Goal: Task Accomplishment & Management: Manage account settings

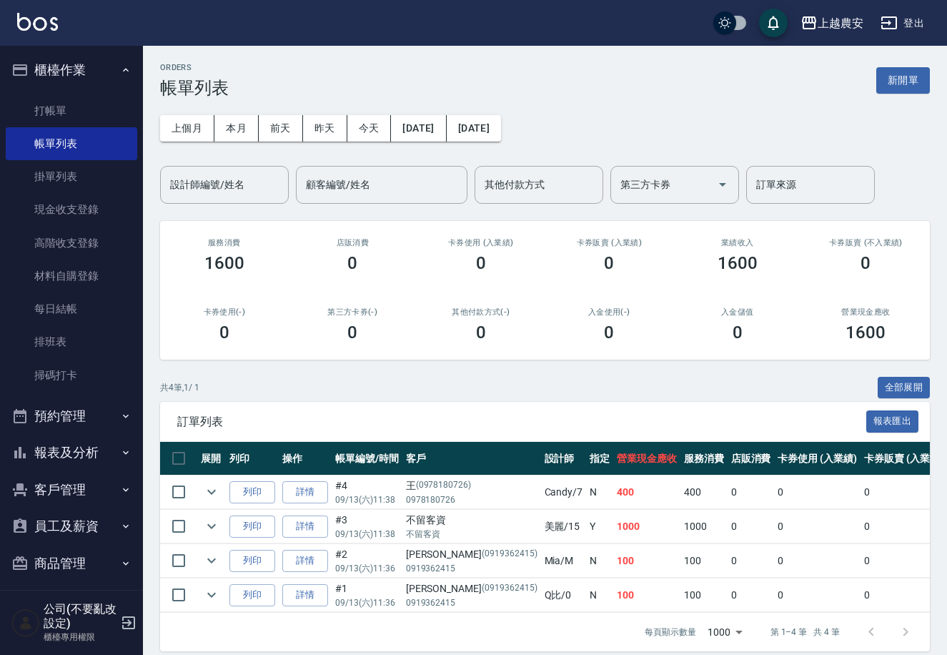
scroll to position [8, 0]
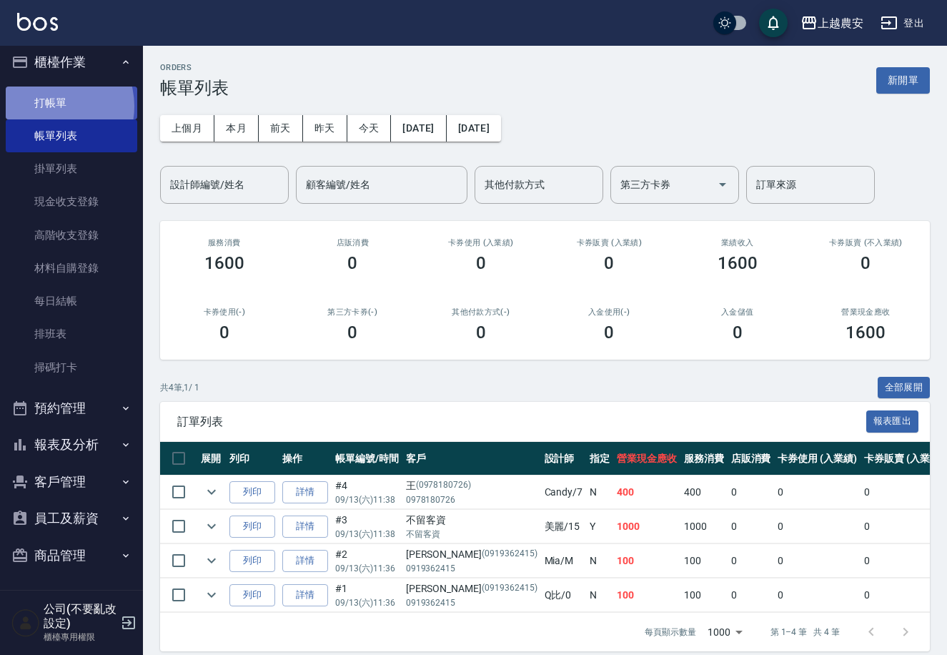
click at [49, 106] on link "打帳單" at bounding box center [72, 102] width 132 height 33
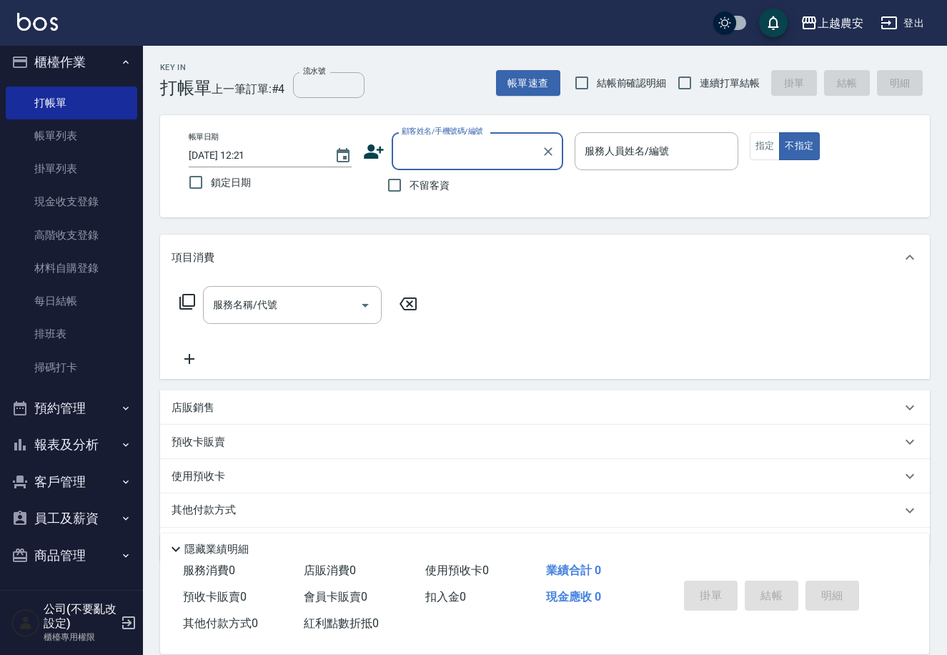
click at [422, 180] on span "不留客資" at bounding box center [430, 185] width 40 height 15
click at [410, 180] on input "不留客資" at bounding box center [395, 185] width 30 height 30
checkbox input "true"
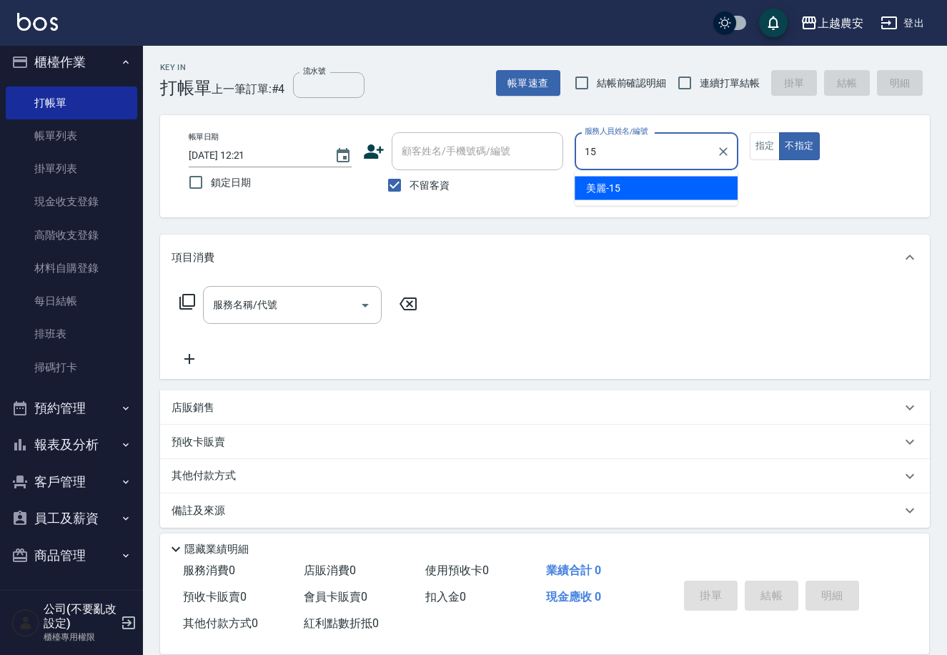
type input "美麗-15"
type button "false"
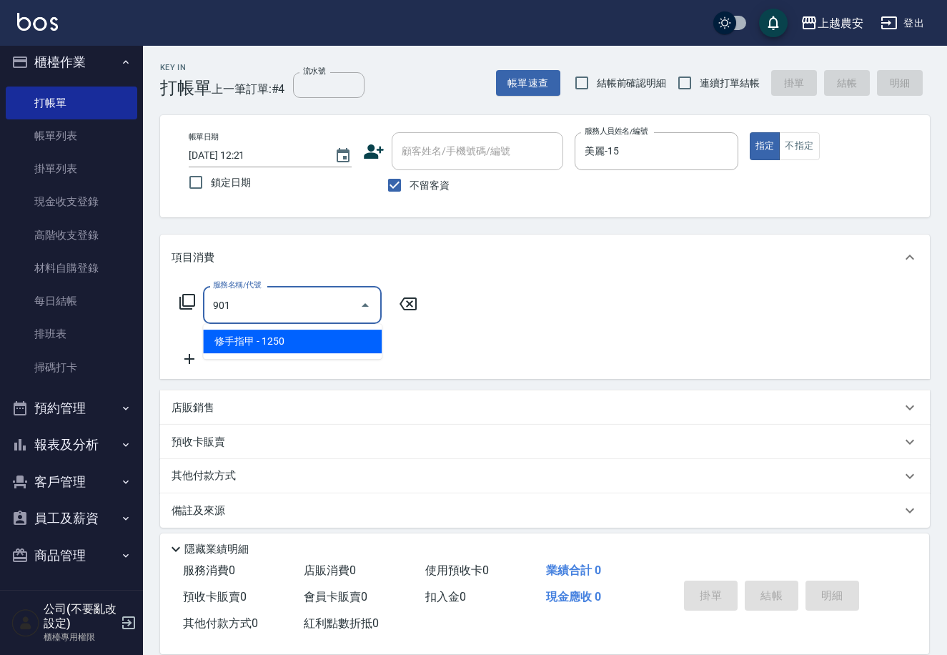
type input "修手指甲(901)"
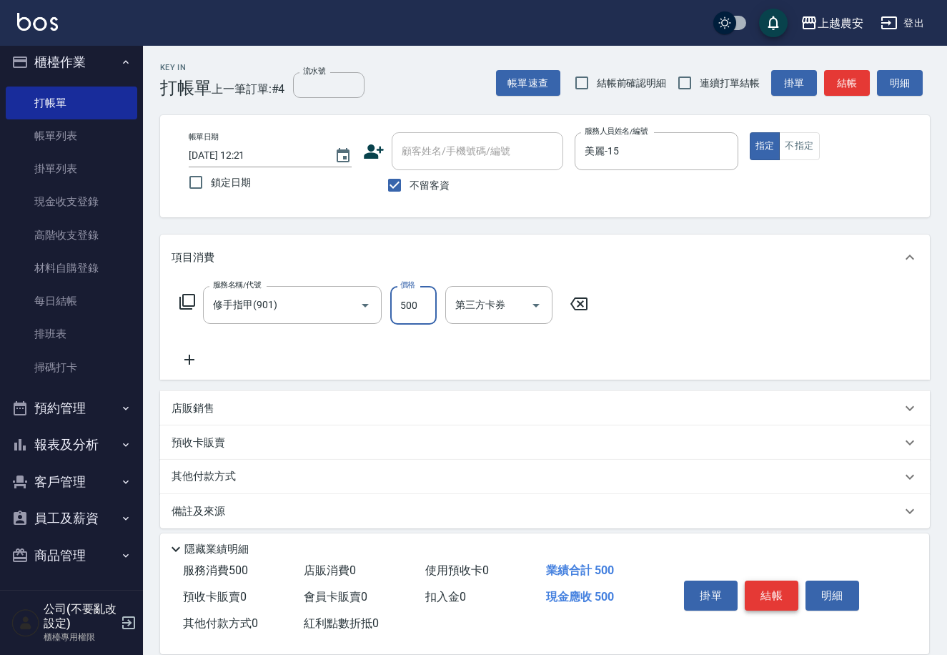
type input "500"
click at [772, 594] on button "結帳" at bounding box center [772, 595] width 54 height 30
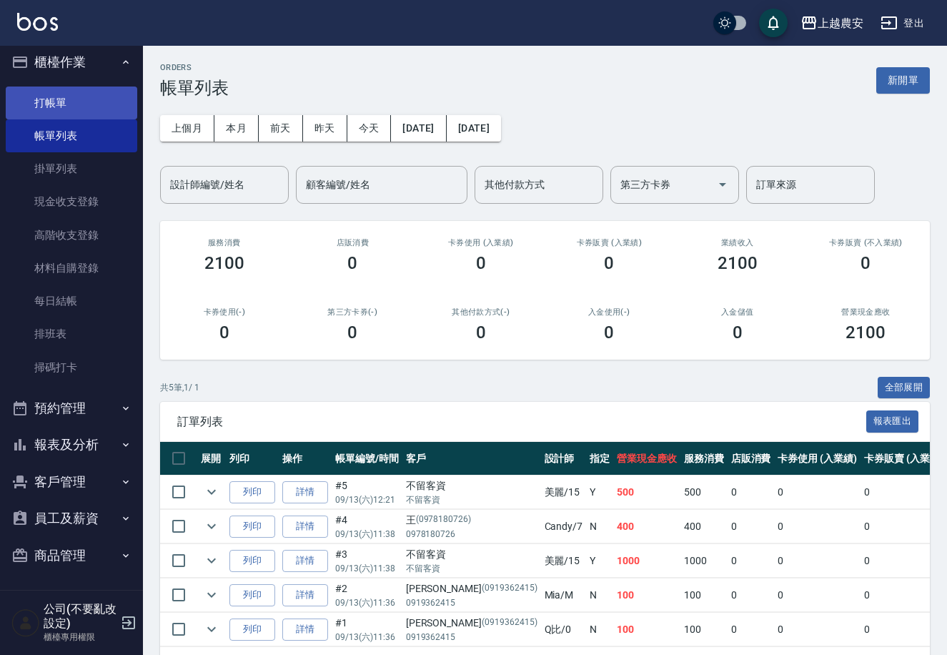
click at [50, 97] on link "打帳單" at bounding box center [72, 102] width 132 height 33
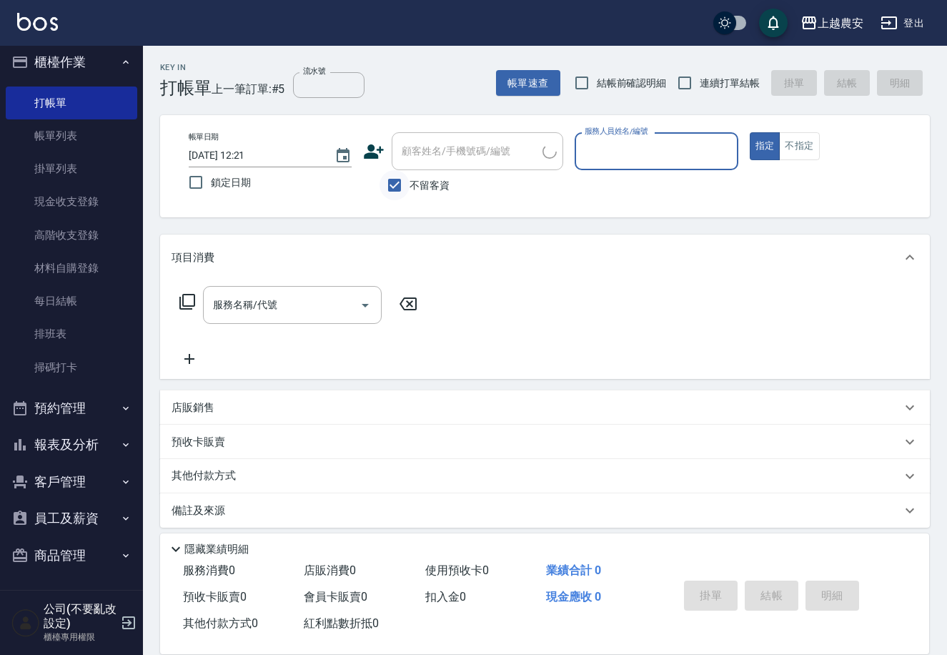
click at [395, 182] on input "不留客資" at bounding box center [395, 185] width 30 height 30
checkbox input "false"
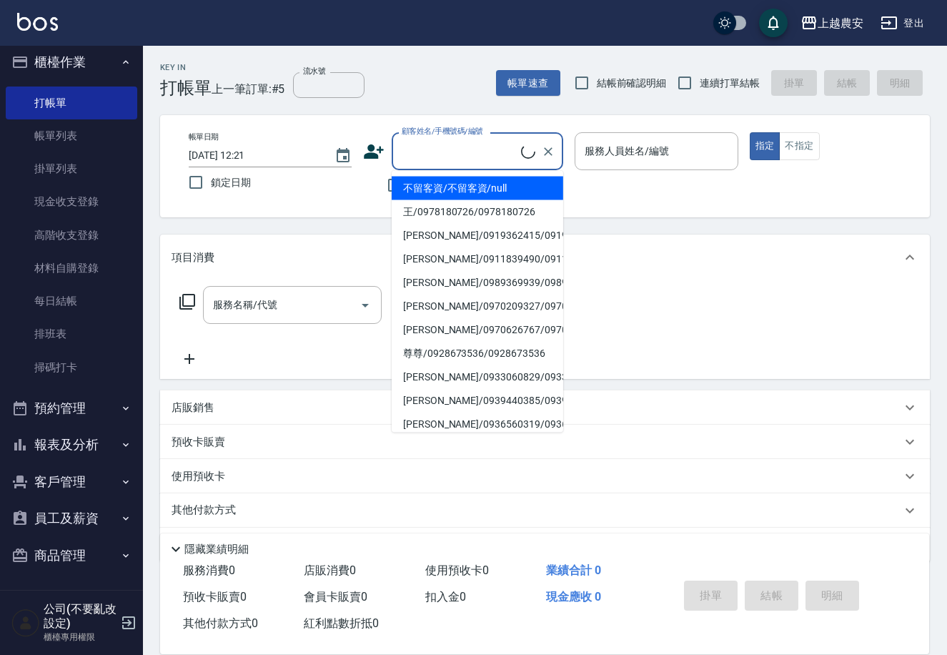
click at [402, 154] on div "顧客姓名/手機號碼/編號 顧客姓名/手機號碼/編號" at bounding box center [478, 151] width 172 height 38
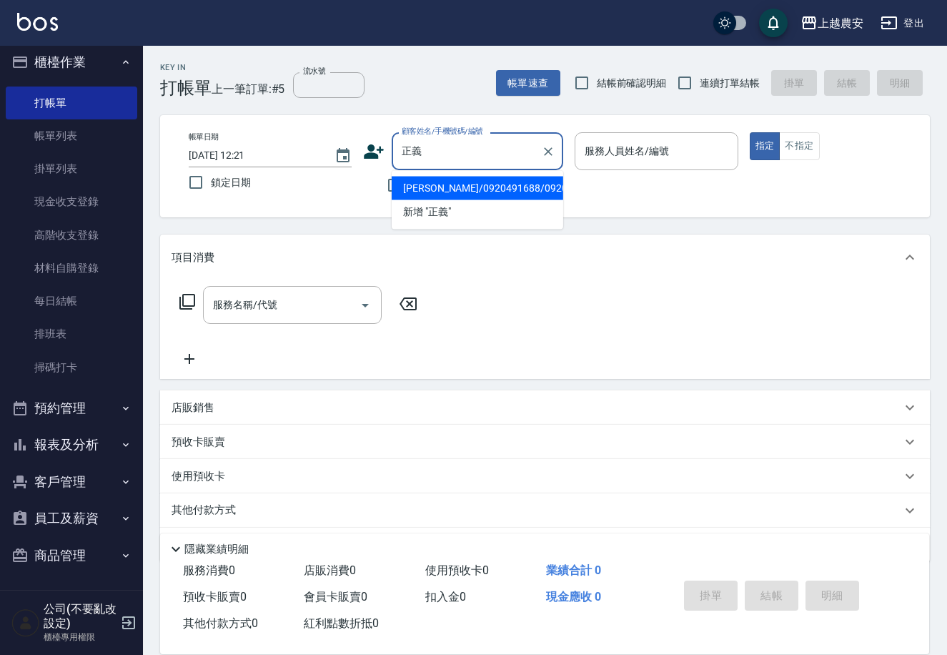
click at [456, 192] on li "[PERSON_NAME]/0920491688/0920491688" at bounding box center [478, 189] width 172 height 24
type input "[PERSON_NAME]/0920491688/0920491688"
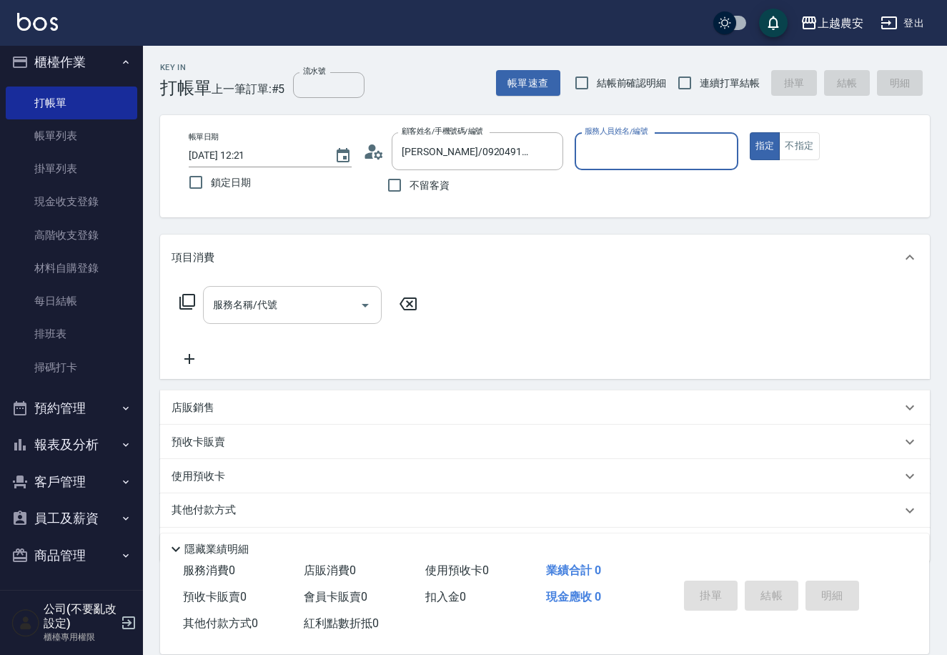
type input "Candy-7"
click at [291, 317] on input "服務名稱/代號" at bounding box center [281, 304] width 144 height 25
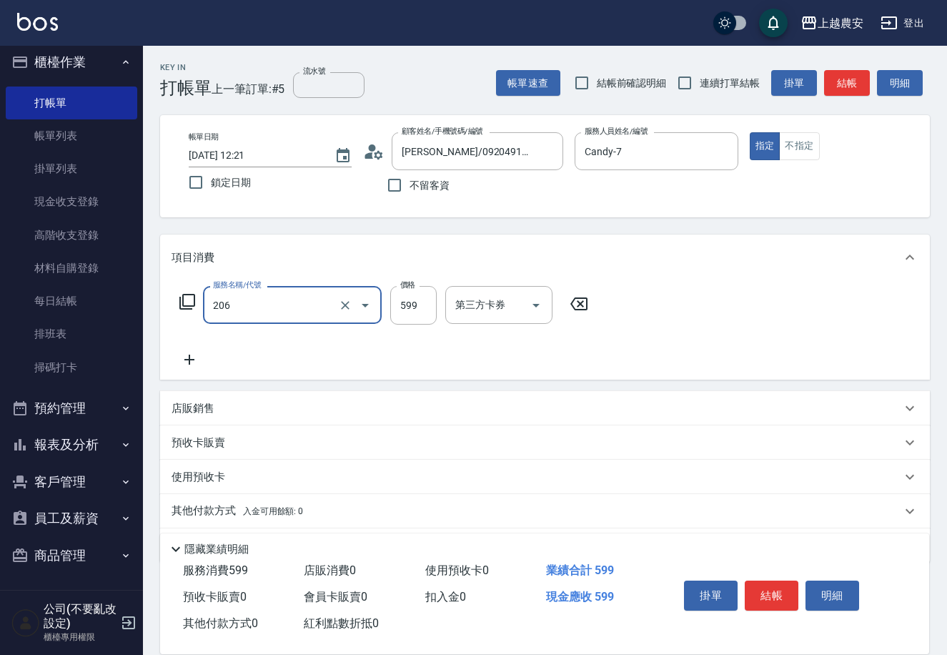
type input "洗+剪(206)"
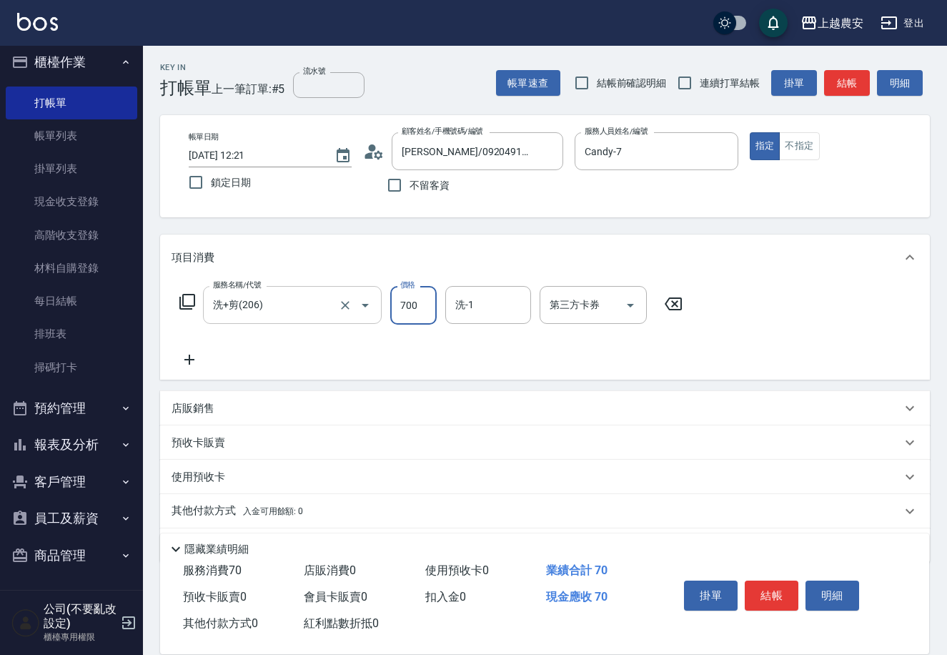
type input "700"
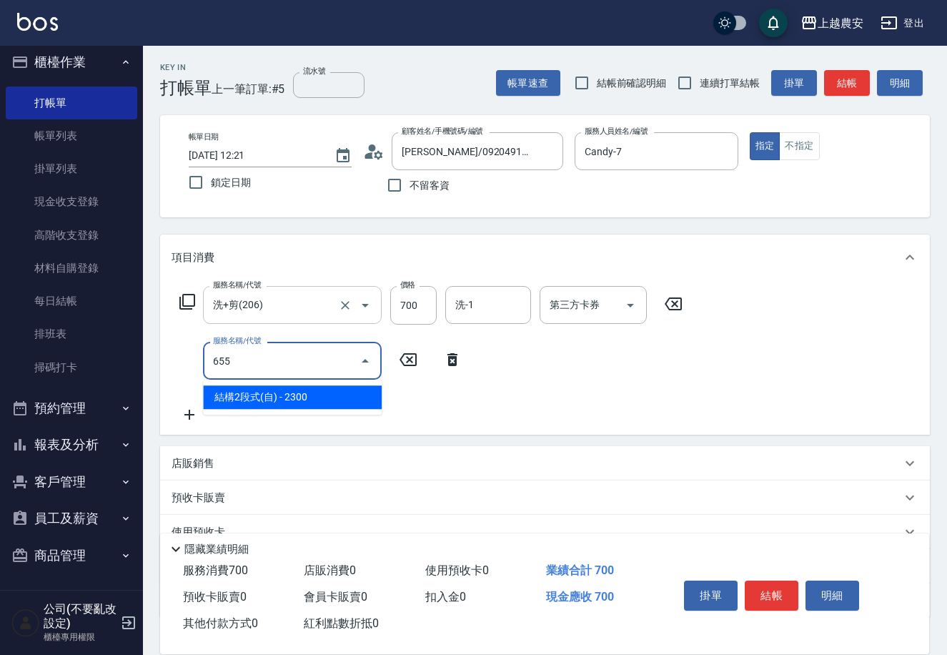
type input "結構2段式(自)(655)"
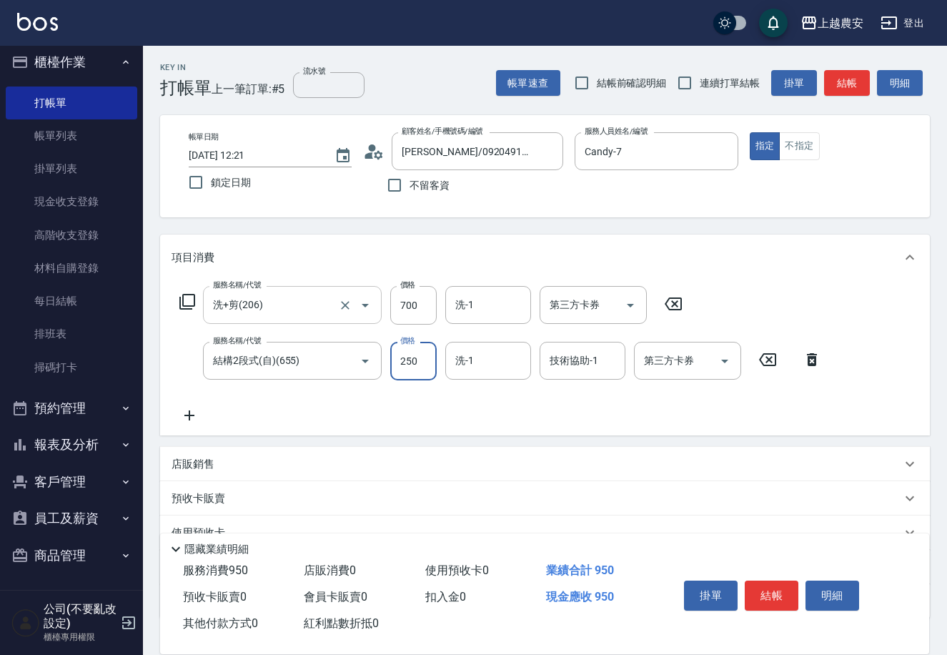
type input "2500"
type input "蘇蘇-25"
click at [781, 595] on button "結帳" at bounding box center [772, 595] width 54 height 30
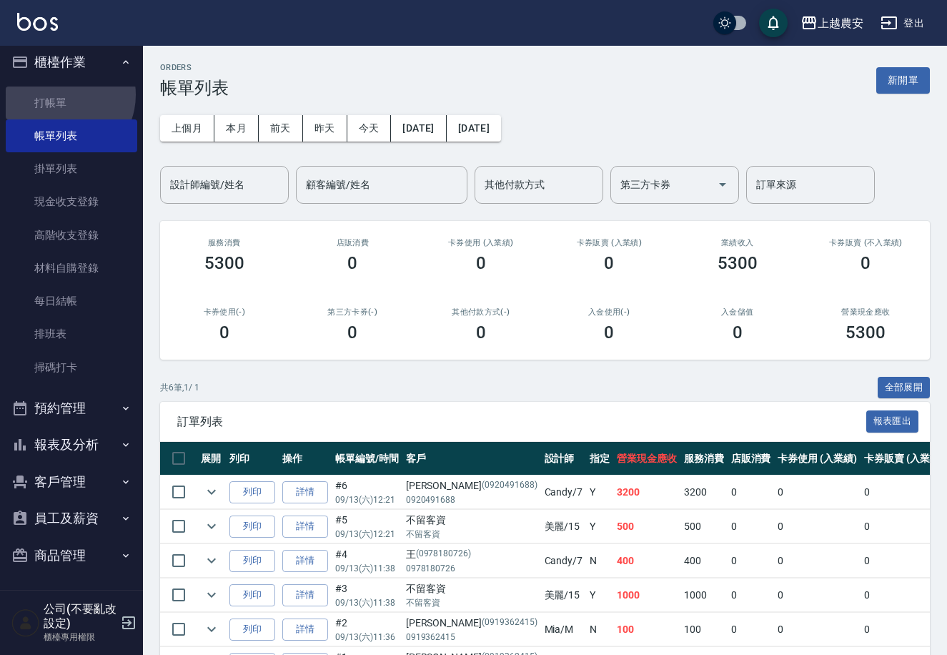
drag, startPoint x: 61, startPoint y: 94, endPoint x: 174, endPoint y: 94, distance: 112.9
click at [61, 94] on link "打帳單" at bounding box center [72, 102] width 132 height 33
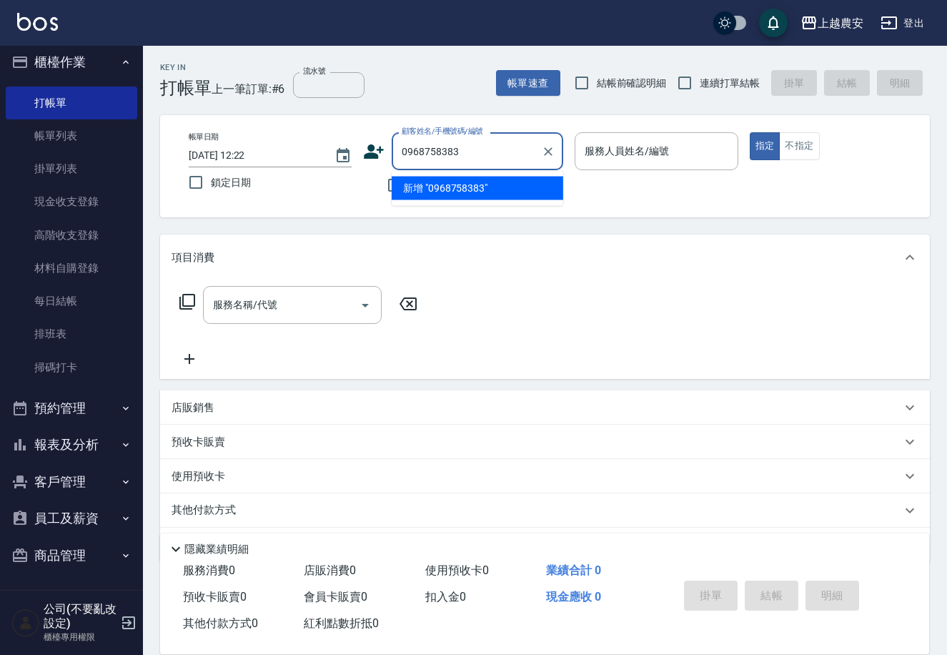
click at [441, 189] on li "新增 "0968758383"" at bounding box center [478, 189] width 172 height 24
type input "0968758383"
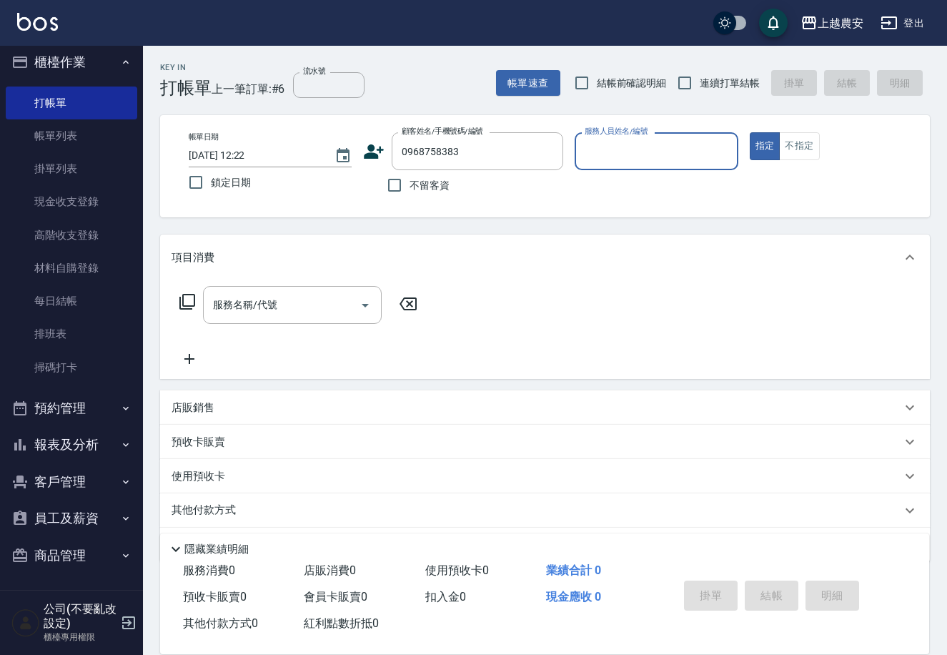
click at [377, 154] on icon at bounding box center [375, 151] width 20 height 14
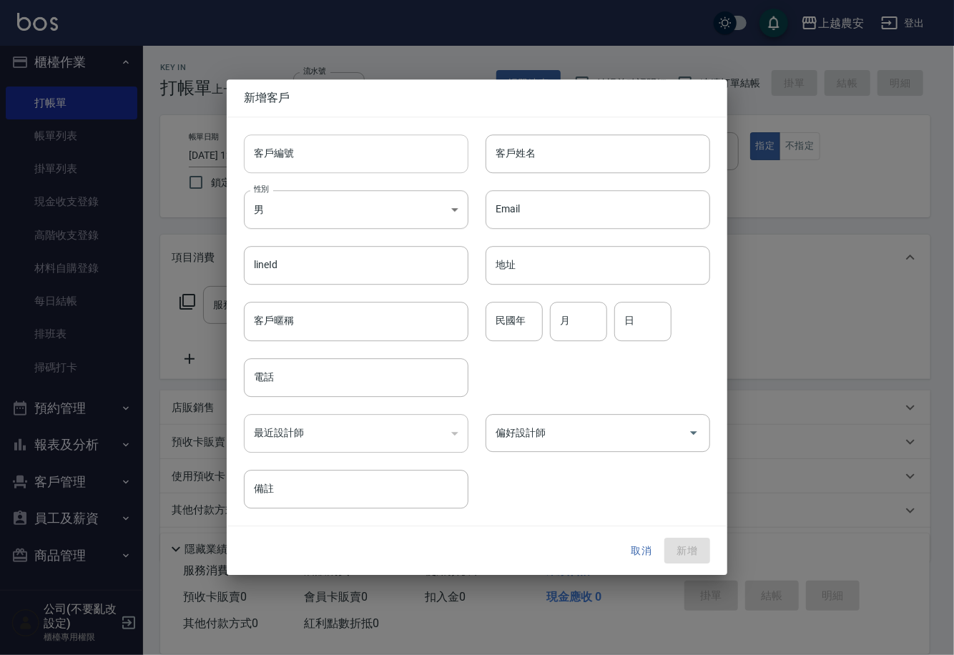
click at [372, 162] on input "客戶編號" at bounding box center [356, 153] width 224 height 39
type input "0968758383"
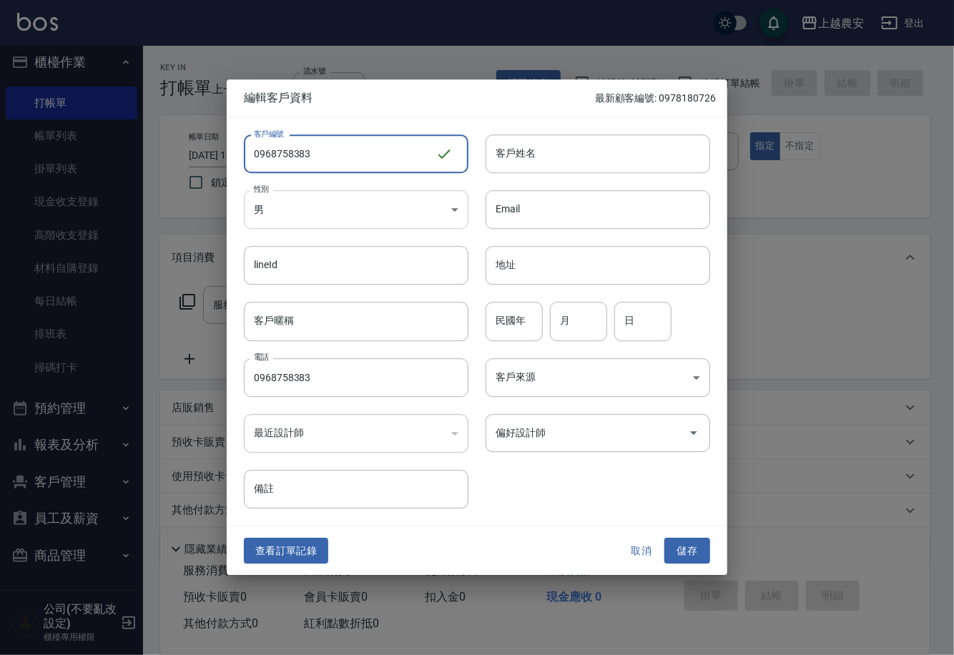
type input "0968758383"
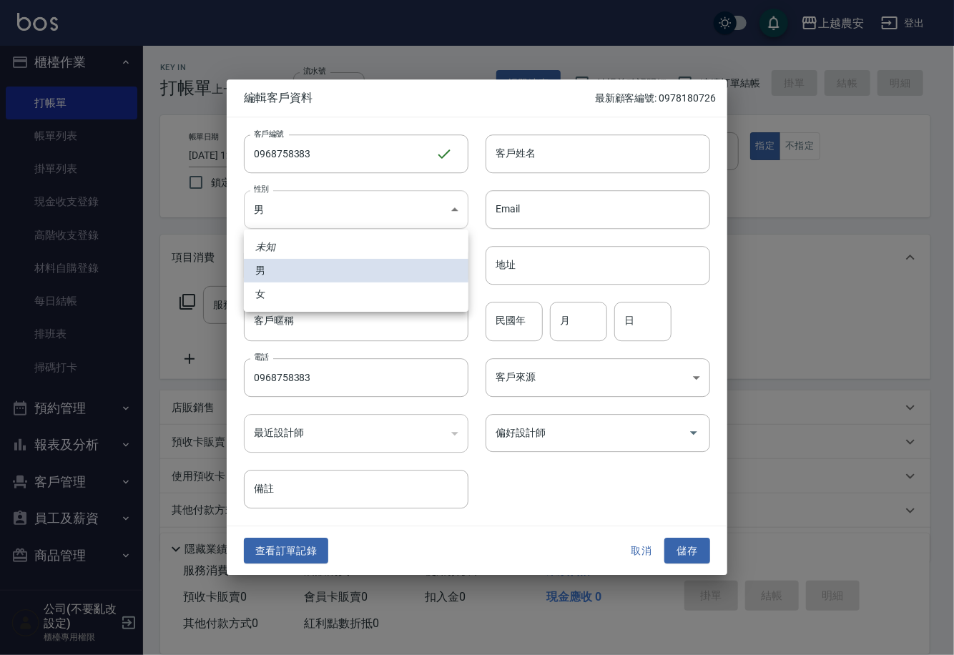
click at [281, 226] on body "上越農安 登出 櫃檯作業 打帳單 帳單列表 掛單列表 現金收支登錄 高階收支登錄 材料自購登錄 每日結帳 排班表 掃碼打卡 預約管理 預約管理 單日預約紀錄 …" at bounding box center [477, 348] width 954 height 697
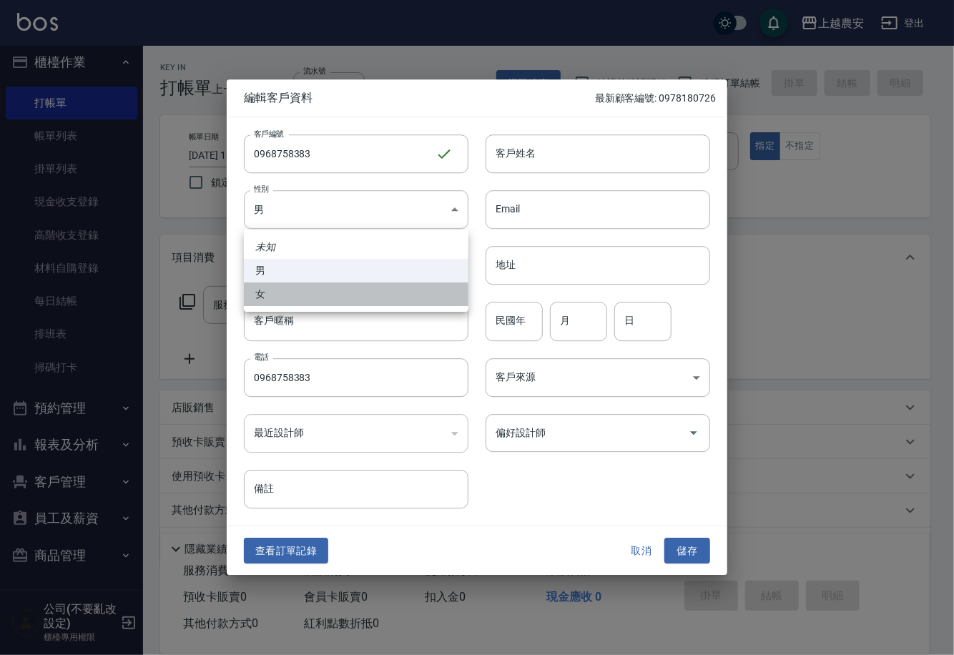
click at [300, 300] on li "女" at bounding box center [356, 294] width 224 height 24
type input "FEMALE"
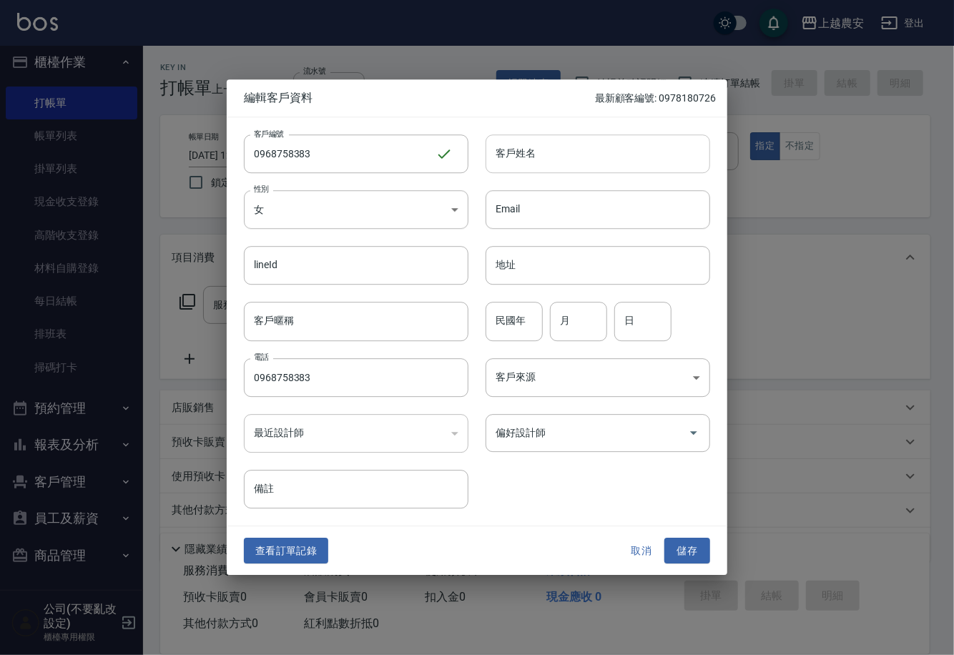
click at [515, 151] on input "客戶姓名" at bounding box center [597, 153] width 224 height 39
type input "周佳璇"
click at [699, 548] on button "儲存" at bounding box center [687, 551] width 46 height 26
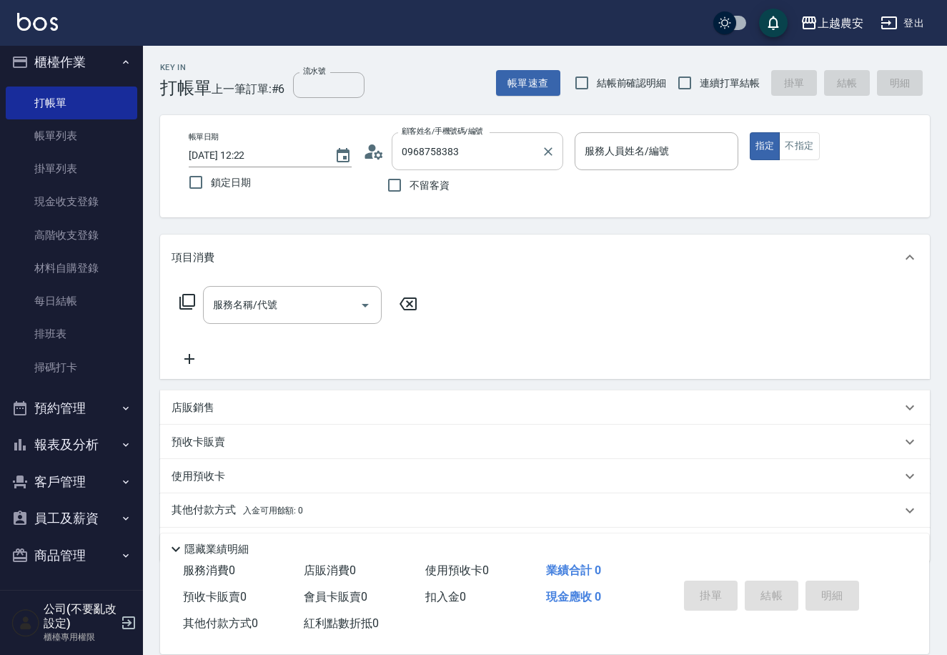
drag, startPoint x: 458, startPoint y: 129, endPoint x: 433, endPoint y: 162, distance: 40.8
click at [455, 135] on label "顧客姓名/手機號碼/編號" at bounding box center [442, 131] width 81 height 11
click at [455, 139] on input "0968758383" at bounding box center [466, 151] width 137 height 25
click at [433, 162] on input "0968758383" at bounding box center [466, 151] width 137 height 25
drag, startPoint x: 460, startPoint y: 150, endPoint x: 307, endPoint y: 175, distance: 155.7
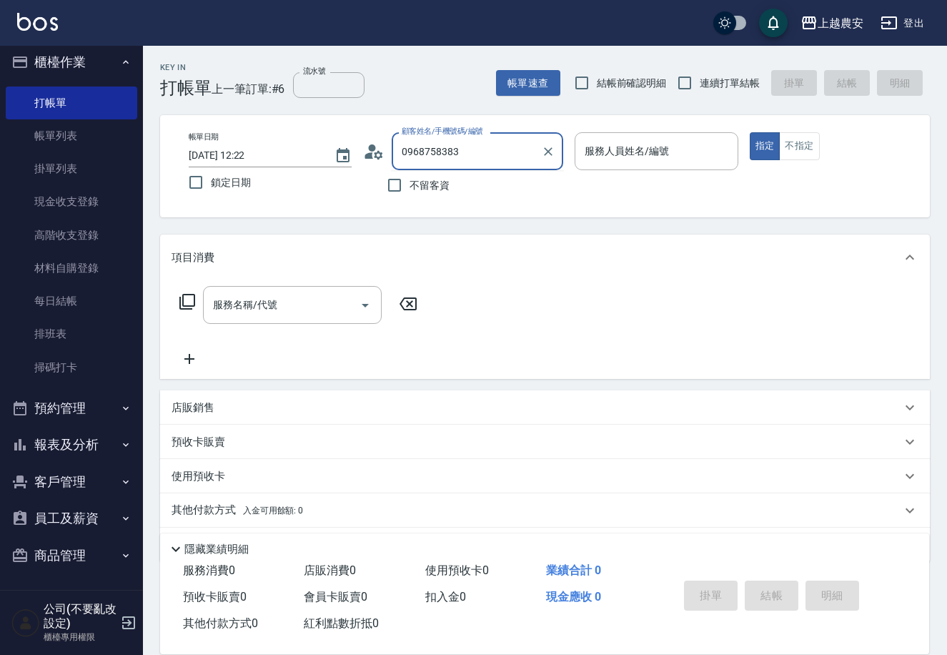
click at [307, 175] on div "帳單日期 2025/09/13 12:22 鎖定日期 顧客姓名/手機號碼/編號 0968758383 顧客姓名/手機號碼/編號 不留客資 服務人員姓名/編號 …" at bounding box center [545, 166] width 736 height 68
click at [468, 189] on li "新增 "0968871271"" at bounding box center [478, 189] width 172 height 24
type input "0968871271"
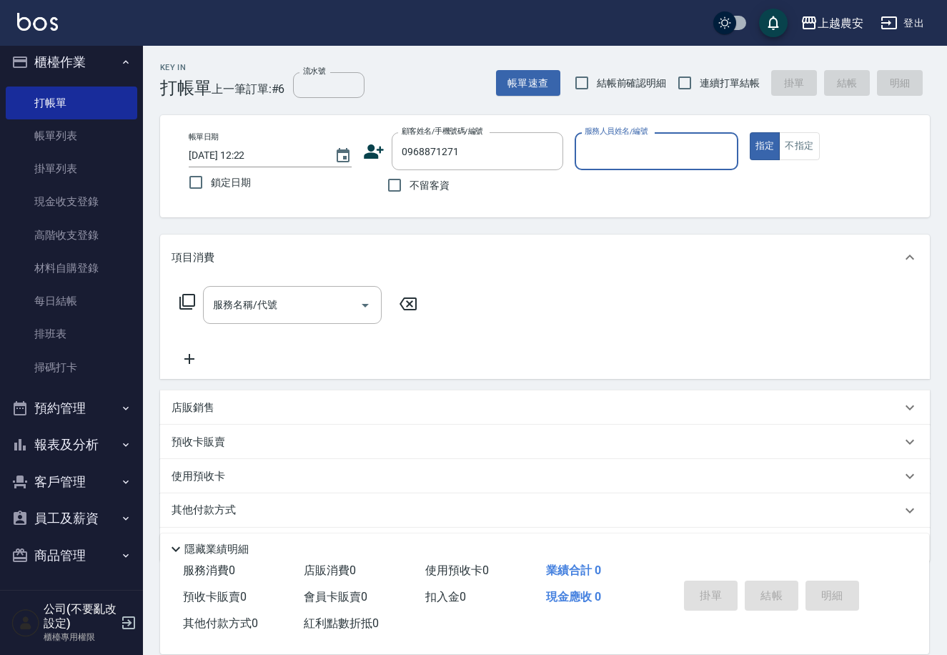
click at [377, 148] on icon at bounding box center [373, 151] width 21 height 21
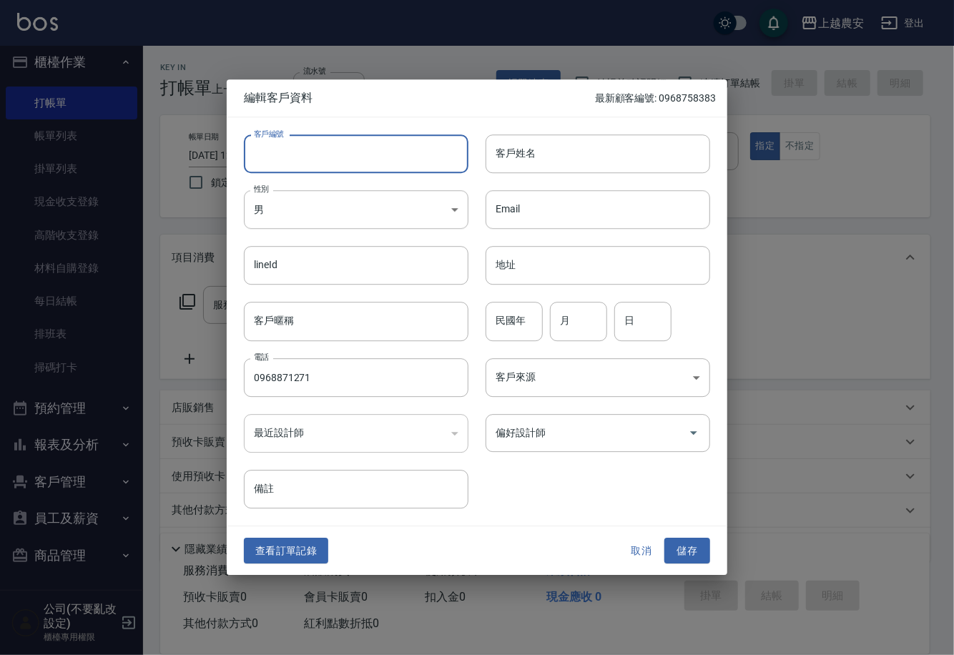
drag, startPoint x: 377, startPoint y: 148, endPoint x: 373, endPoint y: 166, distance: 18.2
click at [373, 166] on input "客戶編號" at bounding box center [356, 153] width 224 height 39
type input "0968871271"
click at [570, 145] on input "客戶姓名" at bounding box center [597, 153] width 224 height 39
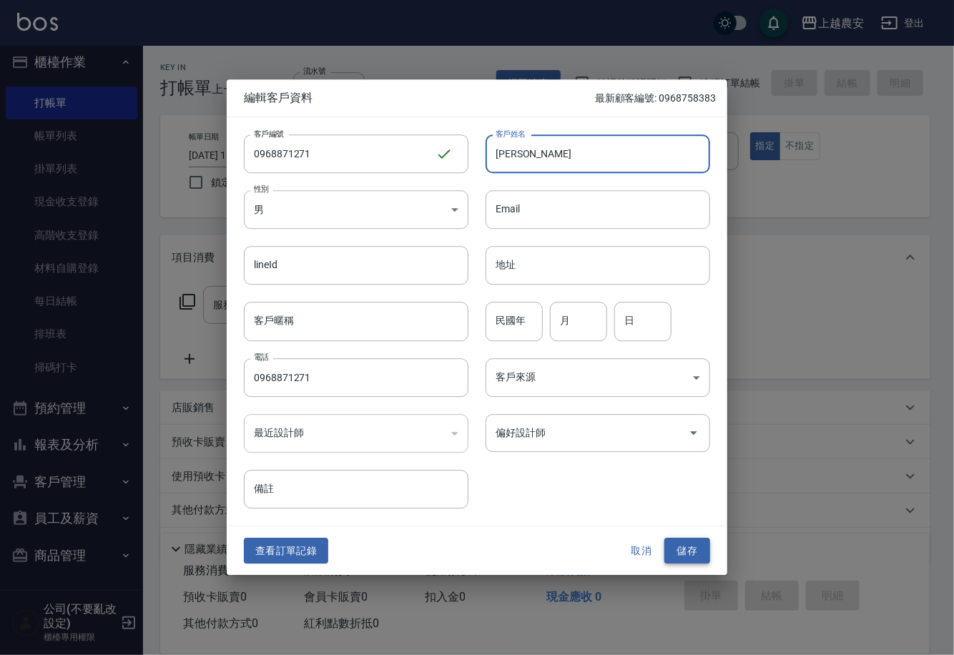
type input "[PERSON_NAME]"
click at [688, 561] on button "儲存" at bounding box center [687, 551] width 46 height 26
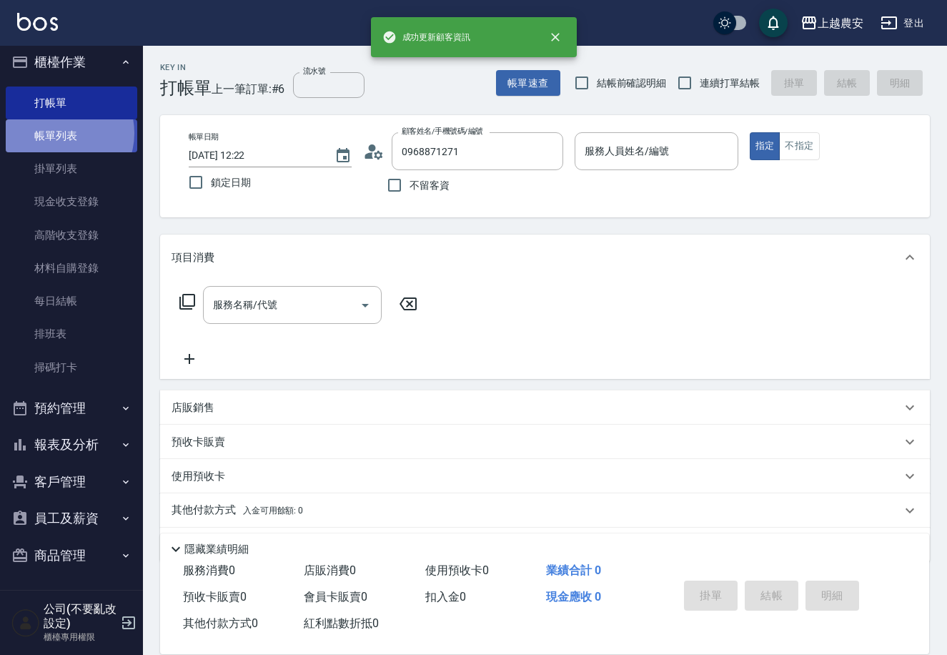
click at [59, 132] on link "帳單列表" at bounding box center [72, 135] width 132 height 33
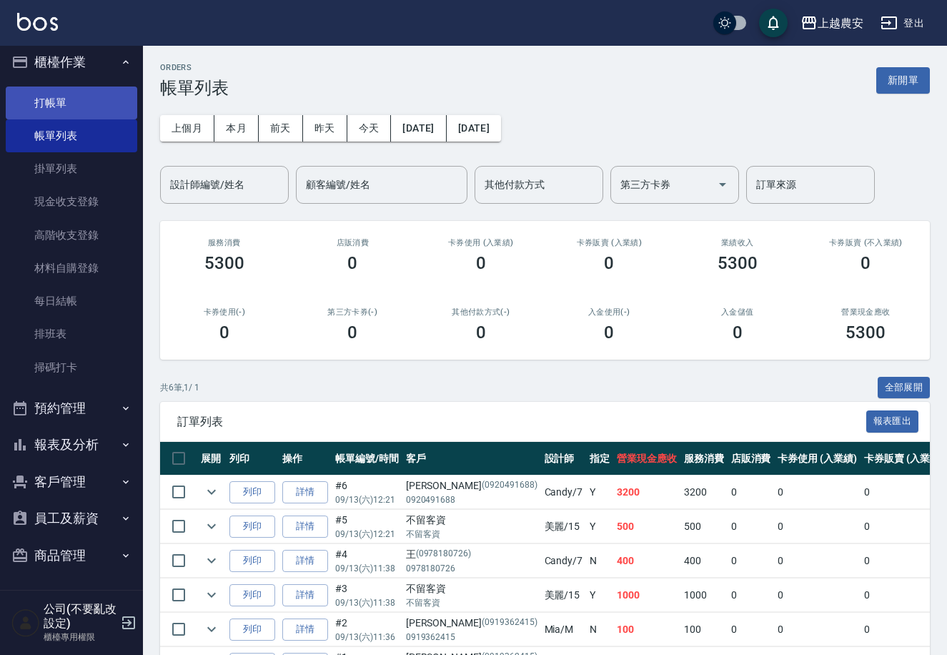
click at [65, 107] on link "打帳單" at bounding box center [72, 102] width 132 height 33
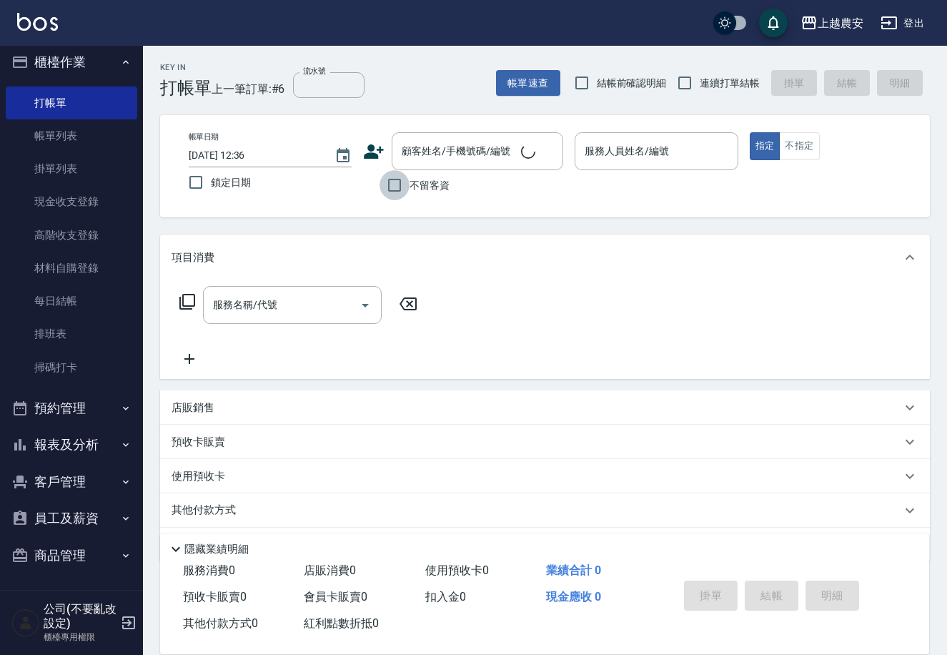
click at [395, 196] on input "不留客資" at bounding box center [395, 185] width 30 height 30
checkbox input "true"
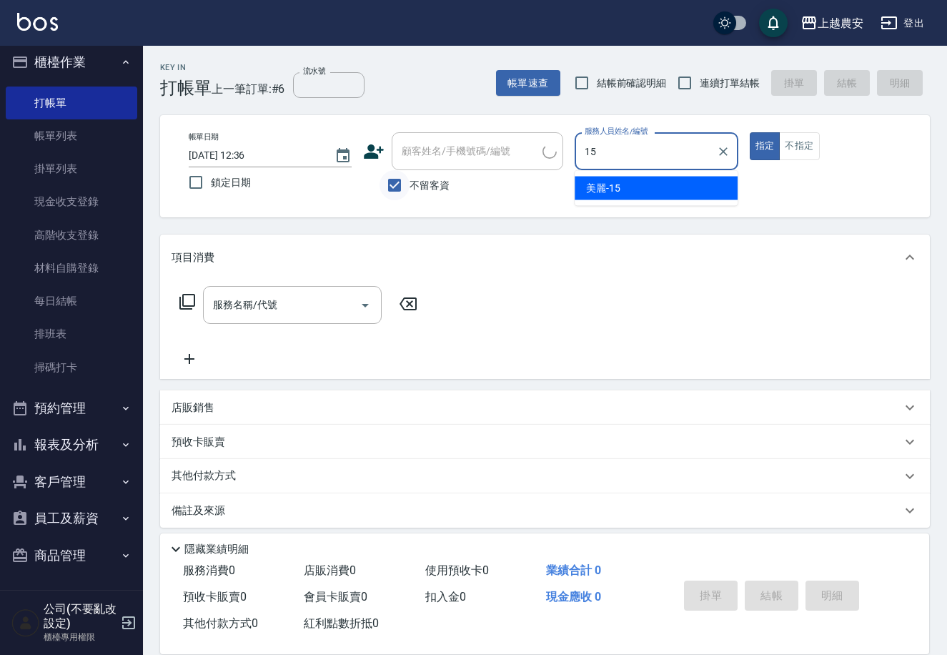
type input "美麗-15"
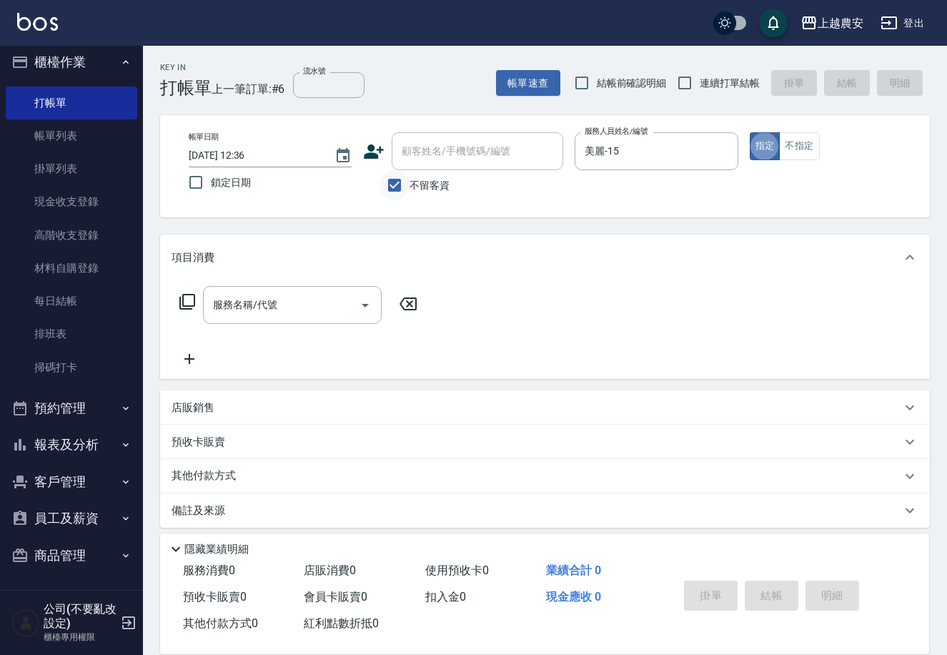
type button "true"
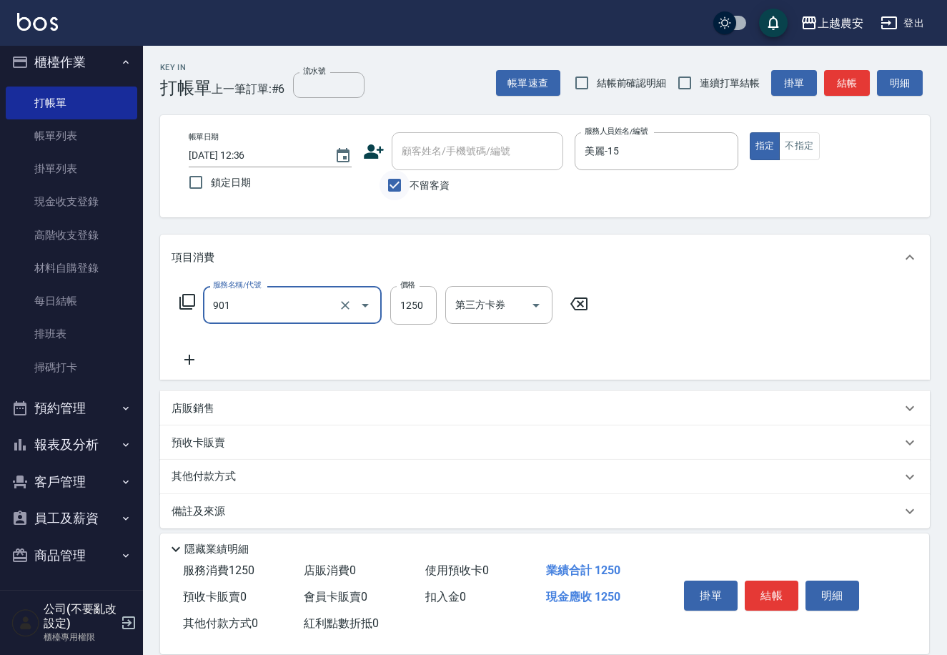
type input "修手指甲(901)"
type input "1400"
click at [771, 580] on button "結帳" at bounding box center [772, 595] width 54 height 30
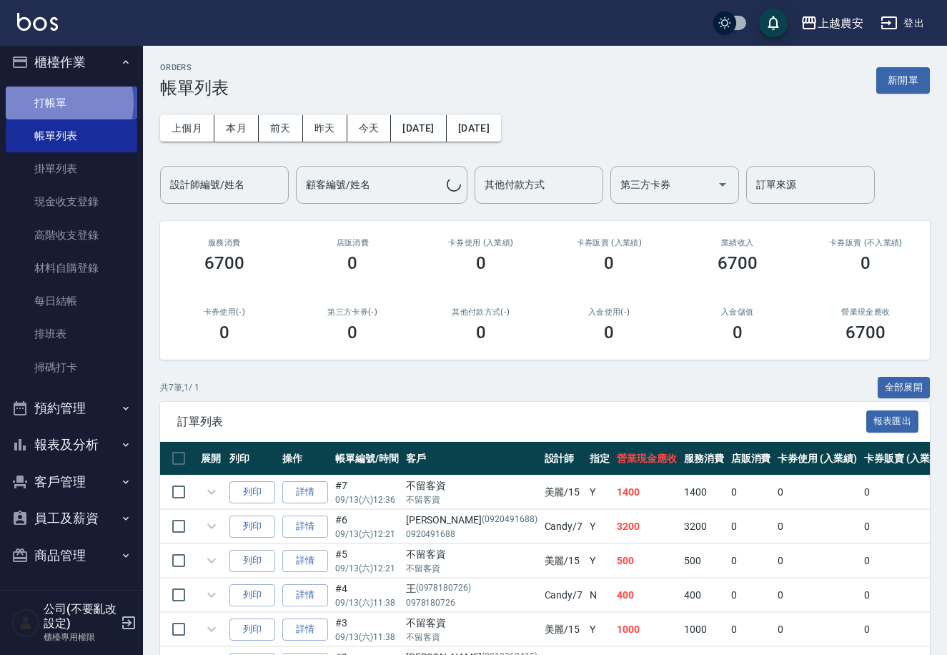
click at [52, 102] on link "打帳單" at bounding box center [72, 102] width 132 height 33
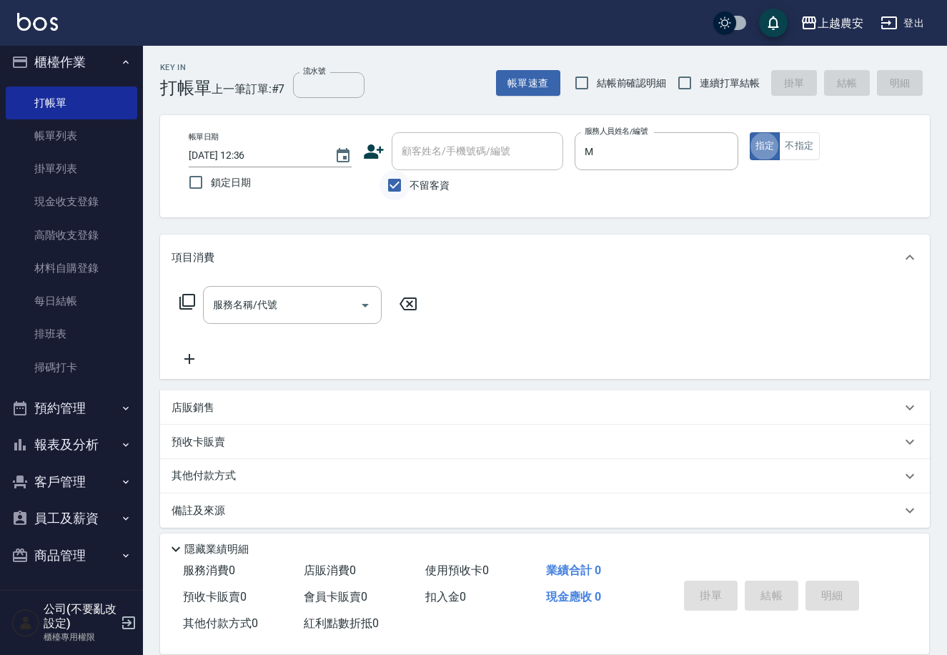
type input "Mia-M"
type button "true"
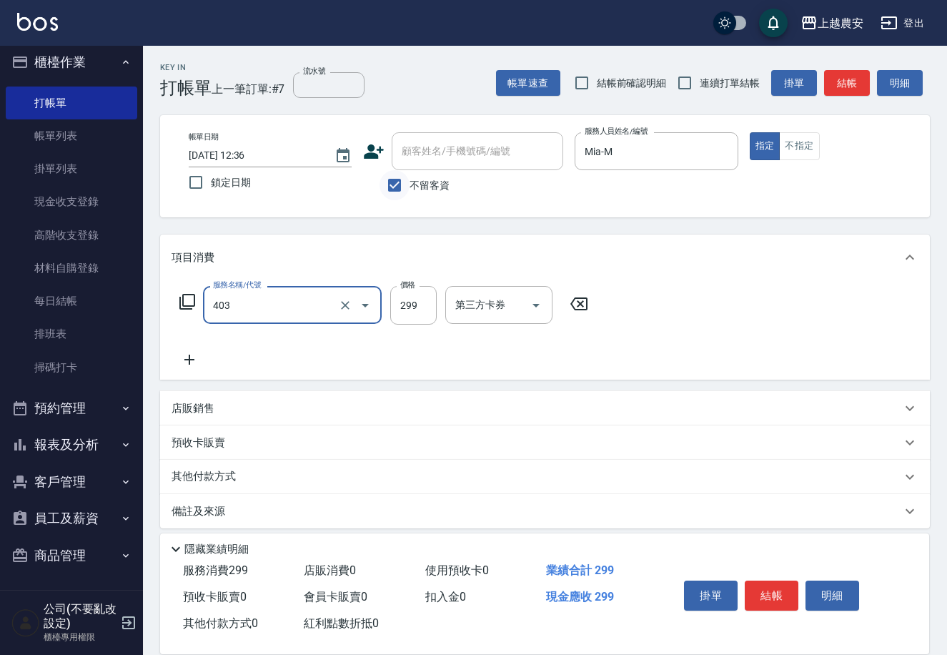
type input "剪髮(403)"
type input "300"
click at [776, 600] on button "結帳" at bounding box center [772, 595] width 54 height 30
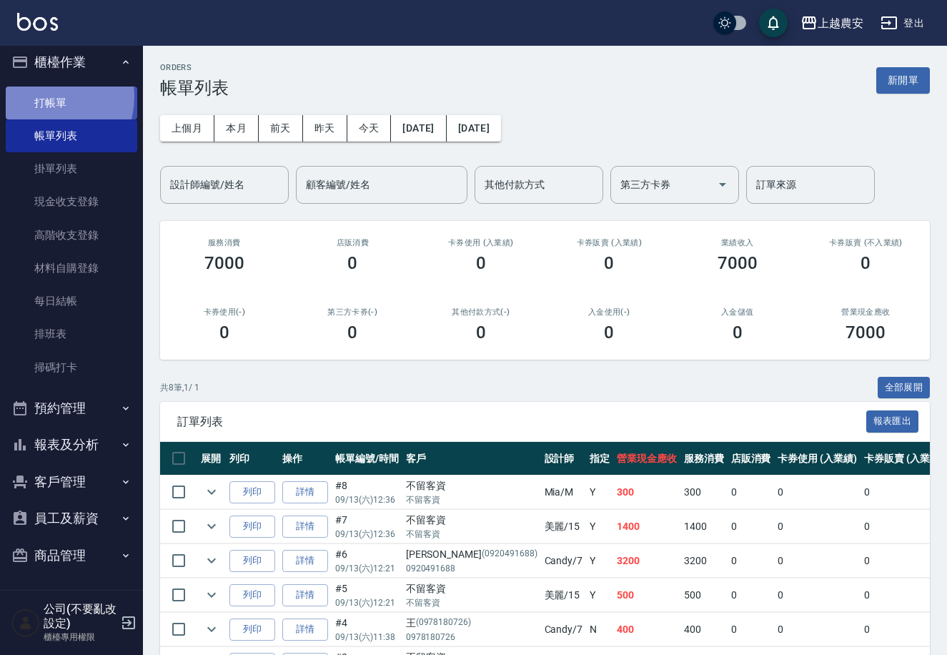
click at [49, 97] on link "打帳單" at bounding box center [72, 102] width 132 height 33
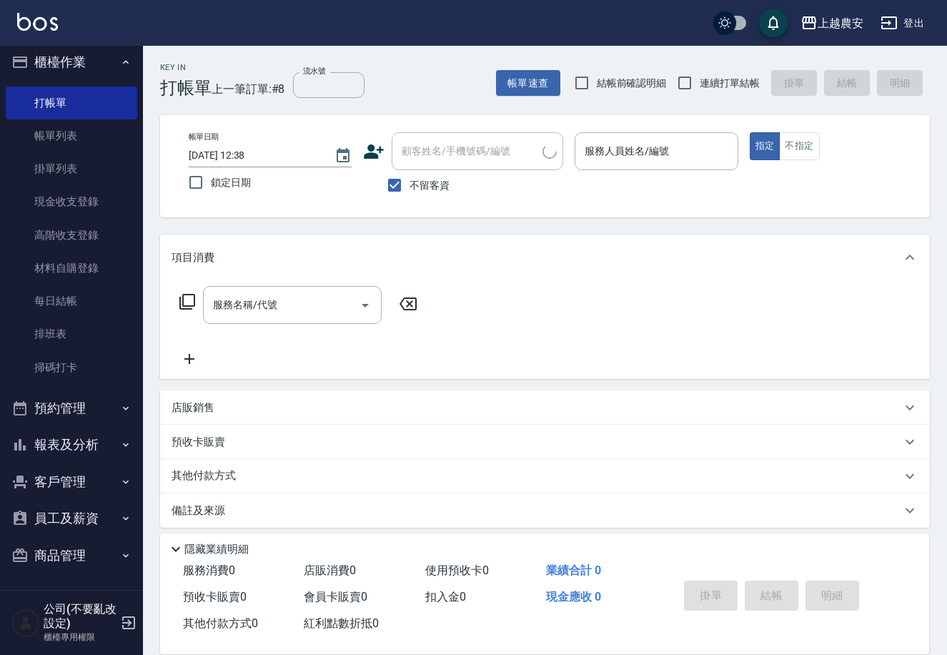
drag, startPoint x: 432, startPoint y: 178, endPoint x: 426, endPoint y: 155, distance: 23.6
click at [431, 178] on span "不留客資" at bounding box center [430, 185] width 40 height 15
click at [410, 177] on input "不留客資" at bounding box center [395, 185] width 30 height 30
checkbox input "false"
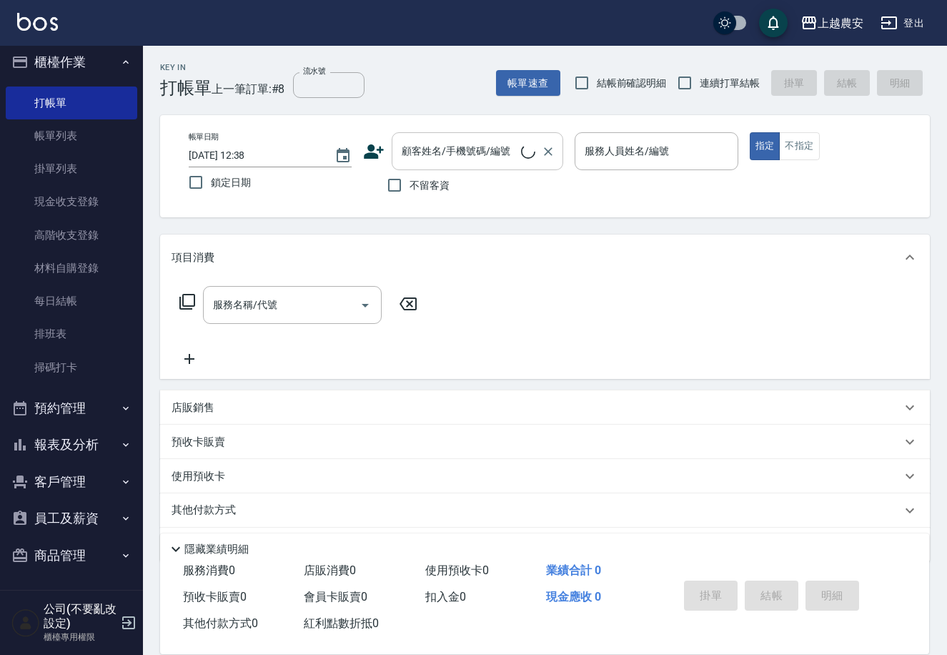
click at [425, 152] on input "顧客姓名/手機號碼/編號" at bounding box center [459, 151] width 123 height 25
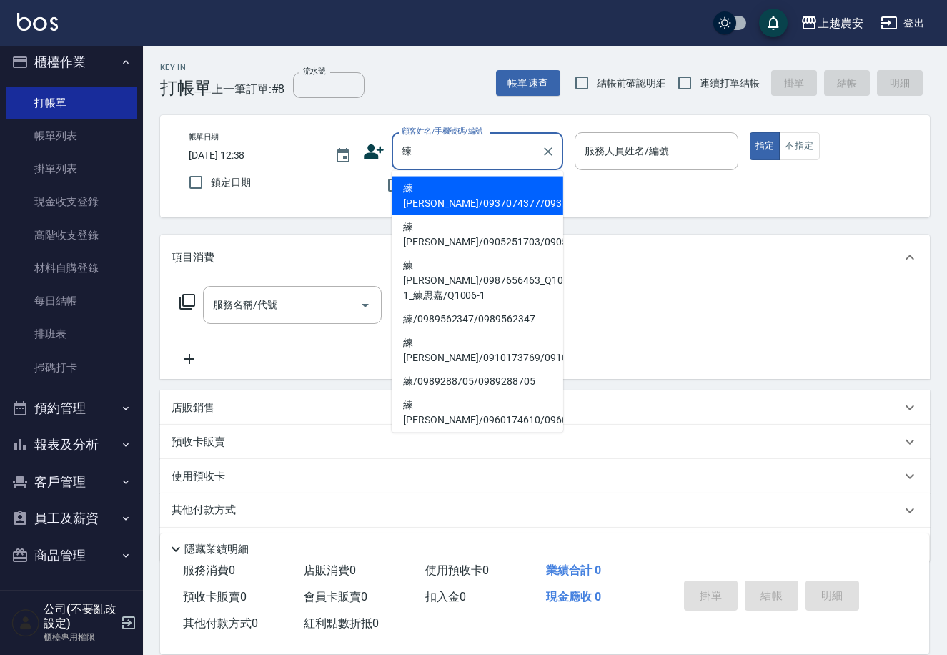
click at [427, 194] on li "練惠雪/0937074377/0937074377" at bounding box center [478, 196] width 172 height 39
type input "練惠雪/0937074377/0937074377"
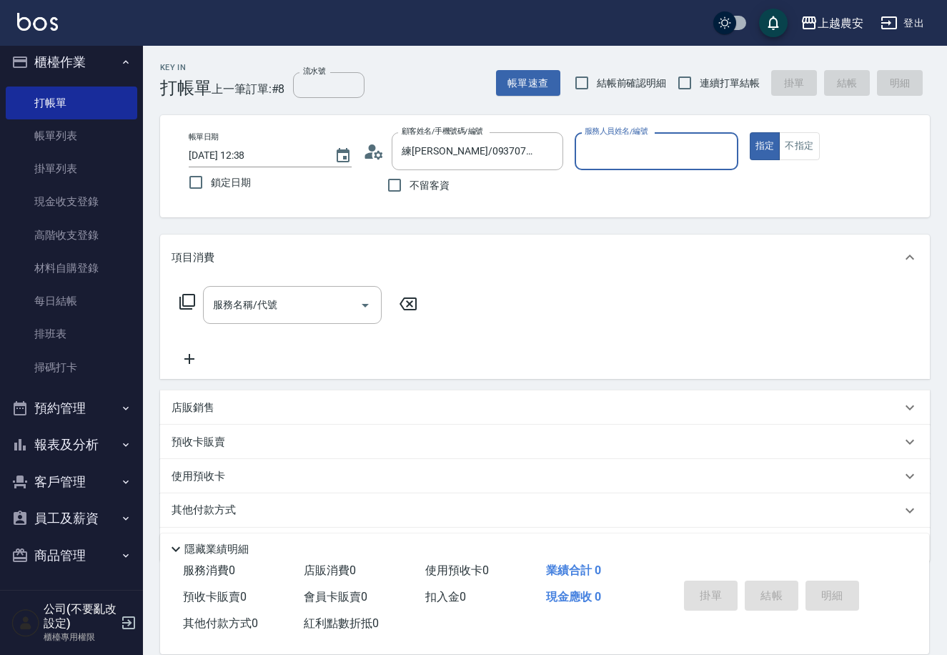
type input "美雅-B"
click at [272, 289] on div "服務名稱/代號" at bounding box center [292, 305] width 179 height 38
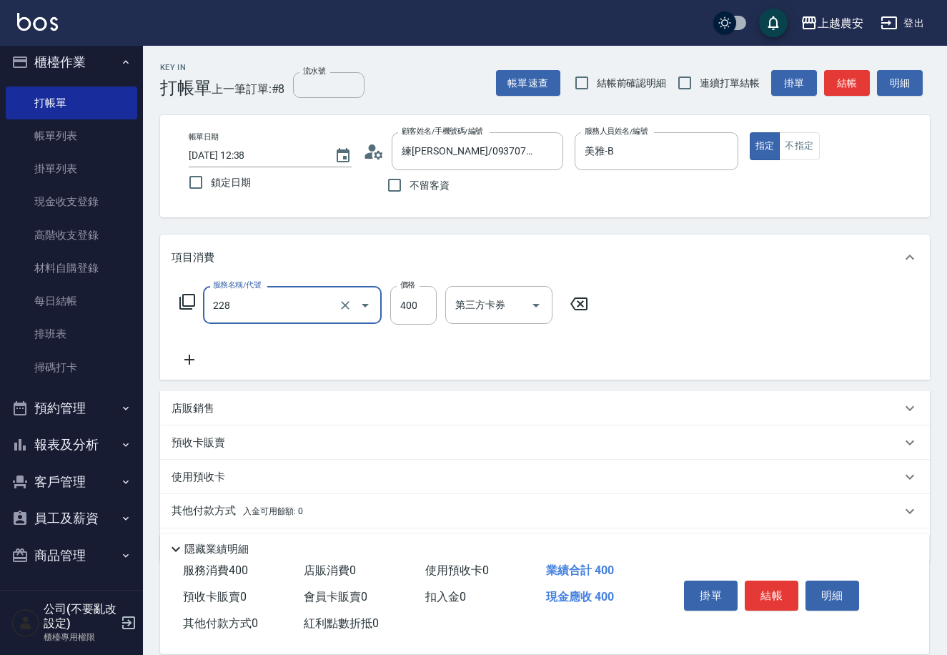
type input "洗髮(228)"
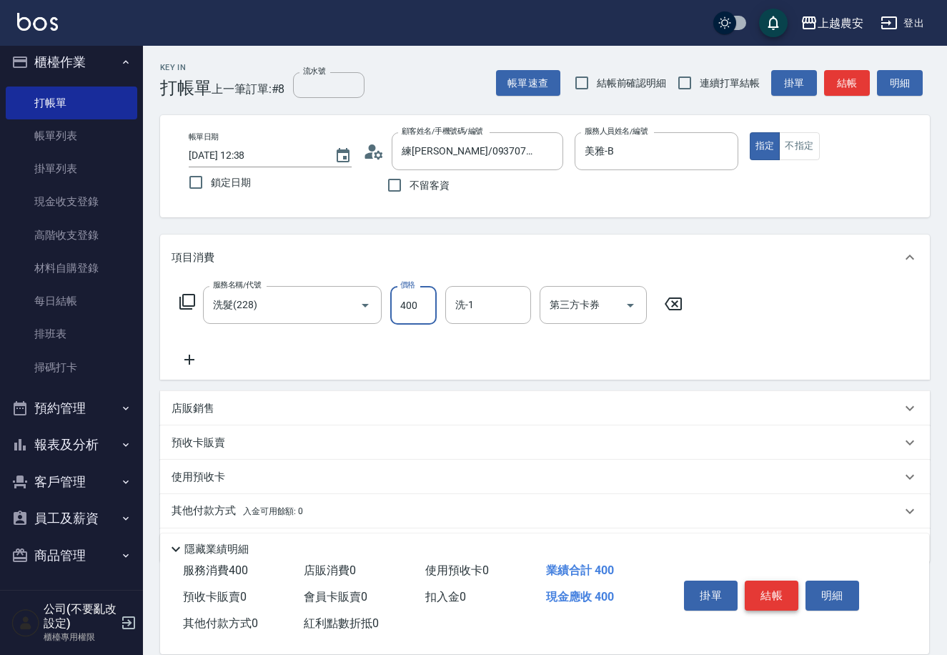
click at [776, 585] on button "結帳" at bounding box center [772, 595] width 54 height 30
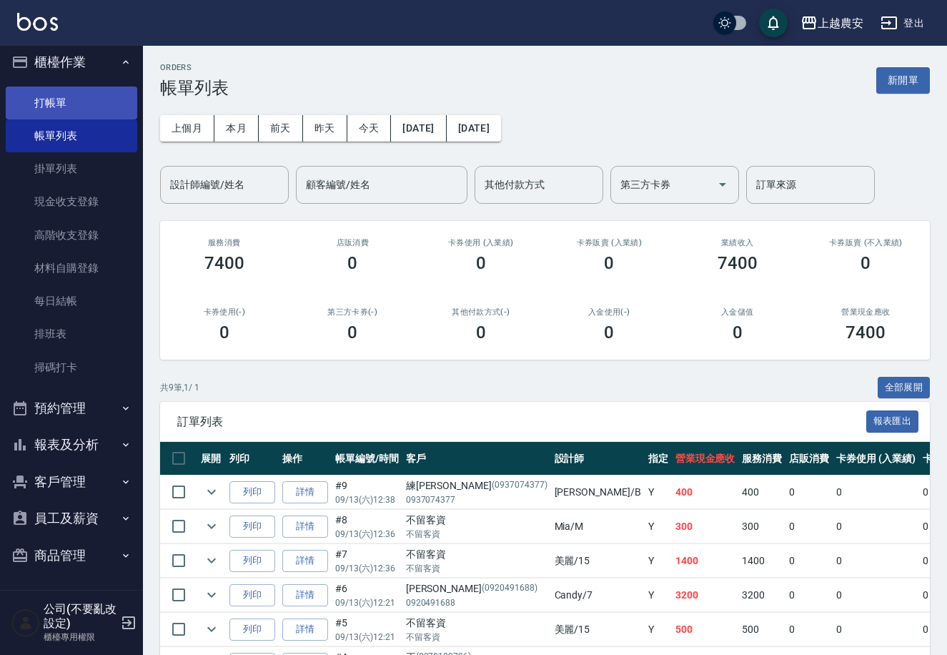
drag, startPoint x: 64, startPoint y: 105, endPoint x: 42, endPoint y: 95, distance: 24.3
click at [63, 104] on link "打帳單" at bounding box center [72, 102] width 132 height 33
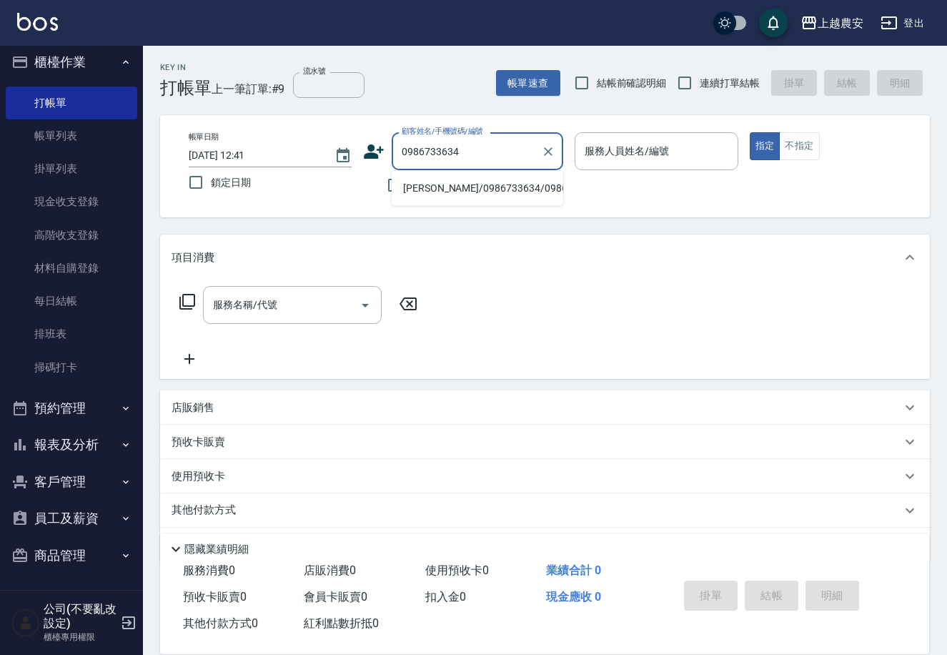
click at [475, 193] on li "黃幼菁/0986733634/0986733634" at bounding box center [478, 189] width 172 height 24
type input "黃幼菁/0986733634/0986733634"
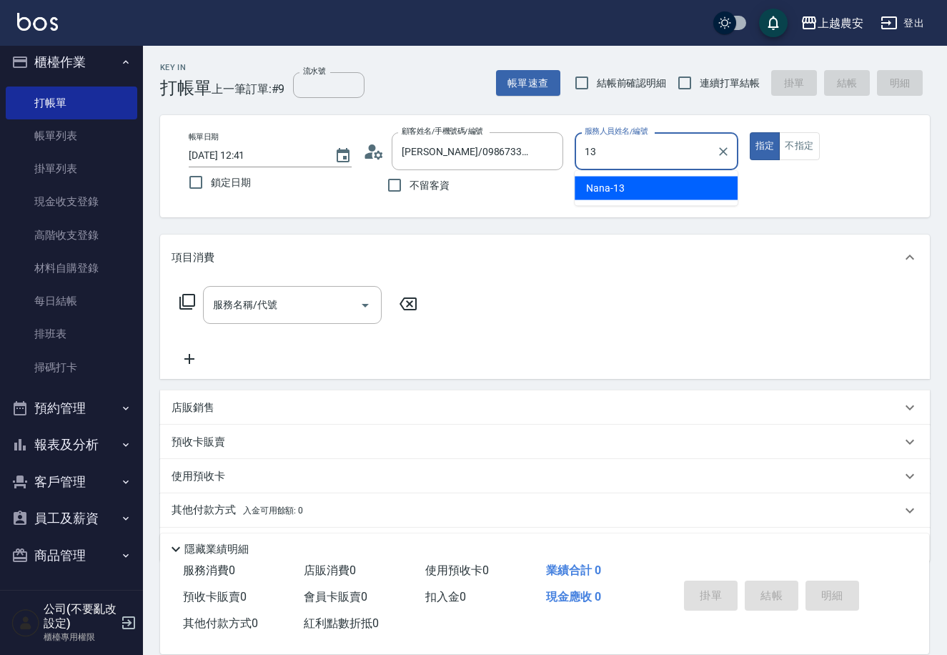
type input "Nana-13"
type button "true"
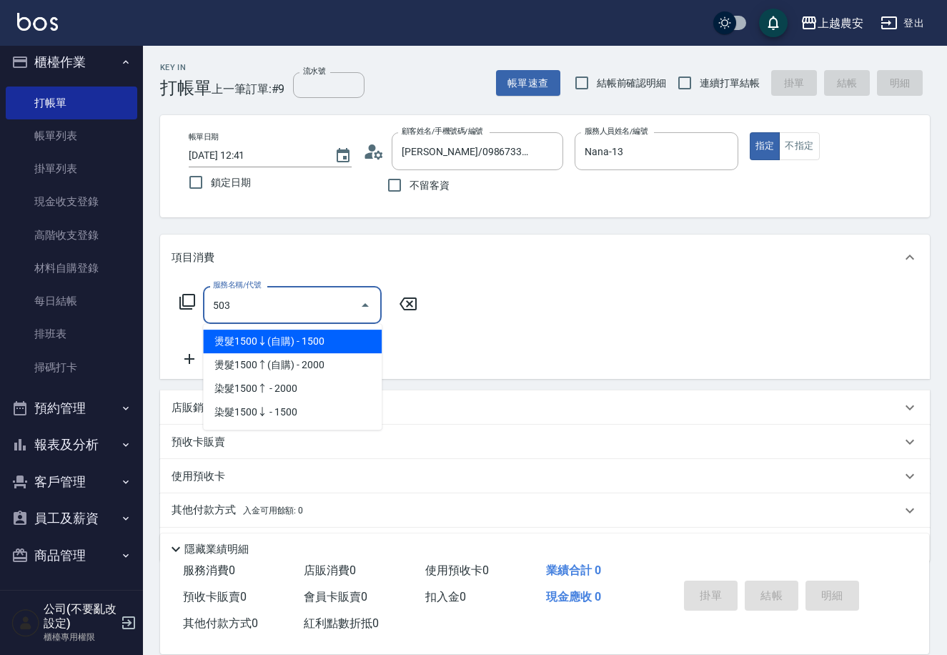
type input "染髮1500↑(503)"
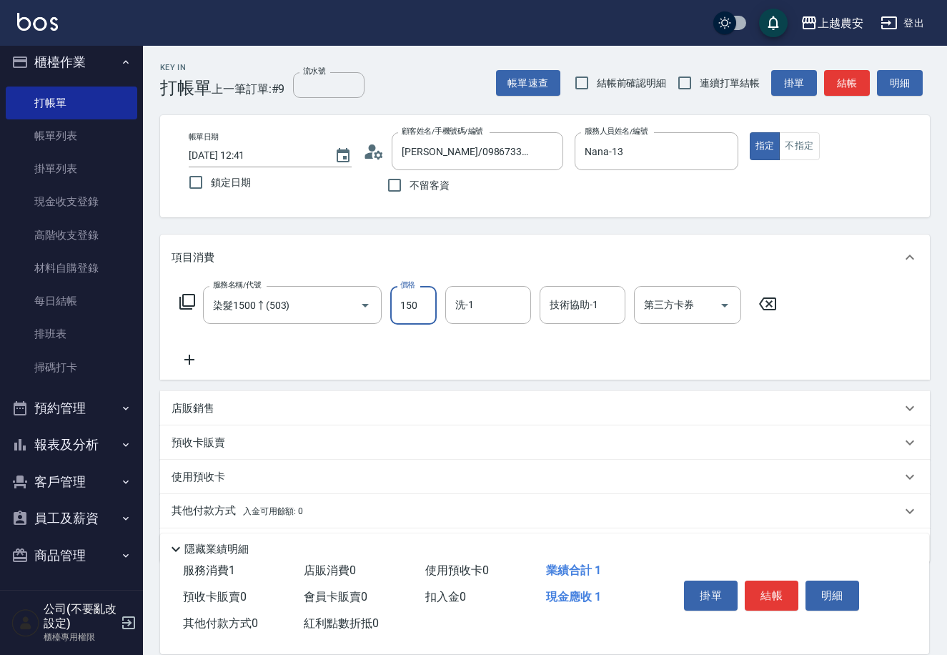
type input "1500"
type input "大巫-35"
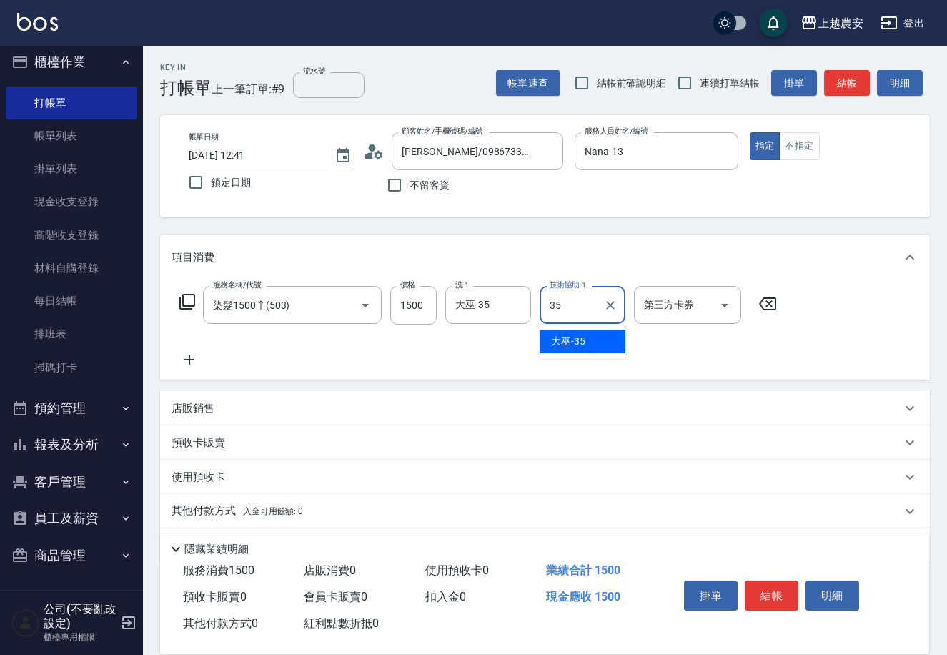
type input "大巫-35"
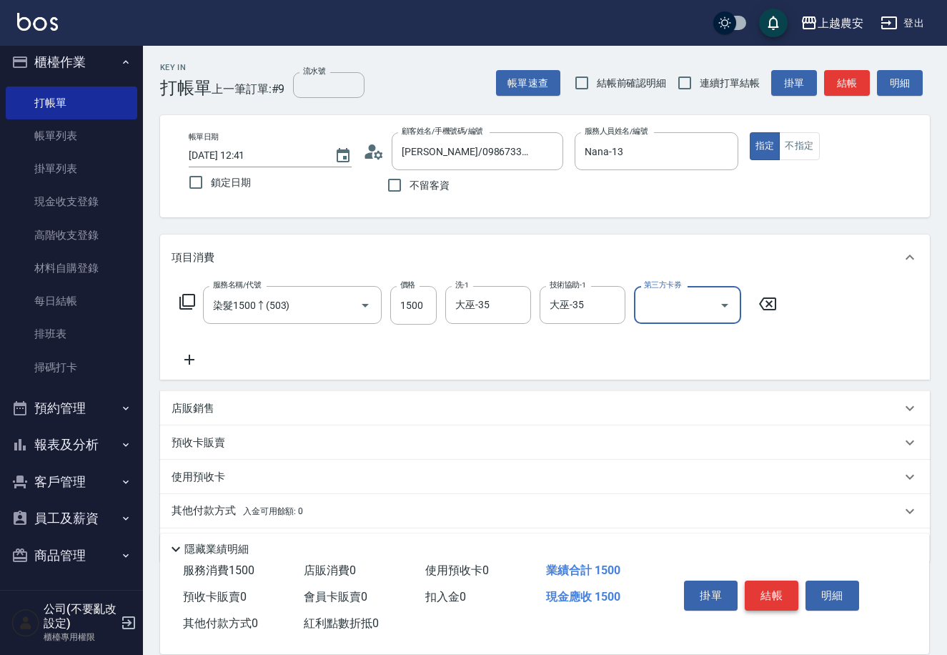
click at [767, 592] on button "結帳" at bounding box center [772, 595] width 54 height 30
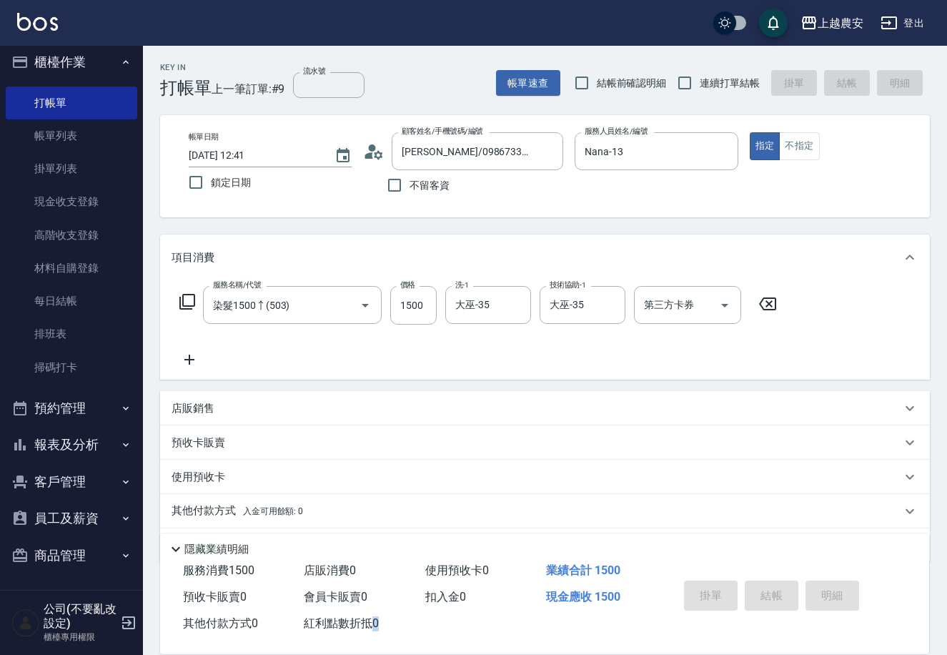
click at [767, 592] on div "掛單 結帳 明細" at bounding box center [771, 597] width 187 height 45
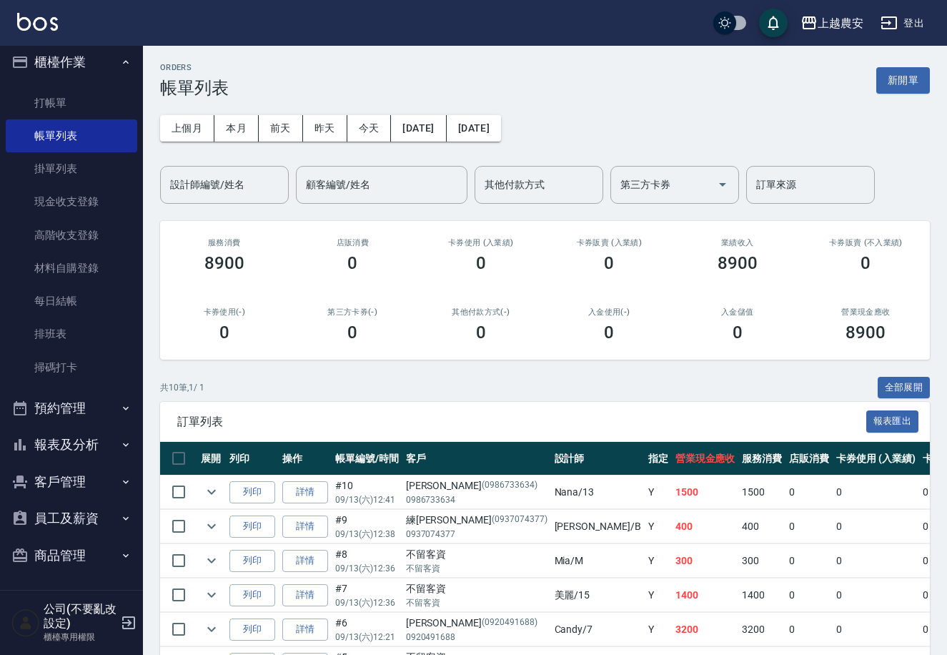
click at [61, 102] on link "打帳單" at bounding box center [72, 102] width 132 height 33
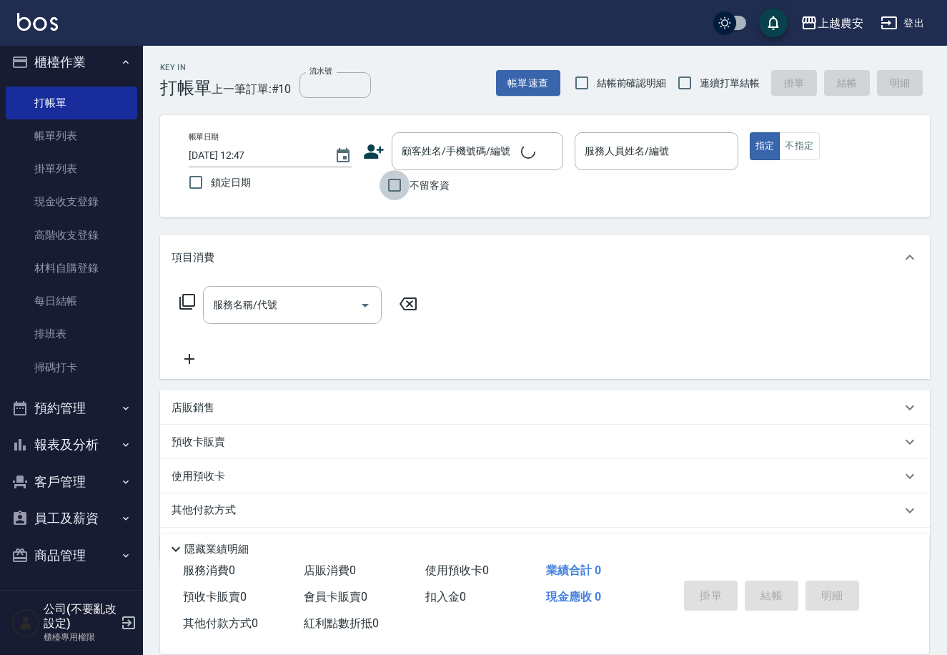
click at [407, 184] on input "不留客資" at bounding box center [395, 185] width 30 height 30
checkbox input "true"
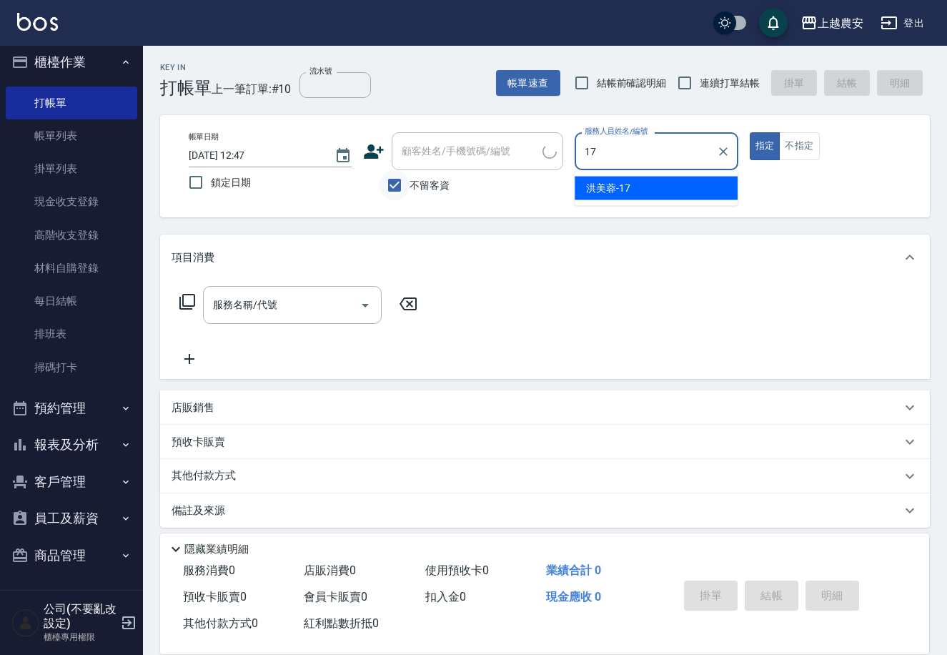
type input "洪美蓉-17"
type button "true"
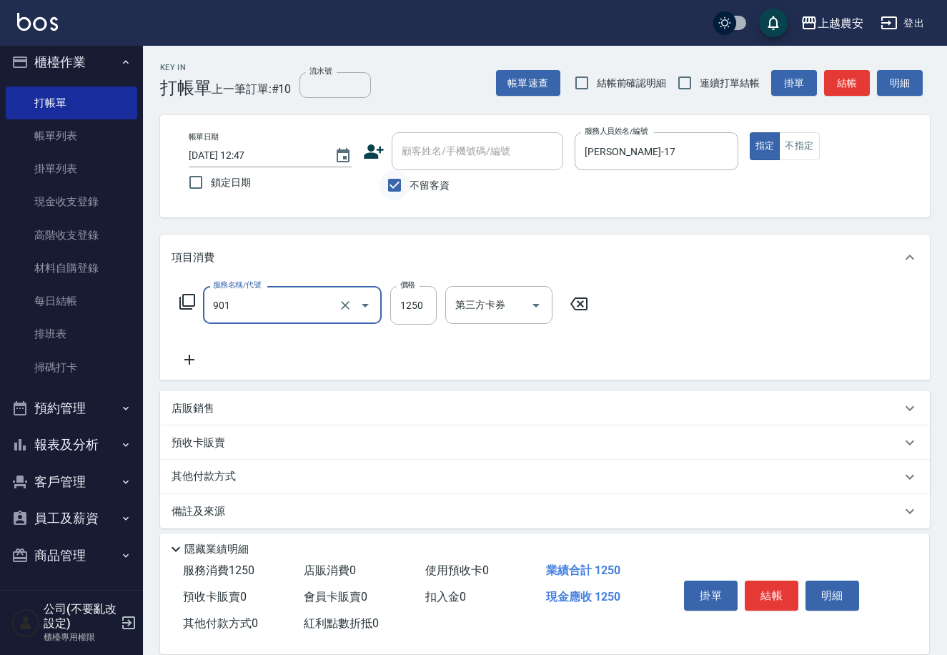
type input "修手指甲(901)"
type input "500"
click at [763, 583] on button "結帳" at bounding box center [772, 595] width 54 height 30
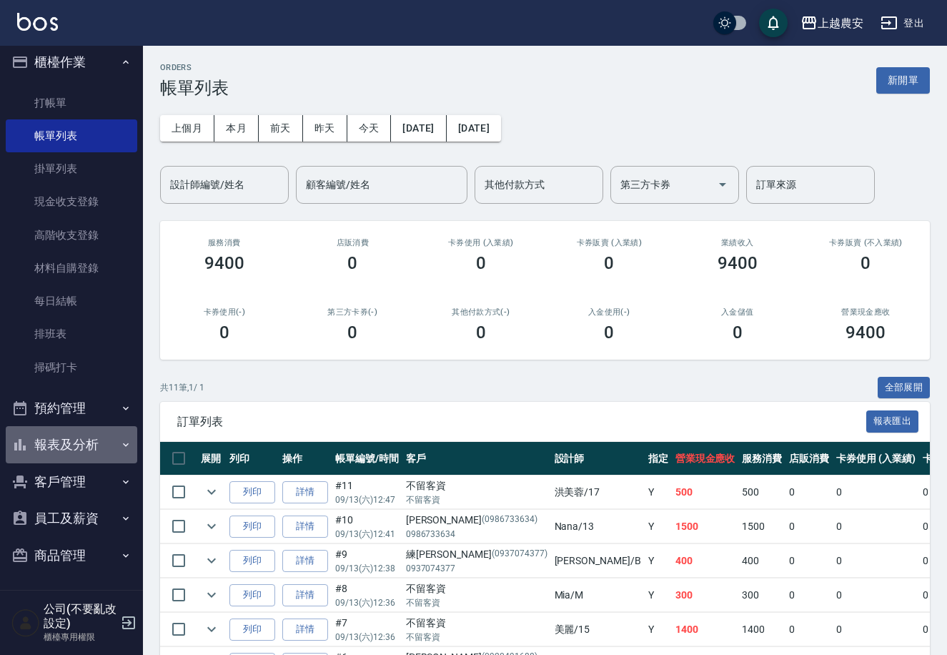
click at [86, 443] on button "報表及分析" at bounding box center [72, 444] width 132 height 37
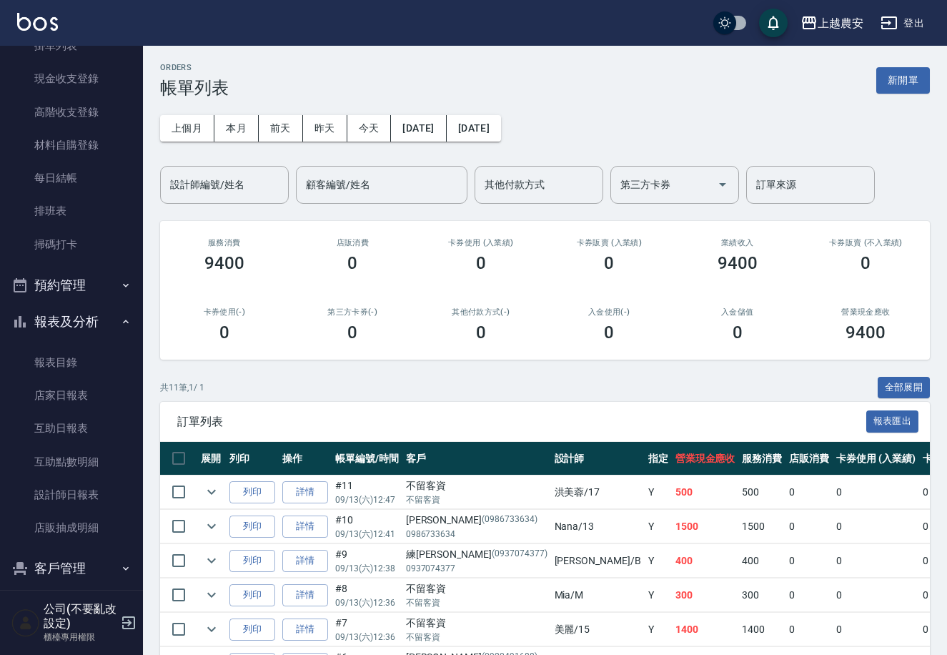
scroll to position [136, 0]
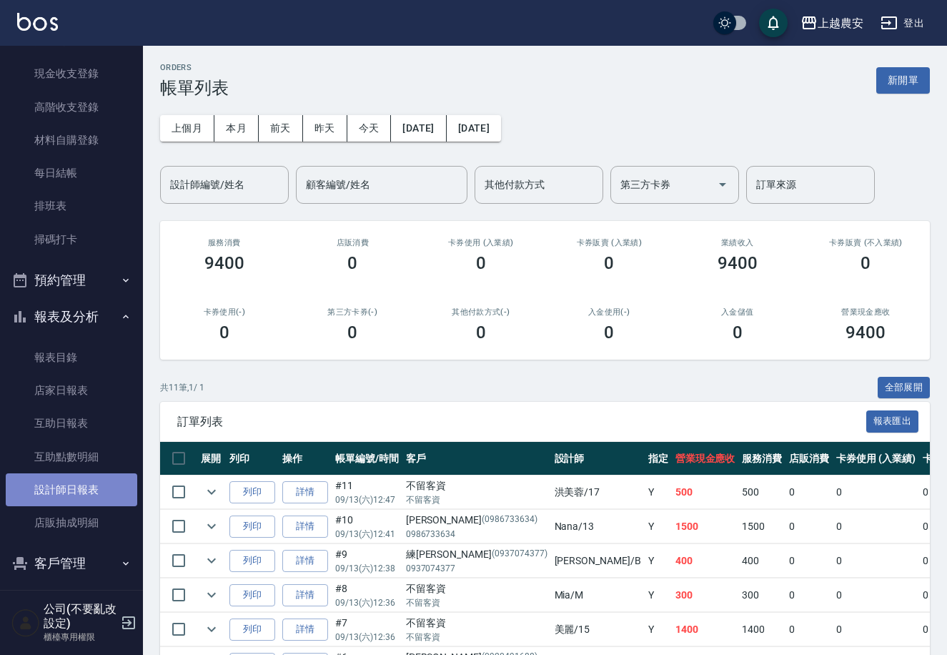
click at [93, 473] on link "設計師日報表" at bounding box center [72, 489] width 132 height 33
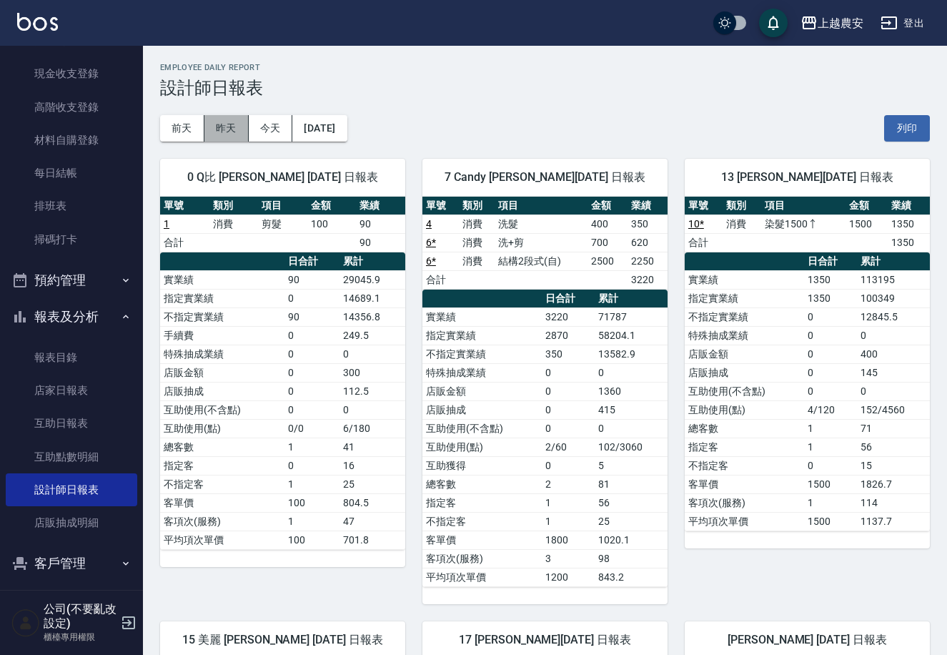
click at [222, 130] on button "昨天" at bounding box center [226, 128] width 44 height 26
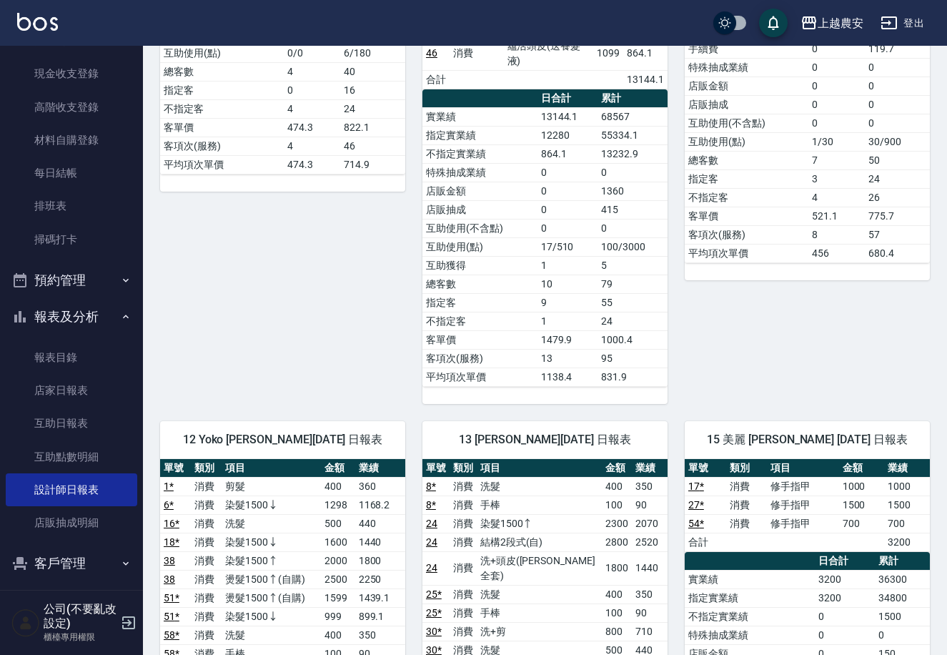
scroll to position [31, 0]
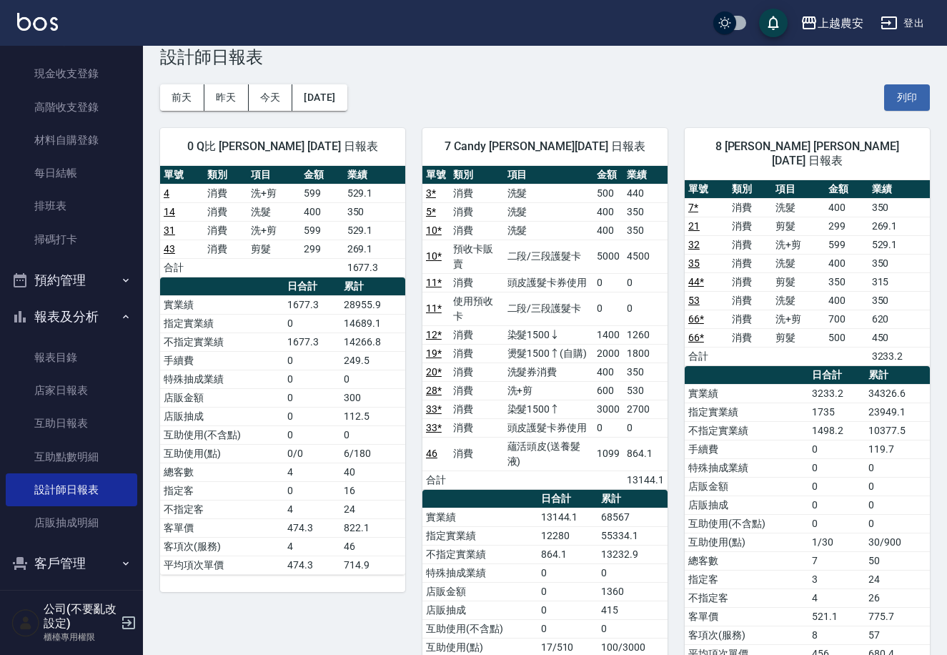
drag, startPoint x: 194, startPoint y: 92, endPoint x: 383, endPoint y: 89, distance: 188.7
click at [194, 92] on button "前天" at bounding box center [182, 97] width 44 height 26
click at [194, 67] on h3 "設計師日報表" at bounding box center [545, 57] width 770 height 20
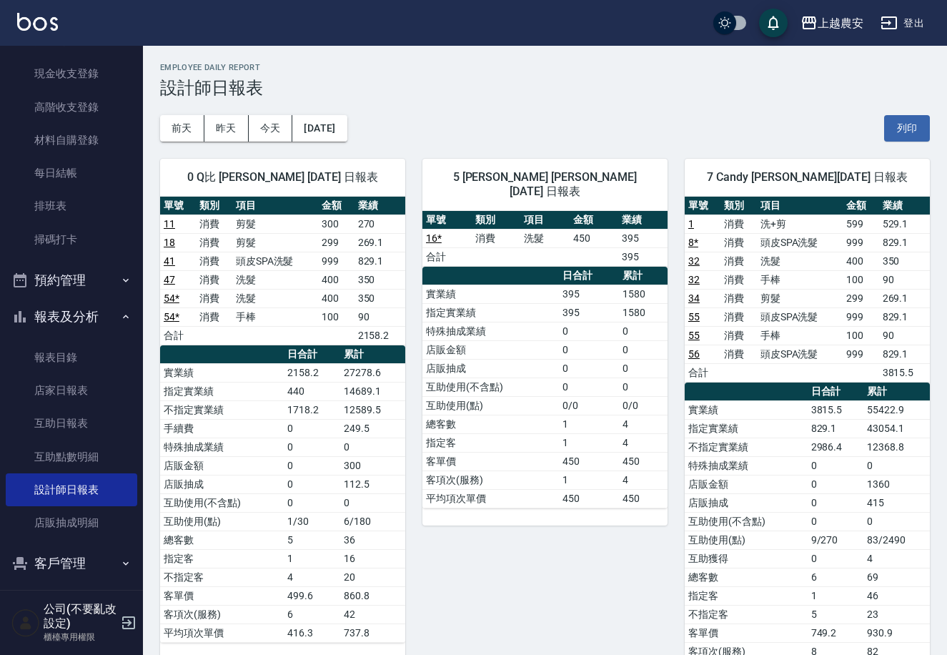
drag, startPoint x: 940, startPoint y: 89, endPoint x: 940, endPoint y: 145, distance: 56.5
click at [264, 126] on button "今天" at bounding box center [271, 128] width 44 height 26
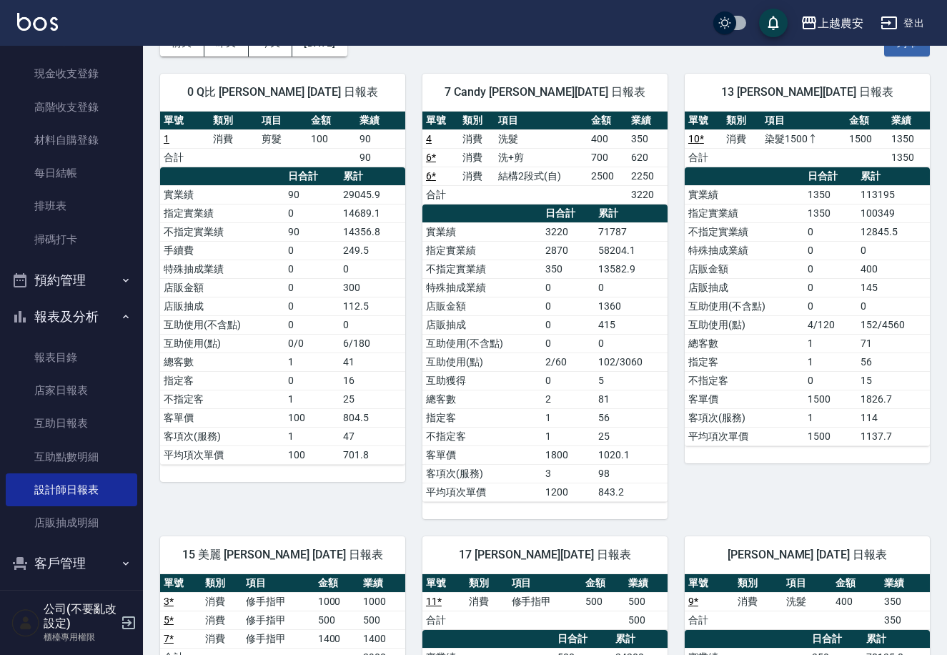
scroll to position [99, 0]
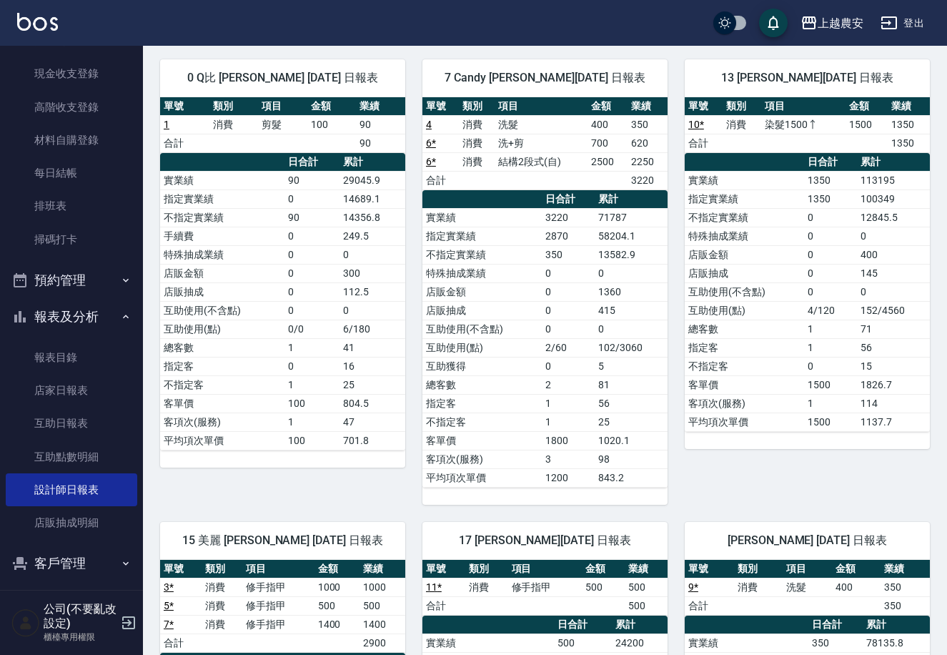
drag, startPoint x: 941, startPoint y: 227, endPoint x: 936, endPoint y: 259, distance: 33.3
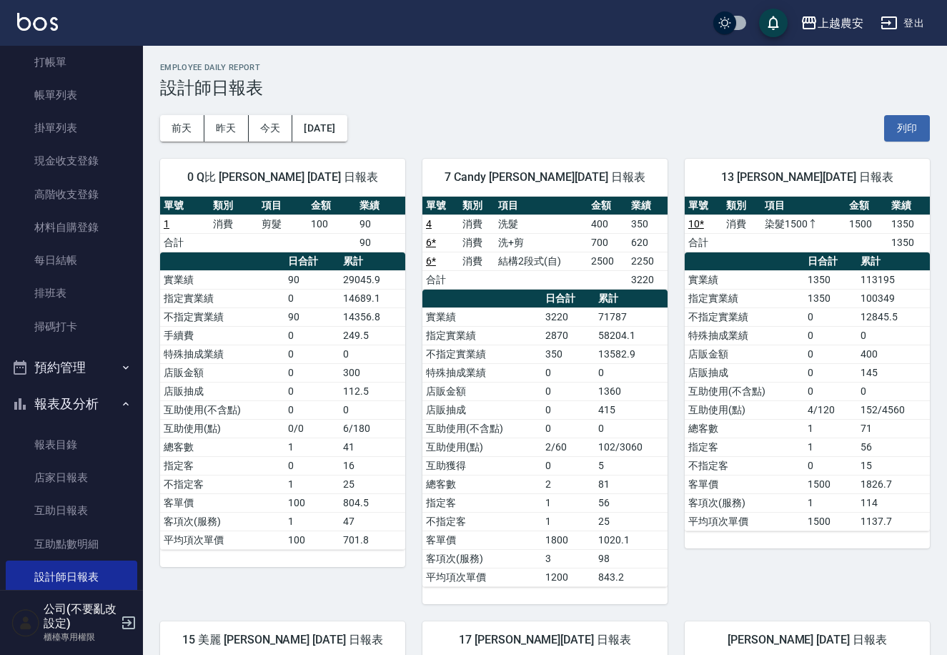
scroll to position [0, 0]
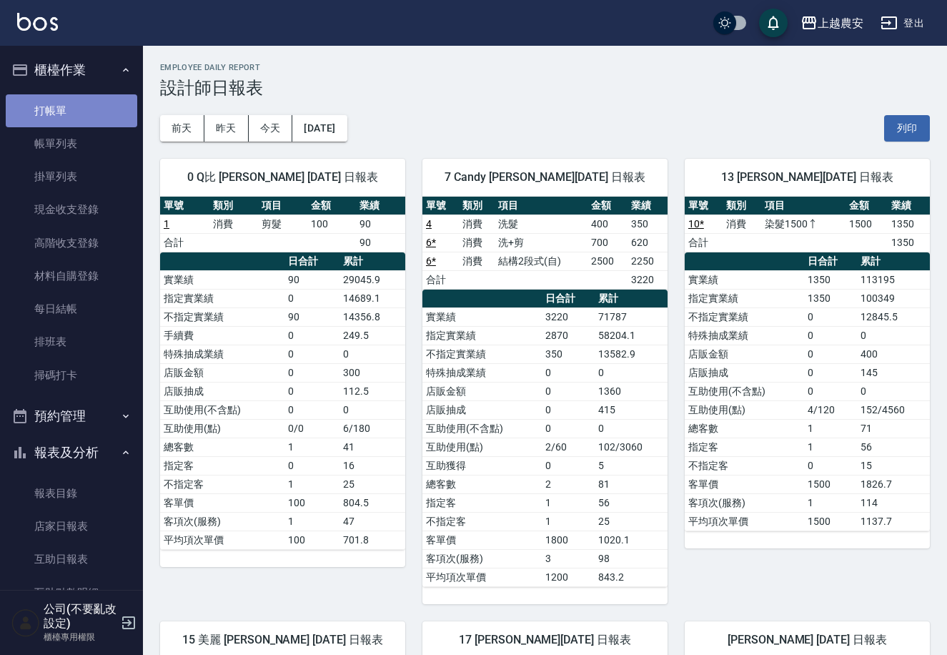
click at [74, 110] on link "打帳單" at bounding box center [72, 110] width 132 height 33
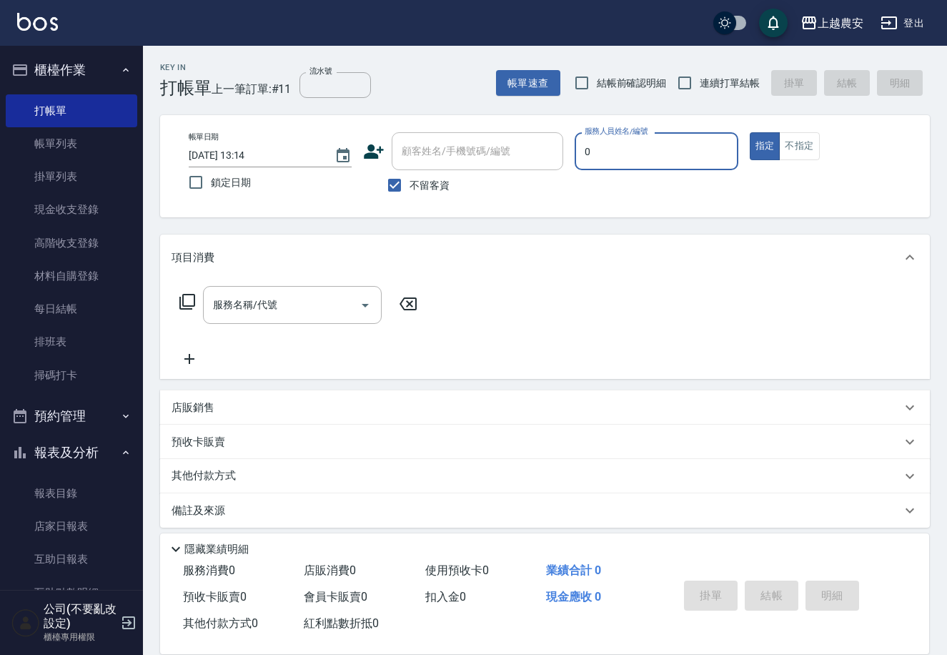
type input "0"
type button "true"
type input "Q比-0"
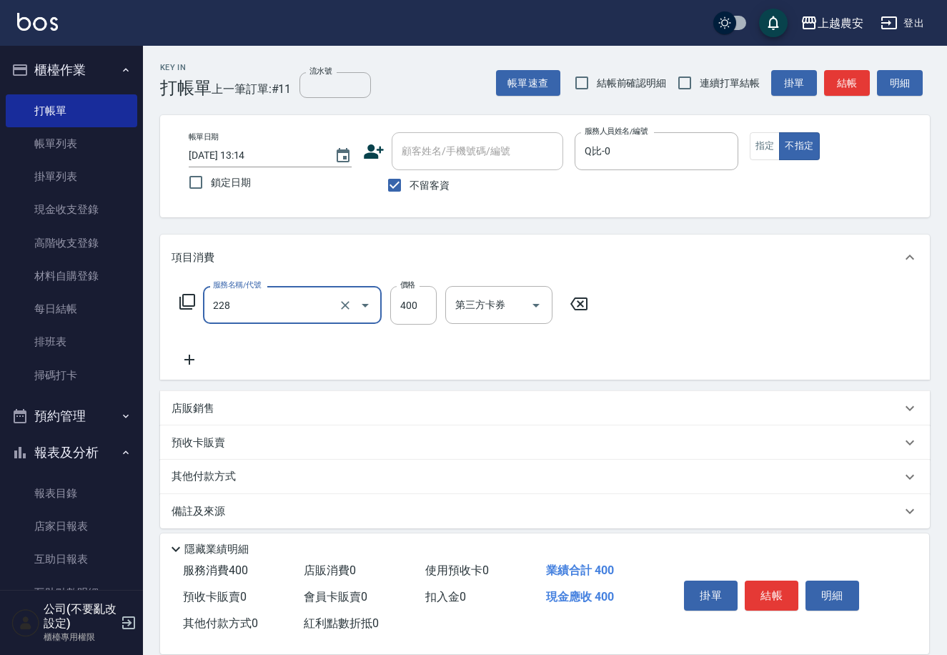
type input "洗髮(228)"
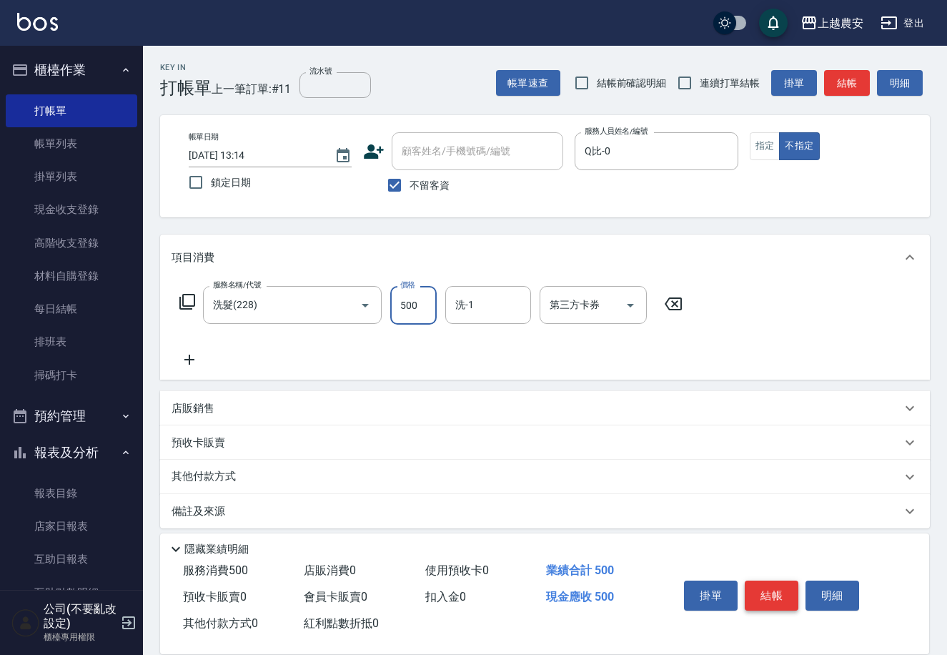
type input "500"
click at [764, 588] on button "結帳" at bounding box center [772, 595] width 54 height 30
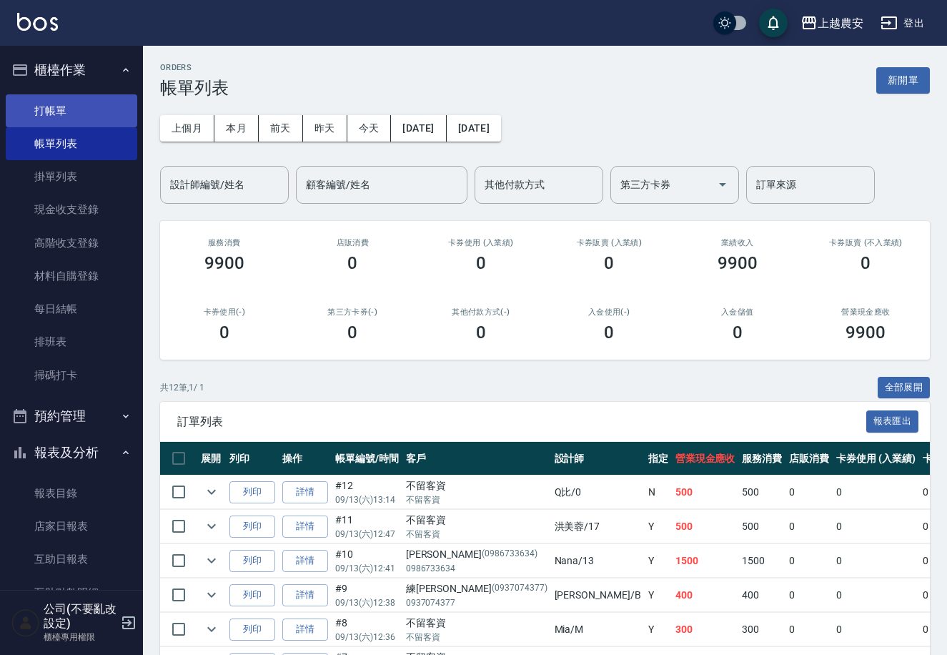
click at [51, 97] on link "打帳單" at bounding box center [72, 110] width 132 height 33
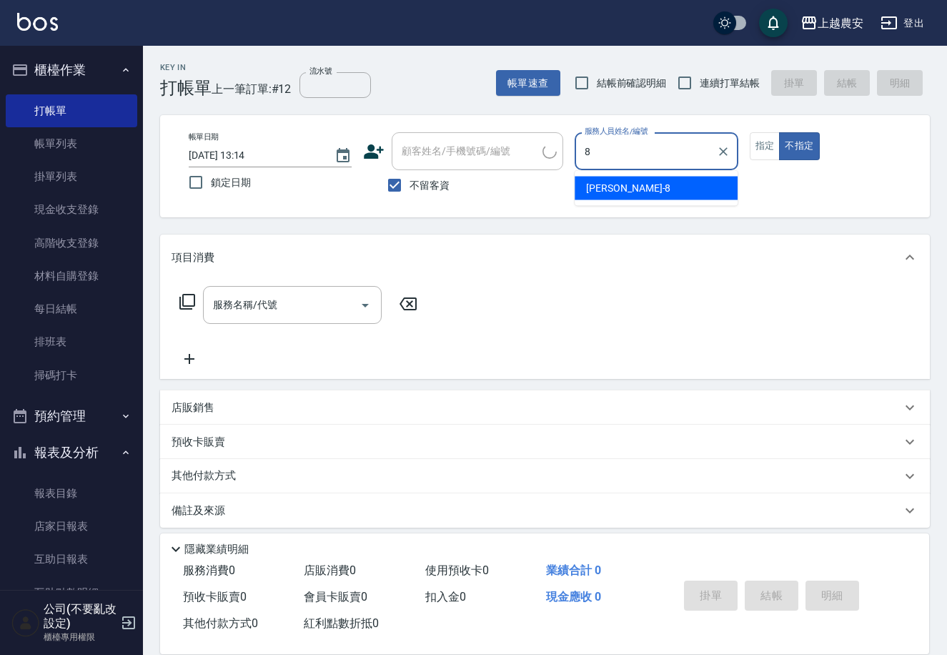
type input "黛慧-8"
type button "false"
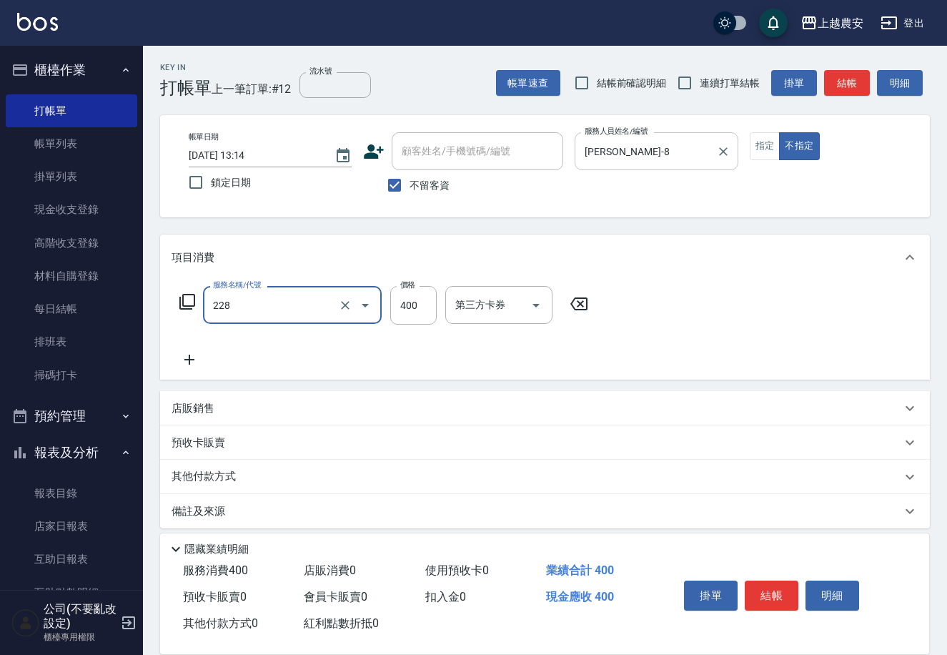
type input "洗髮(228)"
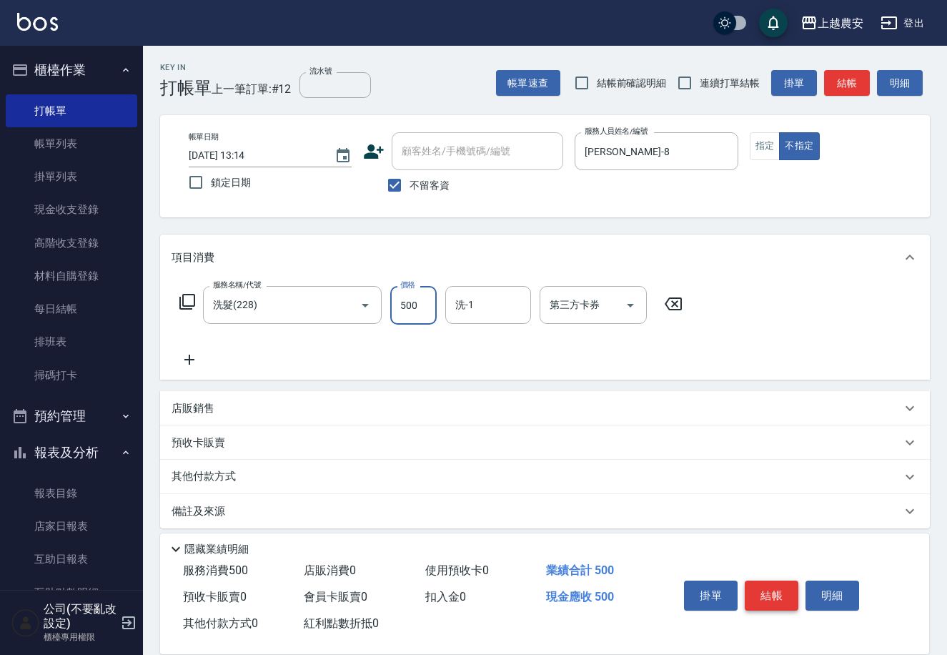
type input "500"
click at [771, 603] on button "結帳" at bounding box center [772, 595] width 54 height 30
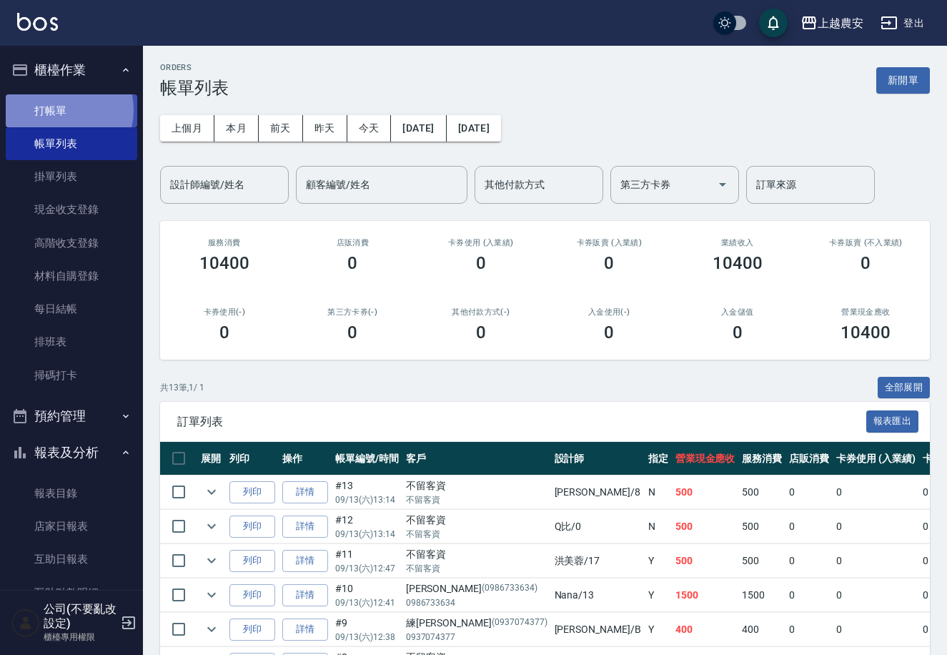
click at [58, 109] on link "打帳單" at bounding box center [72, 110] width 132 height 33
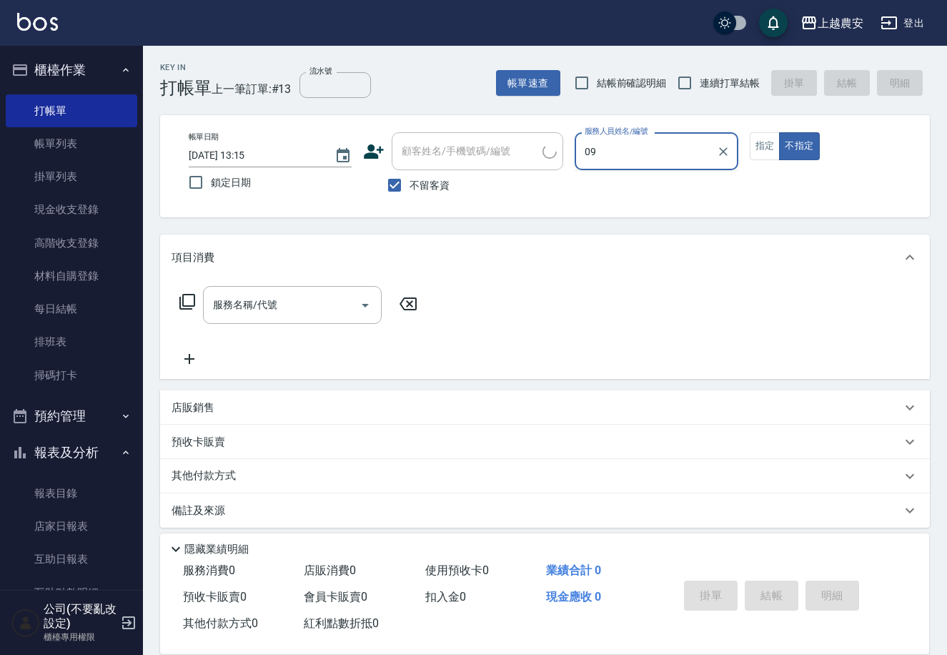
type input "0"
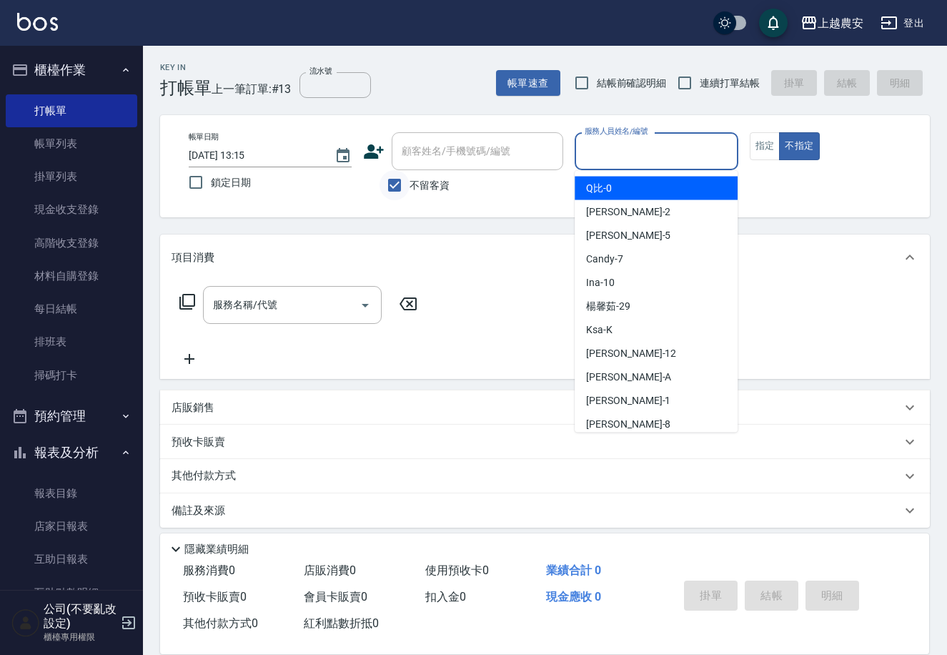
click at [404, 197] on input "不留客資" at bounding box center [395, 185] width 30 height 30
checkbox input "false"
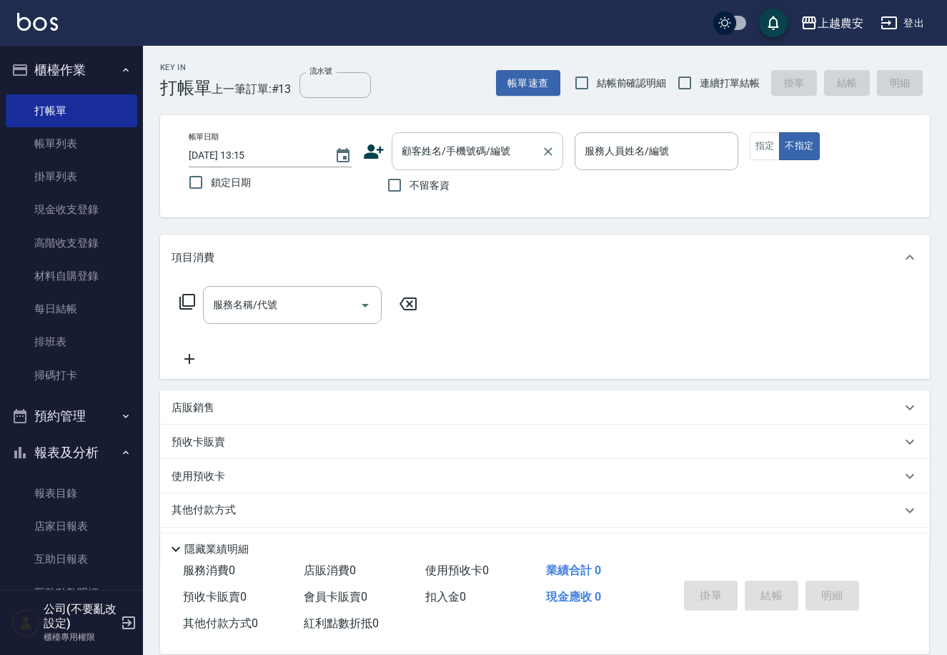
click at [413, 164] on div "顧客姓名/手機號碼/編號" at bounding box center [478, 151] width 172 height 38
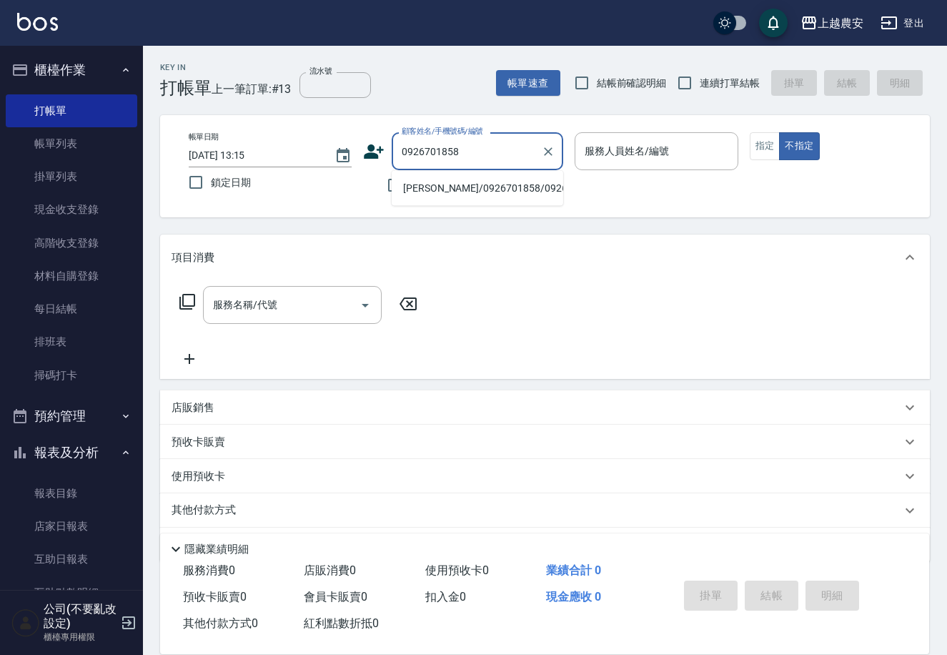
click at [460, 189] on li "朱庭儀/0926701858/0926701858" at bounding box center [478, 189] width 172 height 24
type input "朱庭儀/0926701858/0926701858"
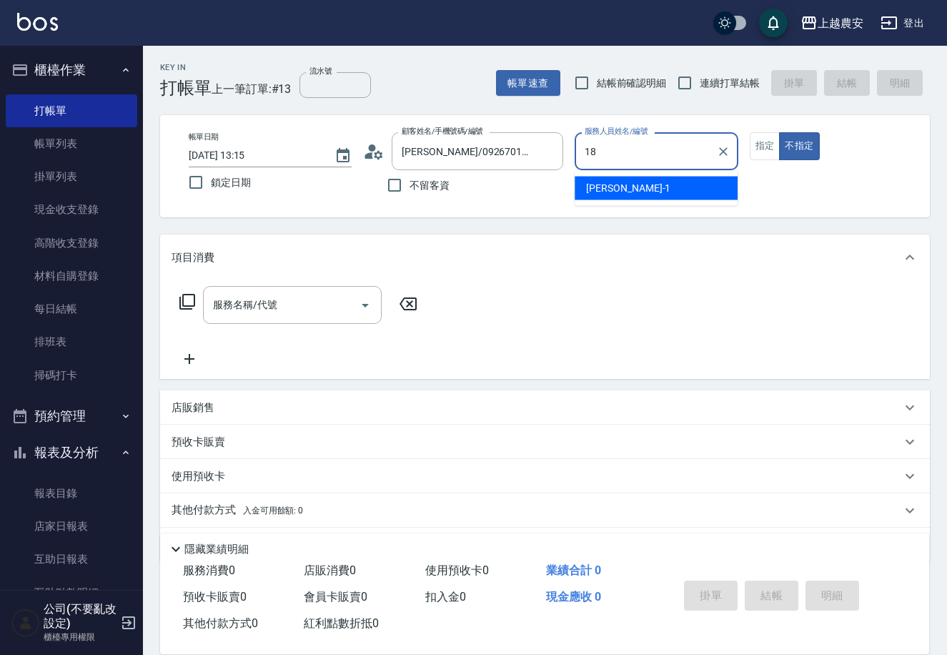
type input "Yuna-18"
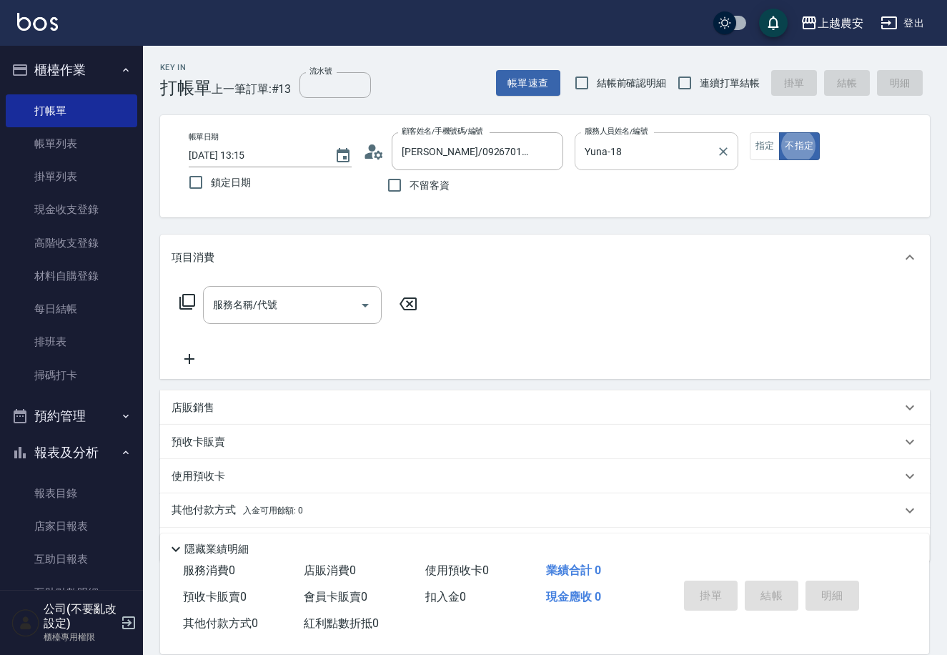
type button "false"
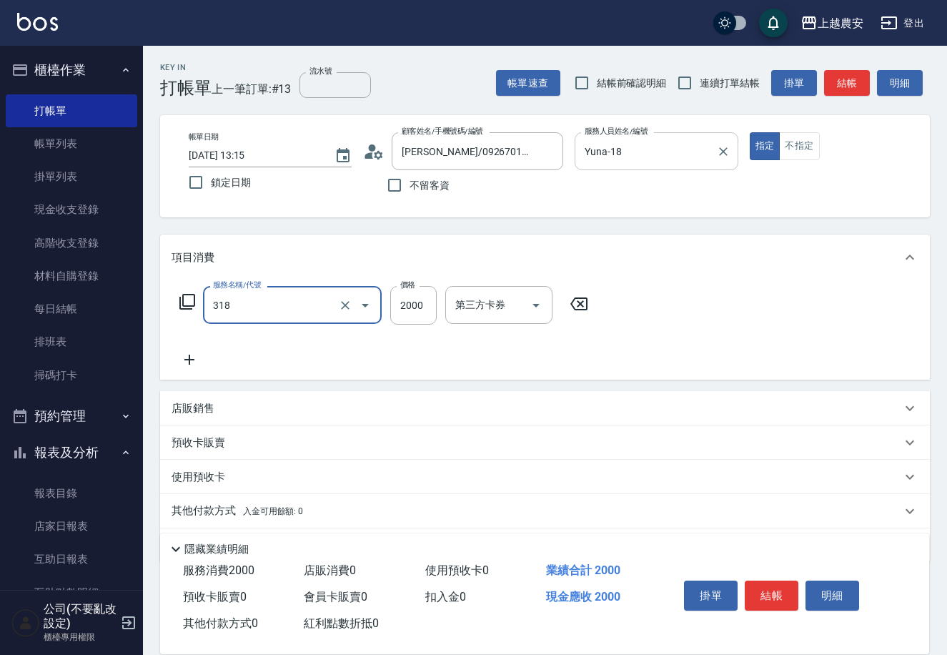
type input "燙髮1500↑(自購)(318)"
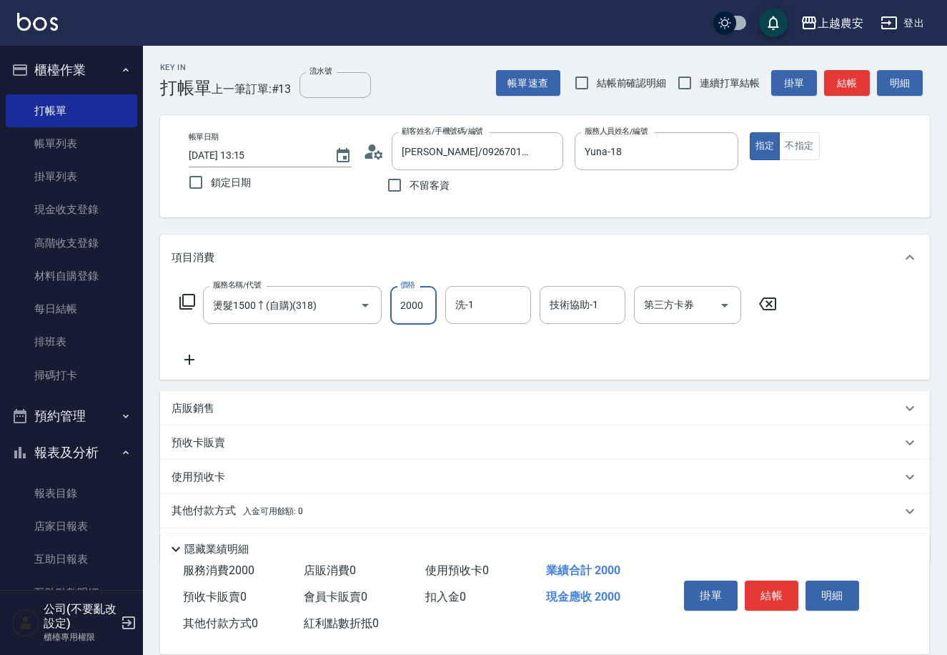
click at [266, 520] on div "其他付款方式 入金可用餘額: 0" at bounding box center [545, 511] width 770 height 34
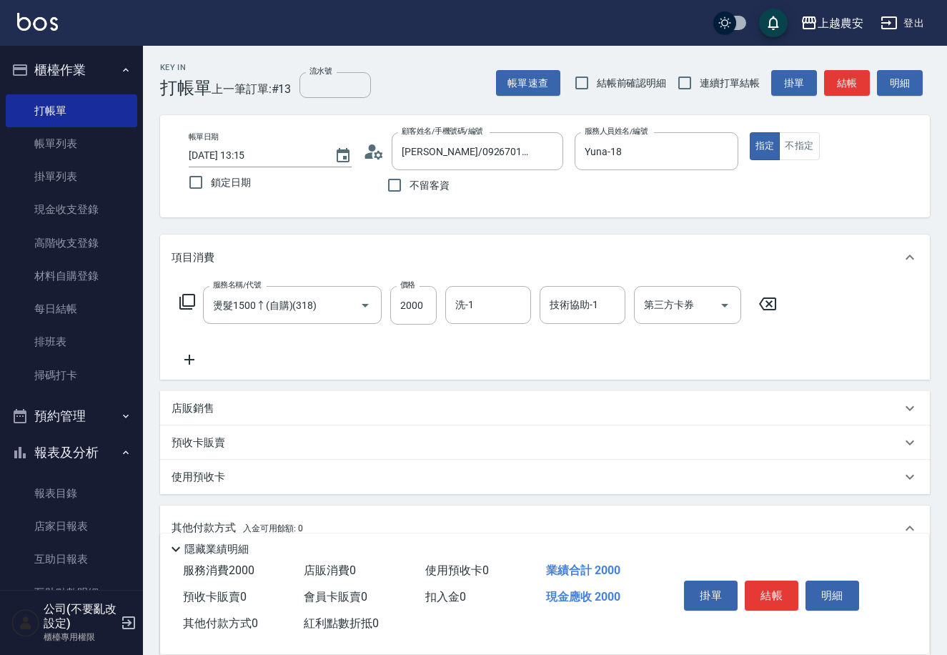
scroll to position [210, 0]
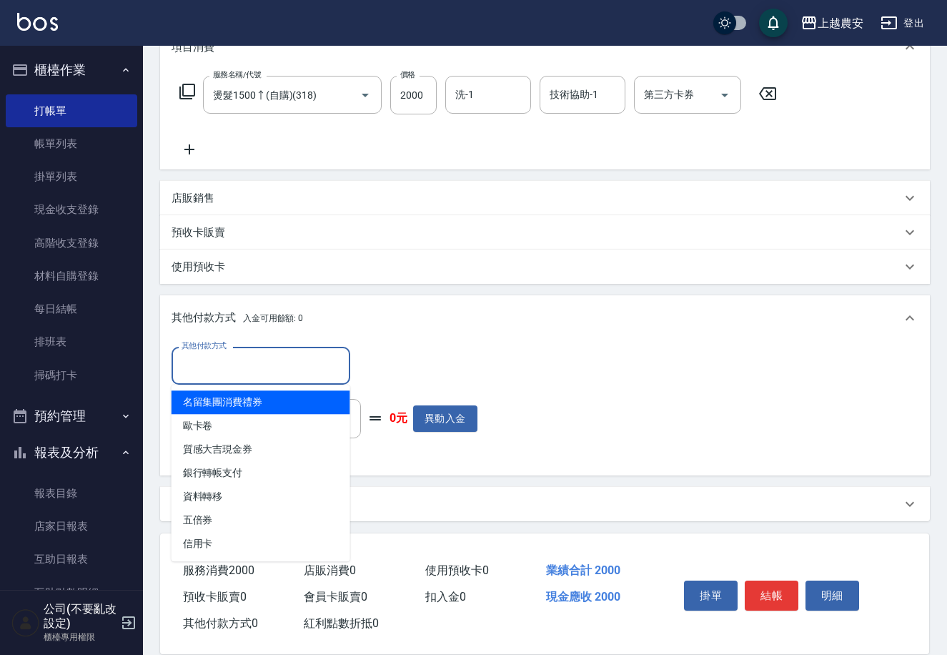
click at [229, 360] on input "其他付款方式" at bounding box center [261, 365] width 166 height 25
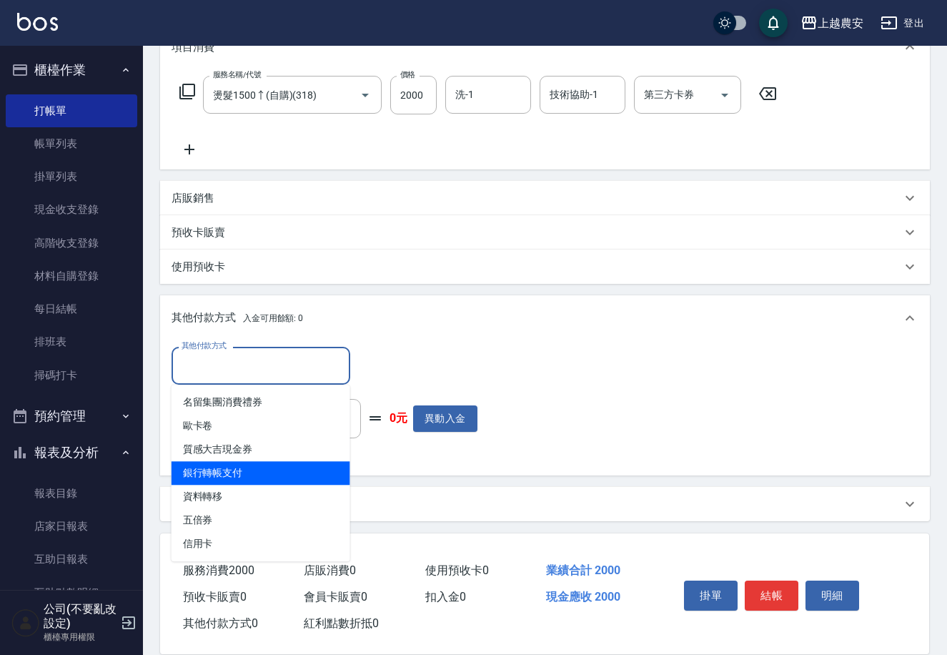
click at [246, 468] on span "銀行轉帳支付" at bounding box center [261, 473] width 179 height 24
type input "銀行轉帳支付"
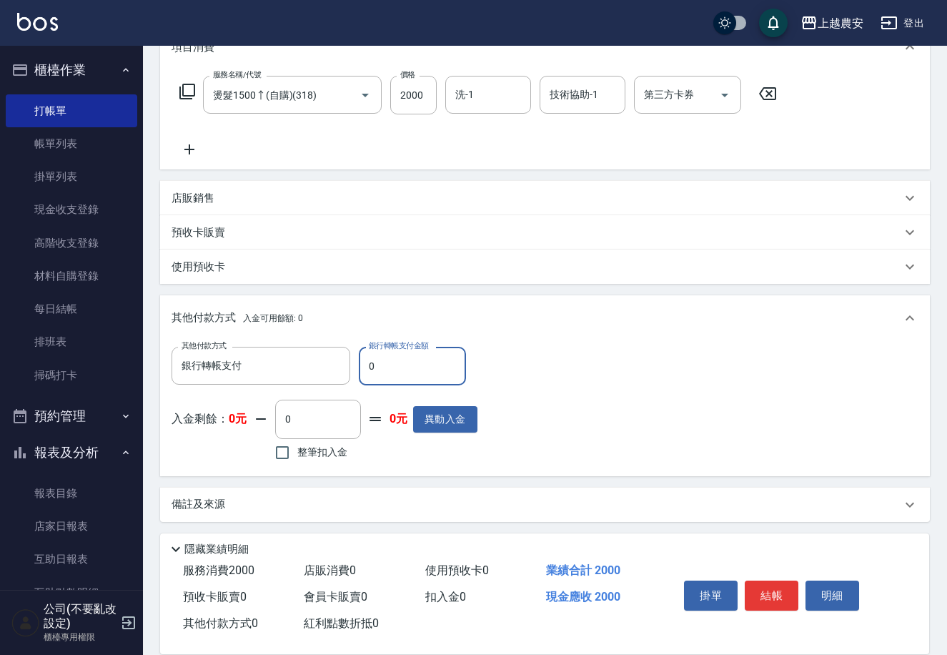
click at [367, 375] on input "0" at bounding box center [412, 366] width 107 height 39
type input "2000"
click at [777, 595] on button "結帳" at bounding box center [772, 595] width 54 height 30
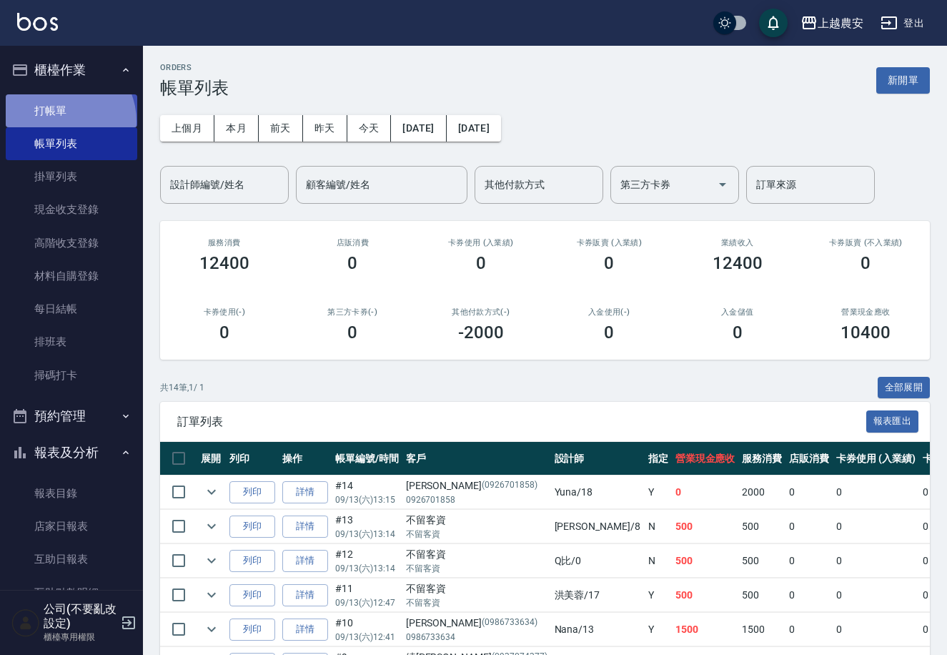
click at [61, 120] on link "打帳單" at bounding box center [72, 110] width 132 height 33
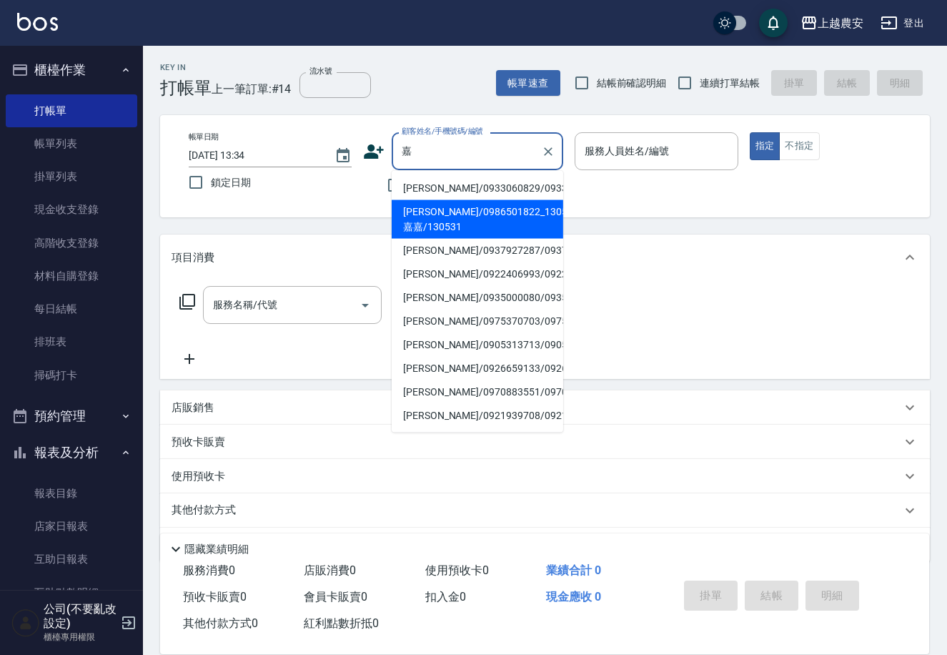
click at [433, 220] on li "嘉嘉/0986501822_130531_嘉嘉/130531" at bounding box center [478, 219] width 172 height 39
type input "嘉嘉/0986501822_130531_嘉嘉/130531"
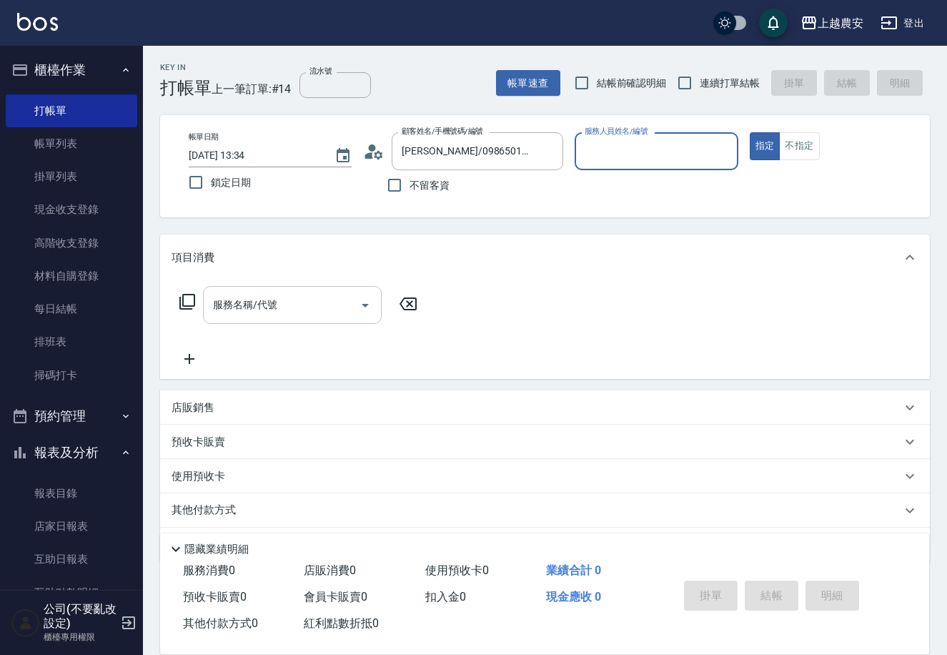
type input "Nana-13"
click at [245, 319] on div "服務名稱/代號" at bounding box center [292, 305] width 179 height 38
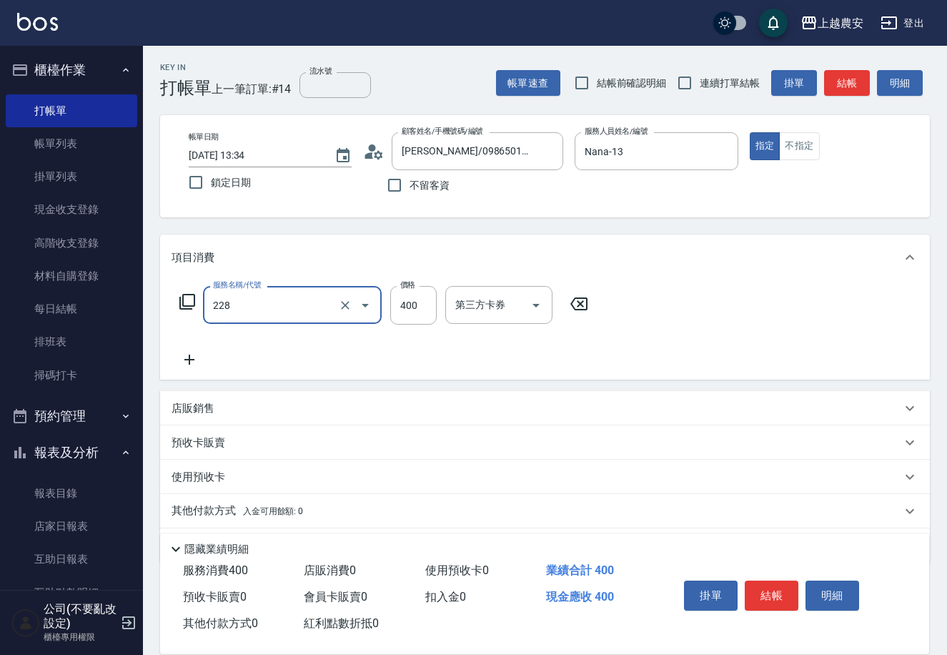
type input "洗髮(228)"
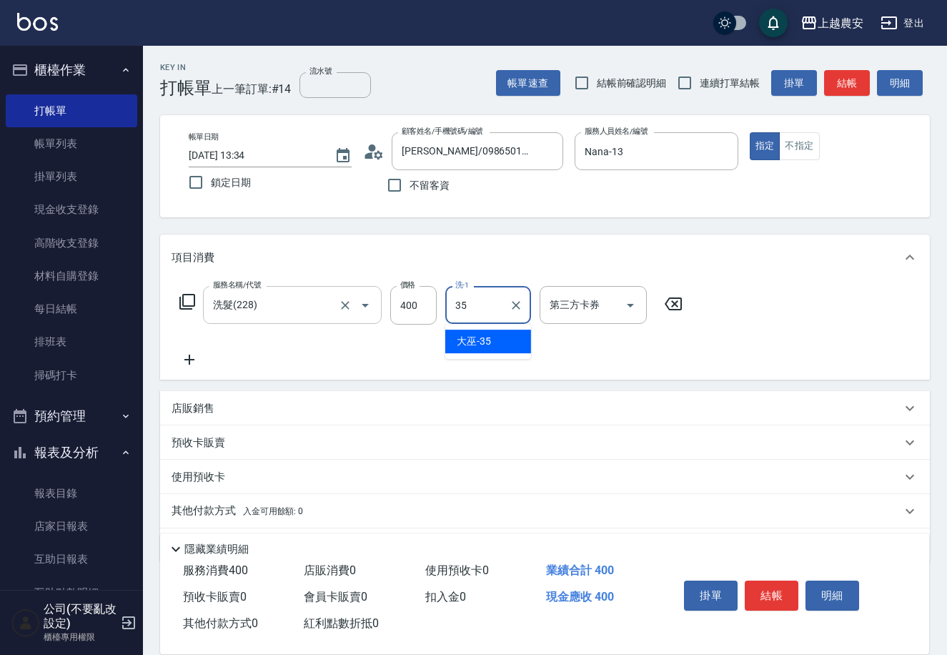
type input "大巫-35"
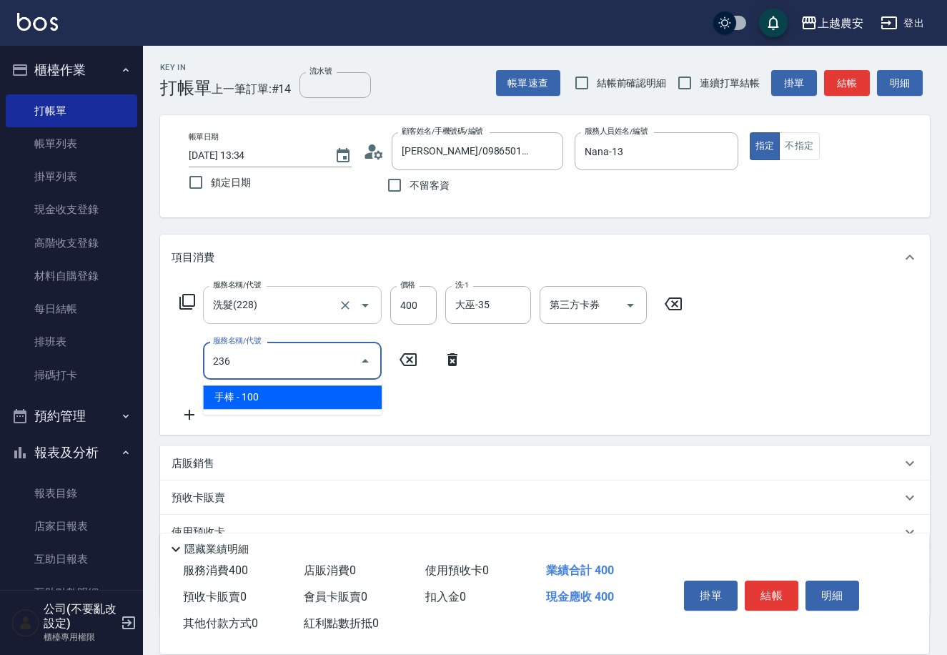
type input "手棒(236)"
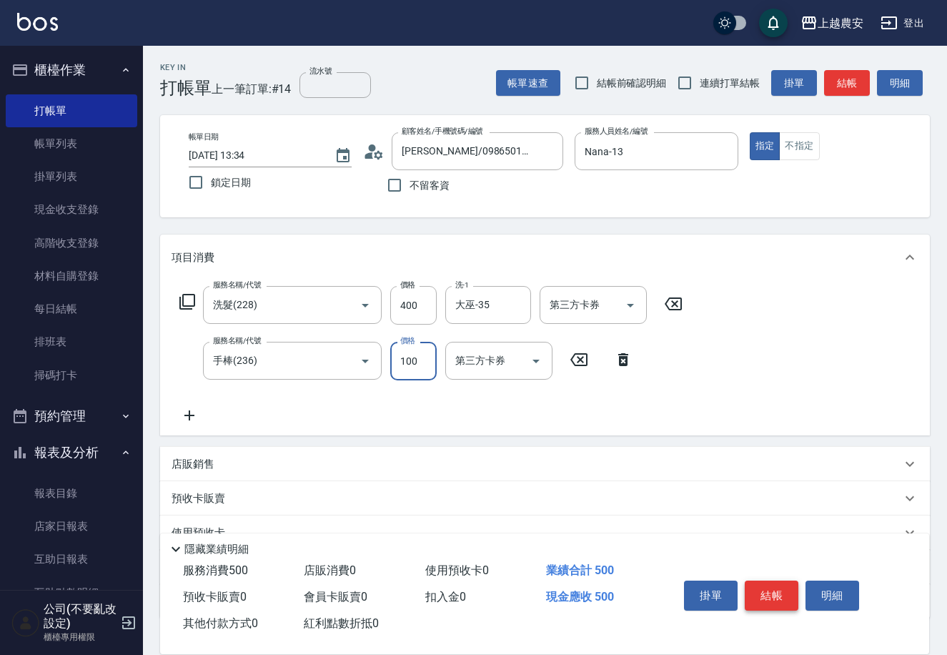
click at [762, 583] on button "結帳" at bounding box center [772, 595] width 54 height 30
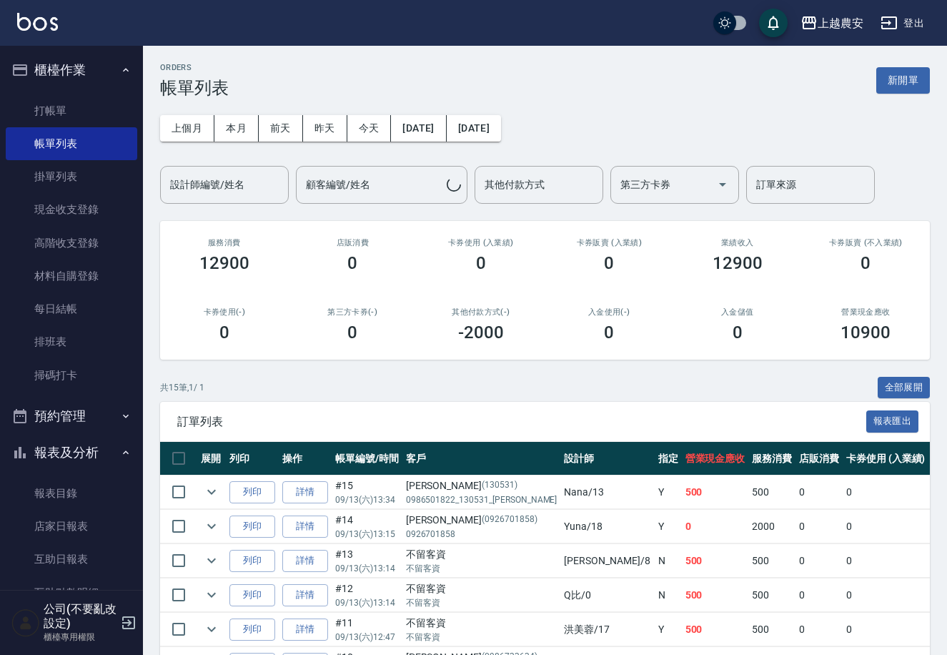
drag, startPoint x: 249, startPoint y: 491, endPoint x: 284, endPoint y: 463, distance: 44.8
click at [250, 491] on button "列印" at bounding box center [252, 492] width 46 height 22
click at [57, 102] on link "打帳單" at bounding box center [72, 110] width 132 height 33
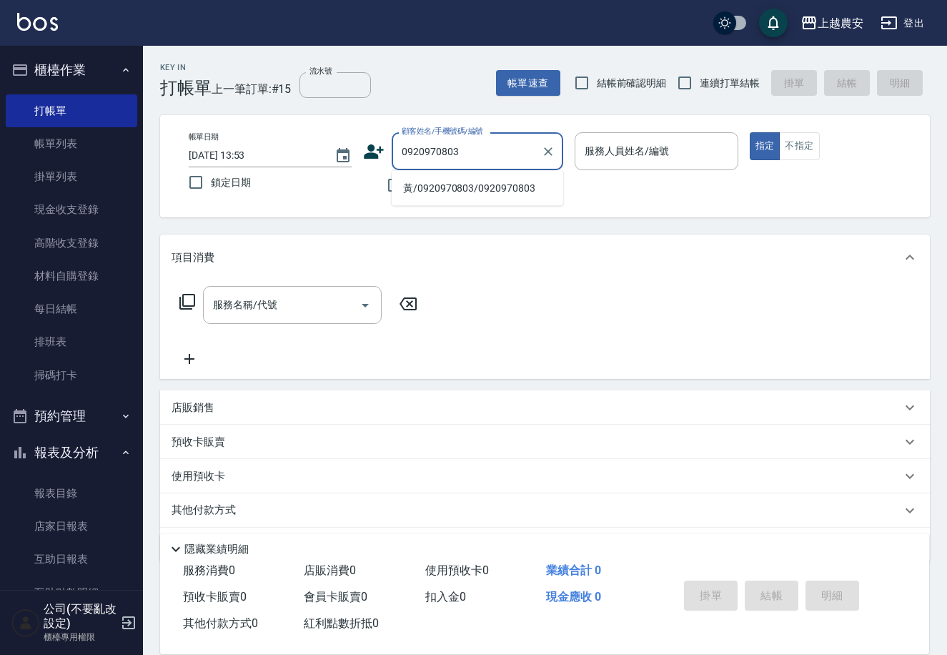
click at [436, 182] on li "黃/0920970803/0920970803" at bounding box center [478, 189] width 172 height 24
type input "黃/0920970803/0920970803"
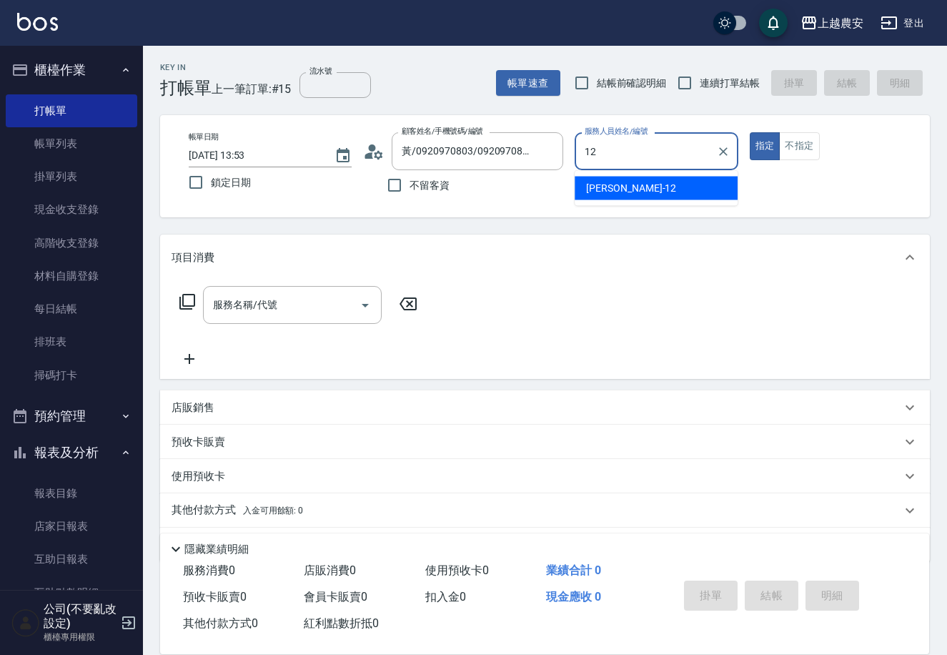
type input "Yoko-12"
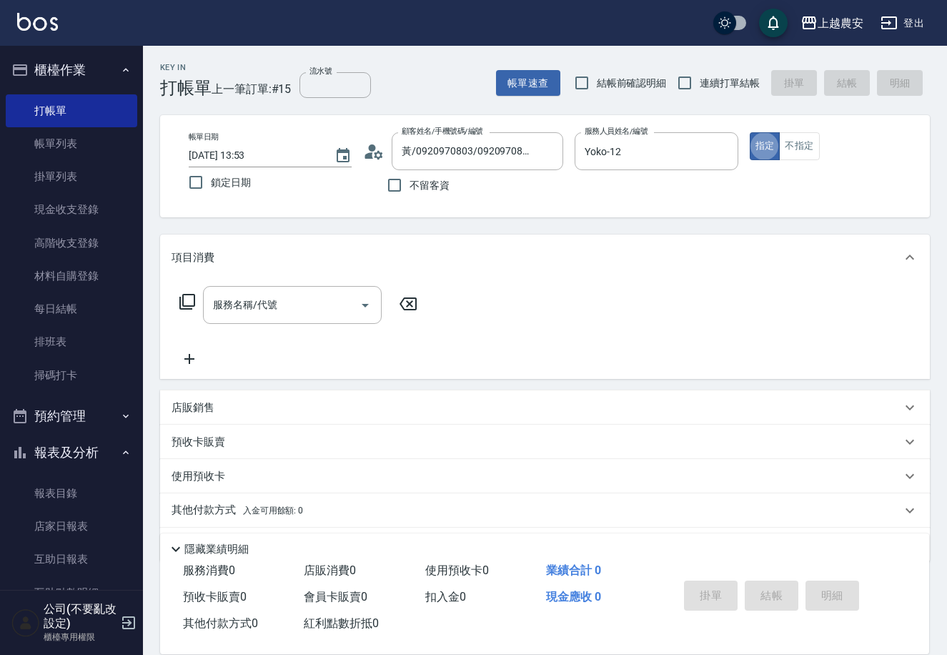
type button "true"
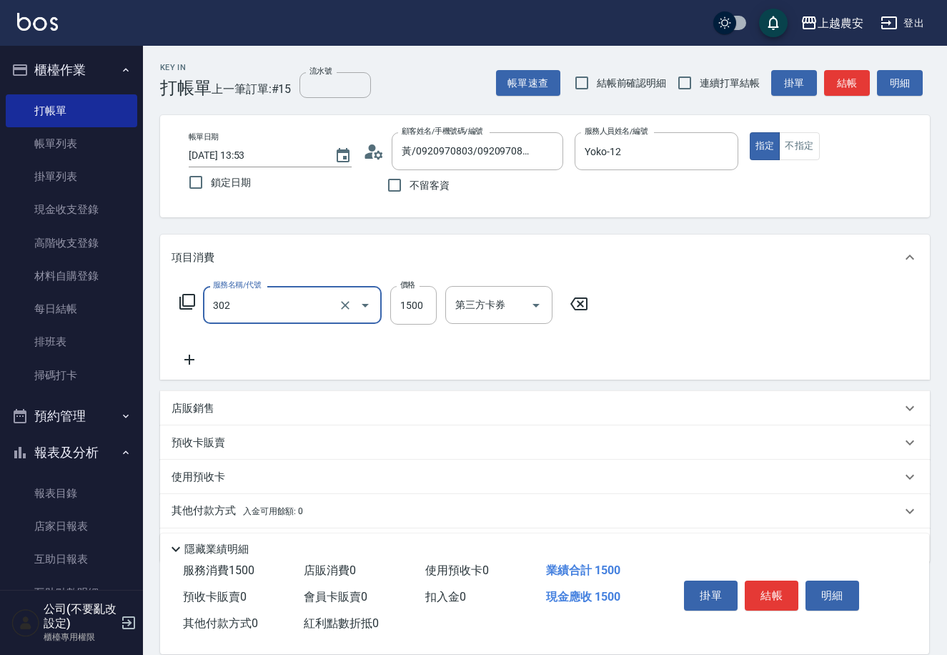
type input "燙髮1500↓(自購)(302)"
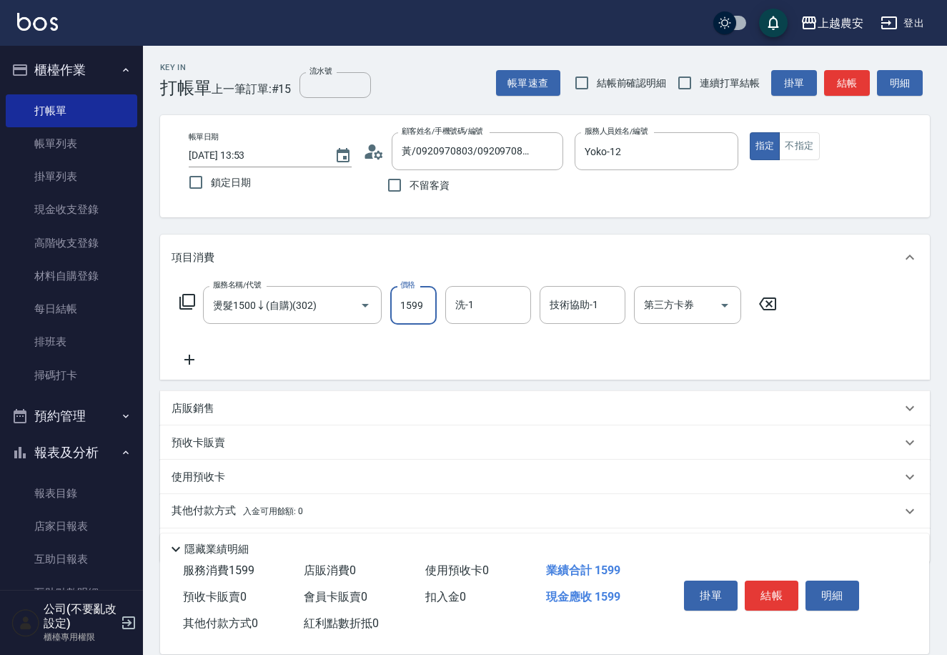
type input "1599"
type input "團團-27"
click at [769, 586] on button "結帳" at bounding box center [772, 595] width 54 height 30
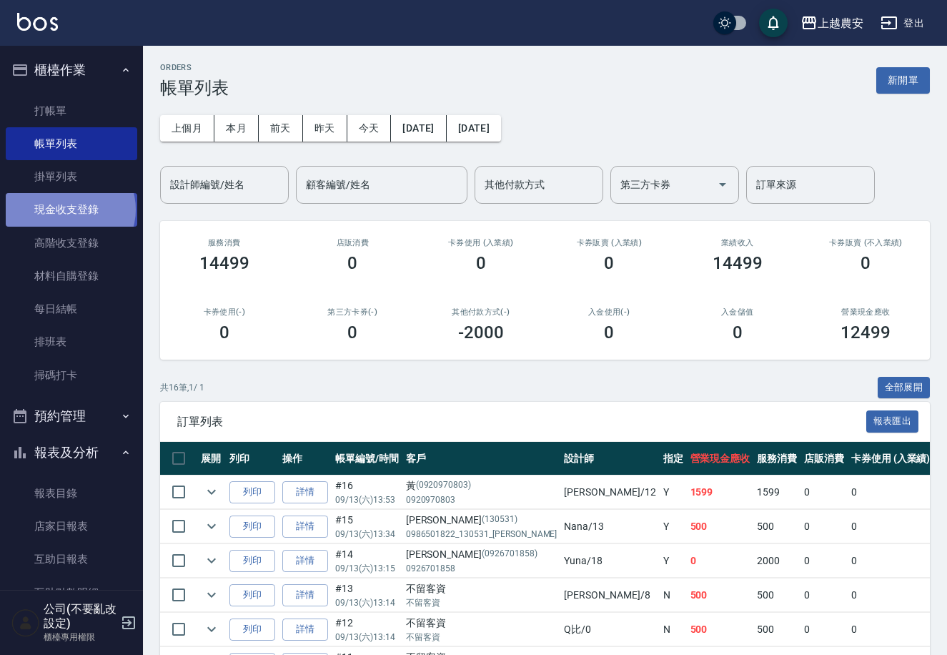
click at [69, 209] on link "現金收支登錄" at bounding box center [72, 209] width 132 height 33
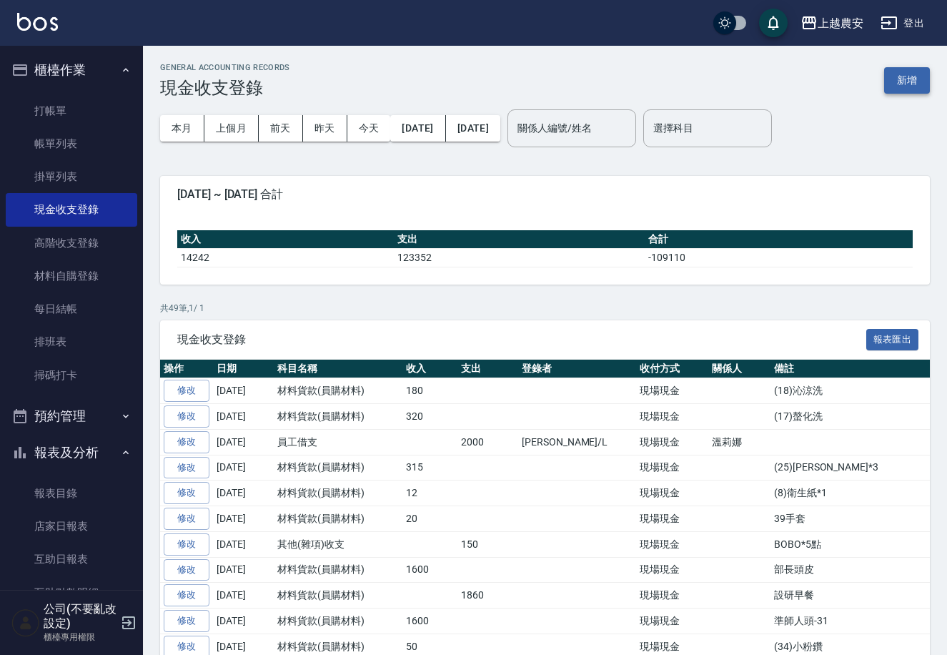
click at [909, 79] on button "新增" at bounding box center [907, 80] width 46 height 26
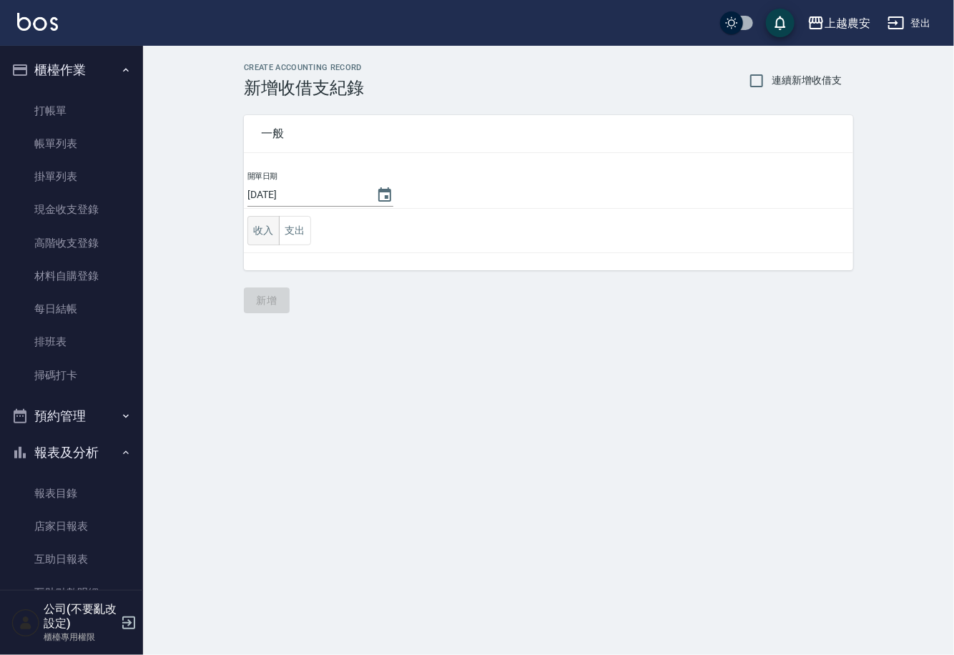
click at [264, 235] on button "收入" at bounding box center [263, 230] width 32 height 29
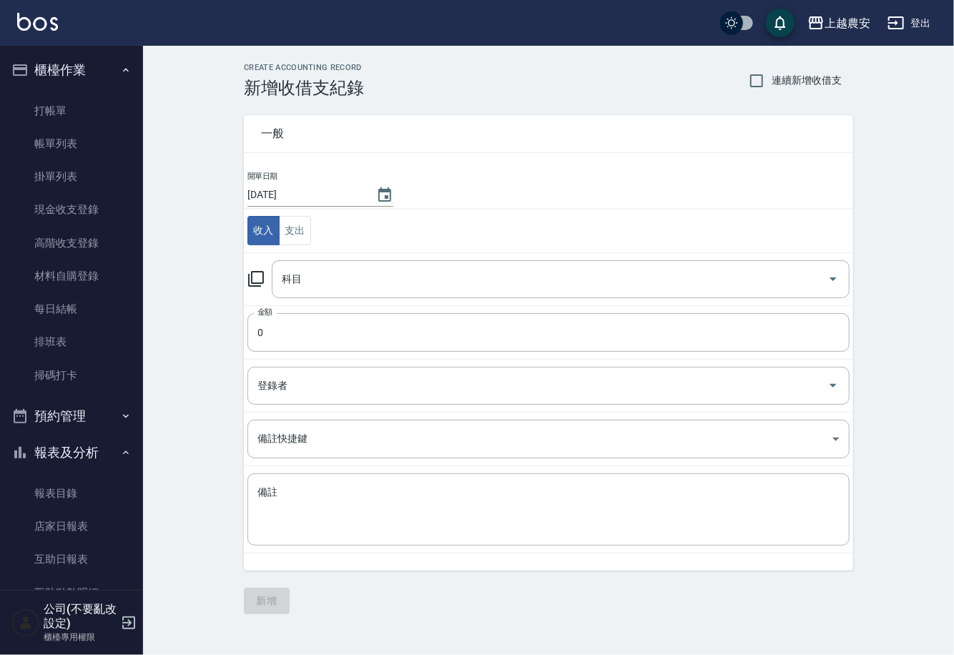
click at [256, 274] on icon at bounding box center [255, 278] width 17 height 17
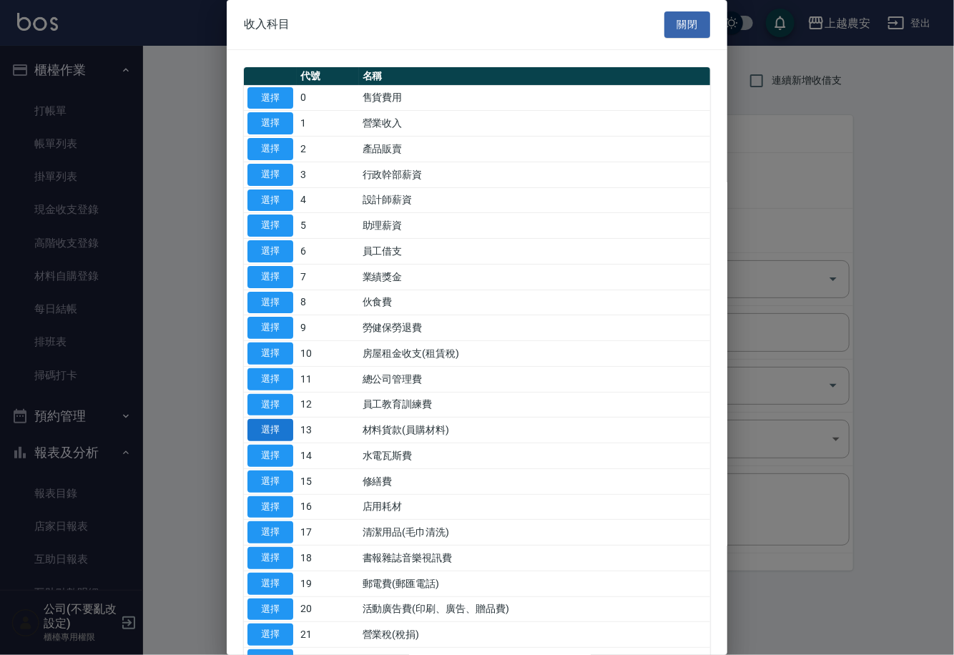
click at [274, 426] on button "選擇" at bounding box center [270, 430] width 46 height 22
type input "13 材料貨款(員購材料)"
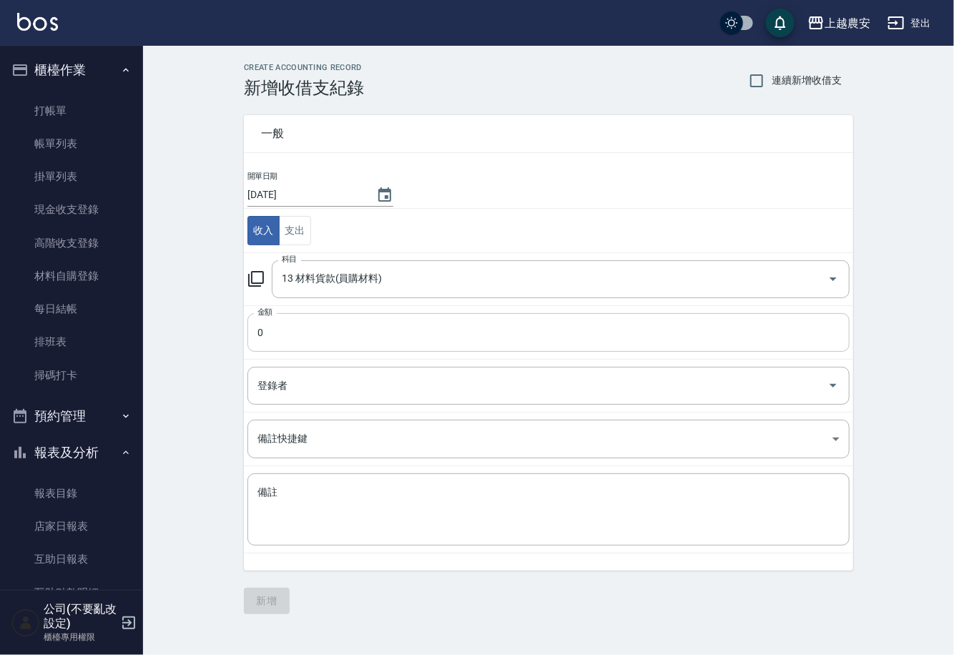
click at [280, 332] on input "0" at bounding box center [548, 332] width 602 height 39
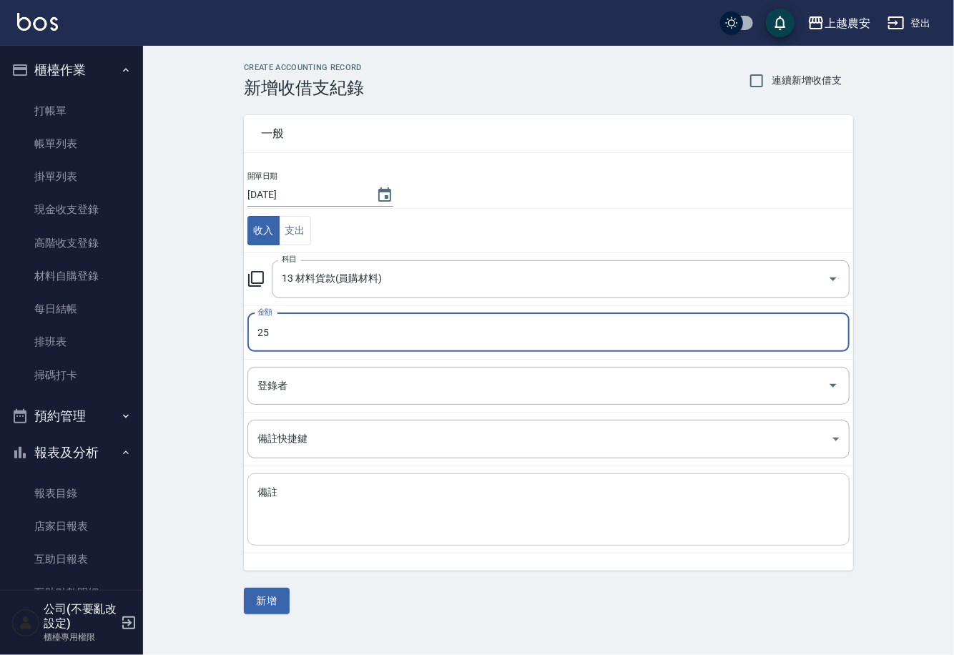
type input "25"
click at [281, 485] on textarea "備註" at bounding box center [548, 509] width 582 height 49
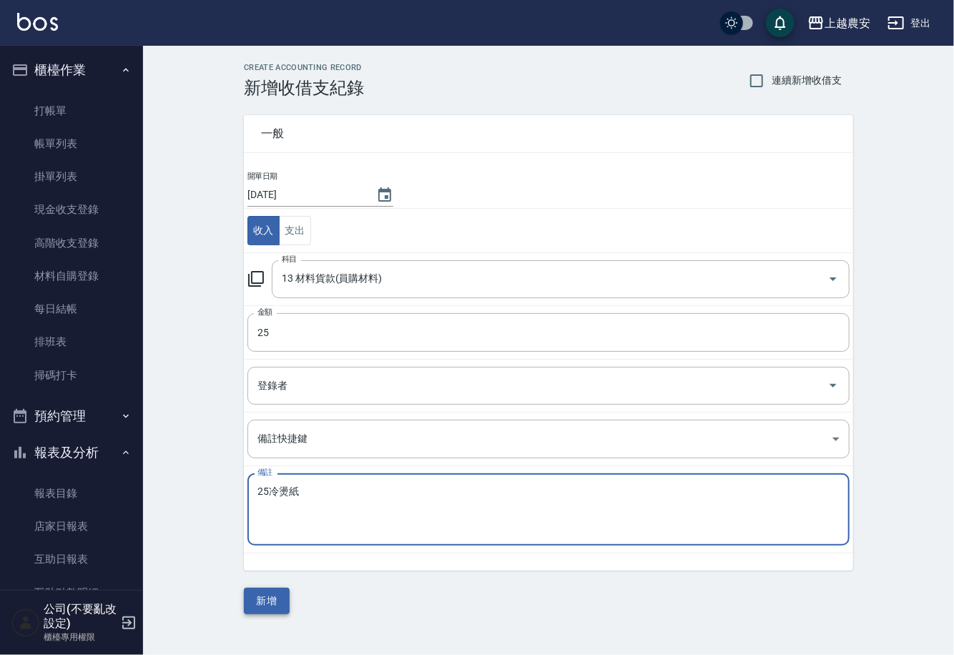
type textarea "25冷燙紙"
click at [277, 604] on button "新增" at bounding box center [267, 601] width 46 height 26
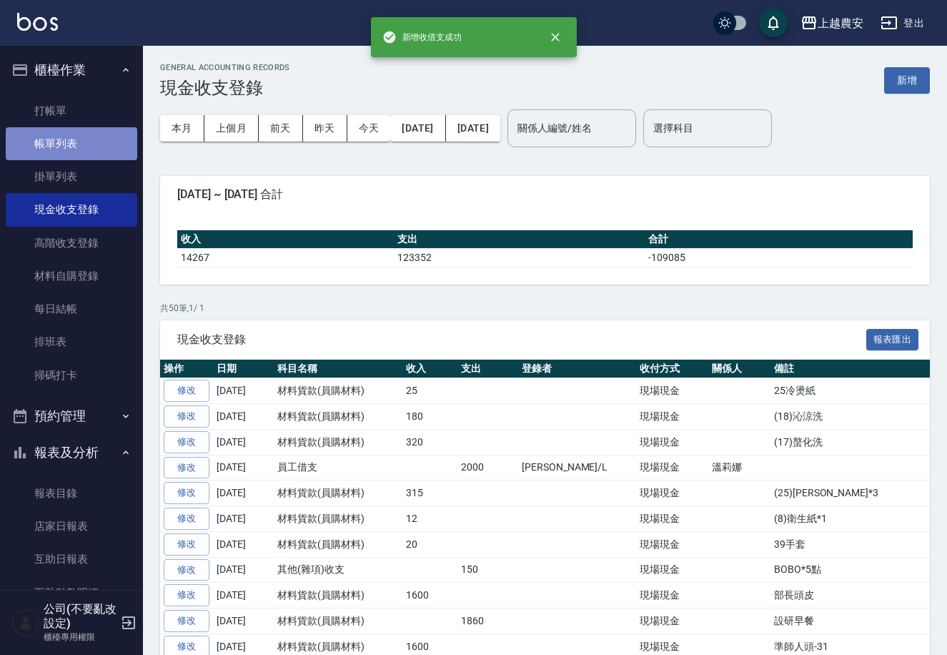
click at [76, 154] on link "帳單列表" at bounding box center [72, 143] width 132 height 33
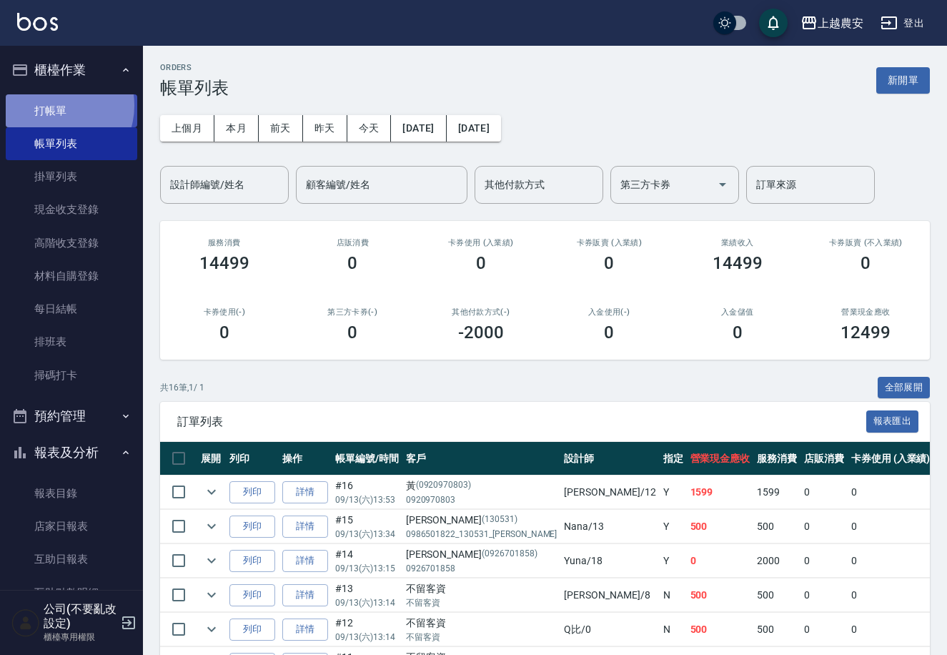
click at [56, 105] on link "打帳單" at bounding box center [72, 110] width 132 height 33
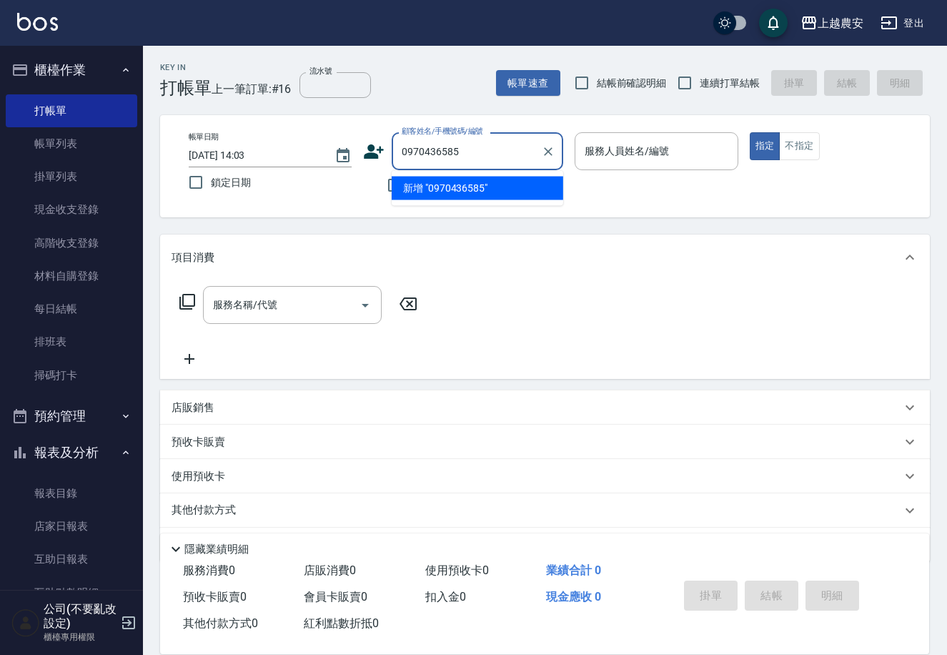
drag, startPoint x: 459, startPoint y: 194, endPoint x: 363, endPoint y: 158, distance: 102.2
click at [455, 192] on li "新增 "0970436585"" at bounding box center [478, 189] width 172 height 24
type input "0970436585"
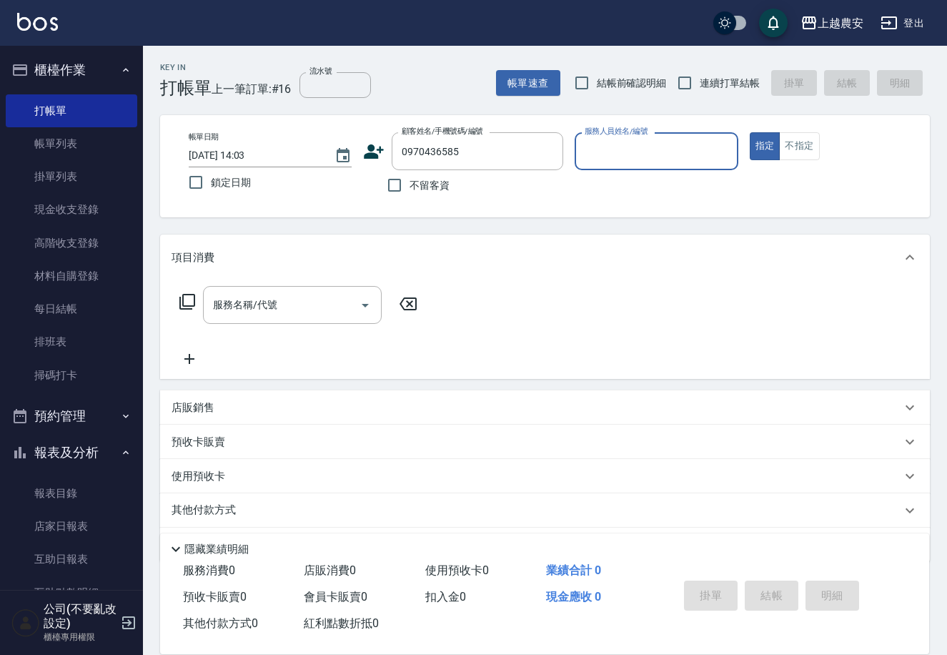
click at [368, 152] on icon at bounding box center [373, 151] width 21 height 21
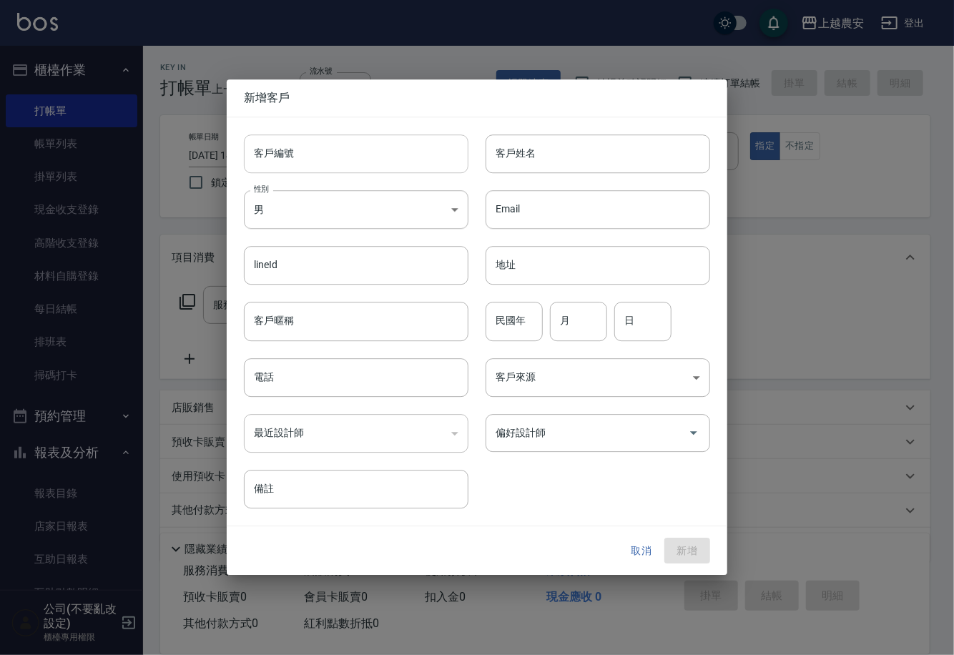
type input "0970436585"
click at [361, 168] on input "客戶編號" at bounding box center [356, 153] width 224 height 39
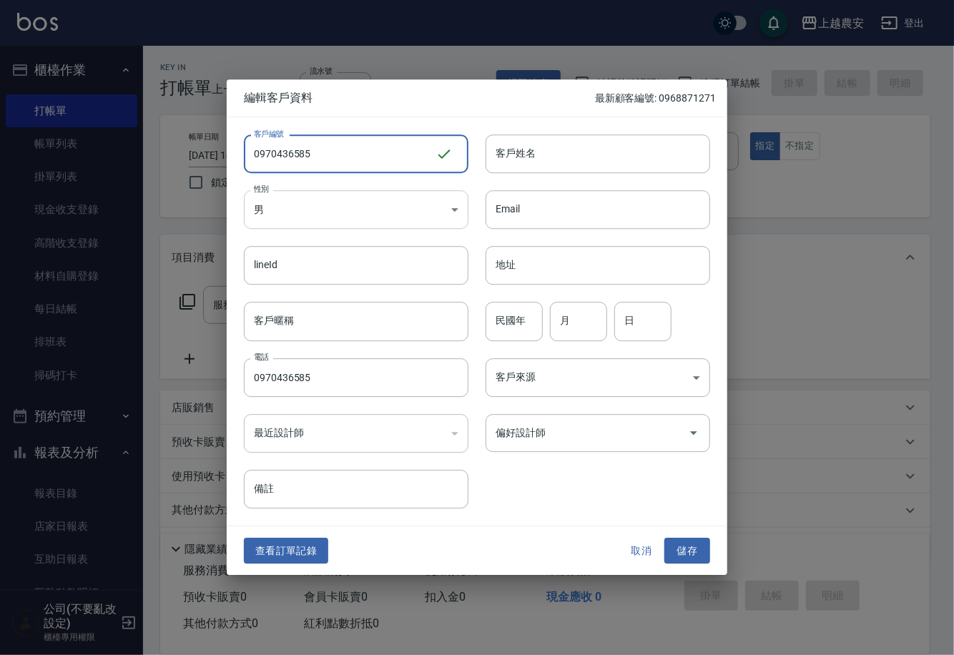
type input "0970436585"
click at [316, 213] on body "上越農安 登出 櫃檯作業 打帳單 帳單列表 掛單列表 現金收支登錄 高階收支登錄 材料自購登錄 每日結帳 排班表 掃碼打卡 預約管理 預約管理 單日預約紀錄 …" at bounding box center [477, 348] width 954 height 697
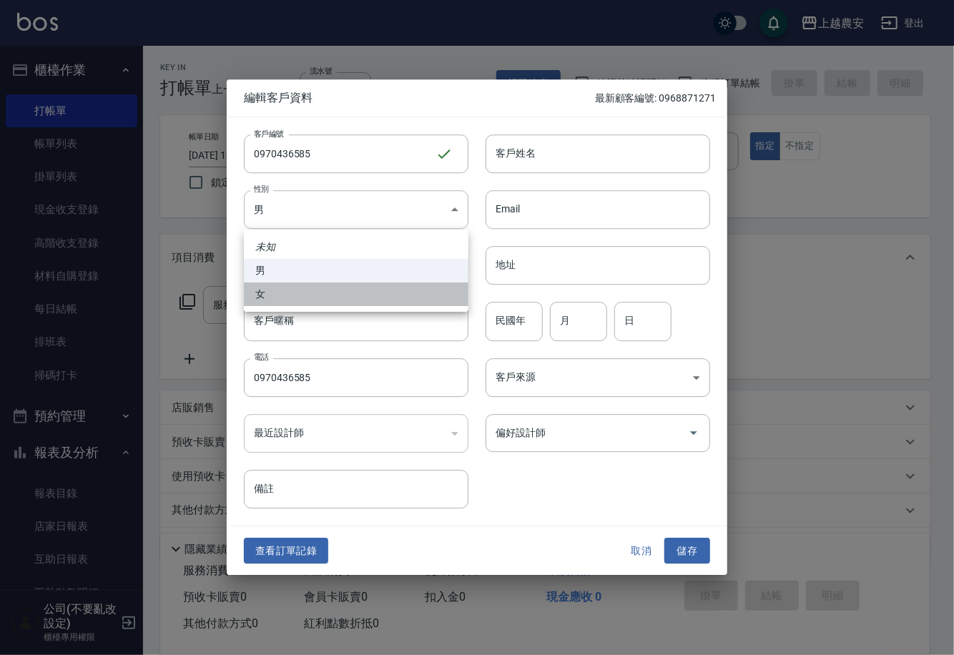
click at [320, 305] on li "女" at bounding box center [356, 294] width 224 height 24
type input "FEMALE"
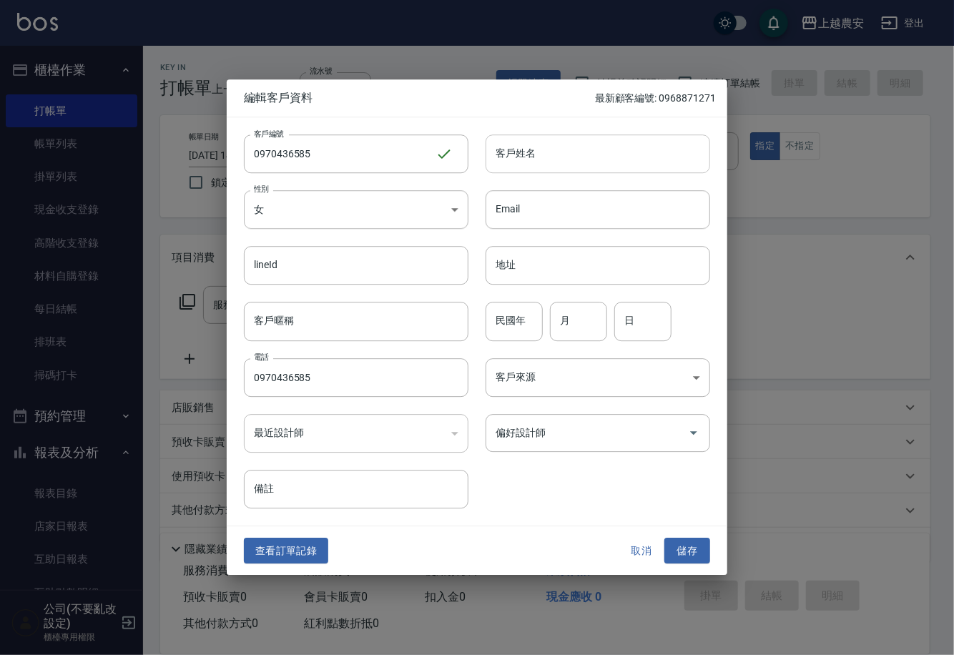
click at [544, 164] on input "客戶姓名" at bounding box center [597, 153] width 224 height 39
type input "林芳如"
click at [686, 555] on button "儲存" at bounding box center [687, 551] width 46 height 26
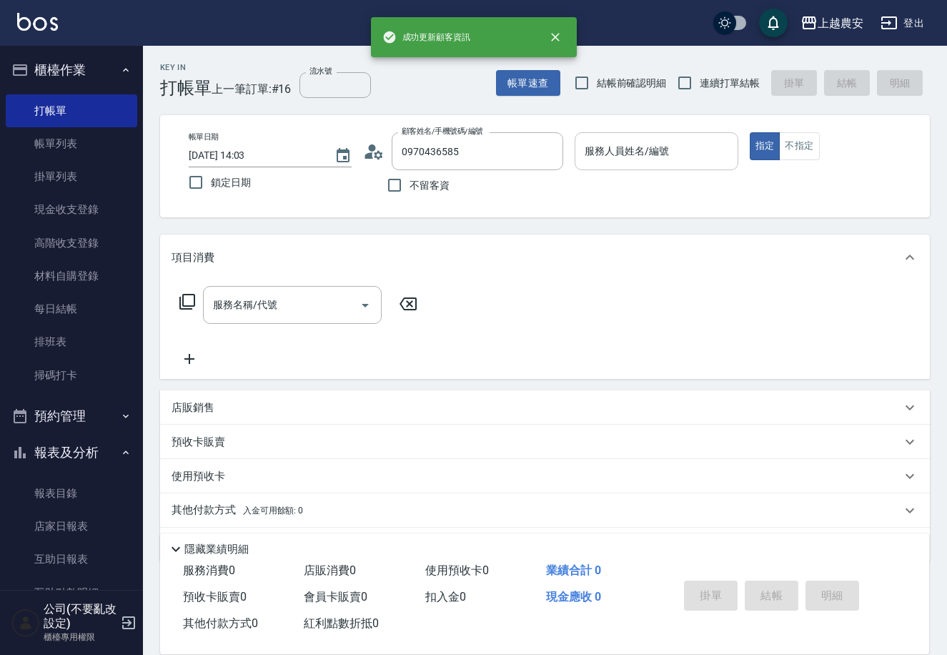
click at [658, 158] on input "服務人員姓名/編號" at bounding box center [656, 151] width 150 height 25
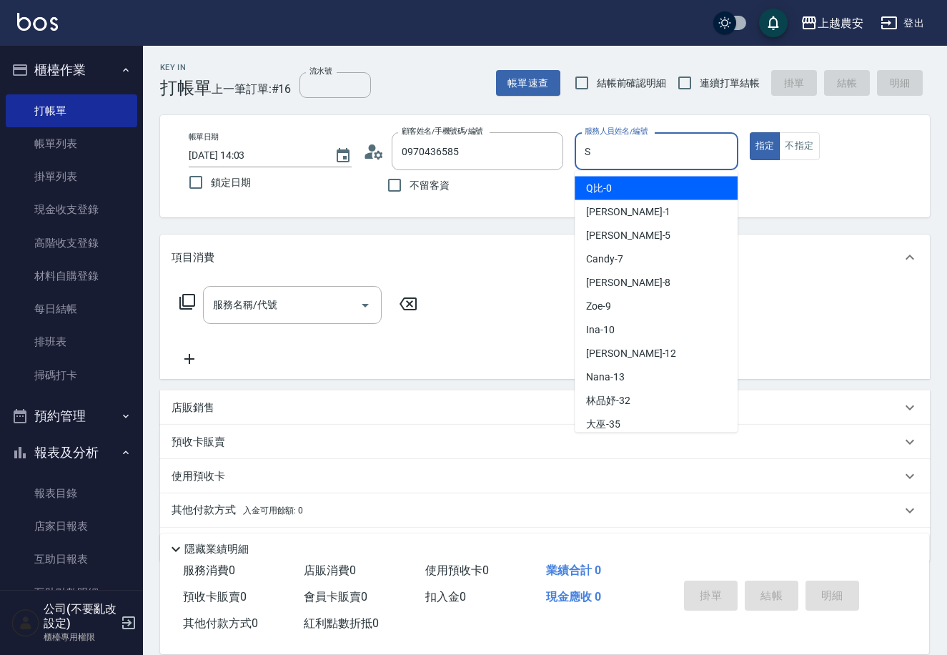
type input "Sandy-S"
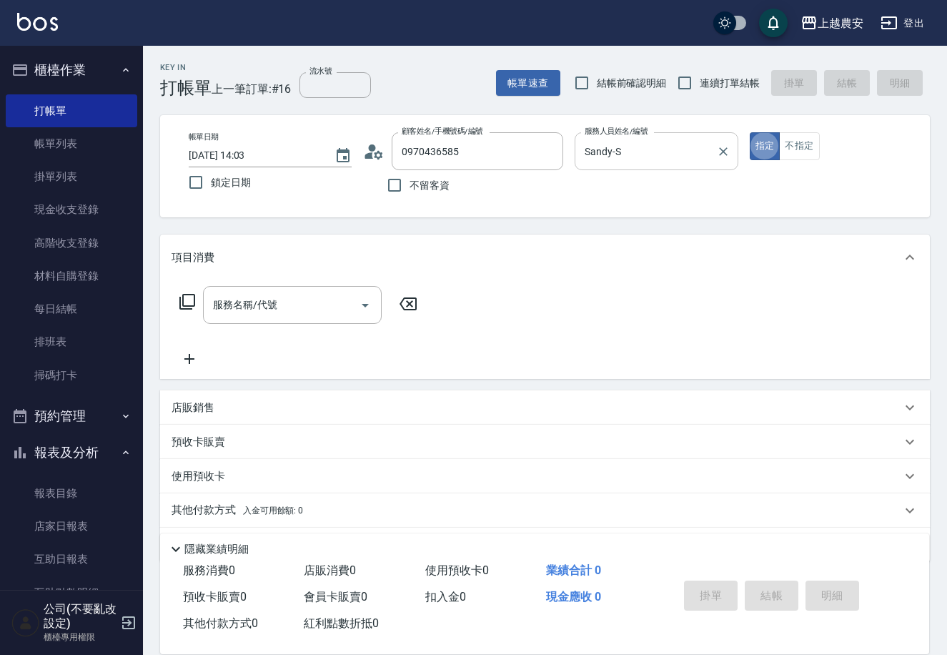
type button "true"
type input "剪髮(403)"
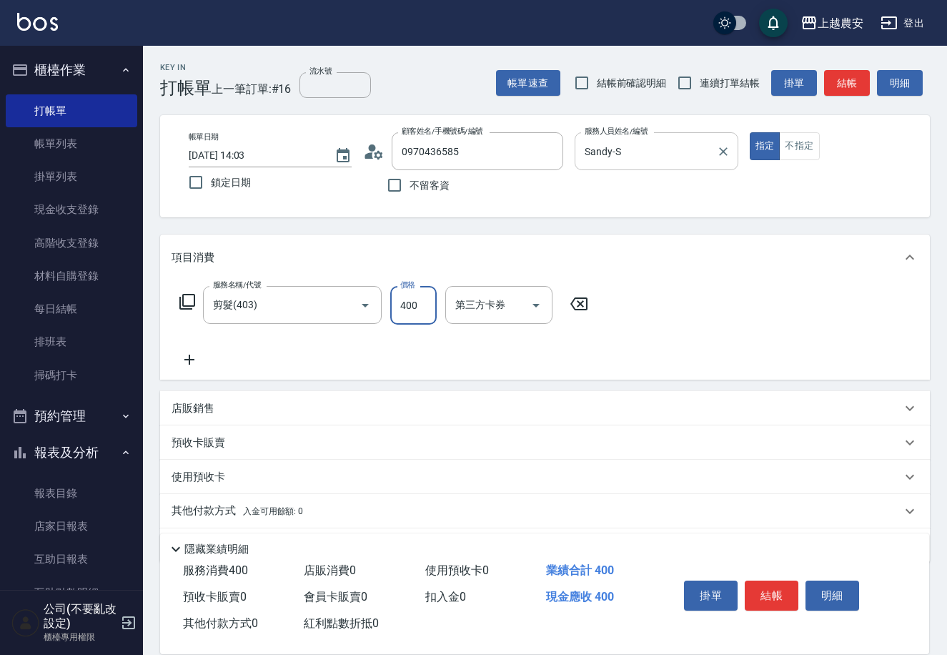
type input "400"
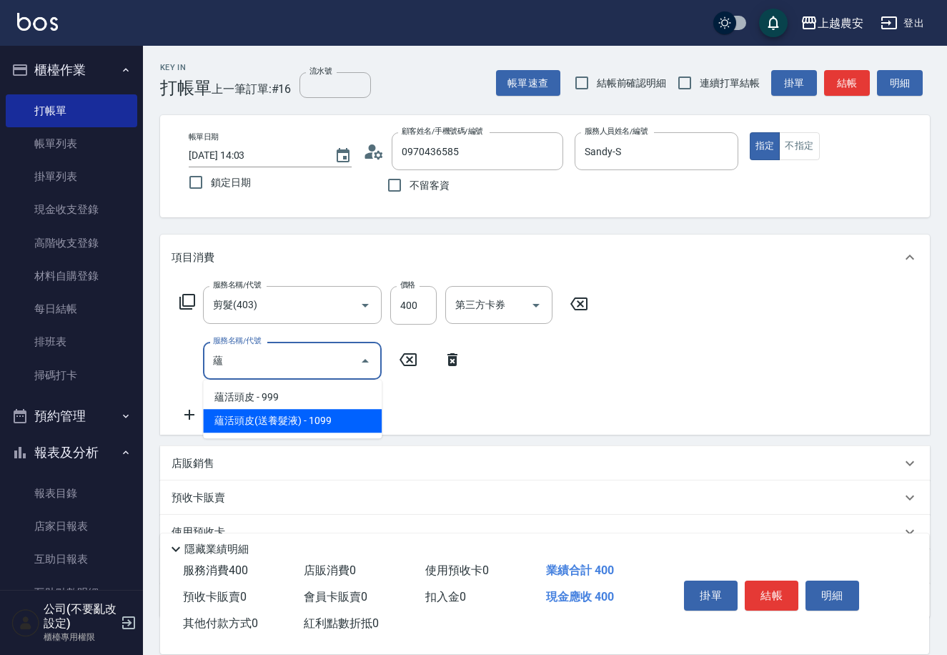
click at [308, 425] on span "蘊活頭皮(送養髮液) - 1099" at bounding box center [292, 421] width 179 height 24
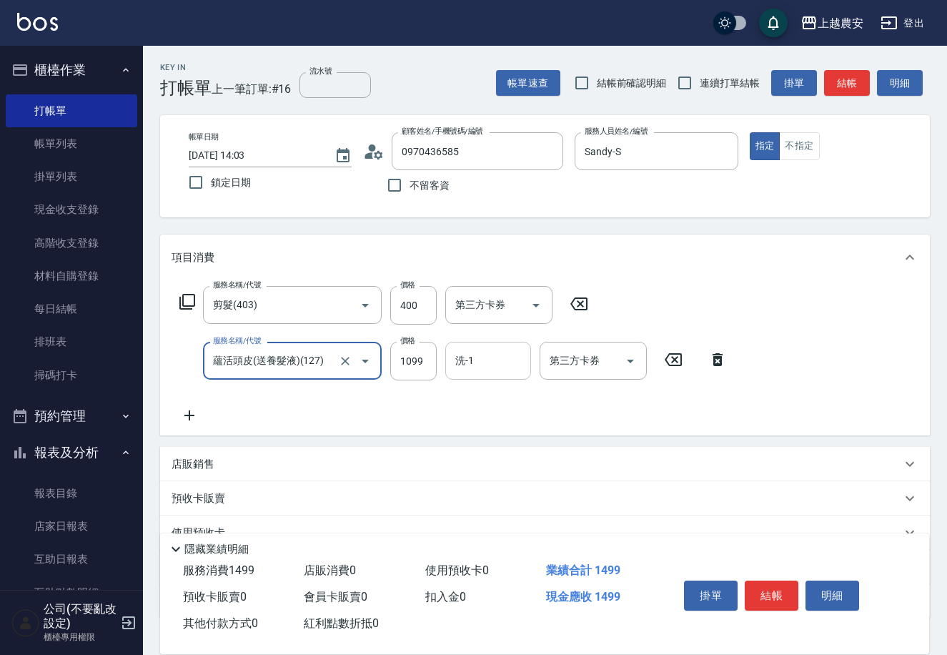
type input "蘊活頭皮(送養髮液)(127)"
click at [500, 369] on input "洗-1" at bounding box center [488, 360] width 73 height 25
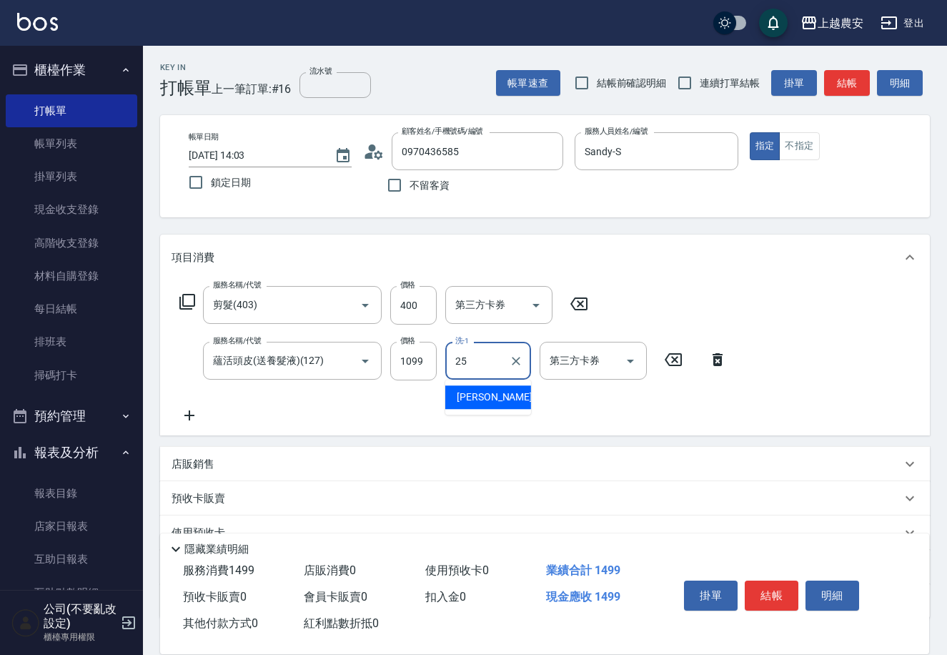
type input "蘇蘇-25"
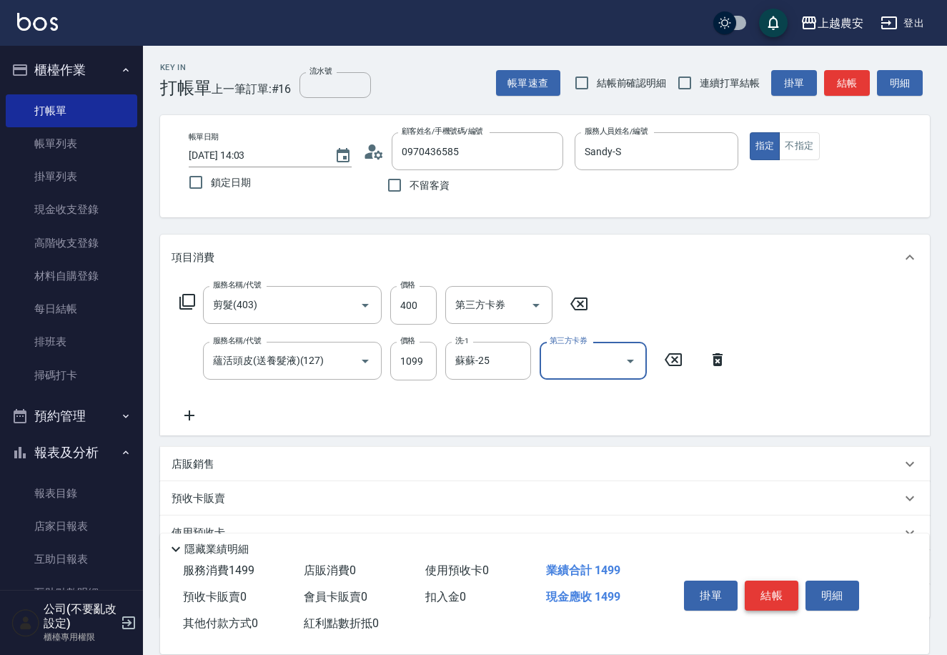
click at [751, 592] on button "結帳" at bounding box center [772, 595] width 54 height 30
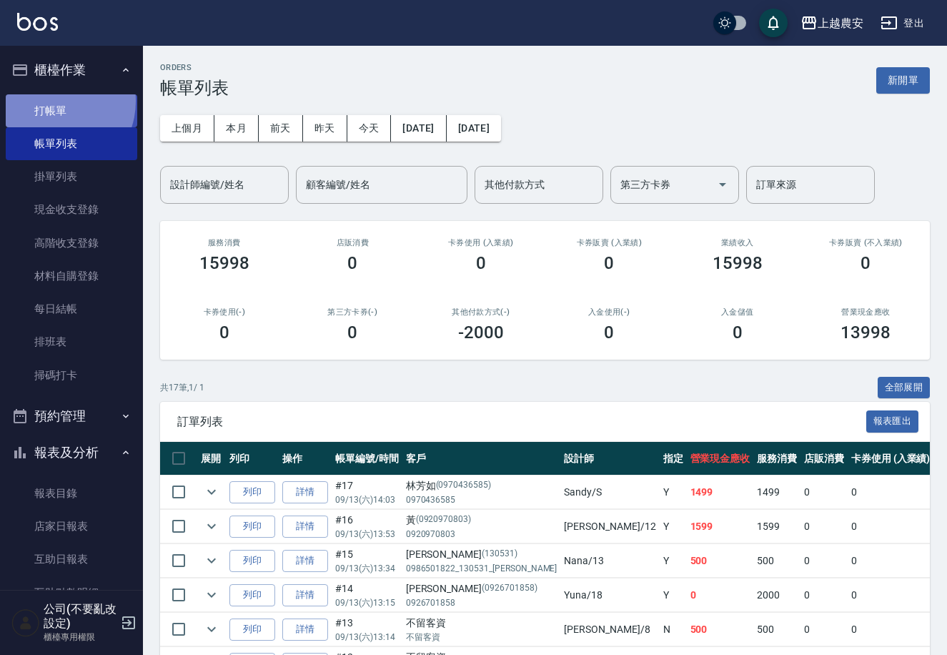
click at [54, 101] on link "打帳單" at bounding box center [72, 110] width 132 height 33
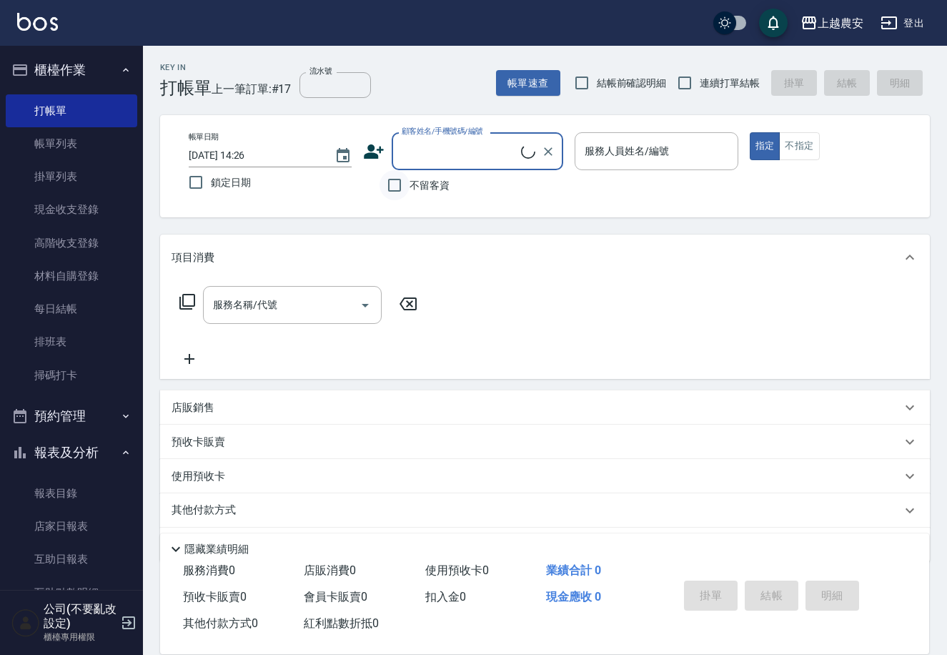
click at [401, 188] on input "不留客資" at bounding box center [395, 185] width 30 height 30
checkbox input "true"
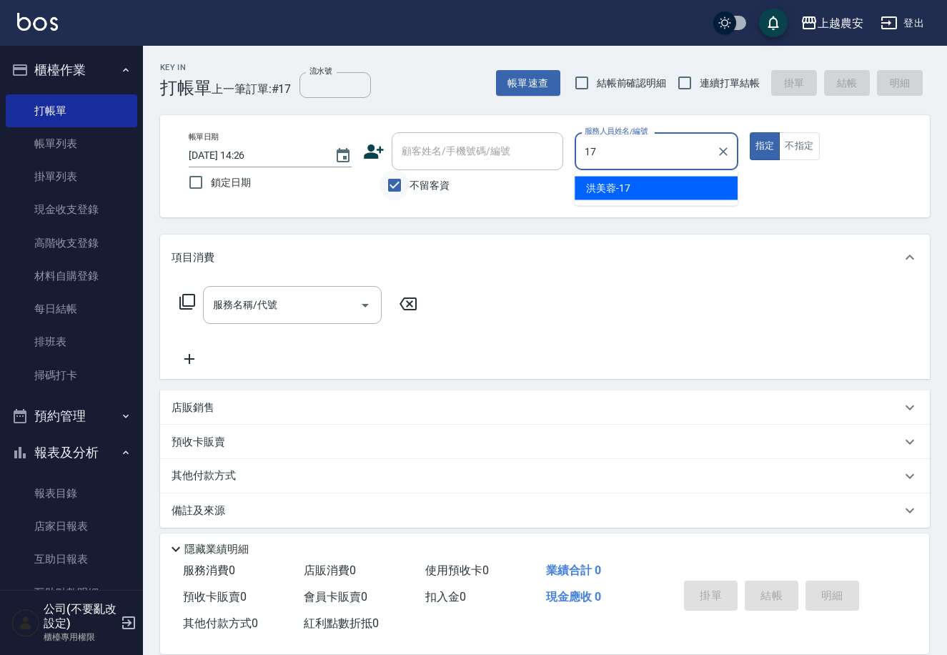
type input "[PERSON_NAME]-17"
type button "true"
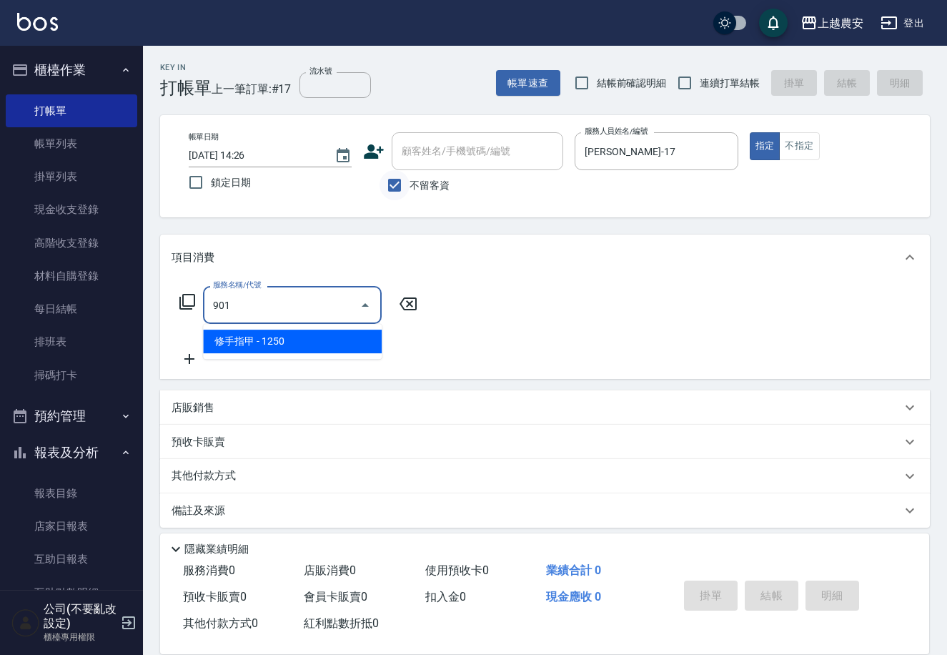
type input "修手指甲(901)"
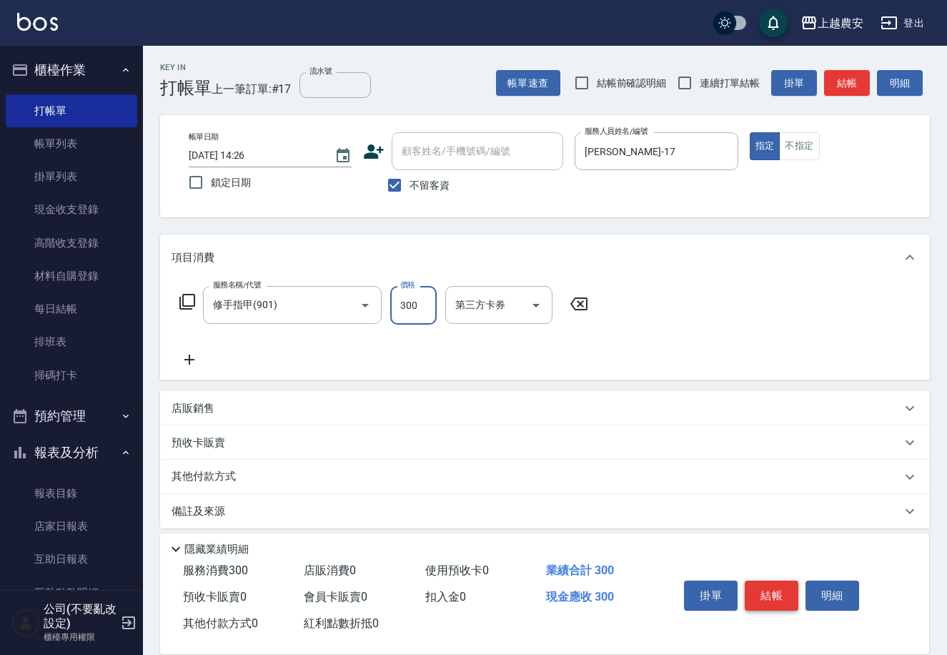
type input "300"
click at [768, 592] on button "結帳" at bounding box center [772, 595] width 54 height 30
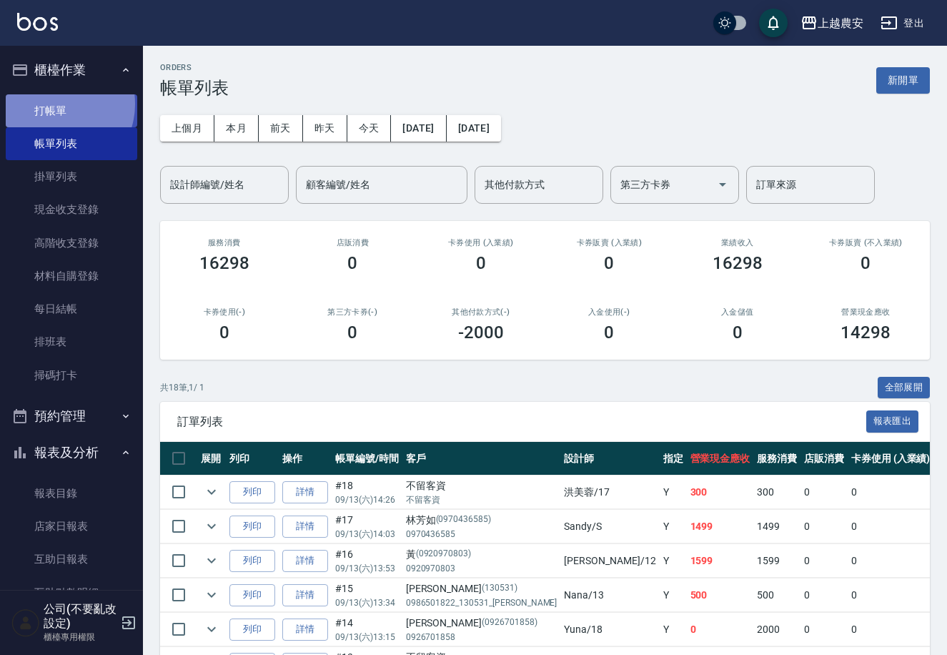
click at [56, 104] on link "打帳單" at bounding box center [72, 110] width 132 height 33
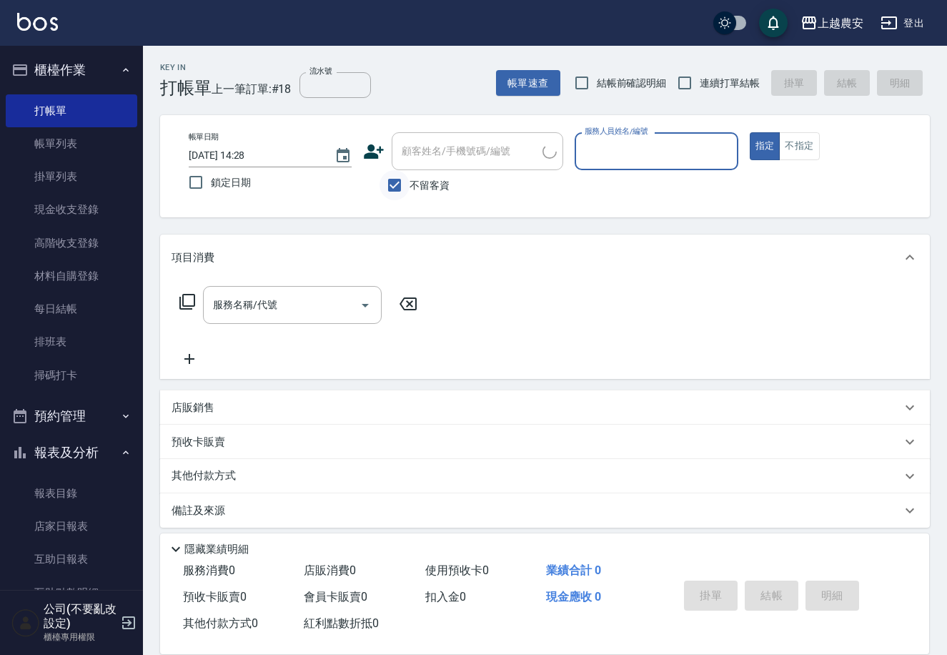
click at [386, 194] on input "不留客資" at bounding box center [395, 185] width 30 height 30
checkbox input "false"
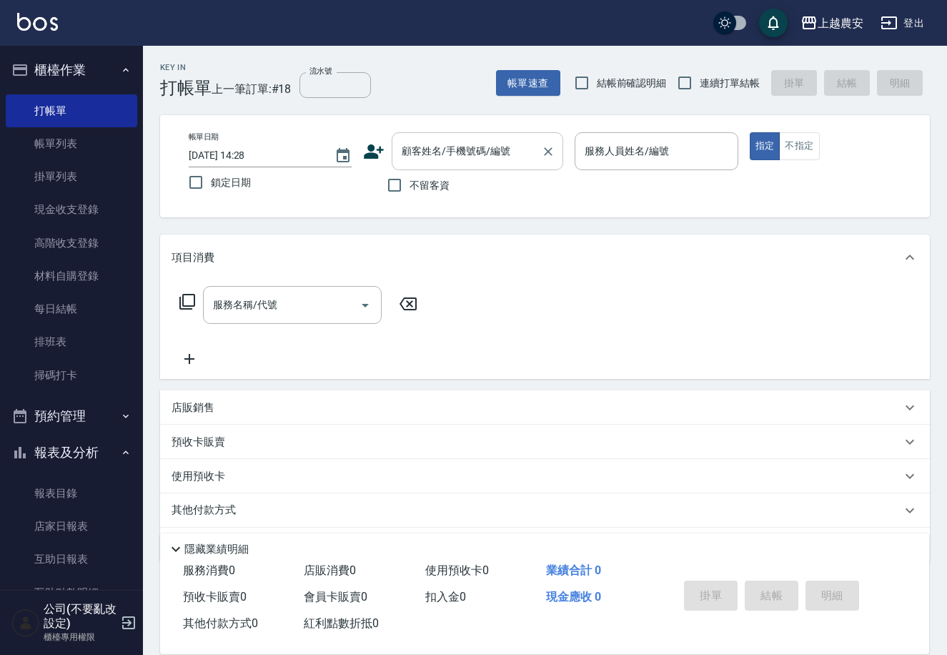
click at [413, 148] on div "顧客姓名/手機號碼/編號 顧客姓名/手機號碼/編號" at bounding box center [478, 151] width 172 height 38
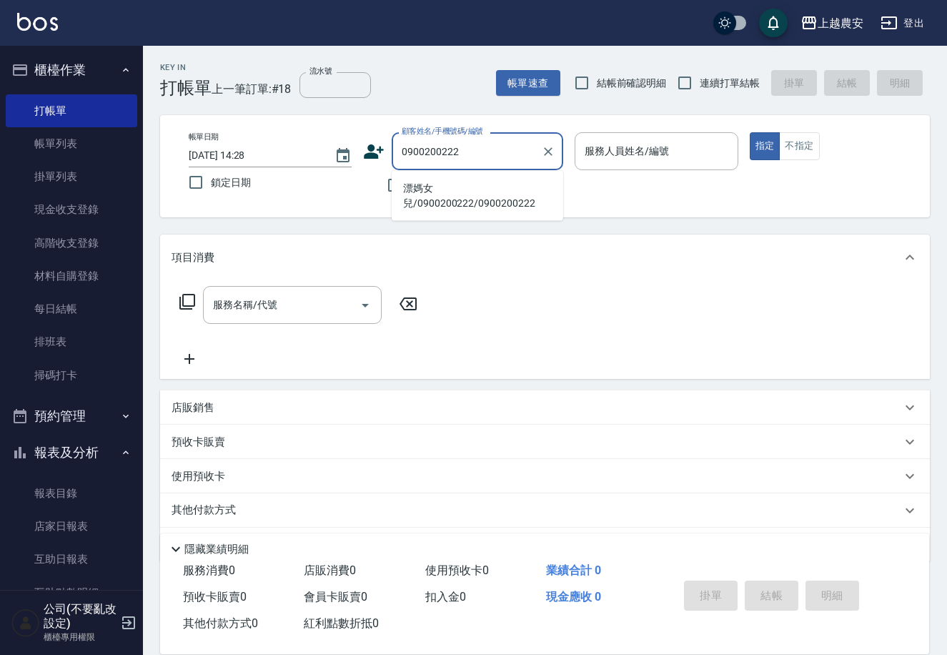
click at [460, 209] on li "漂媽女兒/0900200222/0900200222" at bounding box center [478, 196] width 172 height 39
type input "漂媽女兒/0900200222/0900200222"
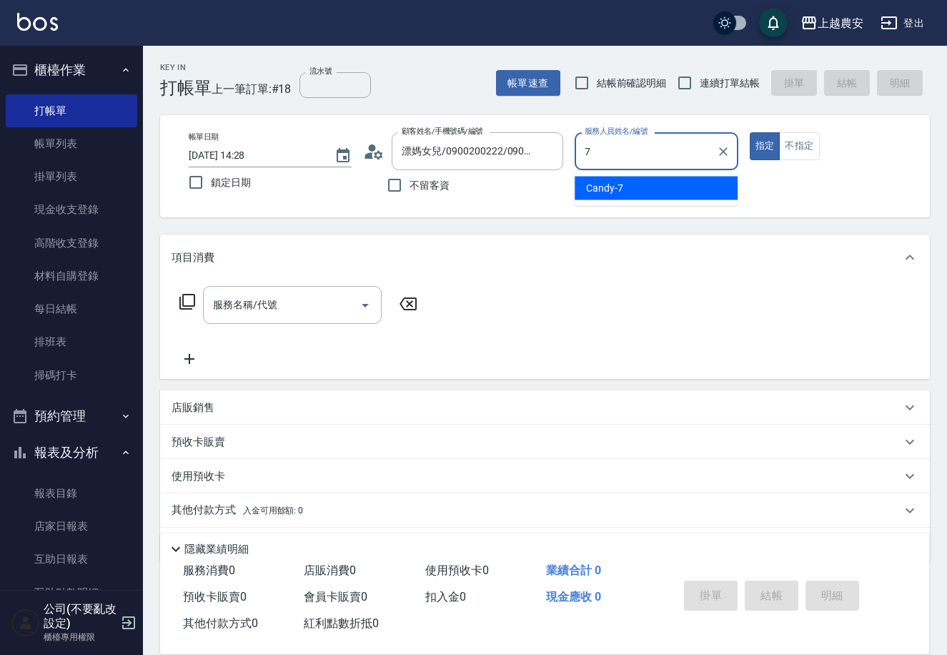
type input "7"
click at [556, 230] on div "Key In 打帳單 上一筆訂單:#18 流水號 流水號 帳單速查 結帳前確認明細 連續打單結帳 掛單 結帳 明細 帳單日期 2025/09/13 14:28…" at bounding box center [545, 371] width 804 height 651
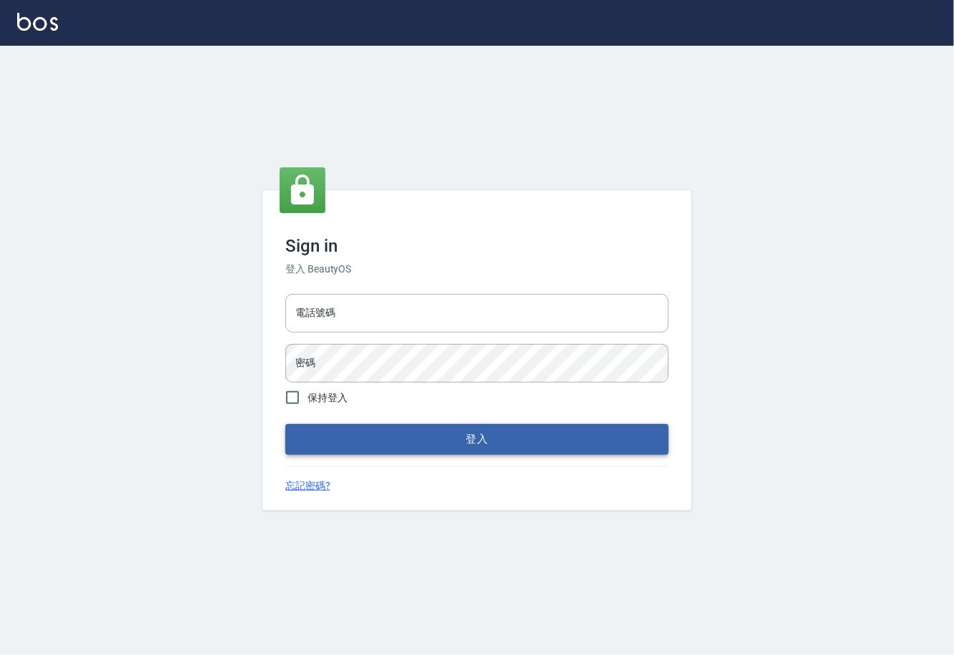
type input "0225929166"
click at [484, 437] on button "登入" at bounding box center [476, 439] width 383 height 30
click at [484, 437] on form "電話號碼 [PHONE_NUMBER] 電話號碼 密碼 密碼 保持登入 登入" at bounding box center [476, 371] width 383 height 166
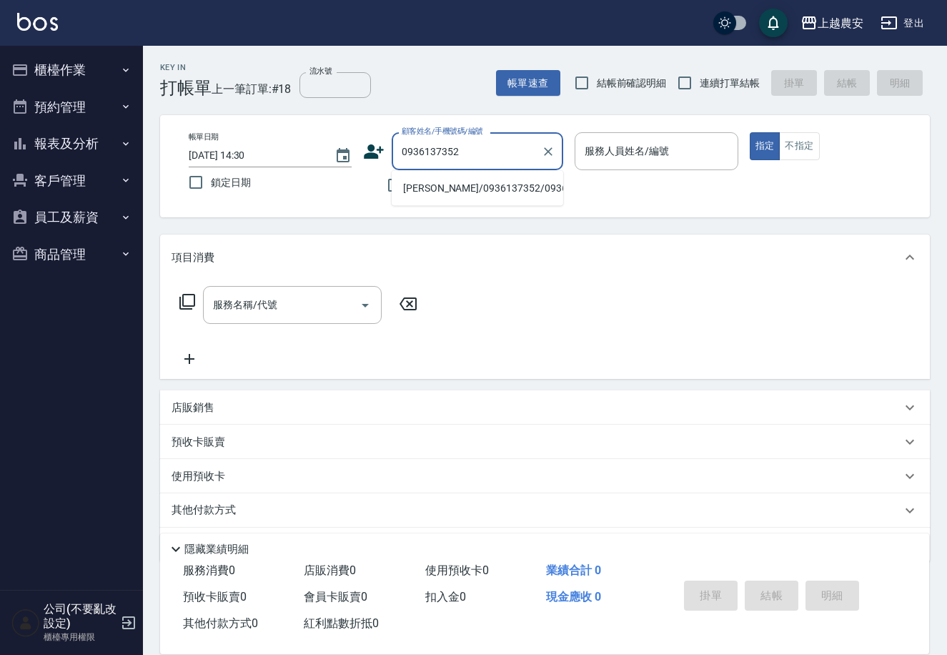
click at [443, 191] on li "[PERSON_NAME]/0936137352/0936137352" at bounding box center [478, 189] width 172 height 24
type input "[PERSON_NAME]/0936137352/0936137352"
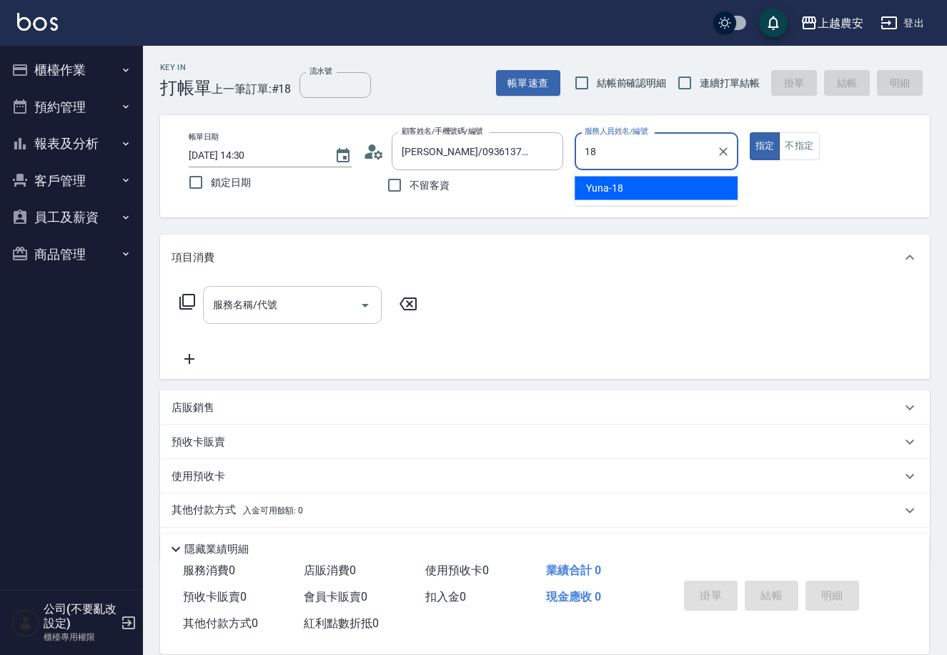
type input "Yuna-18"
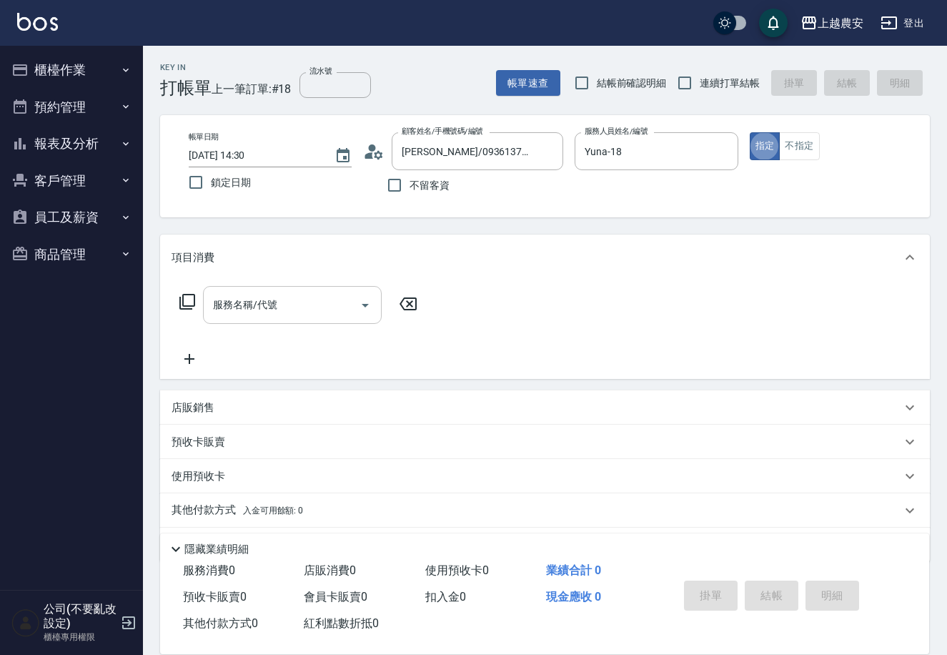
type button "true"
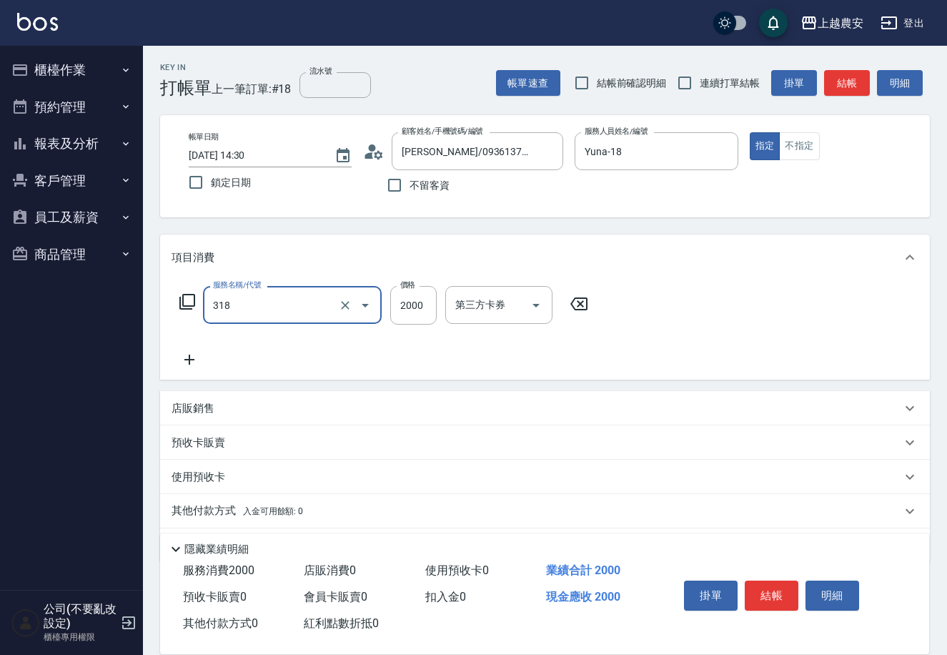
type input "燙髮1500↑(自購)(318)"
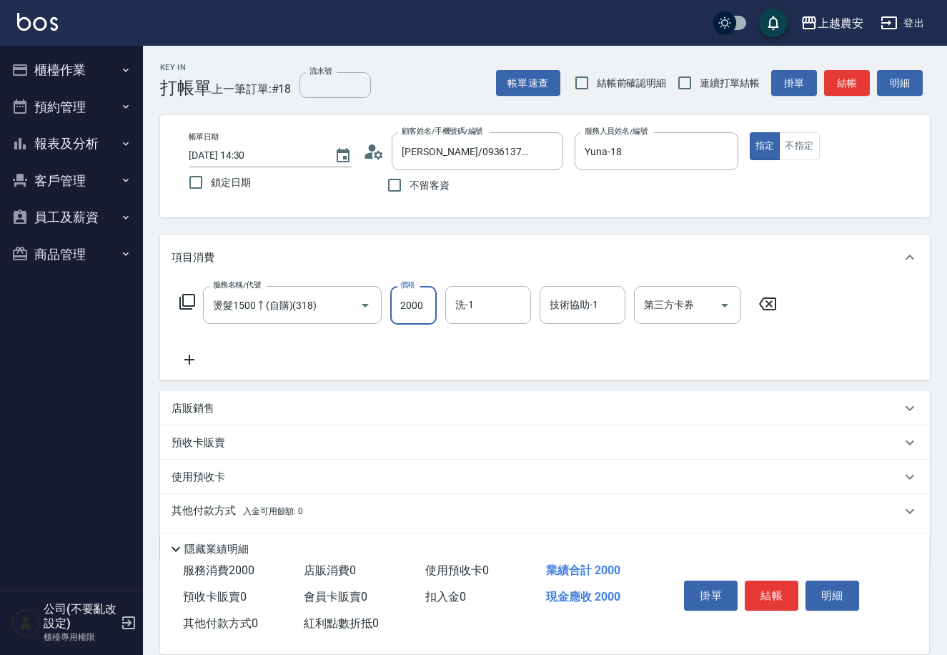
click at [205, 508] on p "其他付款方式 入金可用餘額: 0" at bounding box center [238, 511] width 132 height 16
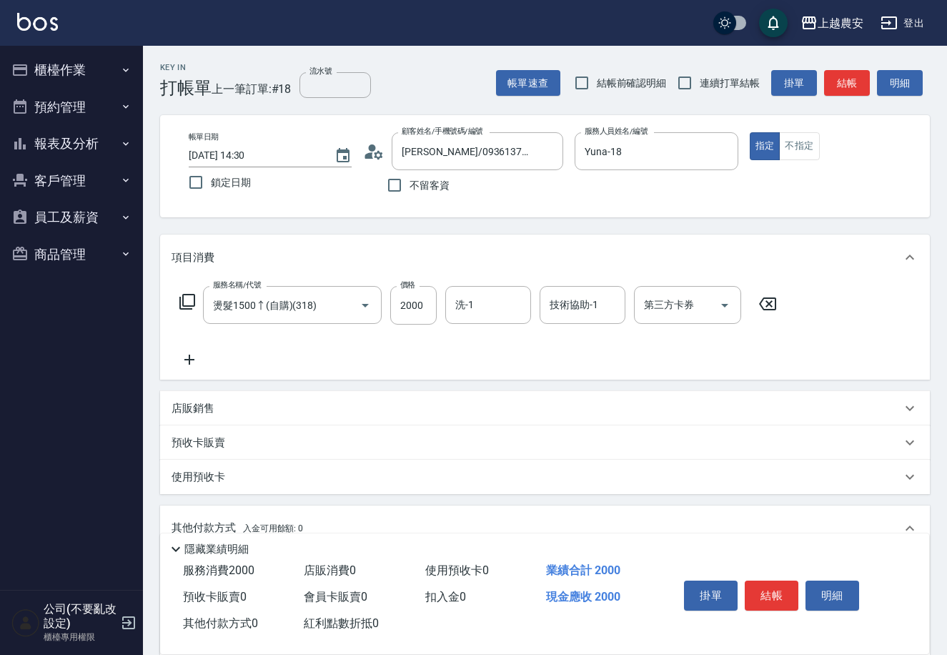
scroll to position [210, 0]
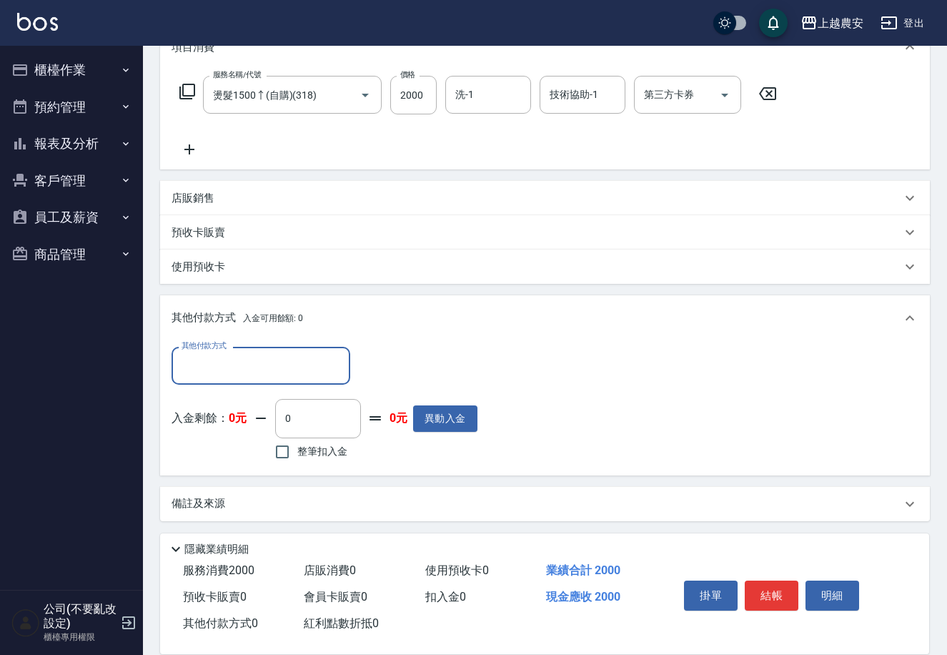
click at [197, 368] on input "其他付款方式" at bounding box center [261, 365] width 166 height 25
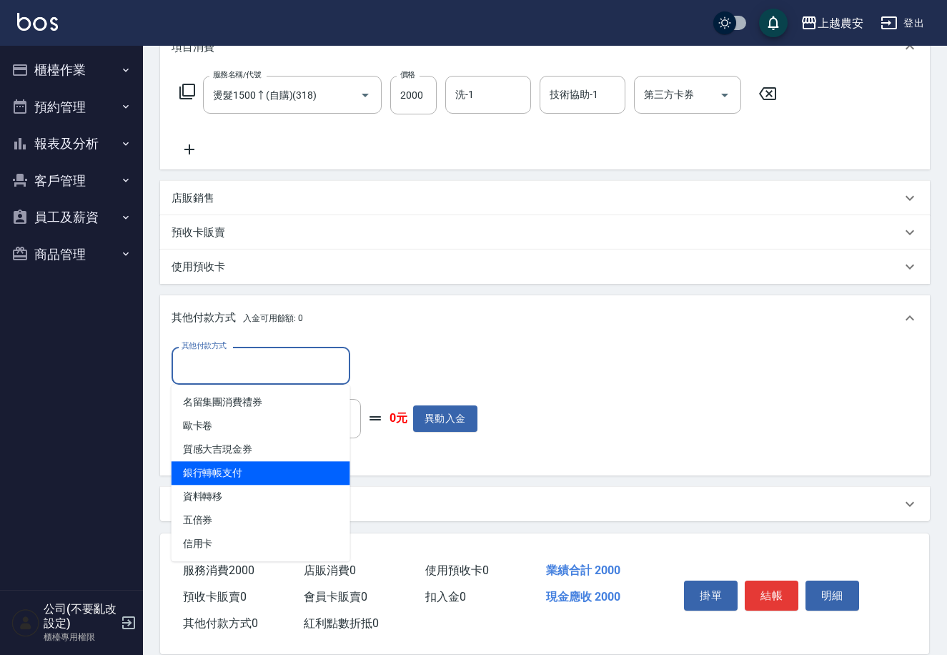
click at [238, 468] on span "銀行轉帳支付" at bounding box center [261, 473] width 179 height 24
type input "銀行轉帳支付"
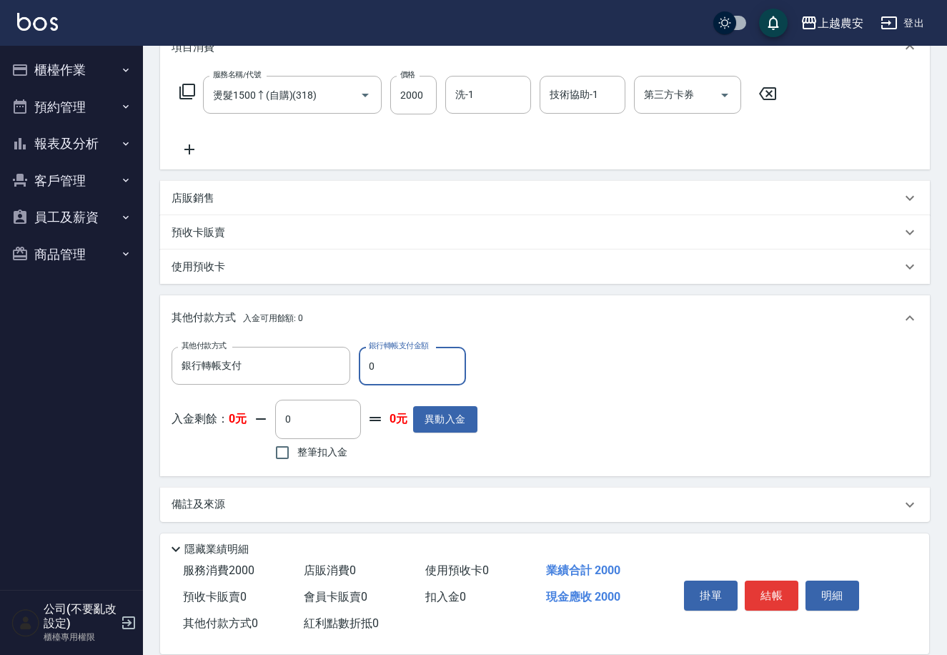
click at [363, 370] on input "0" at bounding box center [412, 366] width 107 height 39
type input "2000"
click at [762, 585] on button "結帳" at bounding box center [772, 595] width 54 height 30
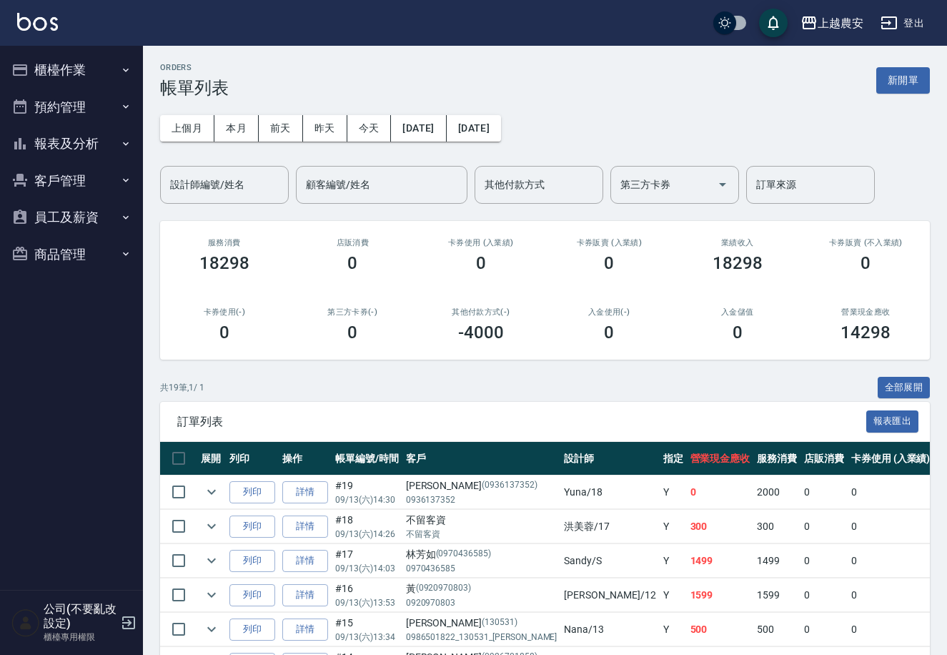
click at [65, 74] on button "櫃檯作業" at bounding box center [72, 69] width 132 height 37
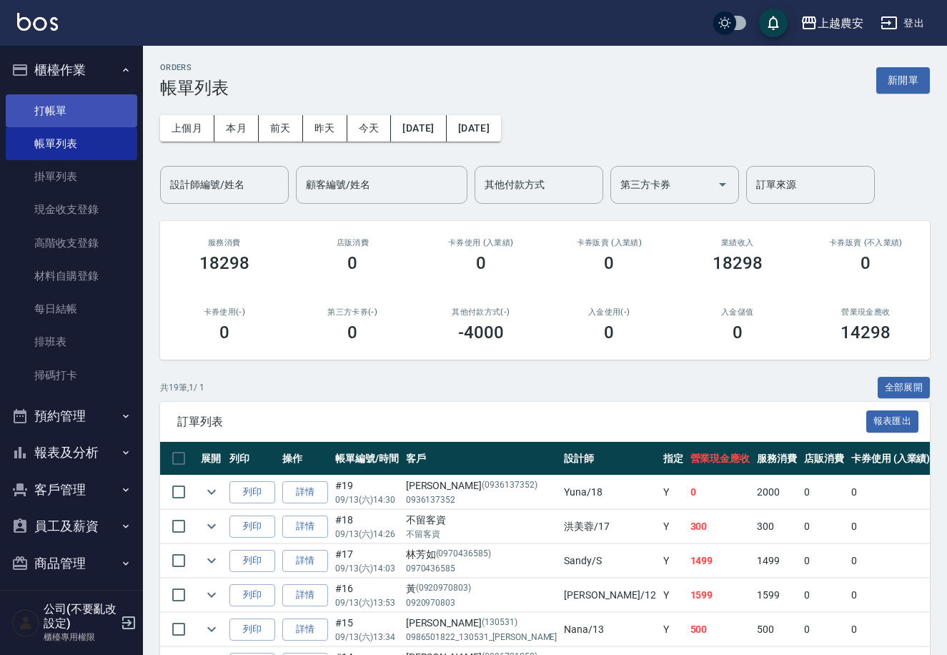
click at [51, 111] on link "打帳單" at bounding box center [72, 110] width 132 height 33
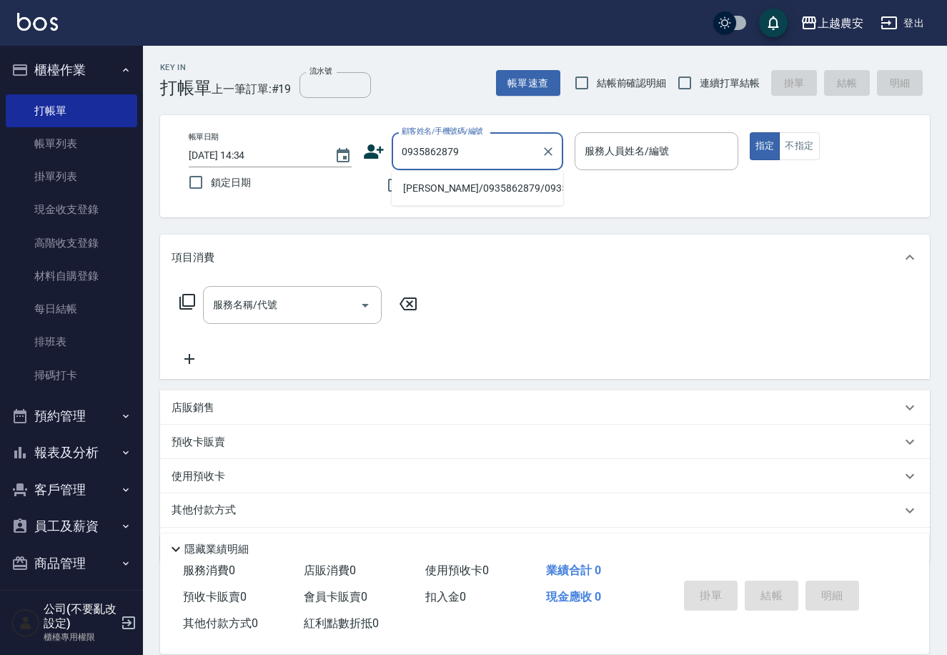
click at [430, 192] on li "鄭凱元/0935862879/0935862879" at bounding box center [478, 189] width 172 height 24
type input "鄭凱元/0935862879/0935862879"
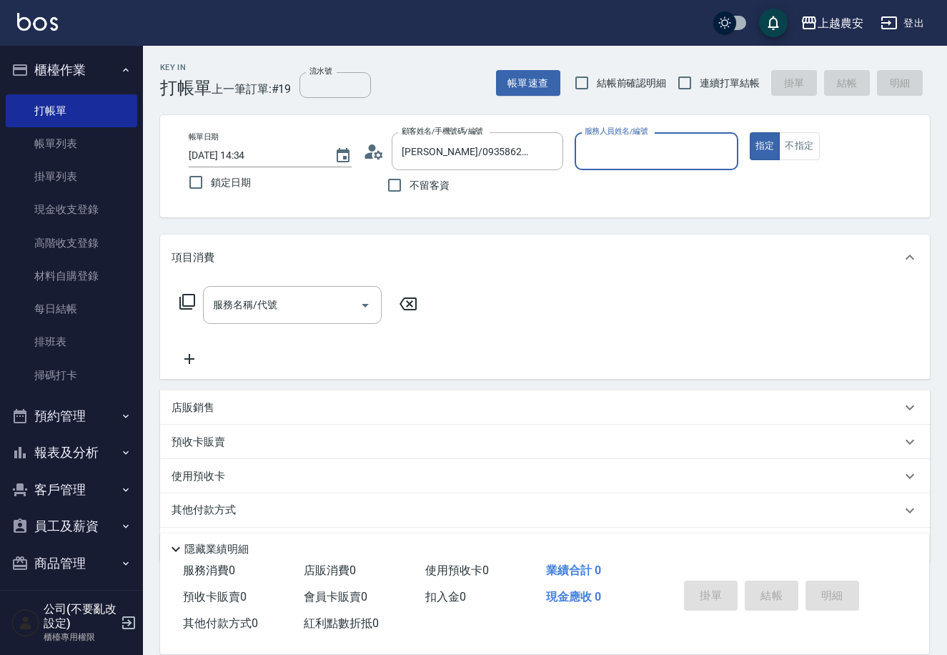
type input "Q比-0"
click at [286, 302] on input "服務名稱/代號" at bounding box center [281, 304] width 144 height 25
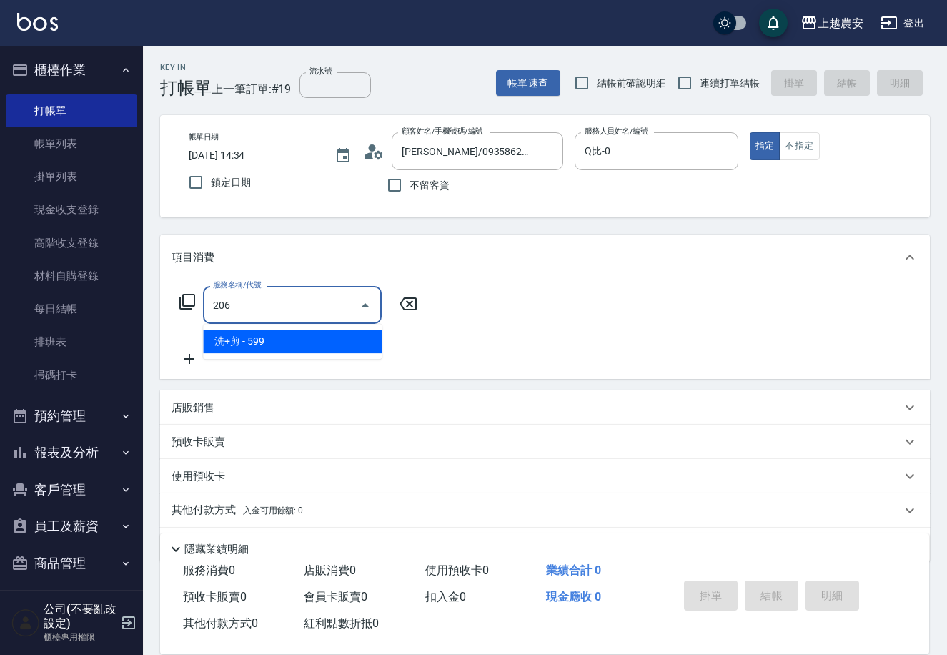
type input "洗+剪(206)"
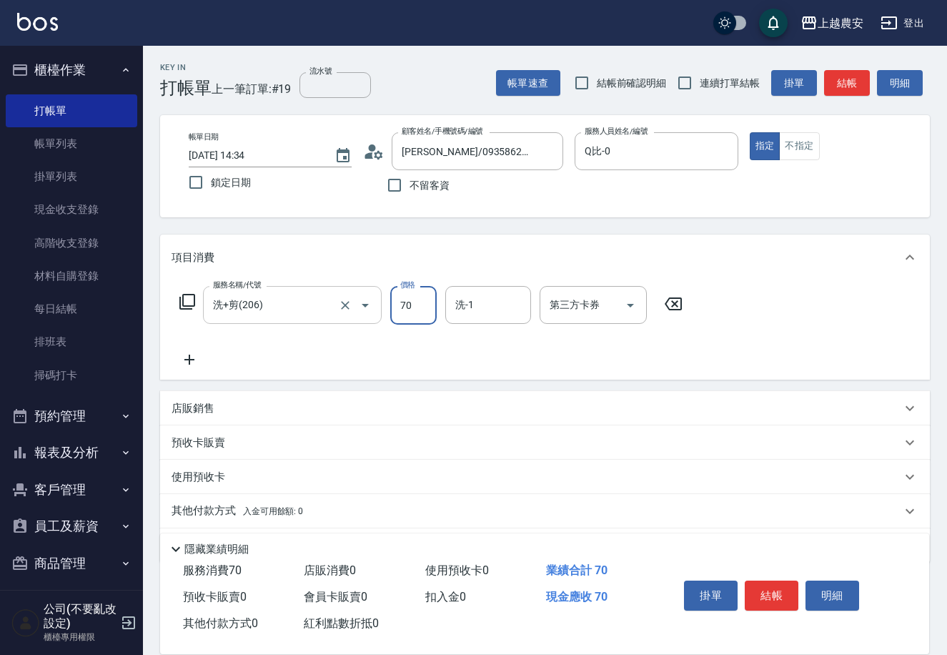
type input "700"
type input "團團-27"
click at [772, 590] on button "結帳" at bounding box center [772, 595] width 54 height 30
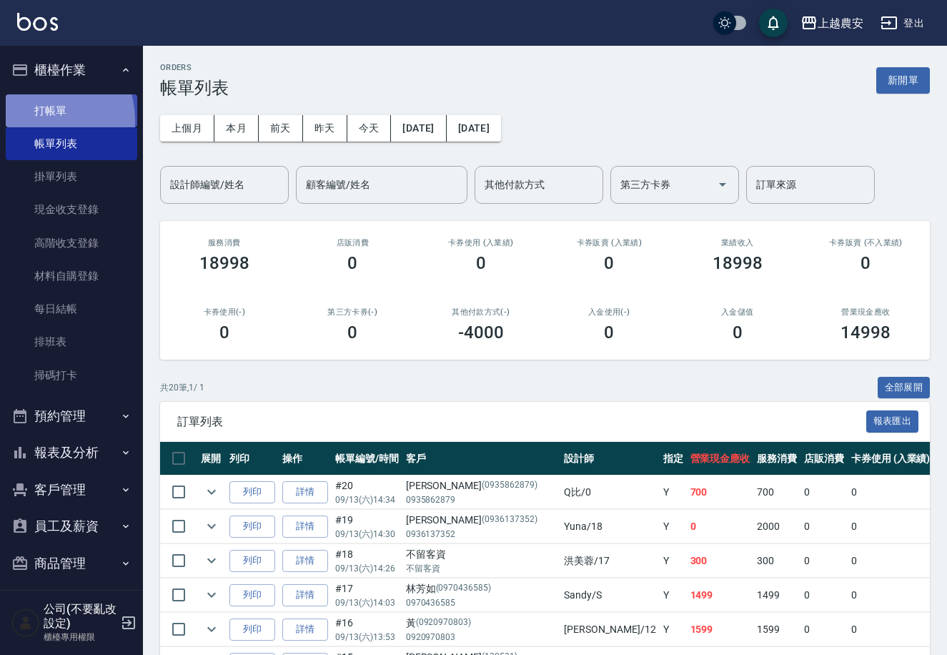
click at [37, 120] on link "打帳單" at bounding box center [72, 110] width 132 height 33
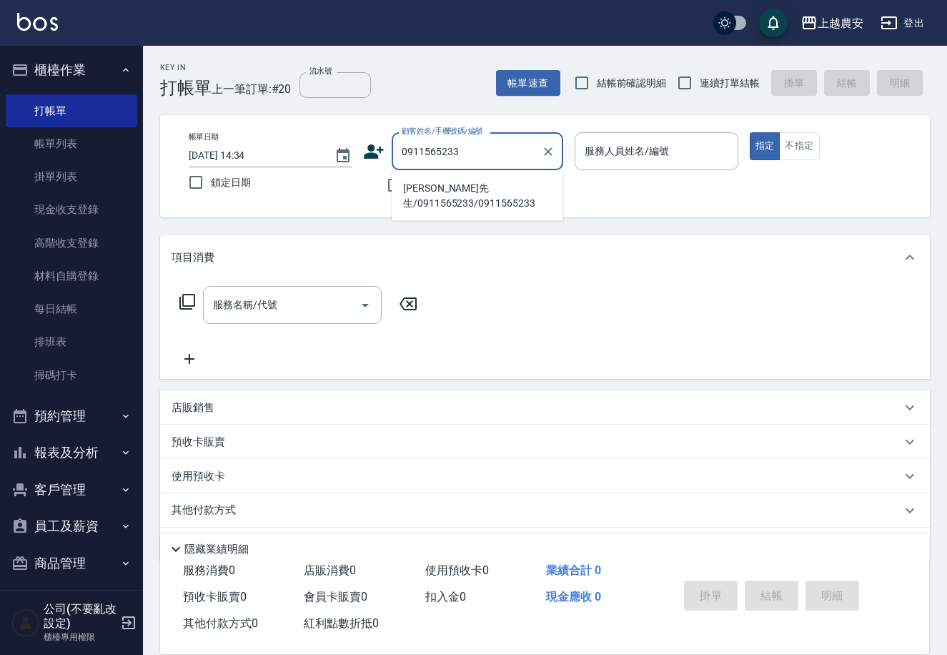
click at [440, 187] on li "范先生/0911565233/0911565233" at bounding box center [478, 196] width 172 height 39
type input "范先生/0911565233/0911565233"
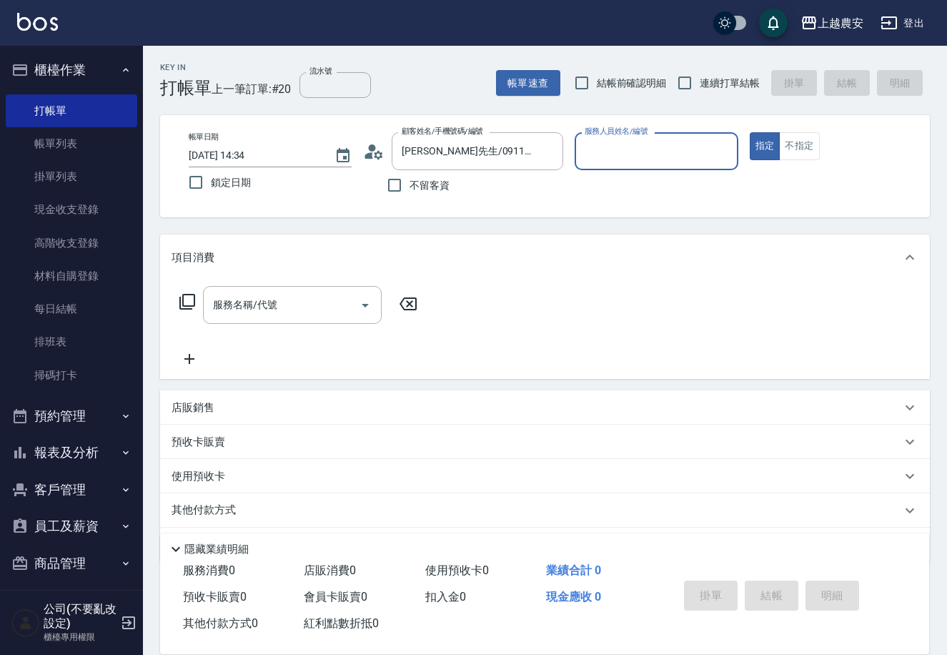
type input "黛慧-8"
click at [257, 306] on div "服務名稱/代號 服務名稱/代號" at bounding box center [292, 305] width 179 height 38
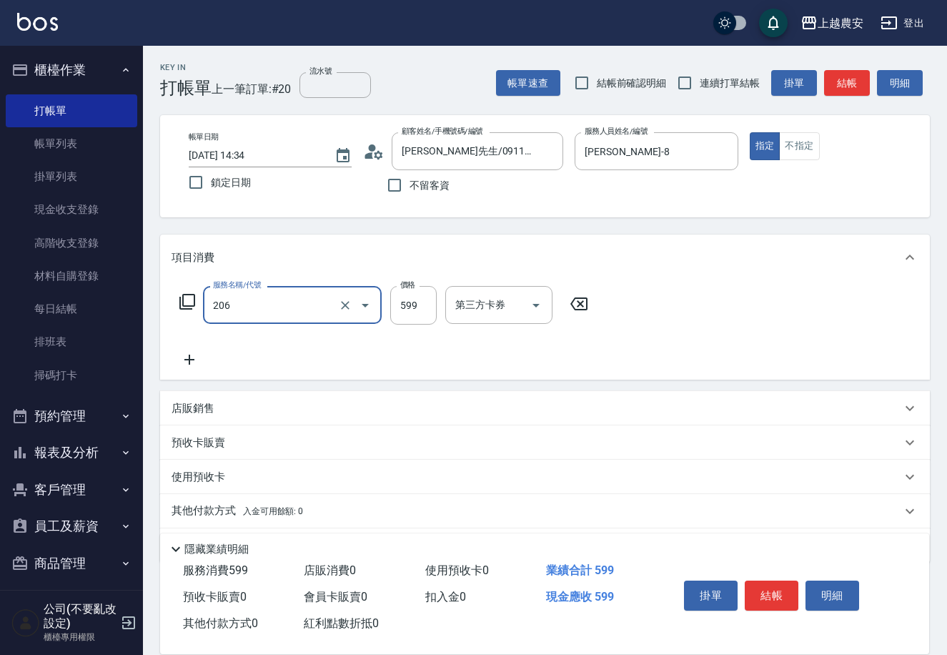
type input "洗+剪(206)"
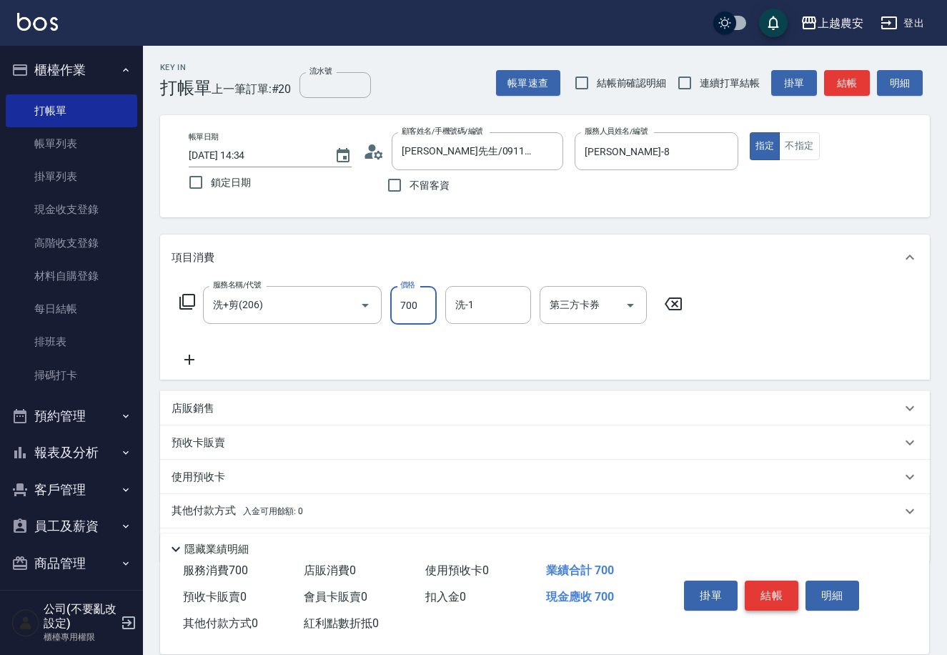
type input "700"
click at [784, 588] on button "結帳" at bounding box center [772, 595] width 54 height 30
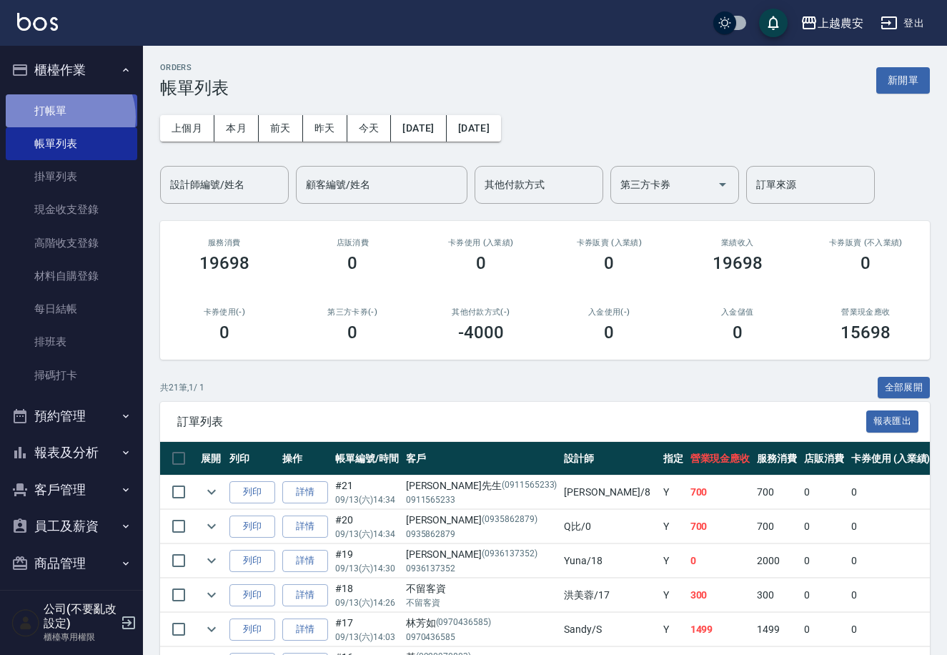
click at [64, 117] on link "打帳單" at bounding box center [72, 110] width 132 height 33
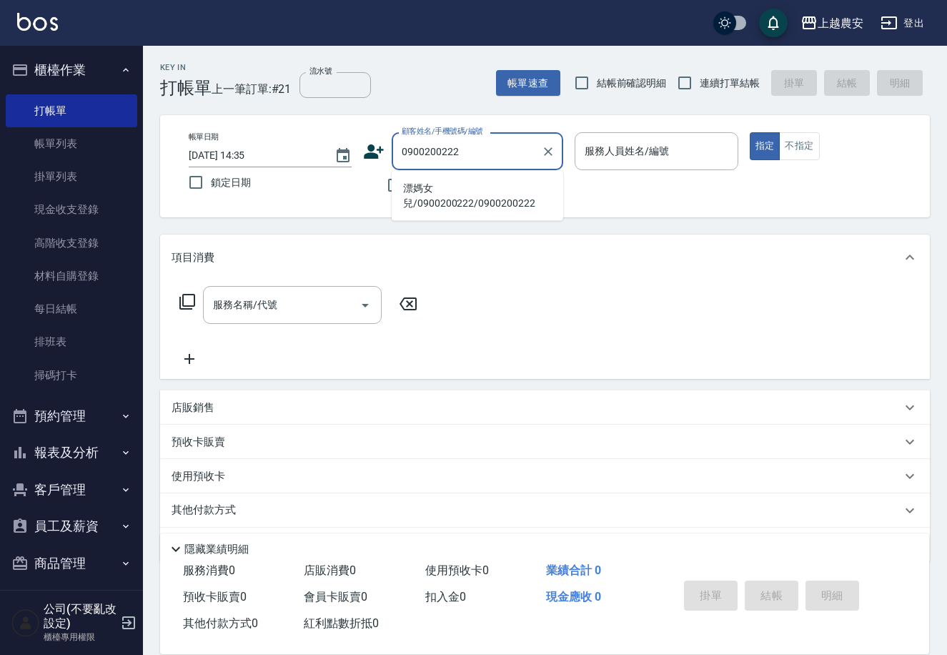
click at [452, 189] on li "漂媽女兒/0900200222/0900200222" at bounding box center [478, 196] width 172 height 39
type input "漂媽女兒/0900200222/0900200222"
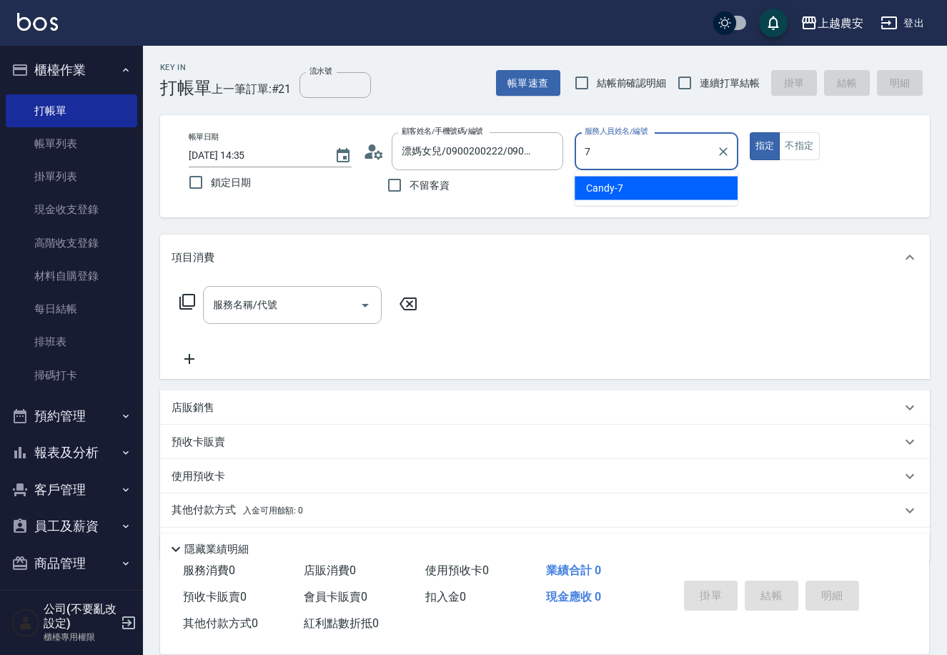
type input "Candy-7"
type button "true"
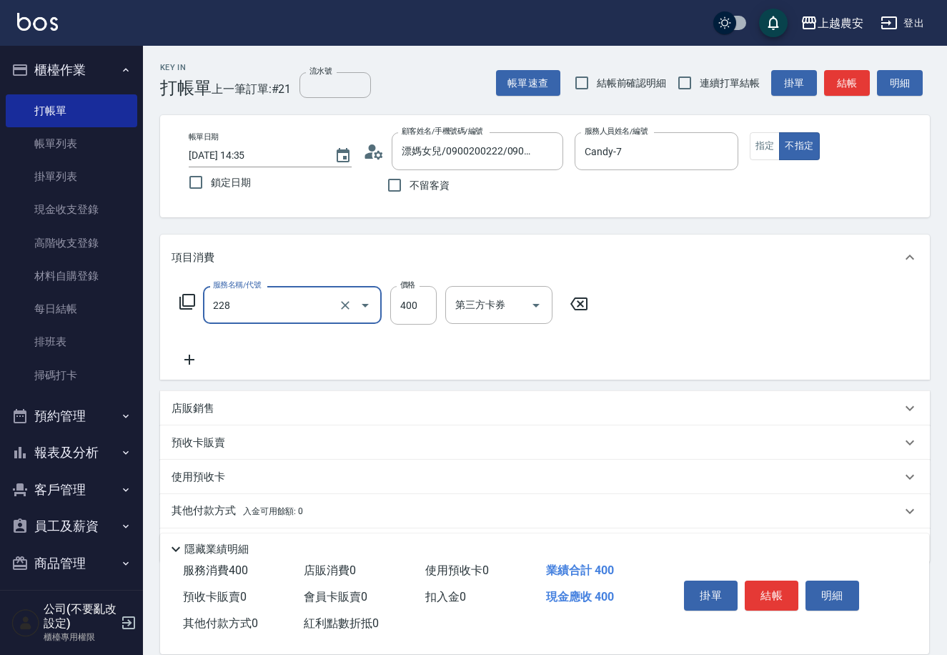
type input "洗髮(228)"
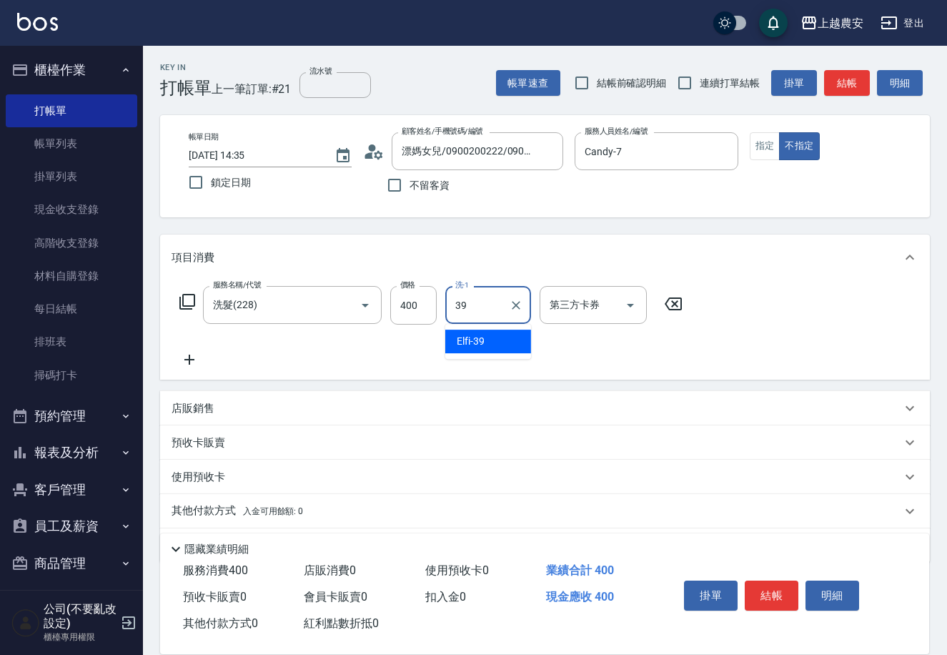
type input "Elfi-39"
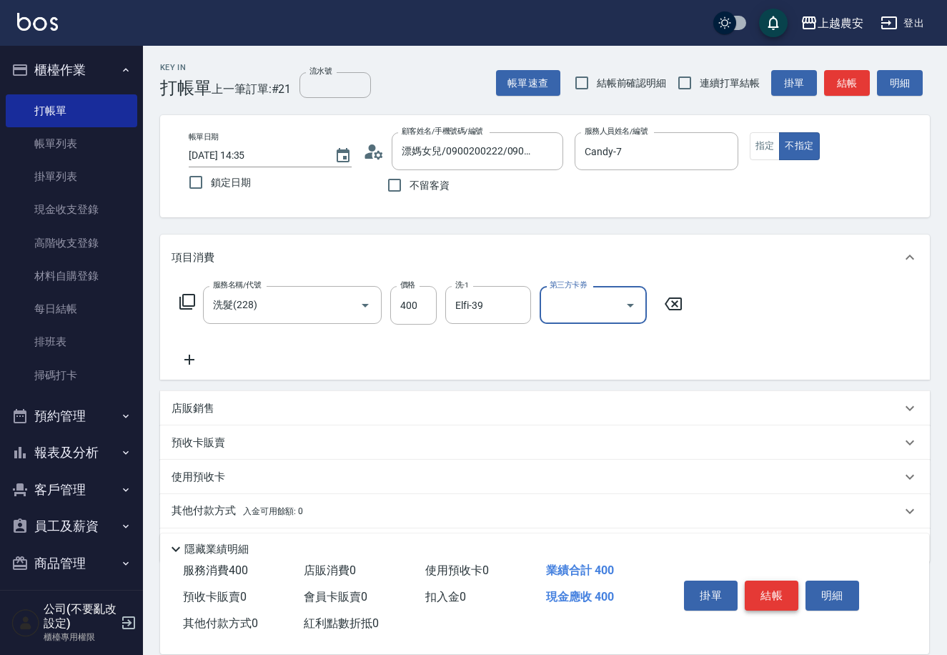
click at [782, 582] on button "結帳" at bounding box center [772, 595] width 54 height 30
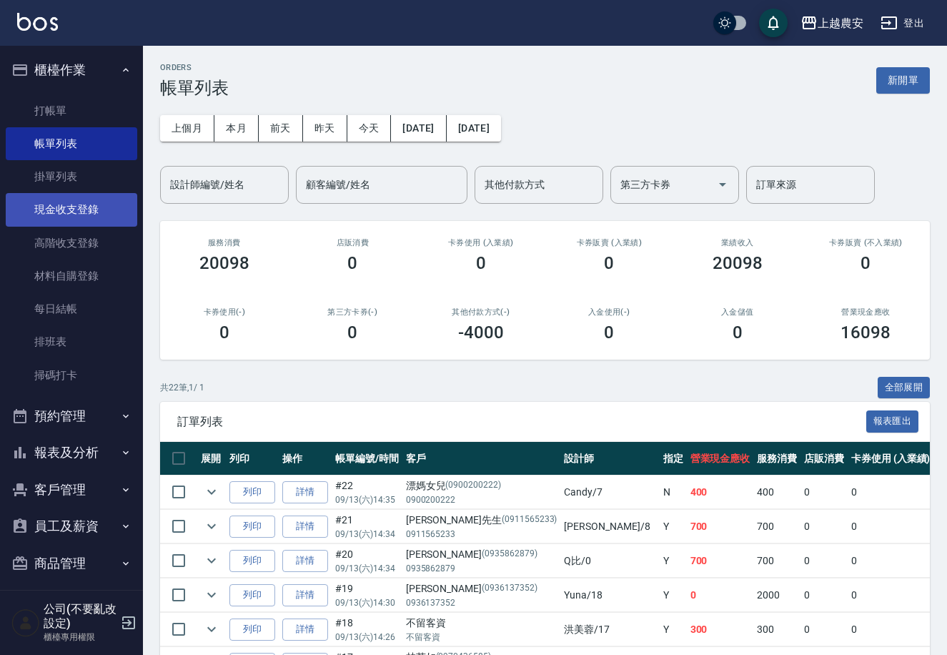
click at [61, 210] on link "現金收支登錄" at bounding box center [72, 209] width 132 height 33
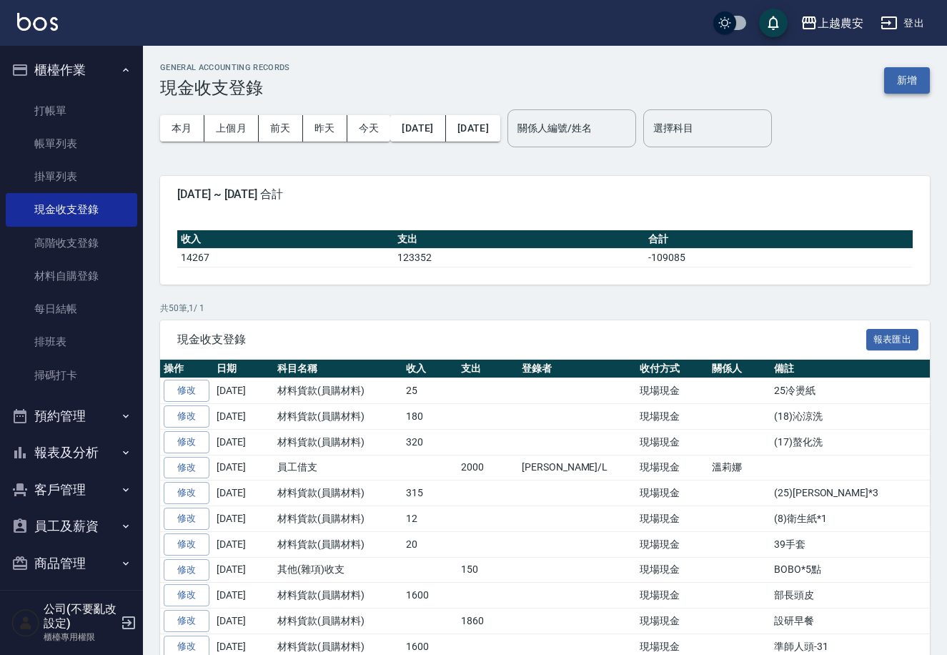
click at [906, 81] on button "新增" at bounding box center [907, 80] width 46 height 26
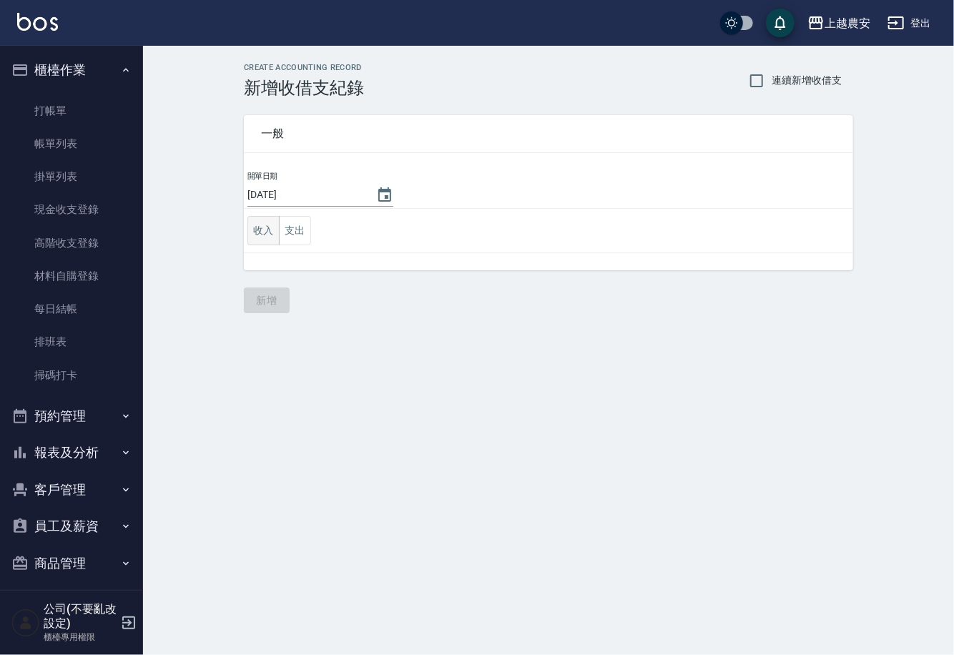
click at [260, 233] on button "收入" at bounding box center [263, 230] width 32 height 29
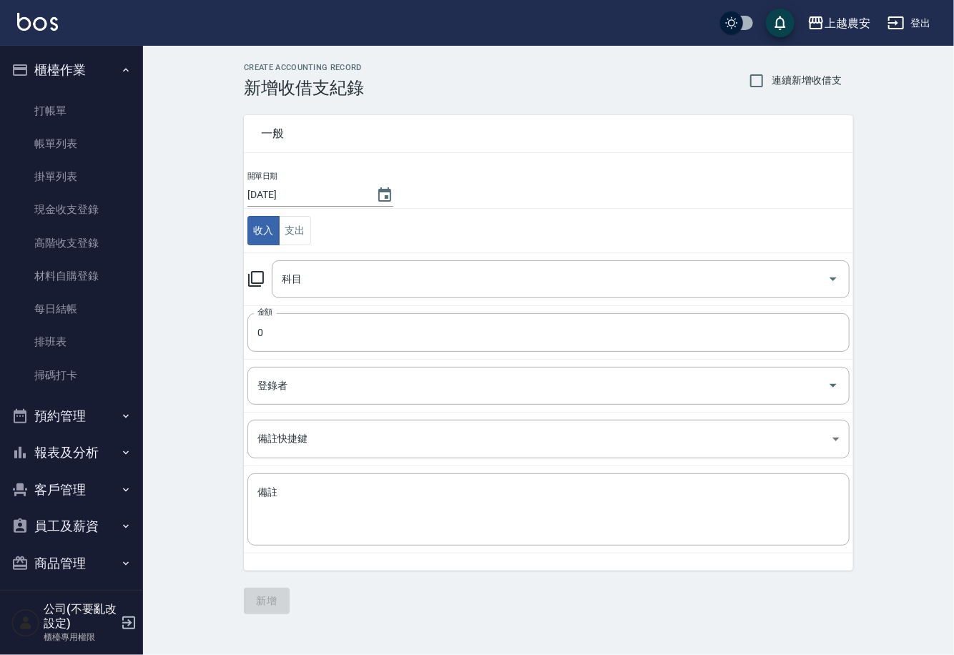
click at [253, 276] on icon at bounding box center [255, 278] width 17 height 17
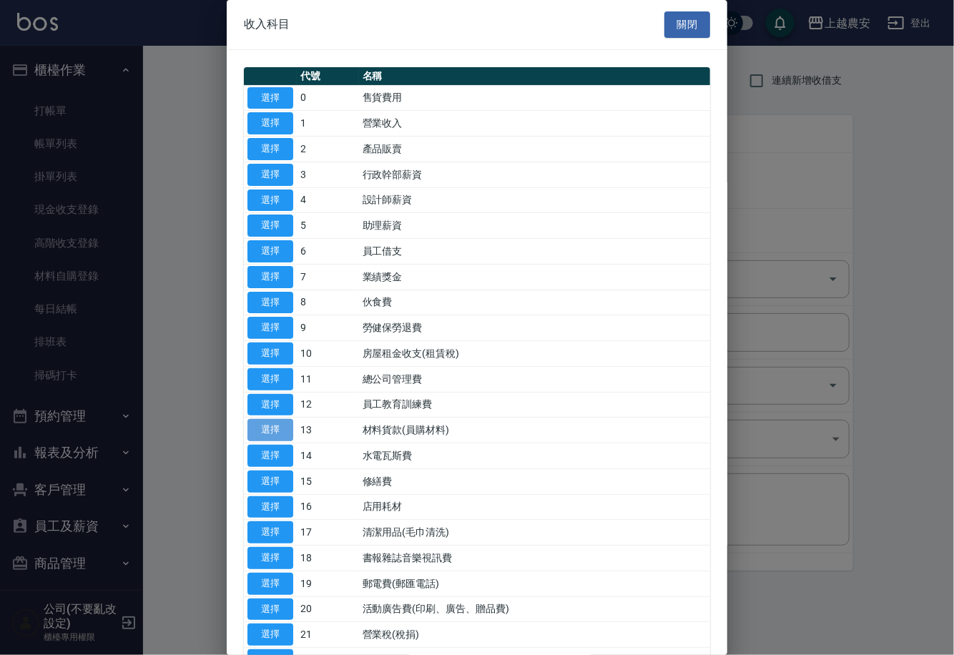
click at [271, 428] on button "選擇" at bounding box center [270, 430] width 46 height 22
type input "13 材料貨款(員購材料)"
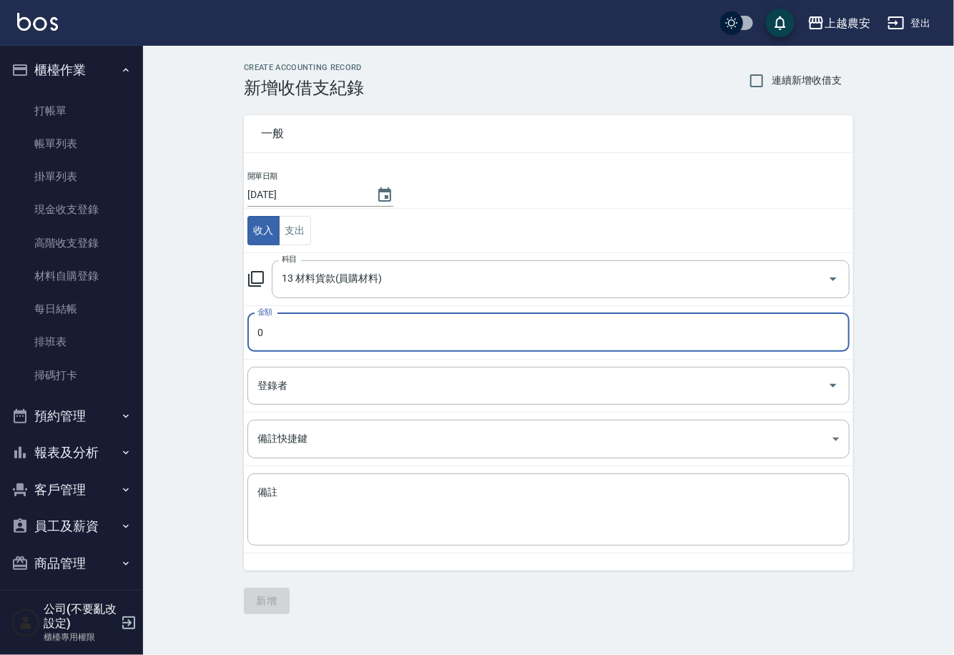
click at [279, 334] on input "0" at bounding box center [548, 332] width 602 height 39
drag, startPoint x: 251, startPoint y: 323, endPoint x: 342, endPoint y: 338, distance: 92.7
click at [342, 338] on input "0" at bounding box center [548, 332] width 602 height 39
type input "25"
click at [268, 518] on textarea "備註" at bounding box center [548, 509] width 582 height 49
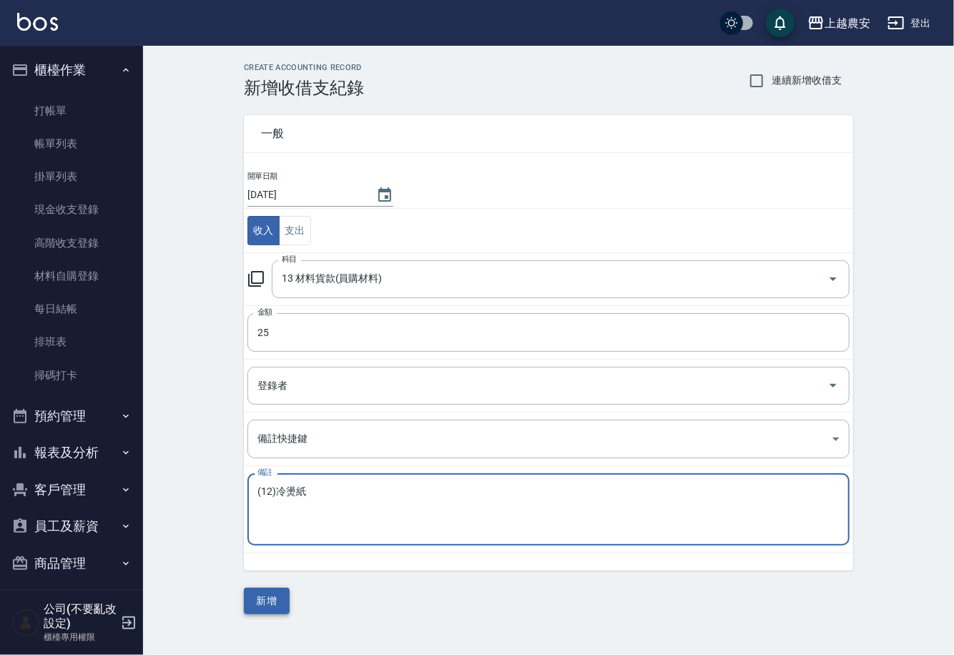
type textarea "(12)冷燙紙"
drag, startPoint x: 283, startPoint y: 605, endPoint x: 253, endPoint y: 595, distance: 31.6
click at [273, 600] on button "新增" at bounding box center [267, 601] width 46 height 26
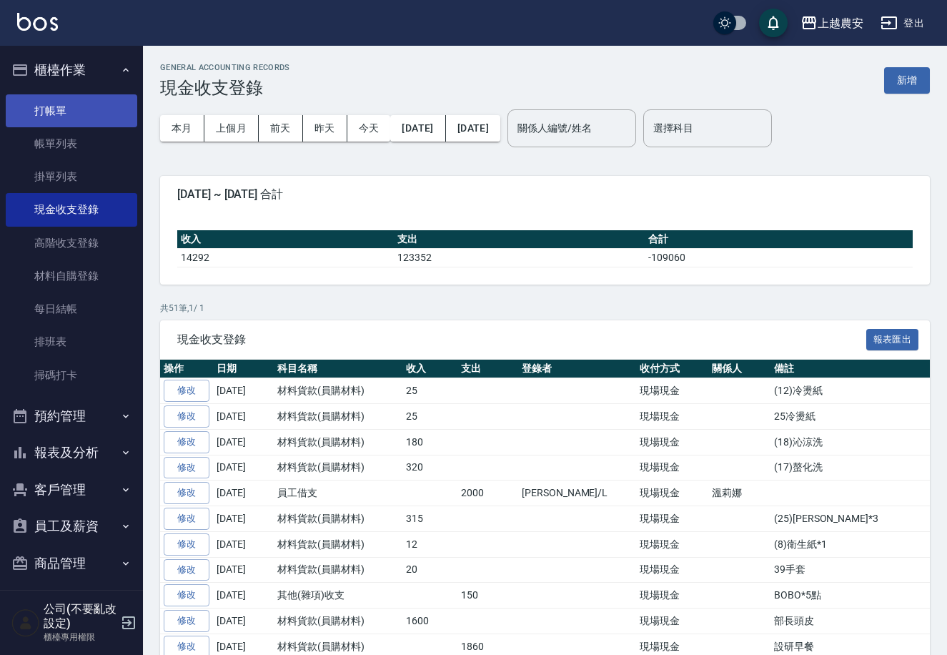
click at [55, 120] on link "打帳單" at bounding box center [72, 110] width 132 height 33
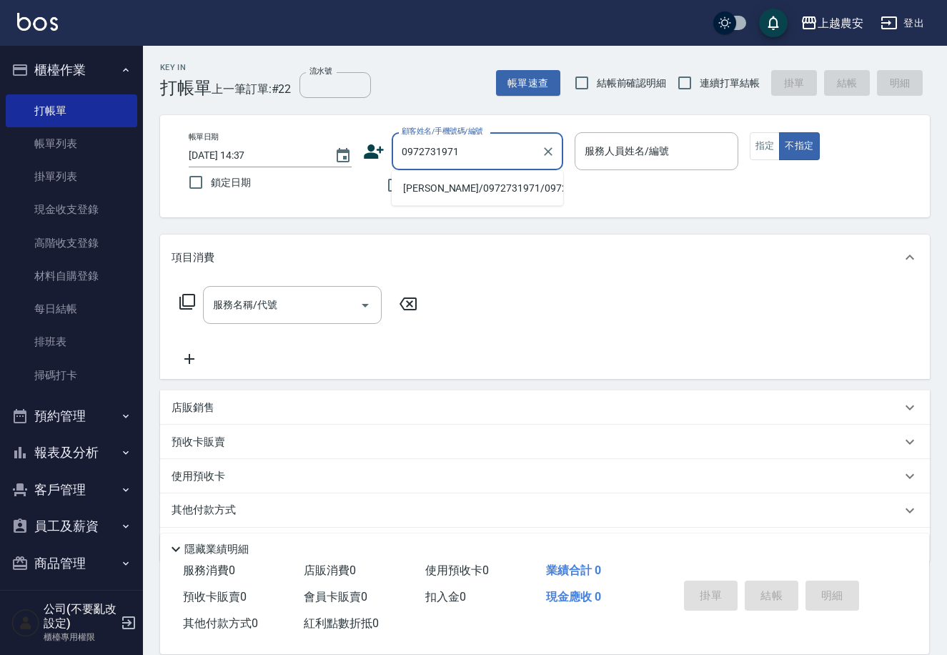
click at [457, 186] on li "黃泰誠/0972731971/0972731971" at bounding box center [478, 189] width 172 height 24
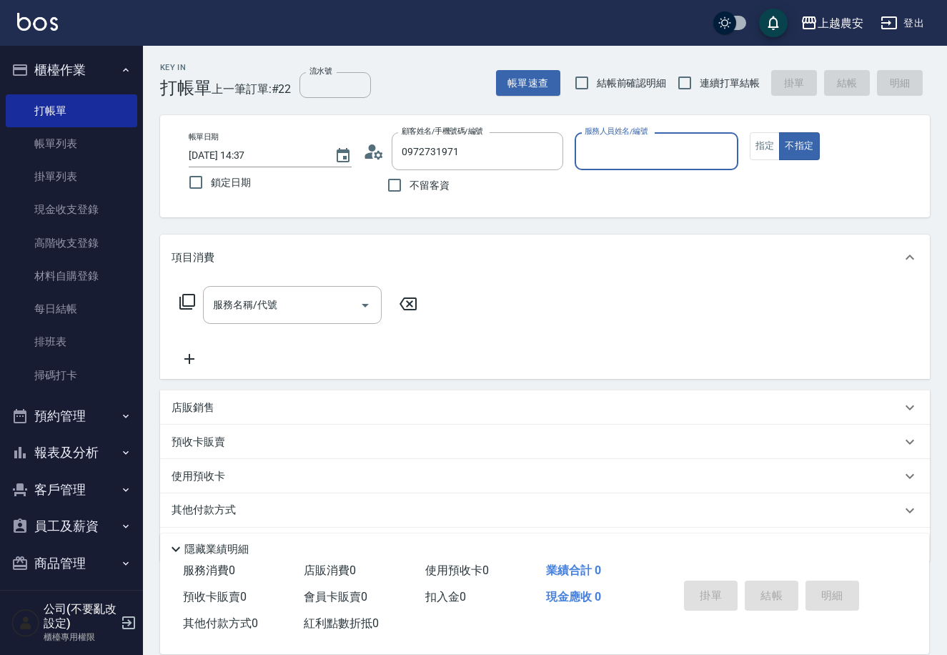
type input "黃泰誠/0972731971/0972731971"
type input "Q比-0"
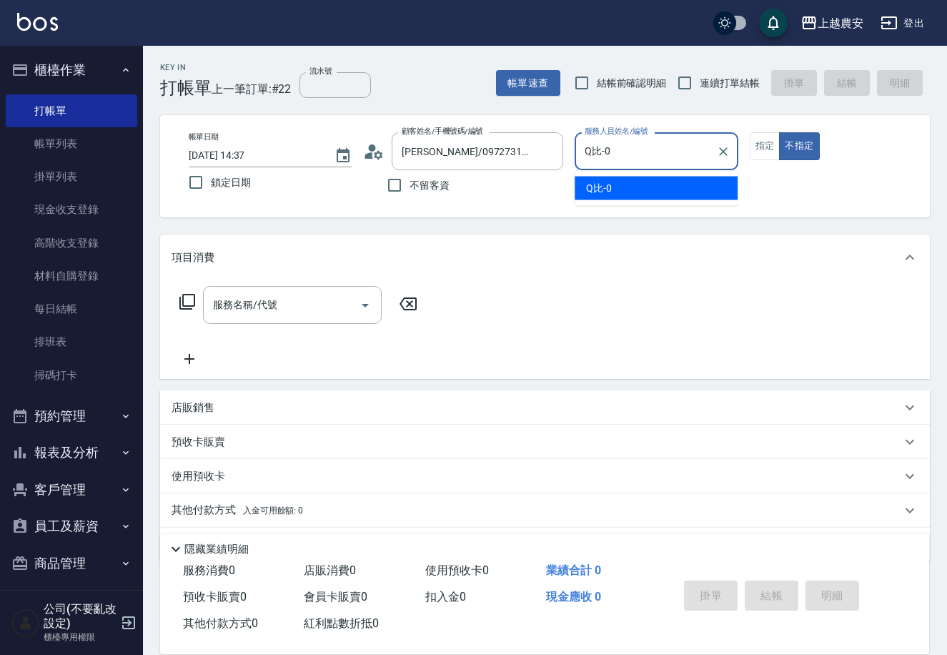
type button "false"
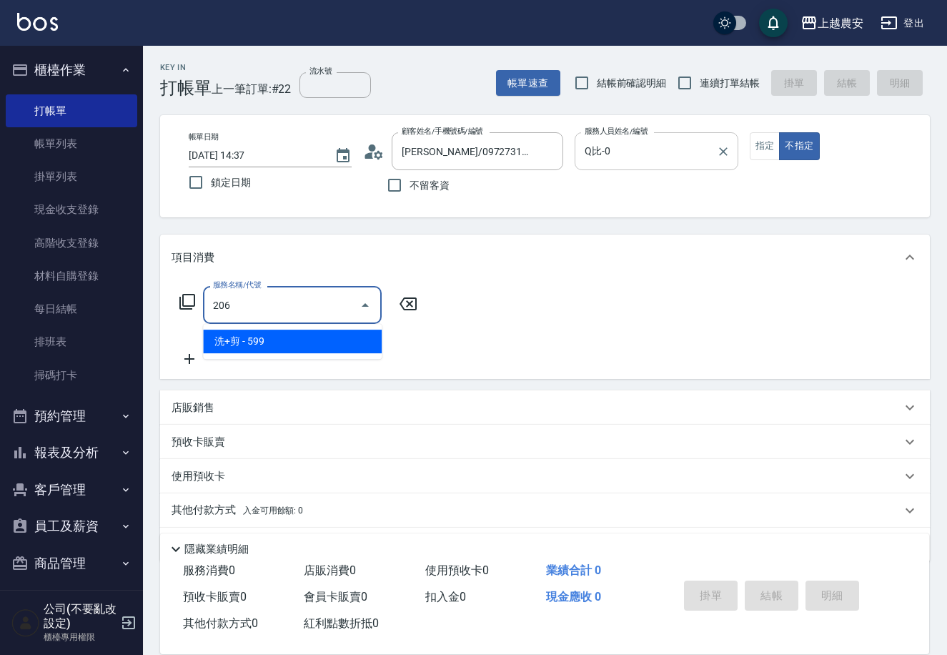
type input "洗+剪(206)"
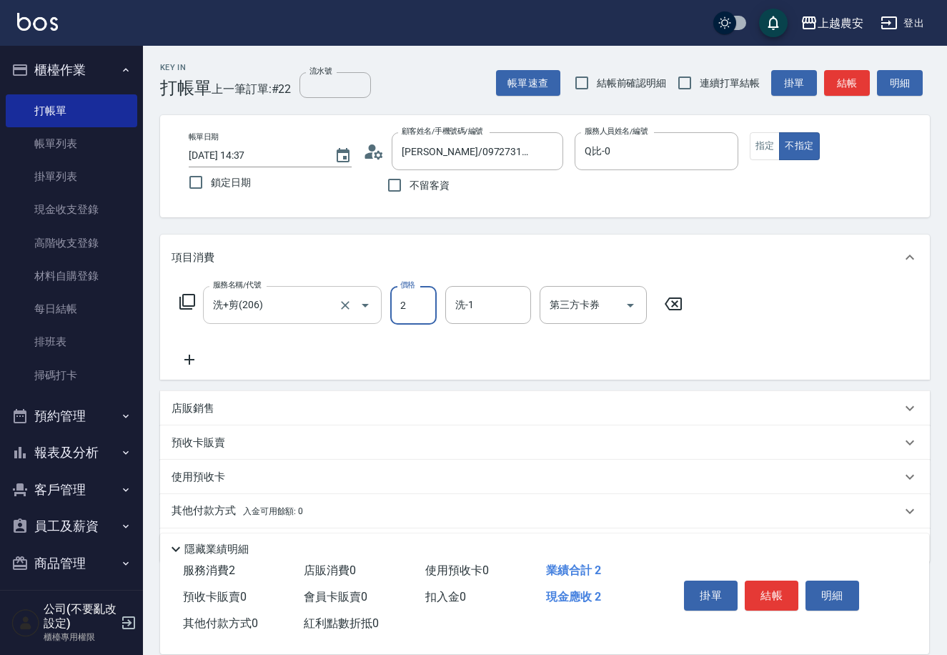
type input "2"
click at [295, 305] on input "洗+剪(206)" at bounding box center [272, 304] width 126 height 25
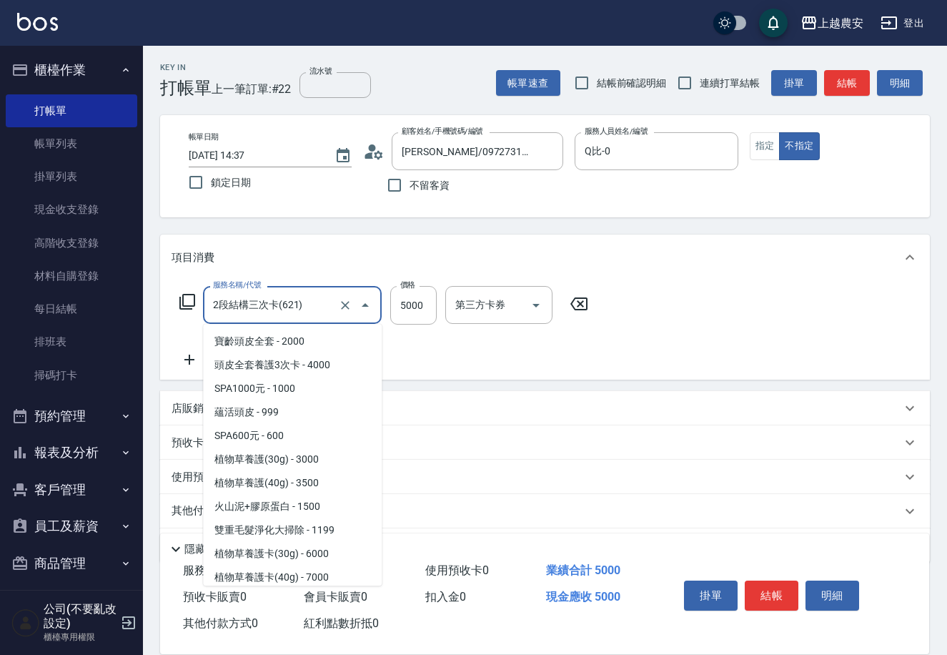
click at [334, 307] on input "2段結構三次卡(621)" at bounding box center [272, 304] width 126 height 25
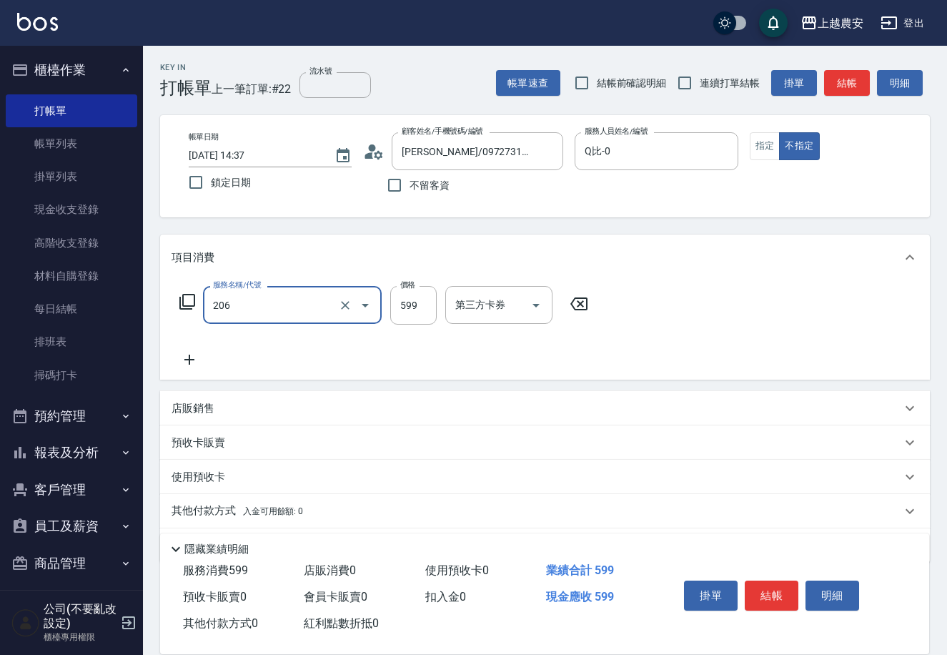
type input "洗+剪(206)"
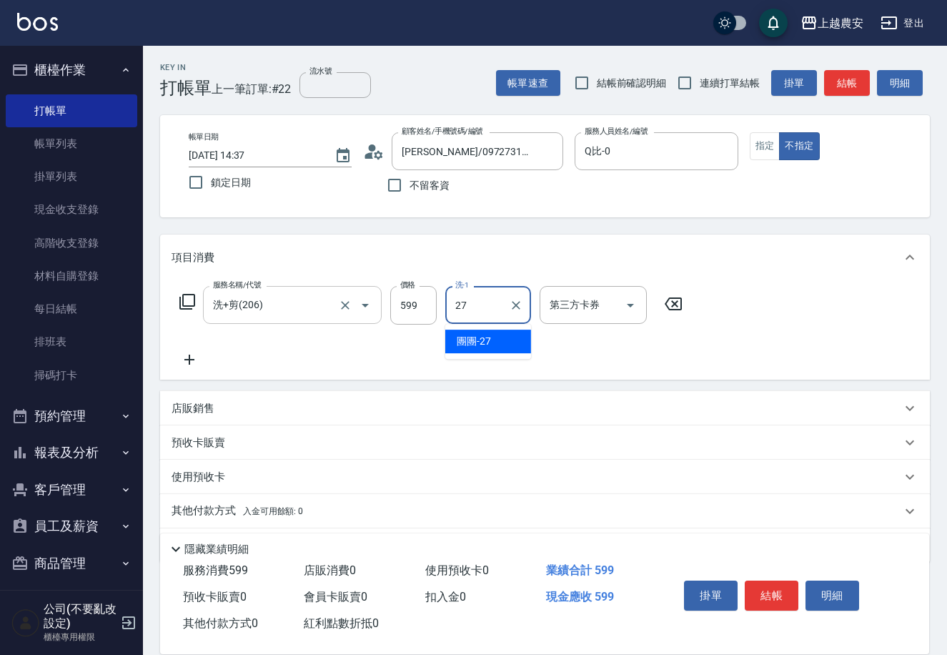
type input "團團-27"
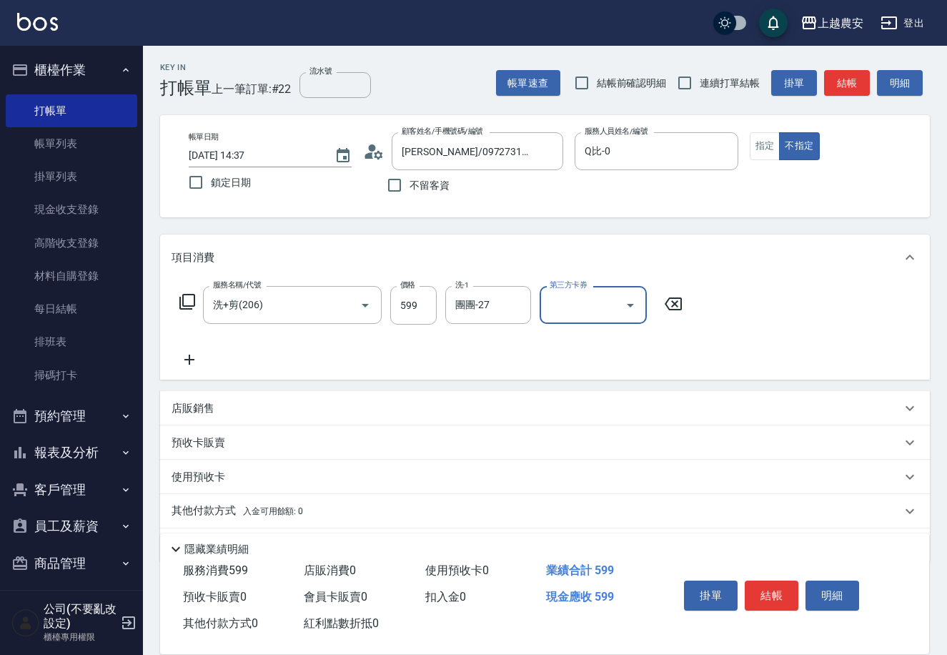
click at [768, 589] on button "結帳" at bounding box center [772, 595] width 54 height 30
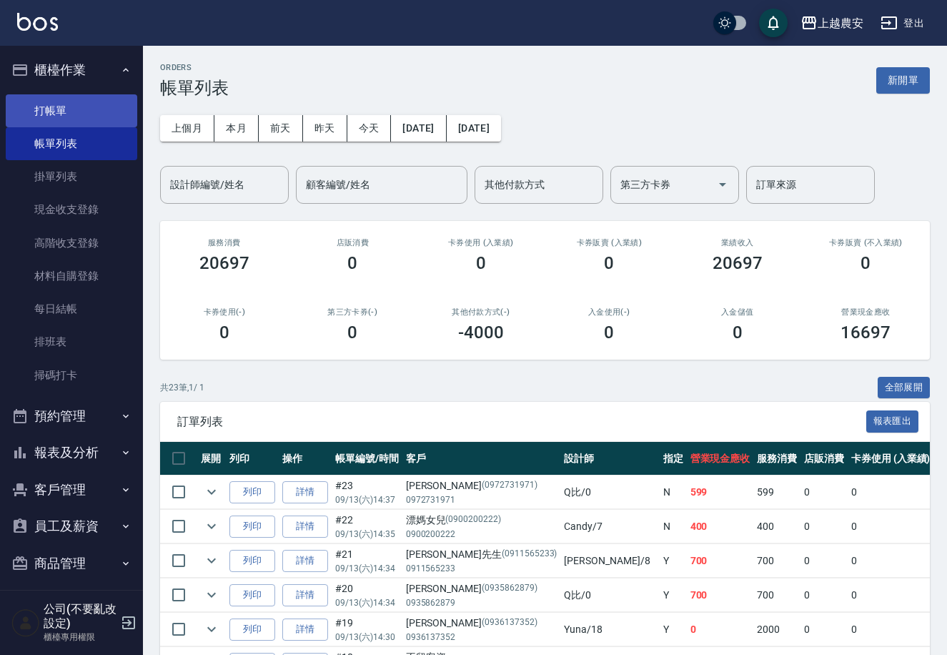
click at [55, 104] on link "打帳單" at bounding box center [72, 110] width 132 height 33
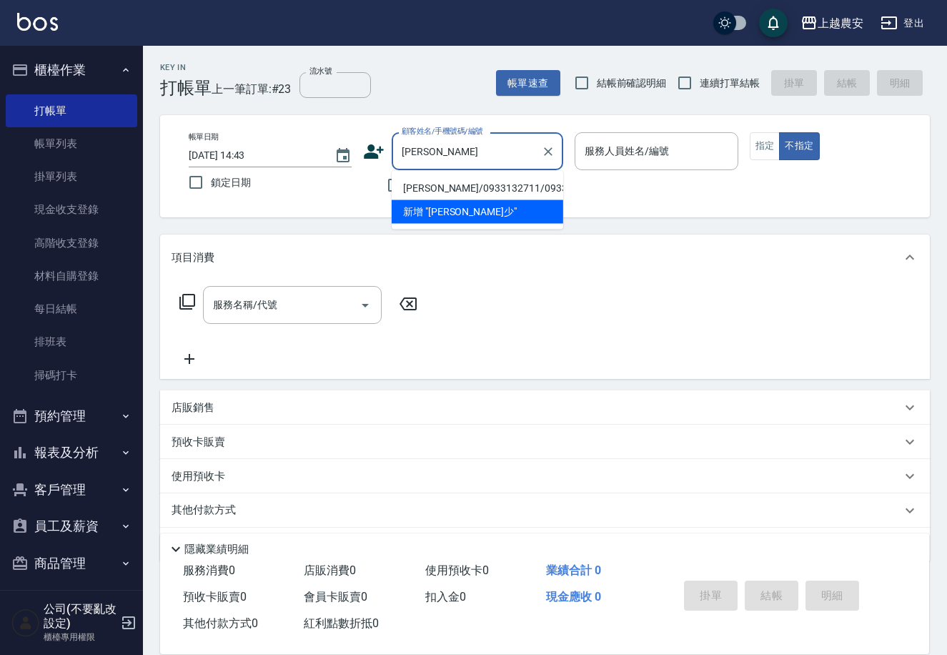
click at [420, 184] on li "蔡少華/0933132711/0933132711" at bounding box center [478, 189] width 172 height 24
type input "蔡少華/0933132711/0933132711"
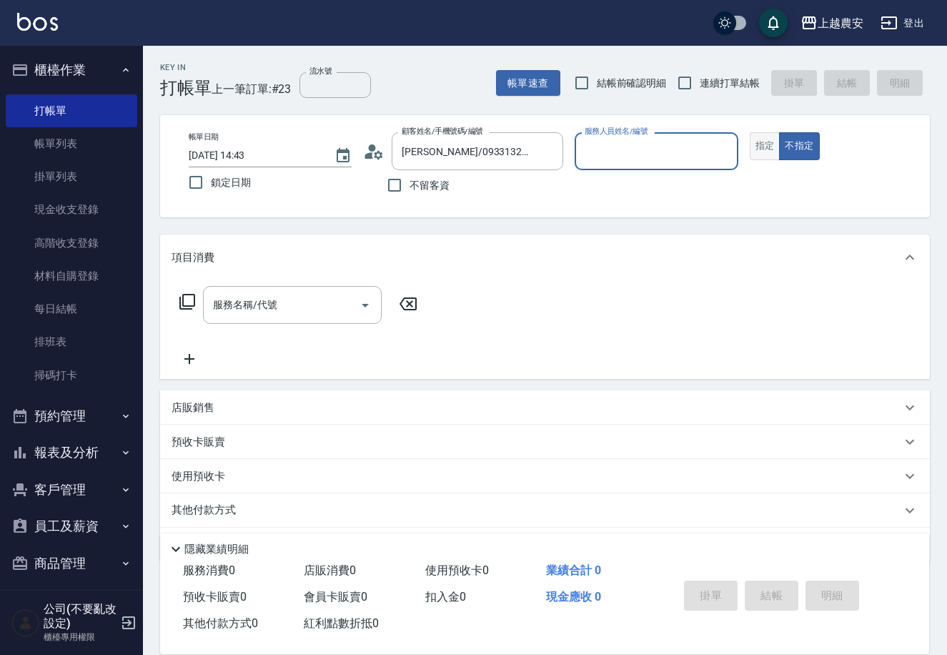
type input "美雅-B"
click at [766, 135] on button "指定" at bounding box center [765, 146] width 31 height 28
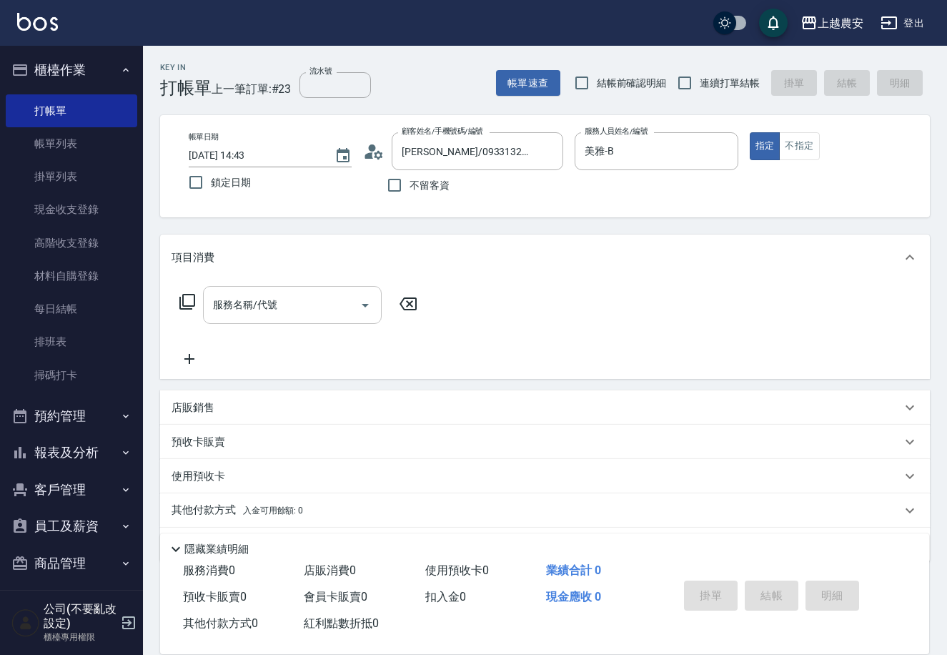
click at [322, 315] on input "服務名稱/代號" at bounding box center [281, 304] width 144 height 25
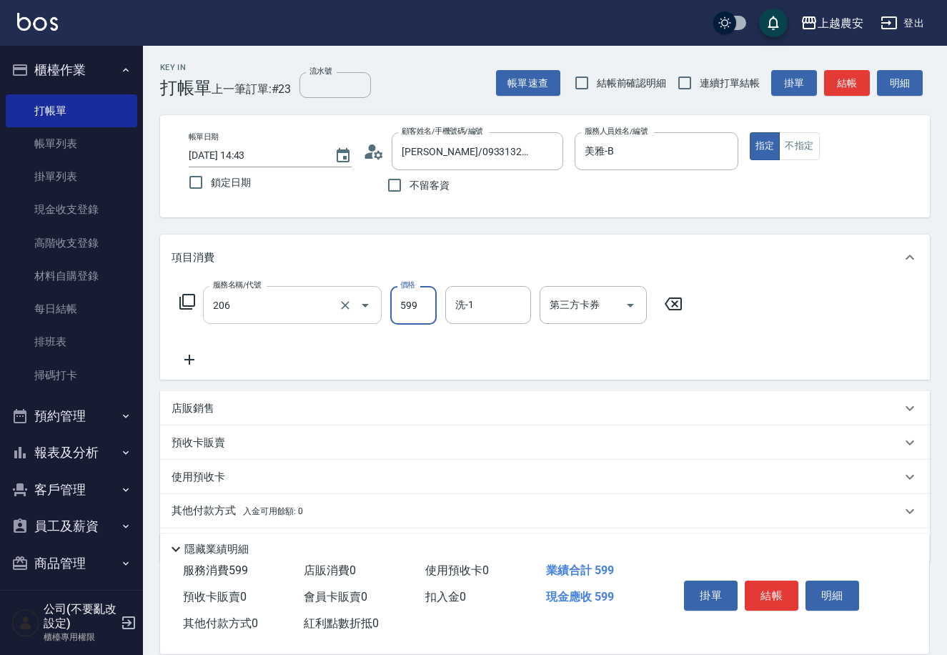
type input "洗+剪(206)"
type input "800"
click at [767, 593] on button "結帳" at bounding box center [772, 595] width 54 height 30
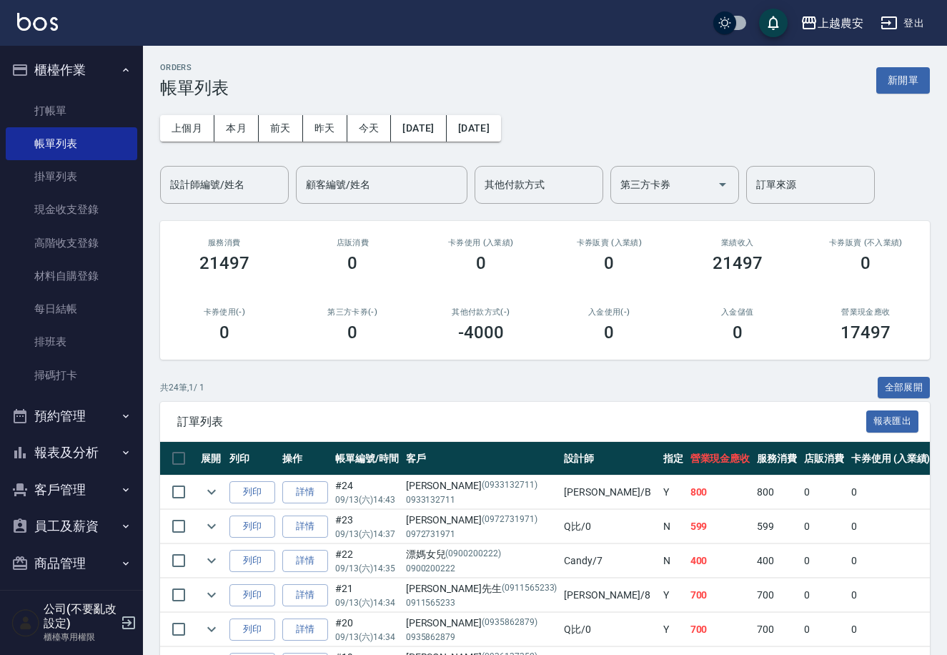
click at [101, 454] on button "報表及分析" at bounding box center [72, 452] width 132 height 37
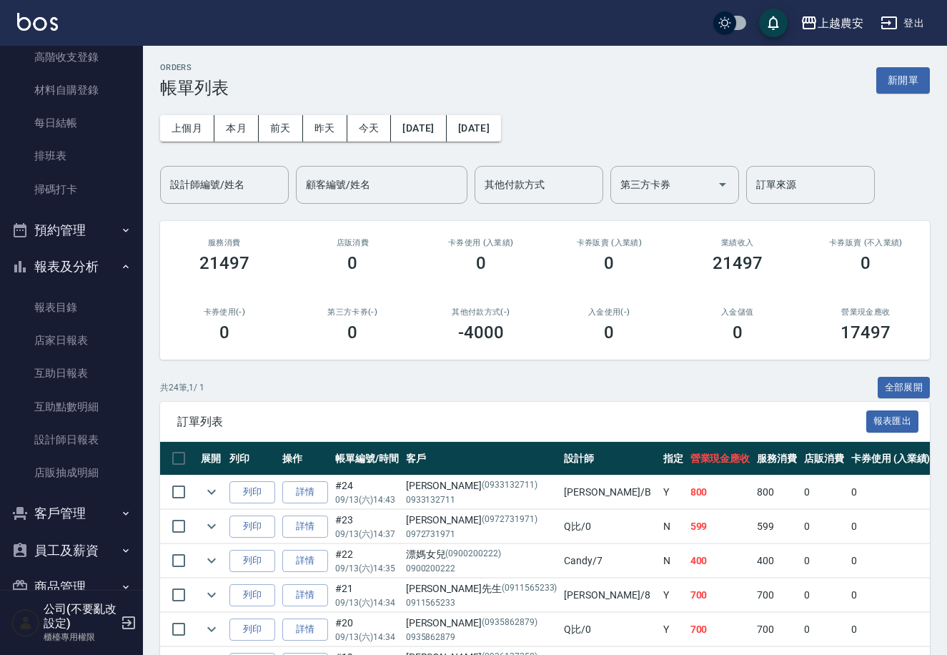
scroll to position [184, 0]
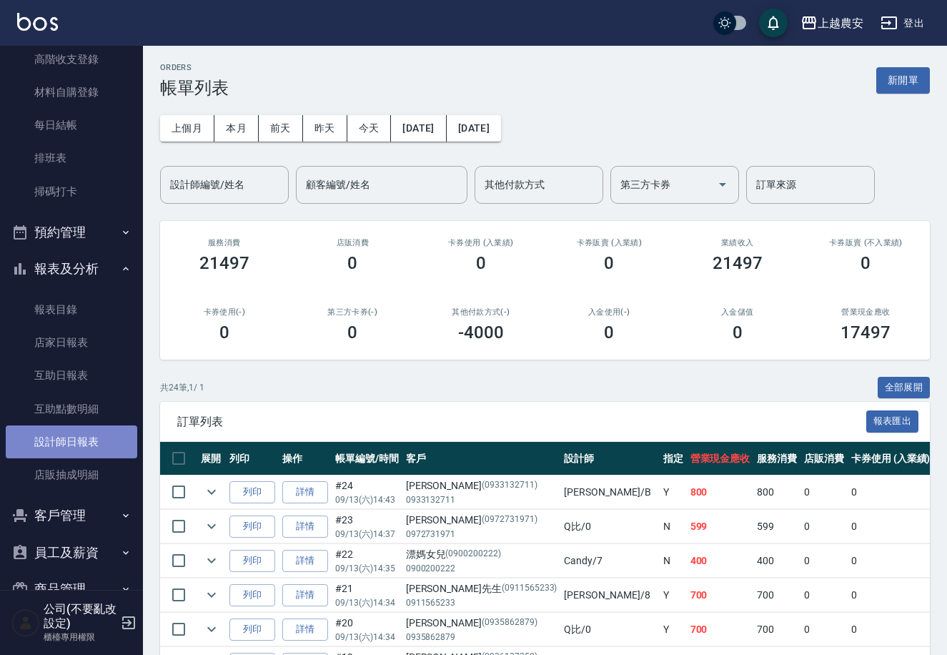
click at [91, 431] on link "設計師日報表" at bounding box center [72, 441] width 132 height 33
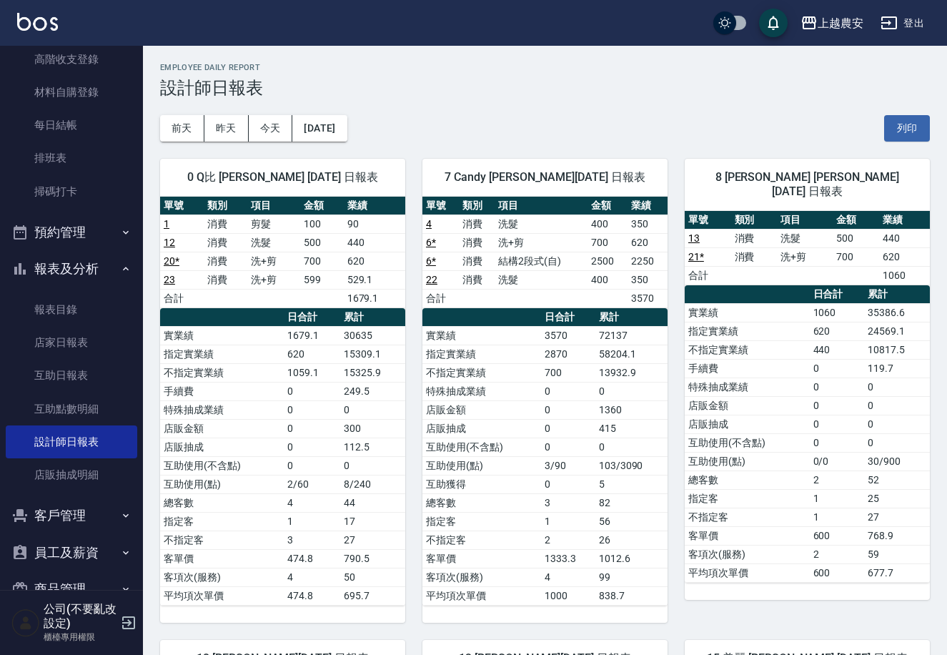
scroll to position [84, 0]
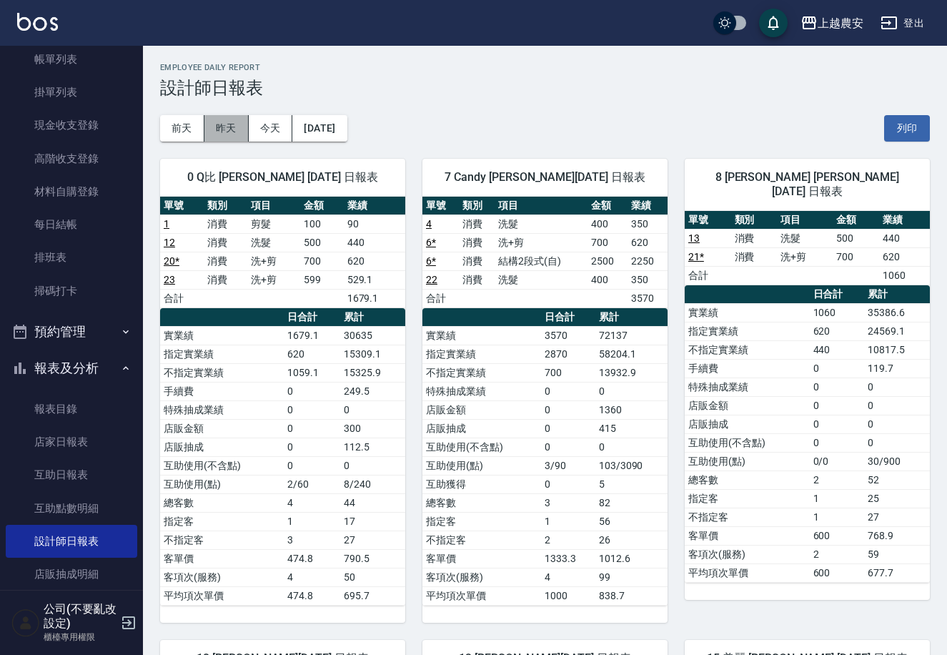
click at [229, 122] on button "昨天" at bounding box center [226, 128] width 44 height 26
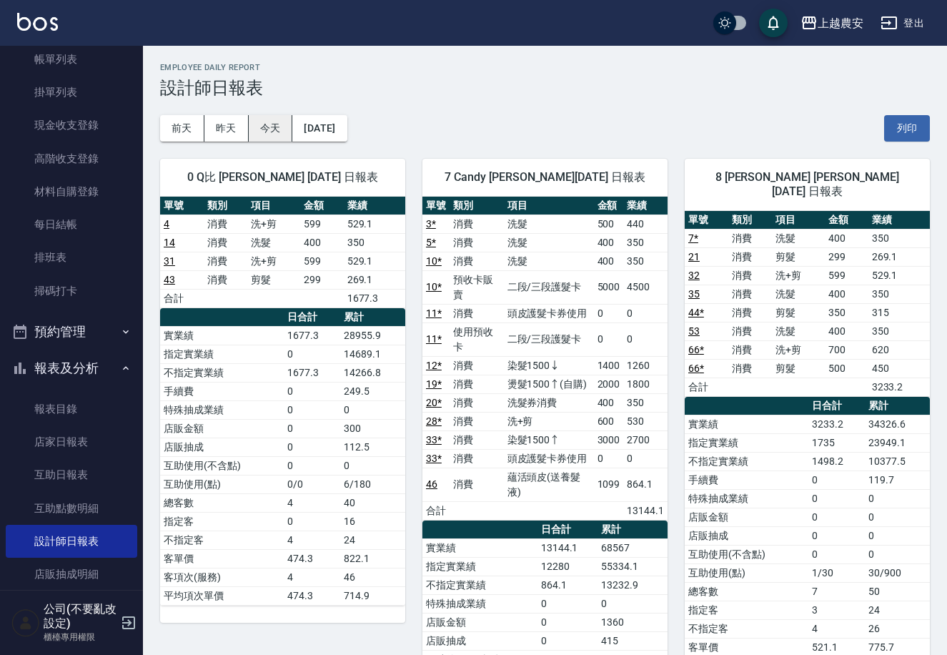
click at [264, 131] on button "今天" at bounding box center [271, 128] width 44 height 26
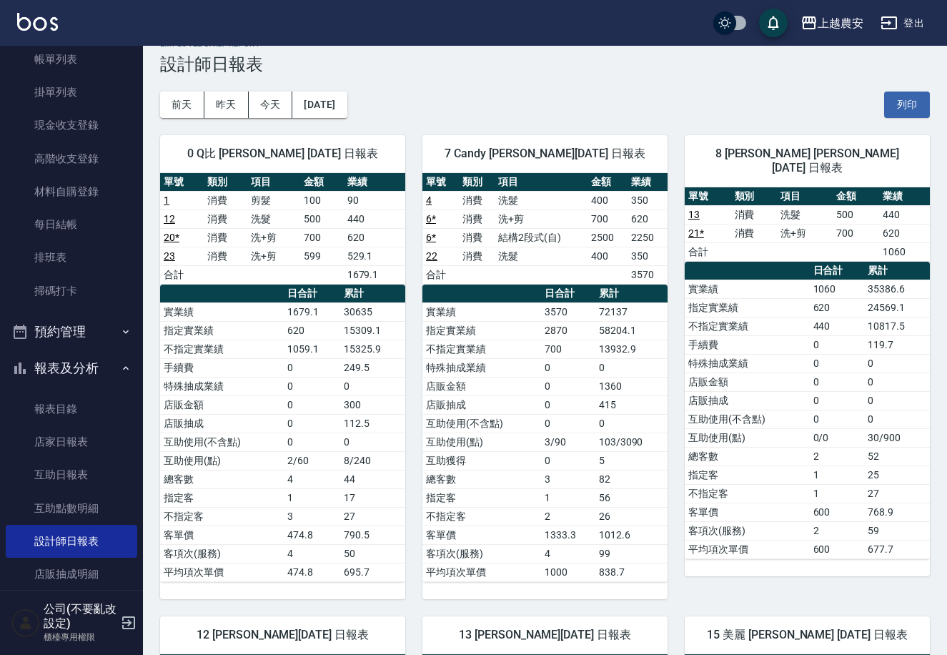
scroll to position [29, 0]
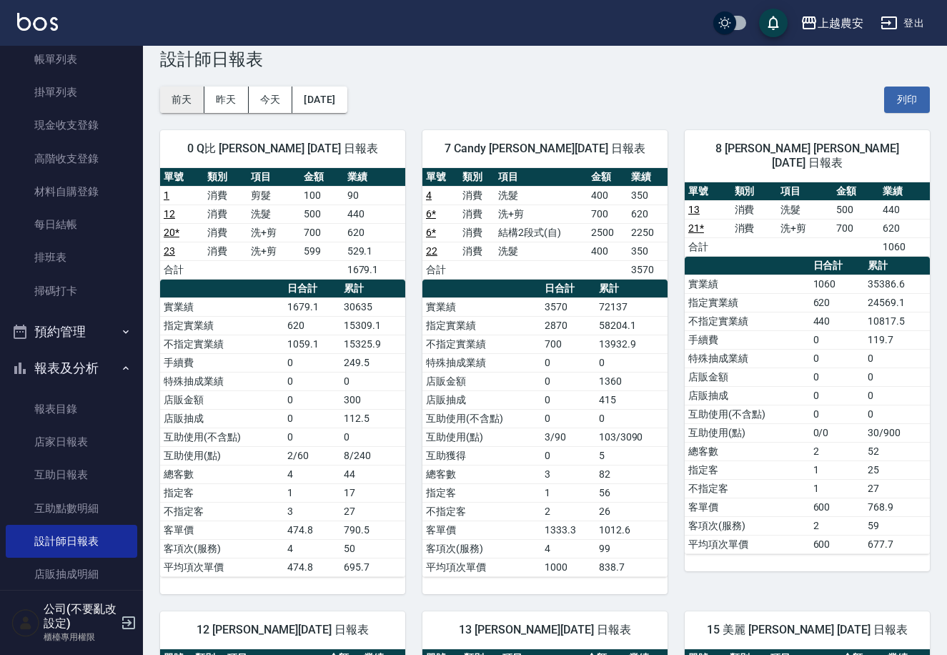
click at [174, 104] on button "前天" at bounding box center [182, 99] width 44 height 26
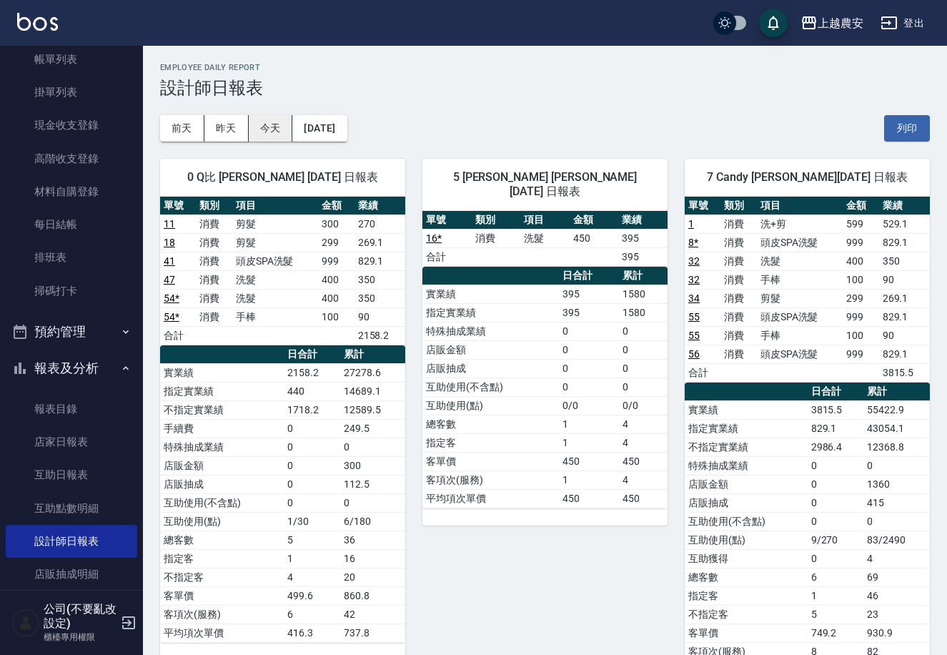
click at [265, 133] on button "今天" at bounding box center [271, 128] width 44 height 26
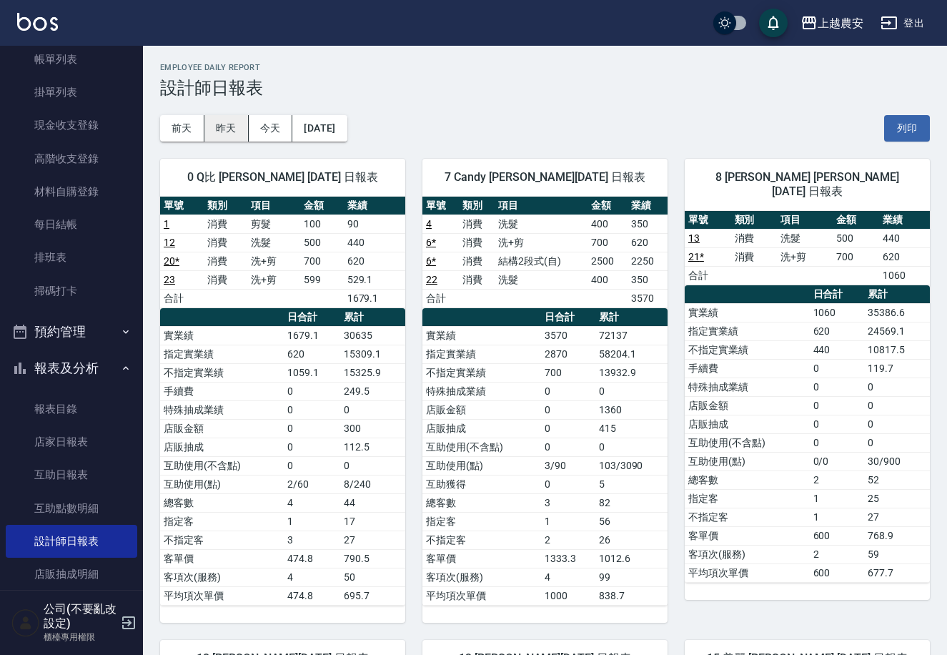
click at [227, 121] on button "昨天" at bounding box center [226, 128] width 44 height 26
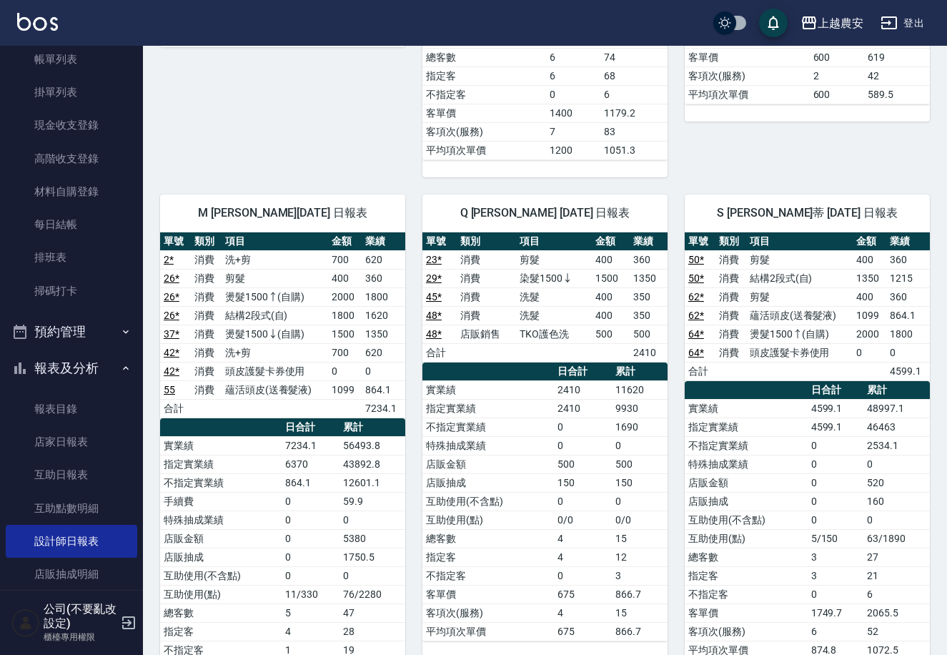
scroll to position [2342, 0]
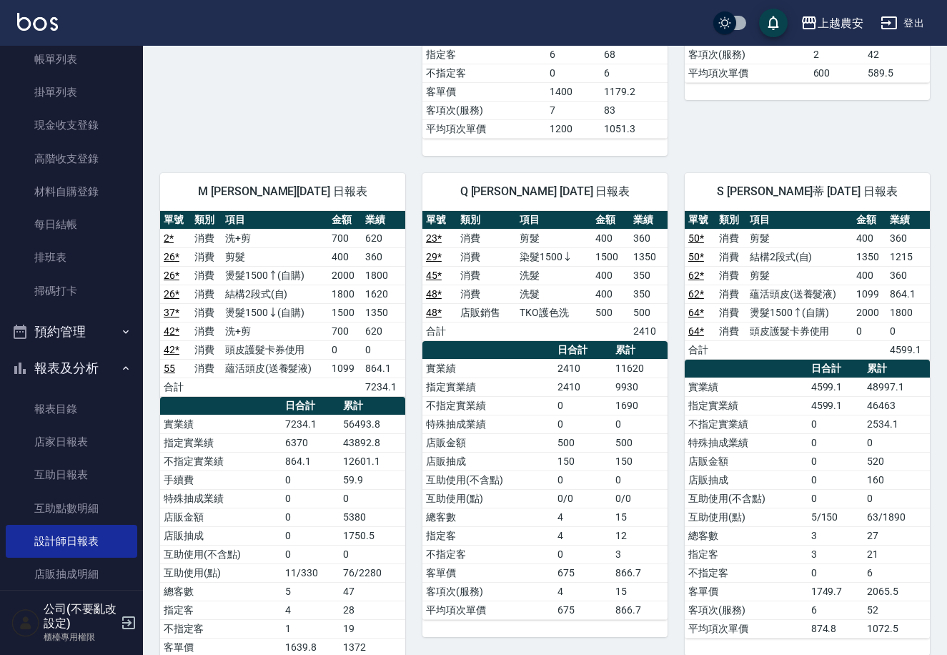
drag, startPoint x: 97, startPoint y: 61, endPoint x: 134, endPoint y: 9, distance: 64.7
click at [98, 61] on link "帳單列表" at bounding box center [72, 59] width 132 height 33
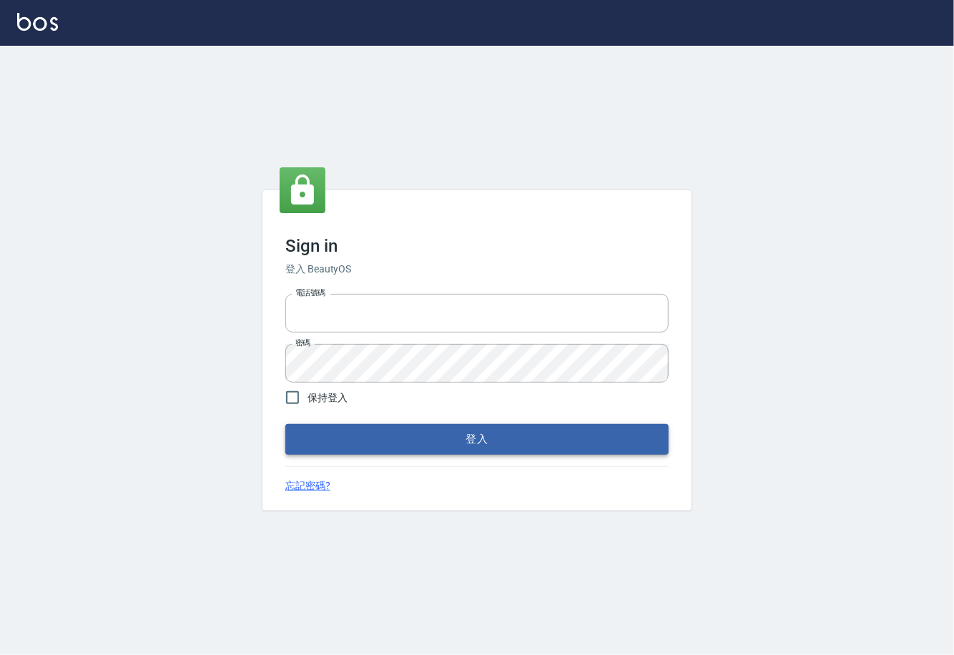
type input "0225929166"
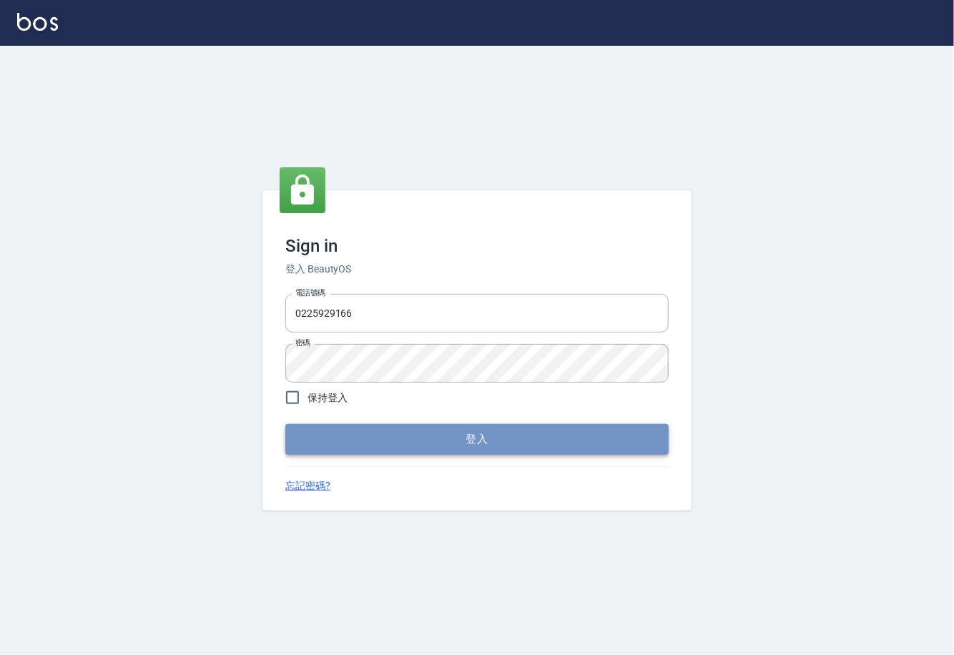
click at [475, 439] on button "登入" at bounding box center [476, 439] width 383 height 30
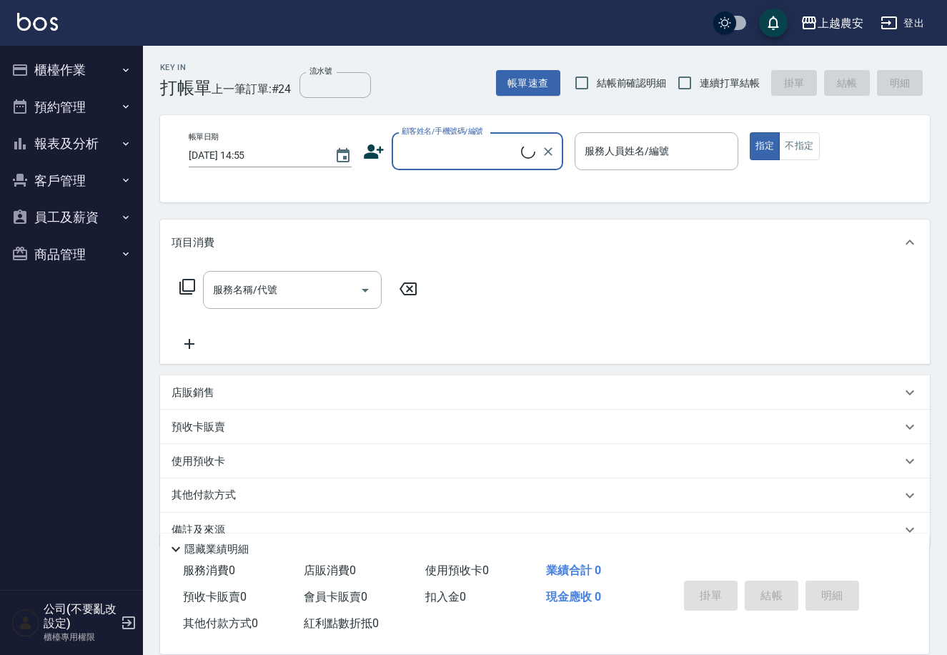
click at [75, 68] on button "櫃檯作業" at bounding box center [72, 69] width 132 height 37
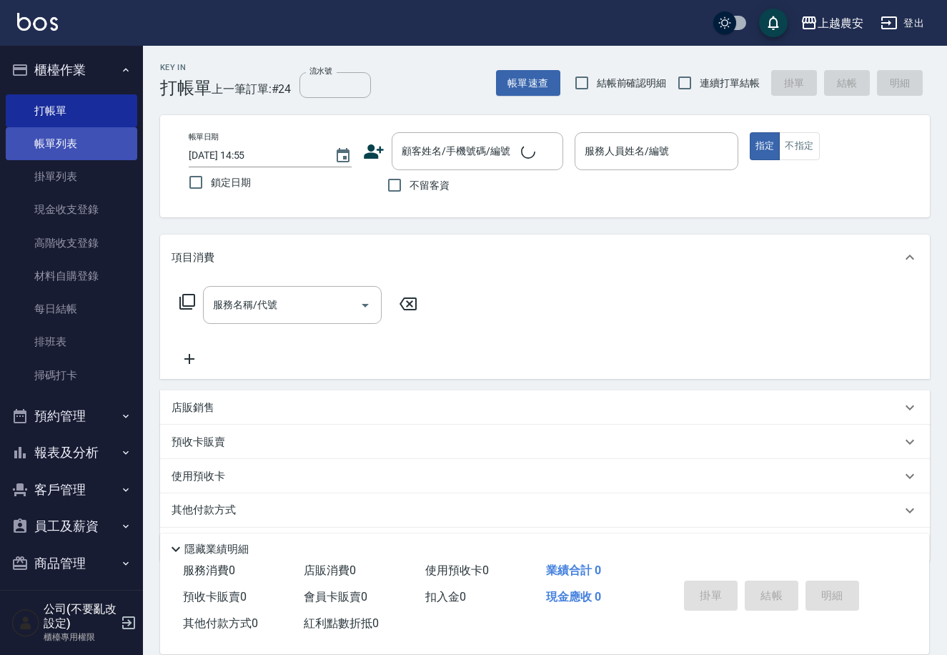
click at [60, 141] on link "帳單列表" at bounding box center [72, 143] width 132 height 33
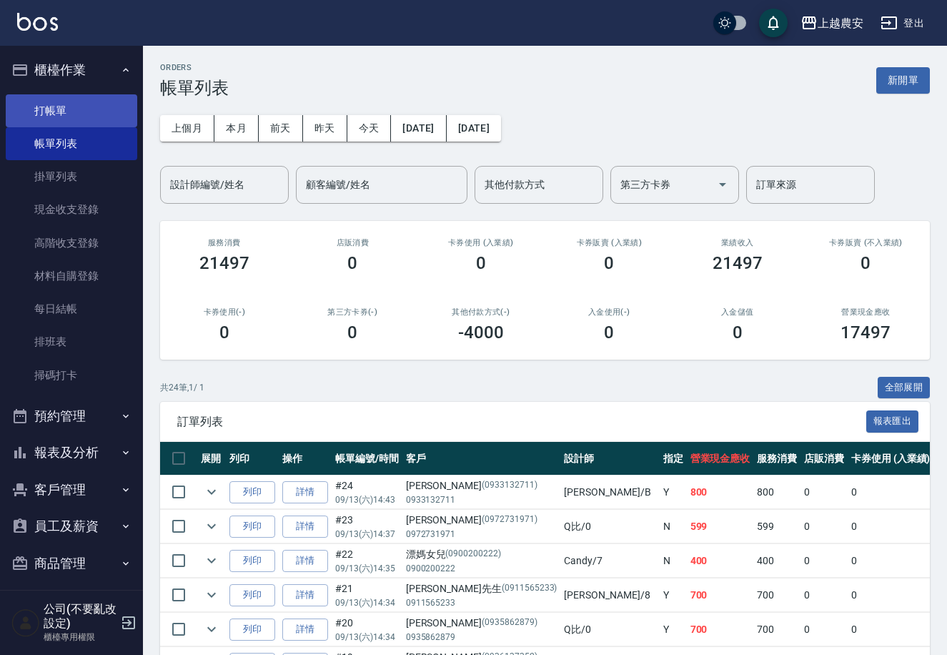
click at [47, 112] on link "打帳單" at bounding box center [72, 110] width 132 height 33
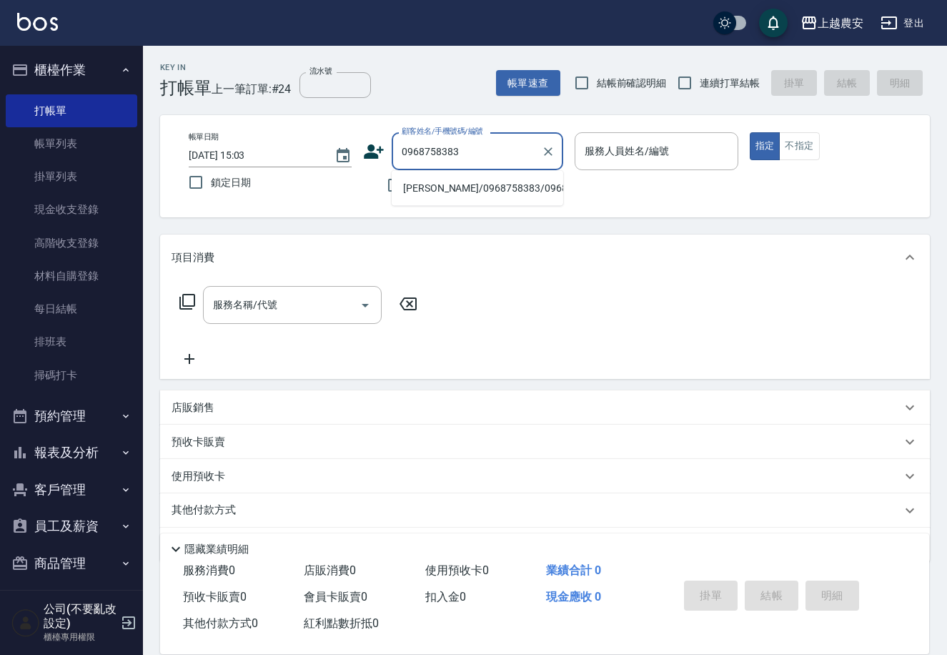
click at [483, 189] on li "[PERSON_NAME]/0968758383/0968758383" at bounding box center [478, 189] width 172 height 24
type input "[PERSON_NAME]/0968758383/0968758383"
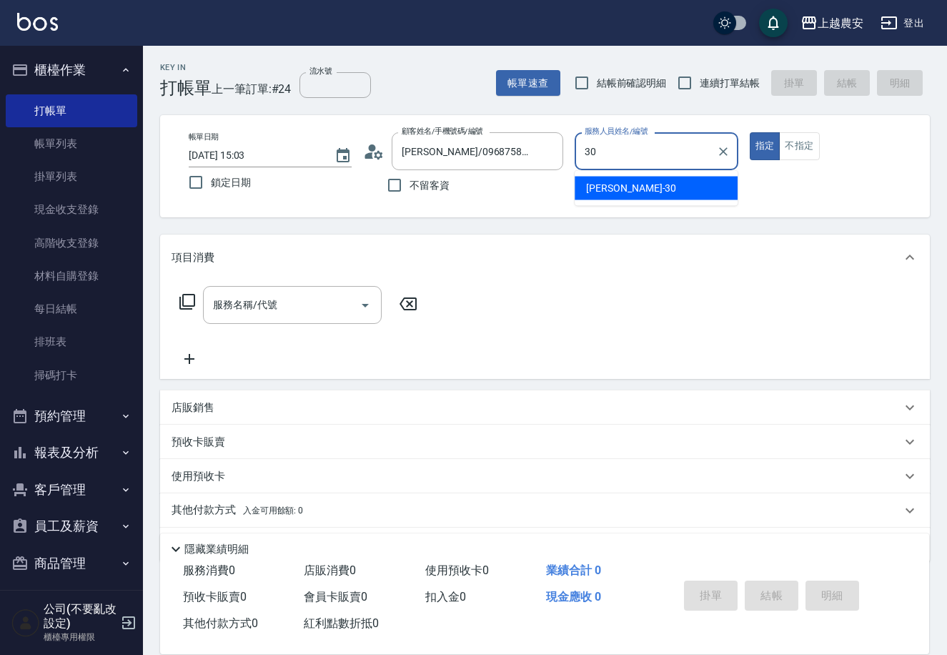
type input "30"
type button "true"
type input "珮珮-30"
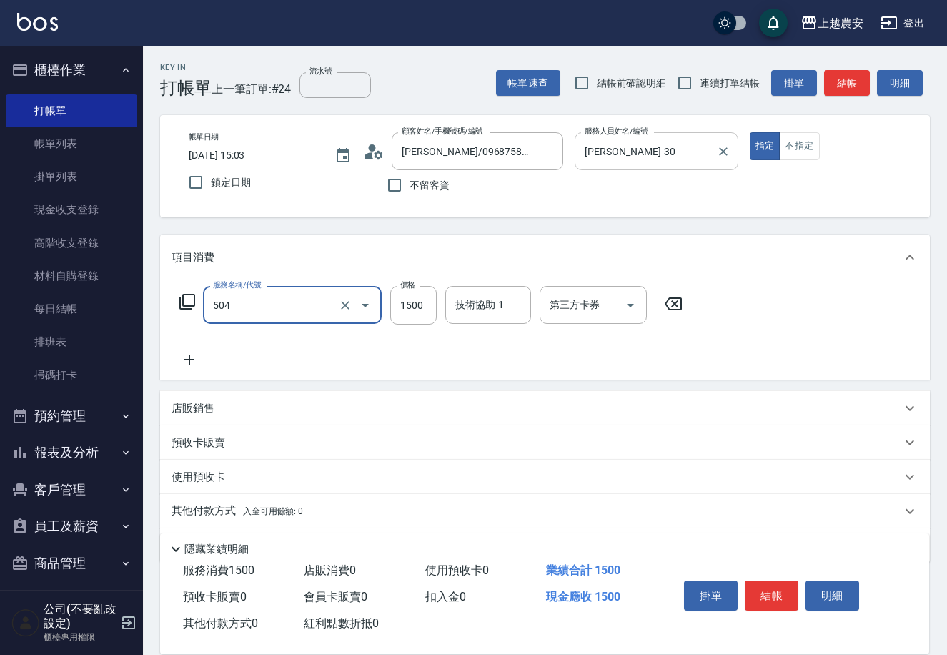
type input "染髮1500↓(504)"
type input "1300"
click at [773, 598] on button "結帳" at bounding box center [772, 595] width 54 height 30
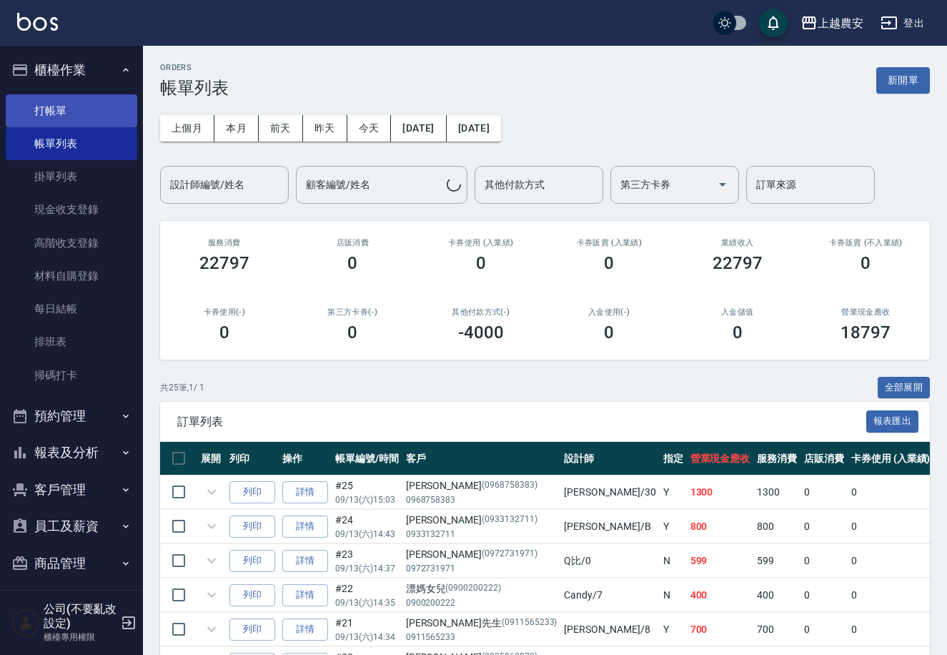
click at [59, 110] on link "打帳單" at bounding box center [72, 110] width 132 height 33
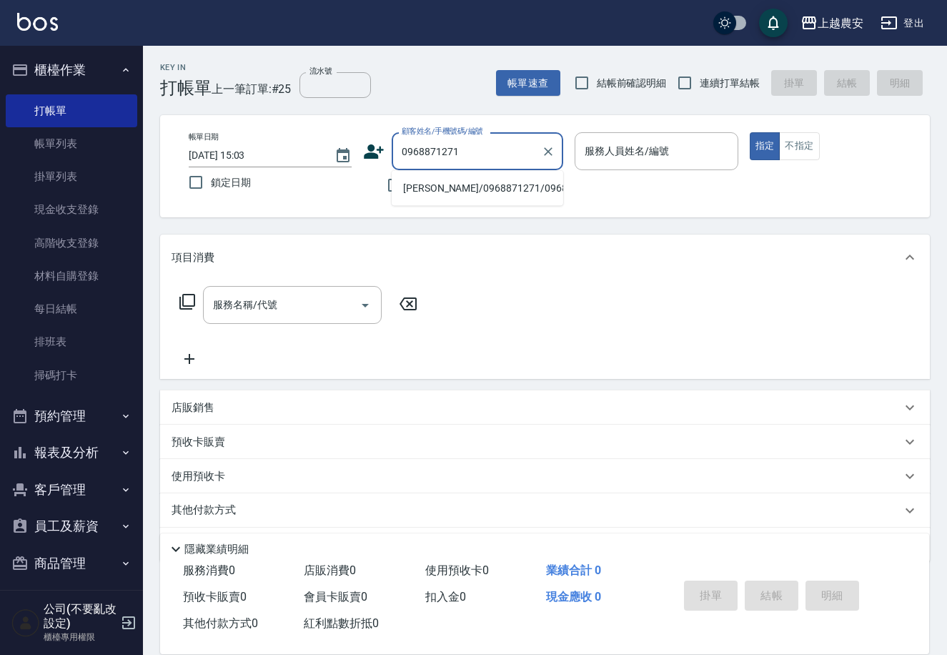
drag, startPoint x: 467, startPoint y: 206, endPoint x: 467, endPoint y: 190, distance: 15.7
click at [467, 190] on li "[PERSON_NAME]/0968871271/0968871271" at bounding box center [478, 189] width 172 height 24
type input "[PERSON_NAME]/0968871271/0968871271"
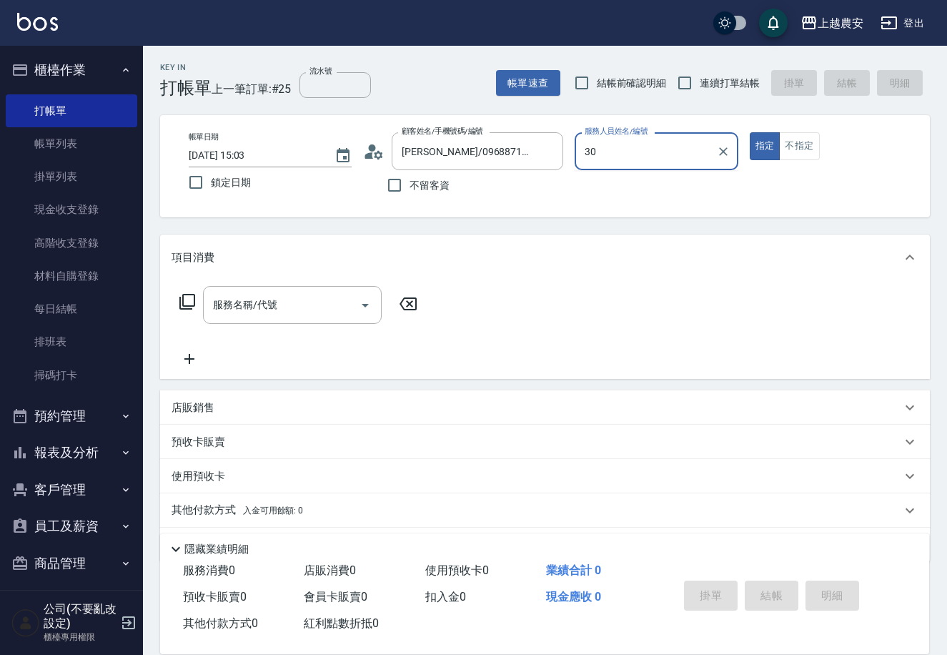
type input "30"
type button "true"
type input "珮珮-30"
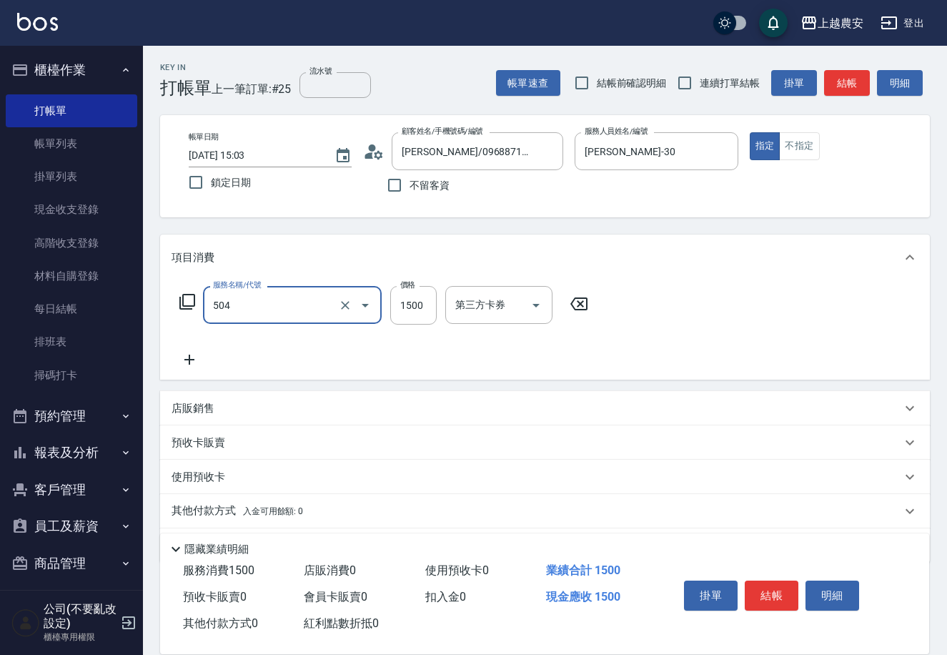
type input "染髮1500↓(504)"
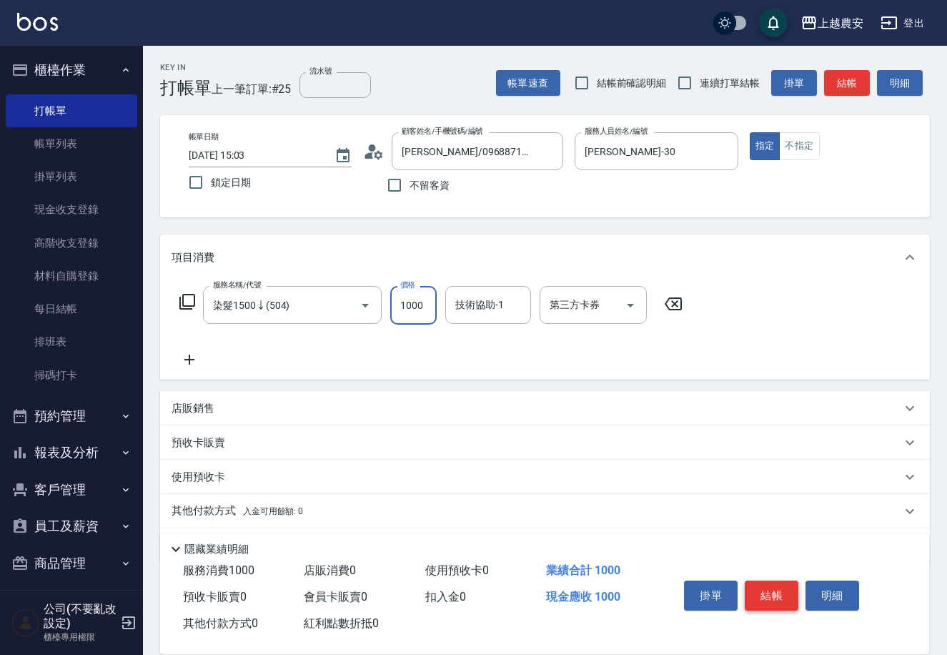
type input "1000"
click at [748, 595] on button "結帳" at bounding box center [772, 595] width 54 height 30
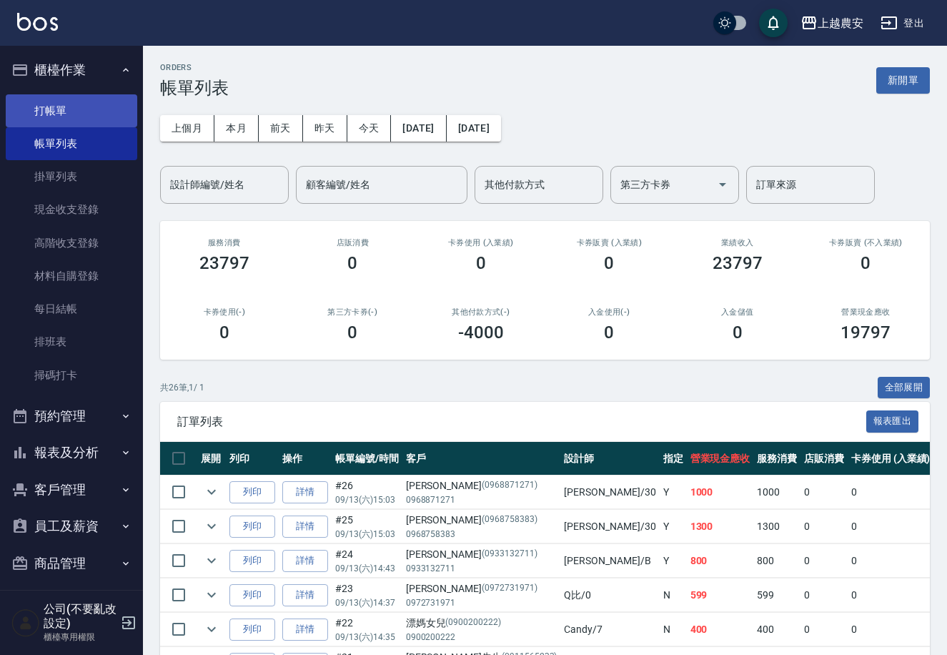
click at [46, 104] on link "打帳單" at bounding box center [72, 110] width 132 height 33
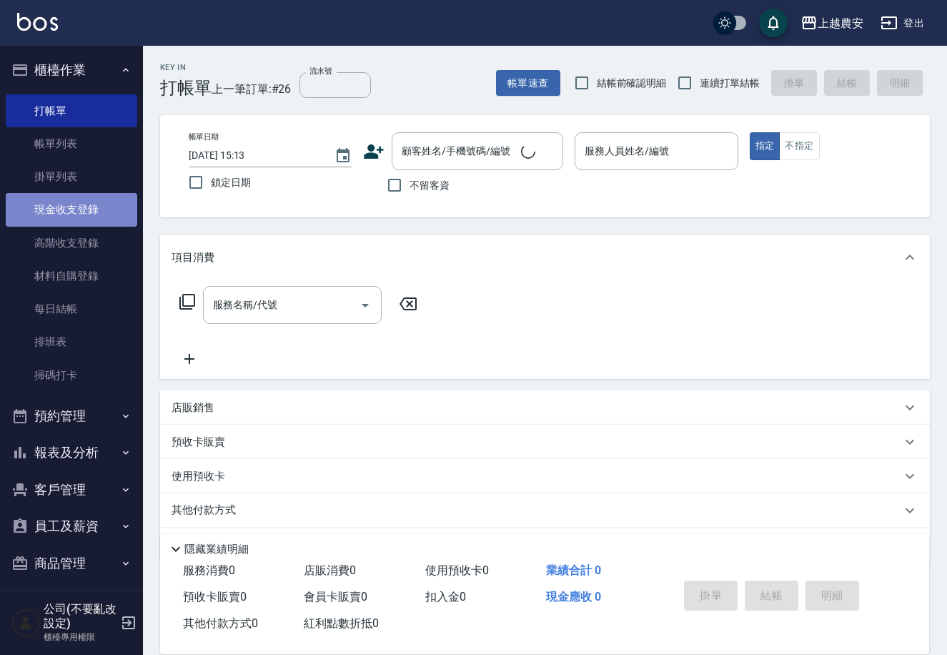
click at [97, 201] on link "現金收支登錄" at bounding box center [72, 209] width 132 height 33
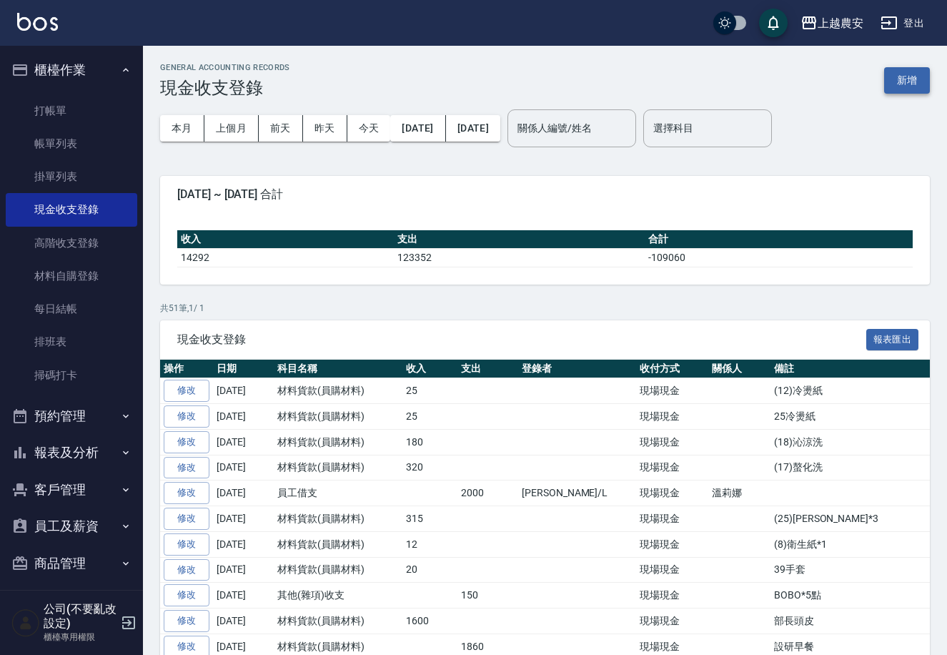
click at [907, 83] on button "新增" at bounding box center [907, 80] width 46 height 26
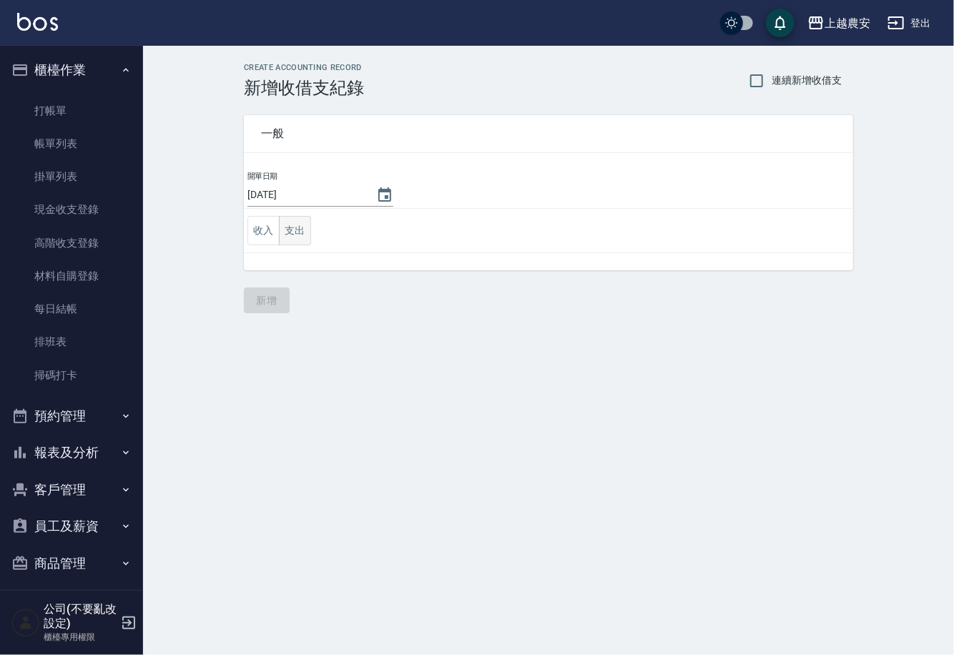
click at [295, 234] on button "支出" at bounding box center [295, 230] width 32 height 29
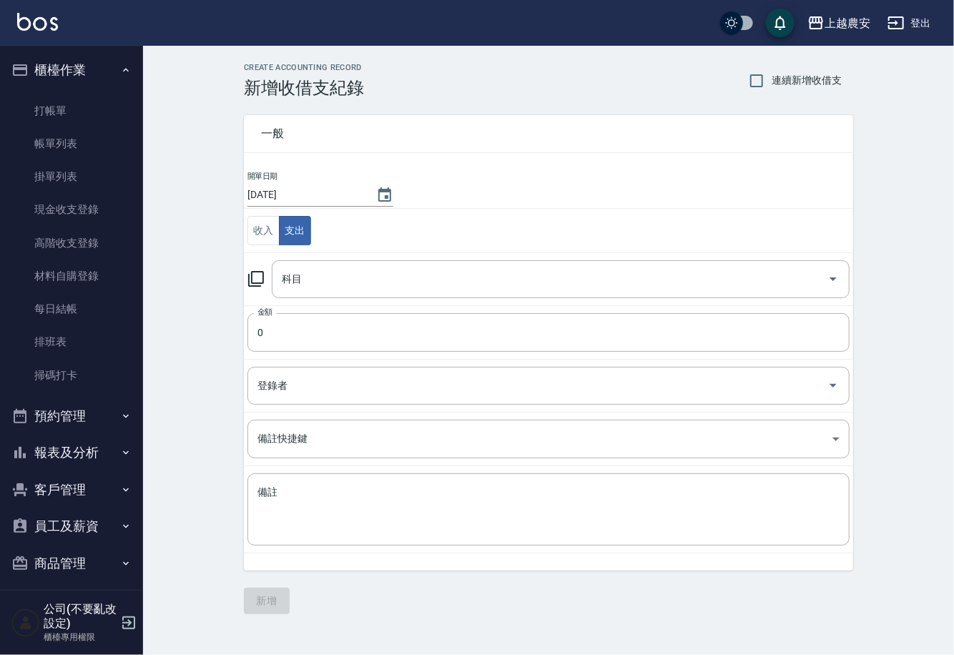
click at [254, 281] on icon at bounding box center [255, 278] width 17 height 17
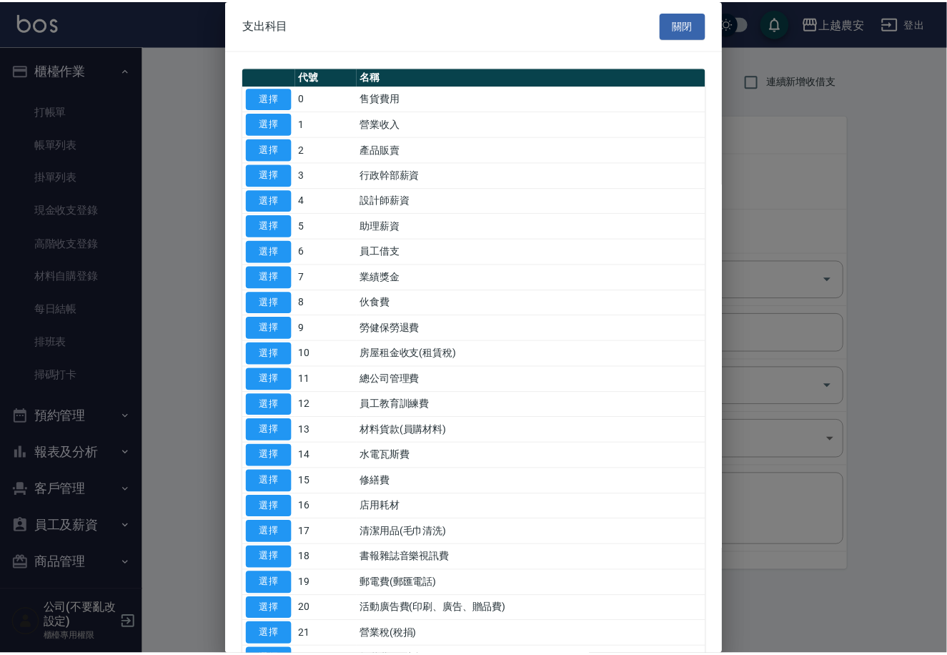
scroll to position [493, 0]
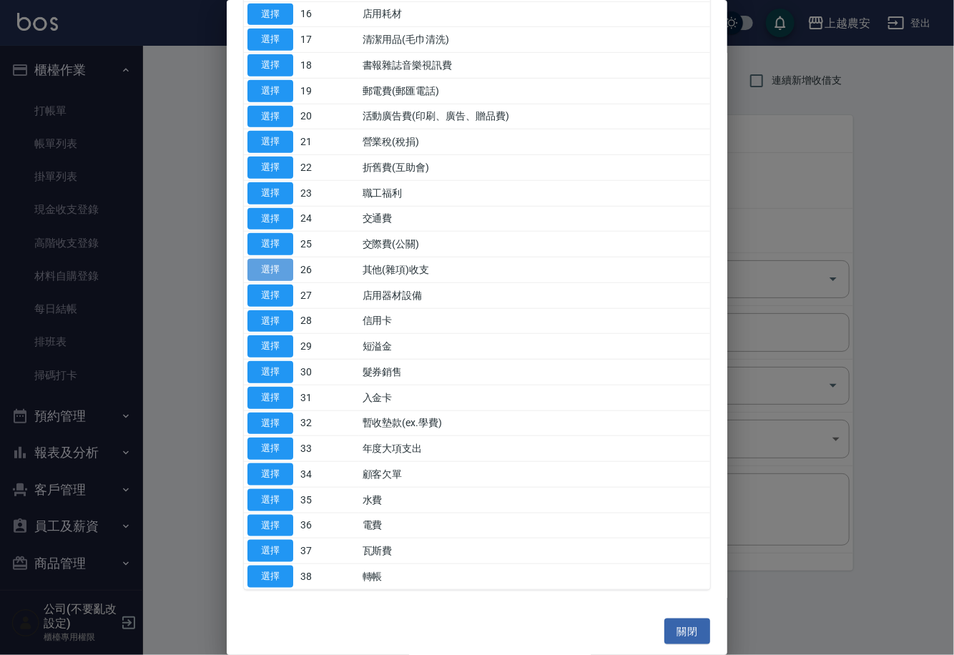
click at [266, 262] on button "選擇" at bounding box center [270, 270] width 46 height 22
type input "26 其他(雜項)收支"
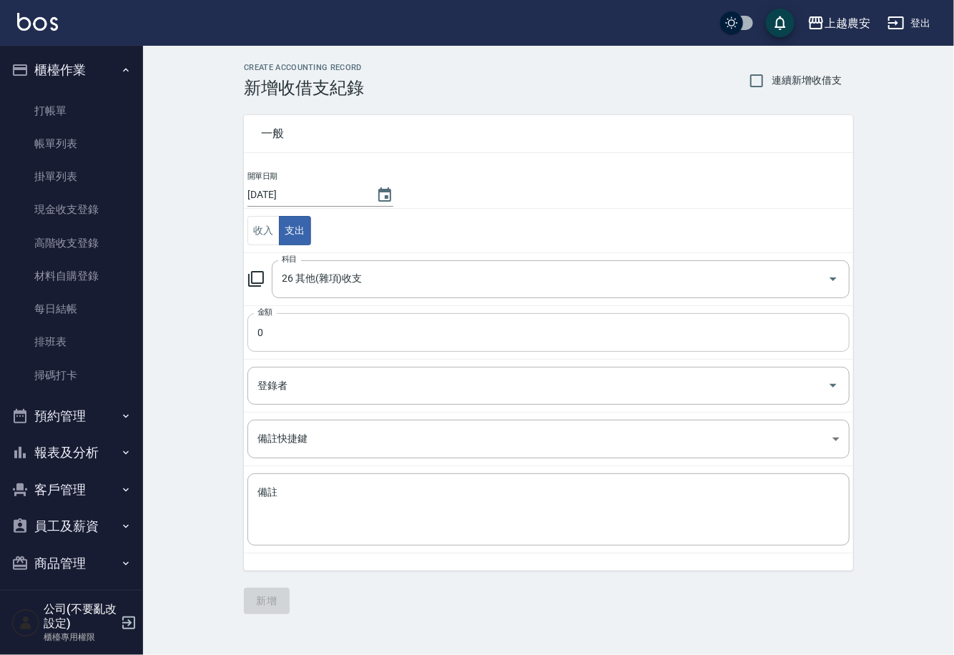
click at [296, 336] on input "0" at bounding box center [548, 332] width 602 height 39
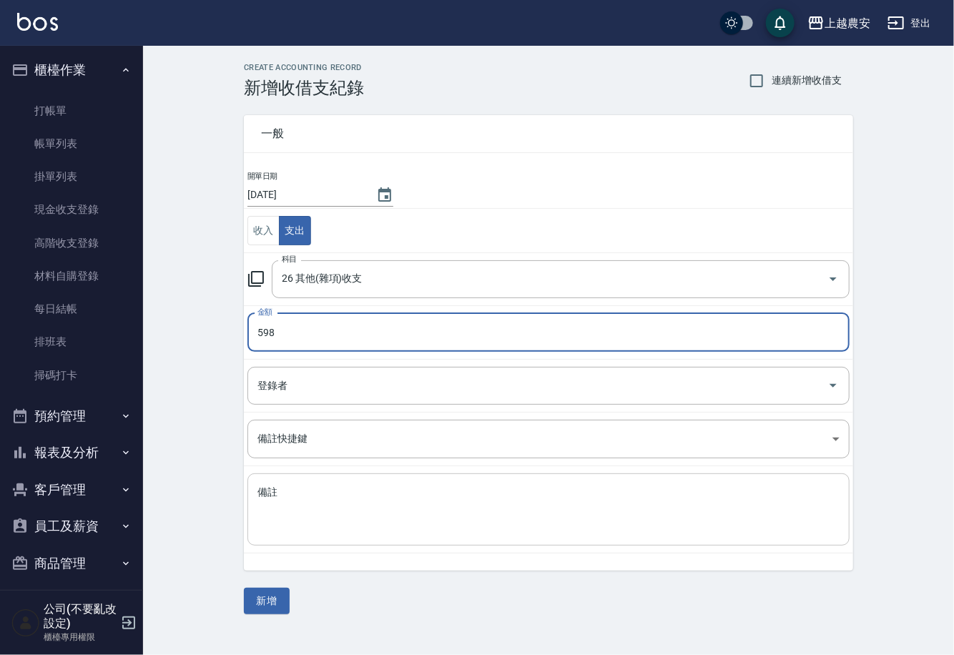
type input "598"
click at [310, 500] on textarea "備註" at bounding box center [548, 509] width 582 height 49
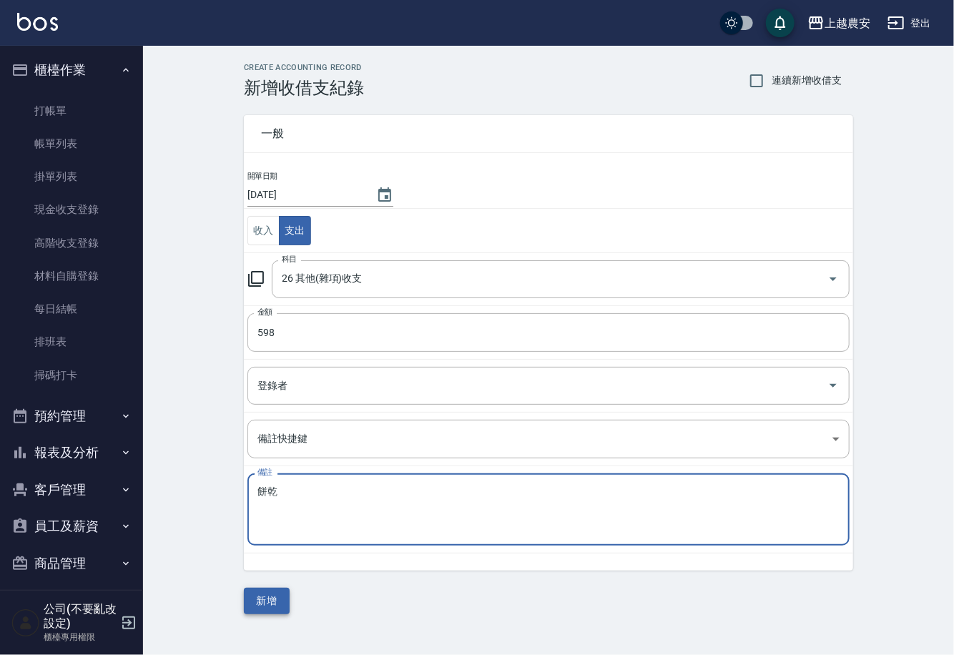
type textarea "餅乾"
click at [274, 600] on button "新增" at bounding box center [267, 601] width 46 height 26
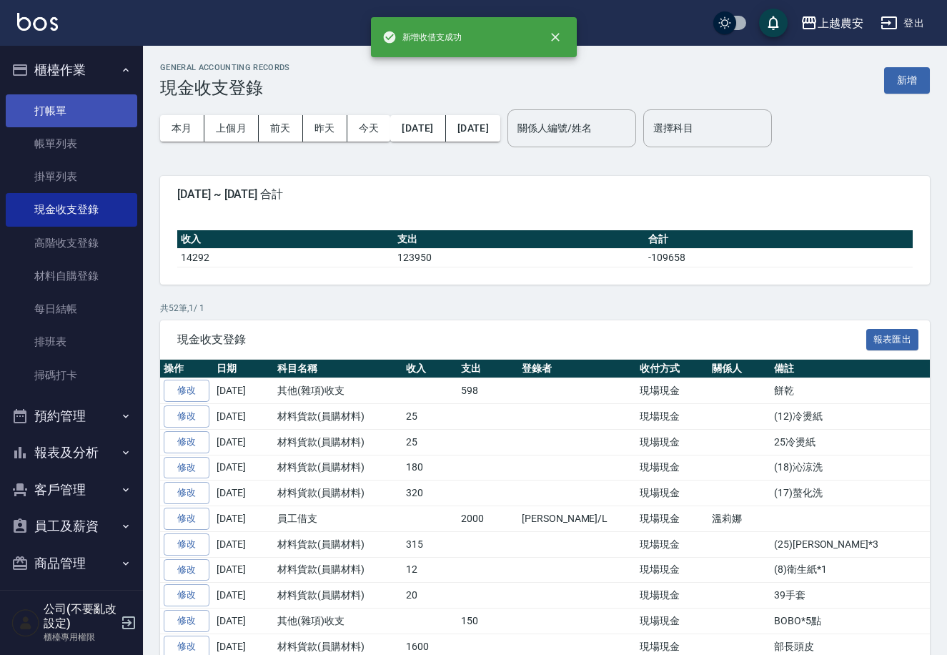
click at [52, 104] on link "打帳單" at bounding box center [72, 110] width 132 height 33
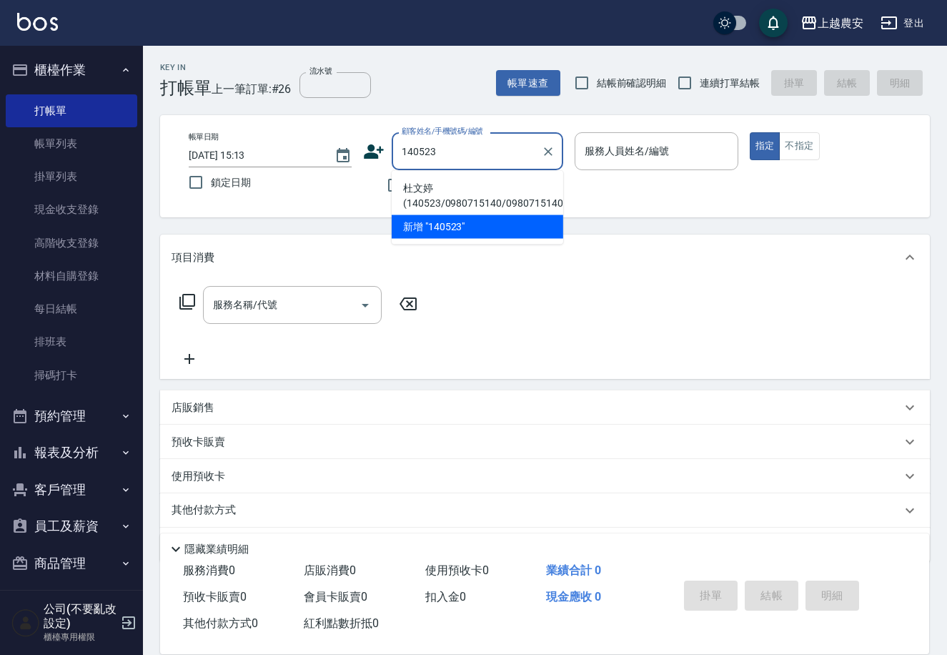
click at [422, 186] on li "杜文婷(140523/0980715140/0980715140" at bounding box center [478, 196] width 172 height 39
type input "杜文婷(140523/0980715140/0980715140"
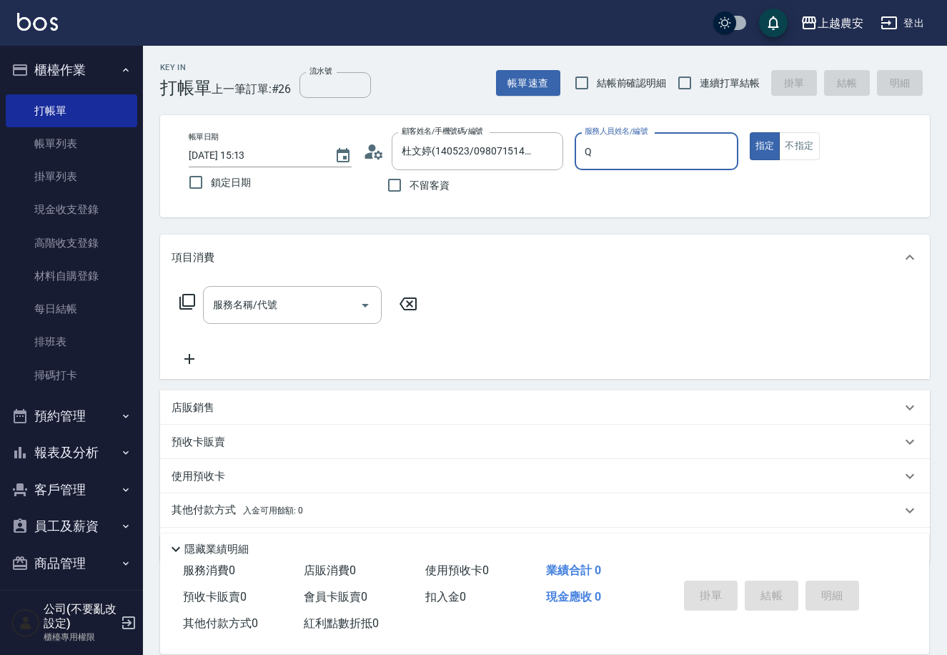
type input "Q"
type button "true"
type input "Qbe-Q"
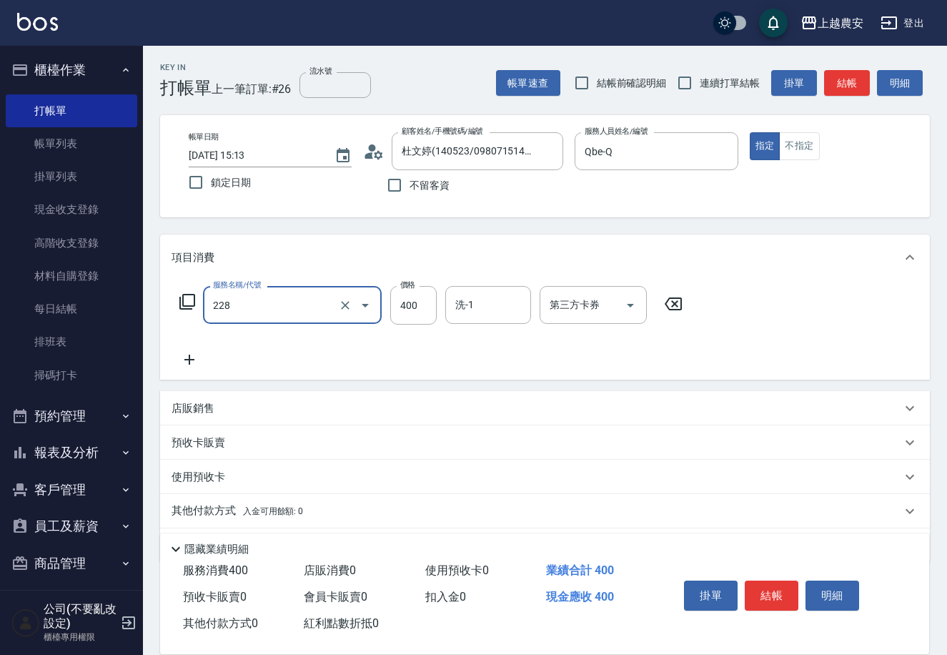
type input "洗髮(228)"
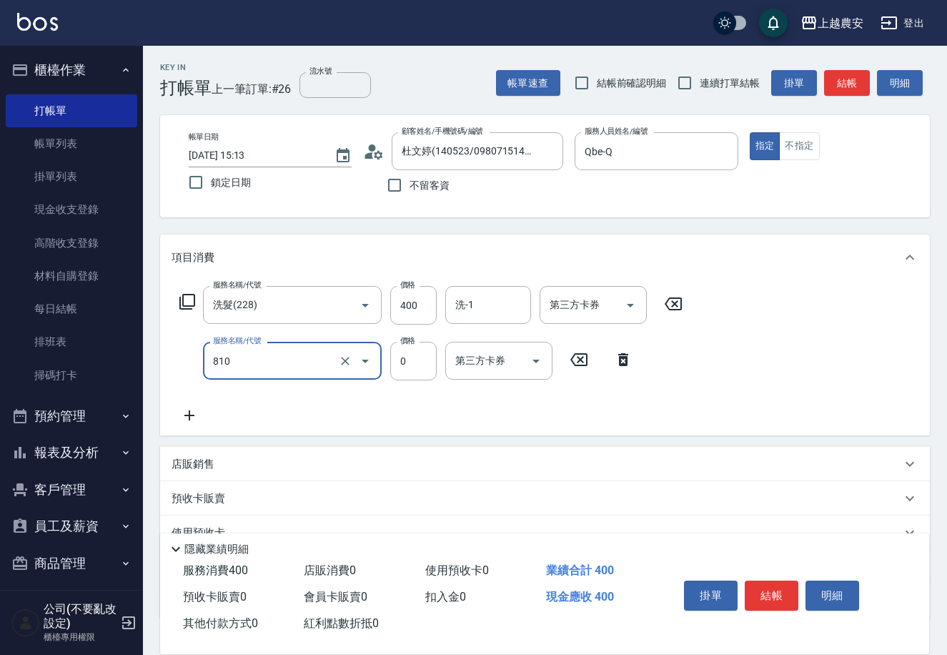
type input "頭皮護髮卡券使用(810)"
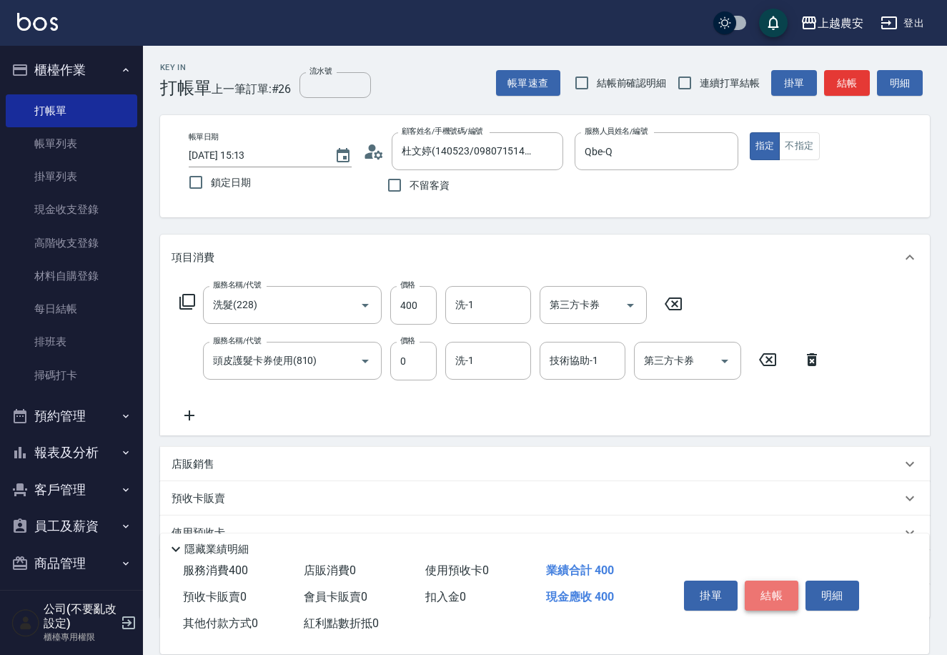
click at [776, 587] on button "結帳" at bounding box center [772, 595] width 54 height 30
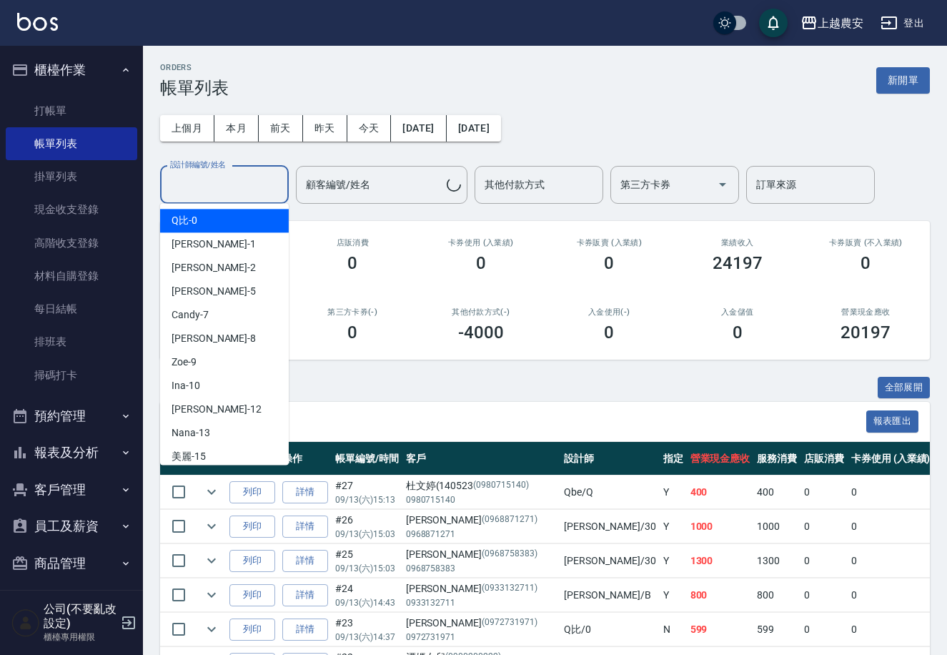
click at [207, 182] on input "設計師編號/姓名" at bounding box center [225, 184] width 116 height 25
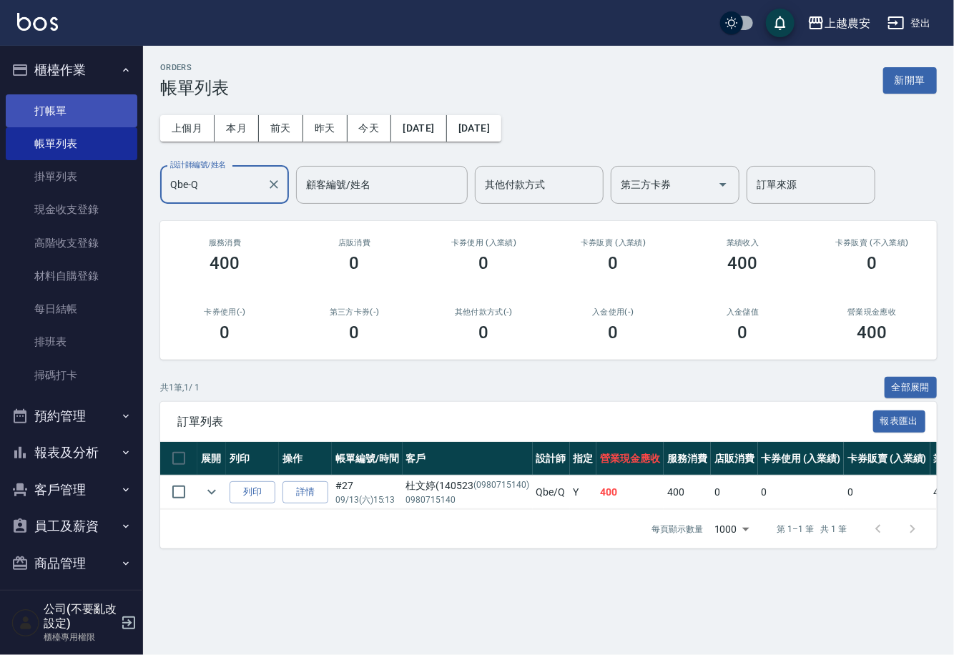
type input "Qbe-Q"
click at [46, 112] on link "打帳單" at bounding box center [72, 110] width 132 height 33
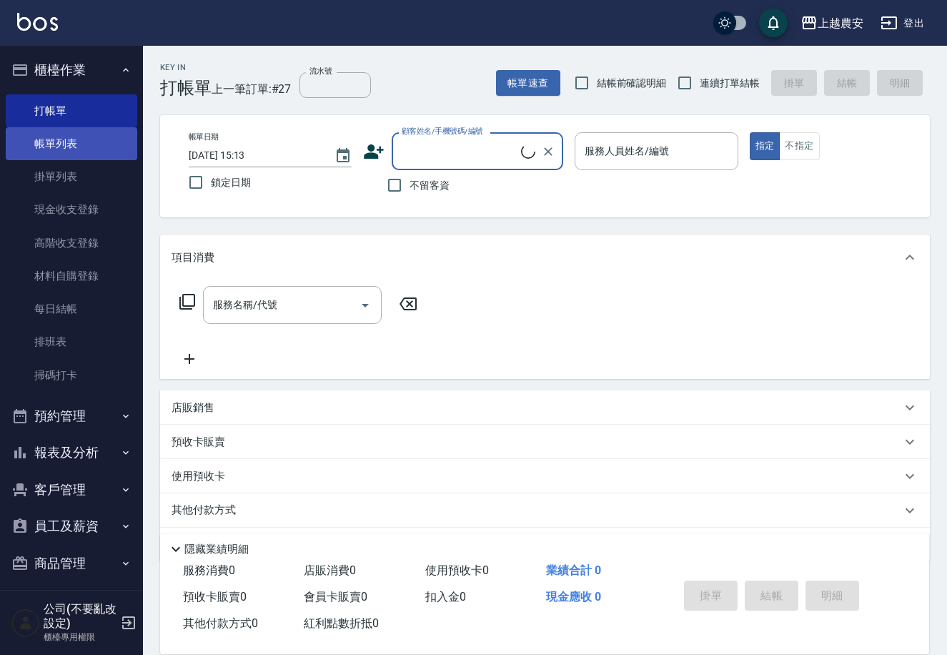
click at [63, 143] on link "帳單列表" at bounding box center [72, 143] width 132 height 33
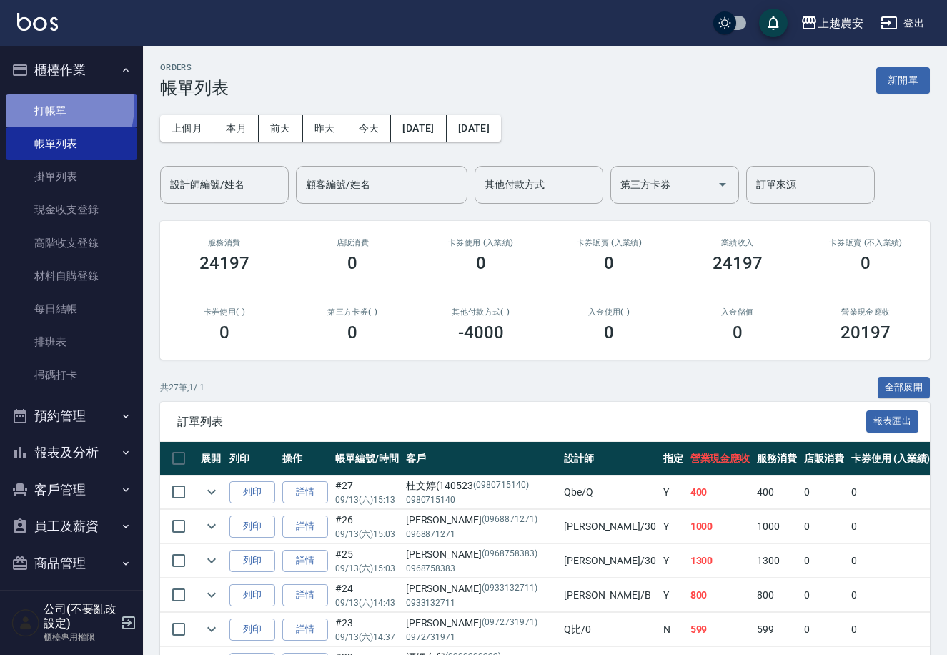
click at [49, 106] on link "打帳單" at bounding box center [72, 110] width 132 height 33
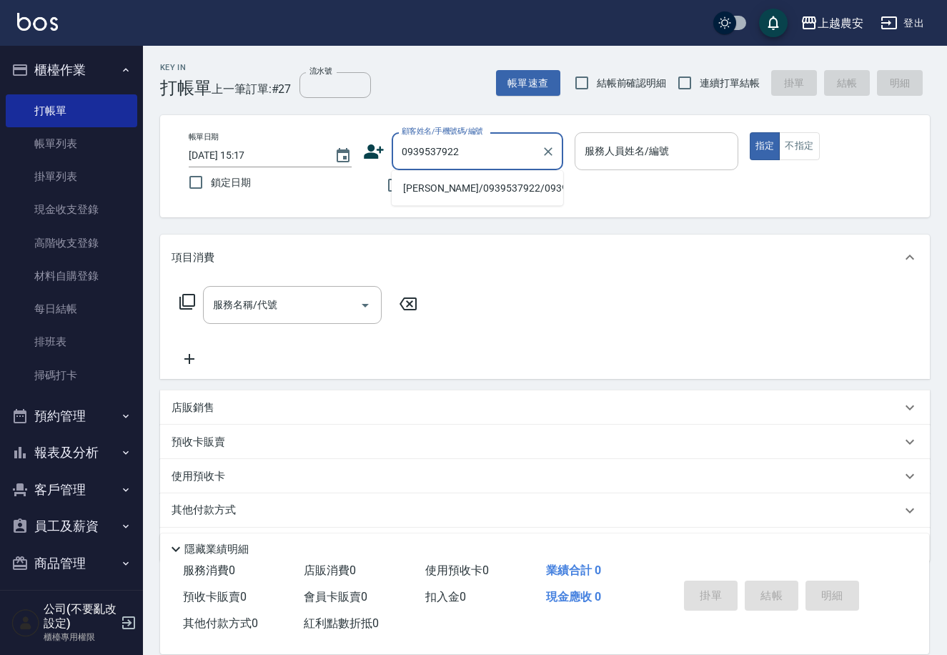
drag, startPoint x: 457, startPoint y: 173, endPoint x: 659, endPoint y: 138, distance: 205.3
click at [451, 189] on li "陳寶華/0939537922/0939537922" at bounding box center [478, 189] width 172 height 24
type input "陳寶華/0939537922/0939537922"
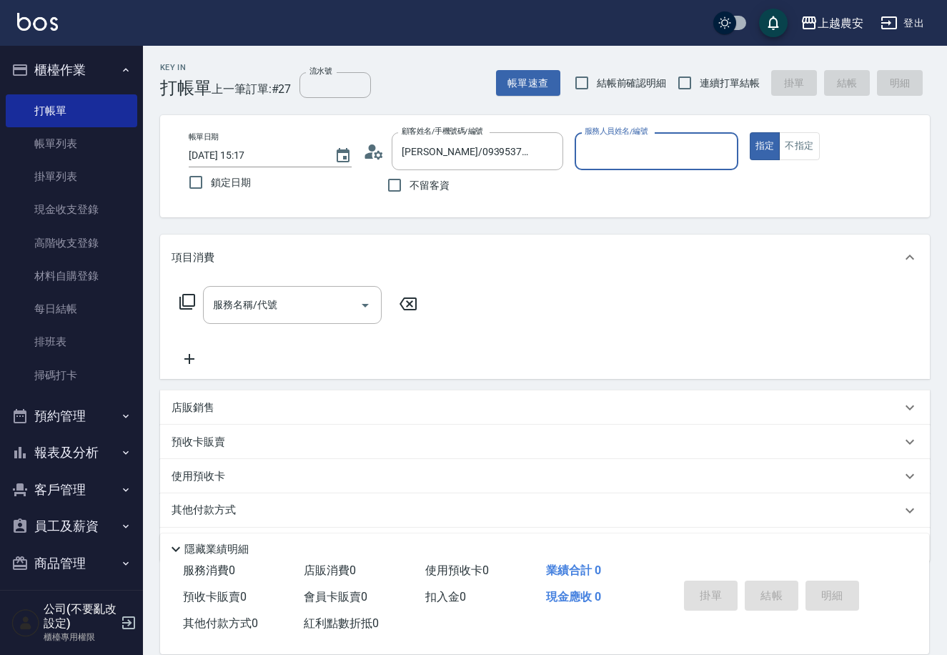
type input "美雅-B"
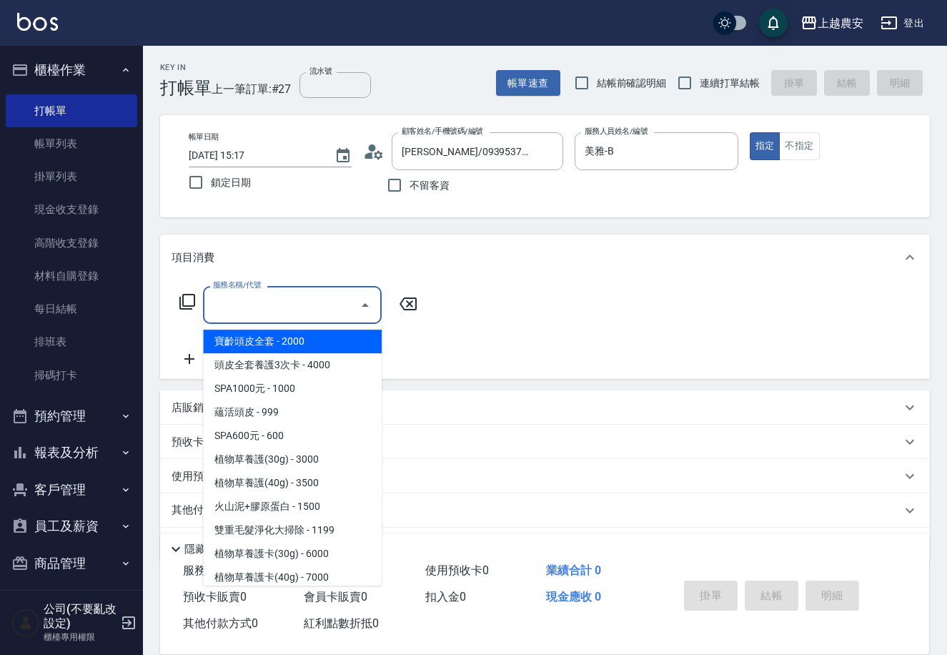
click at [335, 302] on input "服務名稱/代號" at bounding box center [281, 304] width 144 height 25
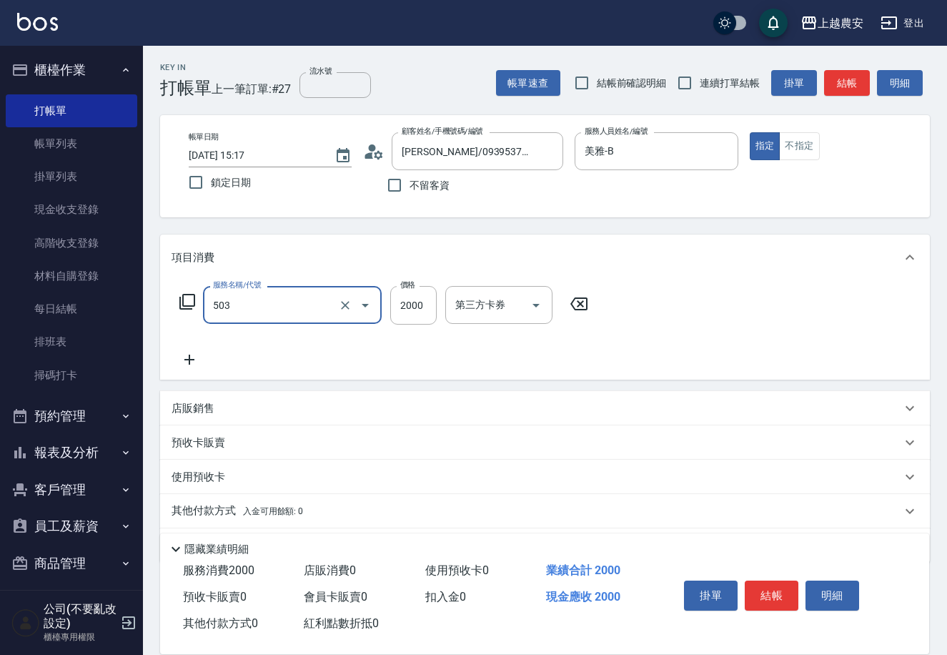
type input "染髮1500↑(503)"
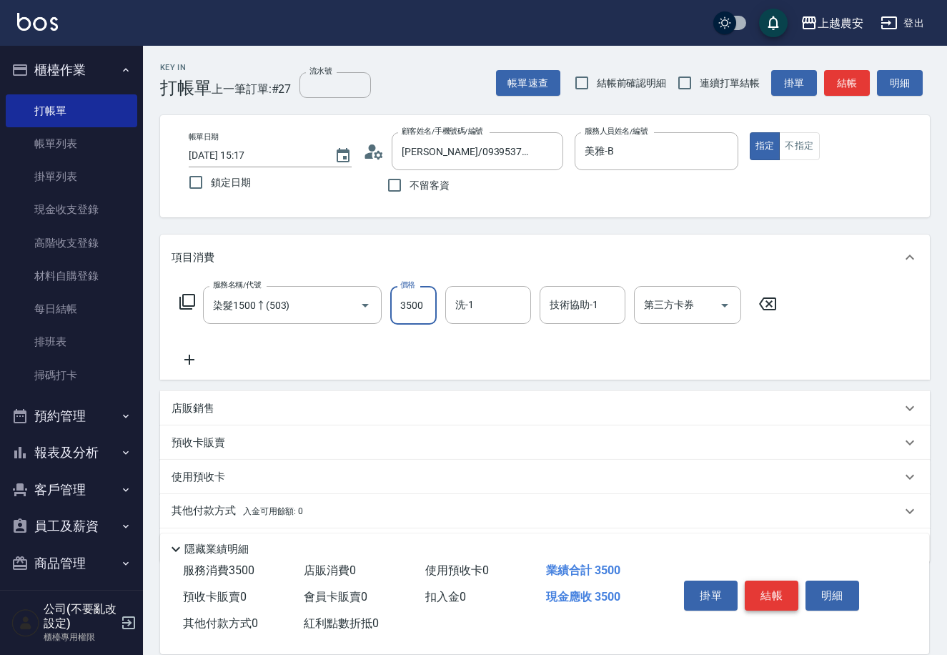
type input "3500"
click at [769, 593] on button "結帳" at bounding box center [772, 595] width 54 height 30
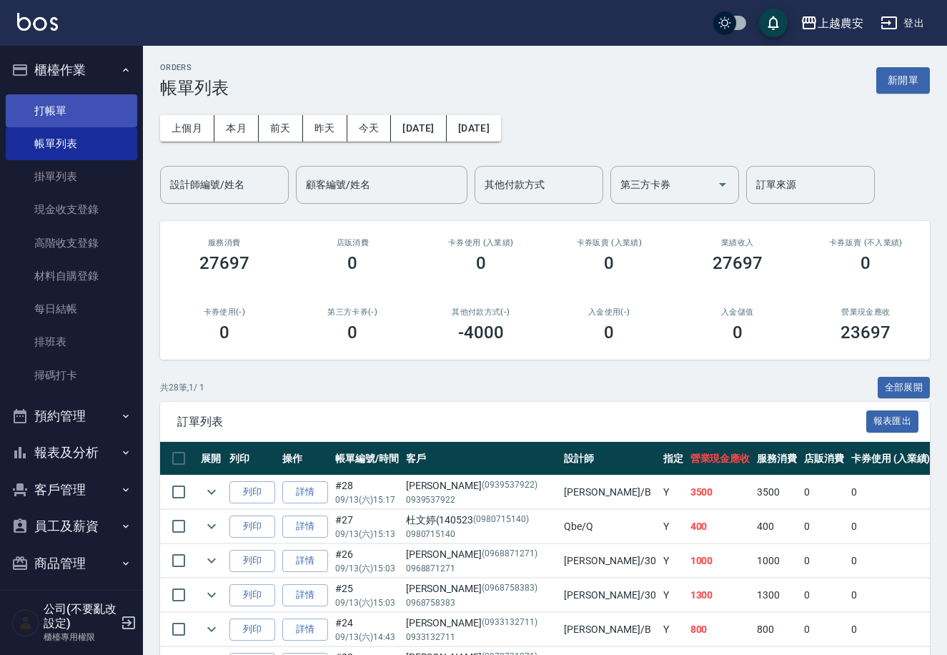
click at [64, 111] on link "打帳單" at bounding box center [72, 110] width 132 height 33
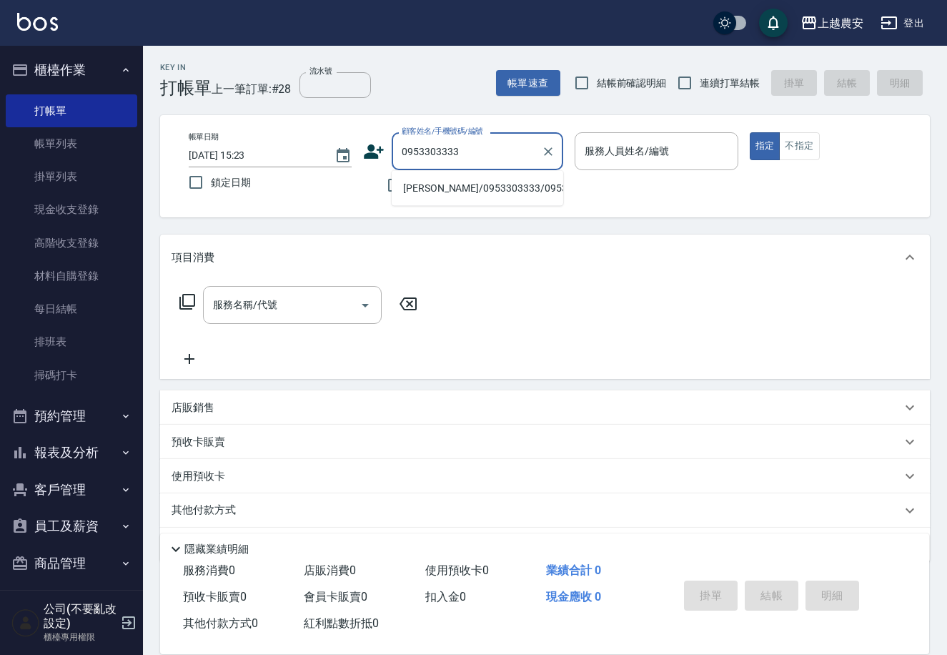
click at [478, 187] on li "程照博/0953303333/0953303333" at bounding box center [478, 189] width 172 height 24
type input "程照博/0953303333/0953303333"
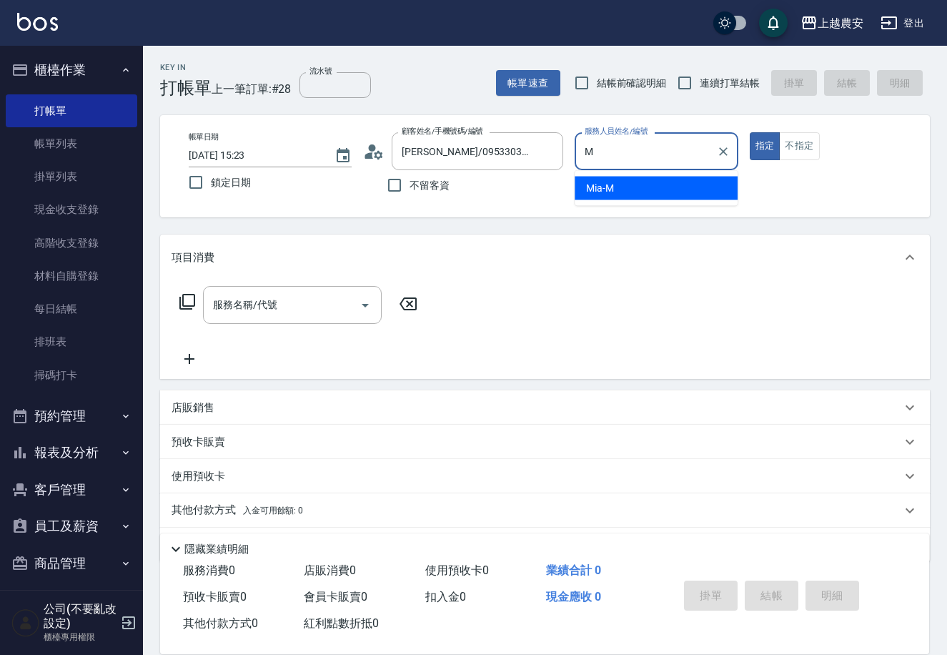
type input "Mia-M"
type button "true"
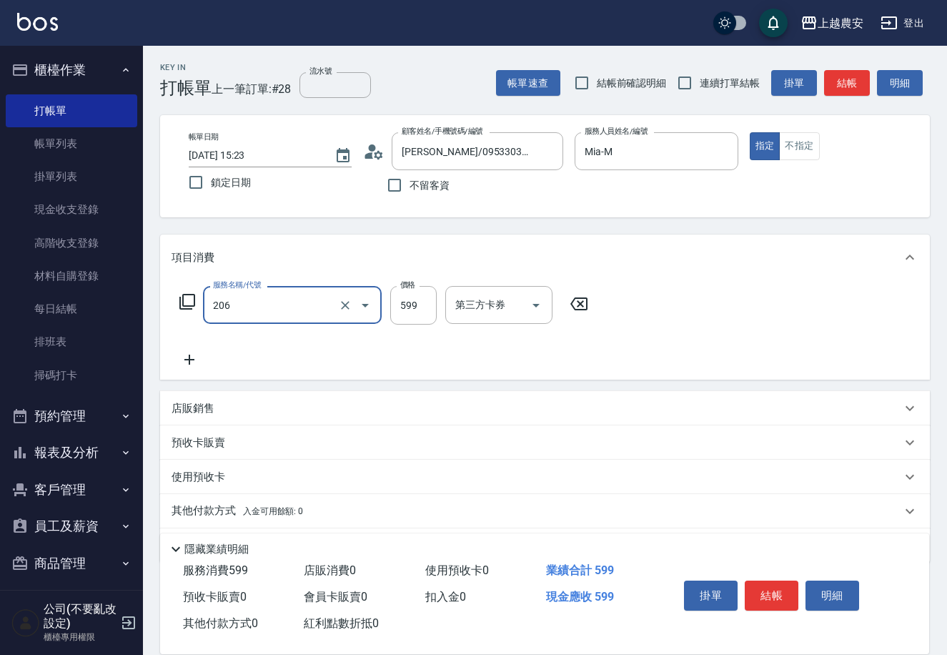
type input "洗+剪(206)"
type input "600"
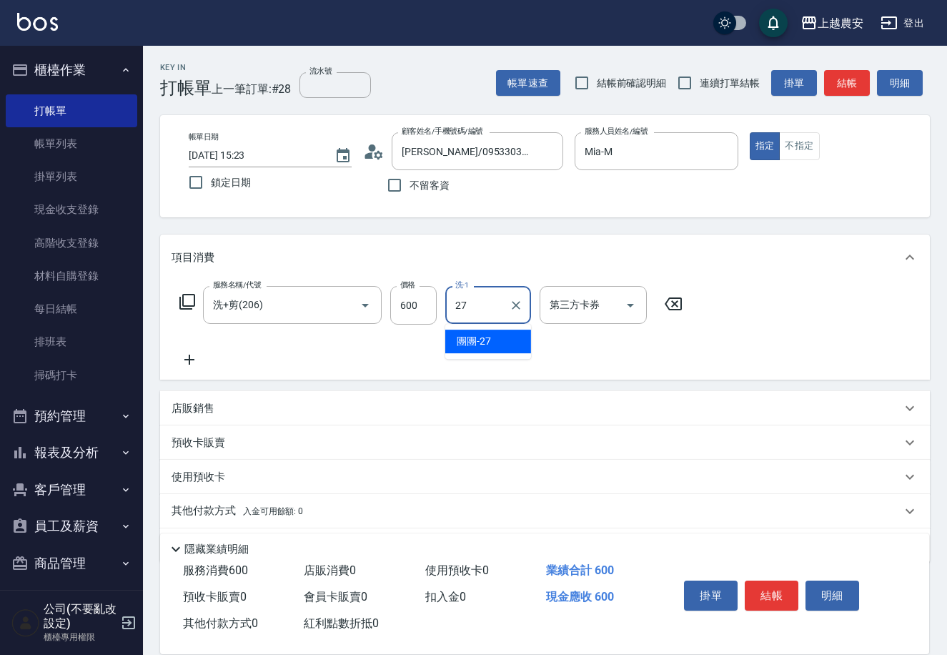
type input "團團-27"
drag, startPoint x: 760, startPoint y: 594, endPoint x: 754, endPoint y: 584, distance: 11.5
click at [760, 593] on button "結帳" at bounding box center [772, 595] width 54 height 30
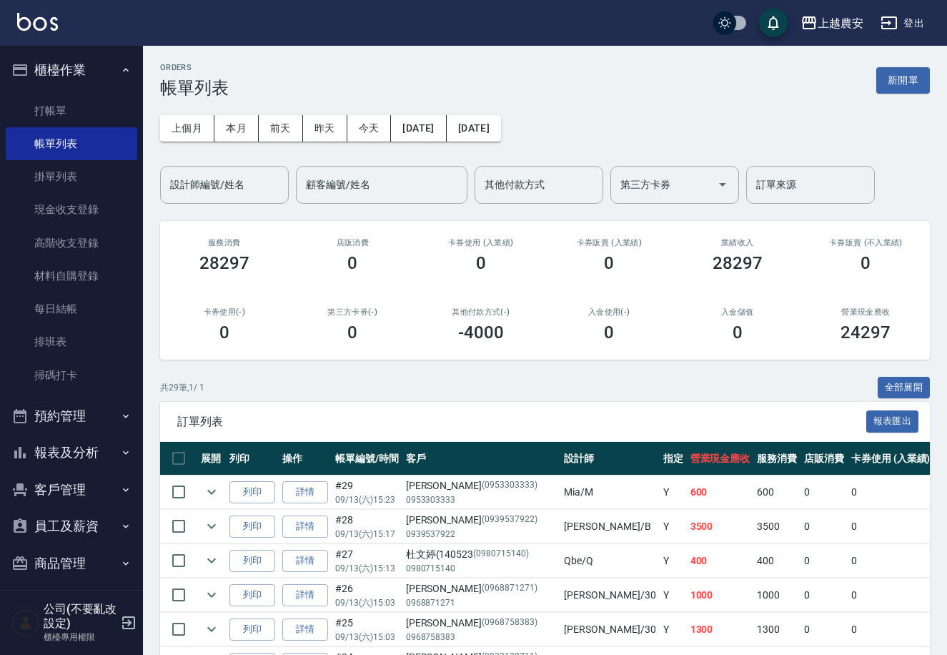
click at [79, 488] on button "客戶管理" at bounding box center [72, 489] width 132 height 37
drag, startPoint x: 67, startPoint y: 529, endPoint x: 164, endPoint y: 447, distance: 127.3
click at [69, 530] on link "客戶列表" at bounding box center [72, 529] width 132 height 33
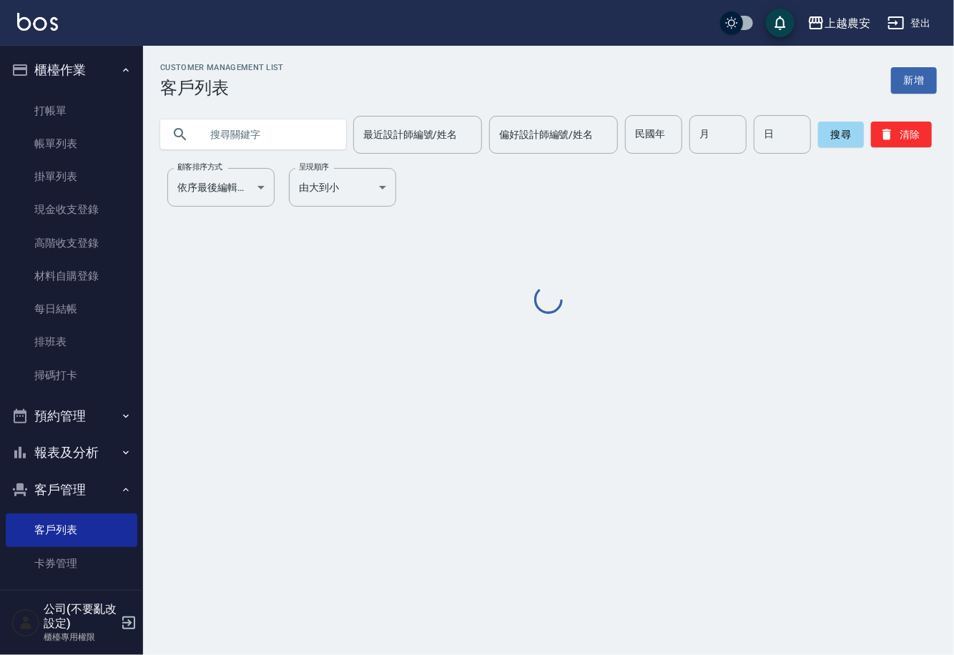
click at [250, 137] on input "text" at bounding box center [267, 134] width 134 height 39
type input "0981838565"
click at [831, 132] on button "搜尋" at bounding box center [841, 135] width 46 height 26
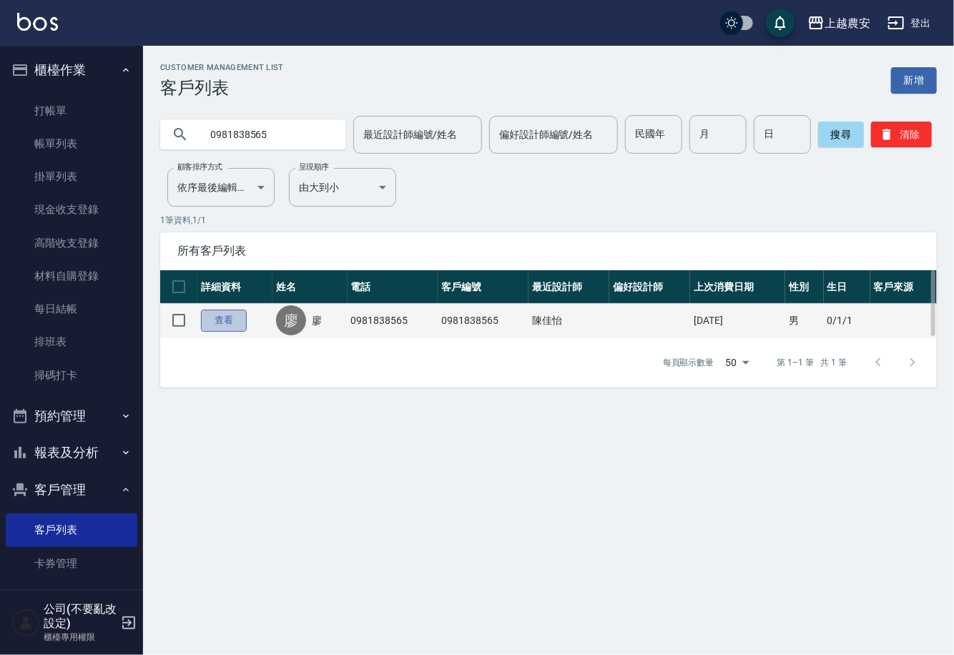
click at [216, 321] on link "查看" at bounding box center [224, 321] width 46 height 22
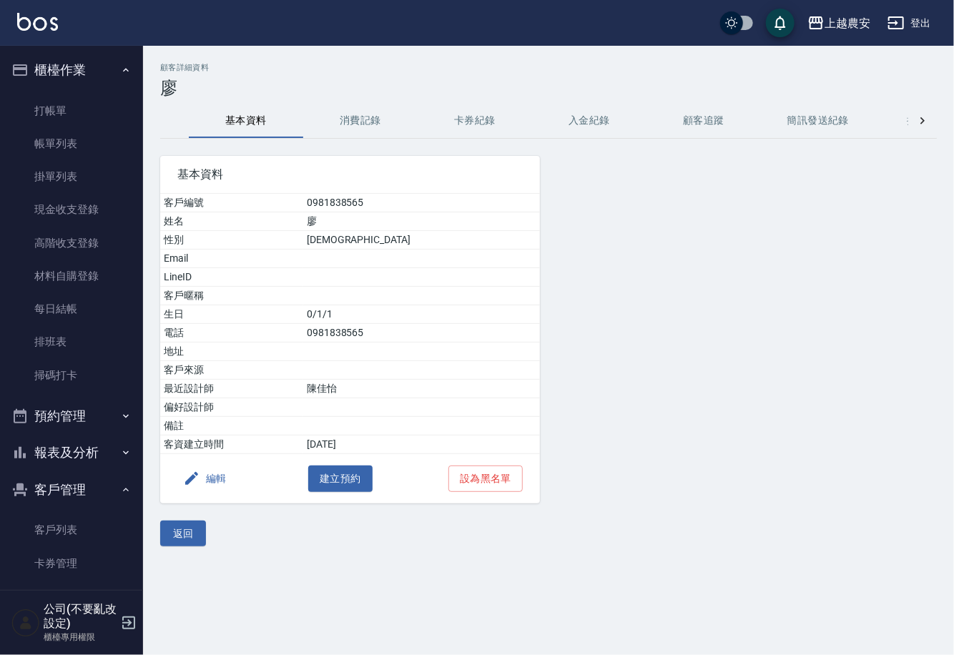
click at [209, 484] on button "編輯" at bounding box center [204, 478] width 55 height 26
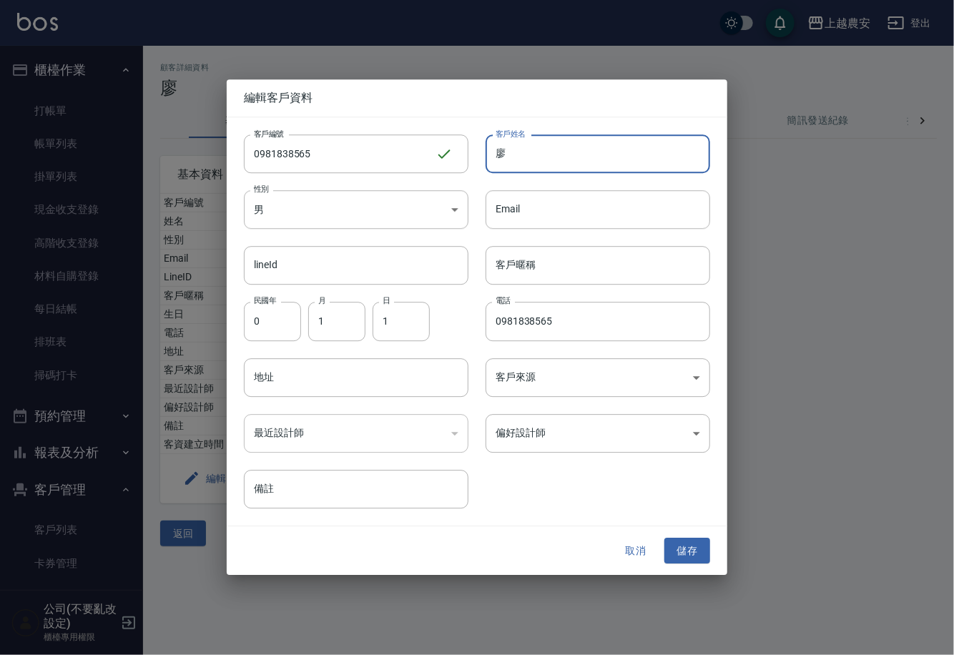
click at [522, 164] on input "廖" at bounding box center [597, 153] width 224 height 39
type input "[PERSON_NAME]"
click at [687, 549] on button "儲存" at bounding box center [687, 551] width 46 height 26
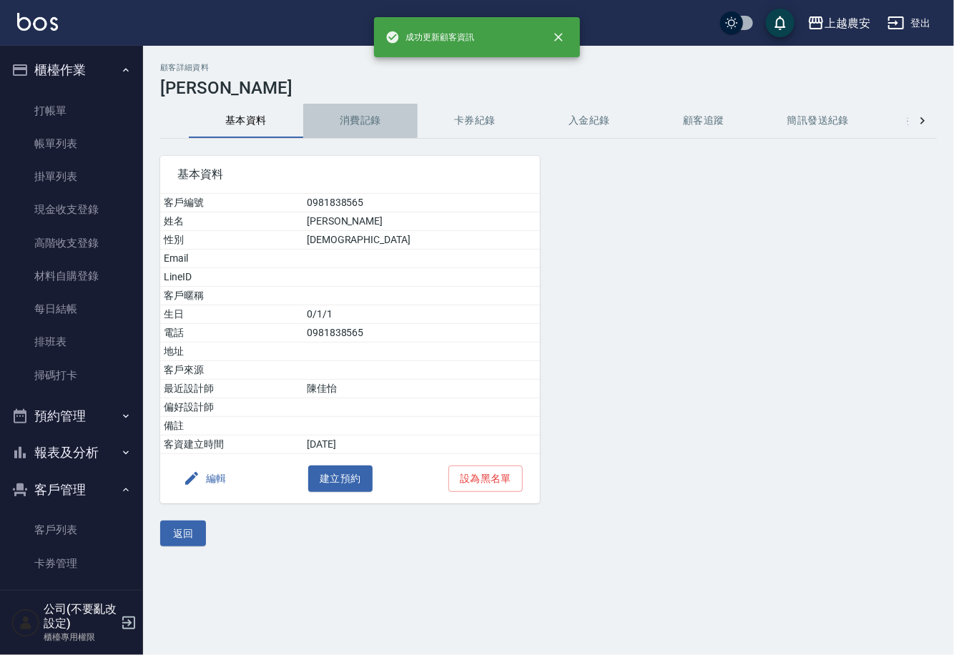
click at [370, 117] on button "消費記錄" at bounding box center [360, 121] width 114 height 34
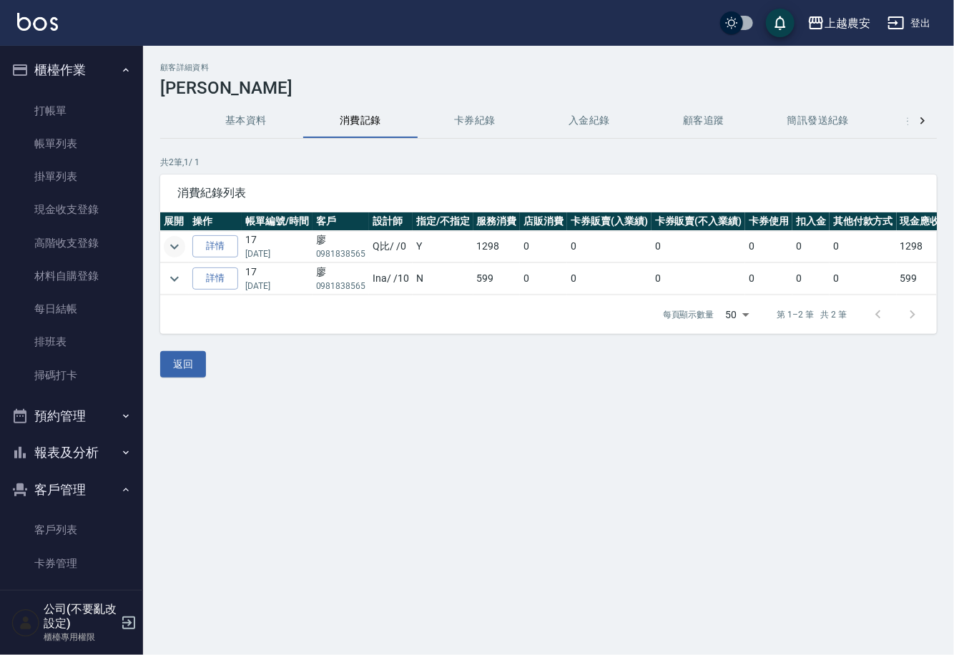
click at [176, 244] on icon "expand row" at bounding box center [174, 246] width 17 height 17
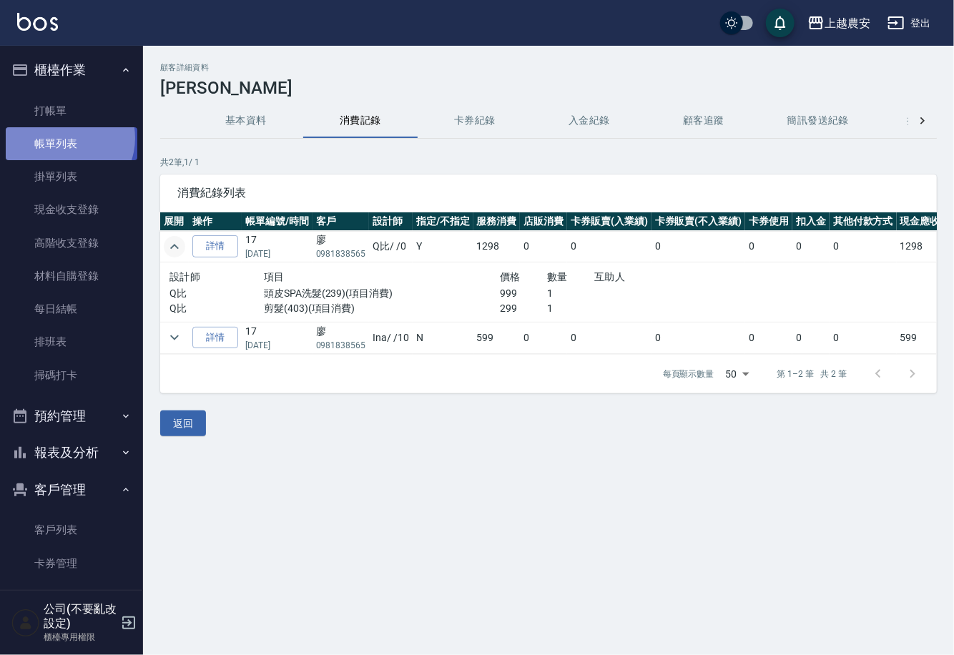
click at [64, 138] on link "帳單列表" at bounding box center [72, 143] width 132 height 33
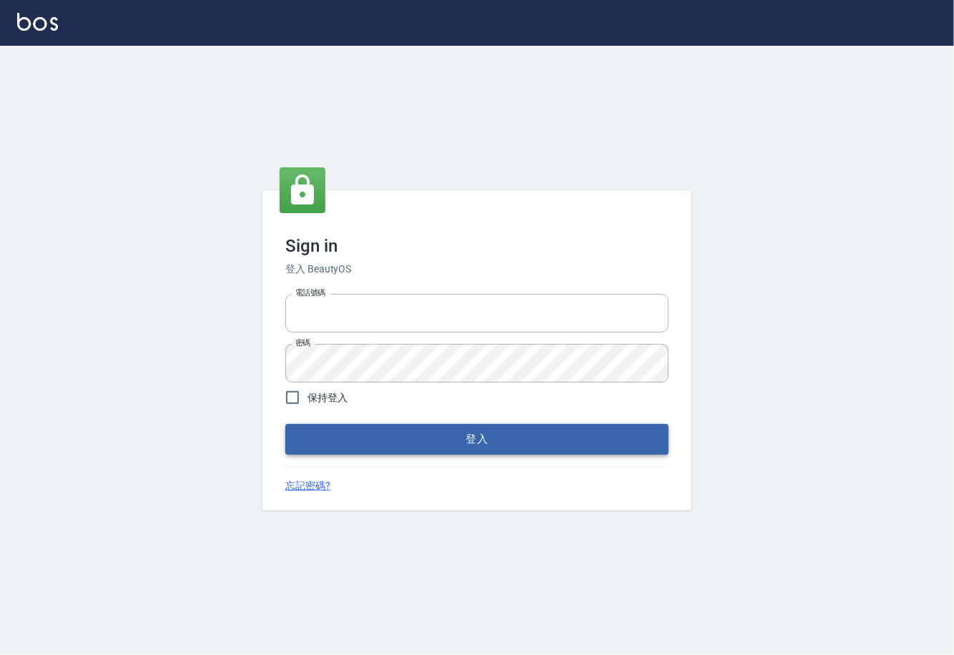
type input "0225929166"
click at [485, 442] on button "登入" at bounding box center [476, 439] width 383 height 30
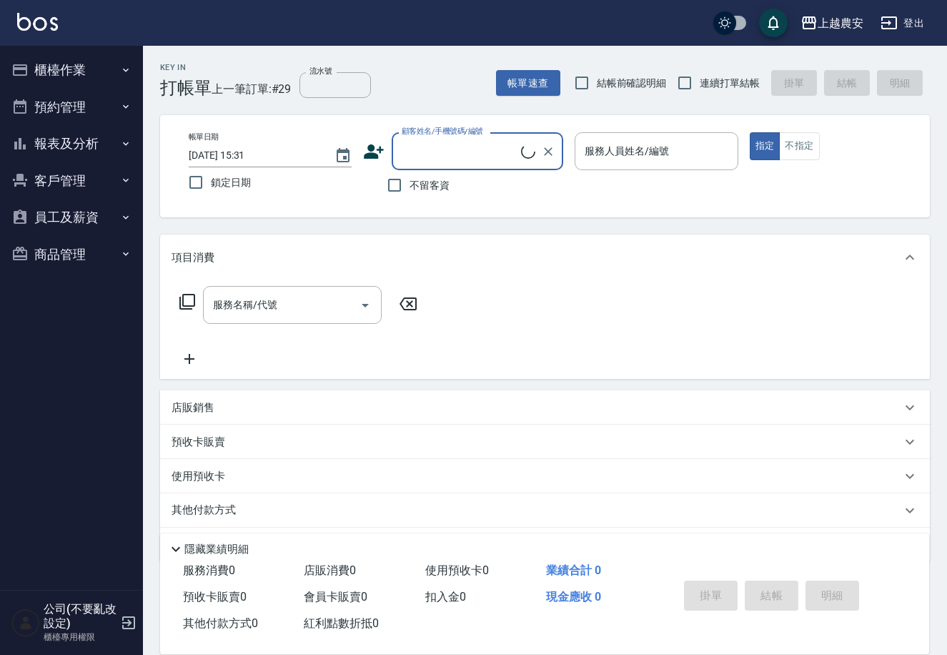
click at [67, 64] on button "櫃檯作業" at bounding box center [72, 69] width 132 height 37
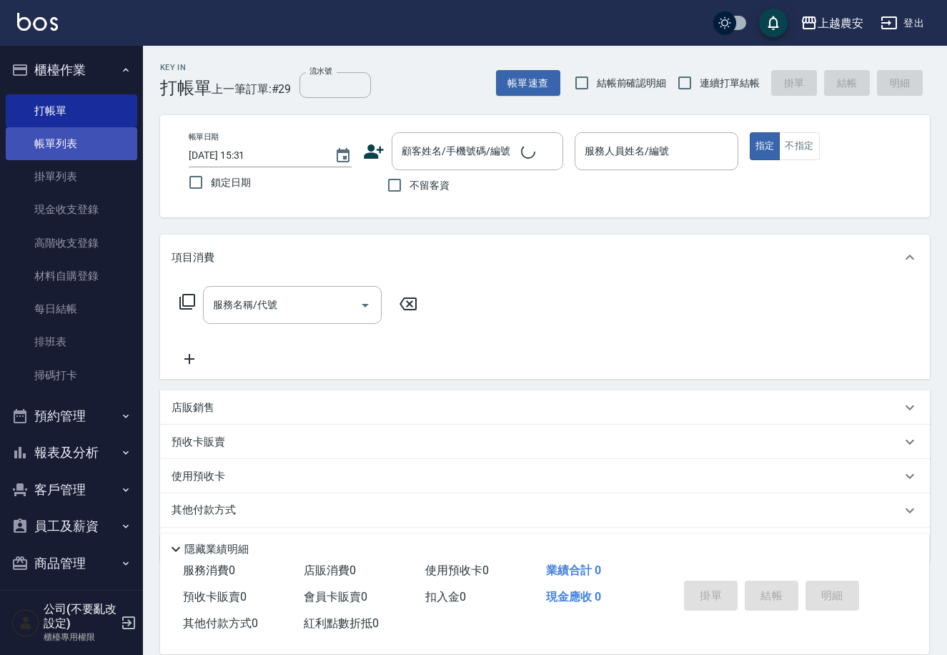
click at [64, 137] on link "帳單列表" at bounding box center [72, 143] width 132 height 33
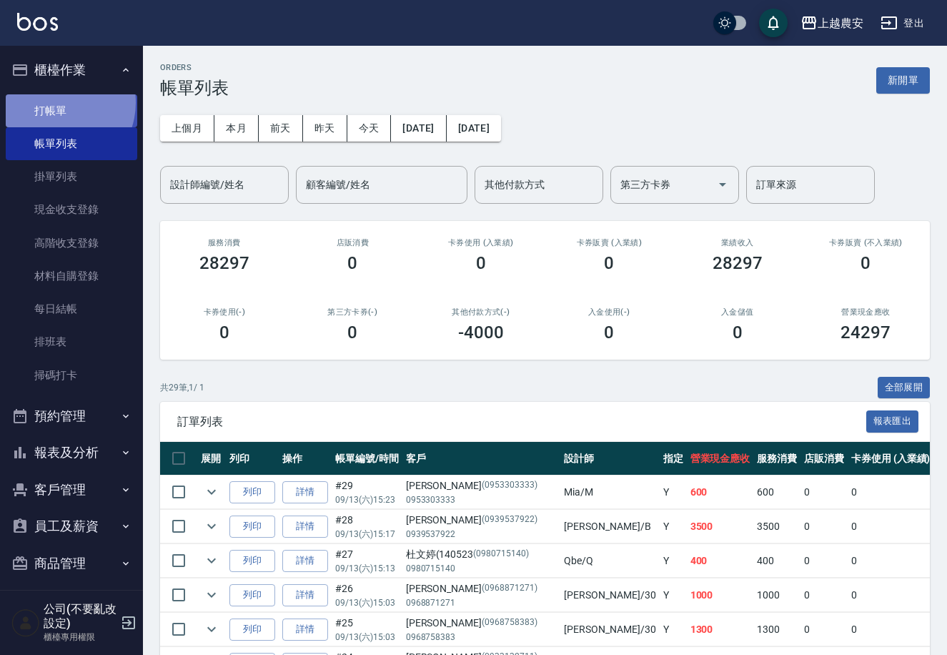
click at [55, 102] on link "打帳單" at bounding box center [72, 110] width 132 height 33
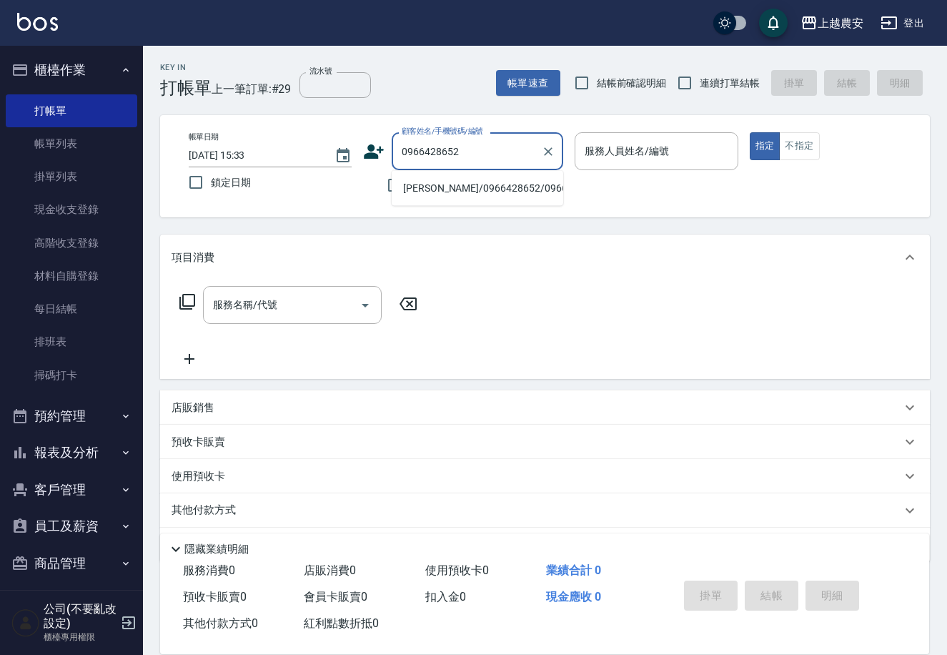
click at [460, 189] on li "楊/0966428652/0966428652" at bounding box center [478, 189] width 172 height 24
type input "楊/0966428652/0966428652"
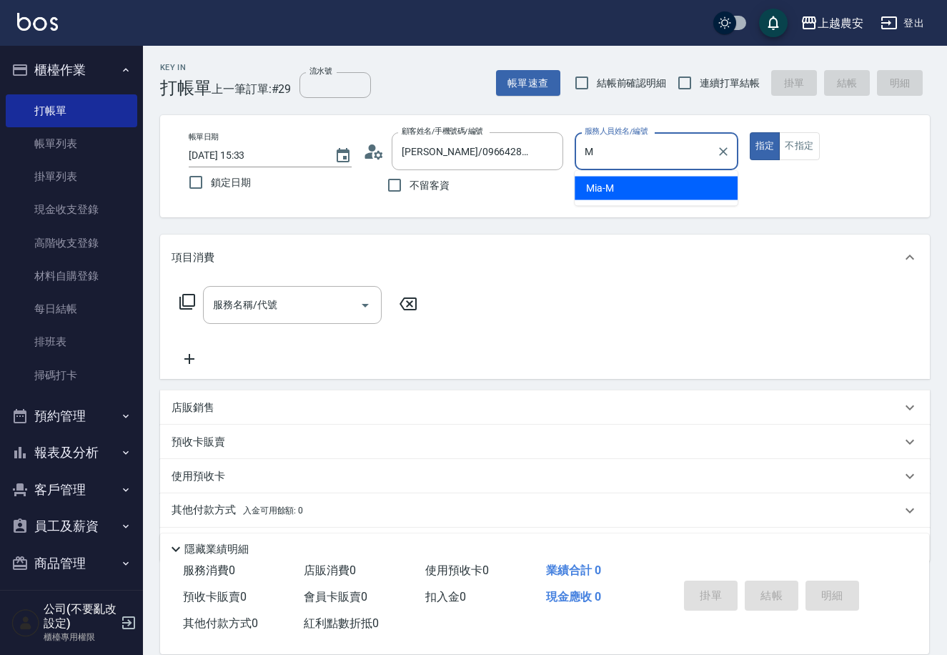
type input "Mia-M"
type button "true"
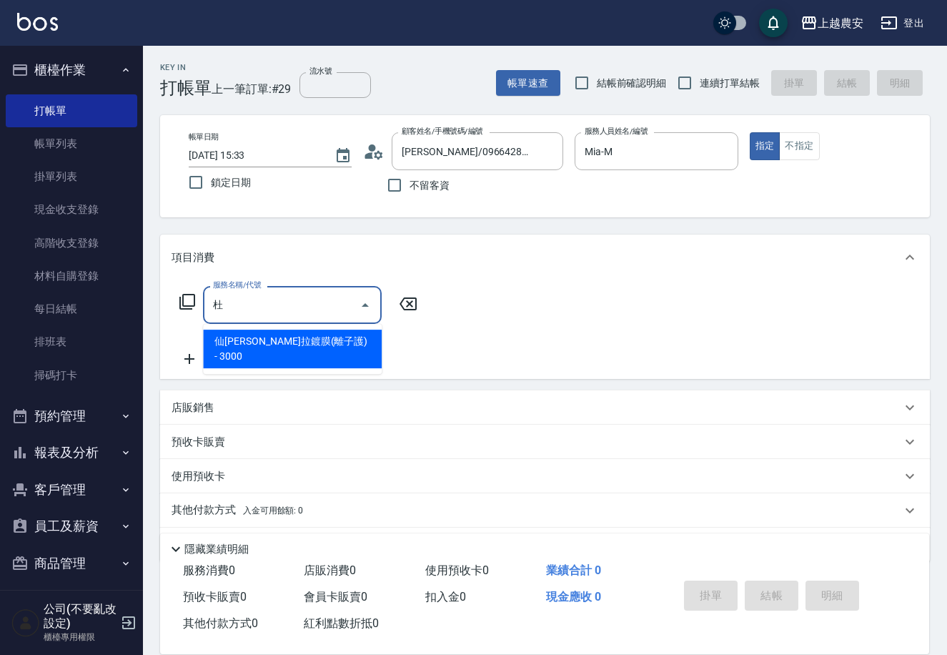
click at [277, 347] on span "仙[PERSON_NAME]拉鍍膜(離子護) - 3000" at bounding box center [292, 349] width 179 height 39
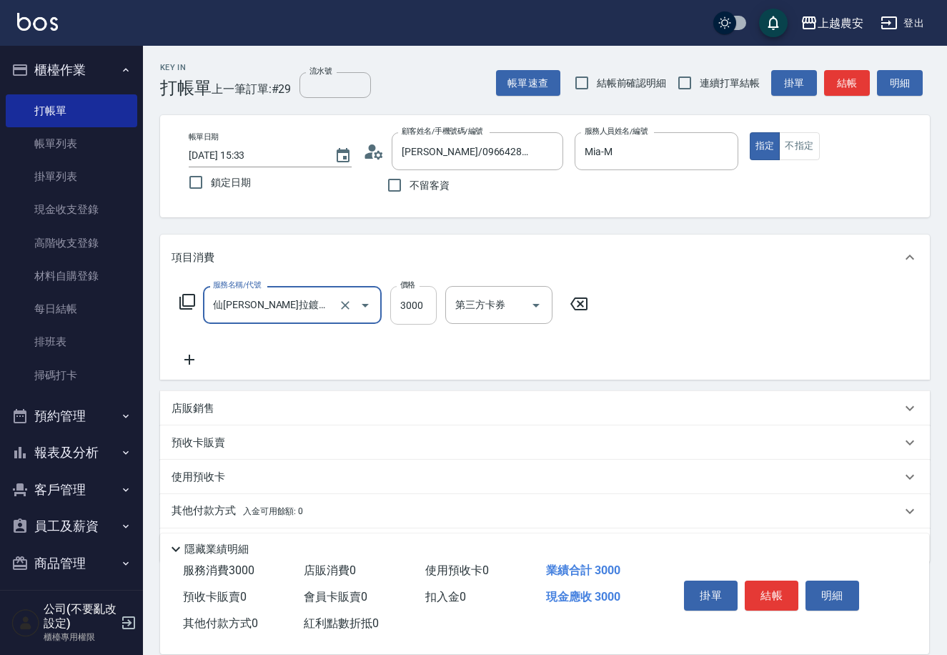
type input "仙杜瑞拉鍍膜(離子護)(663)"
click at [402, 307] on input "3000" at bounding box center [413, 305] width 46 height 39
type input "6000"
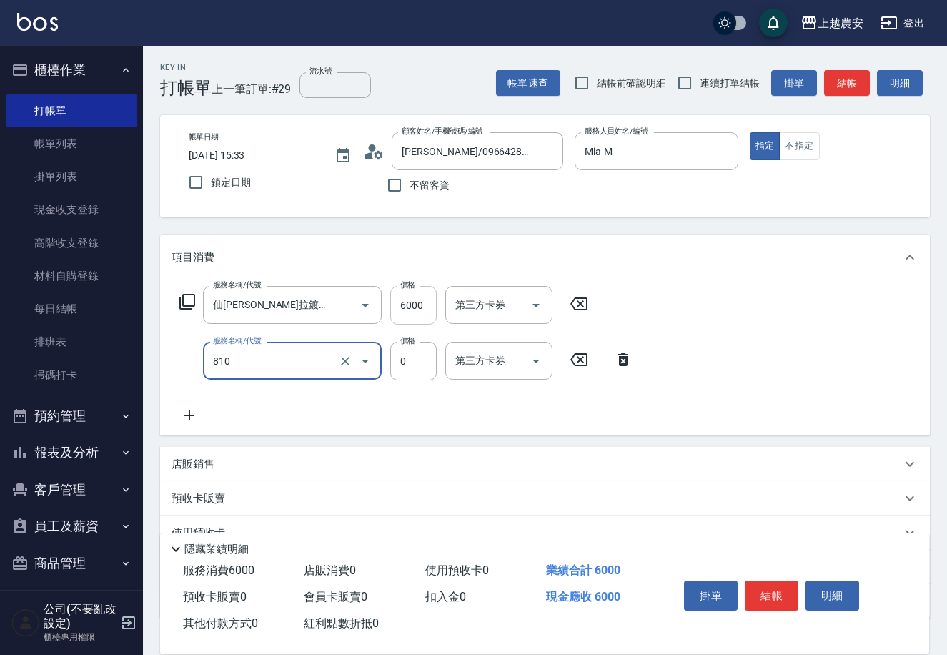
type input "頭皮護髮卡券使用(810)"
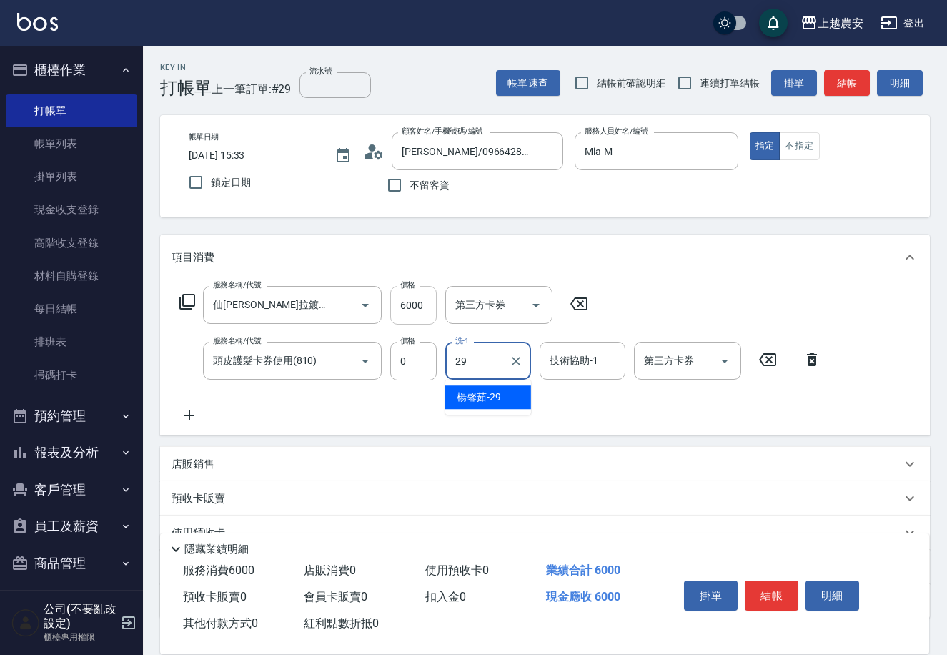
type input "楊馨茹-29"
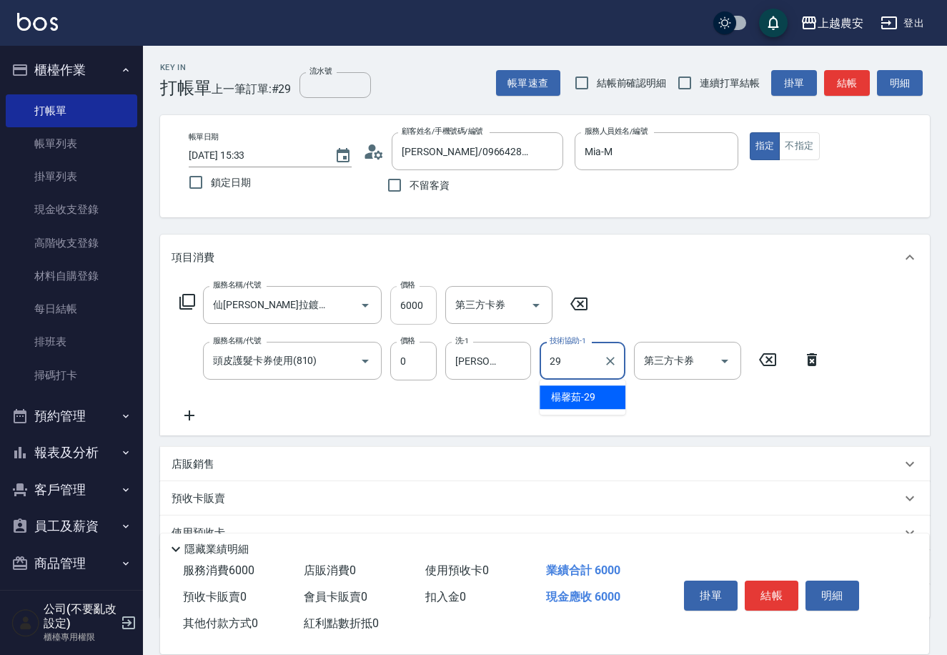
type input "楊馨茹-29"
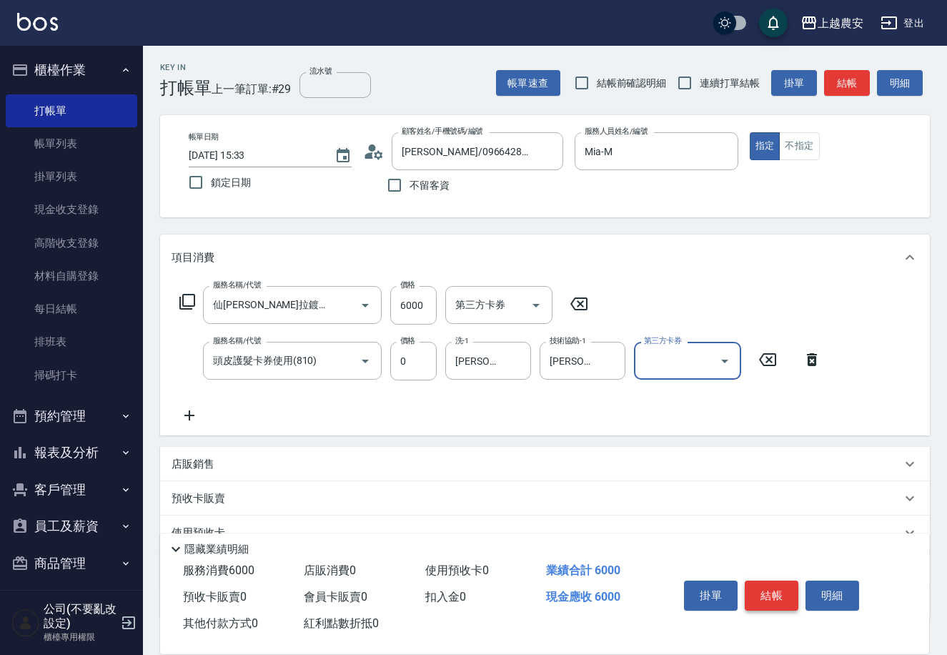
click at [787, 590] on button "結帳" at bounding box center [772, 595] width 54 height 30
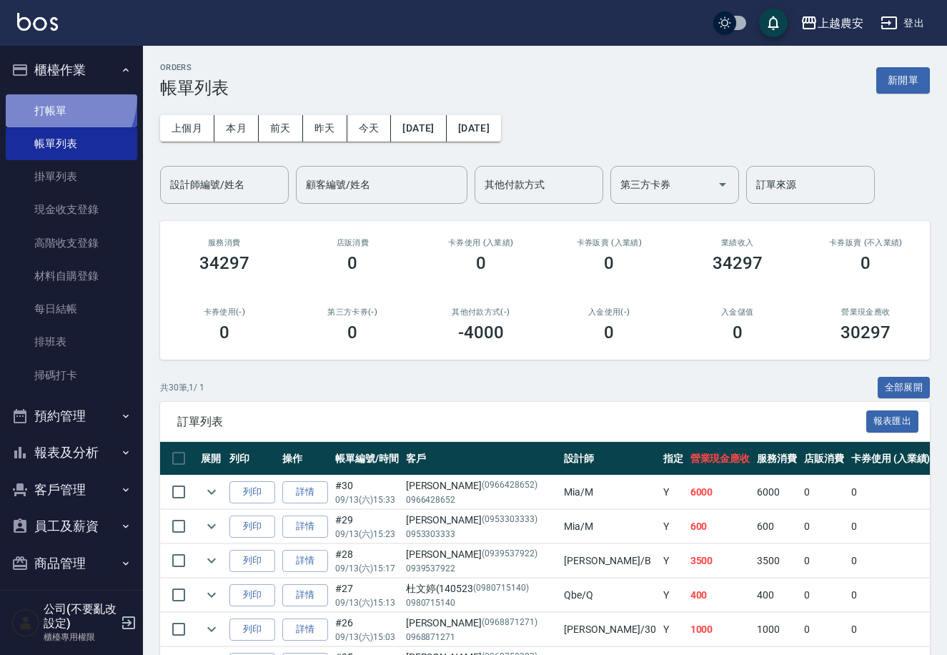
click at [46, 95] on link "打帳單" at bounding box center [72, 110] width 132 height 33
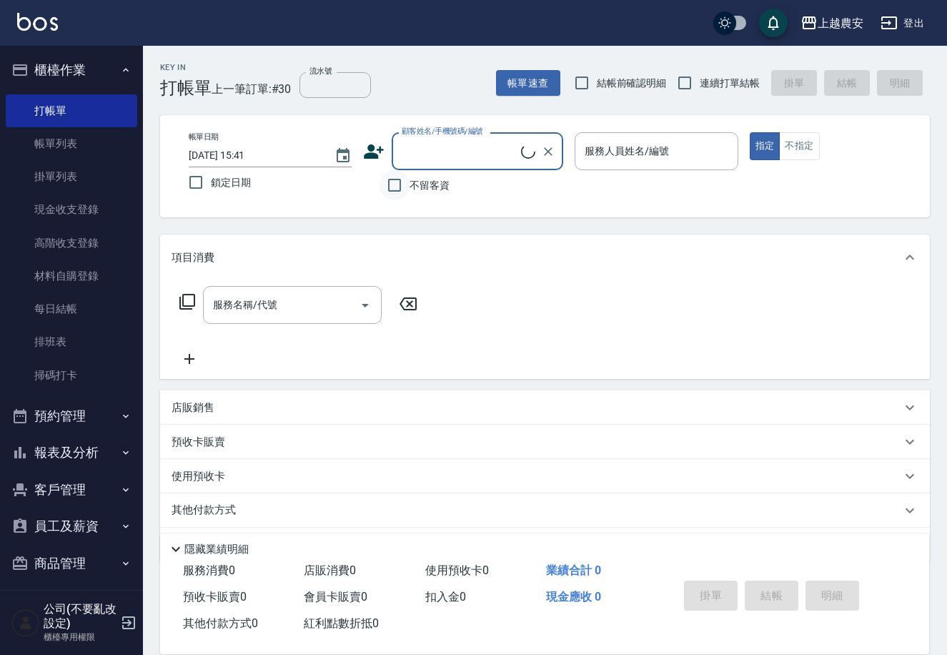
click at [403, 183] on input "不留客資" at bounding box center [395, 185] width 30 height 30
checkbox input "true"
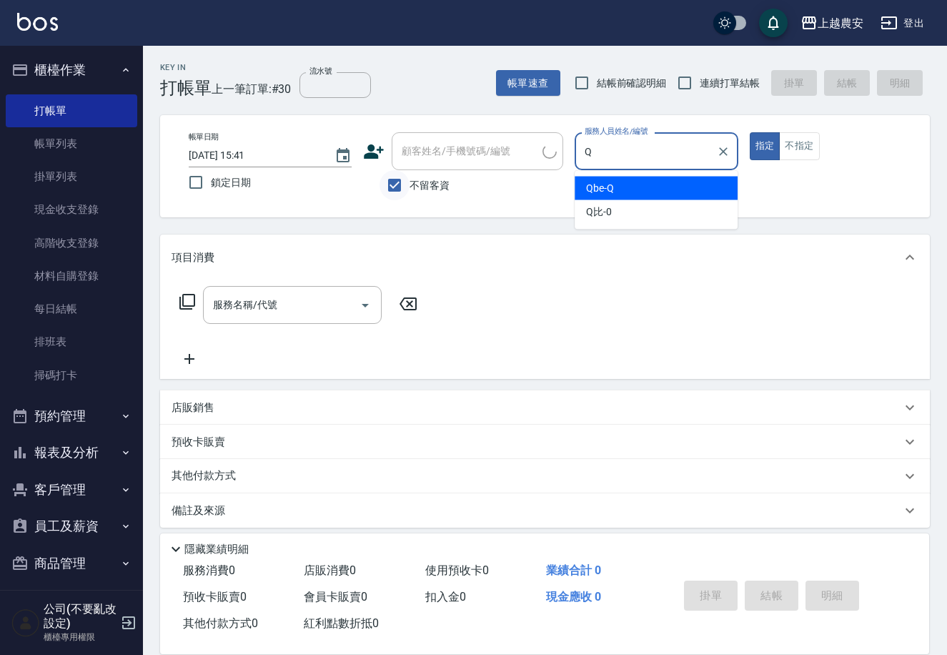
type input "Qbe-Q"
type button "true"
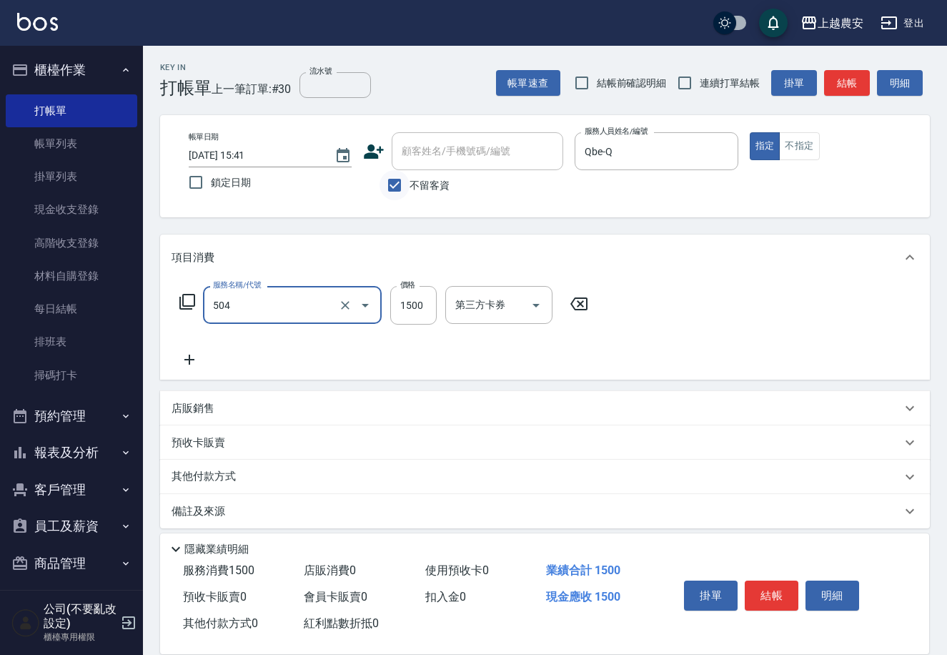
type input "染髮1500↓(504)"
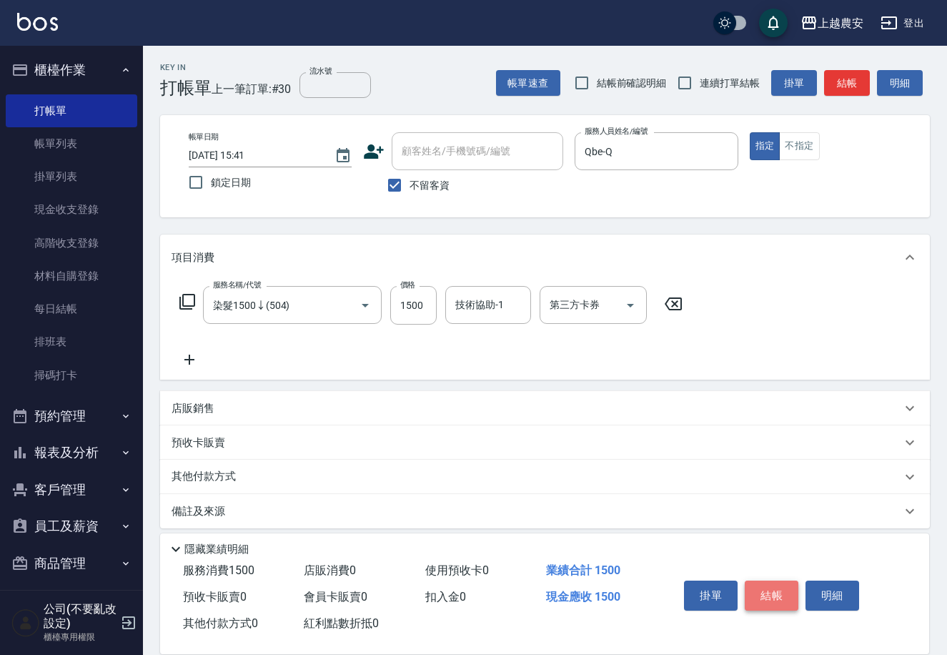
click at [791, 605] on button "結帳" at bounding box center [772, 595] width 54 height 30
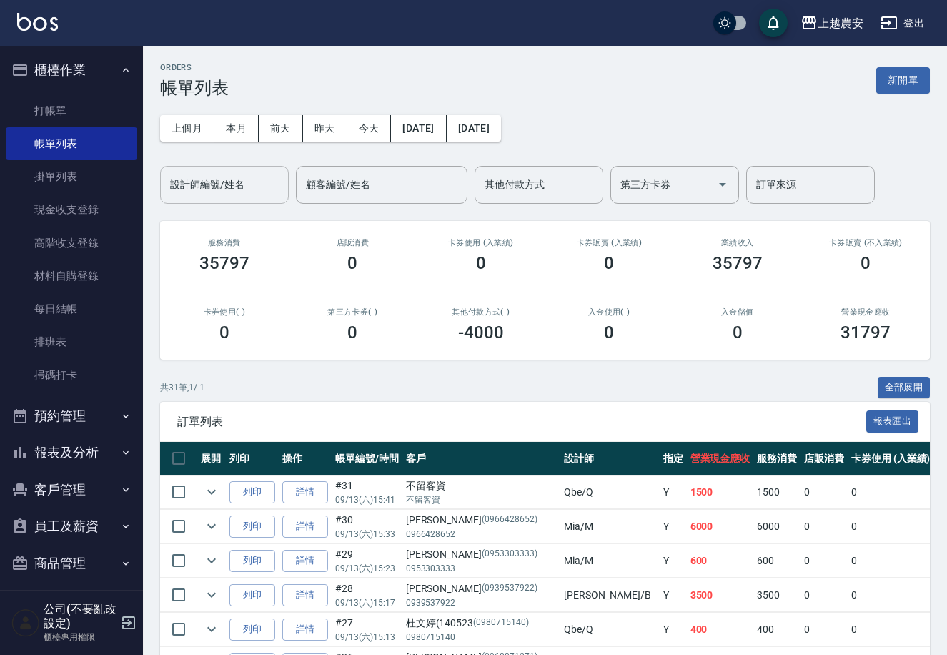
click at [221, 177] on input "設計師編號/姓名" at bounding box center [225, 184] width 116 height 25
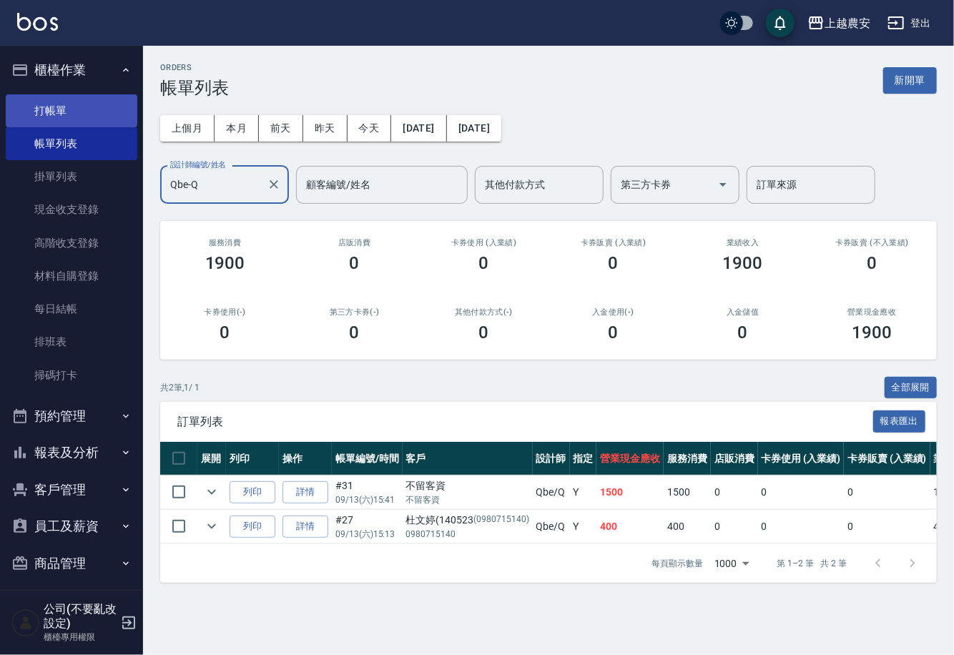
type input "Qbe-Q"
click at [69, 108] on link "打帳單" at bounding box center [72, 110] width 132 height 33
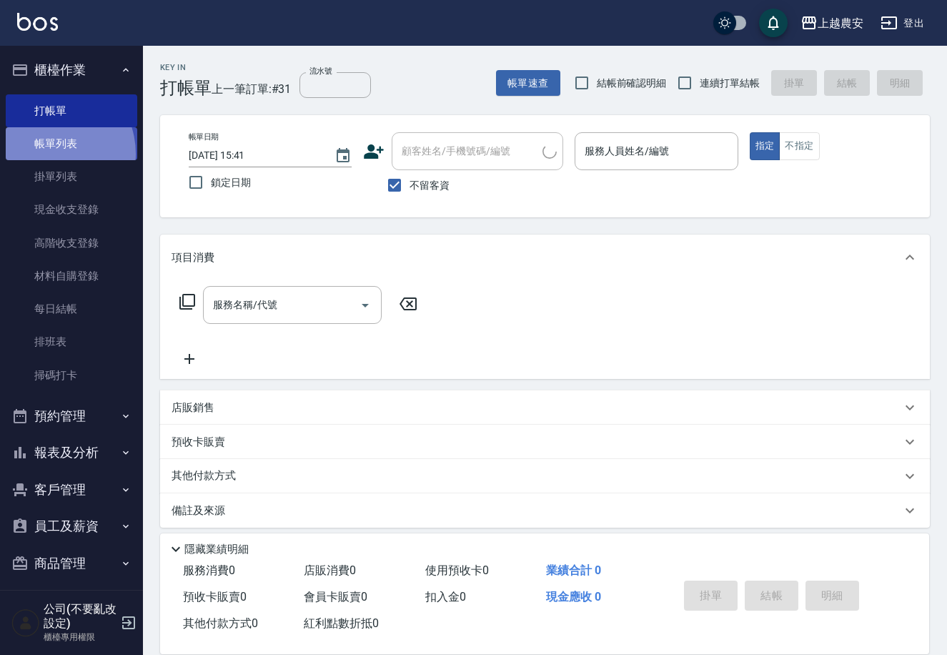
click at [47, 154] on link "帳單列表" at bounding box center [72, 143] width 132 height 33
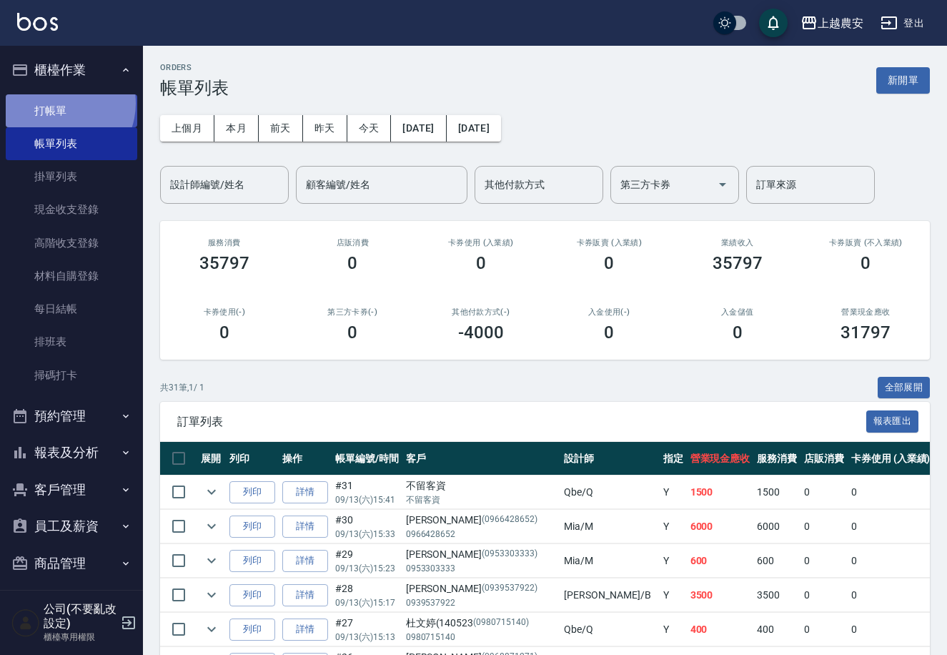
click at [59, 103] on link "打帳單" at bounding box center [72, 110] width 132 height 33
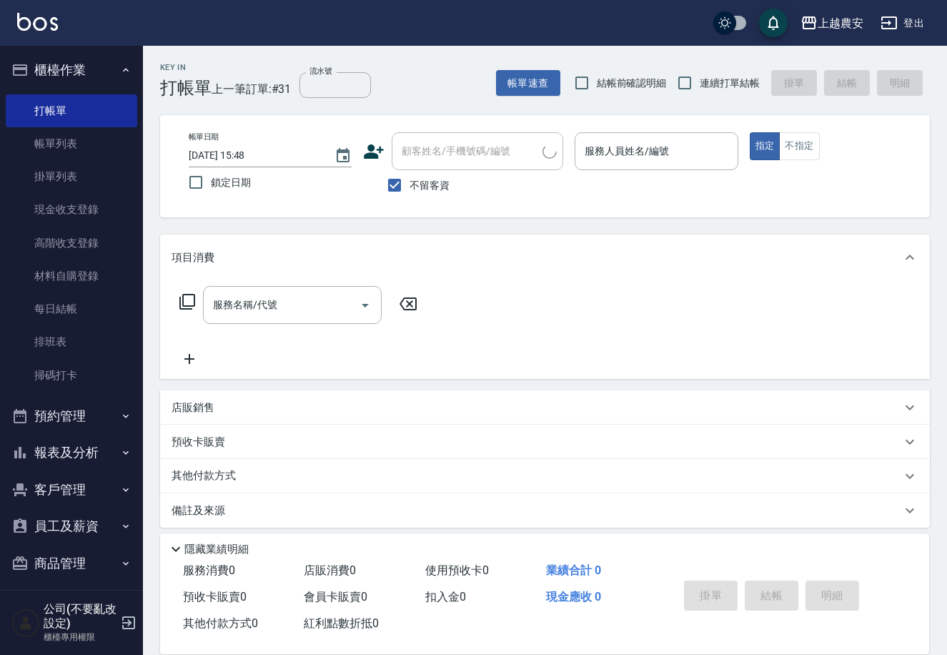
click at [412, 189] on span "不留客資" at bounding box center [430, 185] width 40 height 15
click at [410, 189] on input "不留客資" at bounding box center [395, 185] width 30 height 30
checkbox input "false"
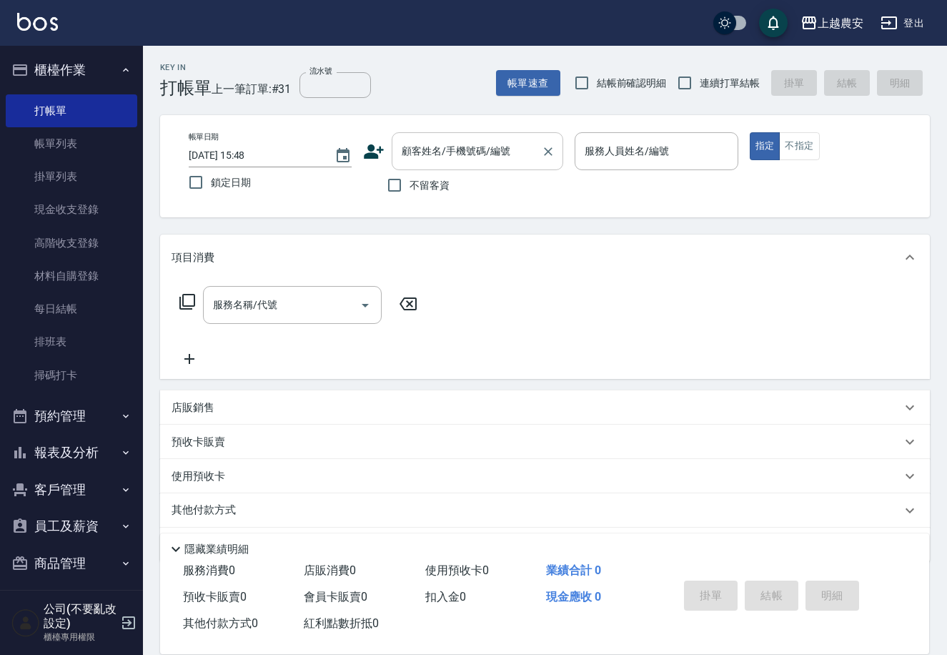
click at [407, 160] on input "顧客姓名/手機號碼/編號" at bounding box center [466, 151] width 137 height 25
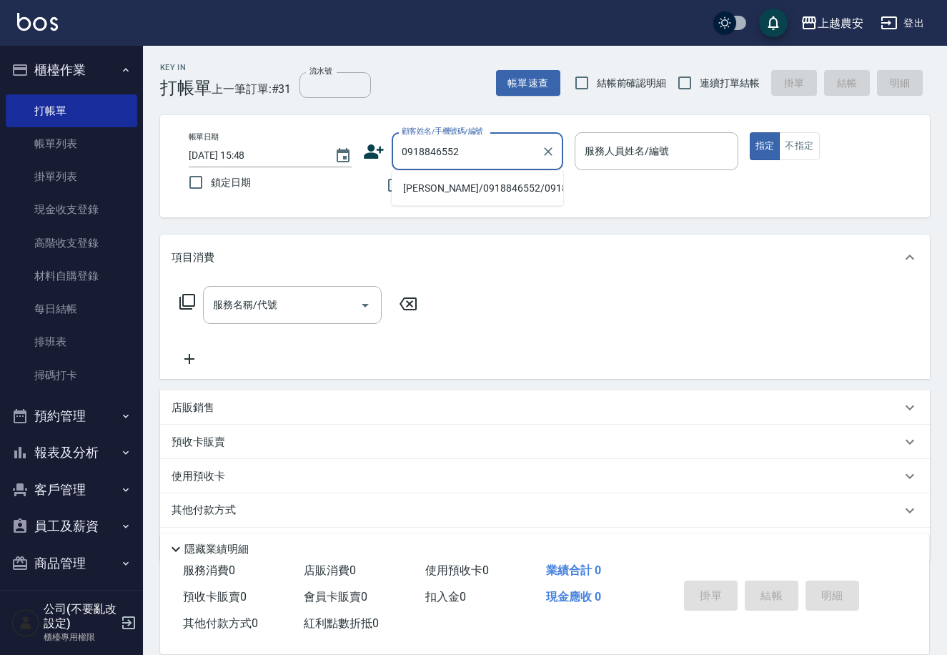
click at [440, 188] on li "洪正芬/0918846552/0918846552" at bounding box center [478, 189] width 172 height 24
type input "洪正芬/0918846552/0918846552"
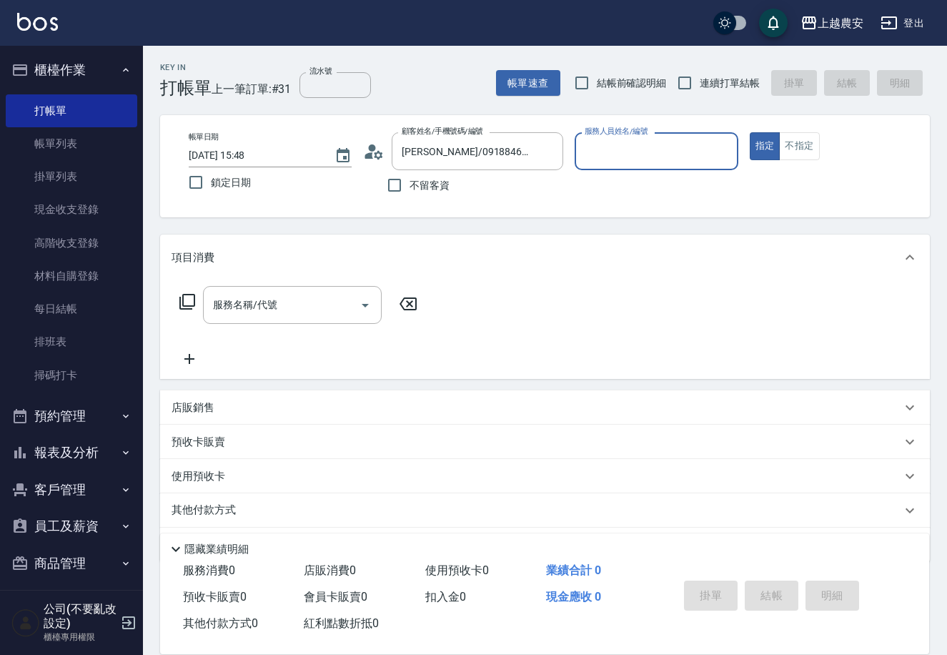
type input "Candy-7"
click at [286, 305] on input "服務名稱/代號" at bounding box center [281, 304] width 144 height 25
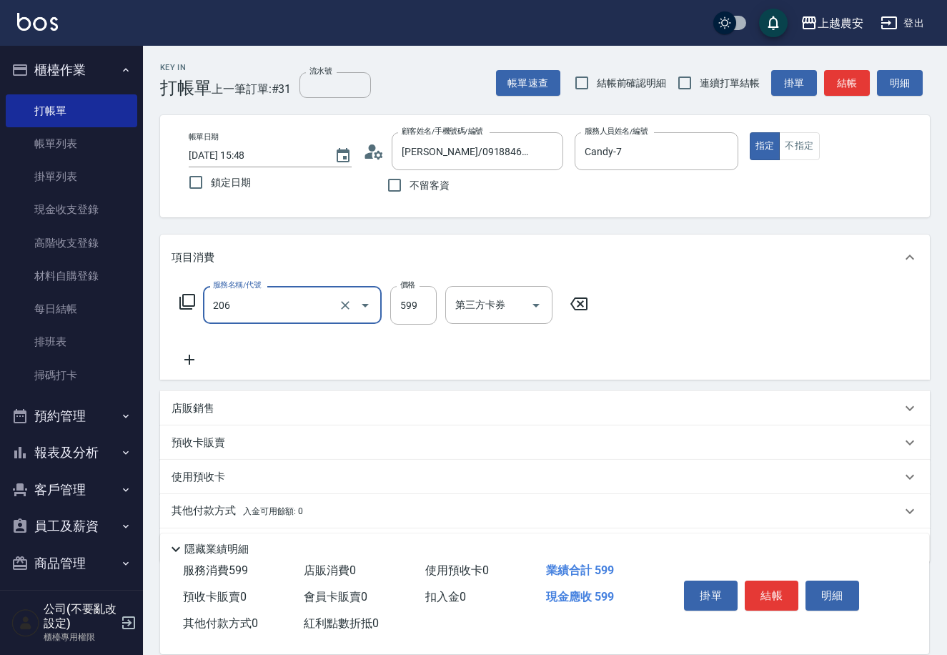
type input "洗+剪(206)"
type input "600"
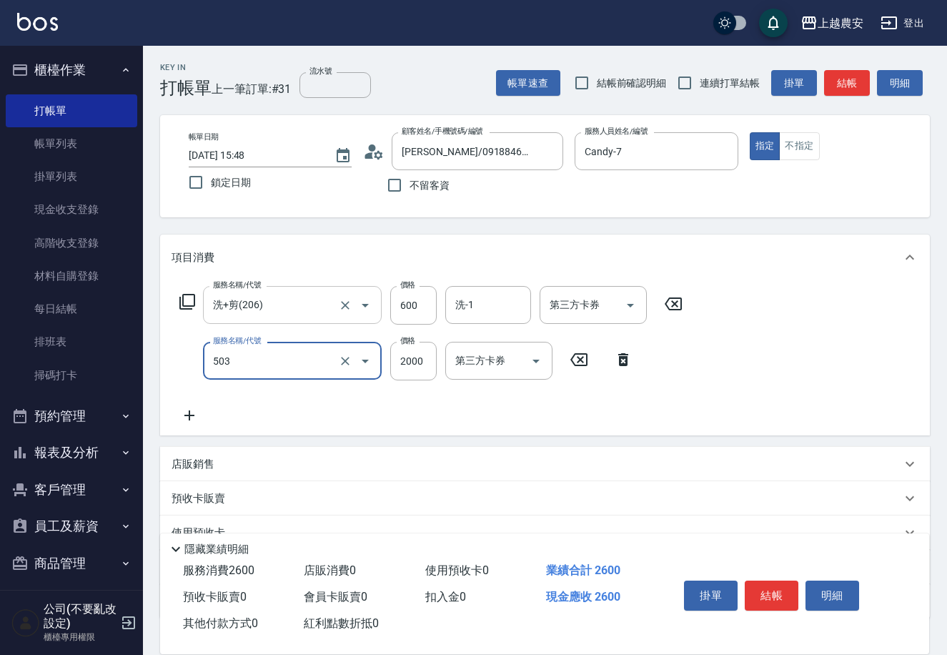
type input "染髮1500↑(503)"
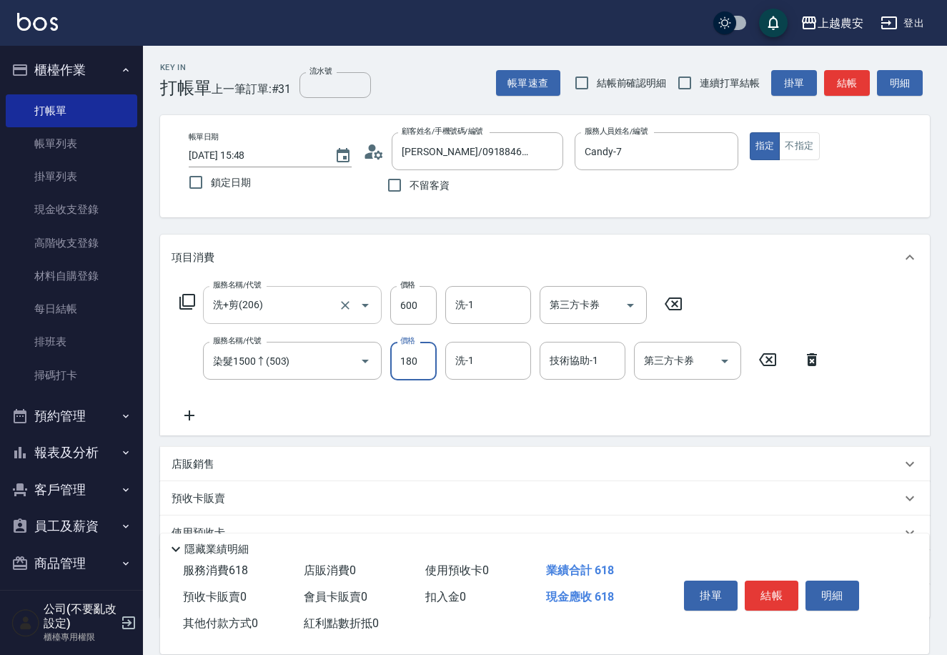
type input "1800"
type input "Elfi-39"
click at [775, 592] on button "結帳" at bounding box center [772, 595] width 54 height 30
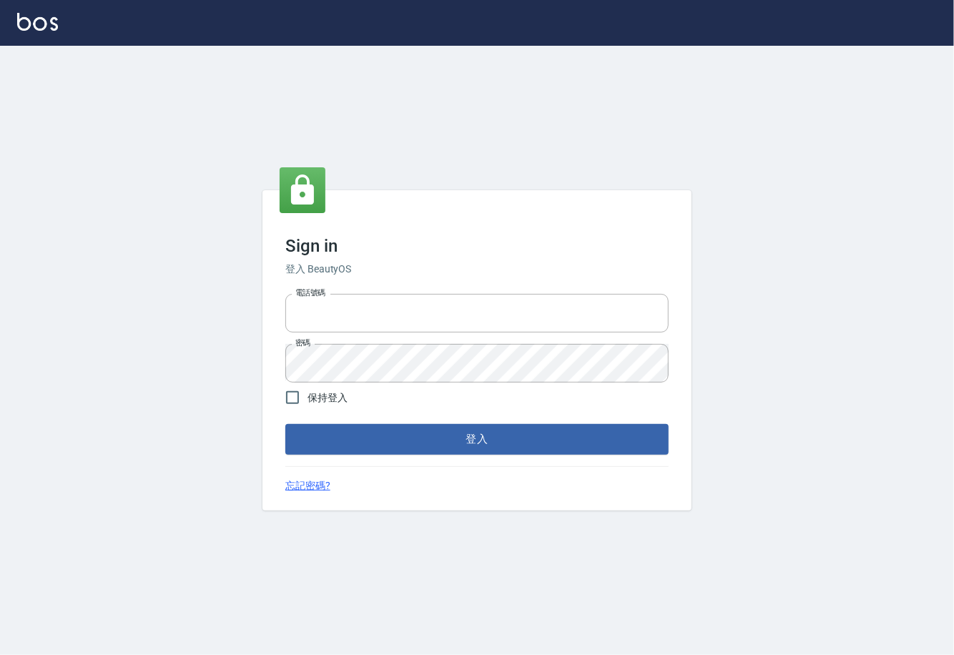
type input "0225929166"
drag, startPoint x: 0, startPoint y: 0, endPoint x: 475, endPoint y: 430, distance: 641.2
click at [475, 430] on button "登入" at bounding box center [476, 439] width 383 height 30
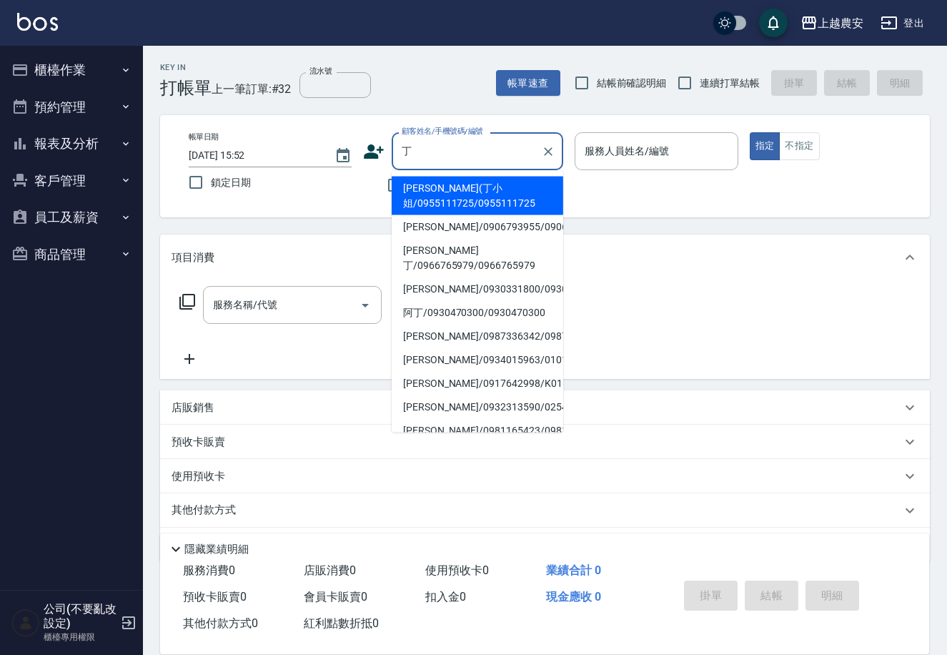
click at [438, 184] on li "[PERSON_NAME](丁小姐/0955111725/0955111725" at bounding box center [478, 196] width 172 height 39
type input "[PERSON_NAME](丁小姐/0955111725/0955111725"
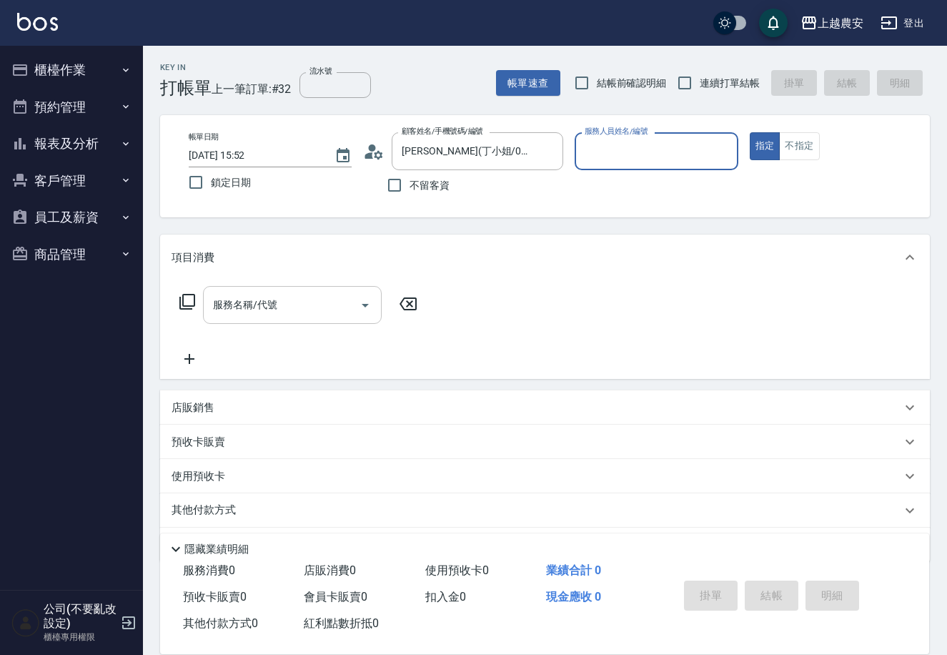
type input "美雅-B"
click at [322, 317] on div "服務名稱/代號" at bounding box center [292, 305] width 179 height 38
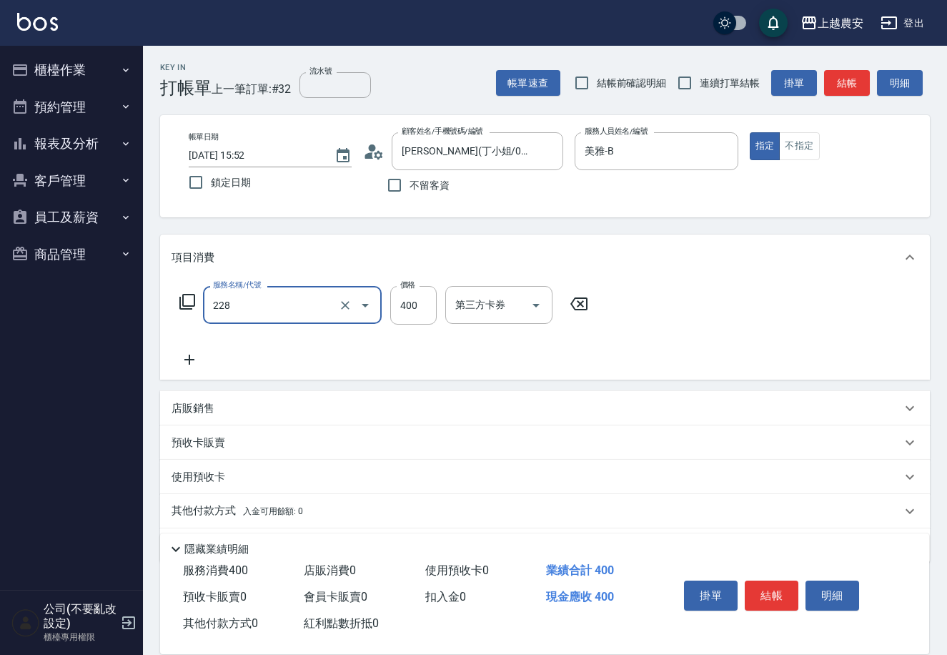
type input "洗髮(228)"
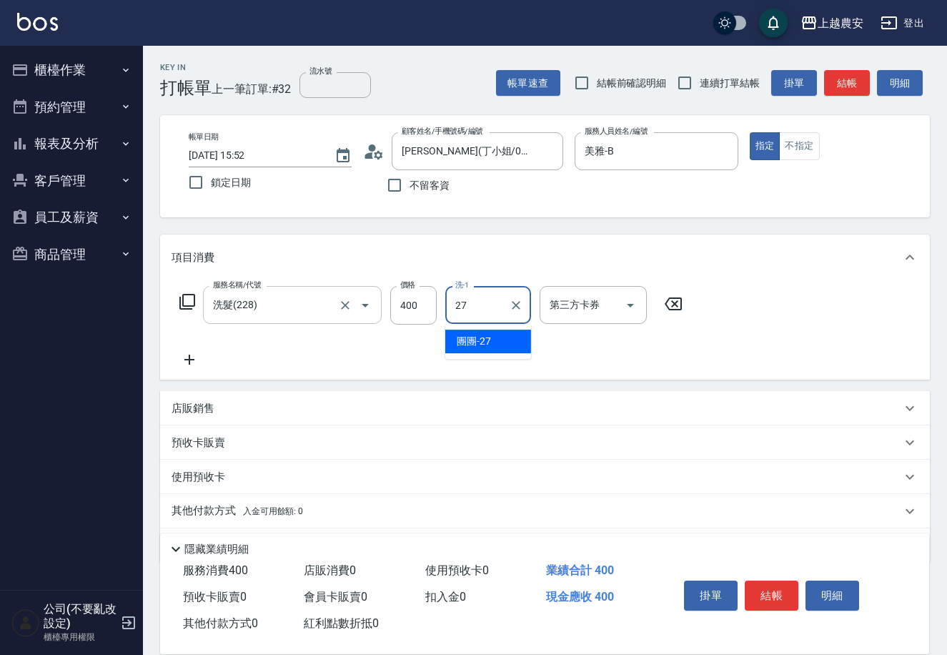
type input "團團-27"
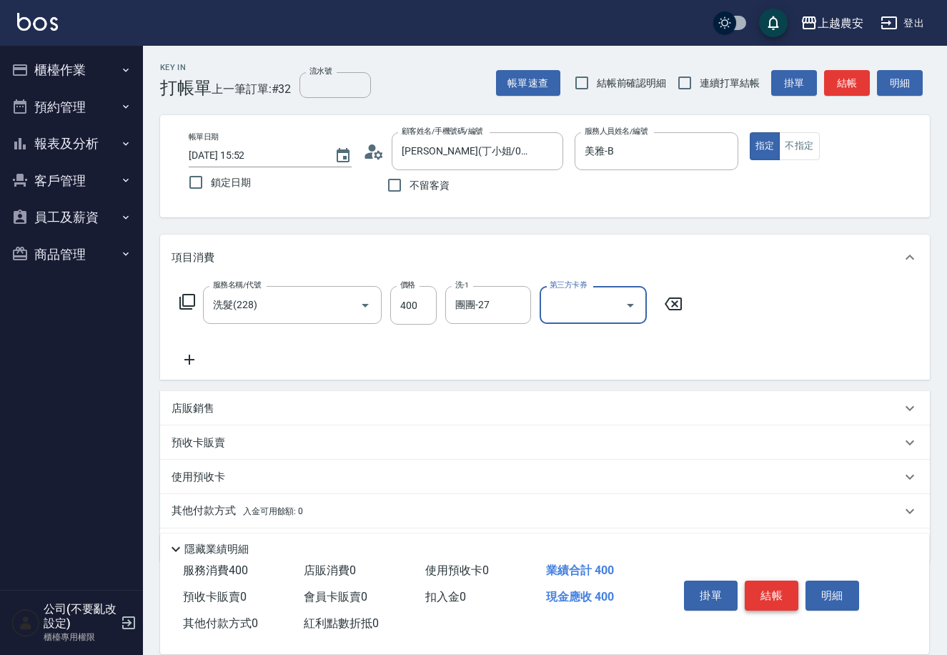
click at [780, 593] on button "結帳" at bounding box center [772, 595] width 54 height 30
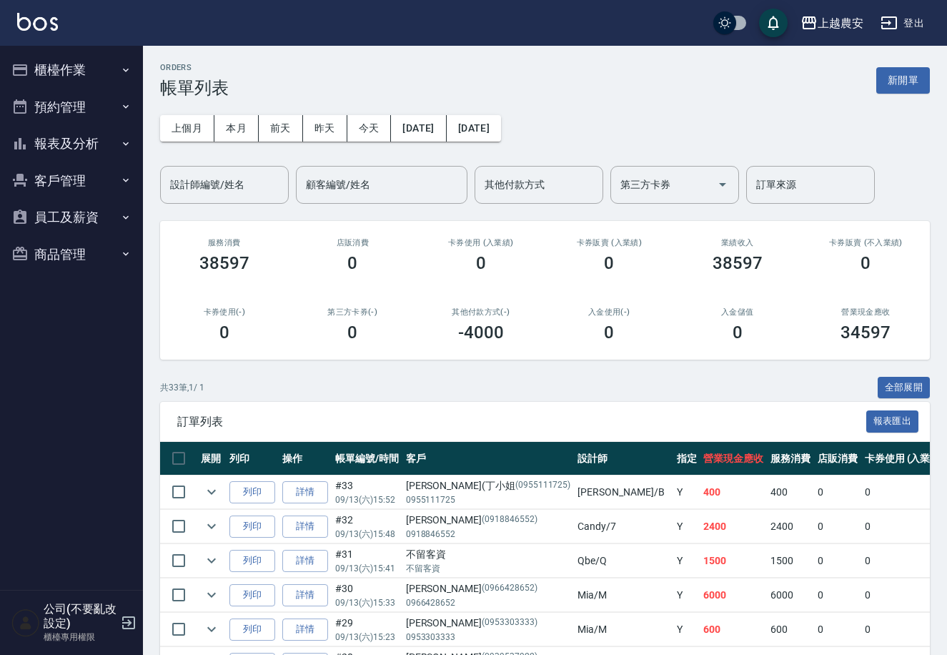
scroll to position [89, 0]
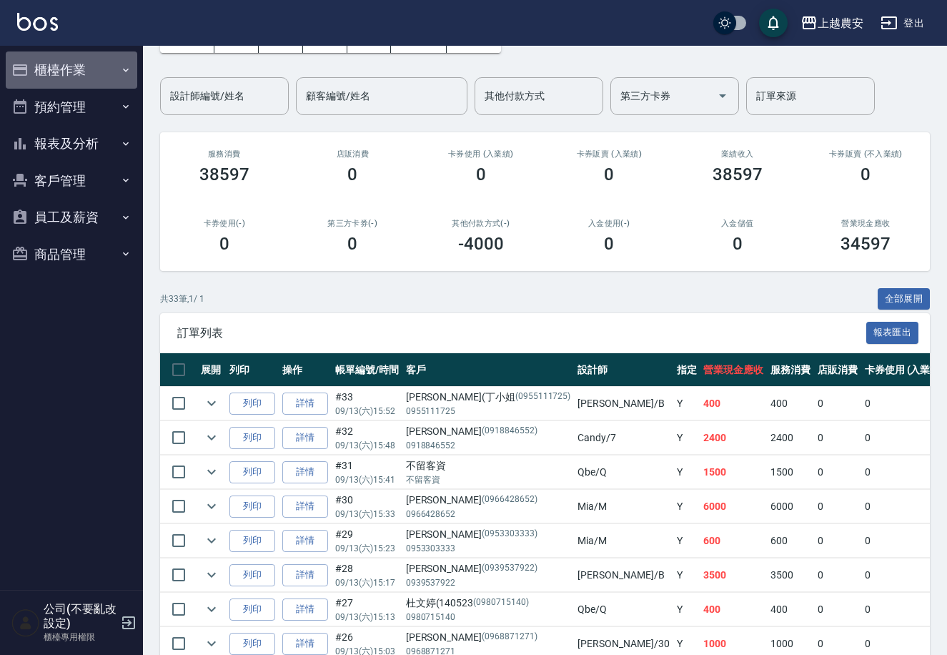
click at [55, 71] on button "櫃檯作業" at bounding box center [72, 69] width 132 height 37
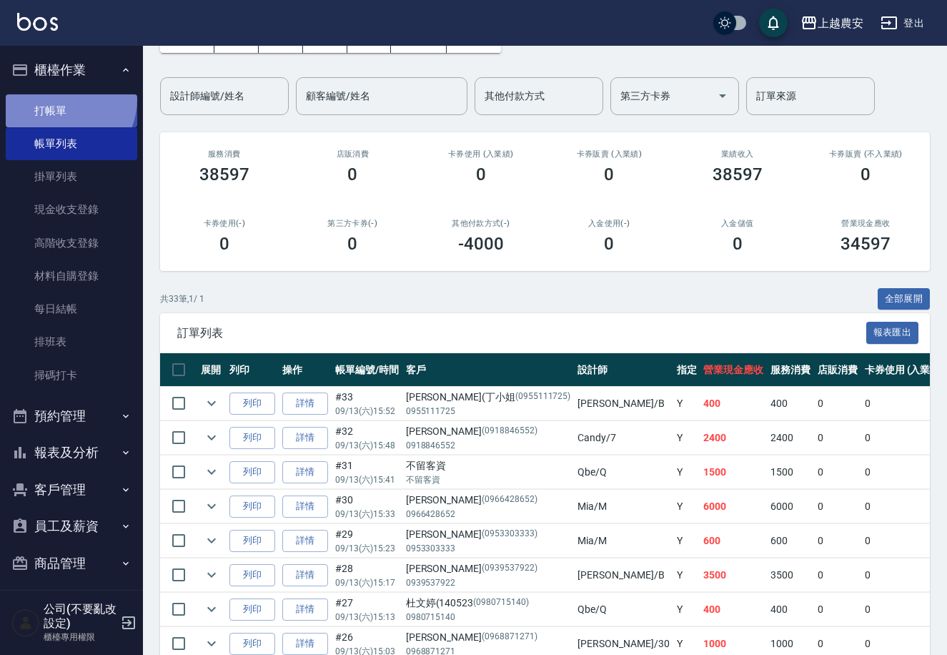
click at [59, 99] on link "打帳單" at bounding box center [72, 110] width 132 height 33
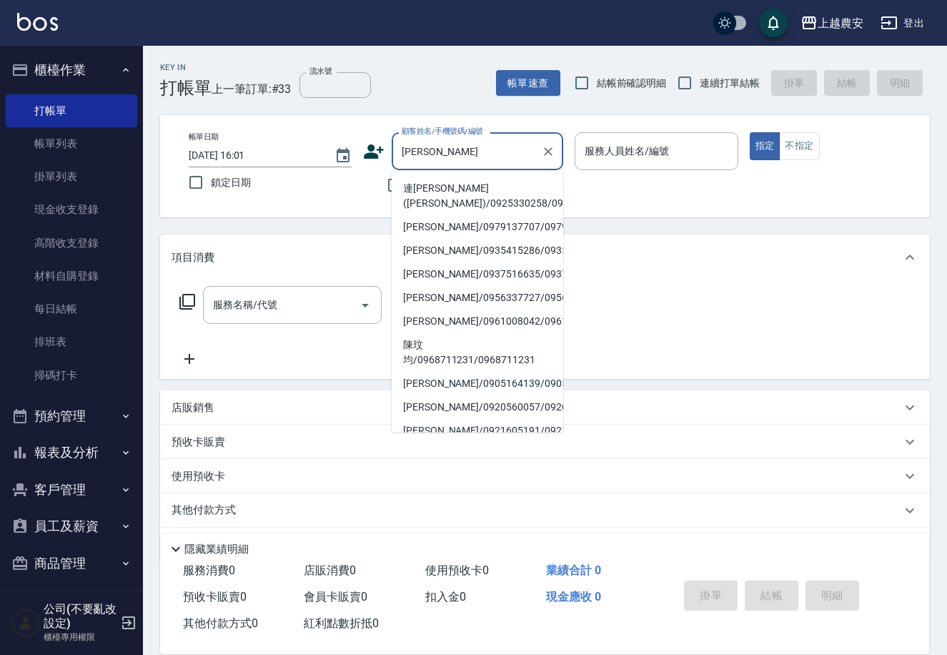
click at [420, 197] on li "連[PERSON_NAME]([PERSON_NAME])/0925330258/0925330258" at bounding box center [478, 196] width 172 height 39
type input "連[PERSON_NAME]([PERSON_NAME])/0925330258/0925330258"
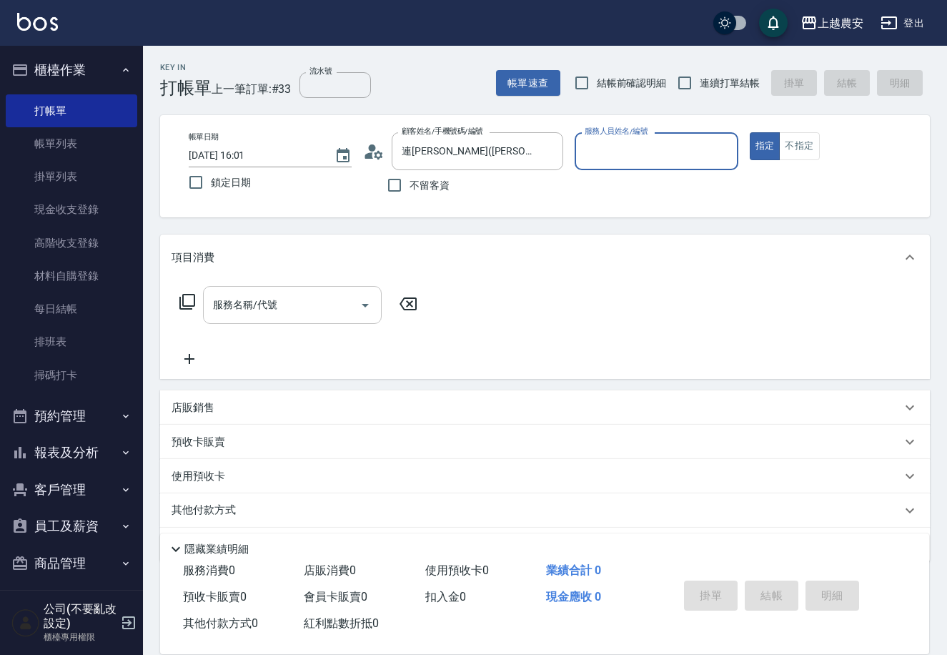
type input "Mia-M"
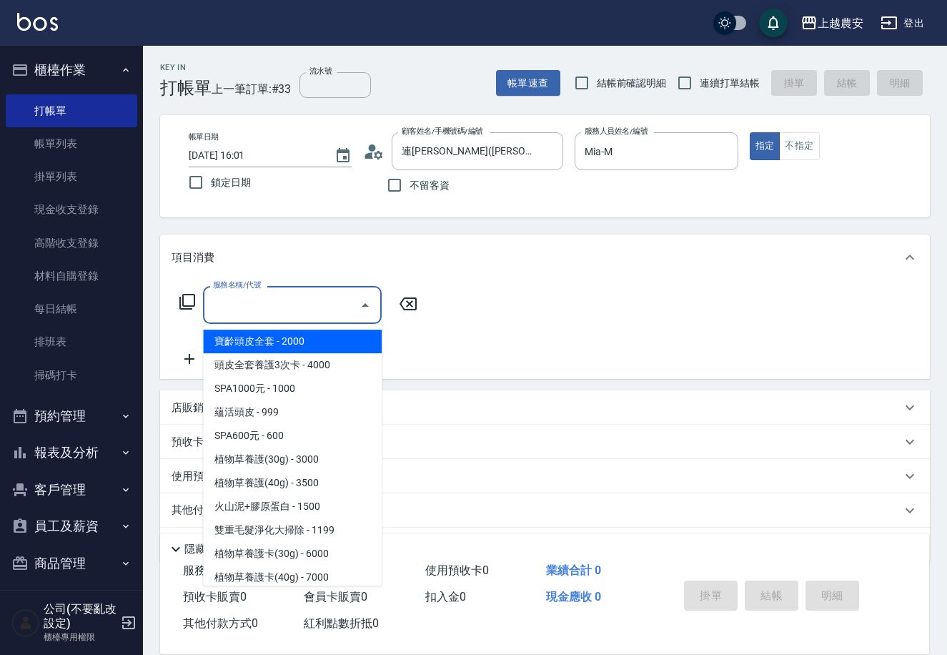
click at [291, 292] on input "服務名稱/代號" at bounding box center [281, 304] width 144 height 25
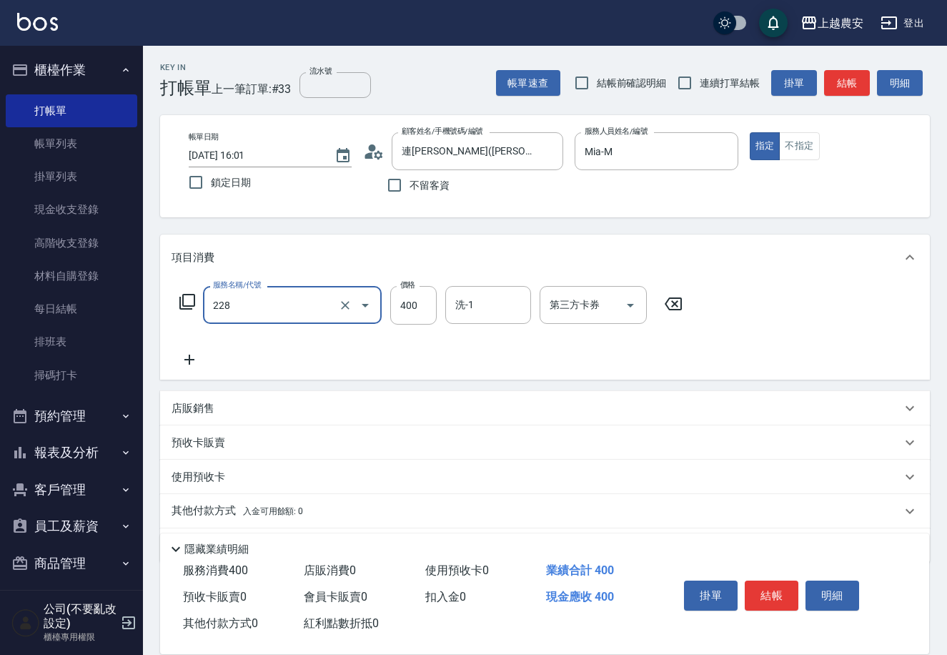
type input "洗髮(228)"
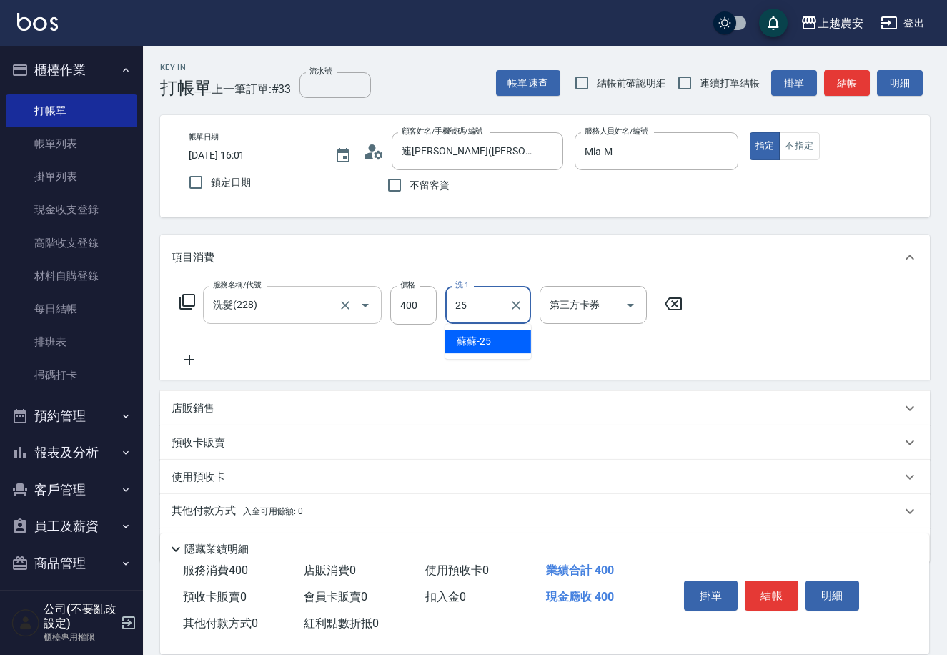
type input "蘇蘇-25"
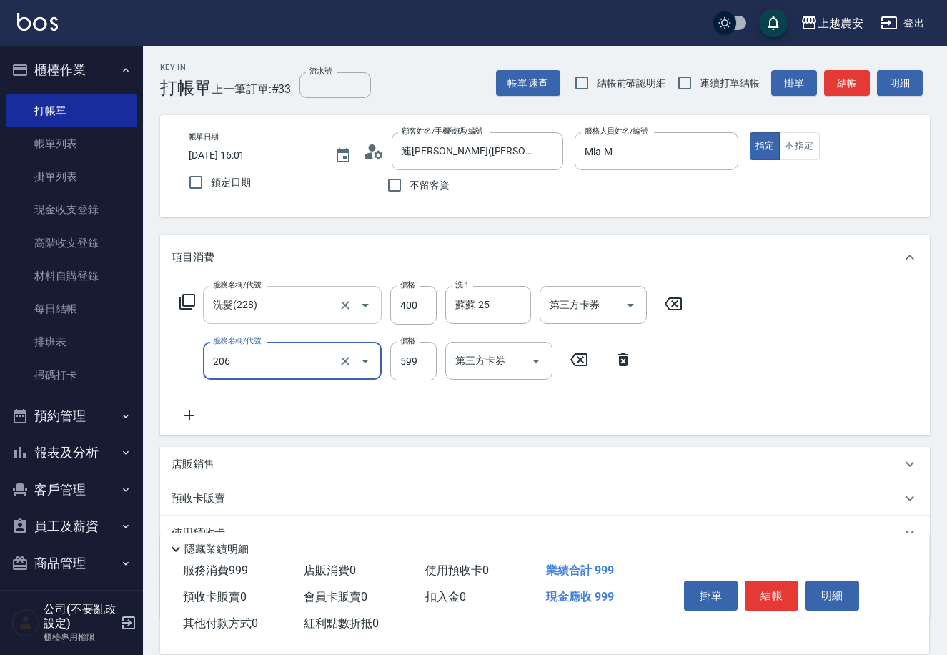
type input "洗+剪(206)"
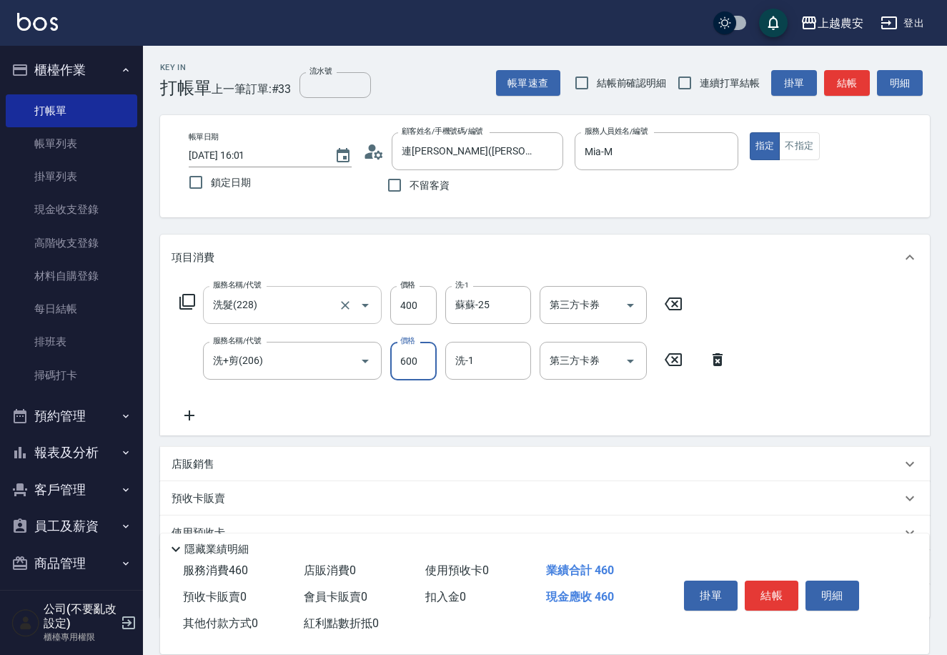
type input "600"
type input "蘇蘇-25"
click at [786, 597] on button "結帳" at bounding box center [772, 595] width 54 height 30
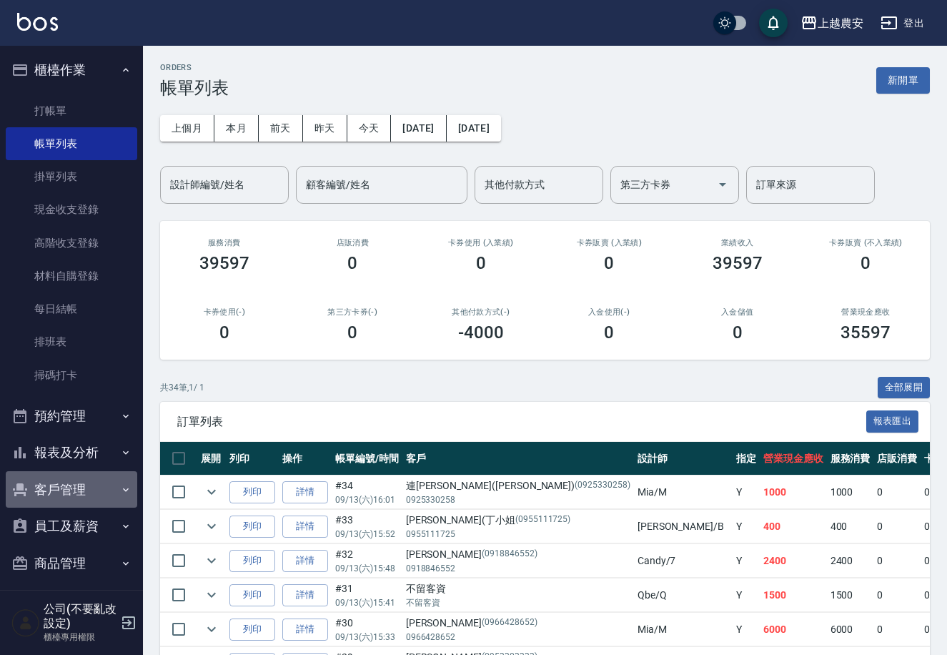
click at [86, 480] on button "客戶管理" at bounding box center [72, 489] width 132 height 37
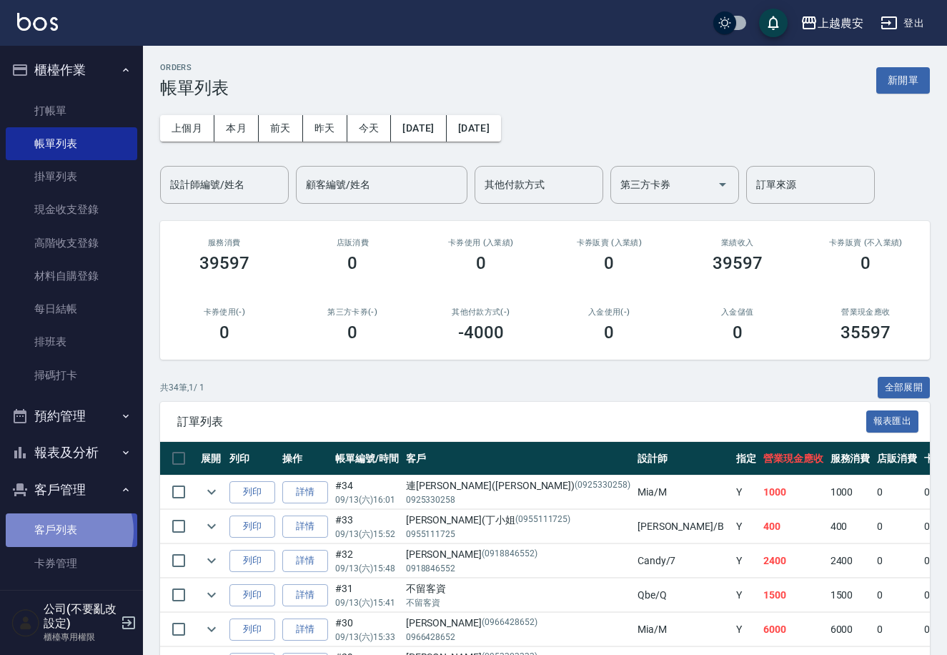
click at [67, 530] on link "客戶列表" at bounding box center [72, 529] width 132 height 33
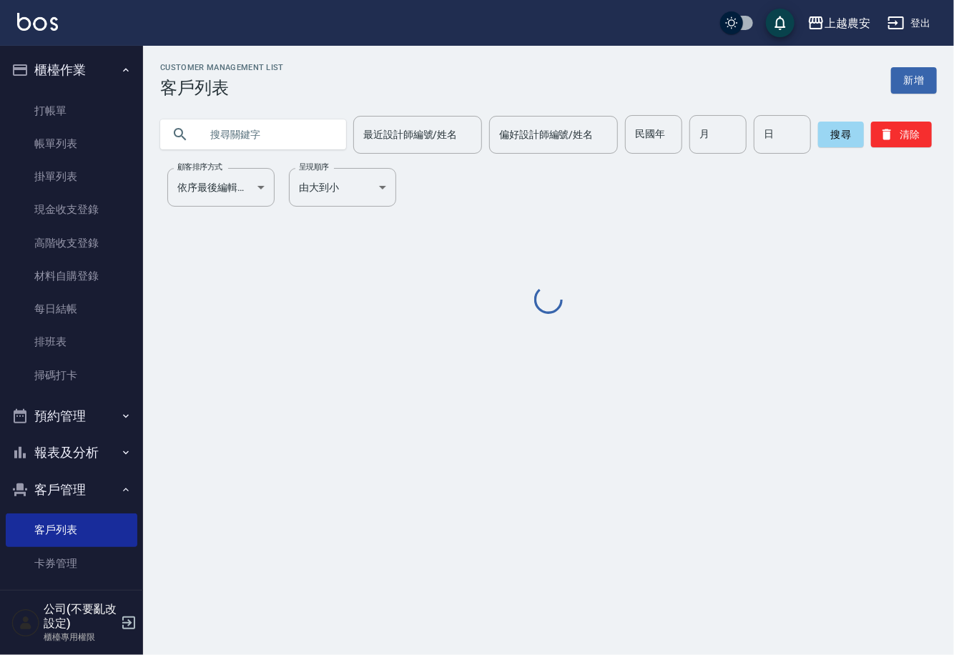
click at [262, 134] on input "text" at bounding box center [267, 134] width 134 height 39
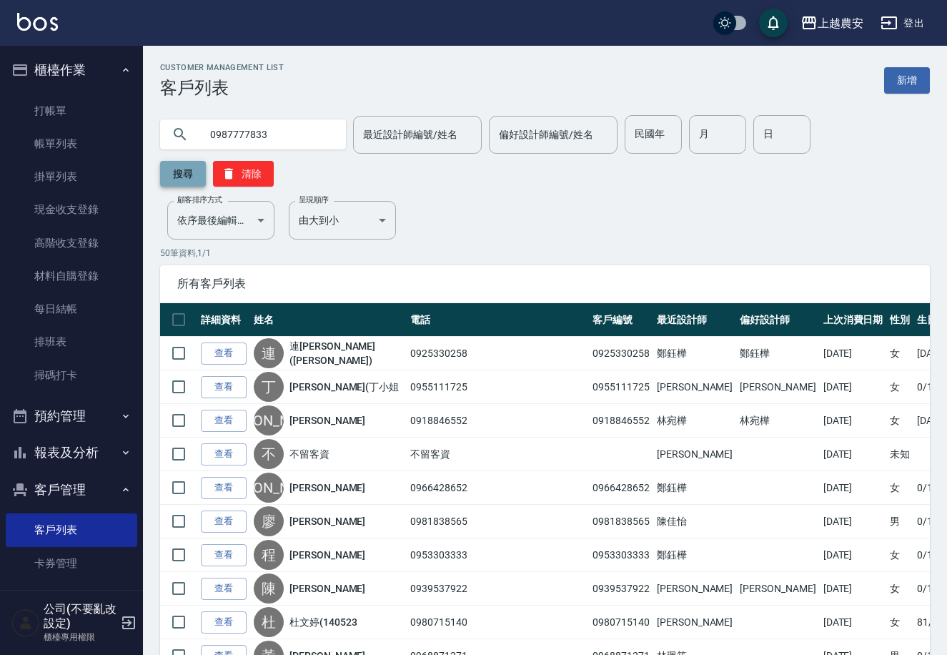
type input "0987777833"
click at [206, 161] on button "搜尋" at bounding box center [183, 174] width 46 height 26
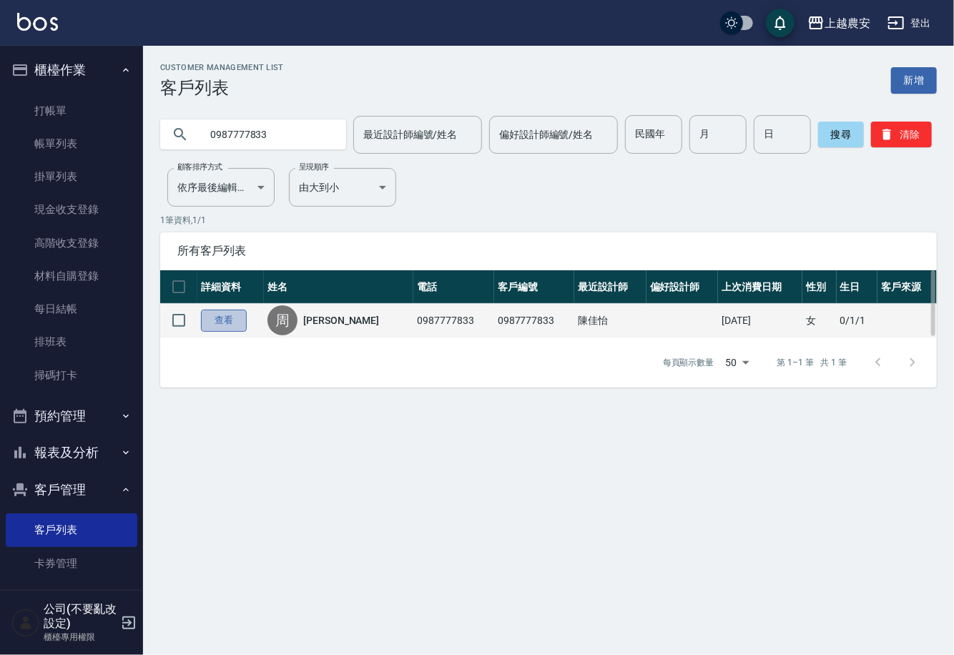
click at [234, 322] on link "查看" at bounding box center [224, 321] width 46 height 22
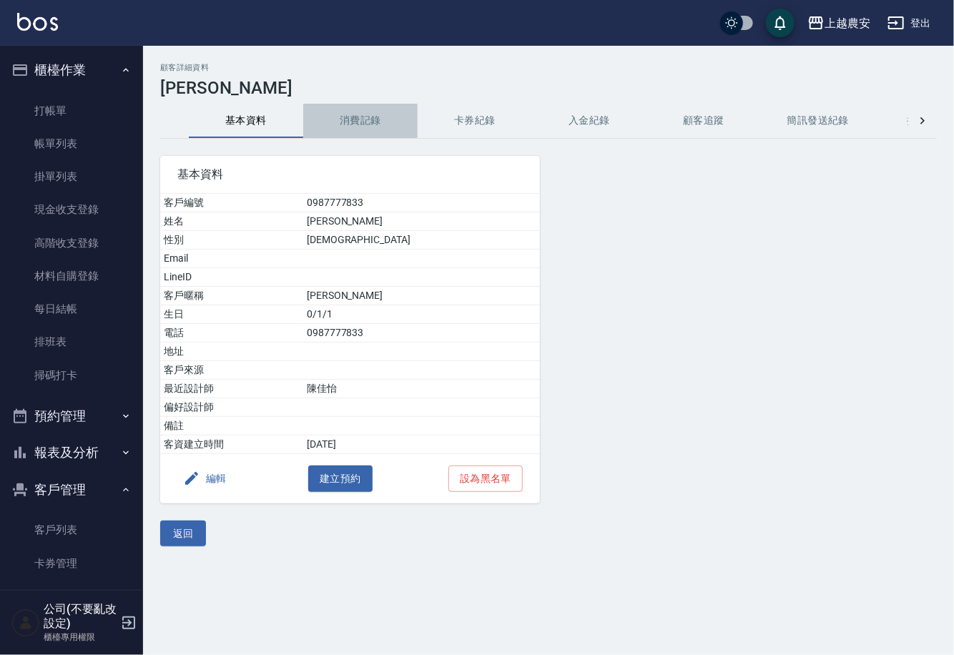
click at [354, 112] on button "消費記錄" at bounding box center [360, 121] width 114 height 34
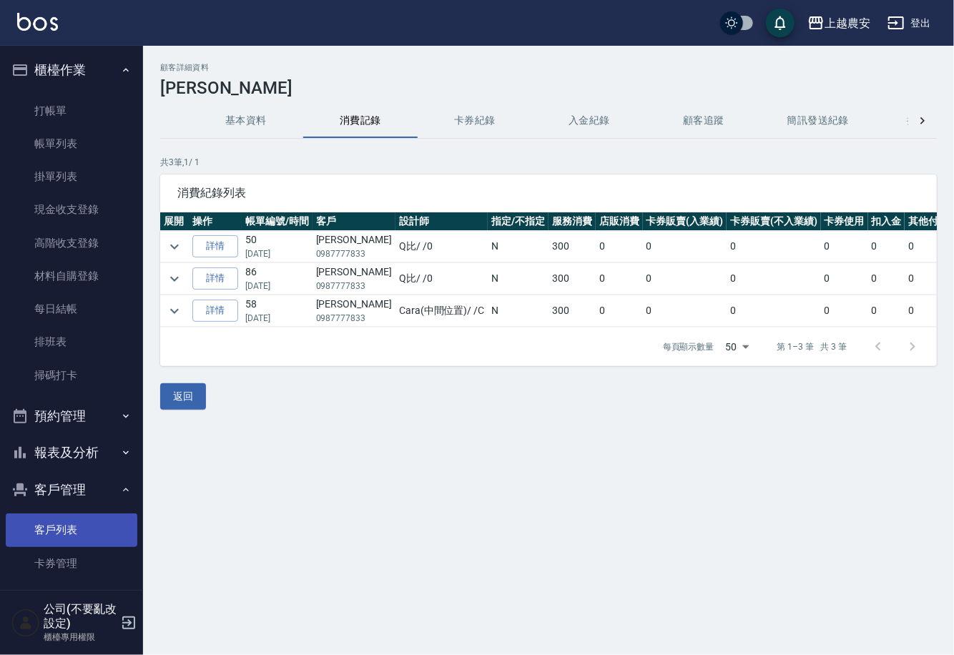
click at [52, 536] on link "客戶列表" at bounding box center [72, 529] width 132 height 33
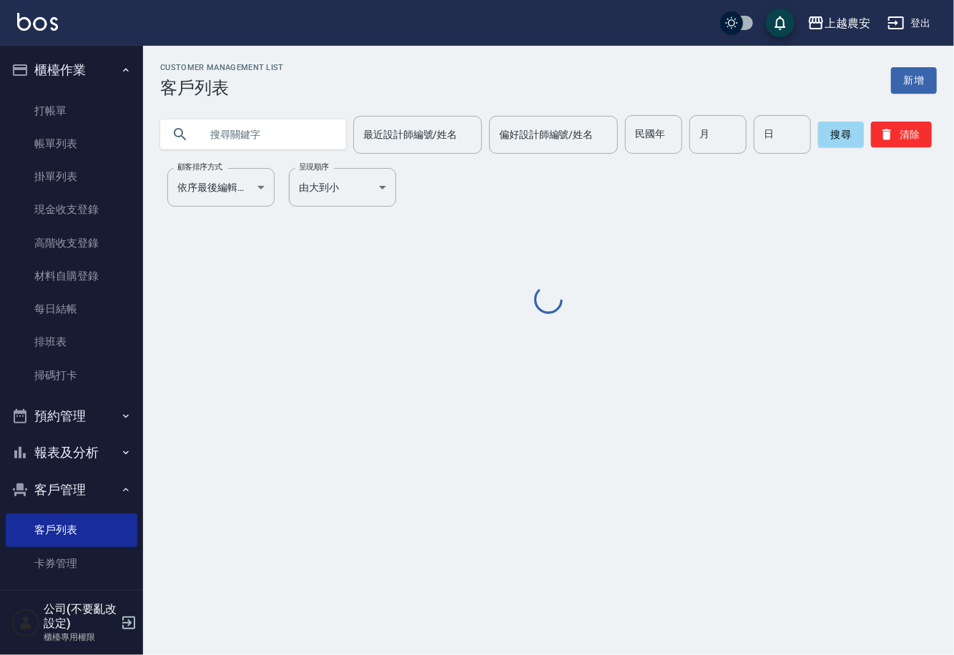
click at [257, 135] on input "text" at bounding box center [267, 134] width 134 height 39
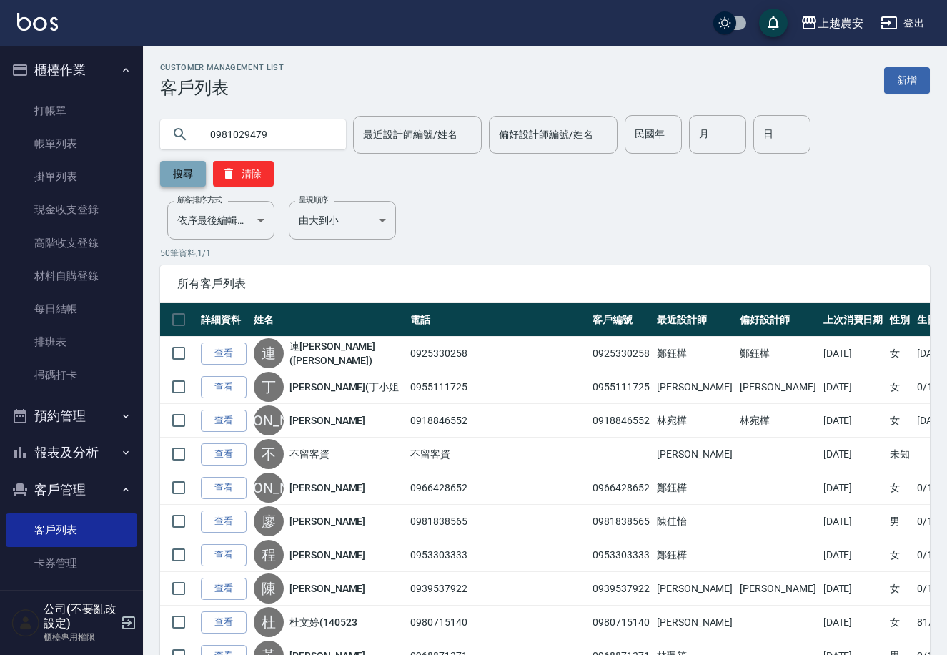
type input "0981029479"
click at [206, 161] on button "搜尋" at bounding box center [183, 174] width 46 height 26
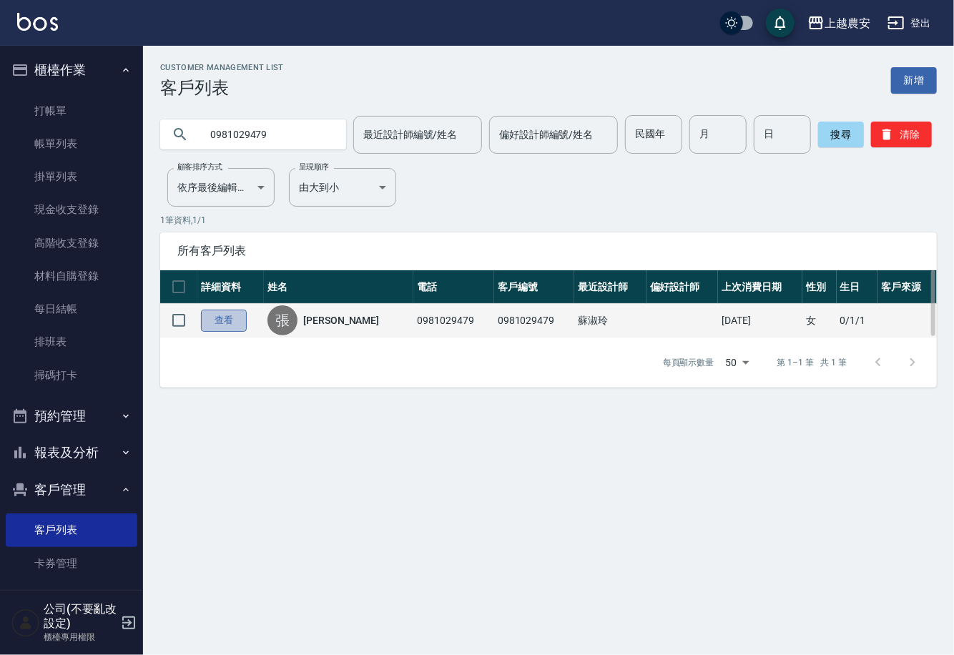
click at [227, 320] on link "查看" at bounding box center [224, 321] width 46 height 22
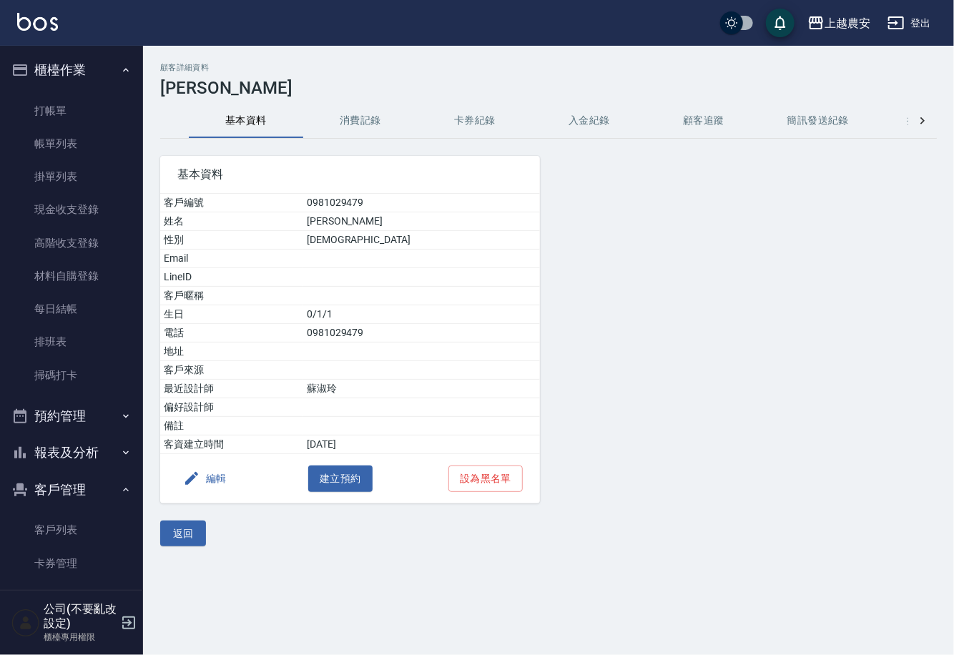
click at [351, 122] on button "消費記錄" at bounding box center [360, 121] width 114 height 34
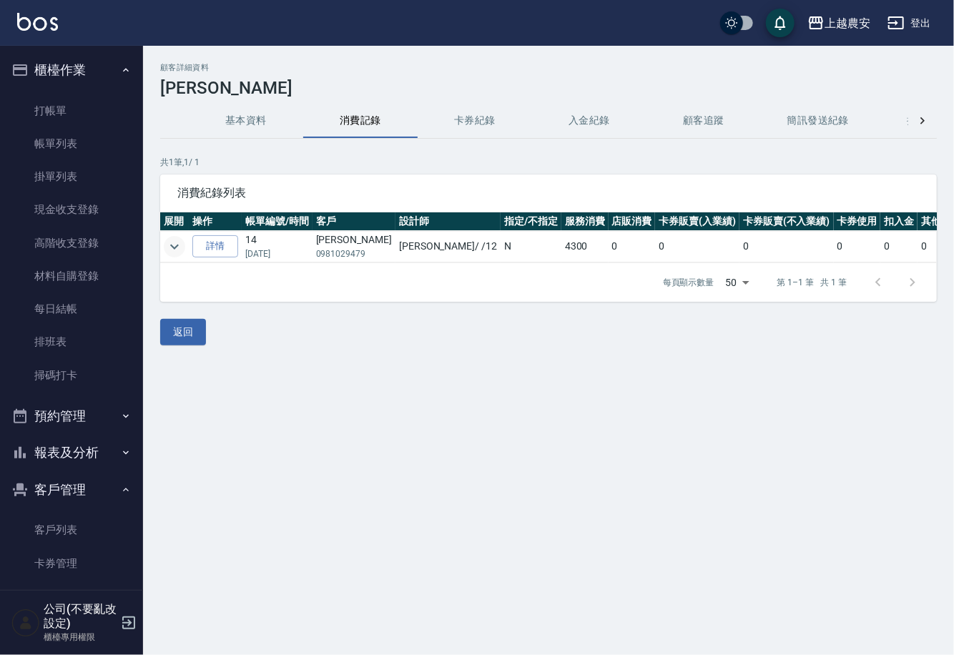
click at [176, 239] on icon "expand row" at bounding box center [174, 246] width 17 height 17
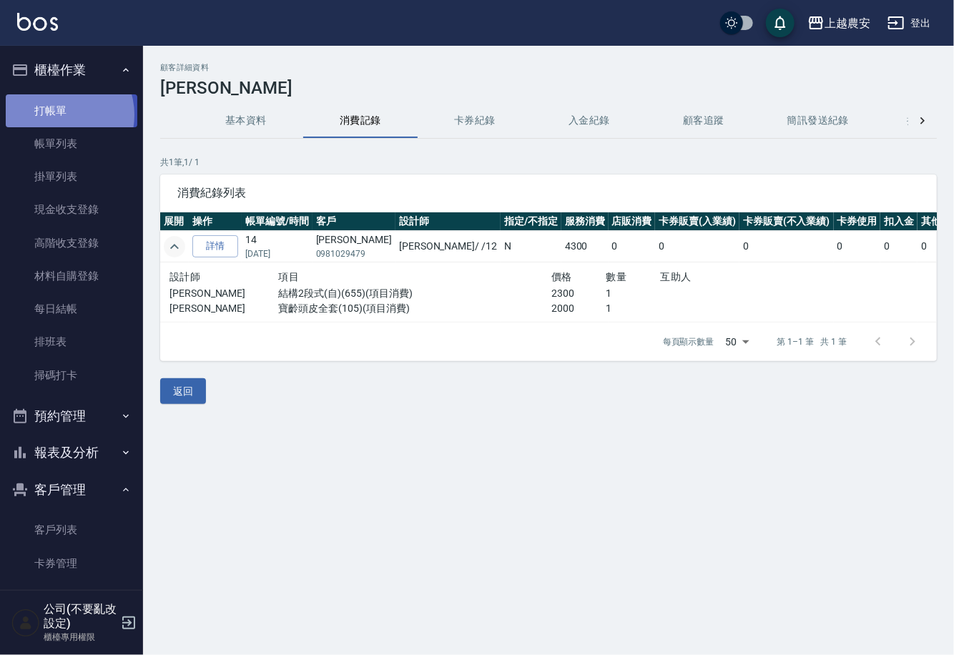
click at [60, 114] on link "打帳單" at bounding box center [72, 110] width 132 height 33
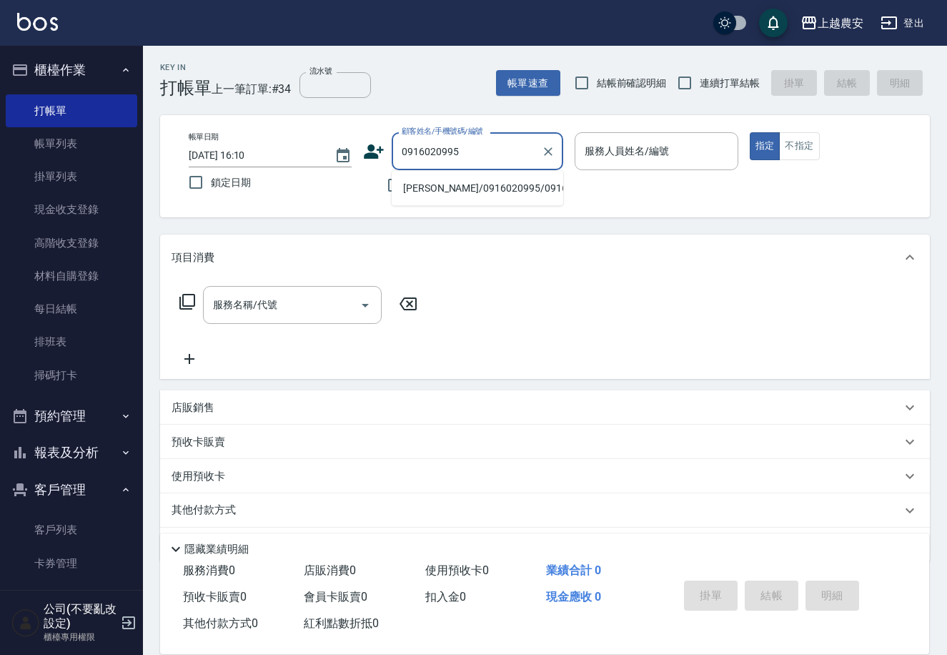
click at [435, 184] on li "[PERSON_NAME]/0916020995/0916020995" at bounding box center [478, 189] width 172 height 24
type input "[PERSON_NAME]/0916020995/0916020995"
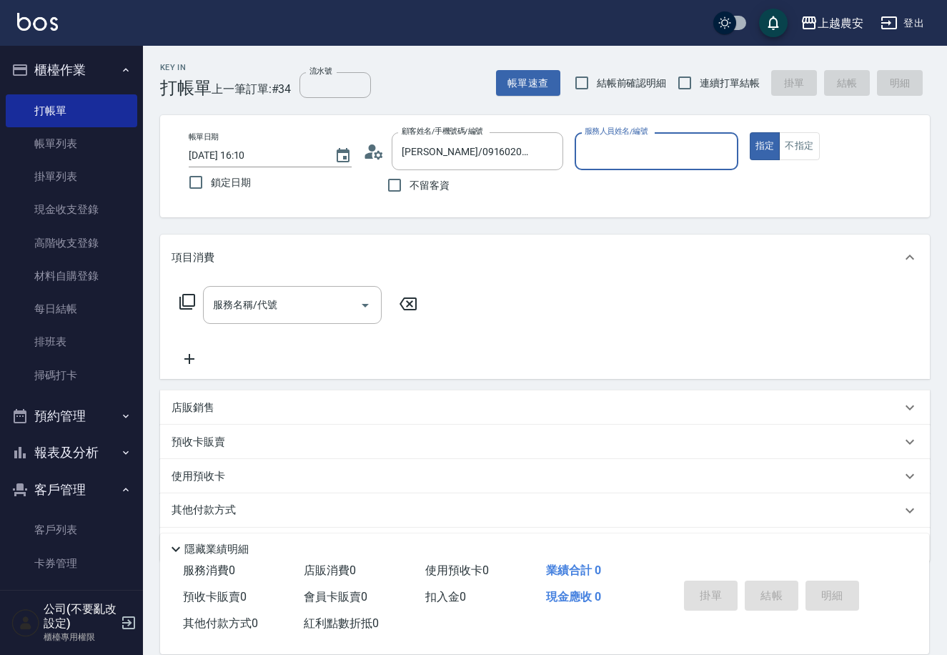
type input "Candy-7"
click at [290, 310] on input "服務名稱/代號" at bounding box center [281, 304] width 144 height 25
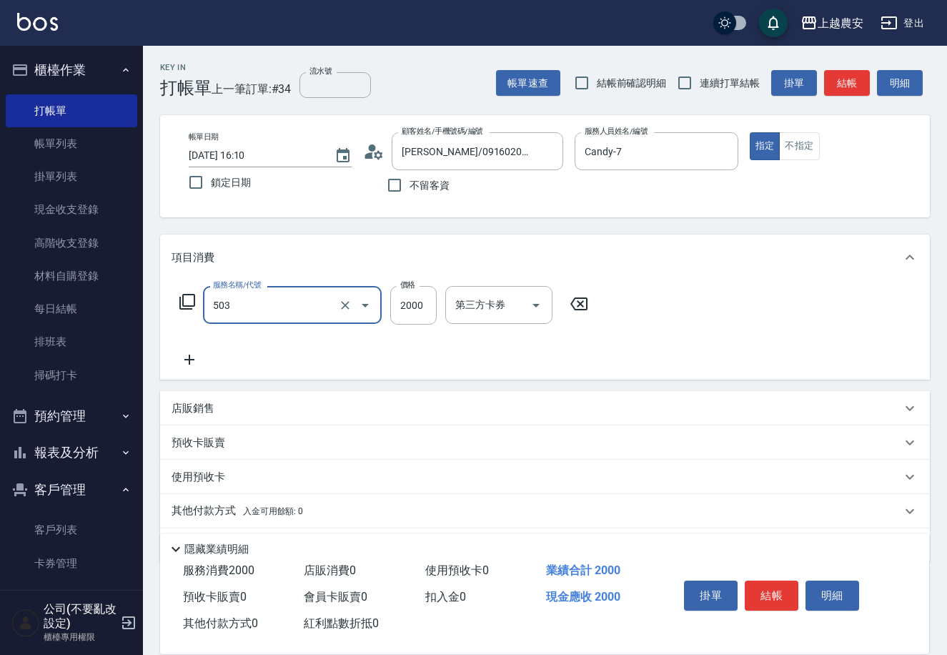
type input "染髮1500↑(503)"
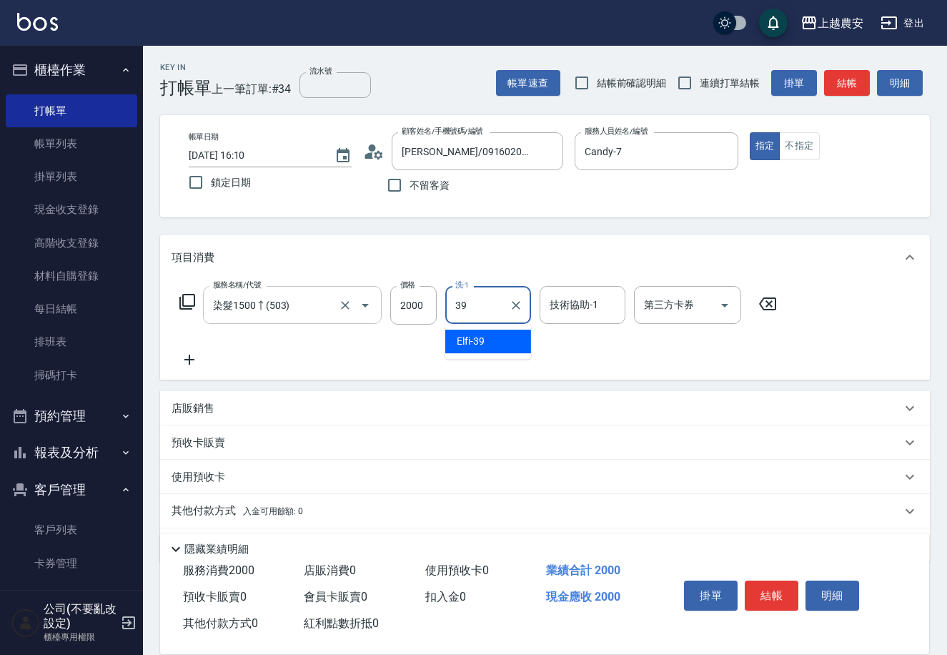
type input "Elfi-39"
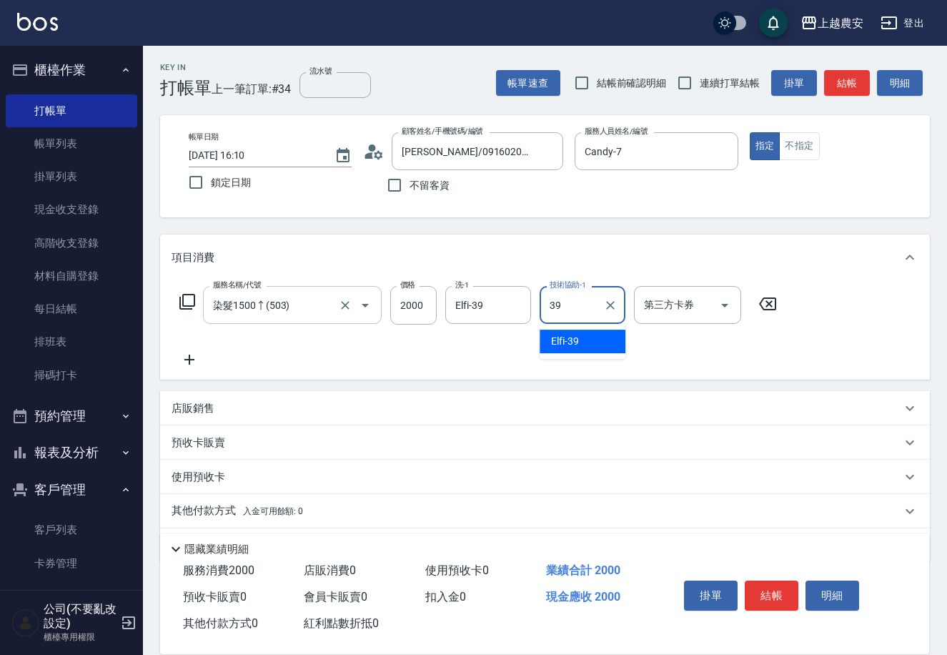
type input "Elfi-39"
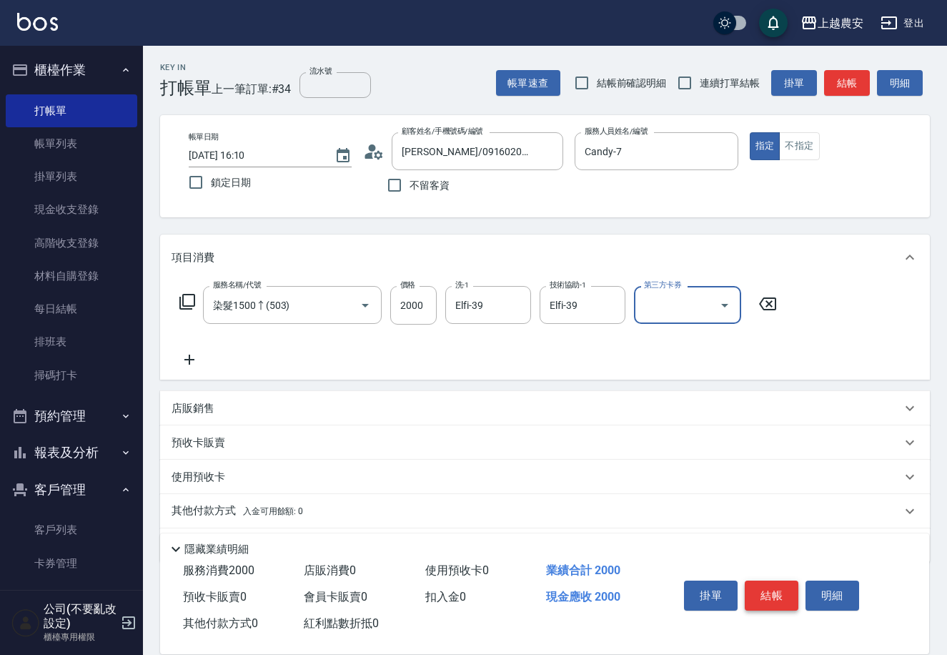
click at [764, 589] on button "結帳" at bounding box center [772, 595] width 54 height 30
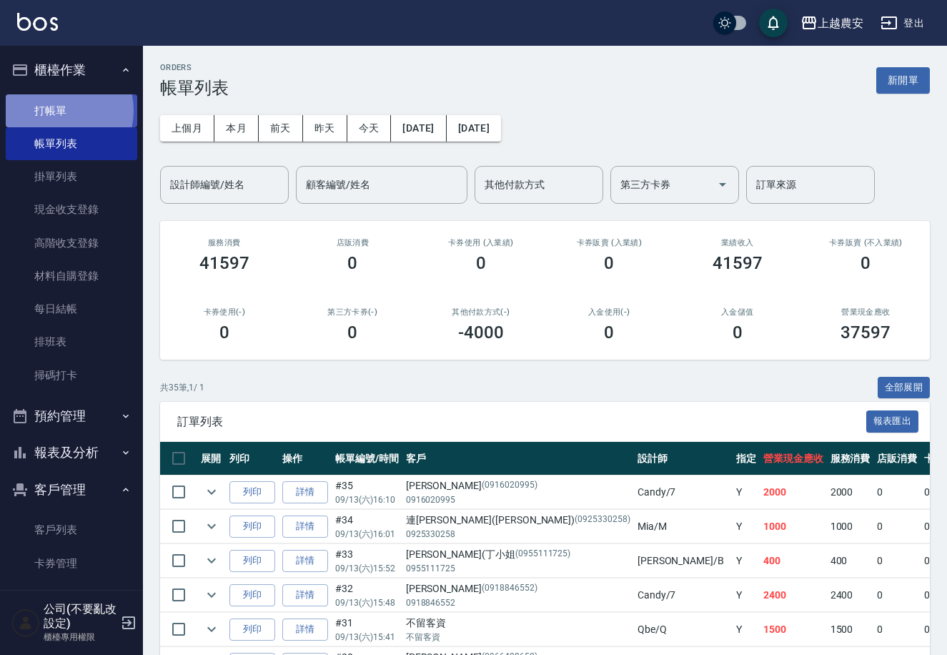
click at [54, 110] on link "打帳單" at bounding box center [72, 110] width 132 height 33
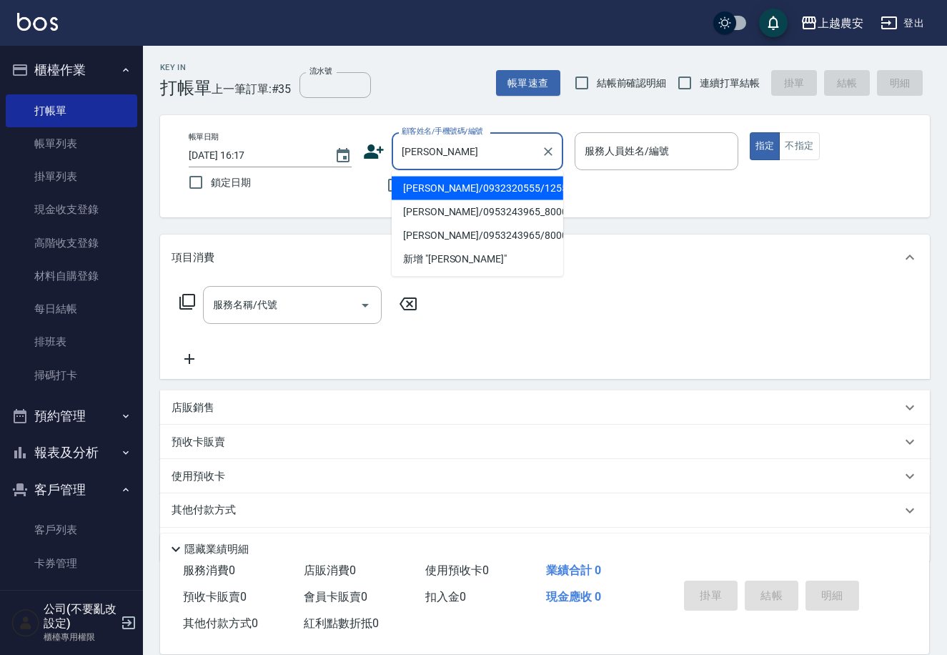
click at [438, 190] on li "[PERSON_NAME]/0932320555/12555" at bounding box center [478, 189] width 172 height 24
type input "[PERSON_NAME]/0932320555/12555"
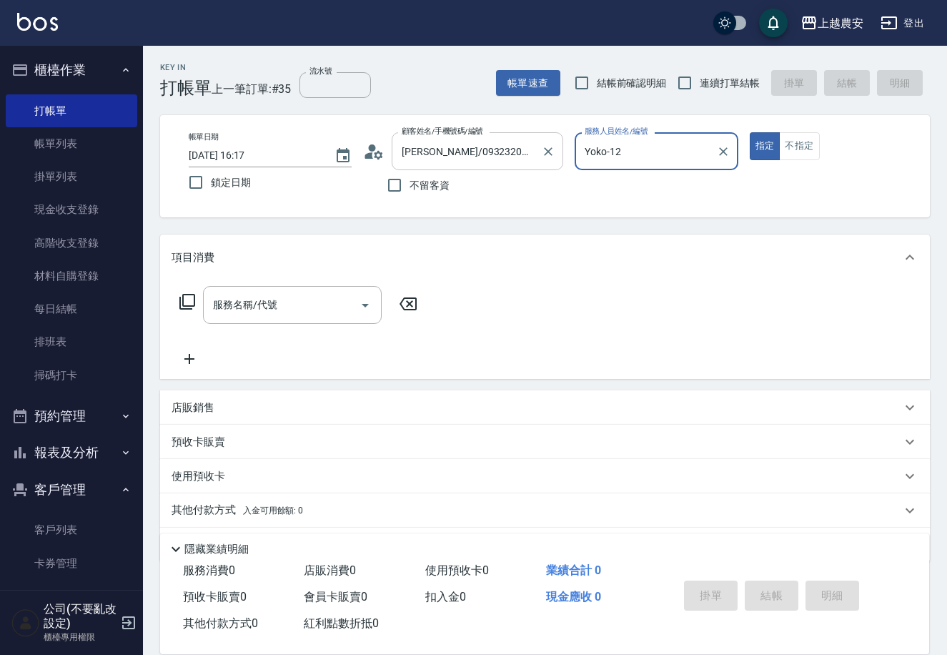
drag, startPoint x: 625, startPoint y: 147, endPoint x: 555, endPoint y: 167, distance: 73.4
click at [557, 167] on div "帳單日期 2025/09/13 16:17 鎖定日期 顧客姓名/手機號碼/編號 邱宜庭/0932320555/12555 顧客姓名/手機號碼/編號 不留客資 …" at bounding box center [545, 166] width 736 height 68
type input "洪美蓉-17"
type button "true"
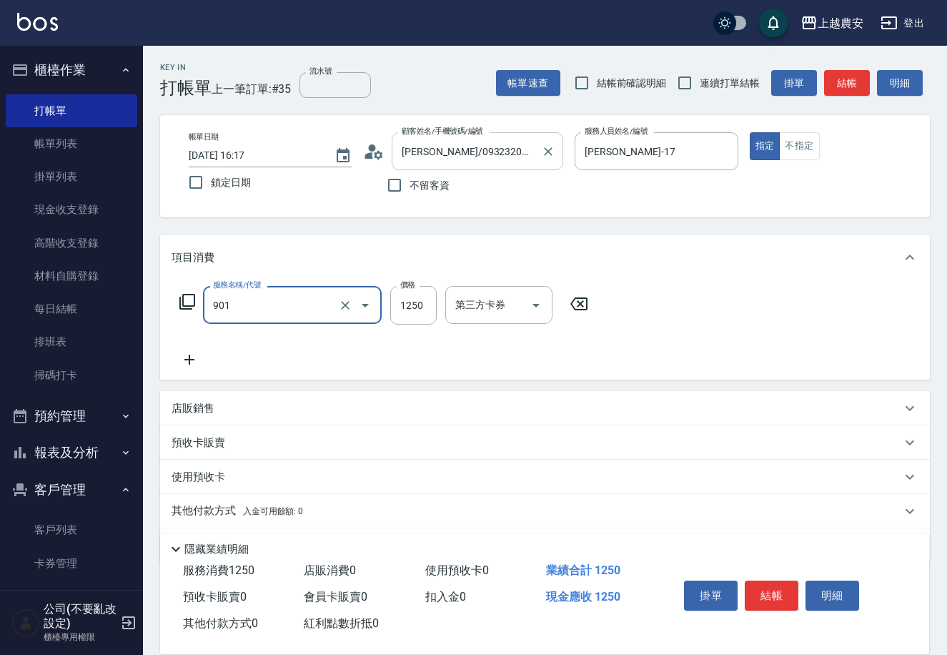
type input "修手指甲(901)"
type input "1800"
click at [783, 588] on button "結帳" at bounding box center [772, 595] width 54 height 30
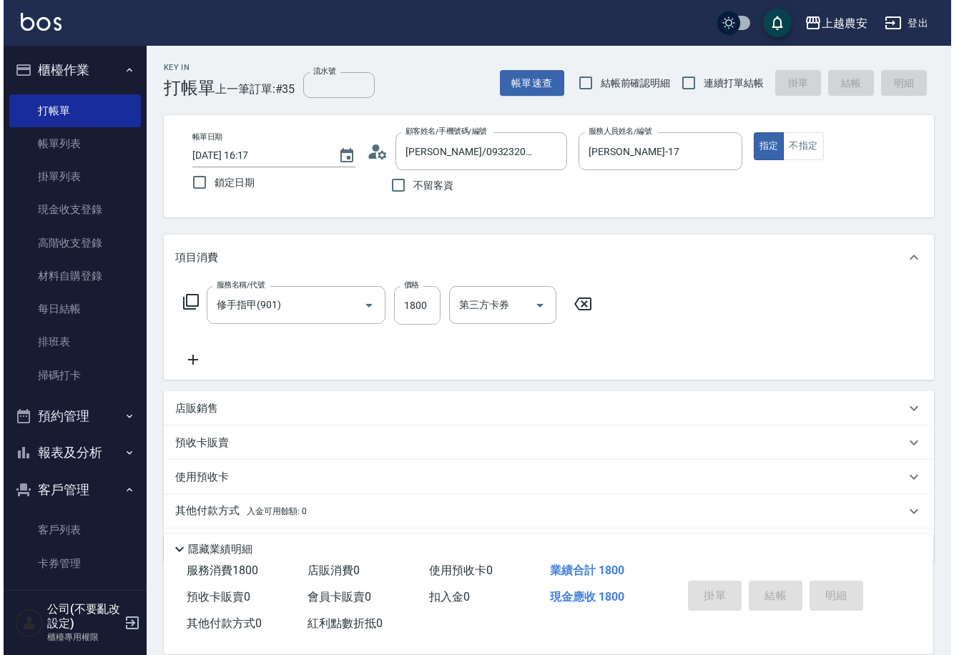
scroll to position [89, 0]
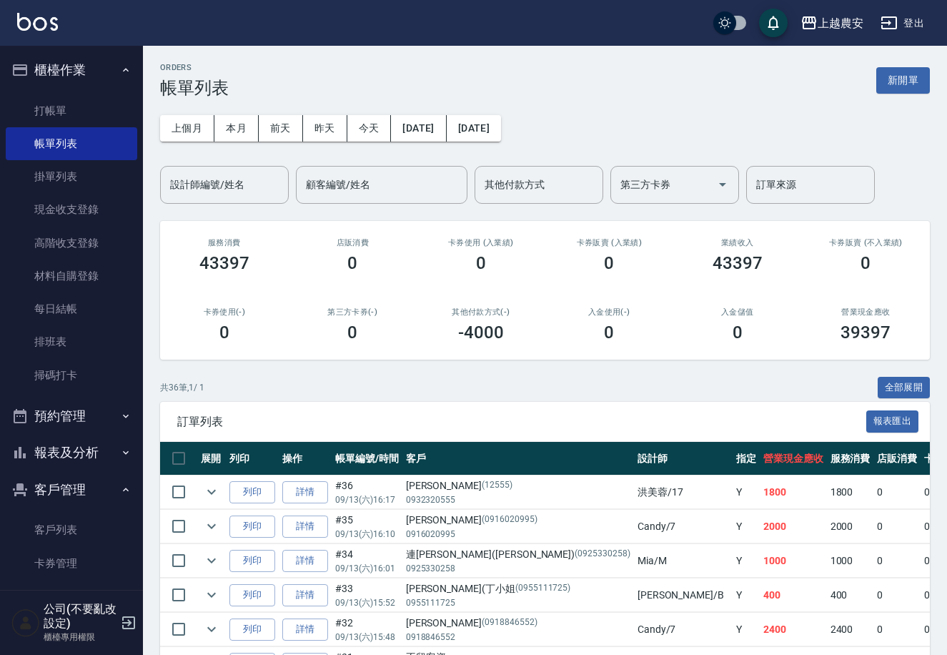
scroll to position [89, 0]
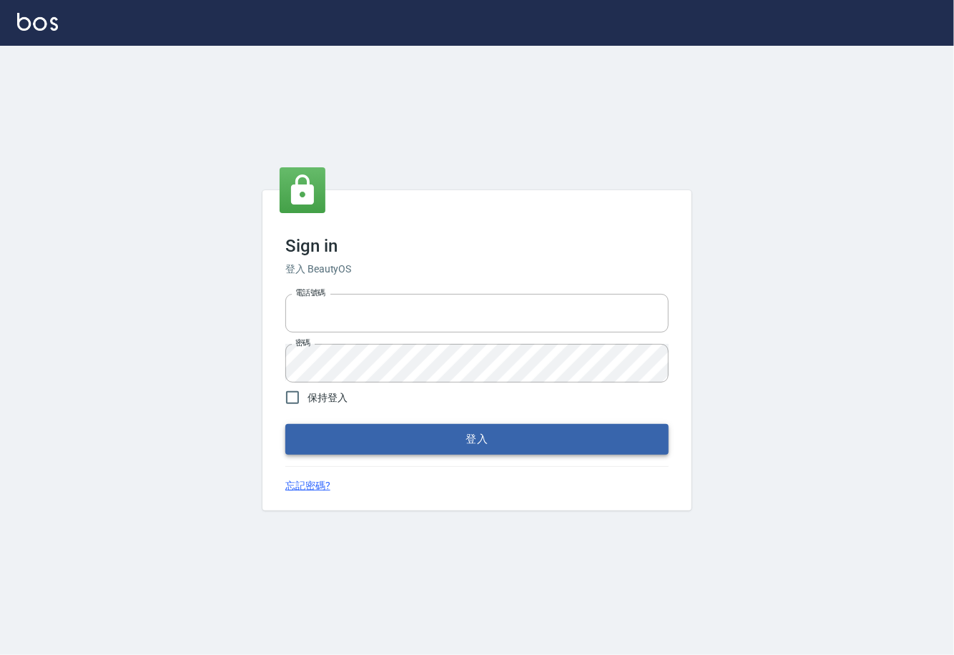
type input "0225929166"
click at [488, 436] on button "登入" at bounding box center [476, 439] width 383 height 30
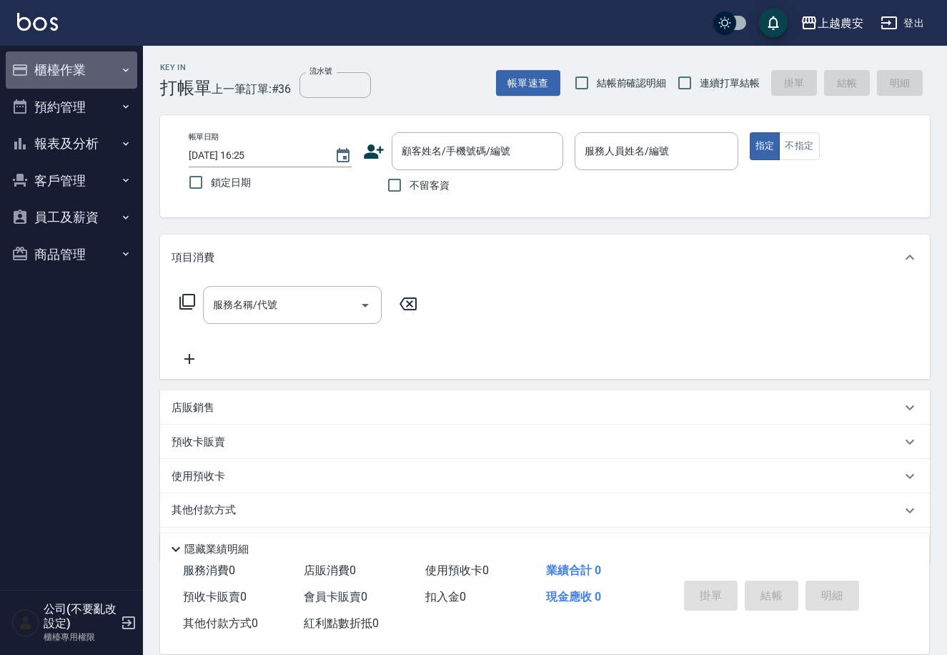
click at [31, 77] on button "櫃檯作業" at bounding box center [72, 69] width 132 height 37
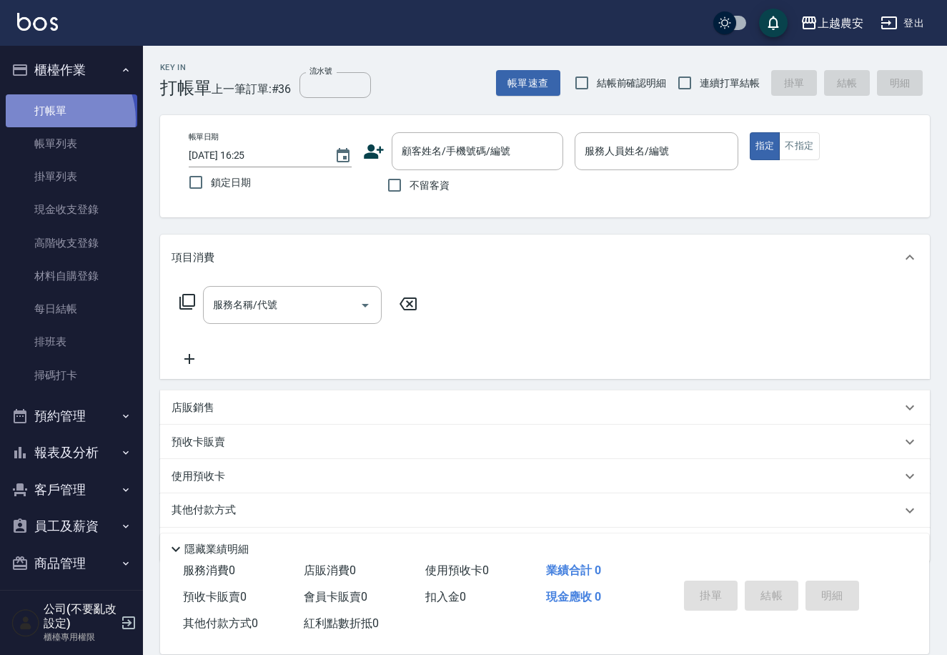
click at [55, 119] on link "打帳單" at bounding box center [72, 110] width 132 height 33
click at [490, 160] on input "顧客姓名/手機號碼/編號" at bounding box center [466, 151] width 137 height 25
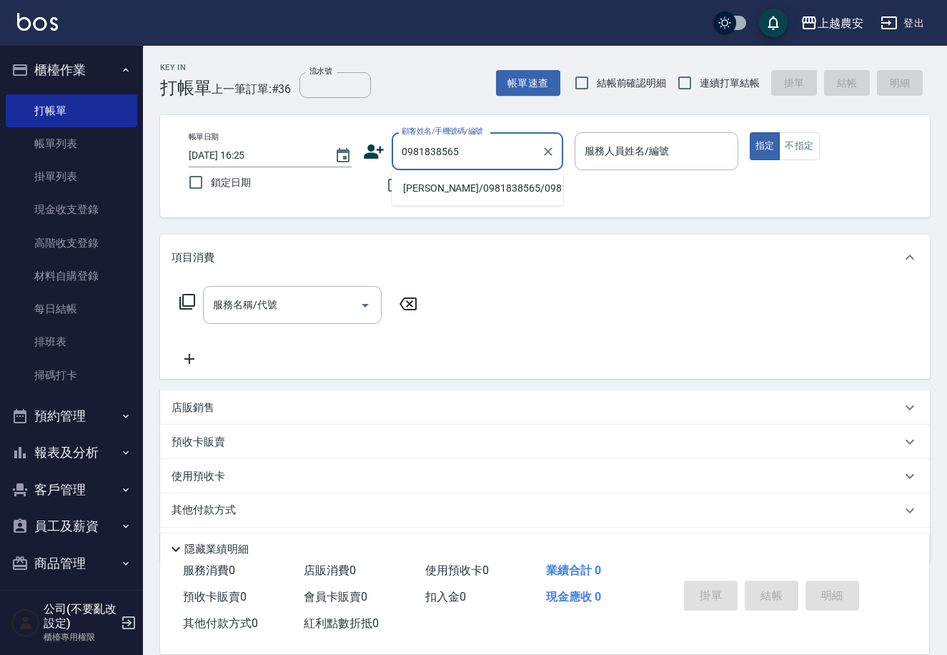
click at [465, 188] on li "[PERSON_NAME]/0981838565/0981838565" at bounding box center [478, 189] width 172 height 24
type input "[PERSON_NAME]/0981838565/0981838565"
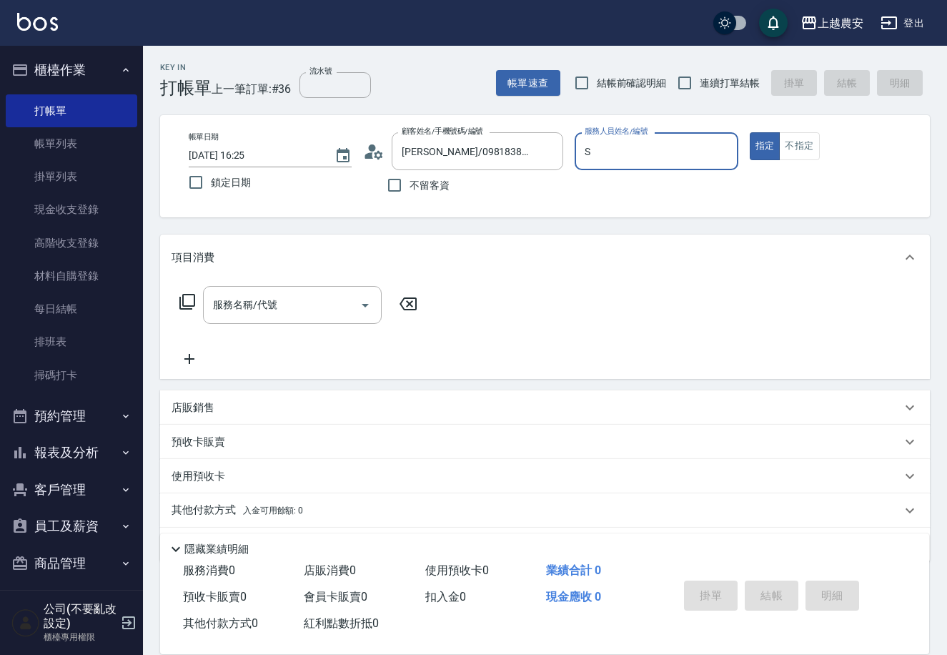
type input "S"
type button "true"
type input "Sandy-S"
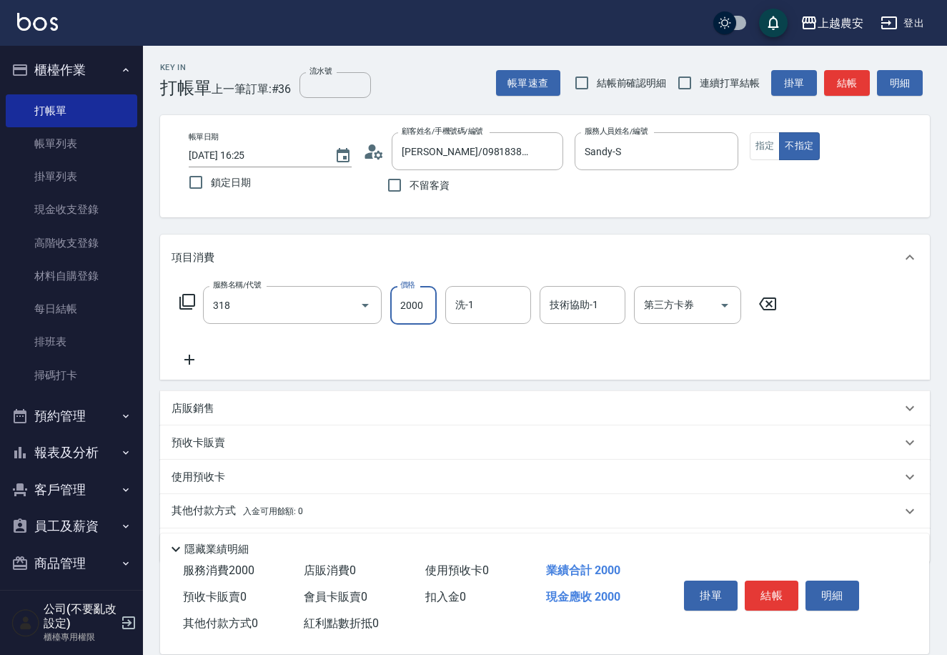
type input "燙髮1500↑(自購)(318)"
type input "2500"
type input "02"
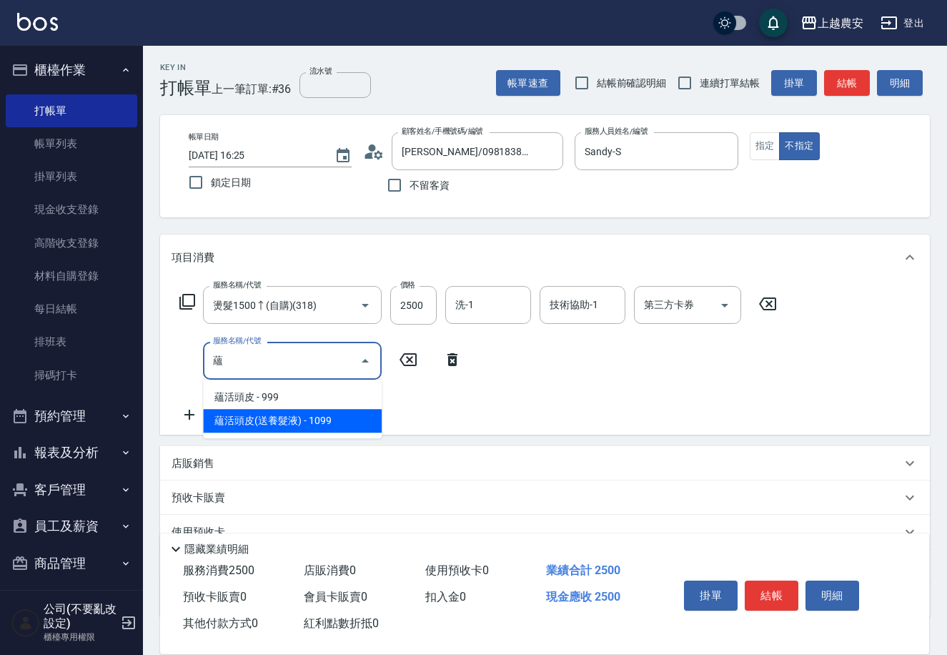
click at [317, 415] on span "蘊活頭皮(送養髮液) - 1099" at bounding box center [292, 421] width 179 height 24
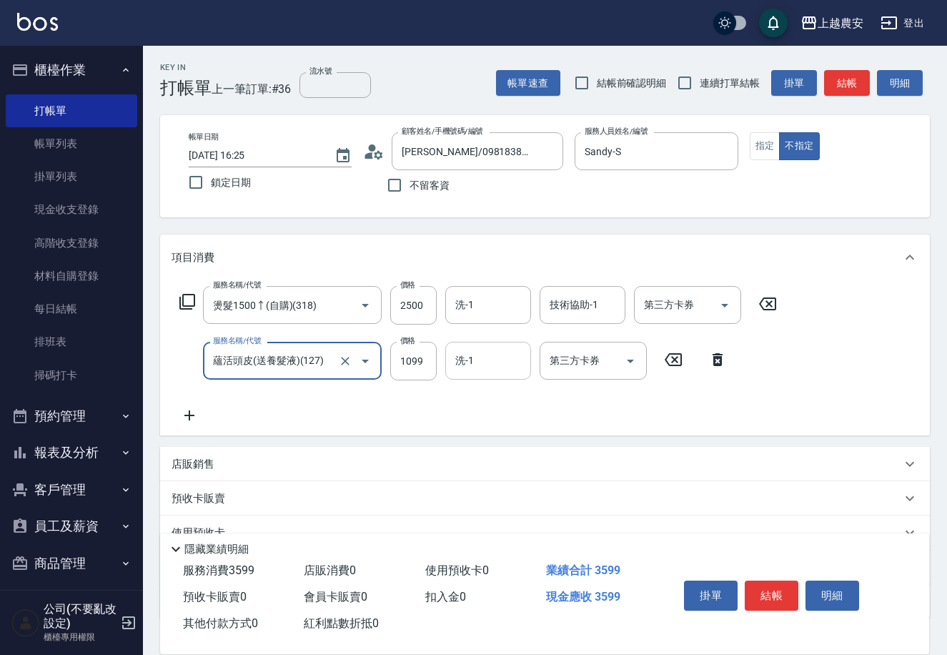
type input "蘊活頭皮(送養髮液)(127)"
click at [492, 370] on input "洗-1" at bounding box center [488, 360] width 73 height 25
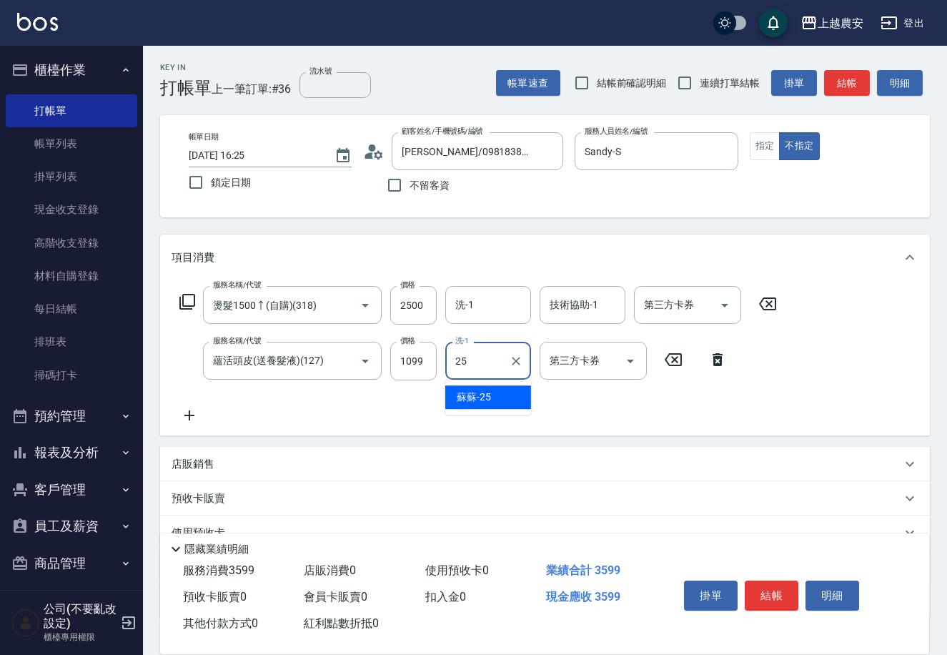
type input "蘇蘇-25"
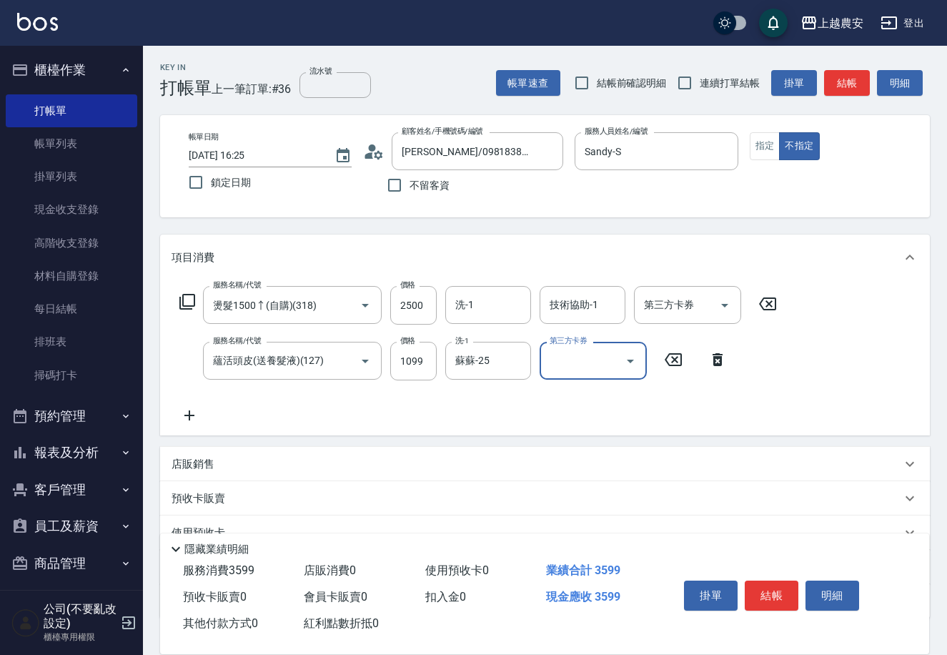
scroll to position [98, 0]
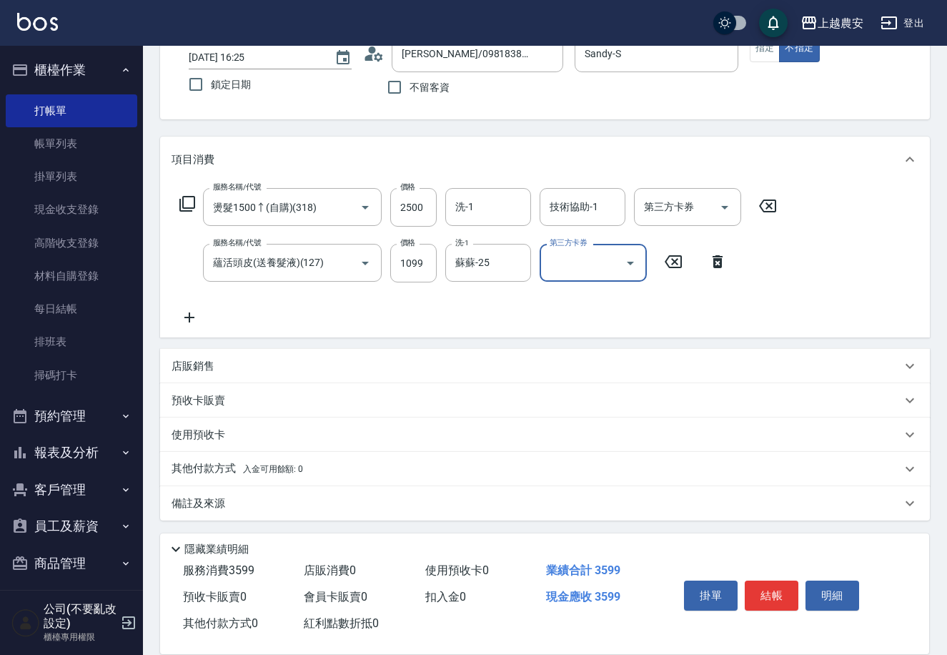
click at [282, 464] on span "入金可用餘額: 0" at bounding box center [273, 469] width 61 height 10
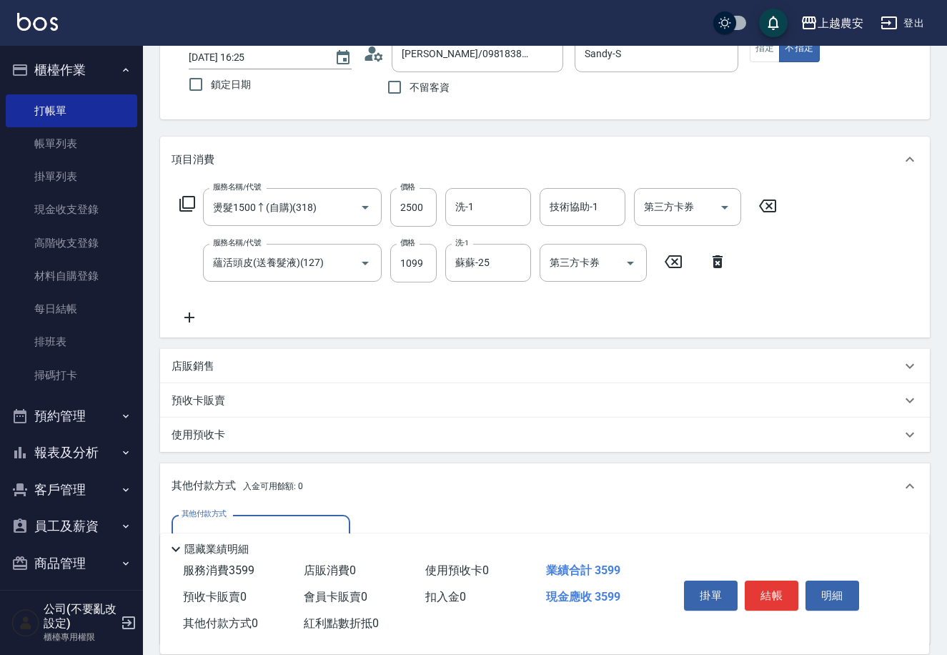
scroll to position [176, 0]
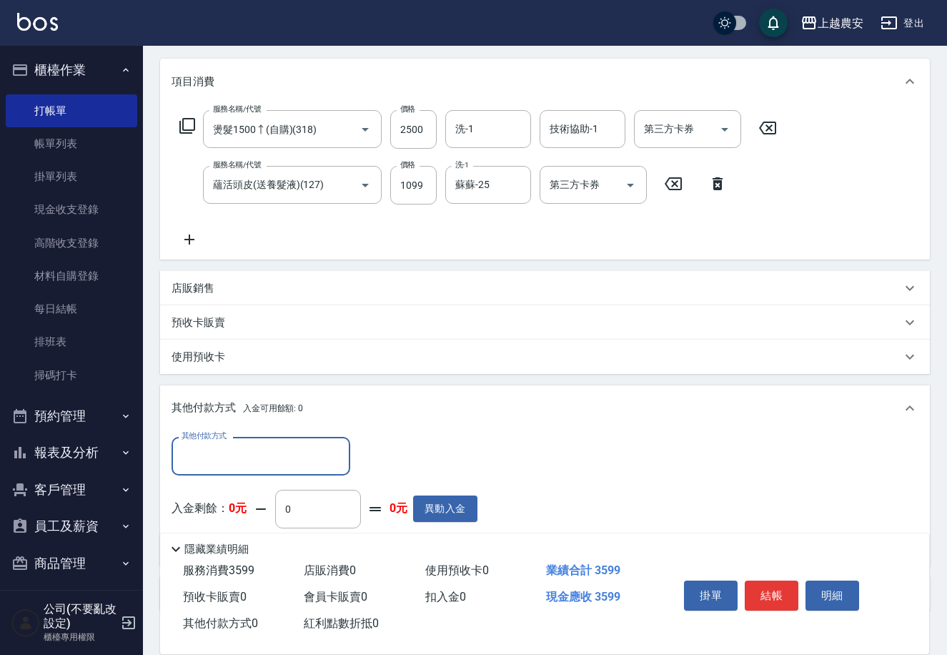
click at [264, 449] on input "其他付款方式" at bounding box center [261, 455] width 166 height 25
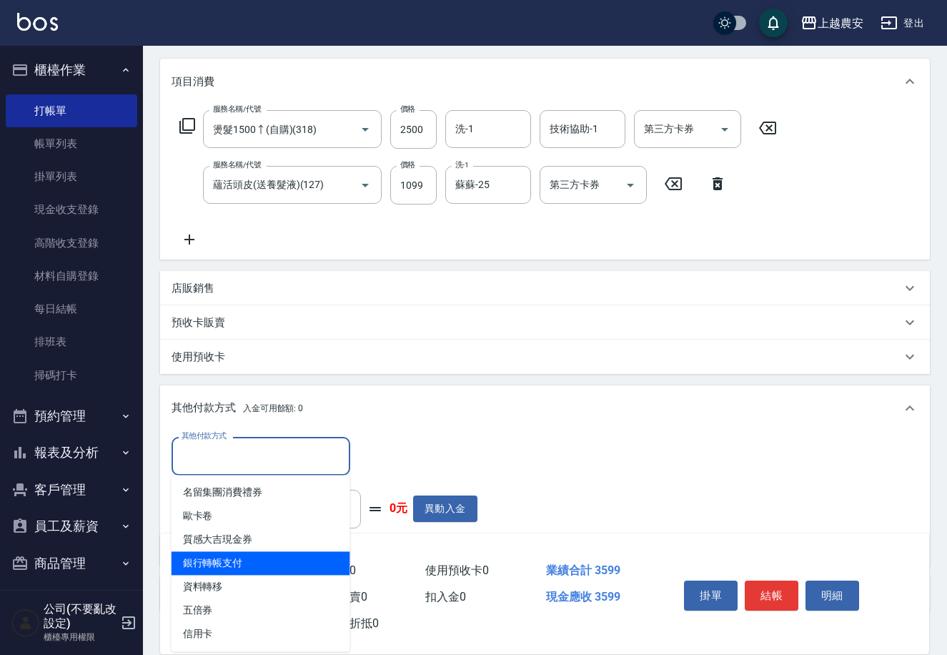
click at [270, 555] on span "銀行轉帳支付" at bounding box center [261, 563] width 179 height 24
type input "銀行轉帳支付"
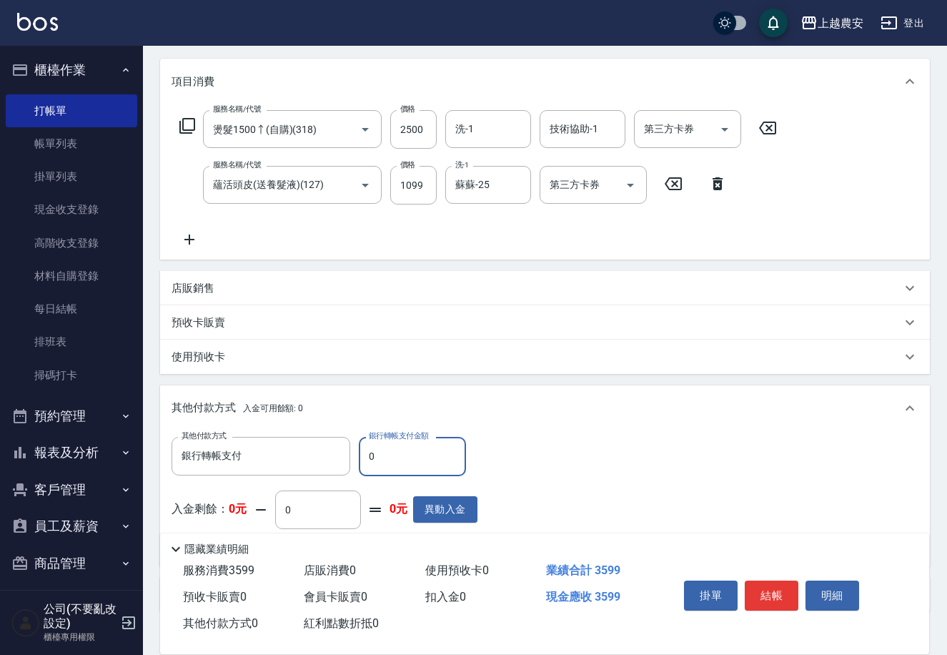
drag, startPoint x: 365, startPoint y: 452, endPoint x: 432, endPoint y: 460, distance: 67.7
click at [431, 460] on input "0" at bounding box center [412, 456] width 107 height 39
type input "3599"
click at [763, 588] on button "結帳" at bounding box center [772, 595] width 54 height 30
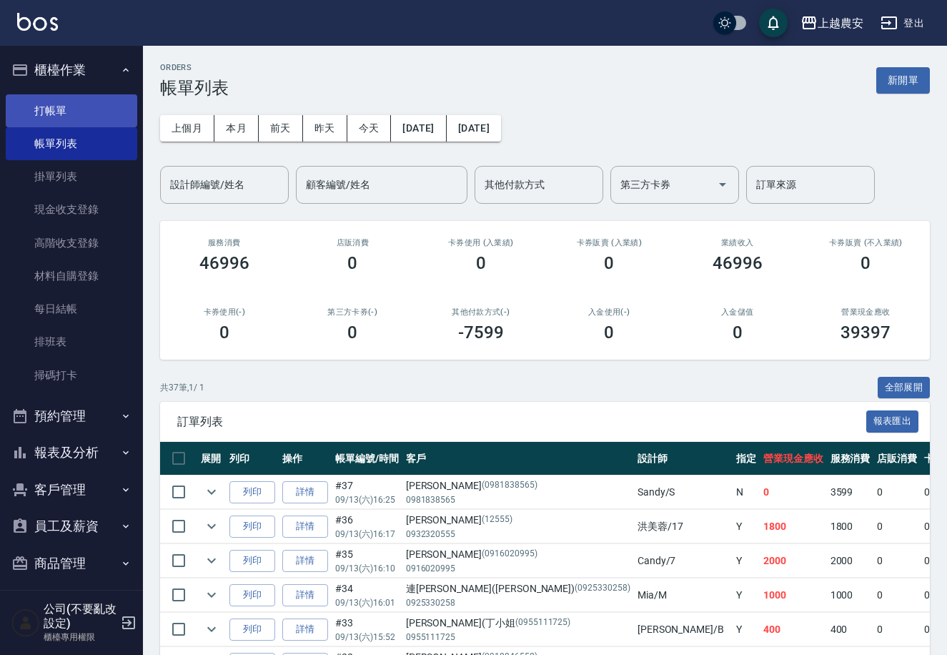
click at [79, 110] on link "打帳單" at bounding box center [72, 110] width 132 height 33
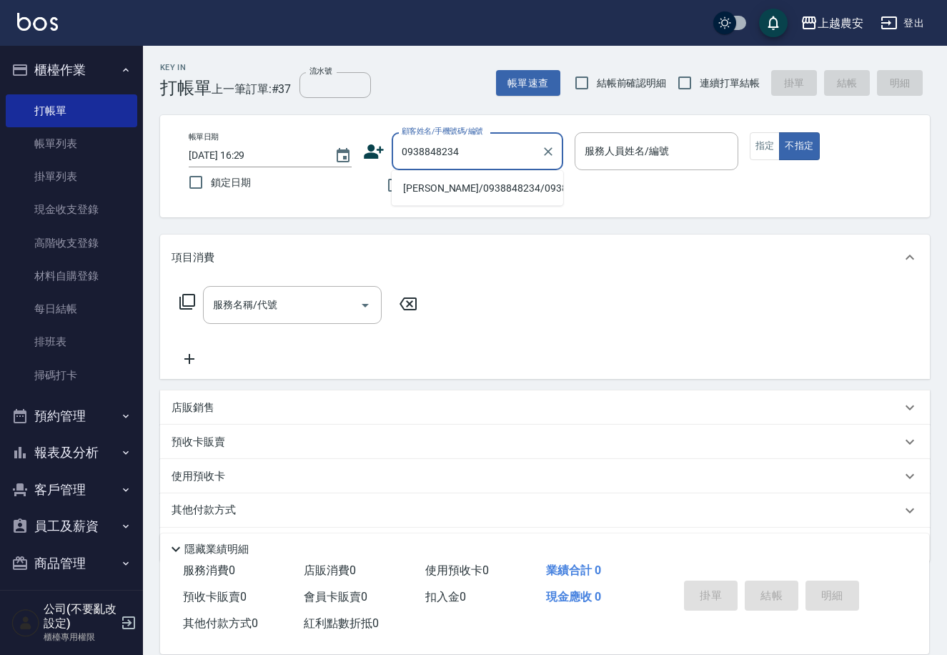
click at [432, 182] on li "[PERSON_NAME]/0938848234/0938848234" at bounding box center [478, 189] width 172 height 24
type input "[PERSON_NAME]/0938848234/0938848234"
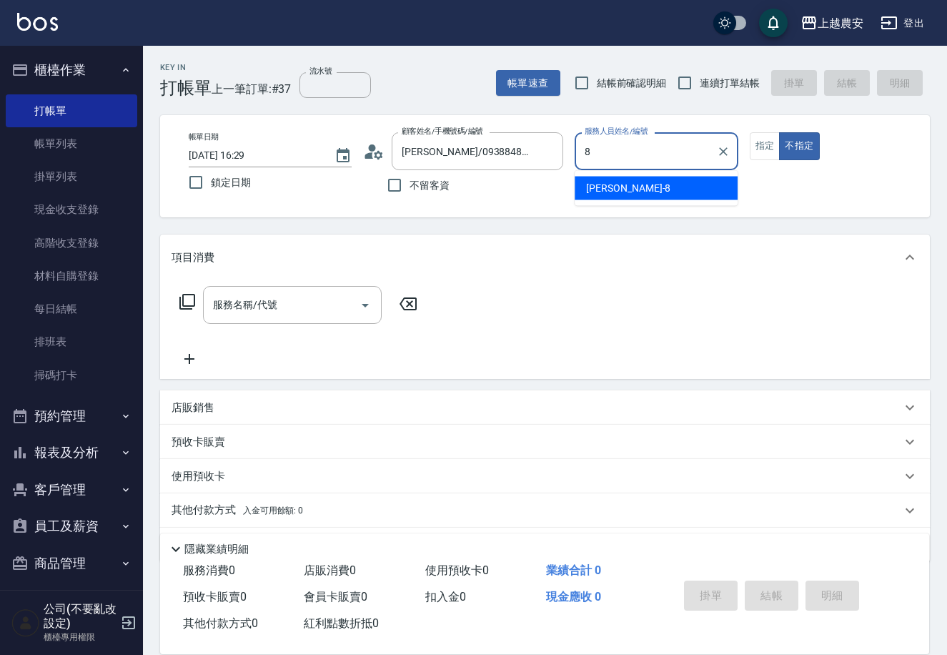
type input "黛慧-8"
type button "false"
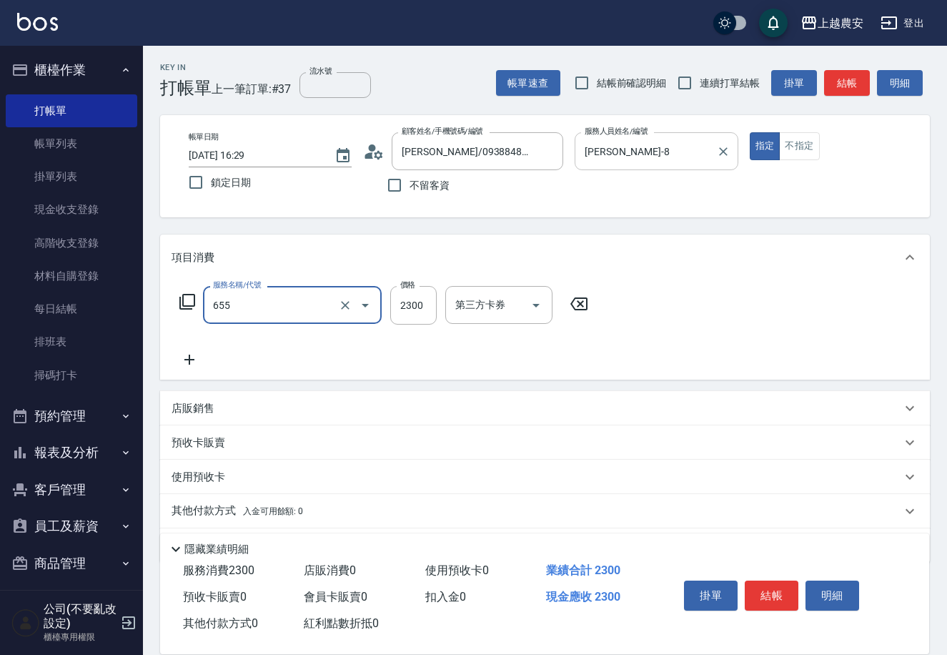
type input "結構2段式(自)(655)"
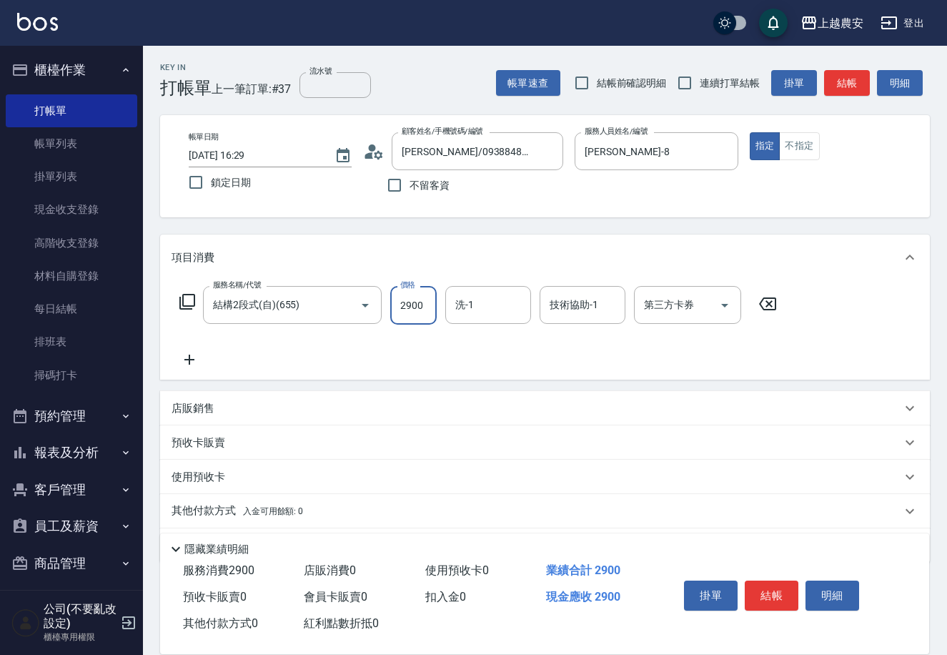
type input "2900"
click at [268, 506] on span "入金可用餘額: 0" at bounding box center [273, 511] width 61 height 10
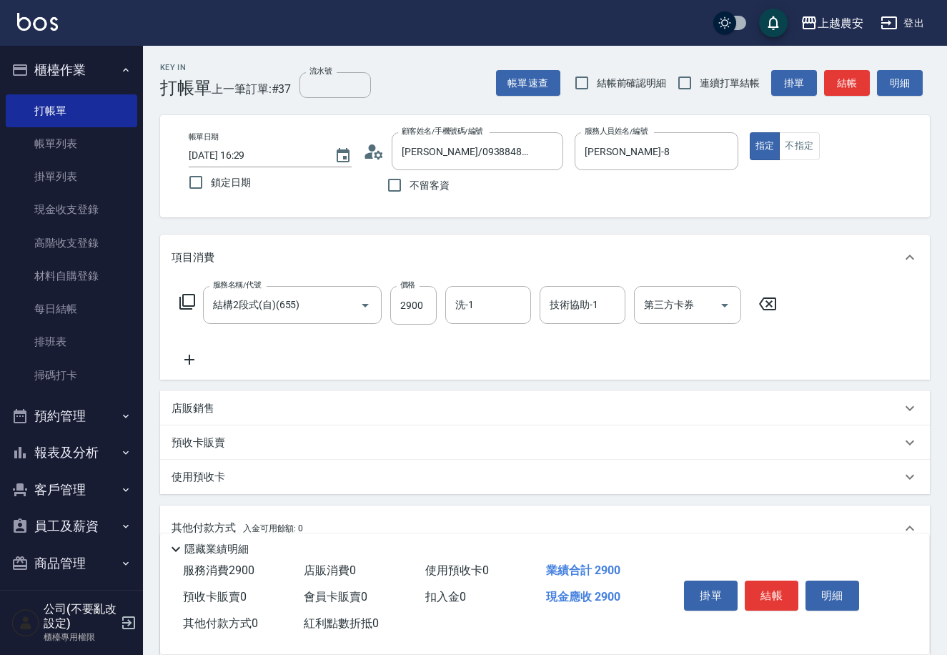
scroll to position [210, 0]
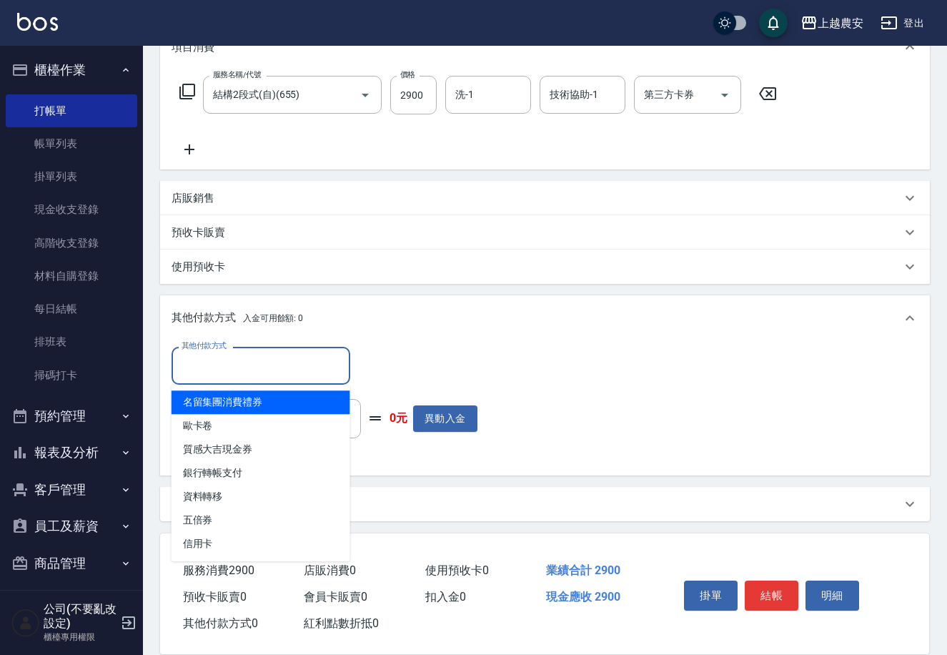
click at [207, 368] on input "其他付款方式" at bounding box center [261, 365] width 166 height 25
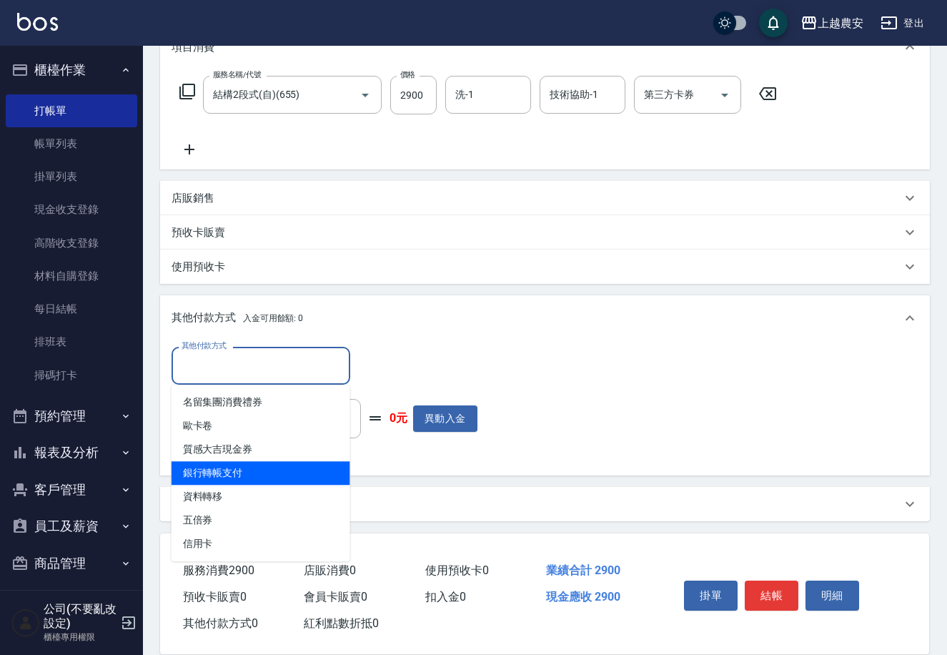
drag, startPoint x: 228, startPoint y: 480, endPoint x: 346, endPoint y: 392, distance: 147.5
click at [228, 480] on span "銀行轉帳支付" at bounding box center [261, 473] width 179 height 24
type input "銀行轉帳支付"
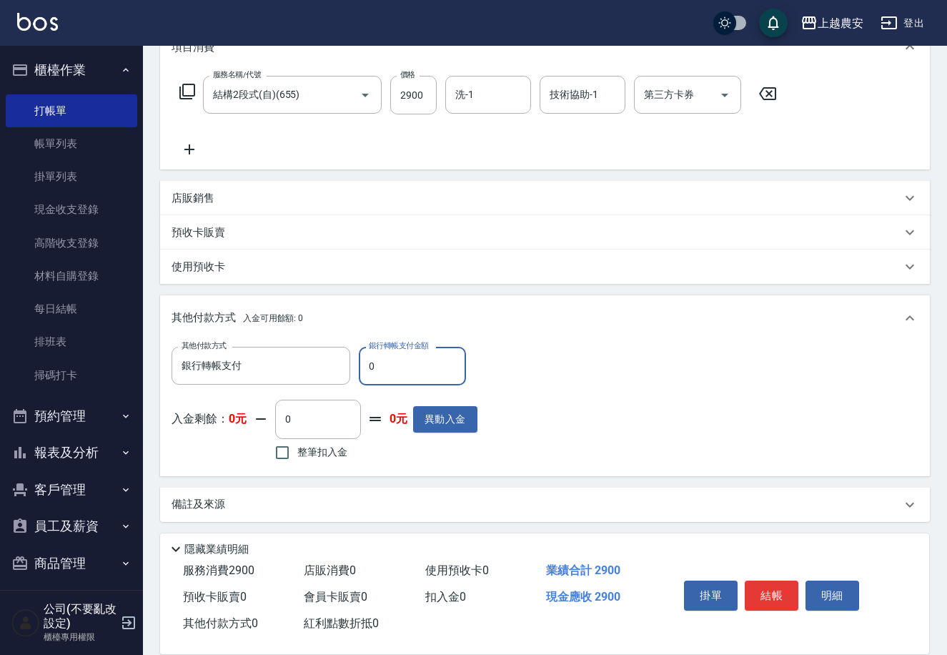
drag, startPoint x: 362, startPoint y: 367, endPoint x: 417, endPoint y: 370, distance: 55.2
click at [415, 370] on input "0" at bounding box center [412, 366] width 107 height 39
type input "2900"
click at [779, 590] on button "結帳" at bounding box center [772, 595] width 54 height 30
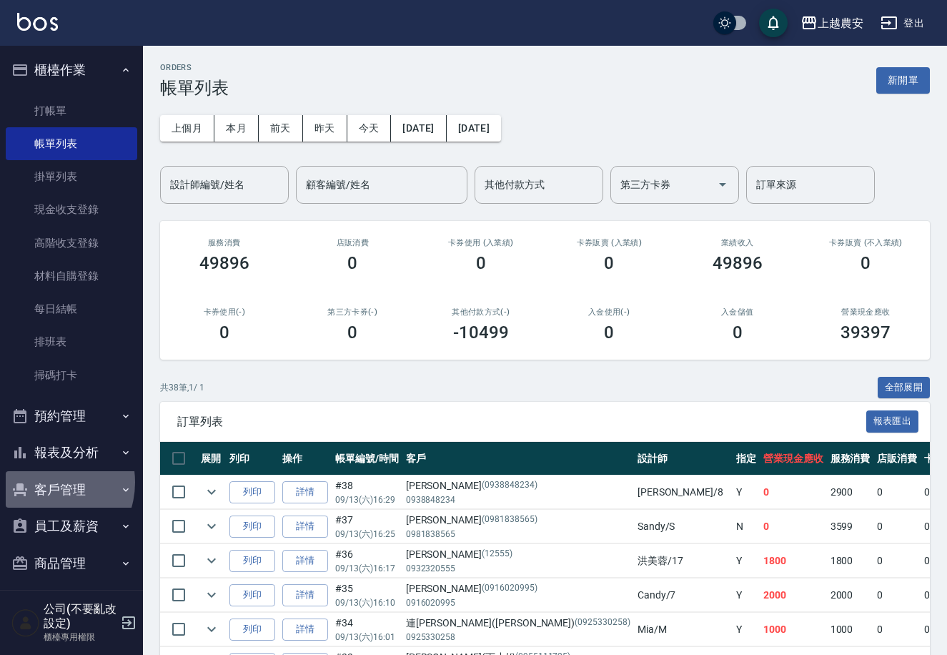
click at [46, 483] on button "客戶管理" at bounding box center [72, 489] width 132 height 37
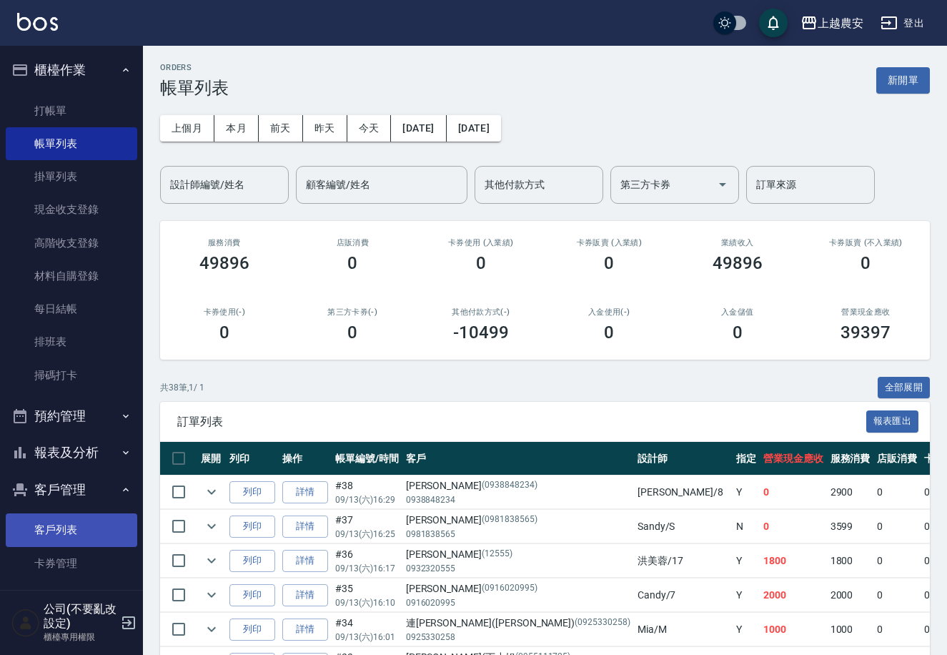
click at [57, 525] on link "客戶列表" at bounding box center [72, 529] width 132 height 33
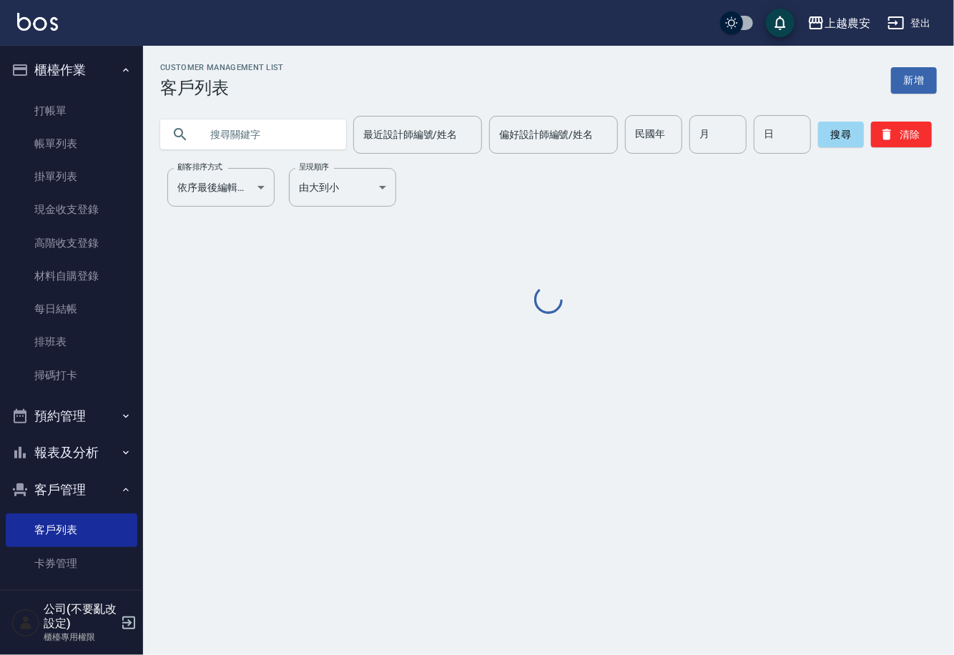
click at [258, 120] on input "text" at bounding box center [267, 134] width 134 height 39
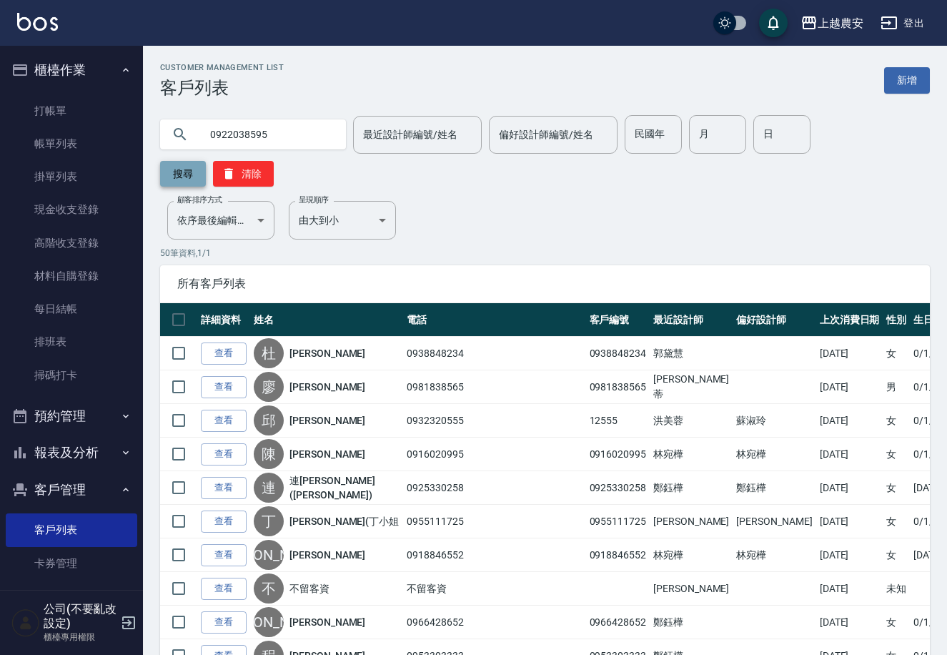
type input "0922038595"
click at [206, 161] on button "搜尋" at bounding box center [183, 174] width 46 height 26
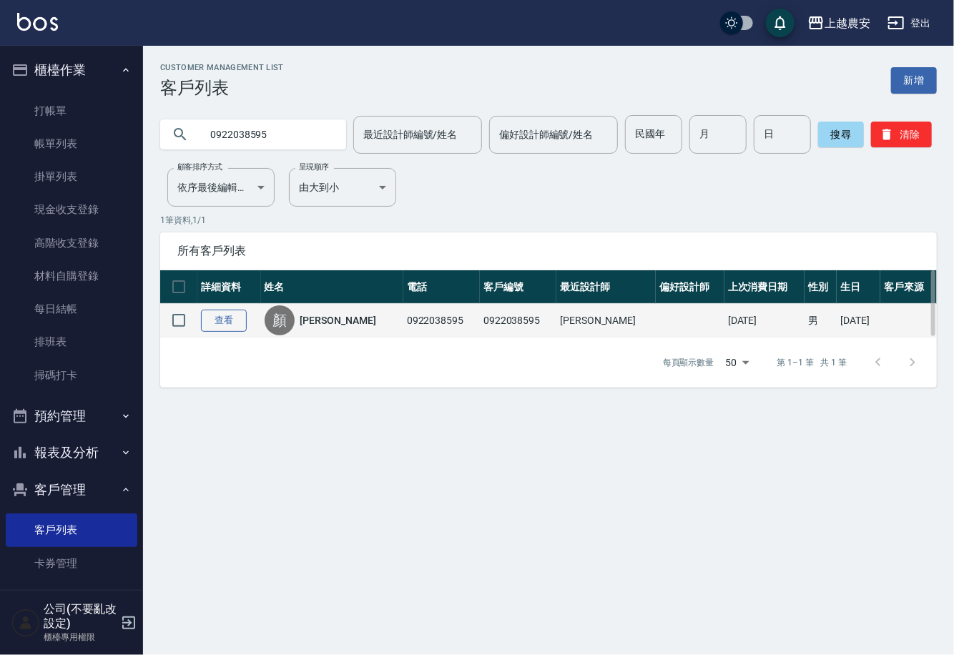
click at [236, 318] on link "查看" at bounding box center [224, 321] width 46 height 22
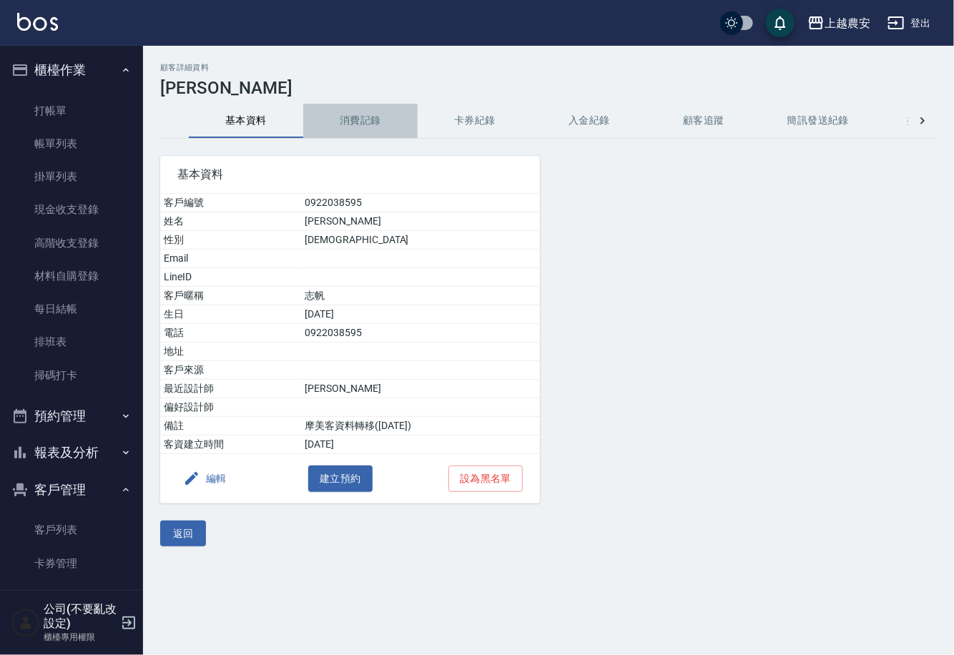
click at [372, 117] on button "消費記錄" at bounding box center [360, 121] width 114 height 34
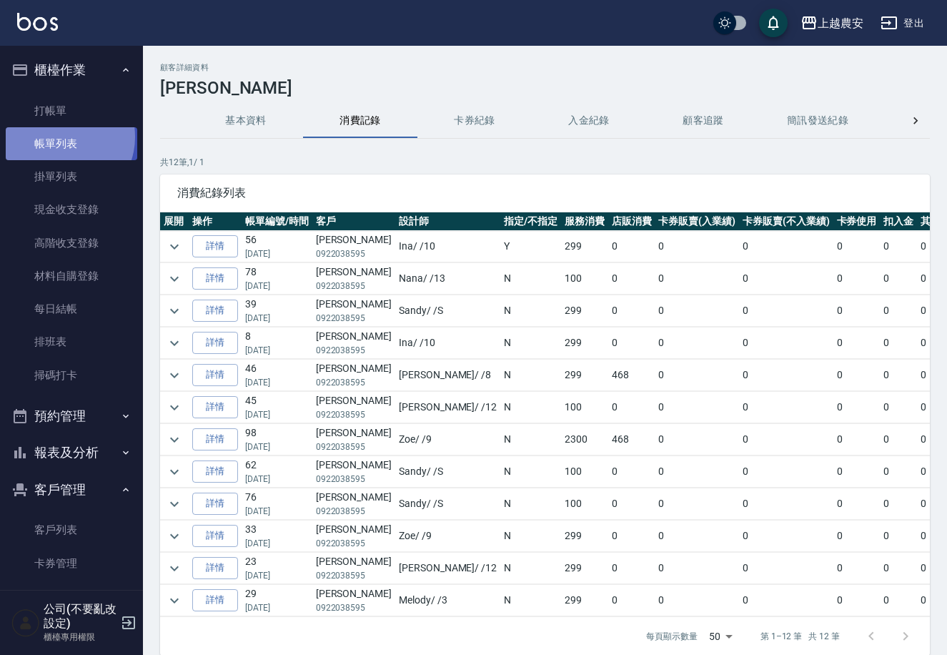
click at [61, 137] on link "帳單列表" at bounding box center [72, 143] width 132 height 33
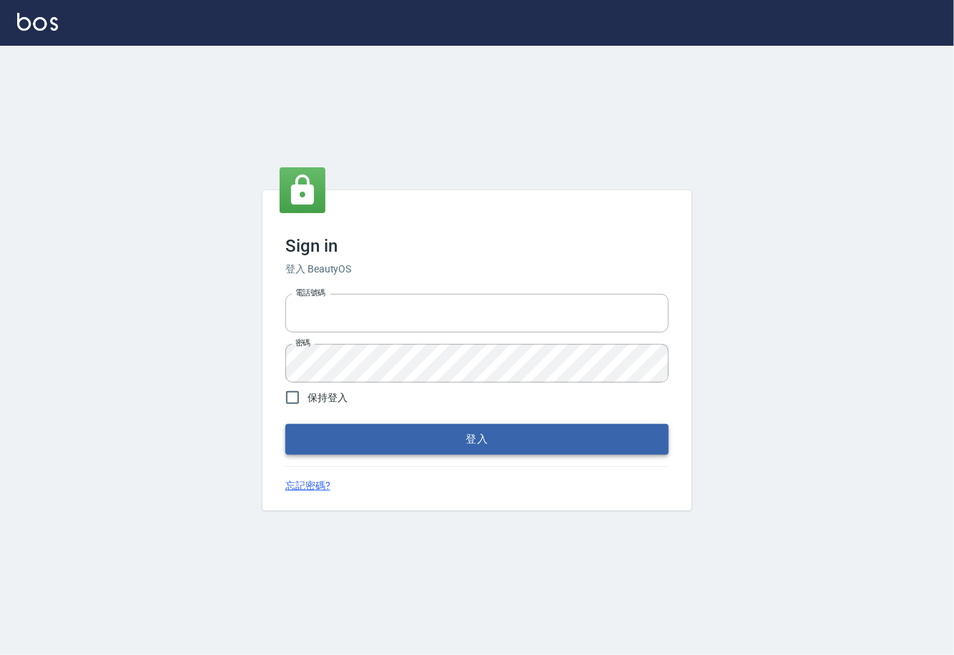
type input "0225929166"
click at [488, 436] on button "登入" at bounding box center [476, 439] width 383 height 30
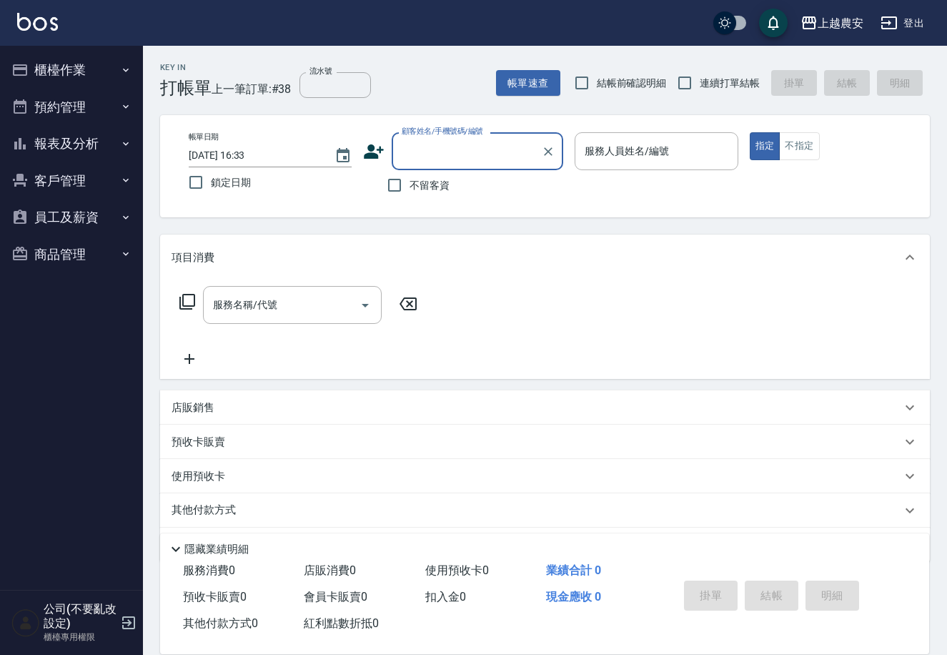
scroll to position [43, 0]
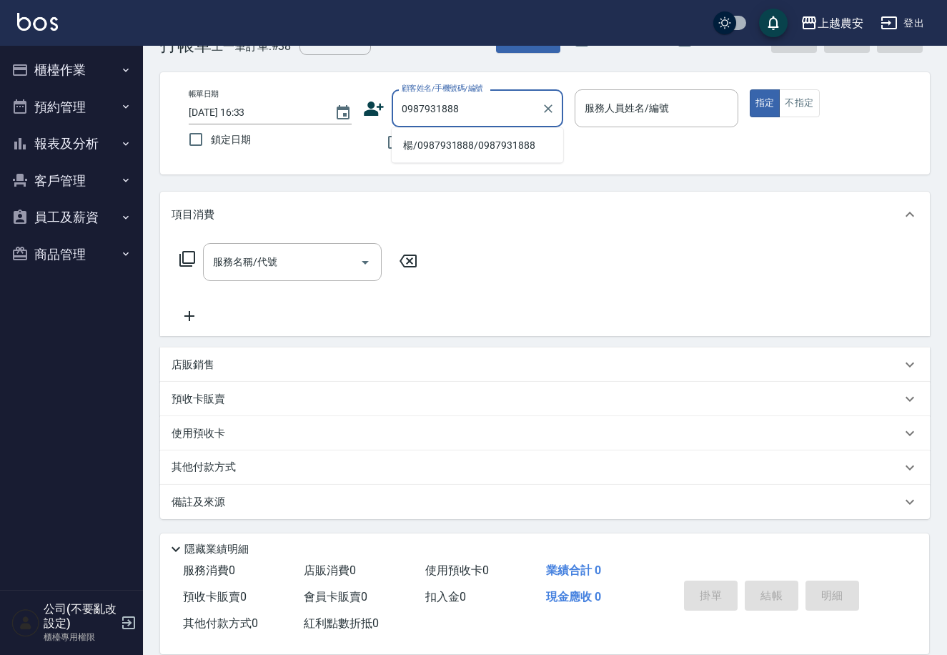
click at [440, 142] on li "楊/0987931888/0987931888" at bounding box center [478, 146] width 172 height 24
type input "楊/0987931888/0987931888"
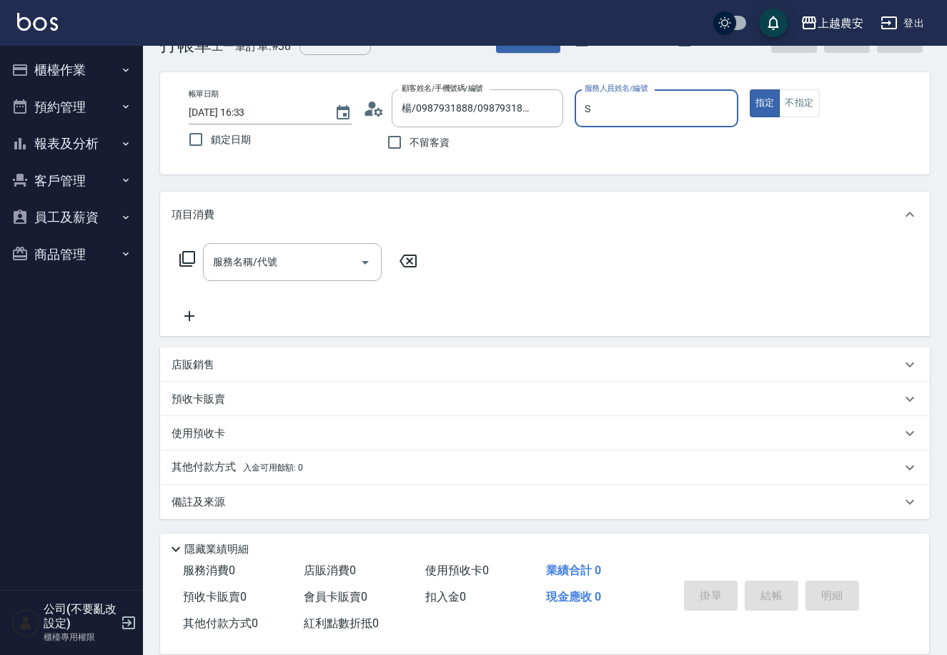
type input "Sandy-S"
type button "true"
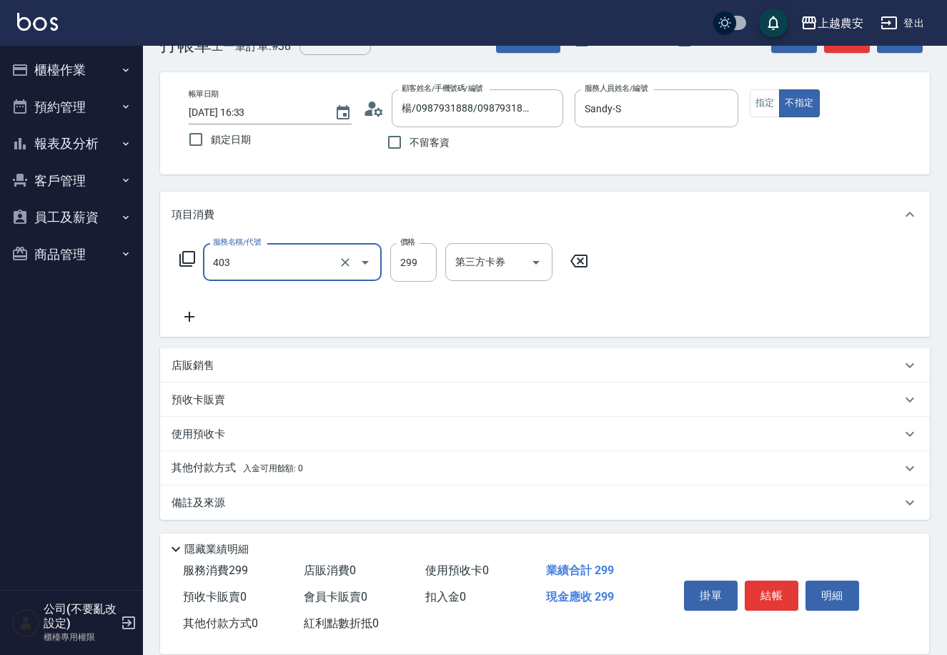
type input "剪髮(403)"
click at [781, 581] on button "結帳" at bounding box center [772, 595] width 54 height 30
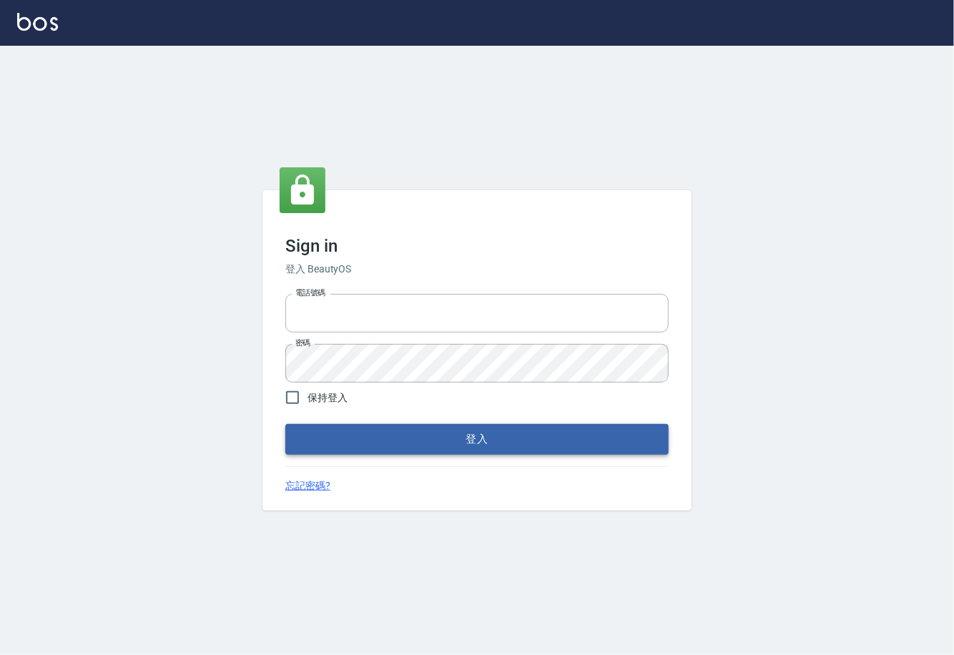
type input "0225929166"
click at [529, 433] on button "登入" at bounding box center [476, 439] width 383 height 30
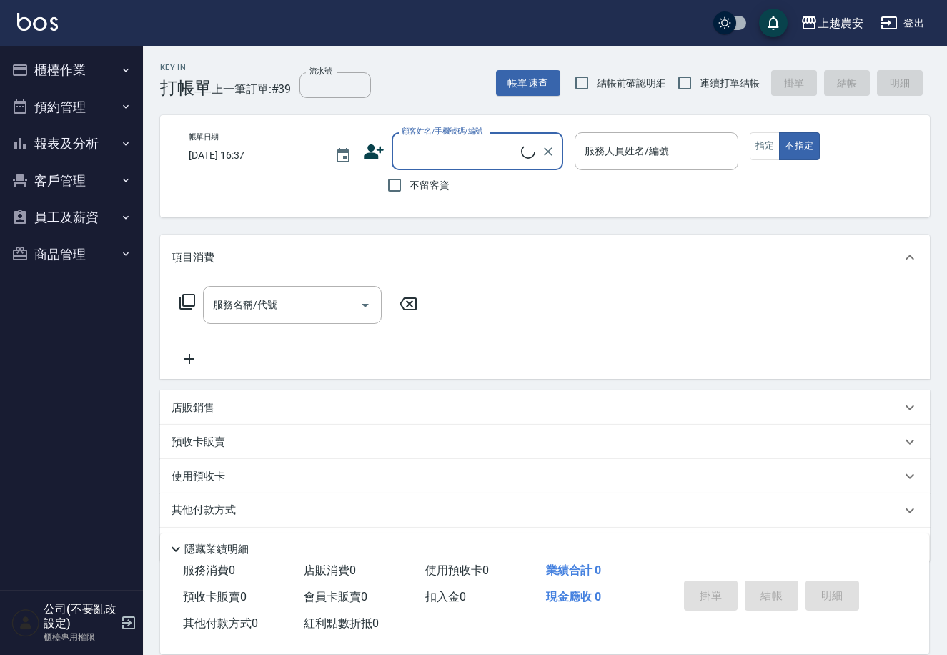
click at [100, 63] on button "櫃檯作業" at bounding box center [72, 69] width 132 height 37
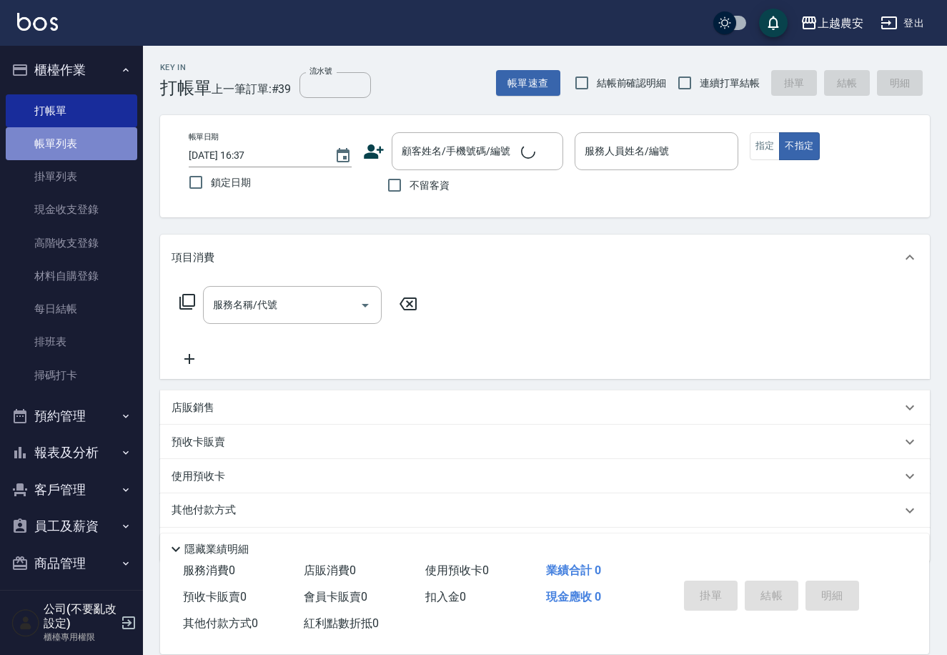
click at [74, 153] on link "帳單列表" at bounding box center [72, 143] width 132 height 33
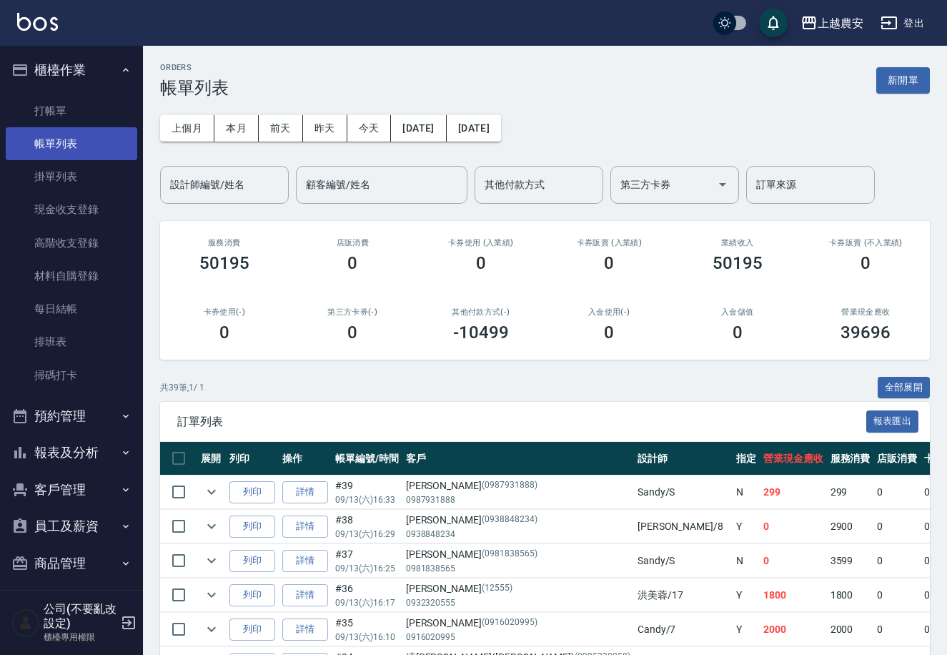
scroll to position [8, 0]
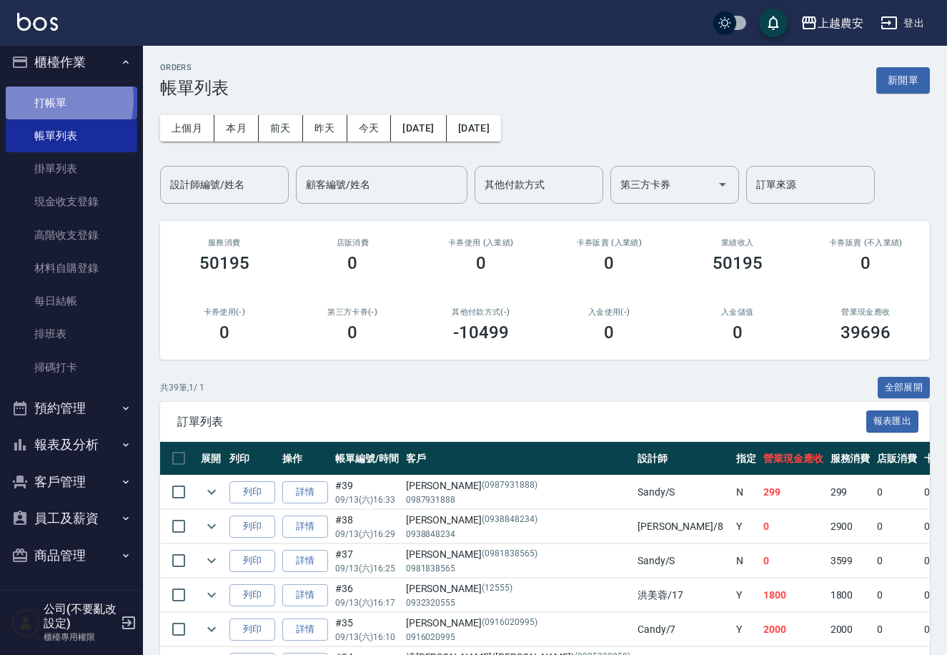
click at [52, 99] on link "打帳單" at bounding box center [72, 102] width 132 height 33
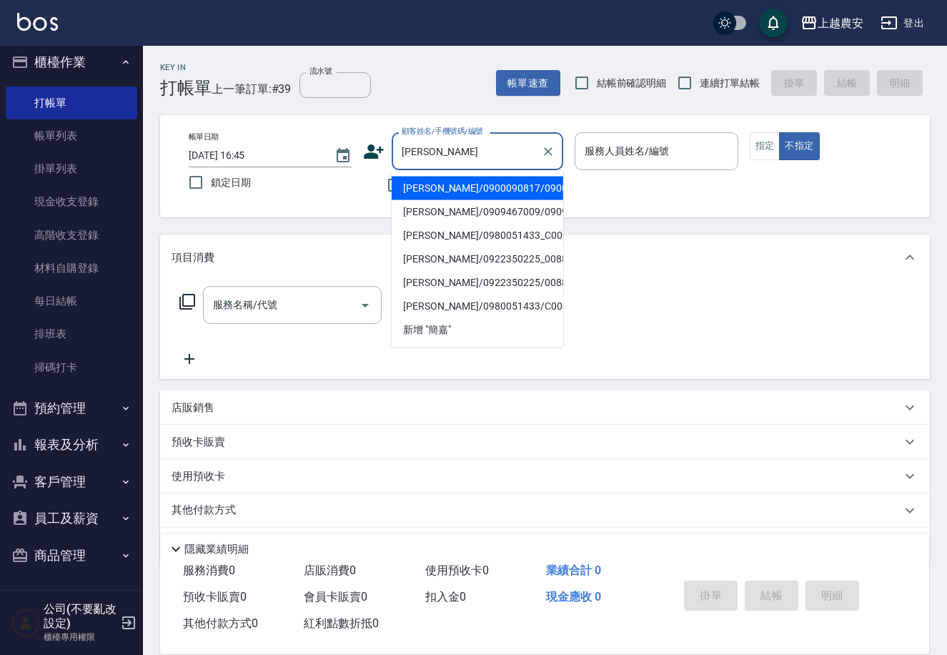
click at [440, 197] on li "[PERSON_NAME]/0900090817/0900090817" at bounding box center [478, 189] width 172 height 24
type input "[PERSON_NAME]/0900090817/0900090817"
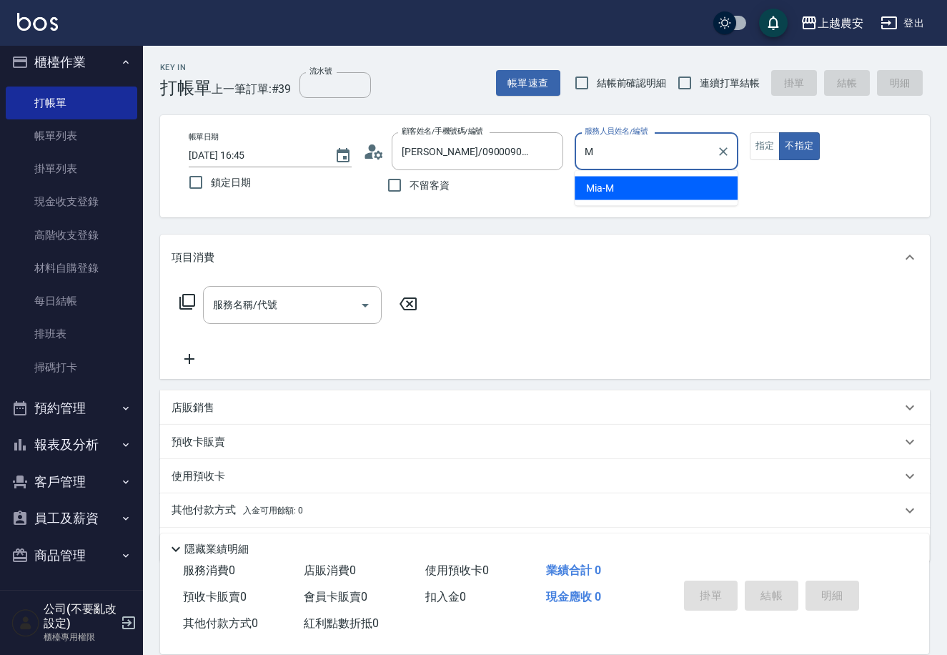
type input "Mia-M"
type button "false"
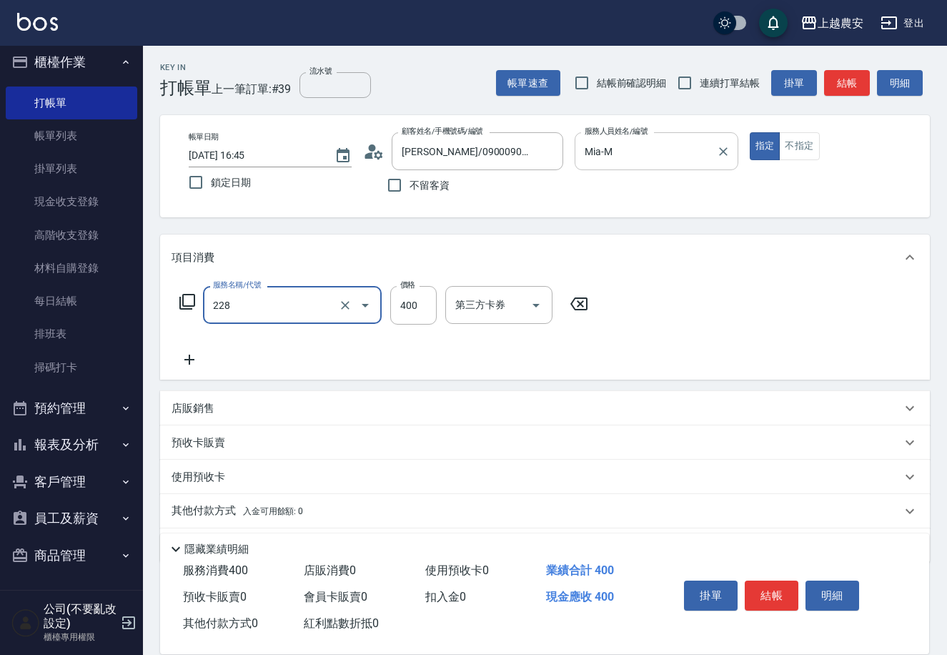
type input "洗髮(228)"
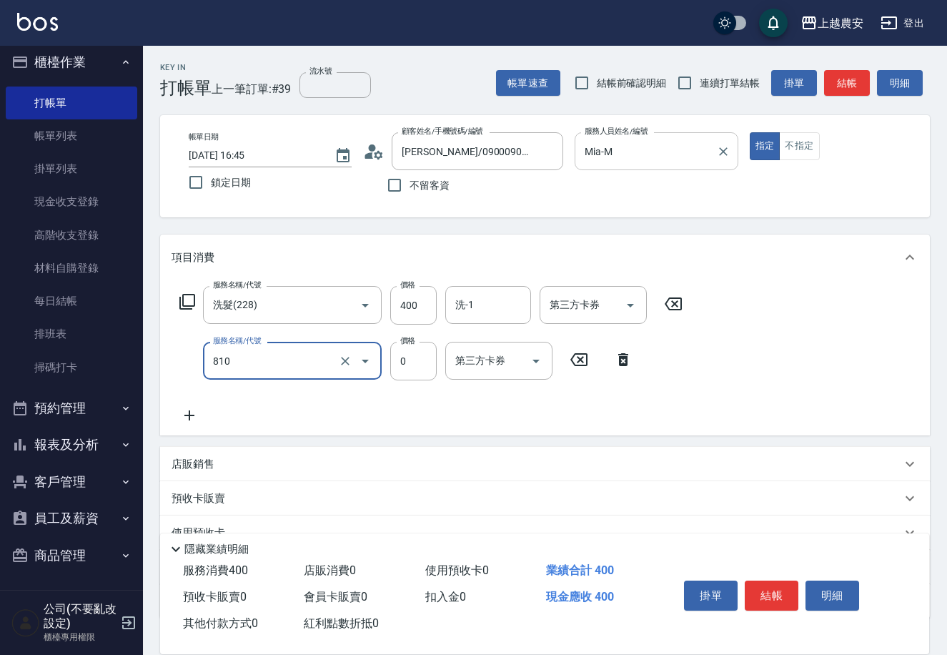
type input "頭皮護髮卡券使用(810)"
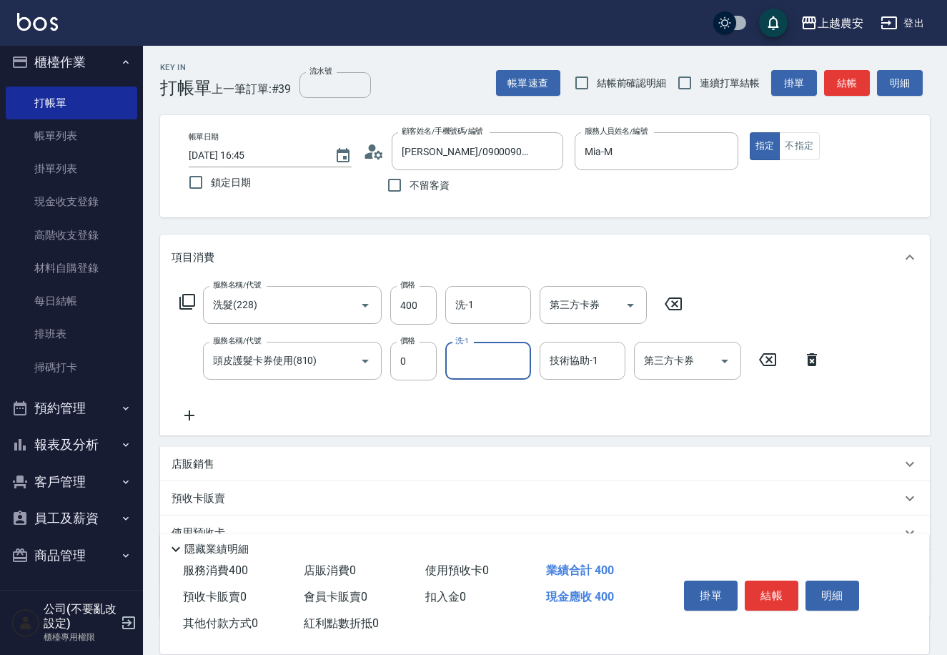
click at [210, 455] on div "店販銷售" at bounding box center [545, 464] width 770 height 34
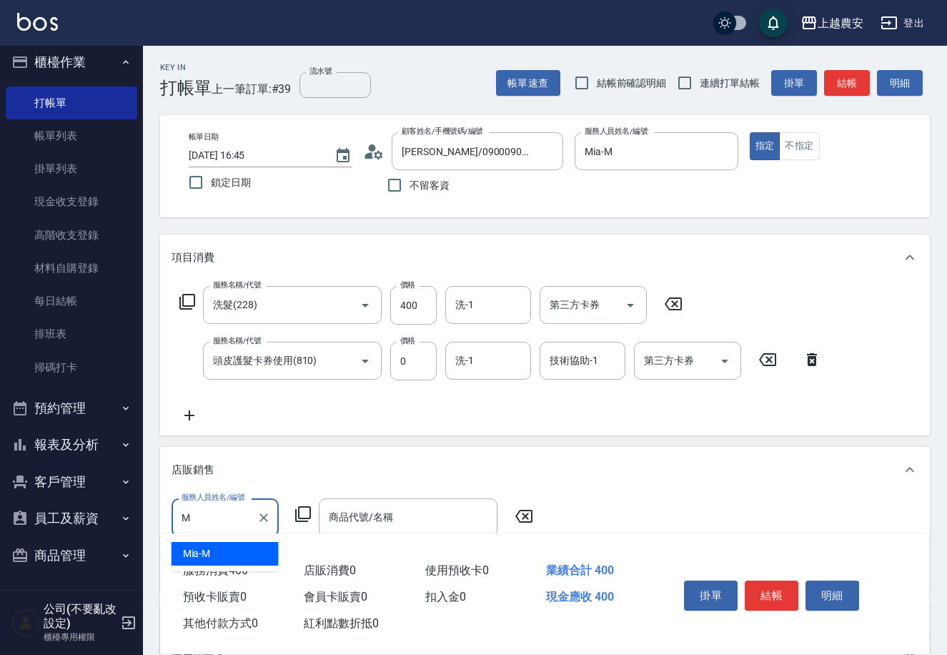
type input "Mia-M"
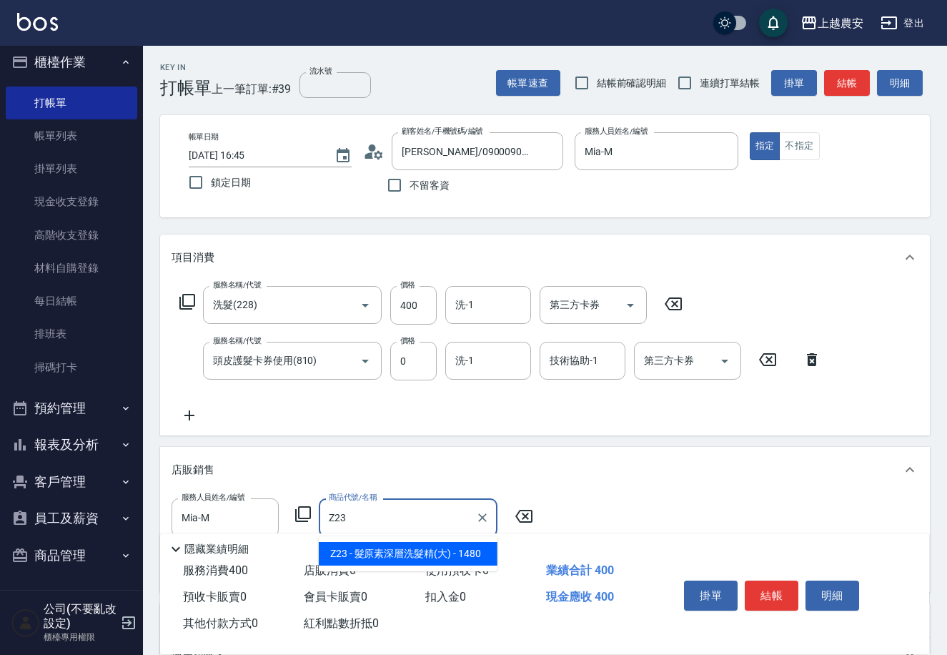
type input "髮原素深層洗髮精(大)"
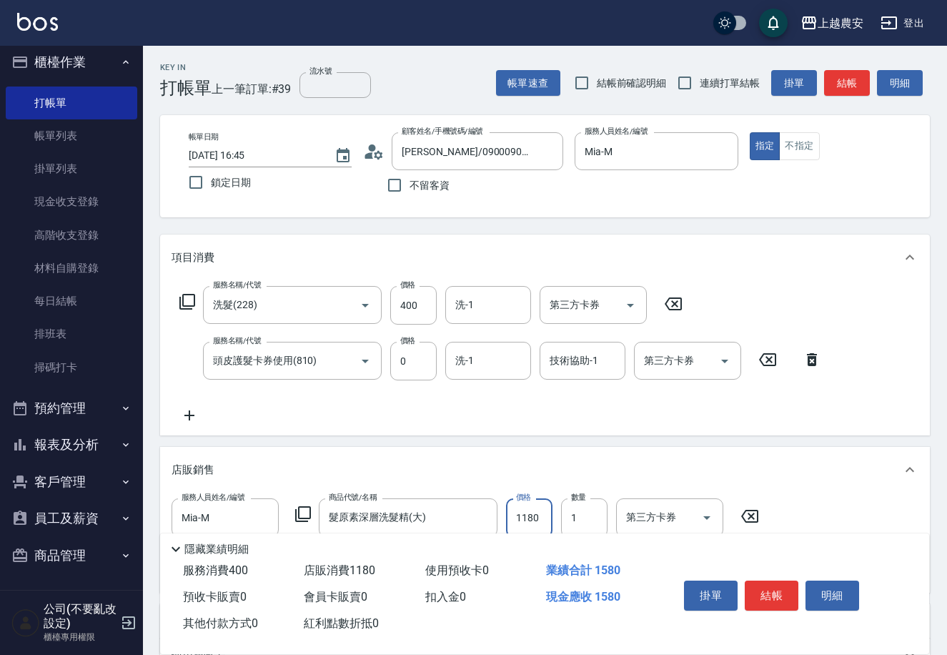
scroll to position [209, 0]
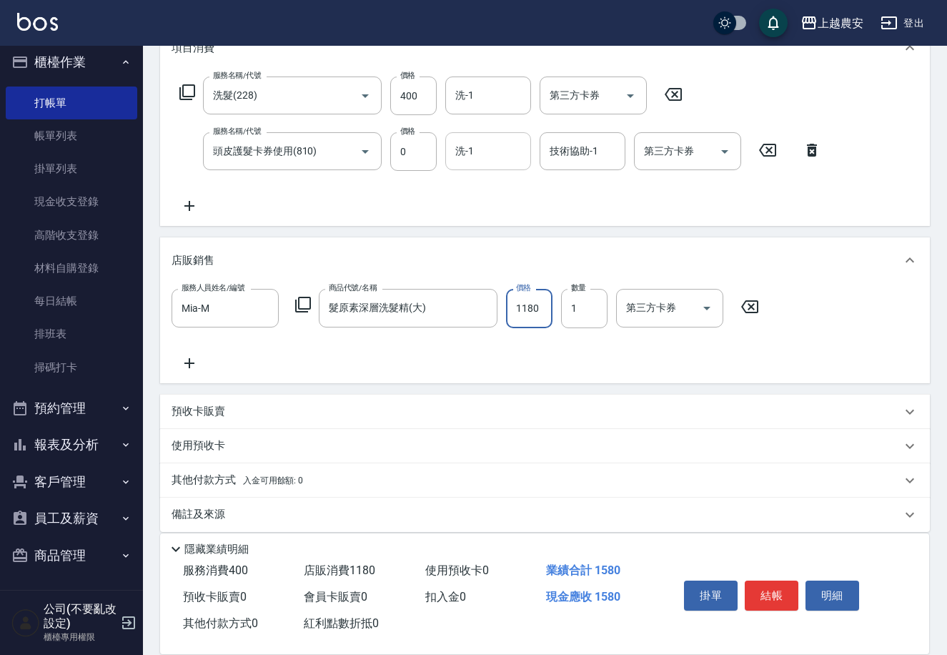
type input "1180"
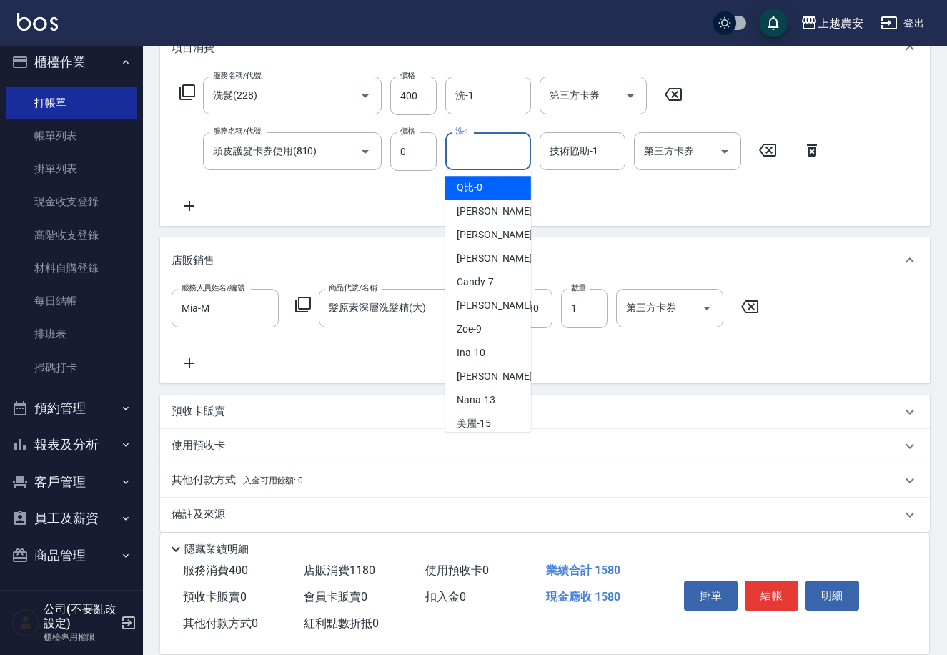
click at [492, 157] on input "洗-1" at bounding box center [488, 151] width 73 height 25
click at [485, 95] on input "洗-1" at bounding box center [488, 95] width 73 height 25
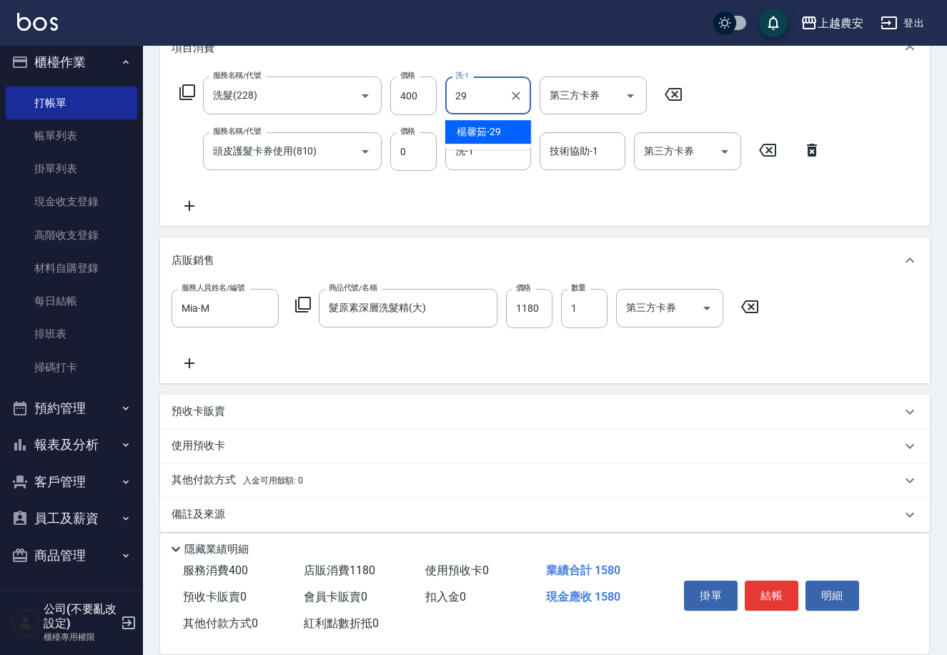
type input "[PERSON_NAME]-29"
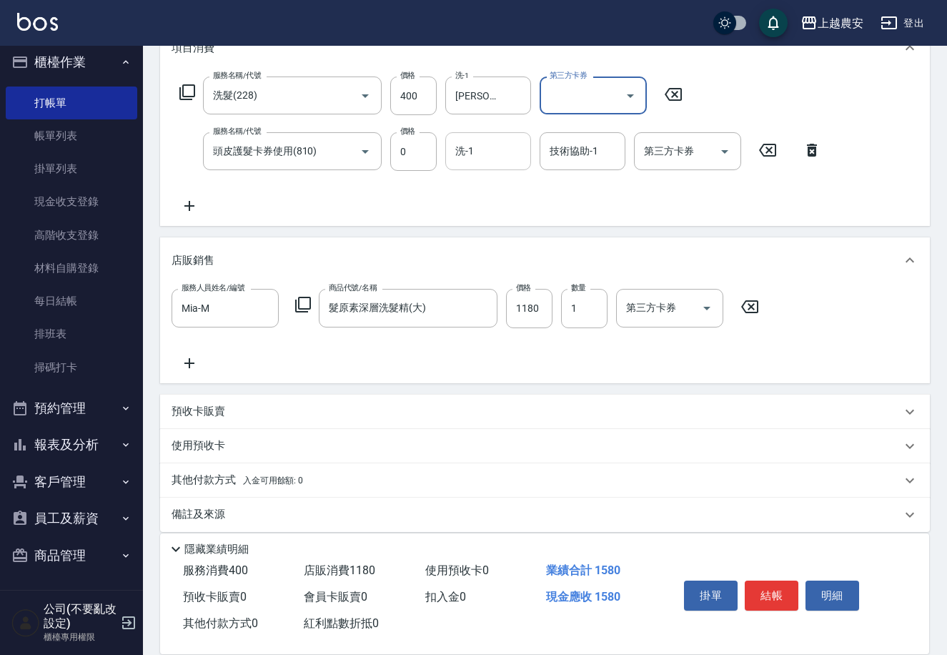
click at [474, 146] on input "洗-1" at bounding box center [488, 151] width 73 height 25
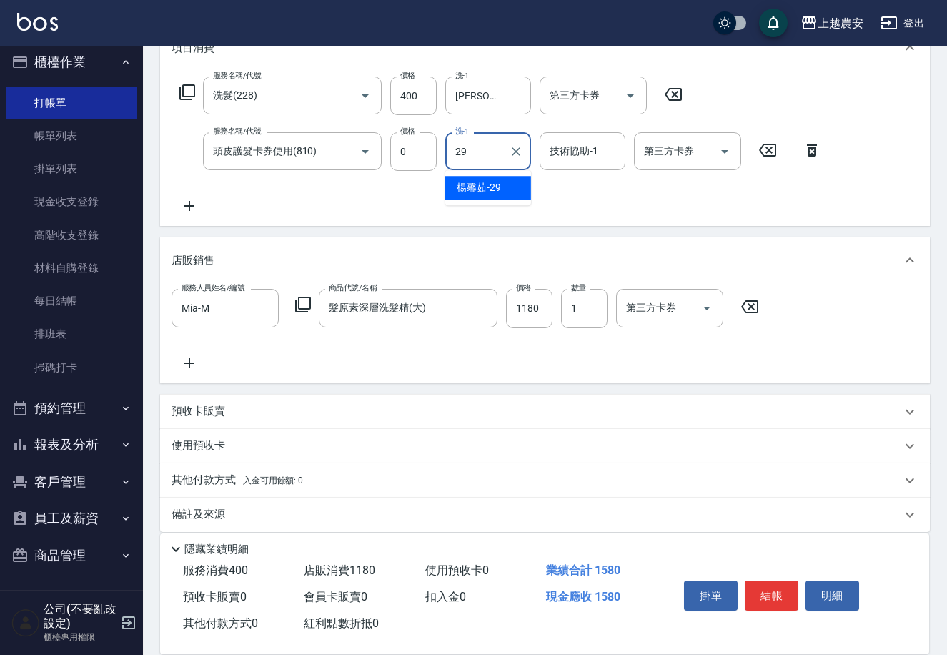
type input "[PERSON_NAME]-29"
click at [778, 593] on button "結帳" at bounding box center [772, 595] width 54 height 30
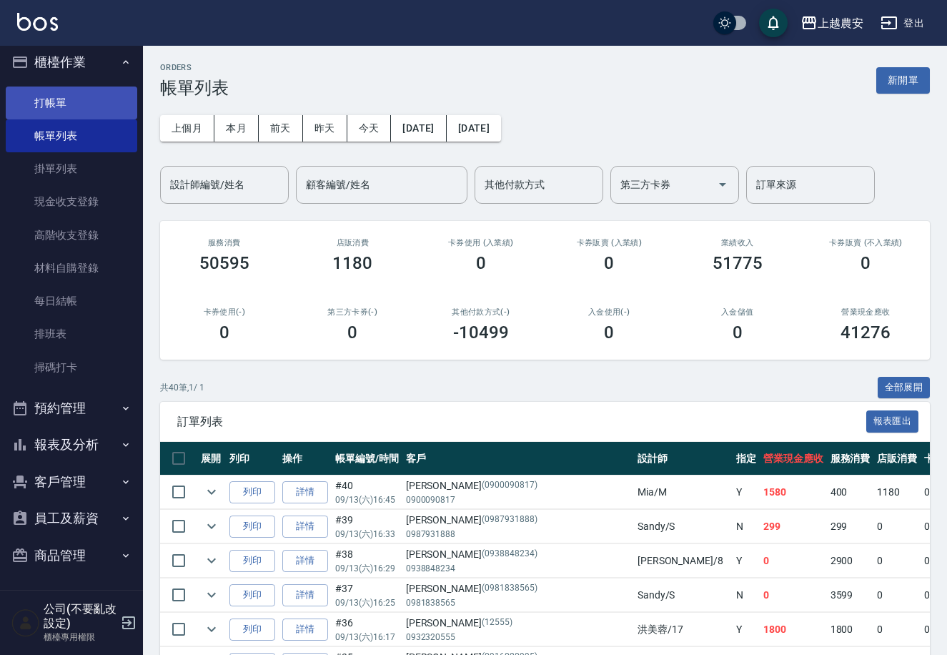
click at [96, 106] on link "打帳單" at bounding box center [72, 102] width 132 height 33
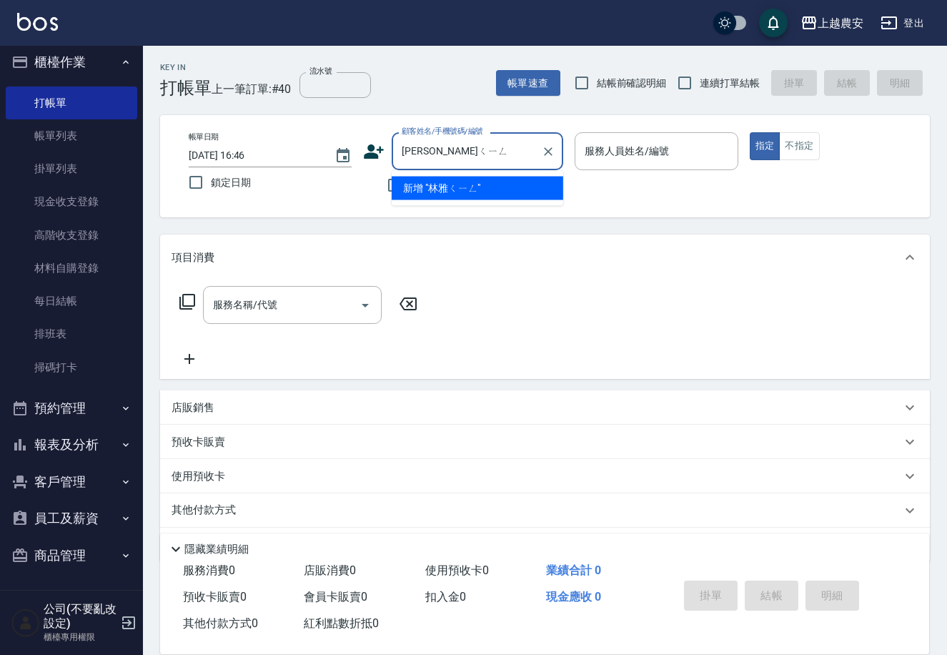
type input "[PERSON_NAME]"
click at [550, 151] on icon "Clear" at bounding box center [548, 151] width 14 height 14
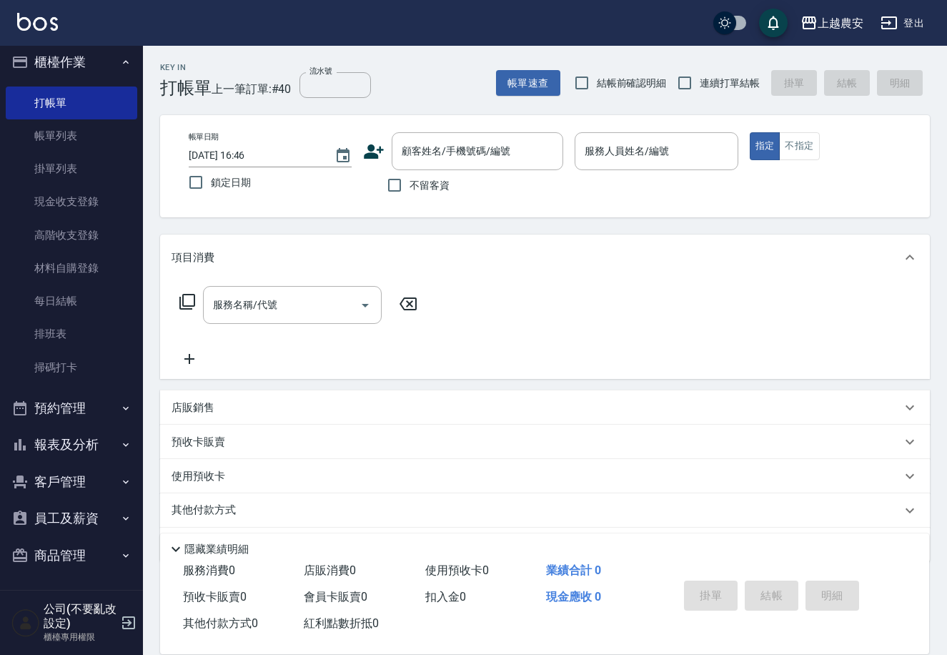
click at [713, 360] on div "服務名稱/代號 服務名稱/代號" at bounding box center [545, 329] width 770 height 99
click at [399, 183] on input "不留客資" at bounding box center [395, 185] width 30 height 30
checkbox input "true"
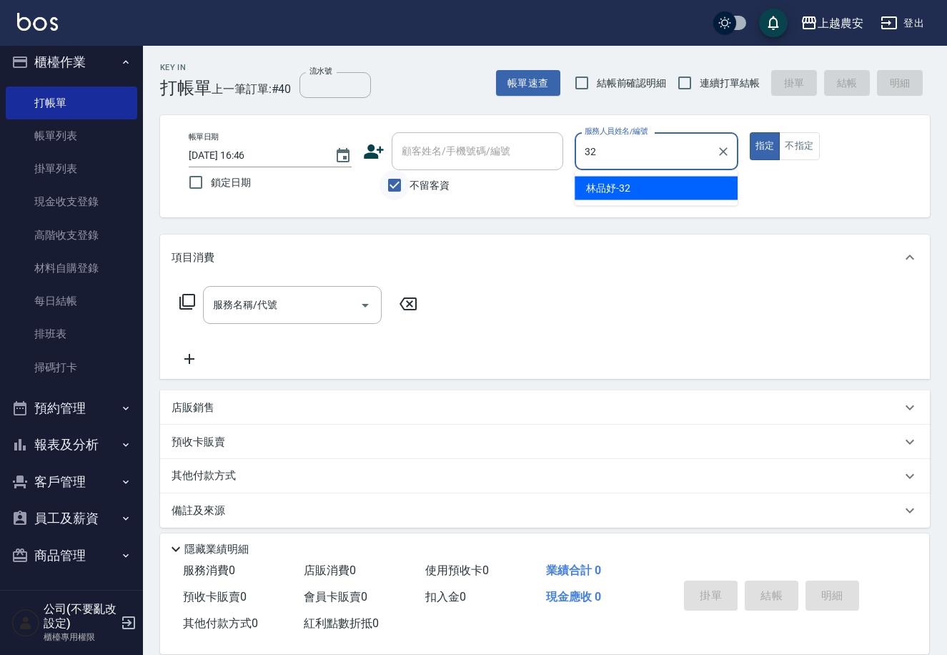
type input "[PERSON_NAME]-32"
type button "true"
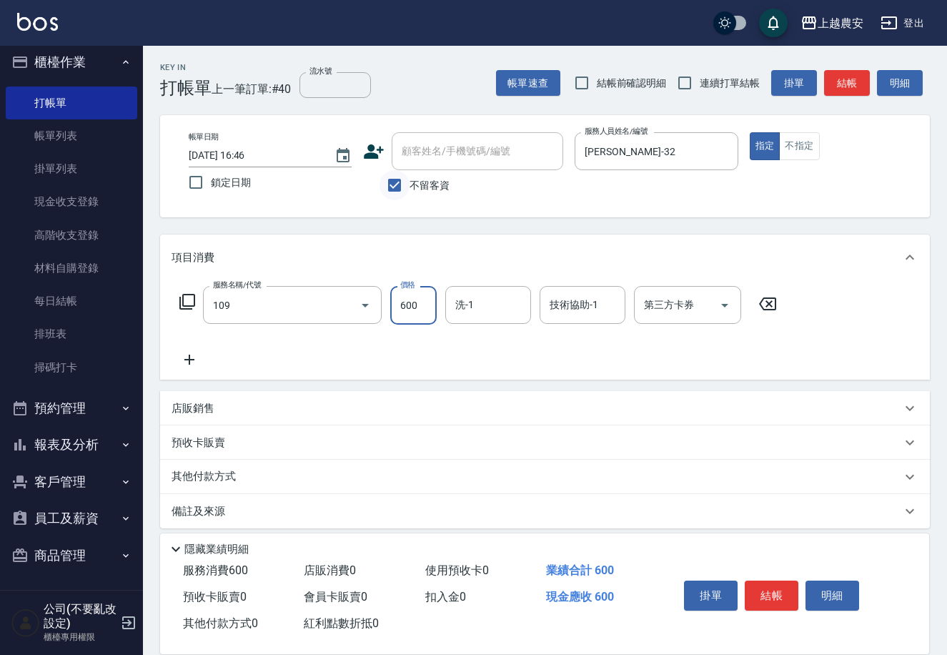
type input "SPA600元(109)"
click at [763, 604] on button "結帳" at bounding box center [772, 595] width 54 height 30
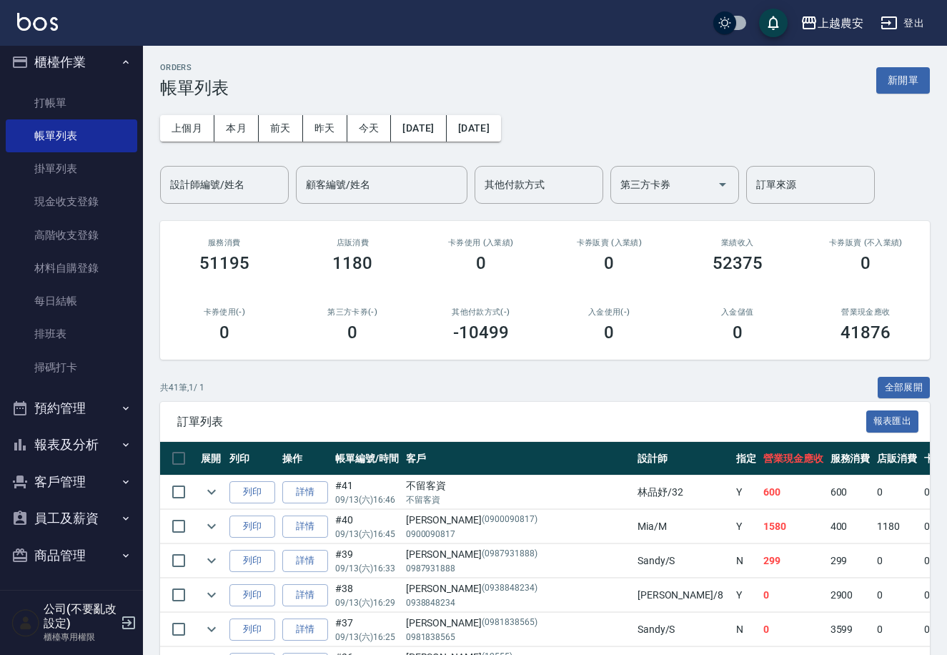
scroll to position [89, 0]
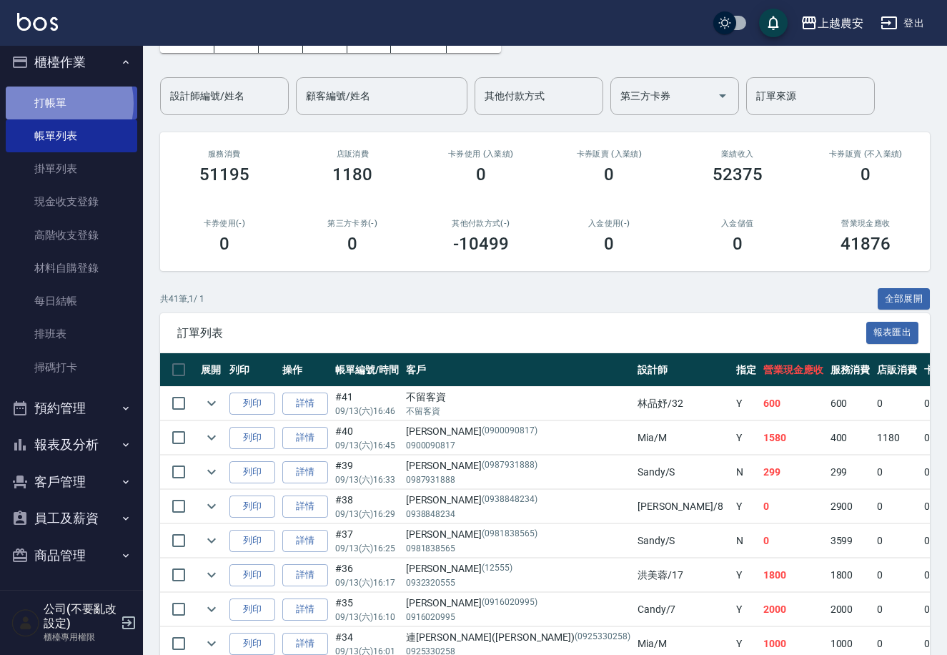
click at [49, 103] on link "打帳單" at bounding box center [72, 102] width 132 height 33
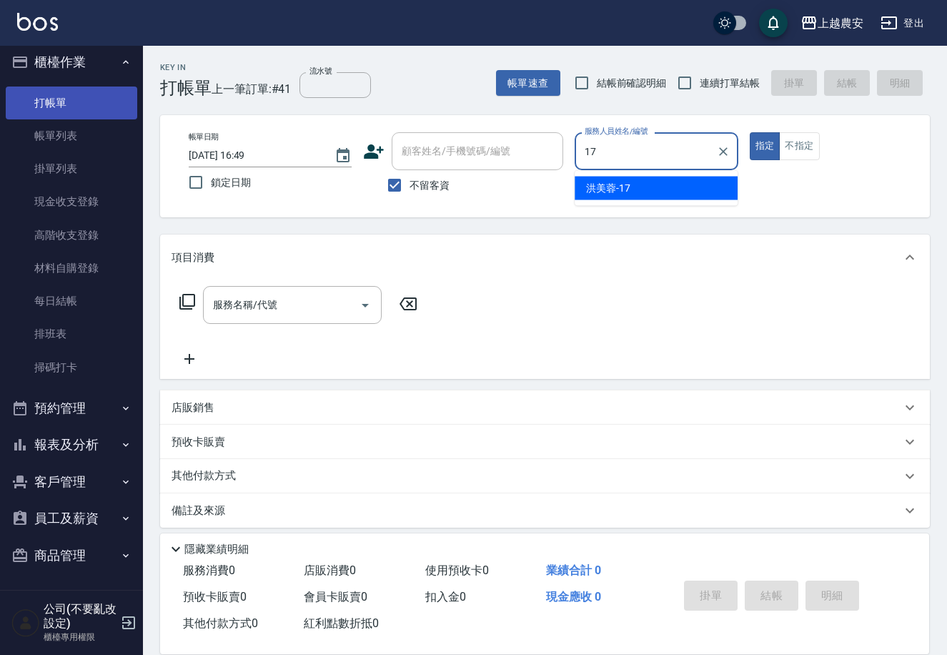
type input "[PERSON_NAME]-17"
type button "true"
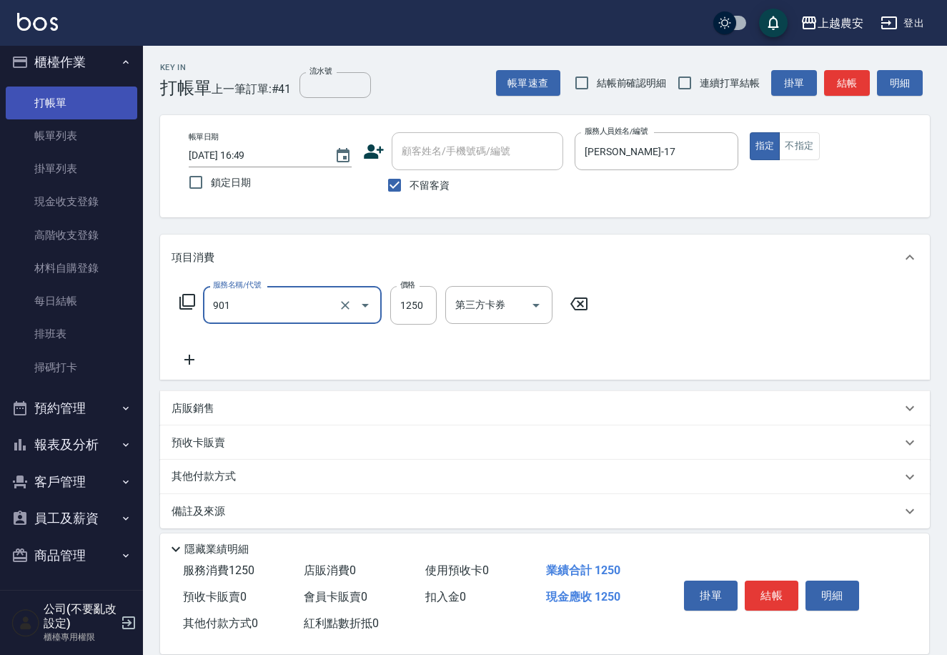
type input "修手指甲(901)"
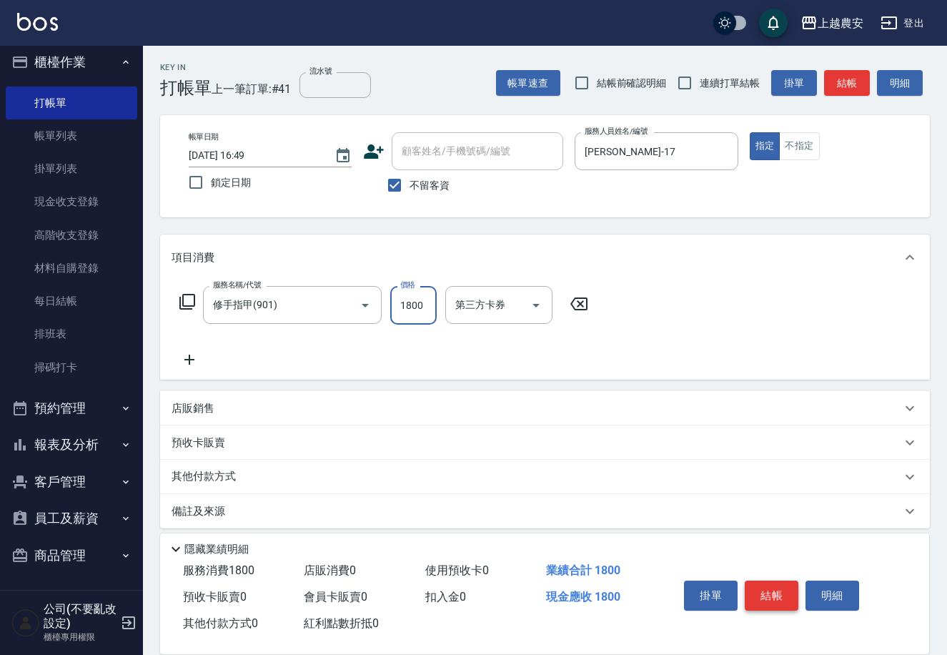
type input "1800"
click at [761, 587] on button "結帳" at bounding box center [772, 595] width 54 height 30
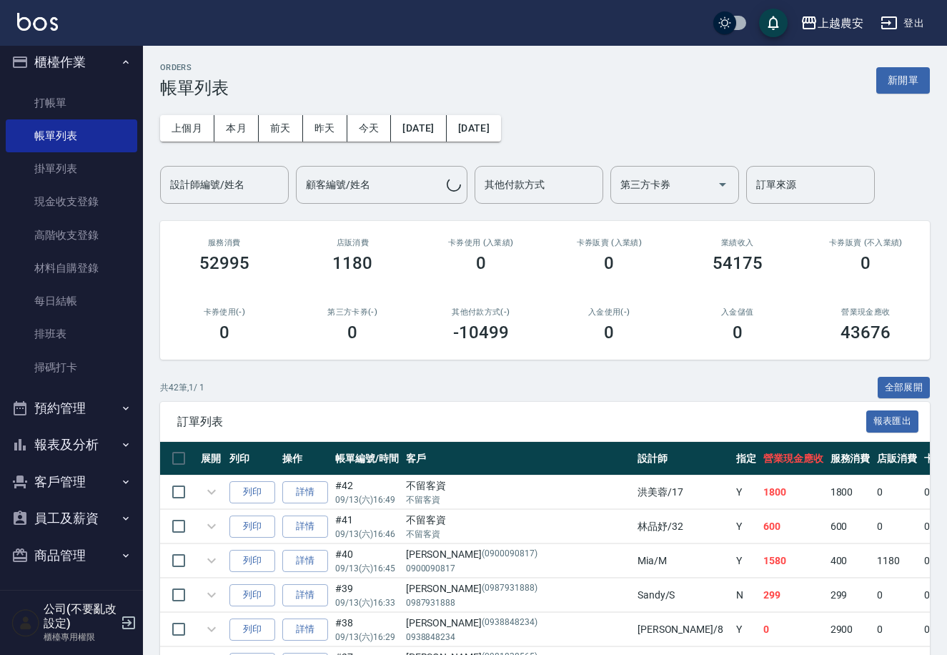
click at [261, 491] on button "列印" at bounding box center [252, 492] width 46 height 22
click at [55, 104] on link "打帳單" at bounding box center [72, 102] width 132 height 33
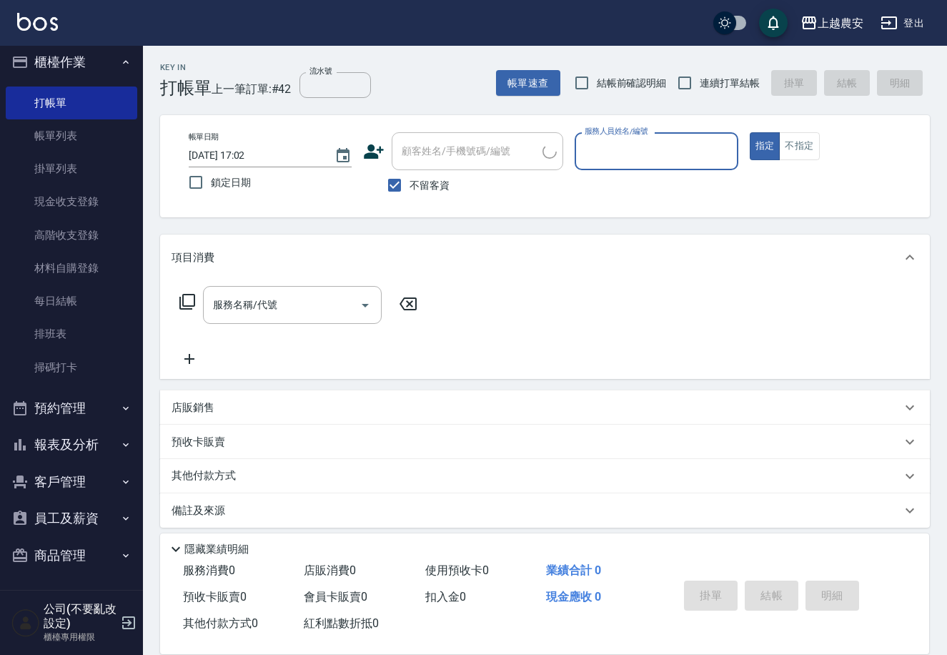
click at [420, 184] on span "不留客資" at bounding box center [430, 185] width 40 height 15
click at [410, 184] on input "不留客資" at bounding box center [395, 185] width 30 height 30
checkbox input "false"
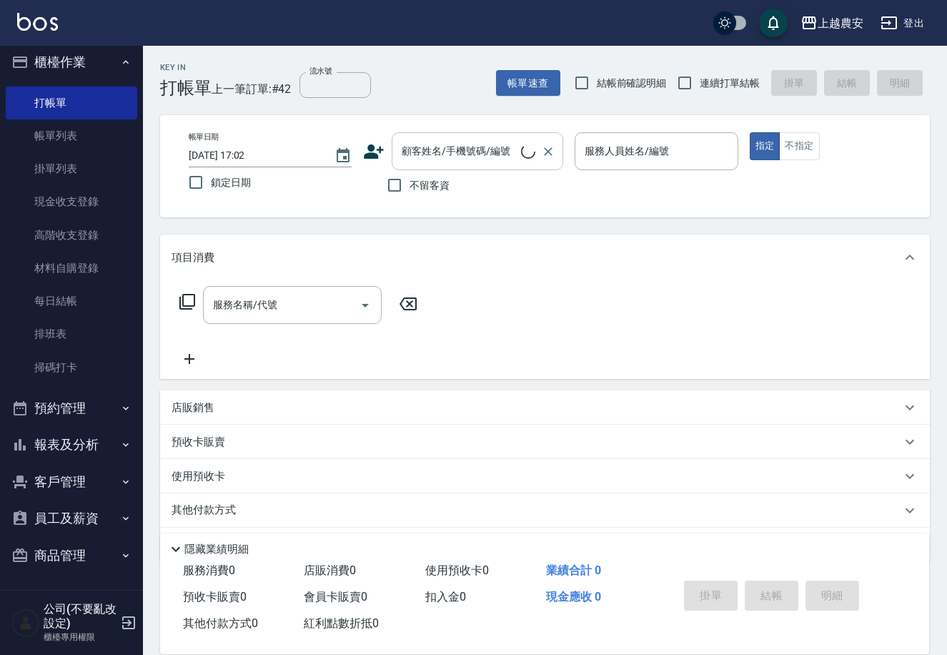
click at [422, 142] on div "顧客姓名/手機號碼/編號 顧客姓名/手機號碼/編號" at bounding box center [478, 151] width 172 height 38
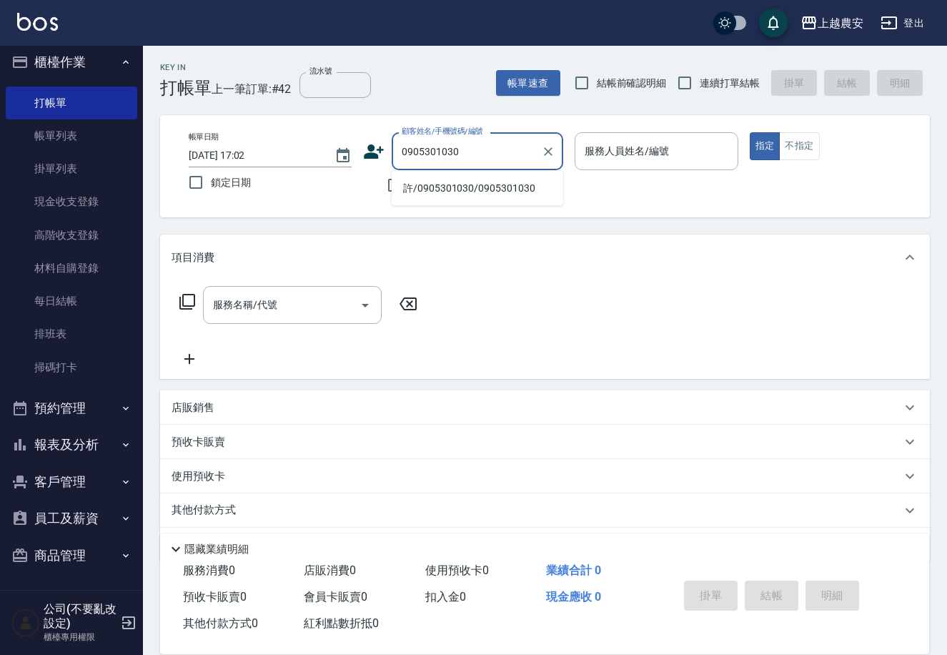
click at [483, 182] on li "許/0905301030/0905301030" at bounding box center [478, 189] width 172 height 24
click at [483, 182] on div "不留客資" at bounding box center [463, 185] width 200 height 30
type input "許/0905301030/0905301030"
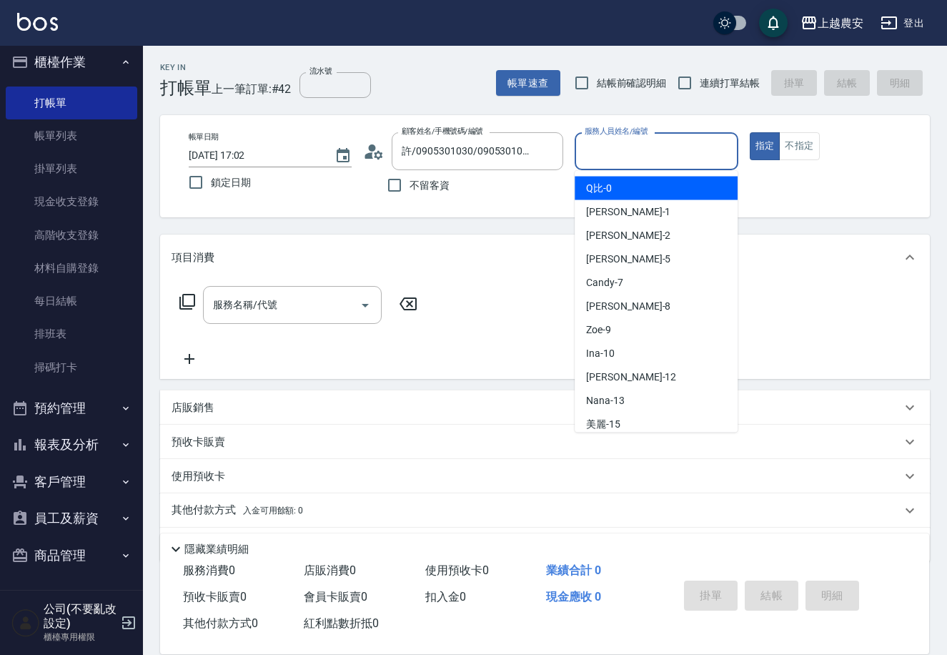
click at [608, 162] on input "服務人員姓名/編號" at bounding box center [656, 151] width 150 height 25
type input "0"
type button "true"
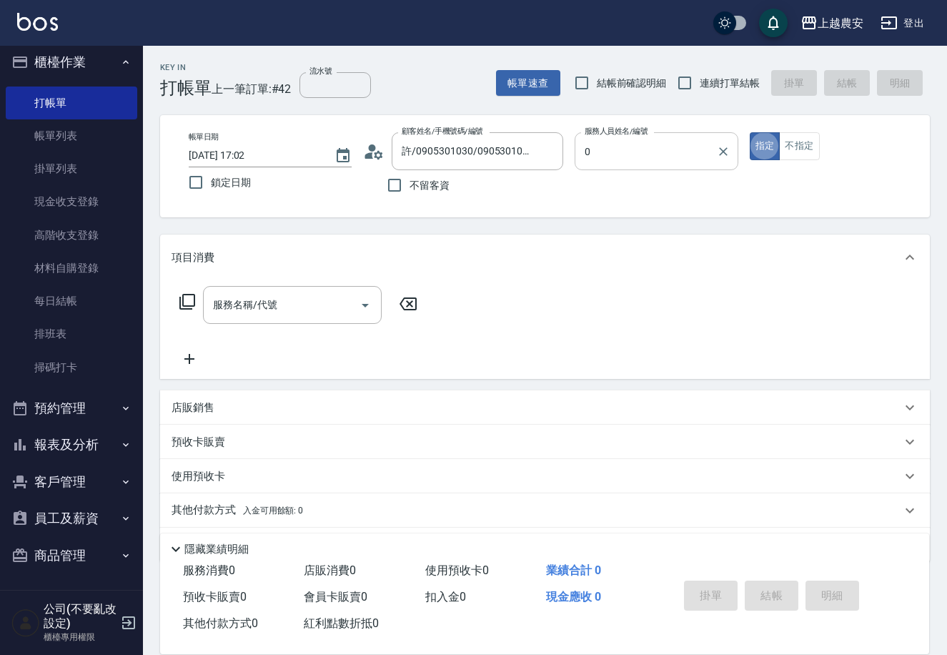
type input "Q比-0"
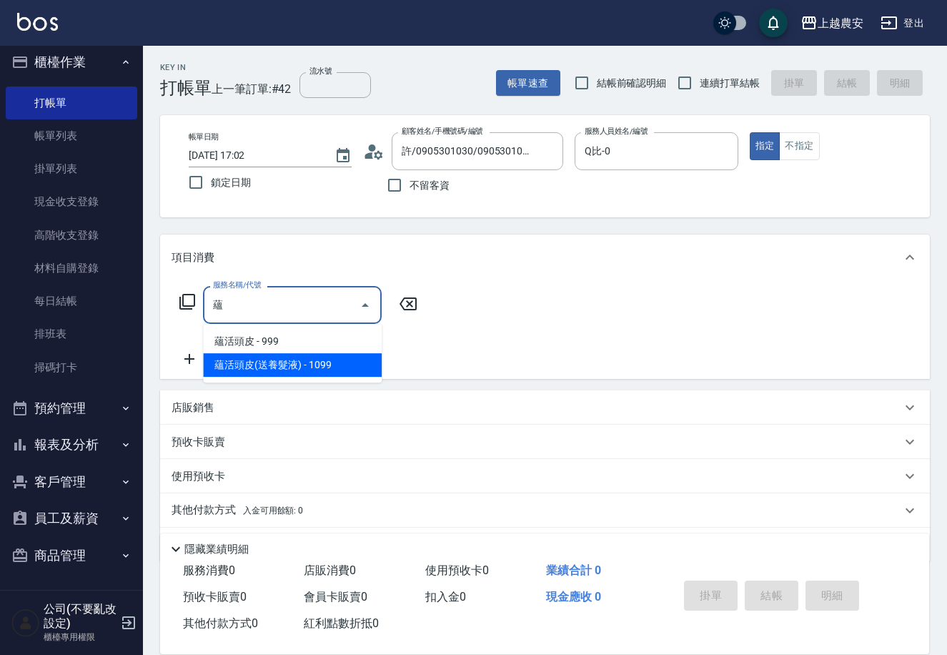
click at [332, 370] on span "蘊活頭皮(送養髮液) - 1099" at bounding box center [292, 365] width 179 height 24
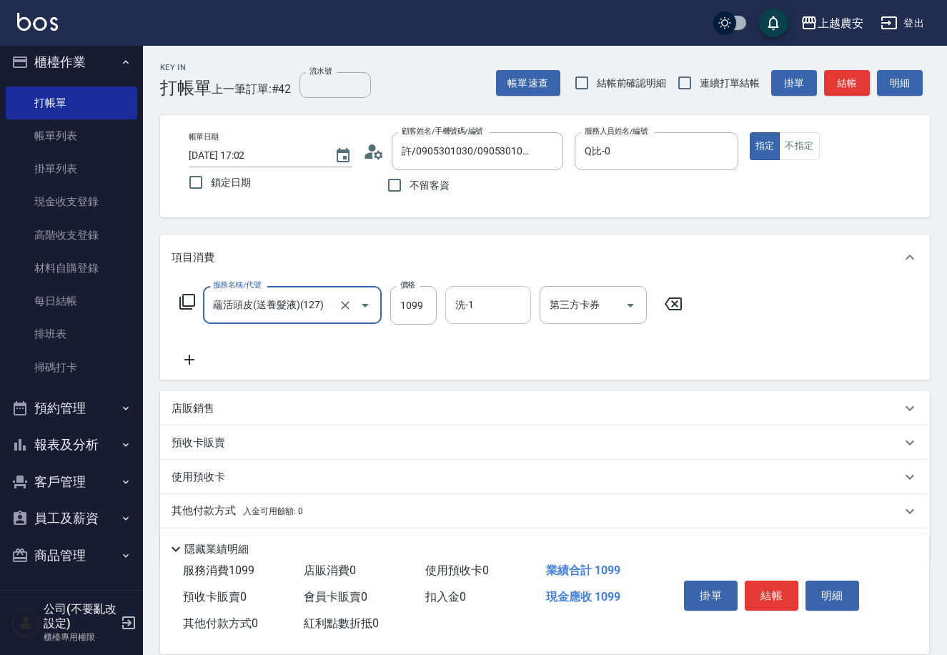
type input "蘊活頭皮(送養髮液)(127)"
click at [468, 309] on div "洗-1 洗-1" at bounding box center [488, 305] width 86 height 38
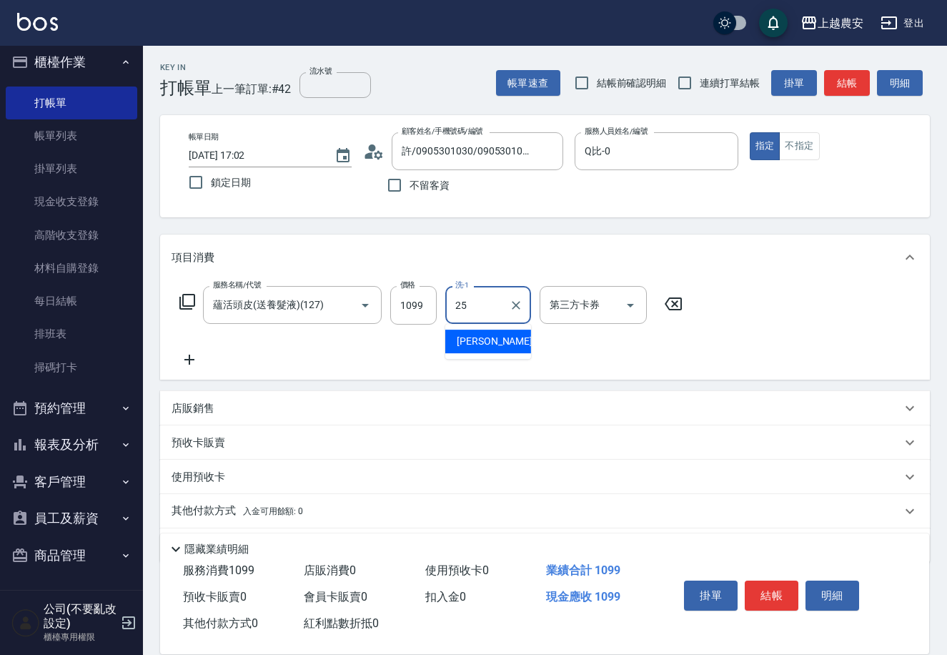
type input "蘇蘇-25"
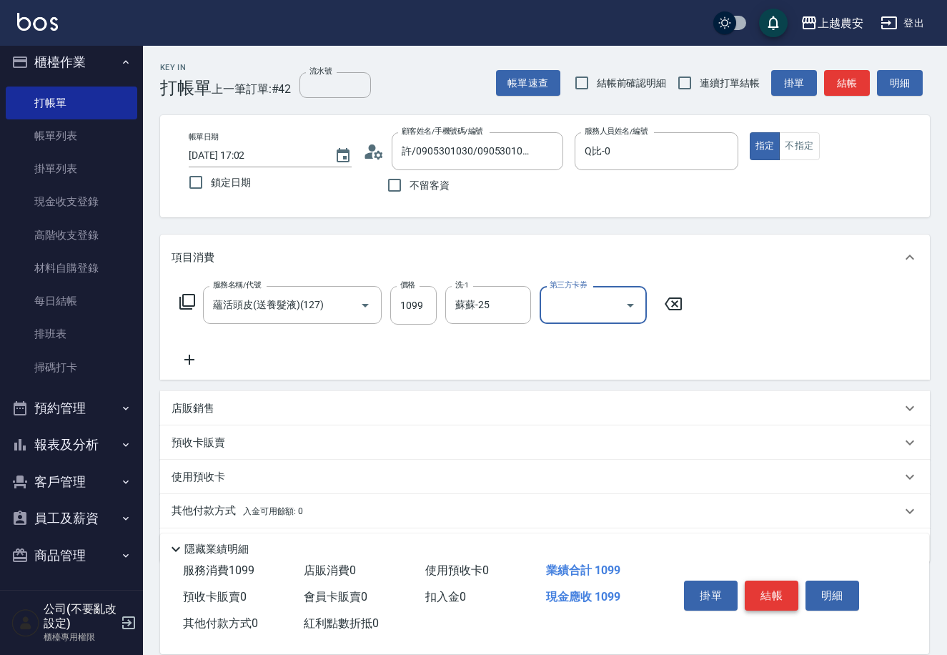
click at [781, 595] on button "結帳" at bounding box center [772, 595] width 54 height 30
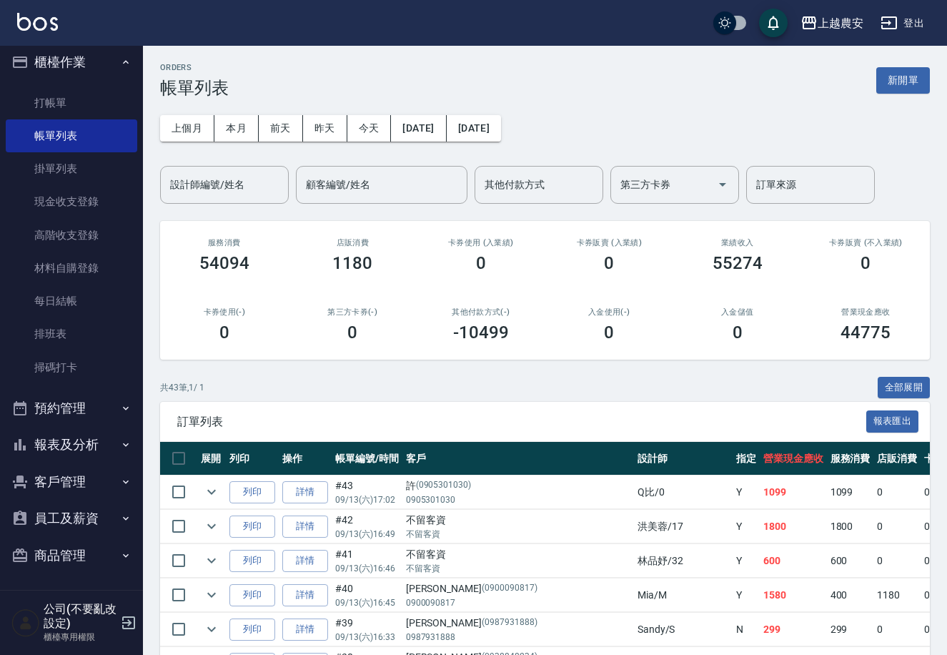
scroll to position [57, 0]
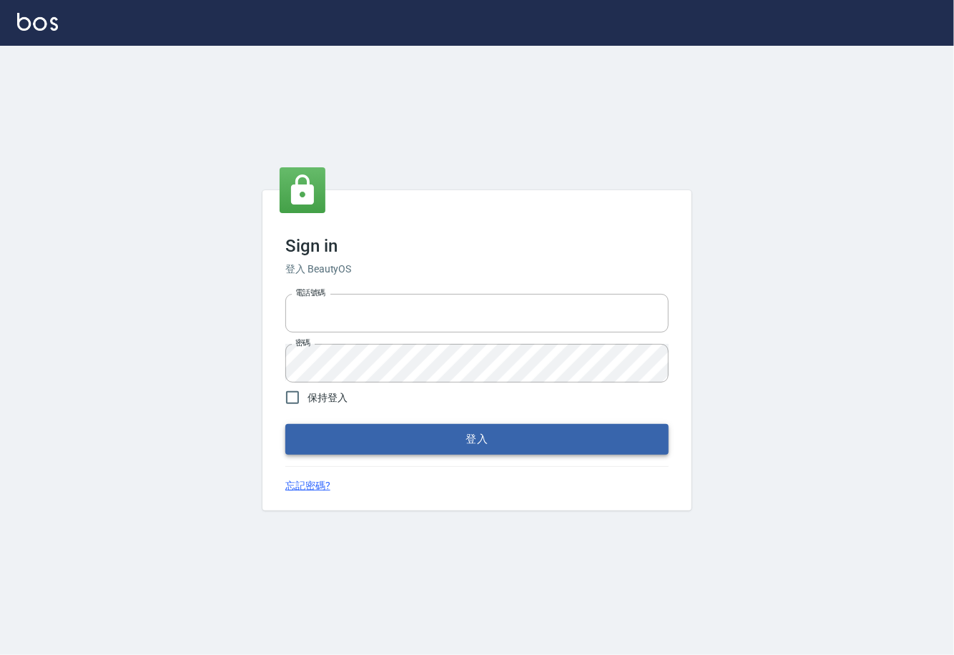
type input "0225929166"
click at [503, 440] on button "登入" at bounding box center [476, 439] width 383 height 30
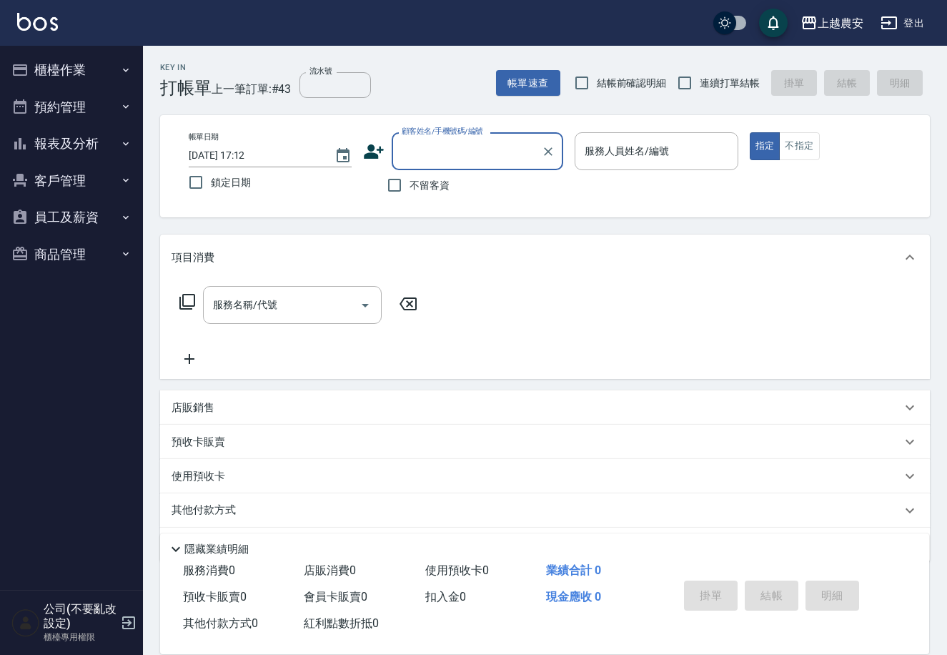
type input "ㄖ"
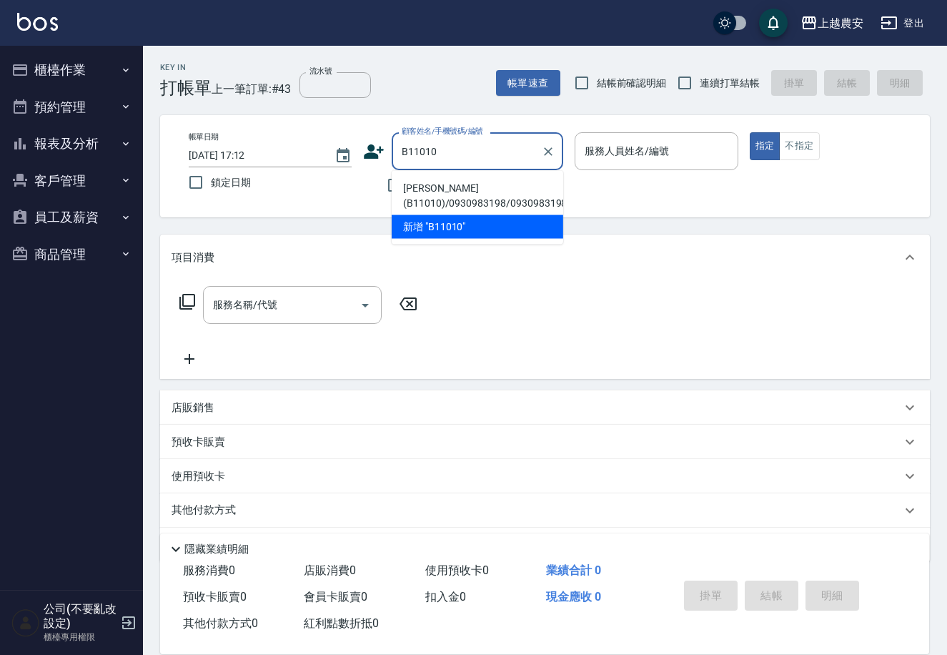
click at [448, 188] on li "[PERSON_NAME](B11010)/0930983198/0930983198" at bounding box center [478, 196] width 172 height 39
type input "[PERSON_NAME](B11010)/0930983198/0930983198"
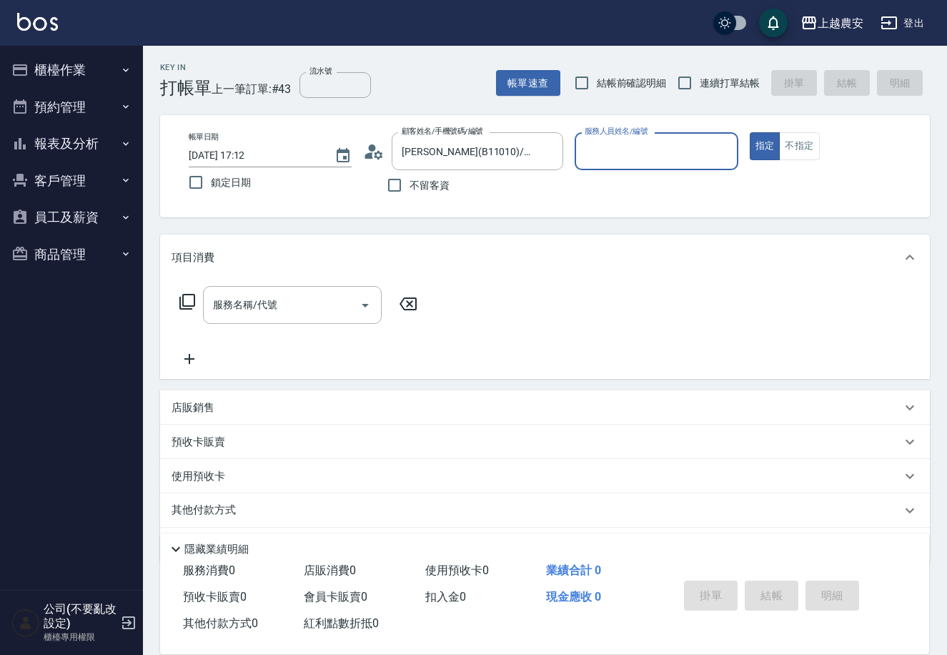
type input "Nana-13"
click at [306, 300] on input "服務名稱/代號" at bounding box center [281, 304] width 144 height 25
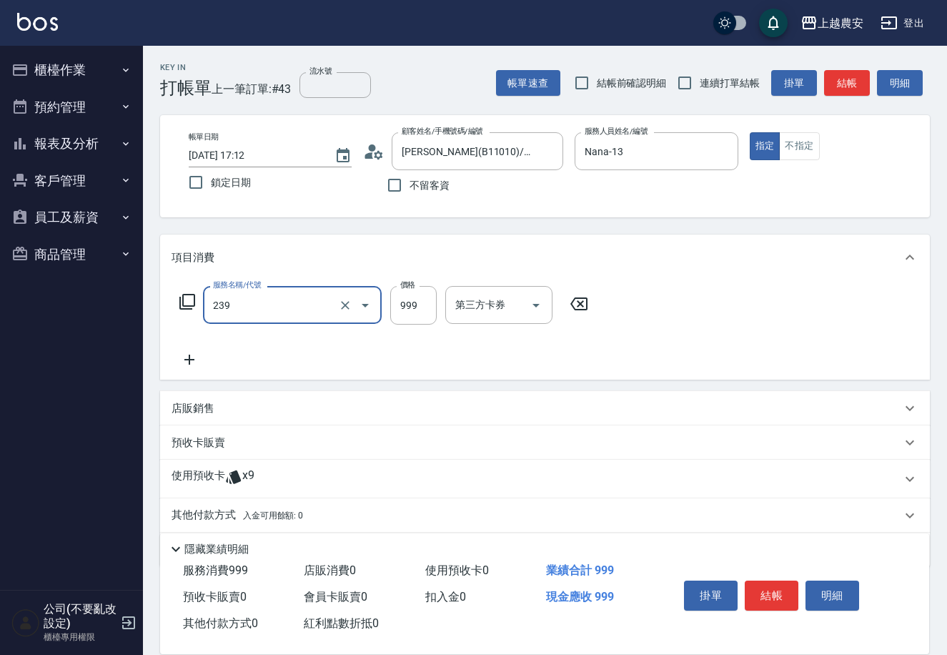
type input "頭皮SPA洗髮(239)"
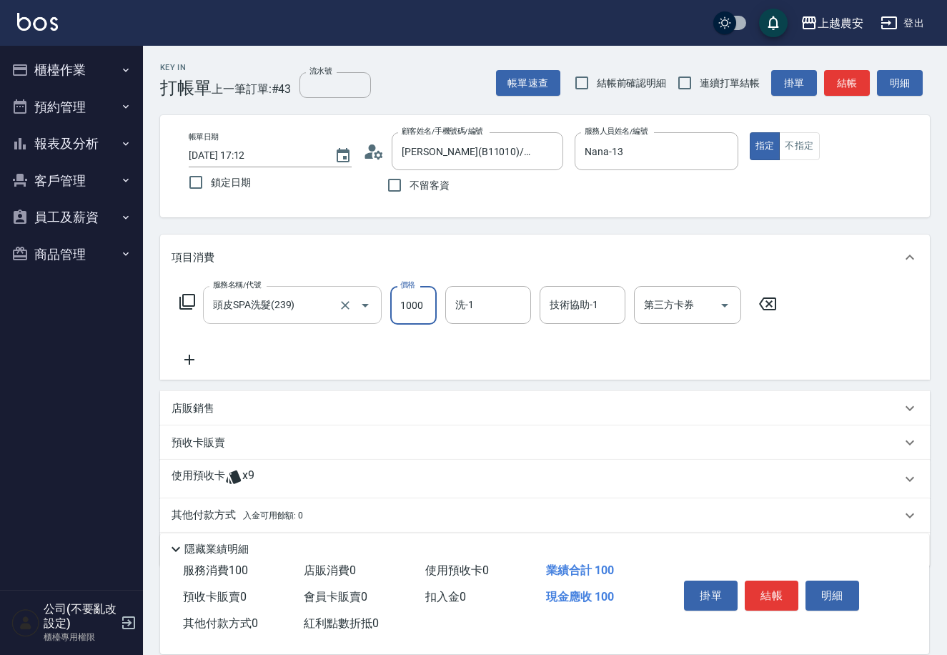
type input "1000"
type input "大巫-35"
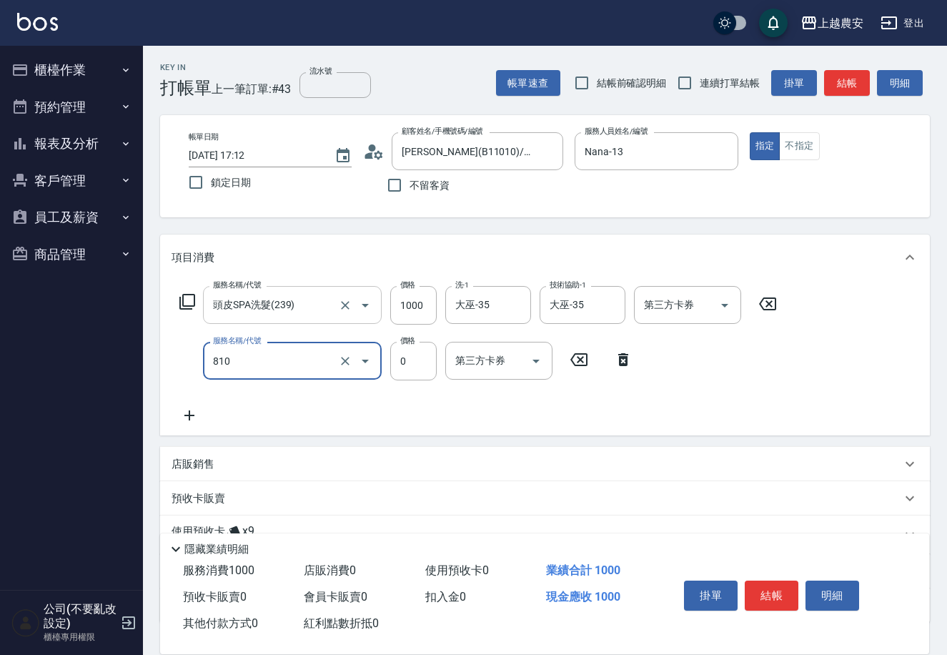
type input "頭皮護髮卡券使用(810)"
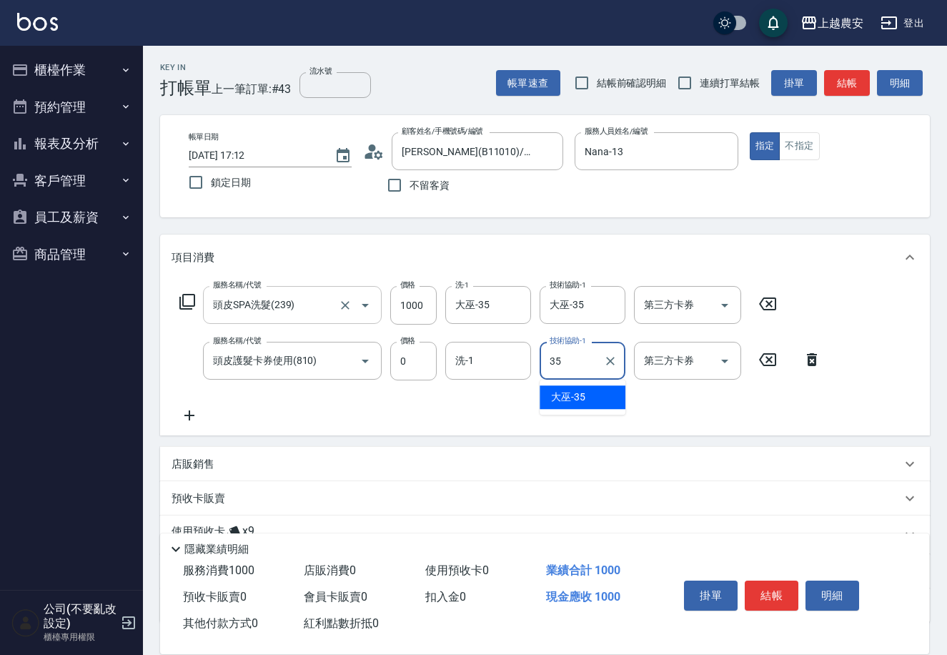
type input "大巫-35"
click at [753, 592] on button "結帳" at bounding box center [772, 595] width 54 height 30
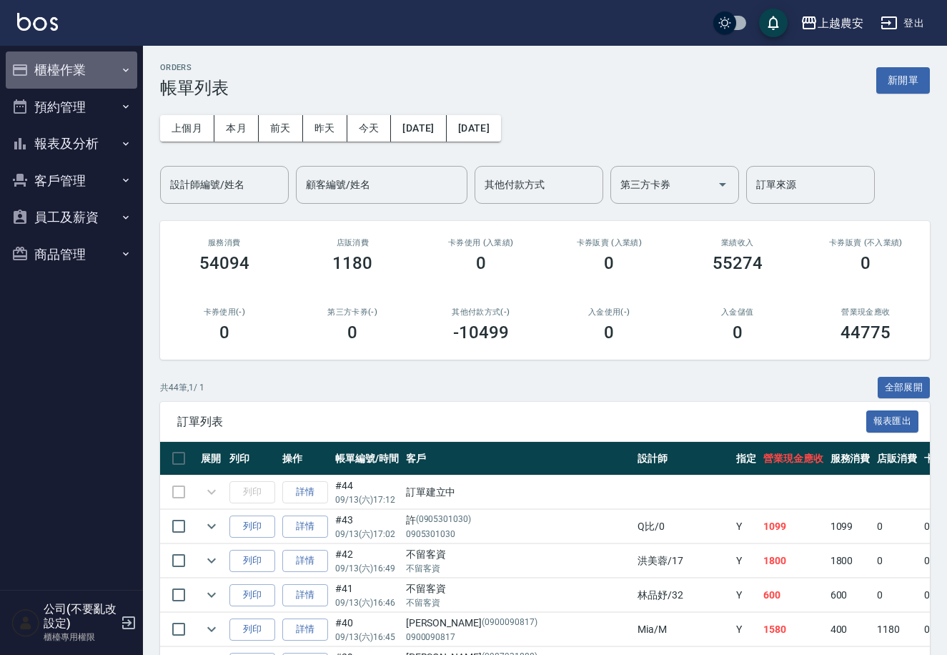
click at [67, 66] on button "櫃檯作業" at bounding box center [72, 69] width 132 height 37
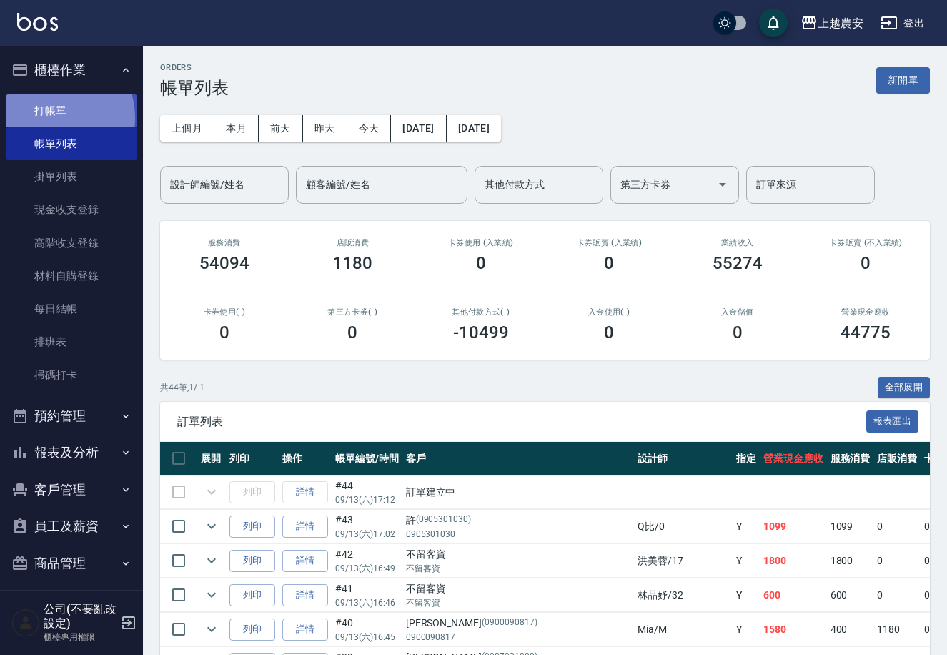
click at [54, 117] on link "打帳單" at bounding box center [72, 110] width 132 height 33
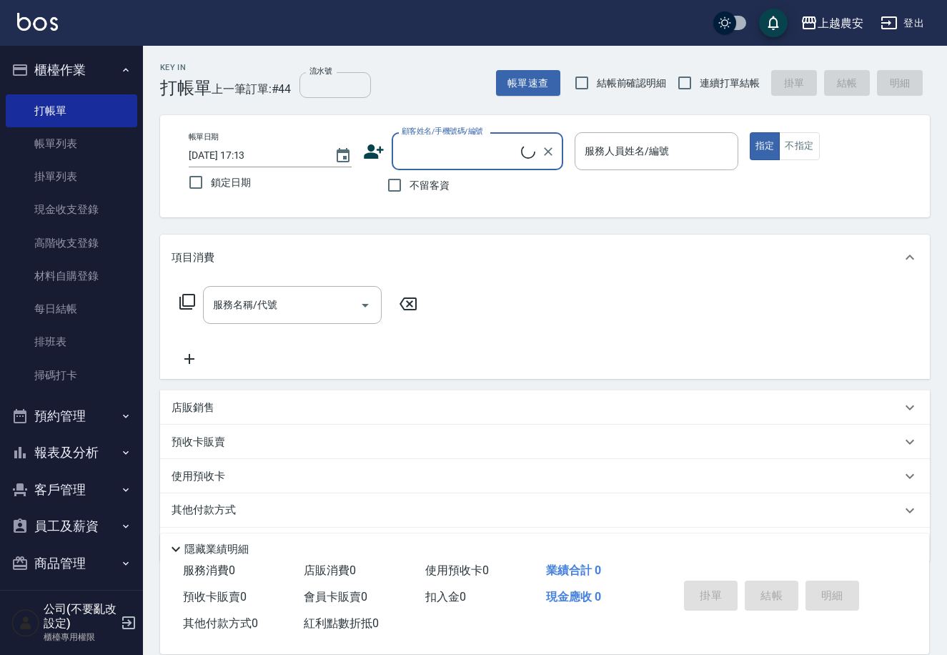
click at [324, 89] on input "流水號" at bounding box center [335, 85] width 71 height 26
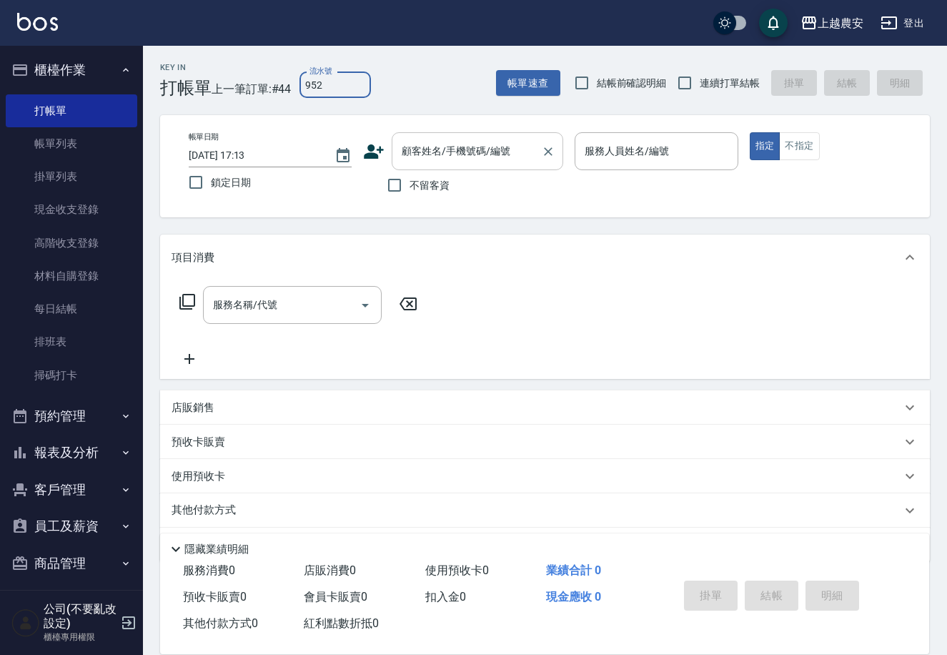
type input "952"
click at [419, 144] on input "顧客姓名/手機號碼/編號" at bounding box center [466, 151] width 137 height 25
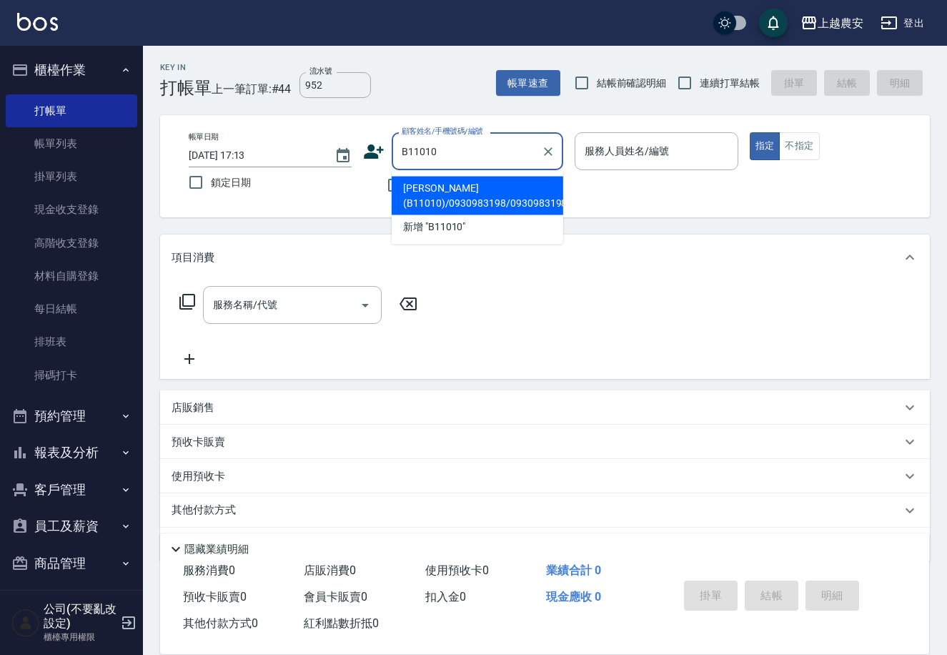
click at [440, 200] on li "[PERSON_NAME](B11010)/0930983198/0930983198" at bounding box center [478, 196] width 172 height 39
type input "[PERSON_NAME](B11010)/0930983198/0930983198"
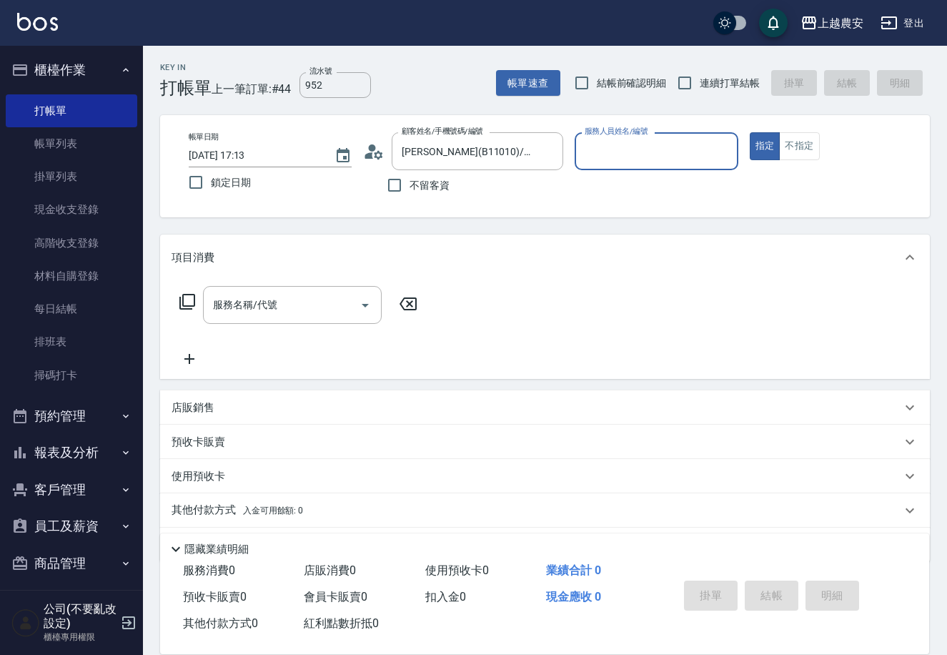
type input "Nana-13"
click at [297, 314] on input "服務名稱/代號" at bounding box center [281, 304] width 144 height 25
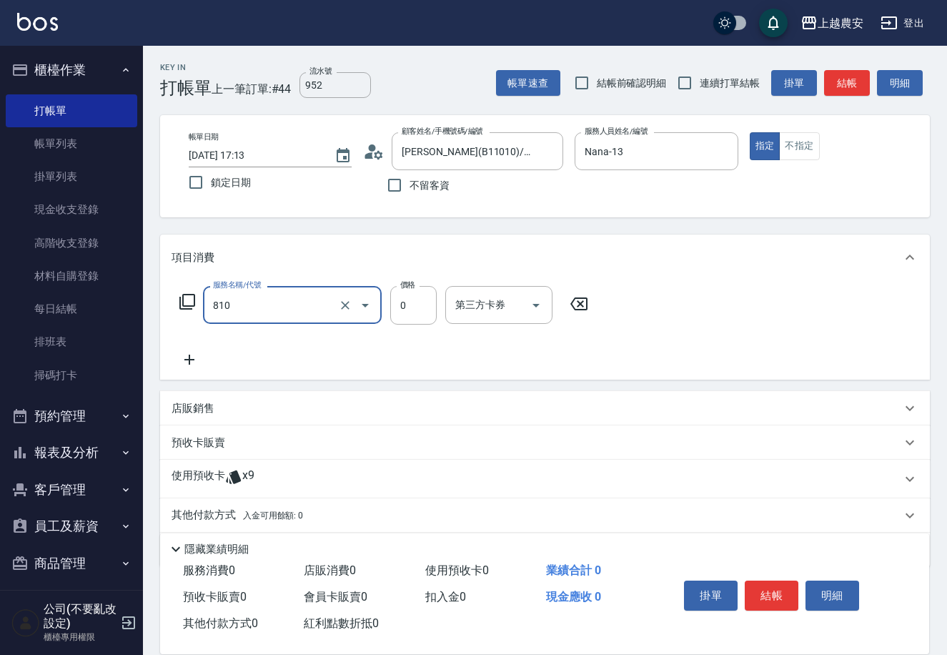
type input "頭皮護髮卡券使用(810)"
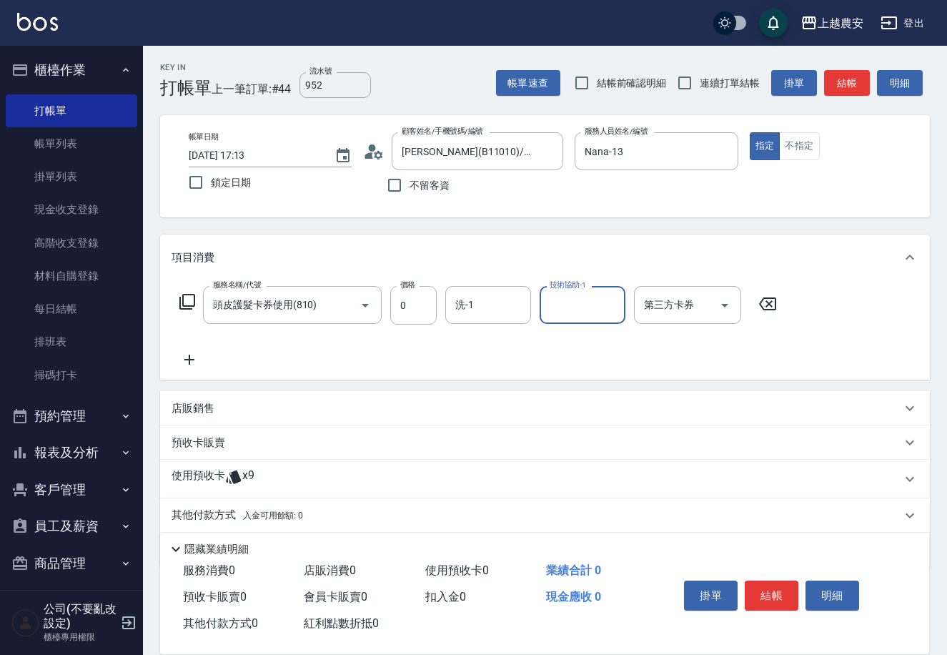
click at [227, 483] on icon at bounding box center [233, 476] width 17 height 17
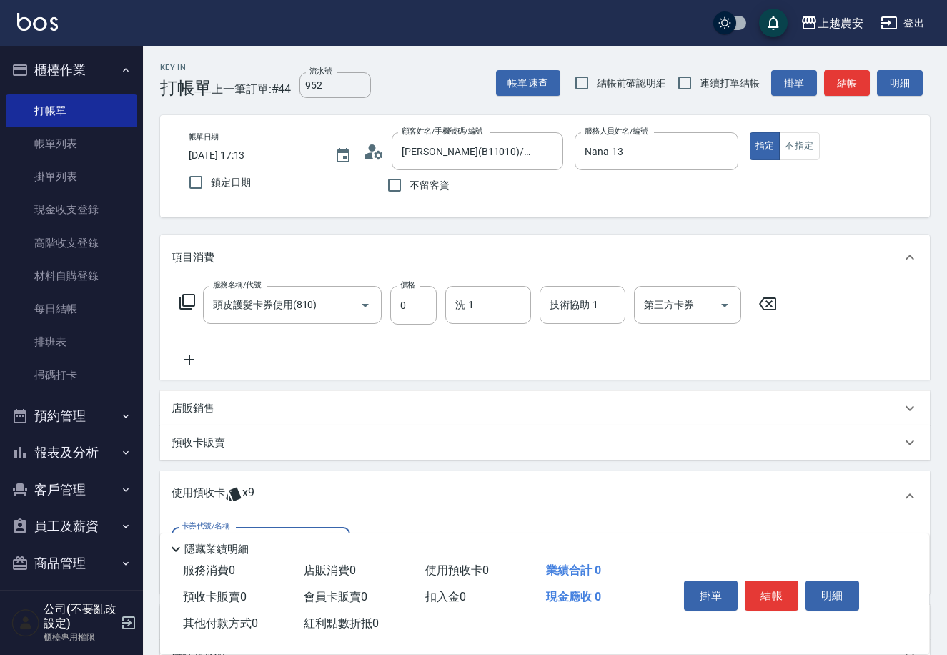
scroll to position [152, 0]
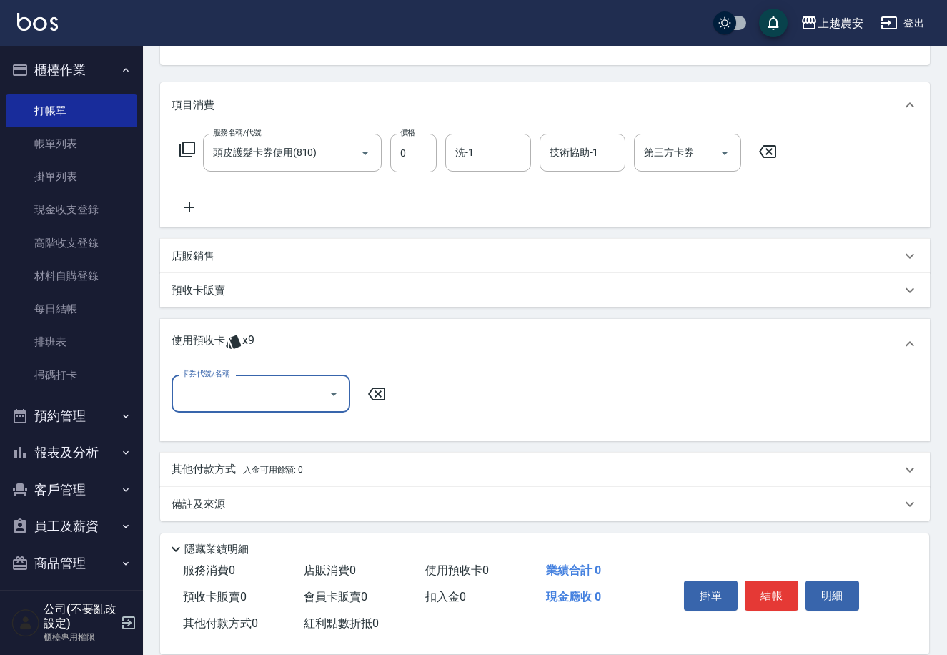
click at [239, 401] on input "卡券代號/名稱" at bounding box center [250, 393] width 144 height 25
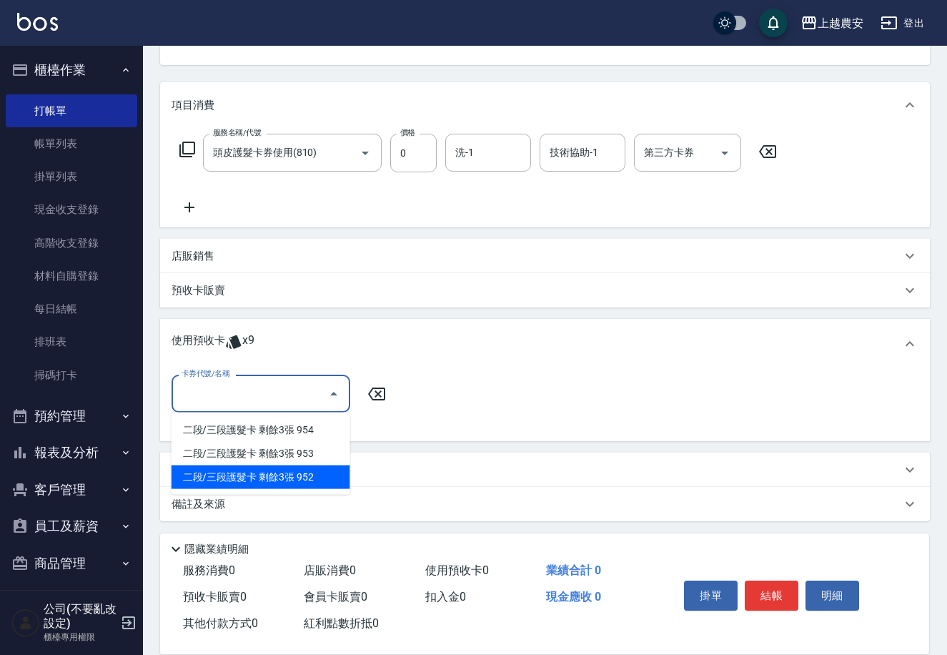
click at [246, 474] on div "二段/三段護髮卡 剩餘3張 952" at bounding box center [261, 477] width 179 height 24
type input "二段/三段護髮卡 952"
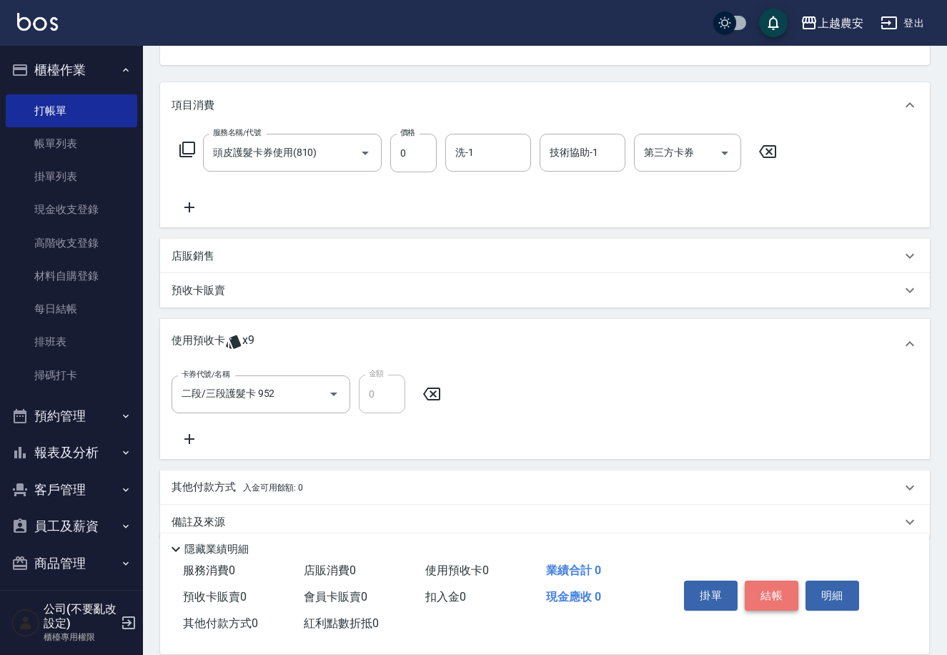
click at [766, 592] on button "結帳" at bounding box center [772, 595] width 54 height 30
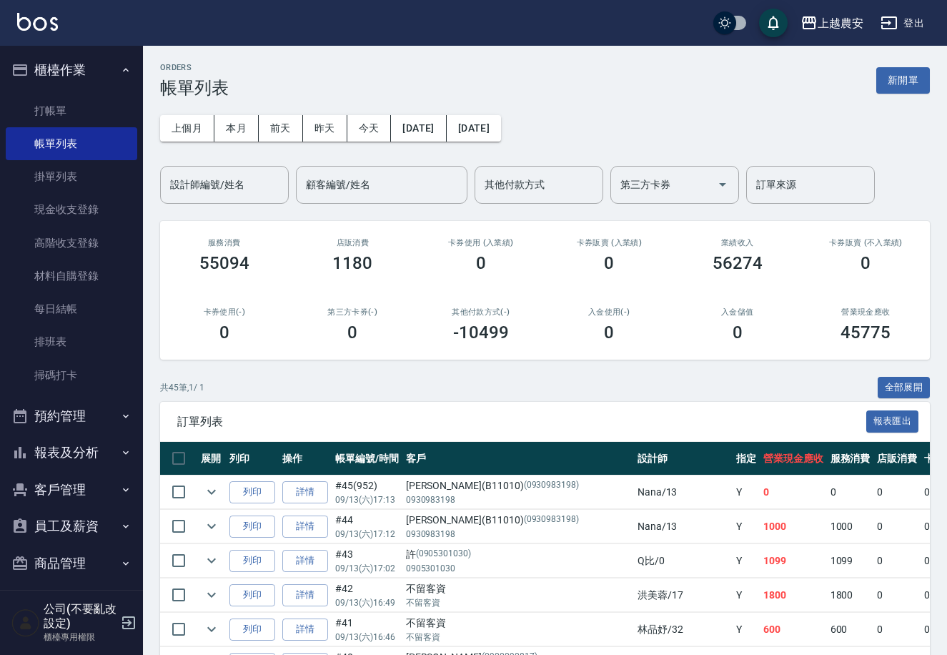
click at [59, 492] on button "客戶管理" at bounding box center [72, 489] width 132 height 37
click at [59, 532] on link "客戶列表" at bounding box center [72, 529] width 132 height 33
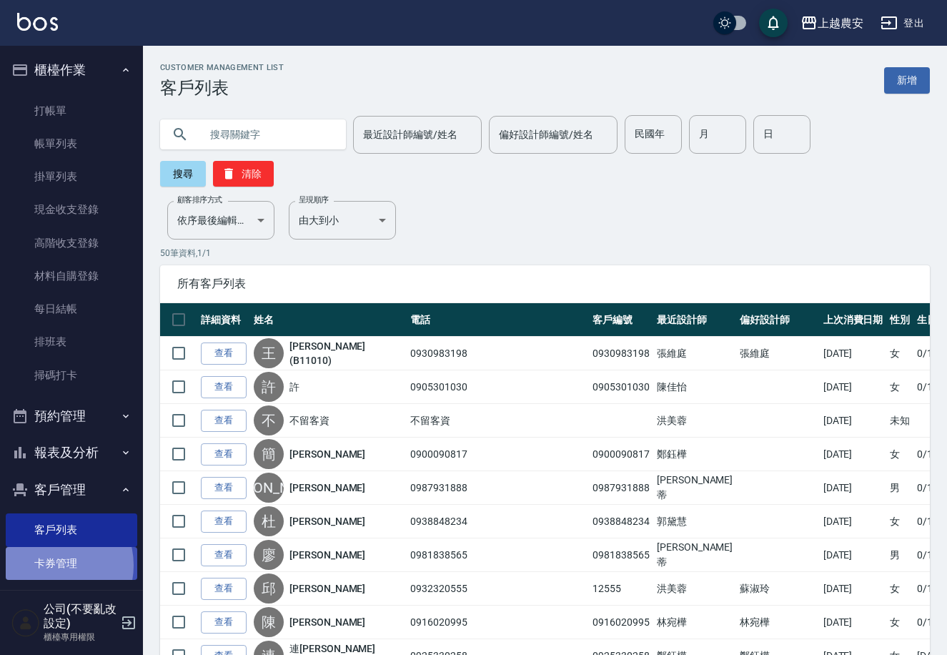
click at [54, 565] on link "卡券管理" at bounding box center [72, 563] width 132 height 33
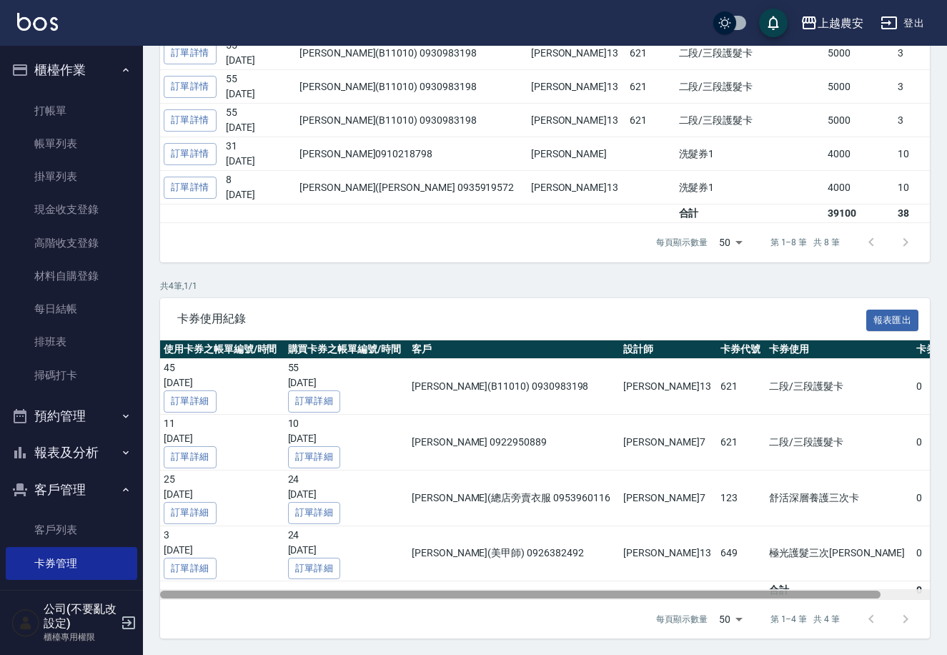
scroll to position [0, 51]
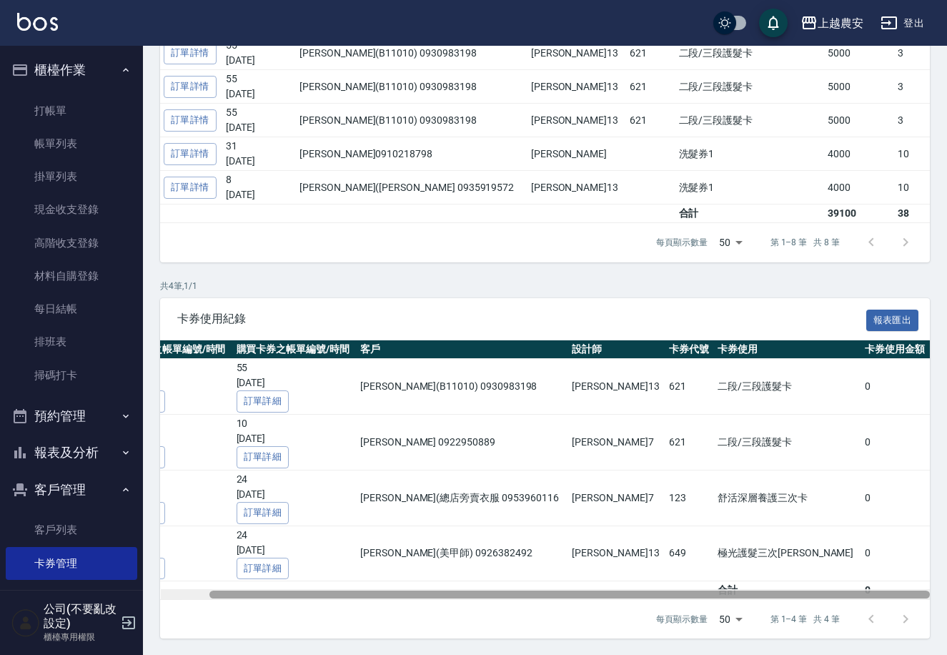
drag, startPoint x: 797, startPoint y: 593, endPoint x: 941, endPoint y: 592, distance: 144.4
click at [941, 592] on div "Coupon Management 卡券管理 本月 上個月 前天 昨天 今天 2025/09/01 2025/09/13 設計師編號/姓名 設計師編號/姓名 …" at bounding box center [545, 173] width 804 height 964
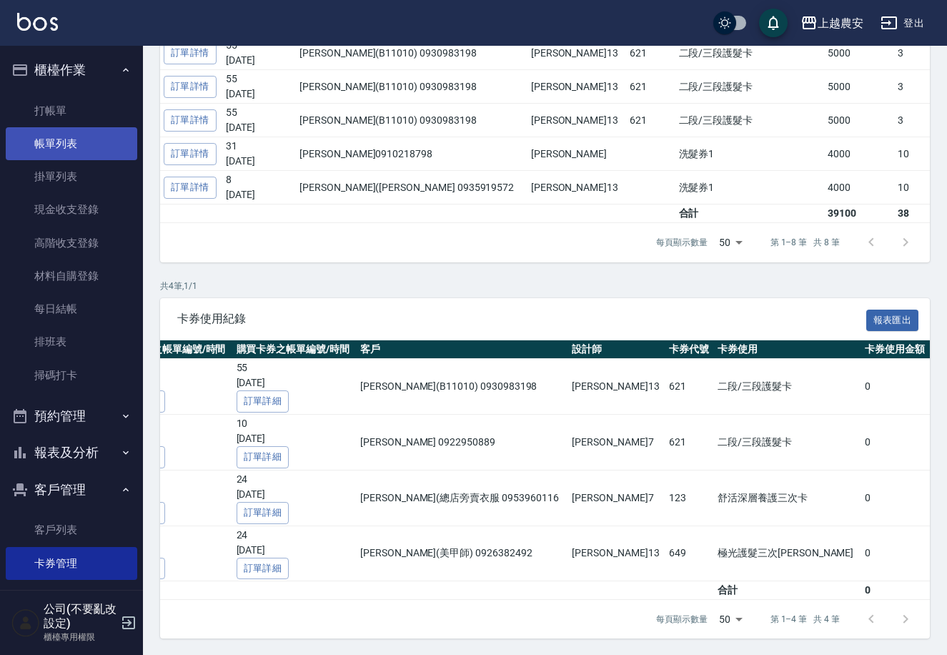
click at [55, 134] on link "帳單列表" at bounding box center [72, 143] width 132 height 33
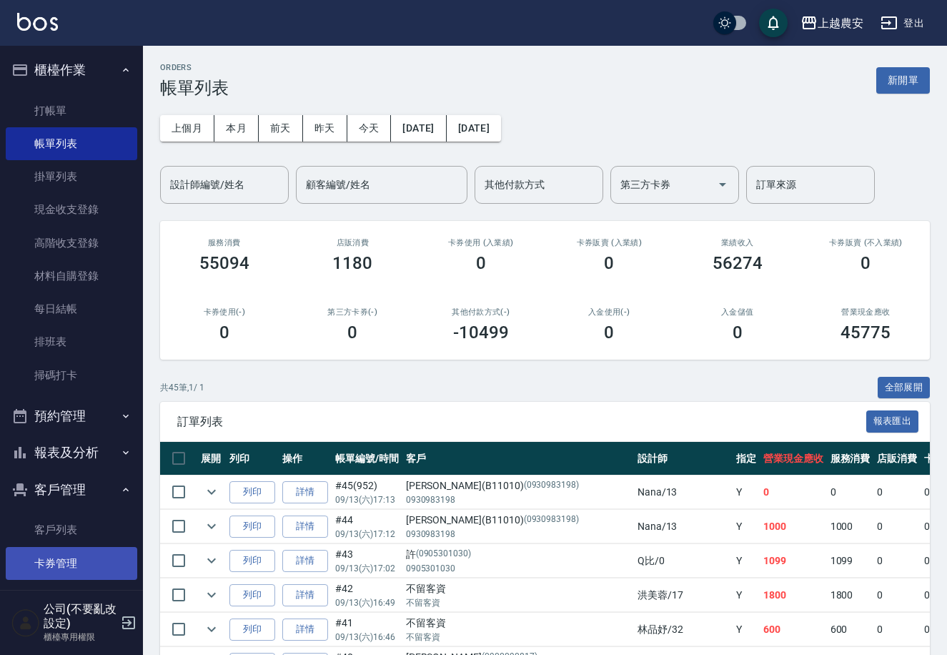
click at [78, 557] on link "卡券管理" at bounding box center [72, 563] width 132 height 33
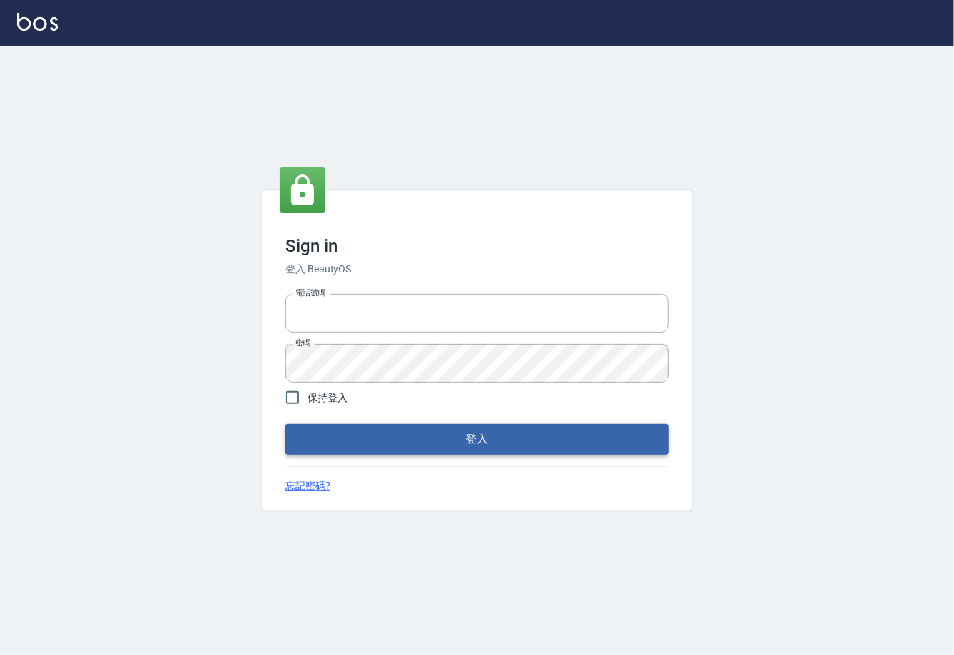
type input "0225929166"
click at [486, 438] on button "登入" at bounding box center [476, 439] width 383 height 30
type input "0225929166"
click at [458, 435] on button "登入" at bounding box center [476, 439] width 383 height 30
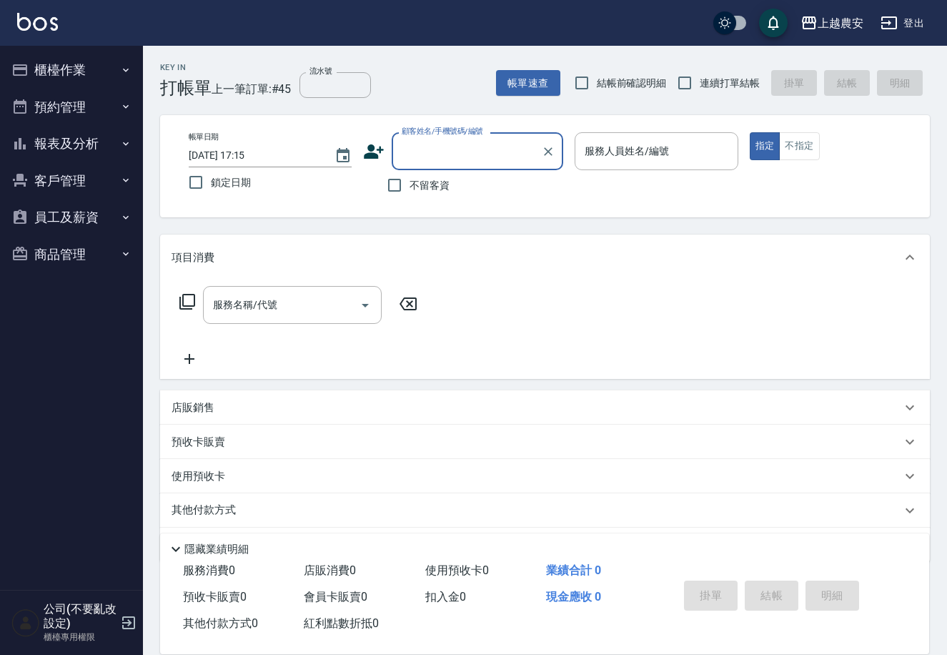
click at [56, 61] on button "櫃檯作業" at bounding box center [72, 69] width 132 height 37
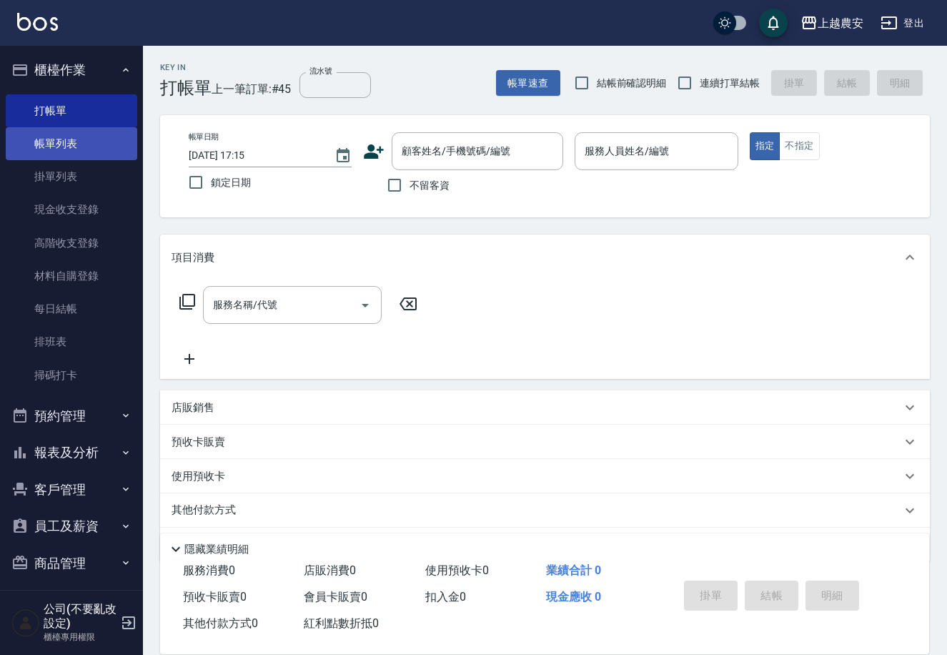
click at [69, 137] on link "帳單列表" at bounding box center [72, 143] width 132 height 33
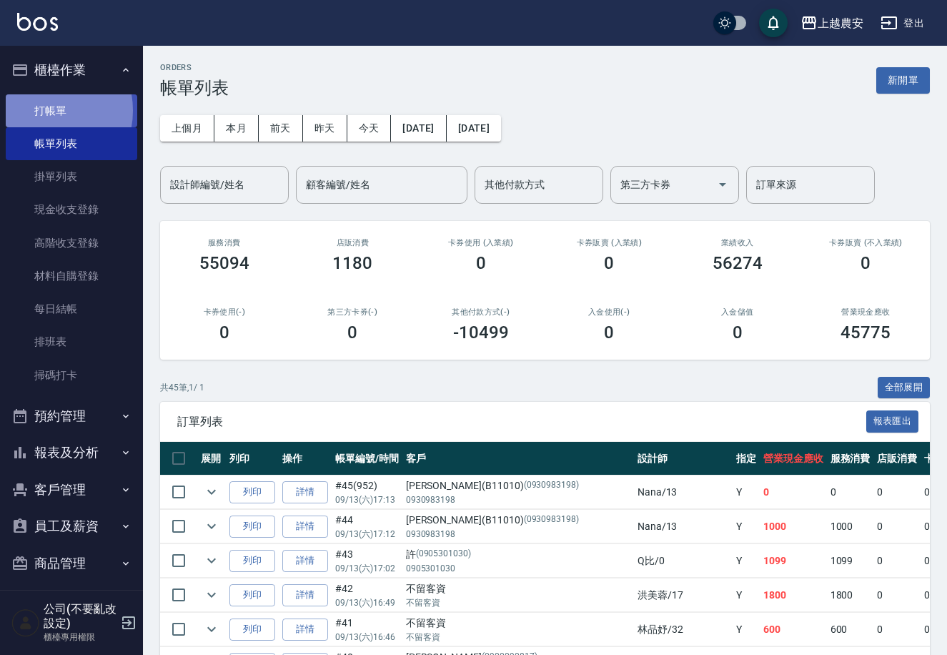
click at [43, 110] on link "打帳單" at bounding box center [72, 110] width 132 height 33
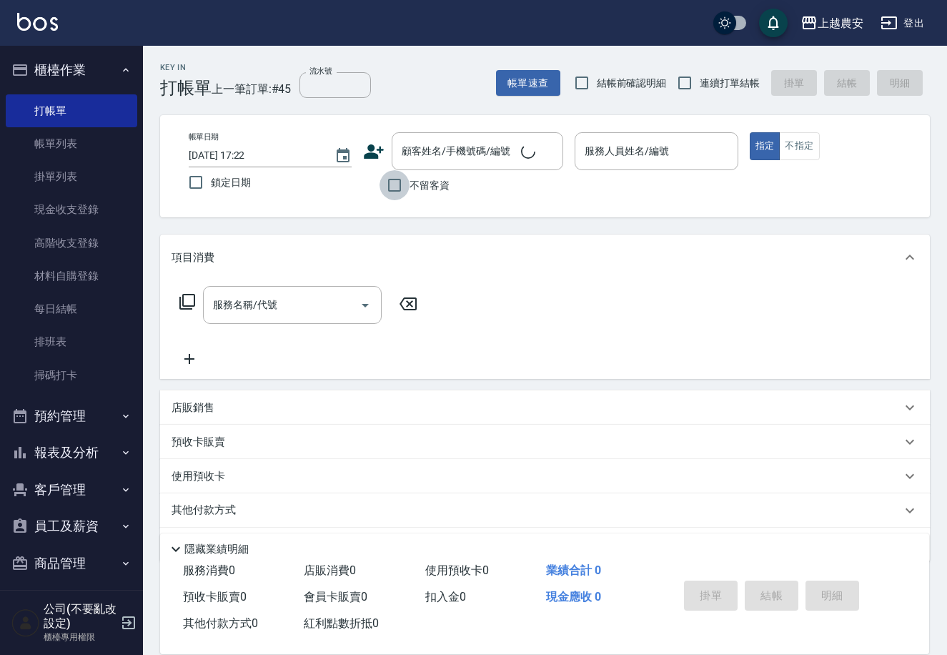
click at [397, 189] on input "不留客資" at bounding box center [395, 185] width 30 height 30
checkbox input "true"
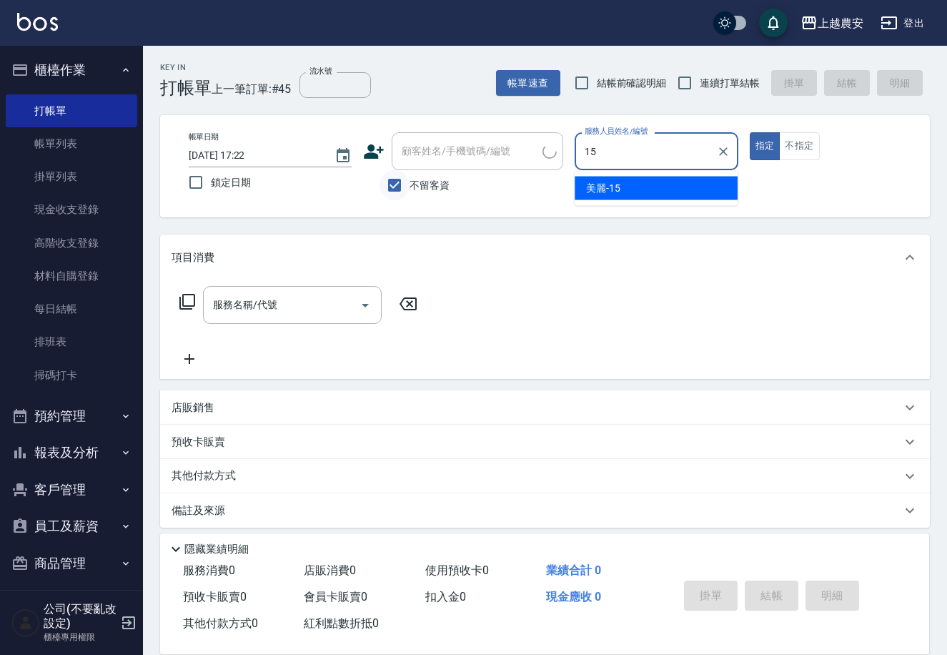
type input "美麗-15"
type button "true"
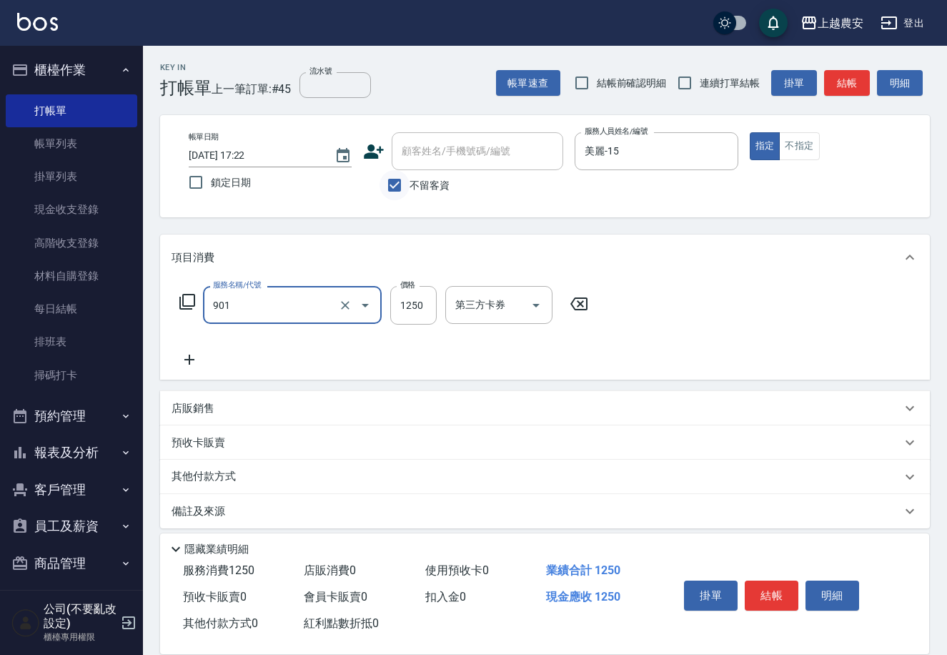
type input "修手指甲(901)"
type input "1500"
click at [768, 597] on button "結帳" at bounding box center [772, 595] width 54 height 30
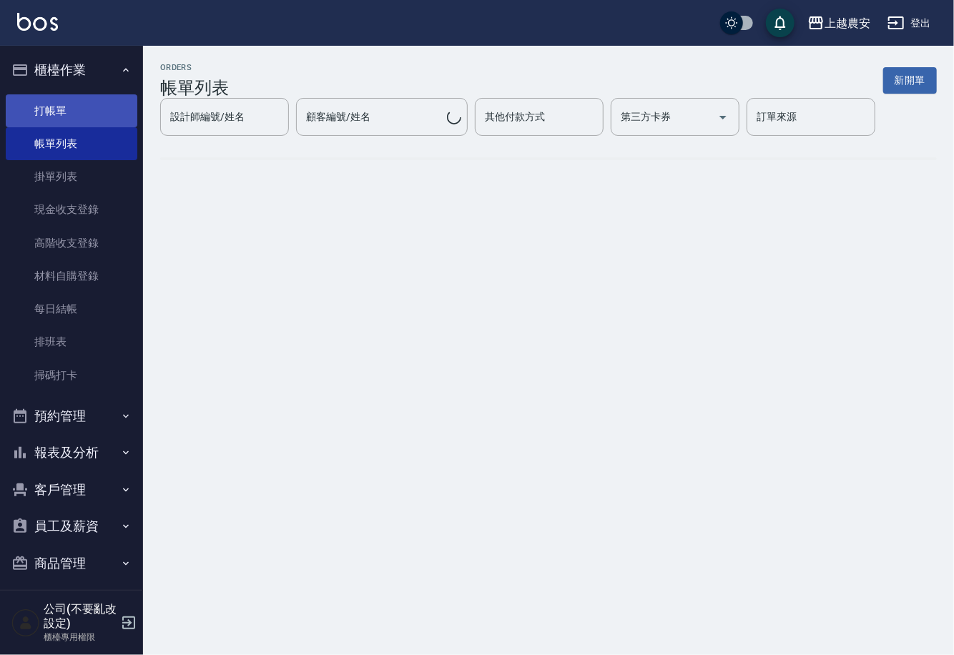
click at [55, 106] on link "打帳單" at bounding box center [72, 110] width 132 height 33
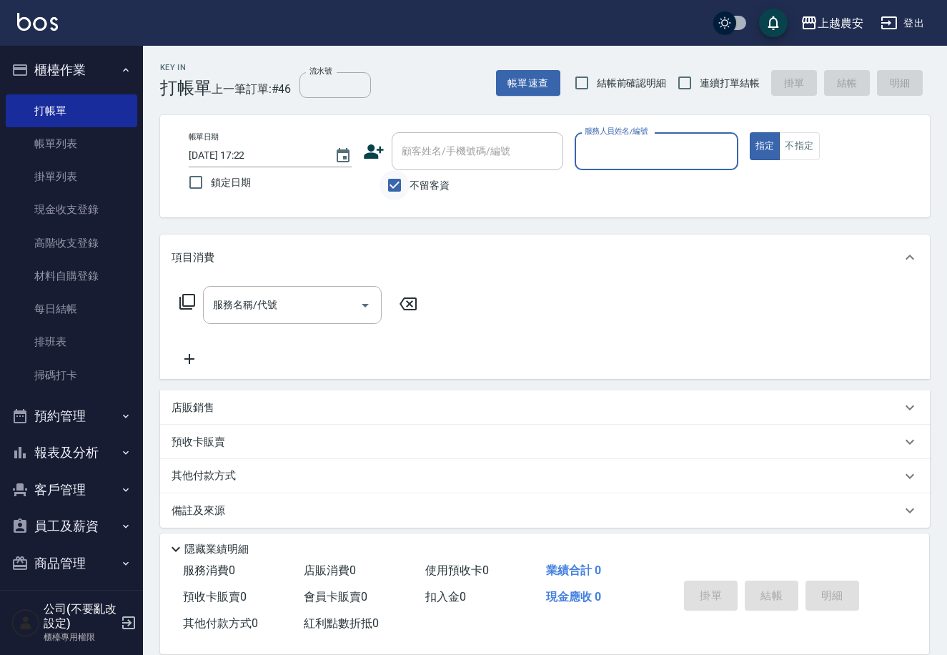
click at [395, 182] on input "不留客資" at bounding box center [395, 185] width 30 height 30
checkbox input "false"
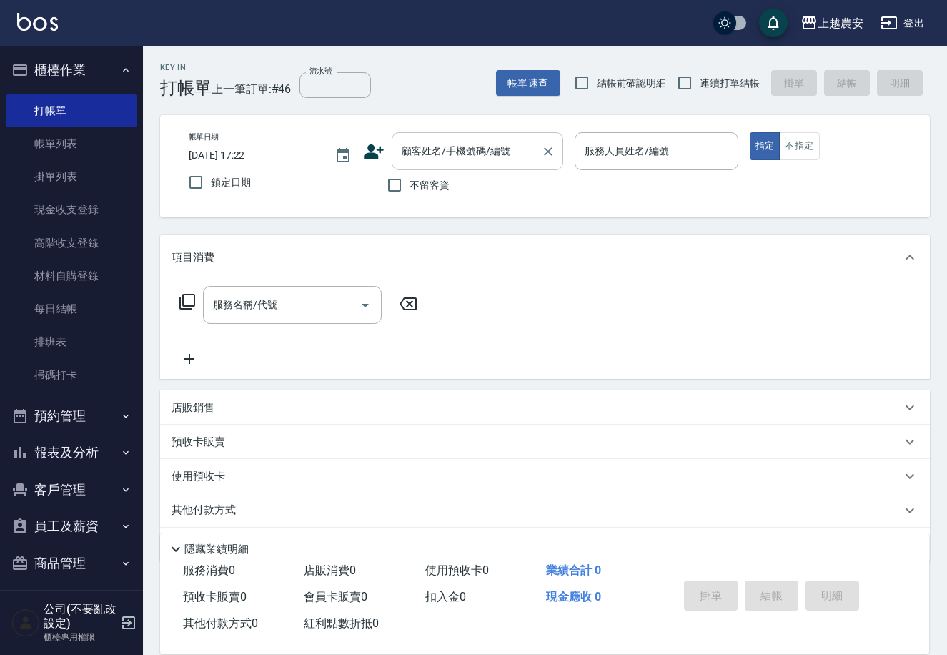
click at [410, 144] on div "顧客姓名/手機號碼/編號 顧客姓名/手機號碼/編號" at bounding box center [478, 151] width 172 height 38
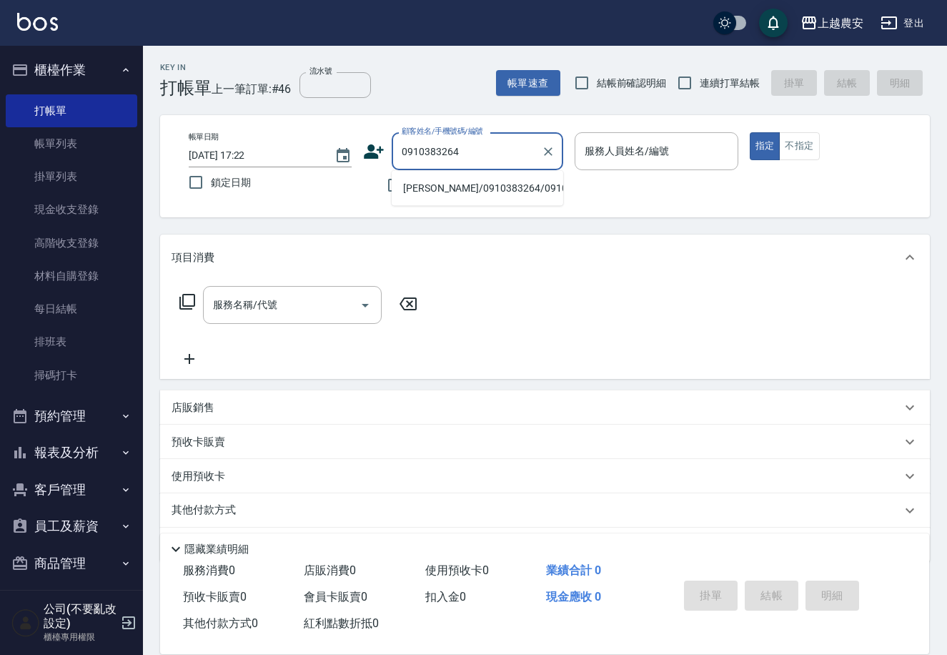
click at [435, 192] on li "[PERSON_NAME]/0910383264/0910383264" at bounding box center [478, 189] width 172 height 24
type input "[PERSON_NAME]/0910383264/0910383264"
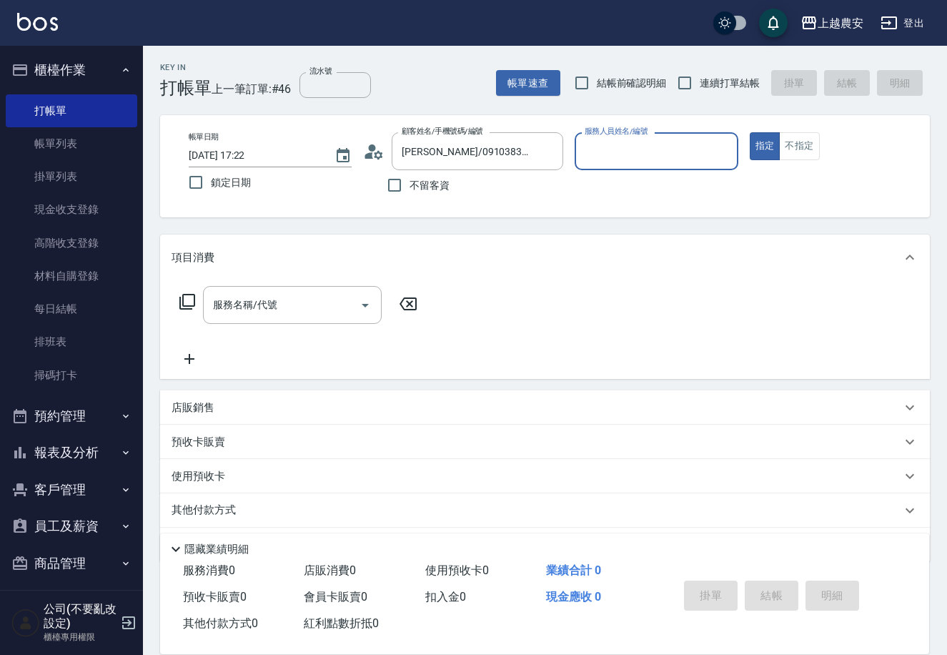
type input "Candy-7"
click at [341, 300] on input "服務名稱/代號" at bounding box center [281, 304] width 144 height 25
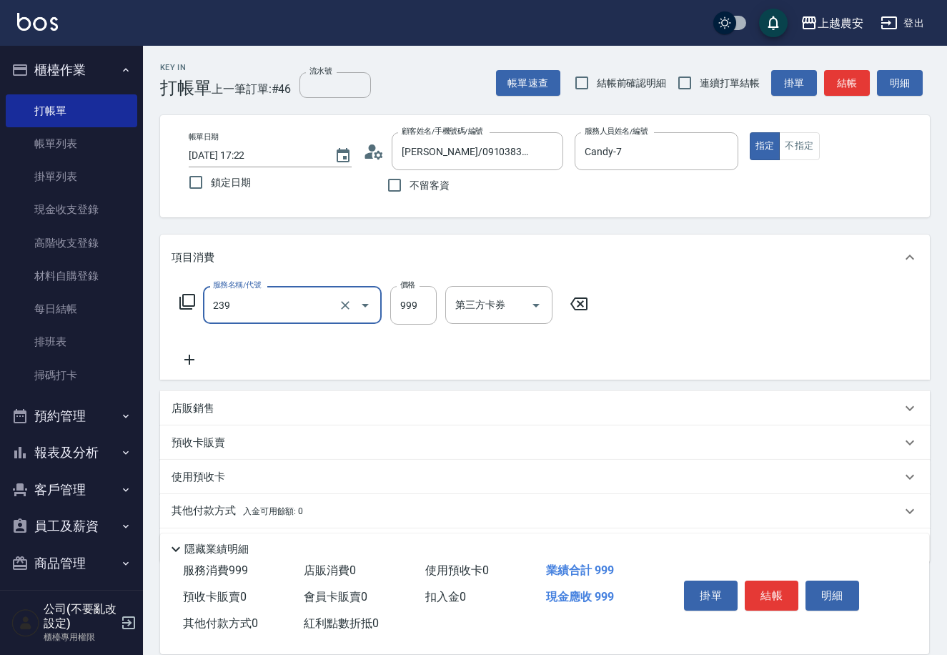
type input "頭皮SPA洗髮(239)"
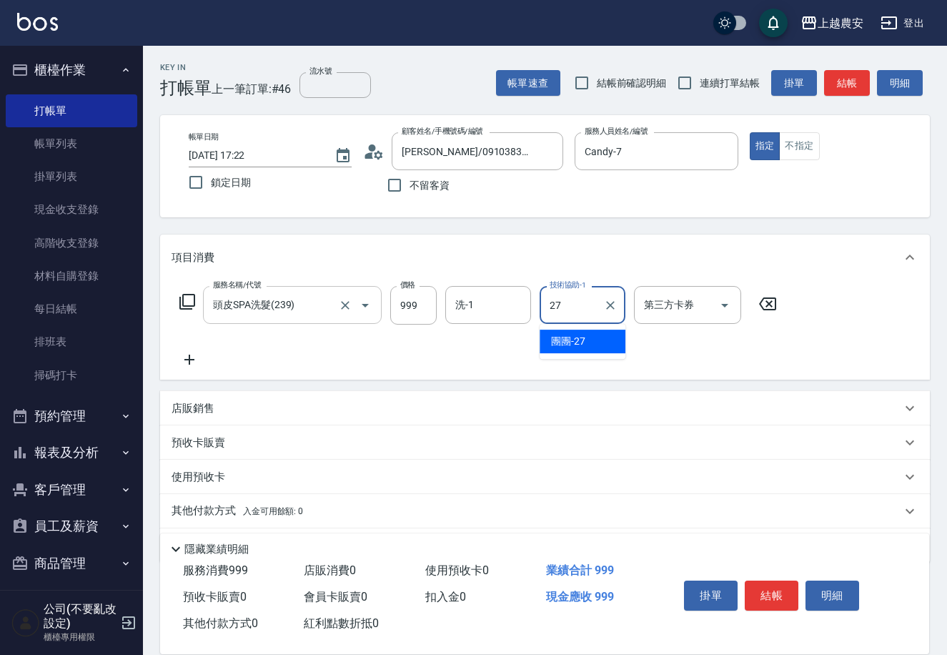
type input "團團-27"
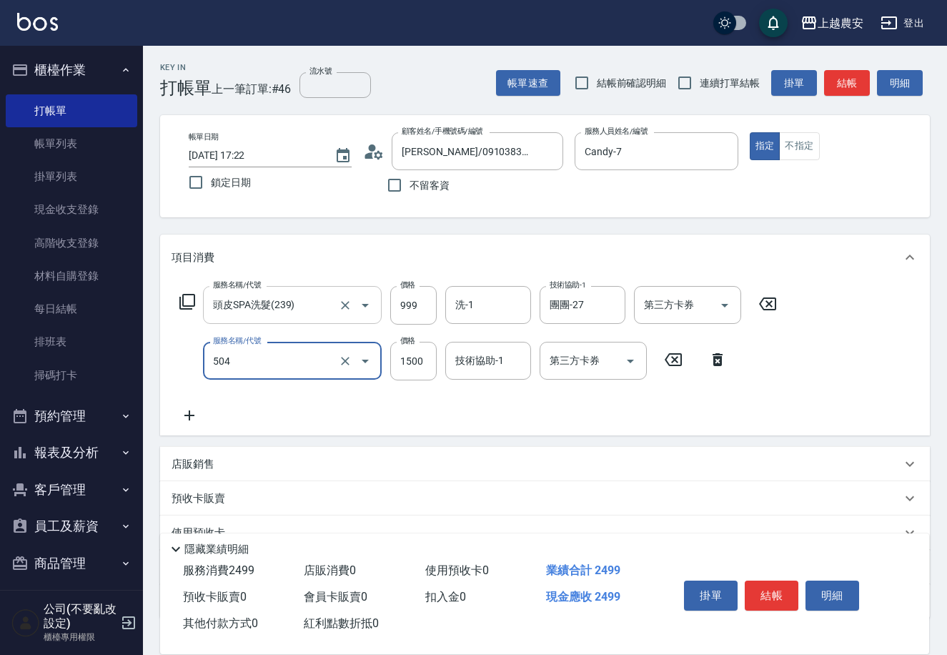
type input "染髮1500↓(504)"
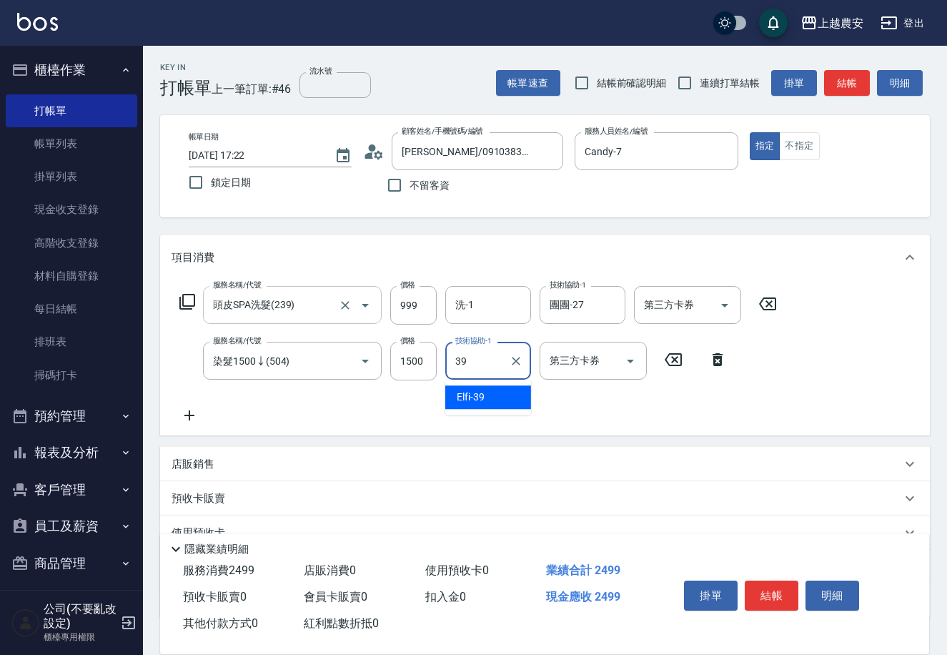
type input "Elfi-39"
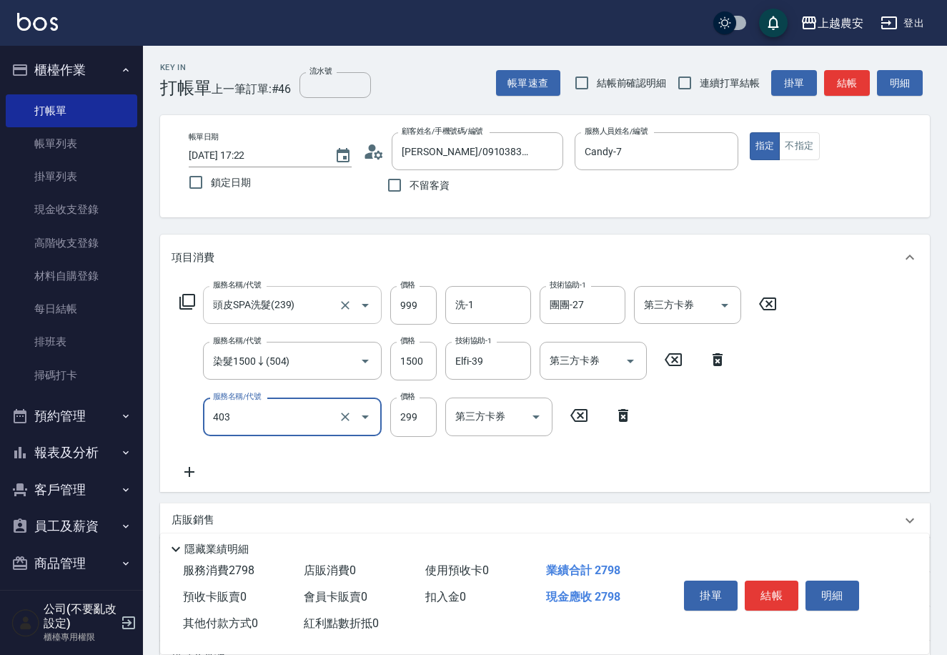
type input "剪髮(403)"
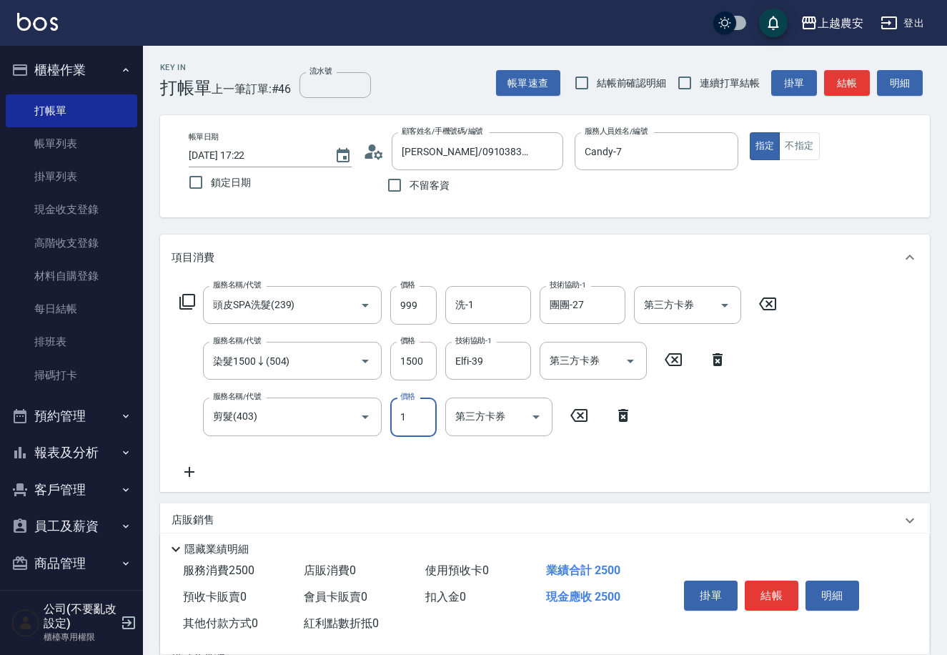
drag, startPoint x: 399, startPoint y: 420, endPoint x: 405, endPoint y: 416, distance: 7.4
click at [405, 416] on input "1" at bounding box center [413, 416] width 46 height 39
type input "400"
click at [766, 598] on button "結帳" at bounding box center [772, 595] width 54 height 30
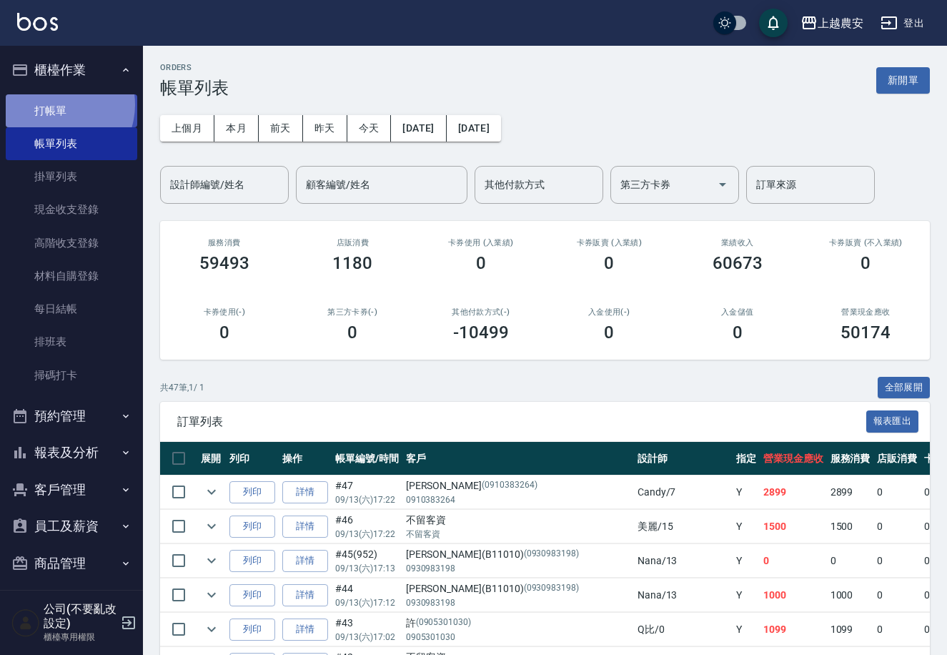
click at [56, 104] on link "打帳單" at bounding box center [72, 110] width 132 height 33
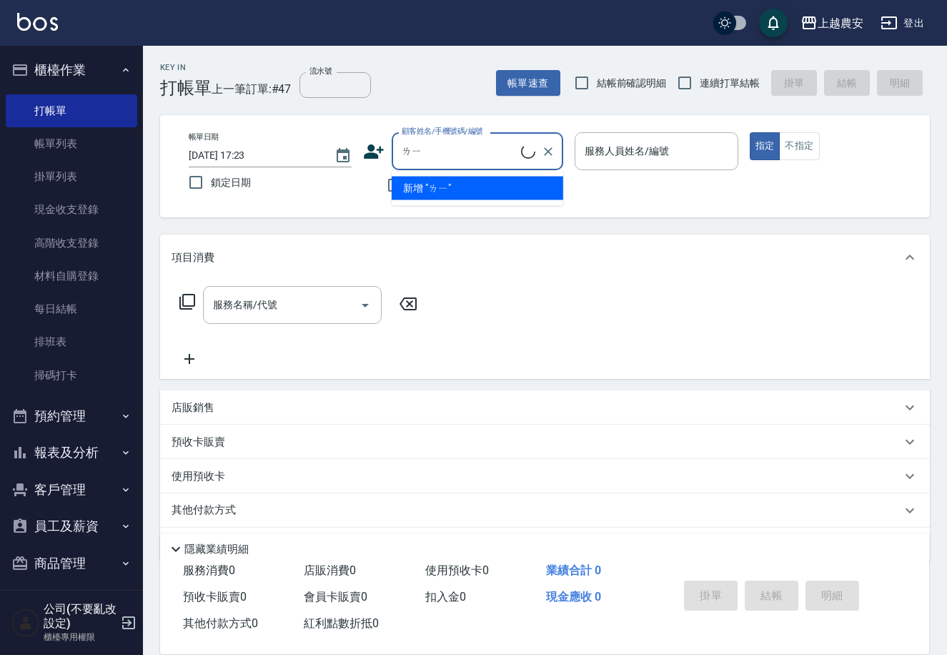
type input "立"
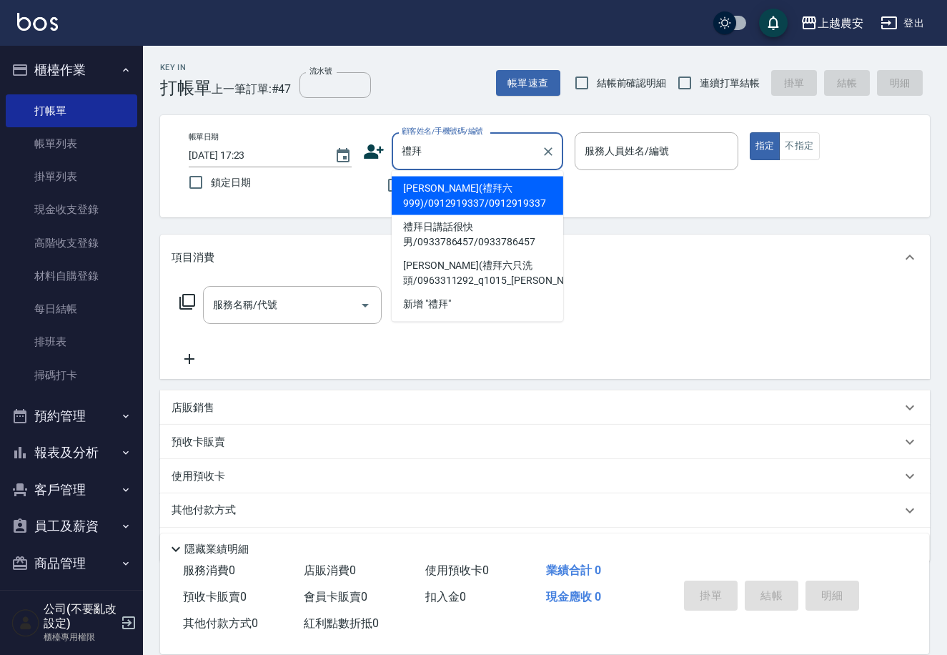
click at [443, 189] on li "[PERSON_NAME](禮拜六999)/0912919337/0912919337" at bounding box center [478, 196] width 172 height 39
type input "[PERSON_NAME](禮拜六999)/0912919337/0912919337"
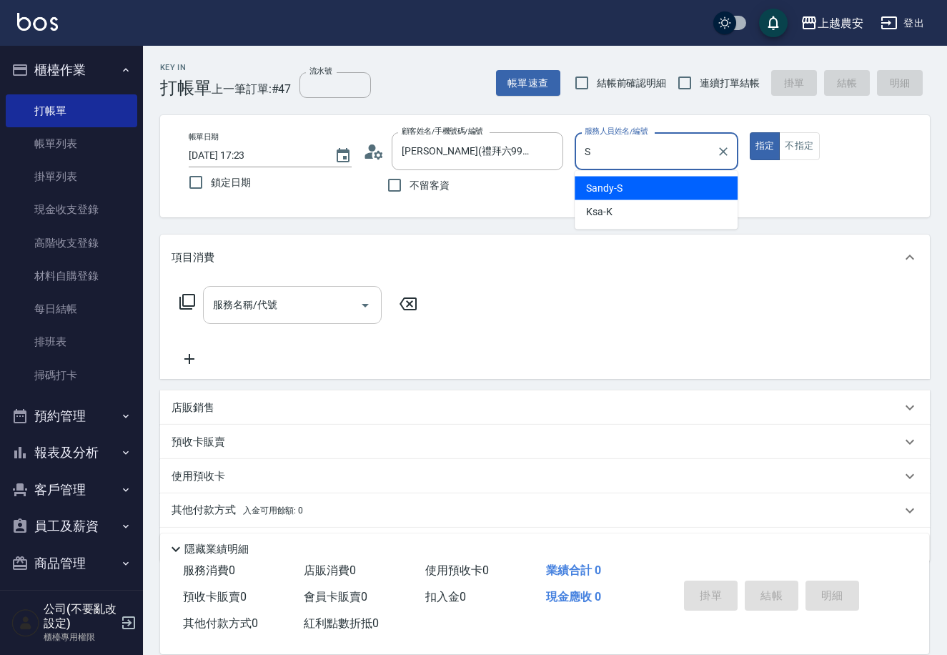
type input "Sandy-S"
type button "true"
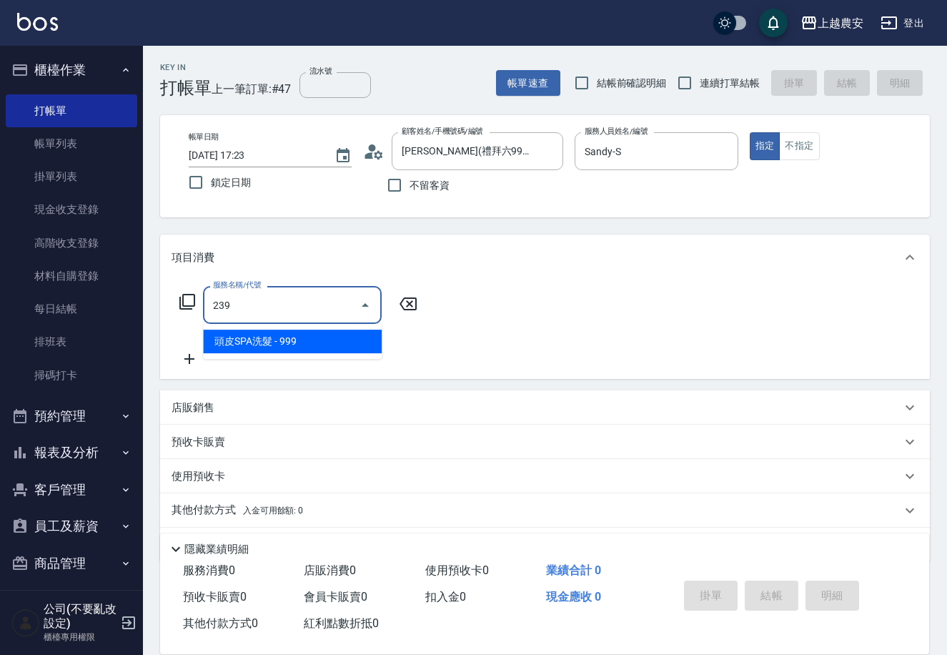
type input "頭皮SPA洗髮(239)"
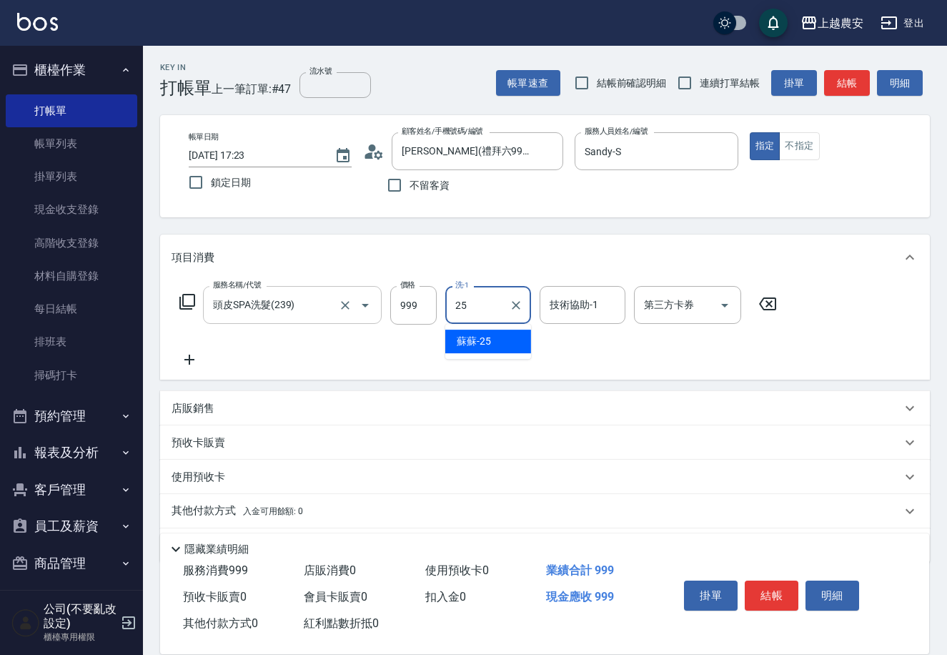
type input "蘇蘇-25"
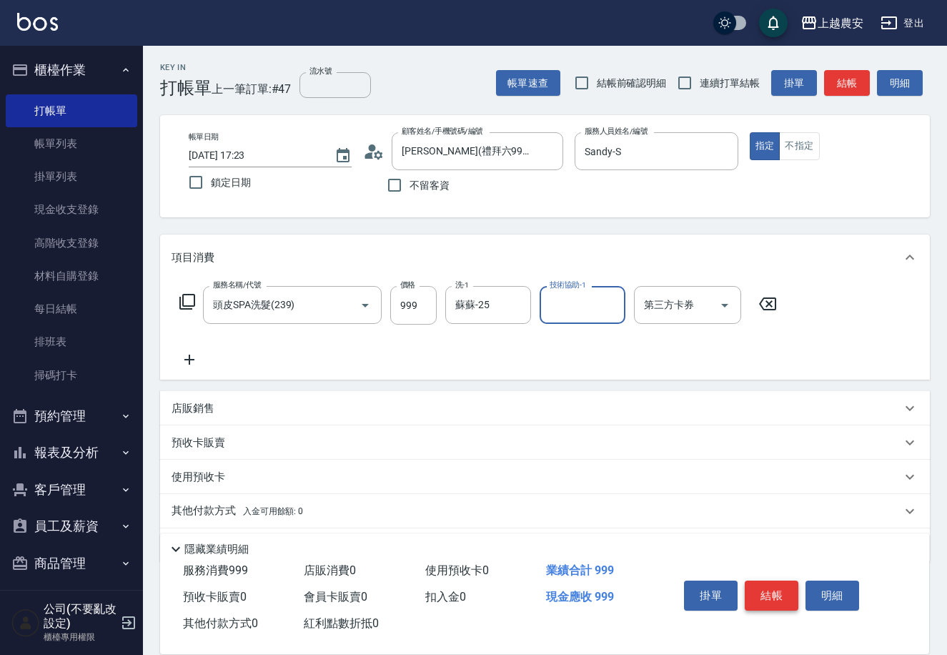
click at [755, 580] on button "結帳" at bounding box center [772, 595] width 54 height 30
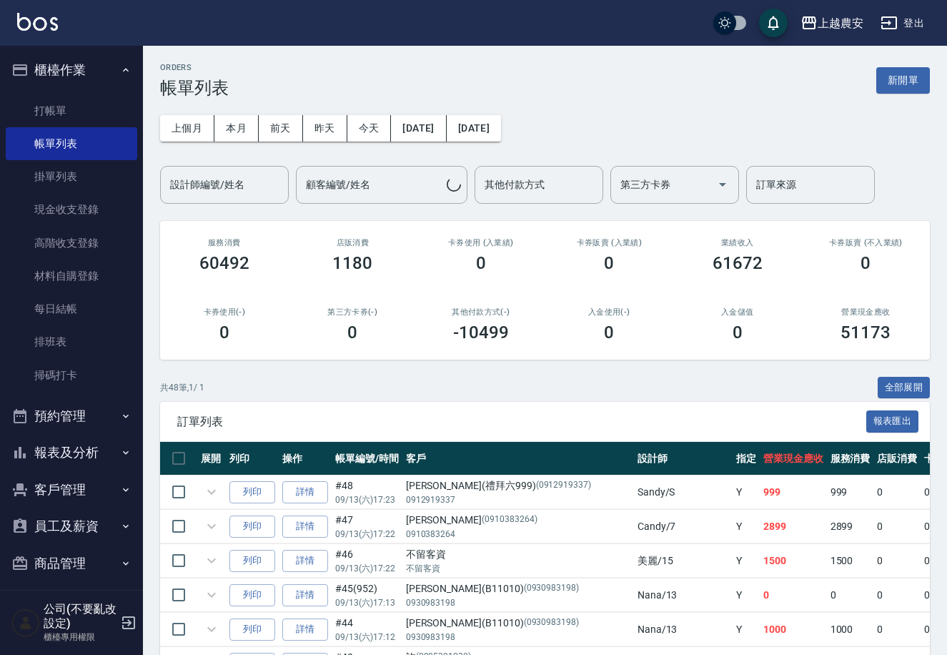
click at [259, 494] on button "列印" at bounding box center [252, 492] width 46 height 22
click at [40, 112] on link "打帳單" at bounding box center [72, 110] width 132 height 33
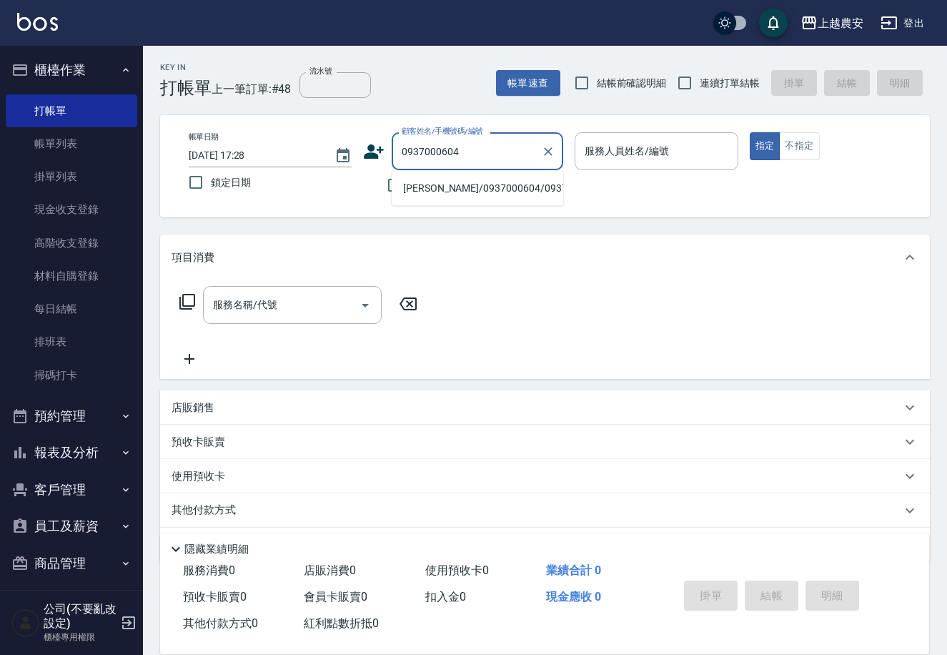
click at [450, 181] on li "[PERSON_NAME]/0937000604/0937000604" at bounding box center [478, 189] width 172 height 24
type input "[PERSON_NAME]/0937000604/0937000604"
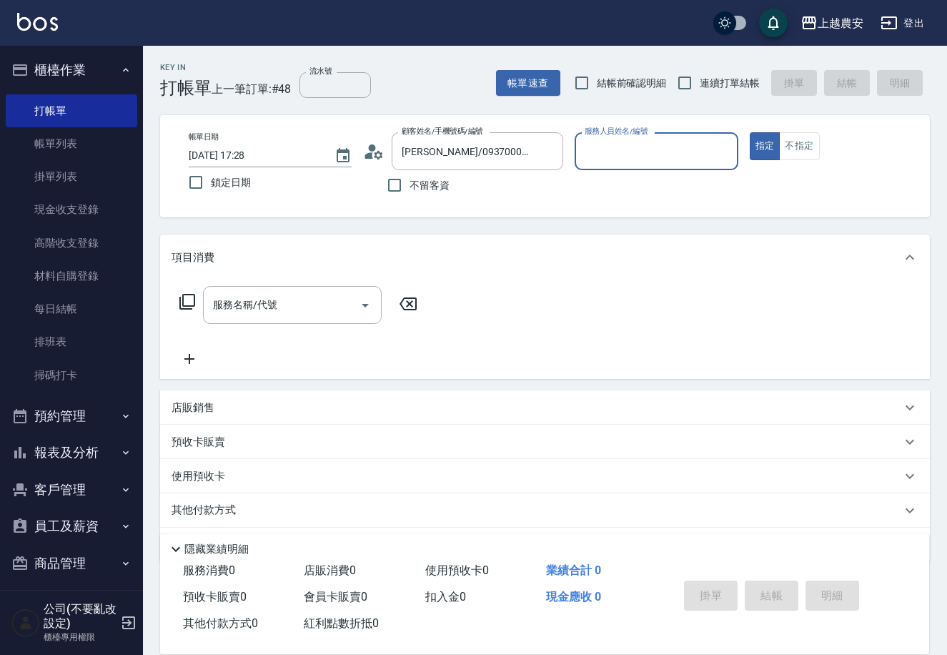
type input "Nana-13"
click at [355, 303] on button "Open" at bounding box center [365, 305] width 23 height 23
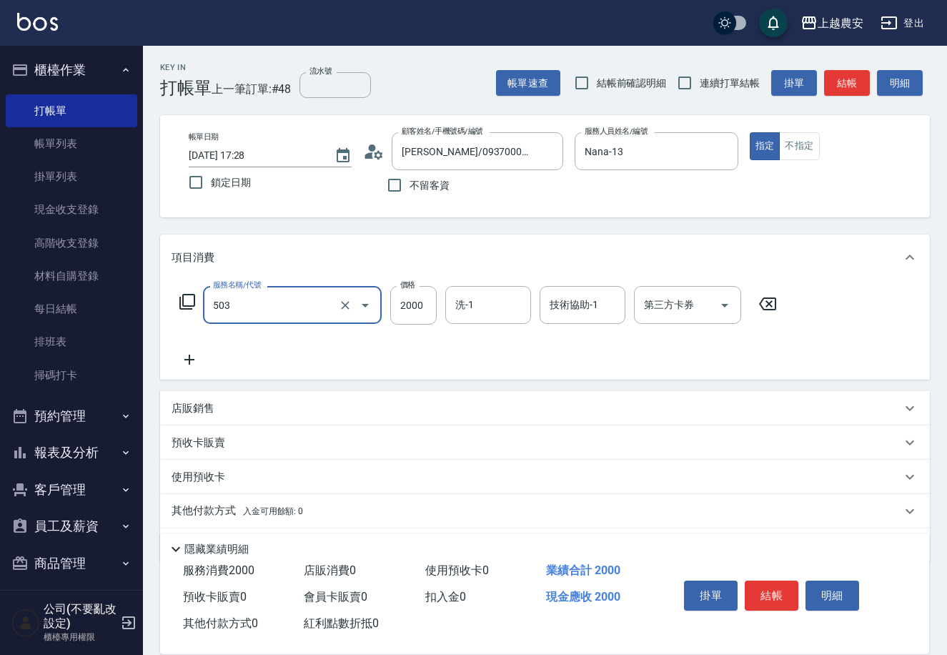
type input "染髮1500↑(503)"
type input "5600"
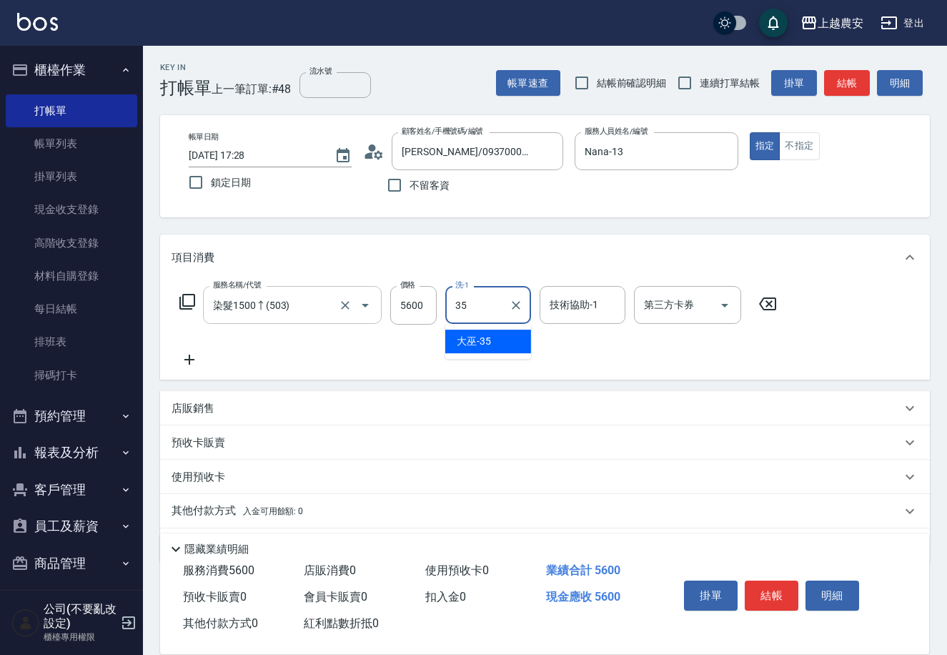
type input "大巫-35"
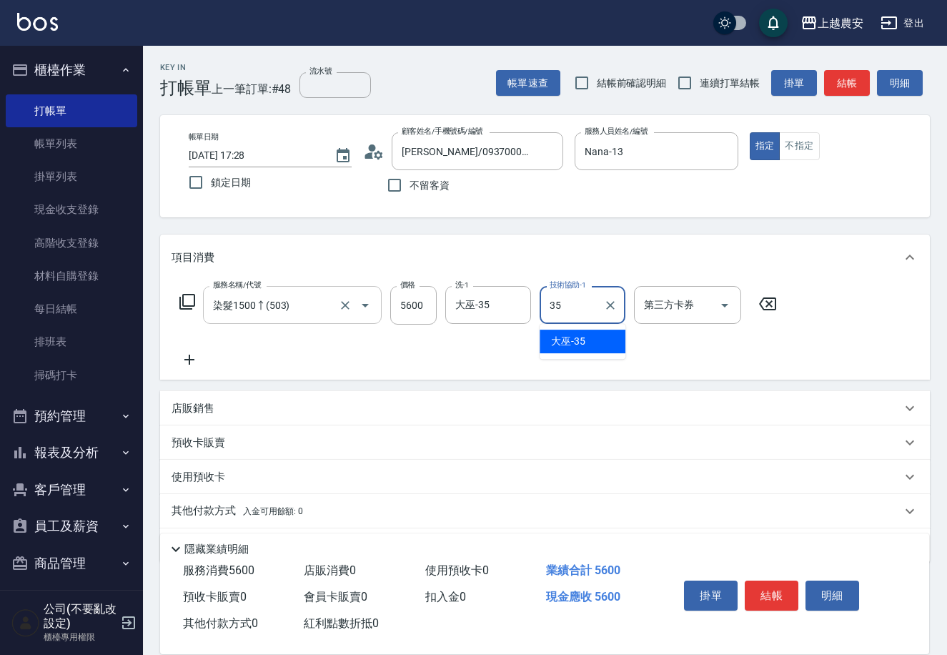
type input "大巫-35"
click at [189, 362] on icon at bounding box center [189, 360] width 10 height 10
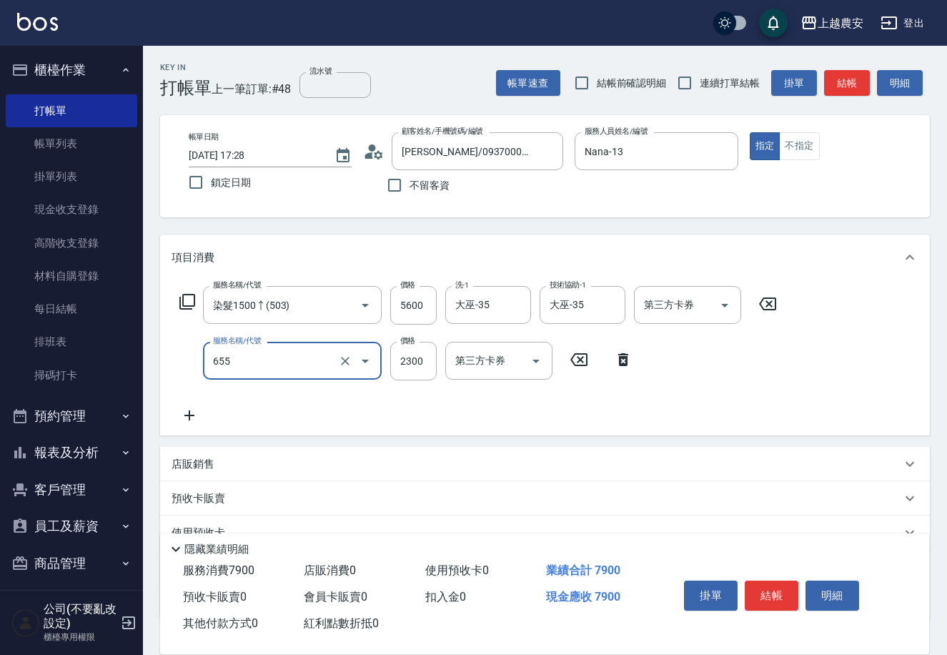
type input "結構2段式(自)(655)"
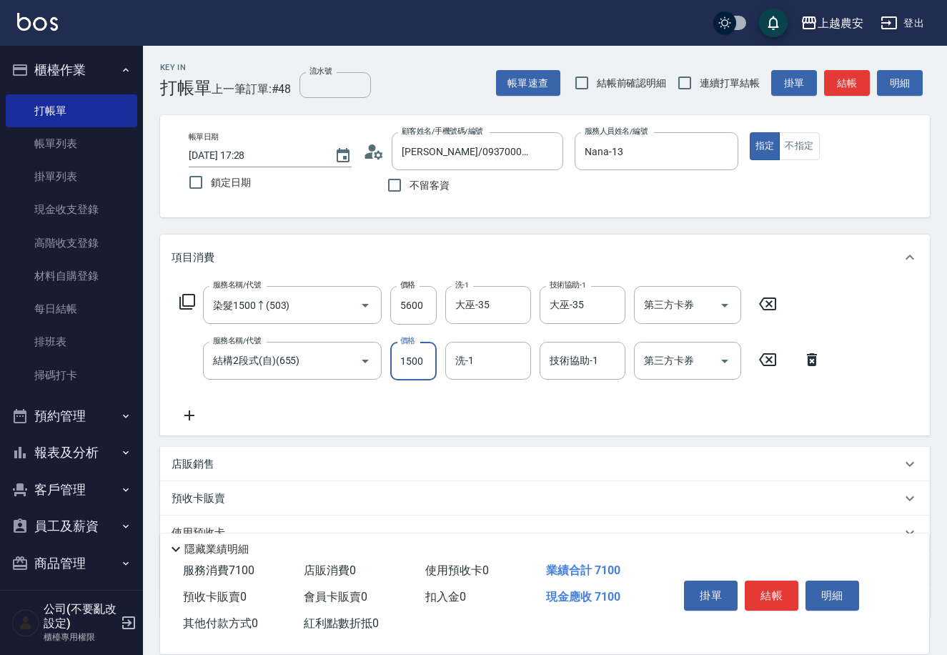
type input "1500"
type input "大巫-35"
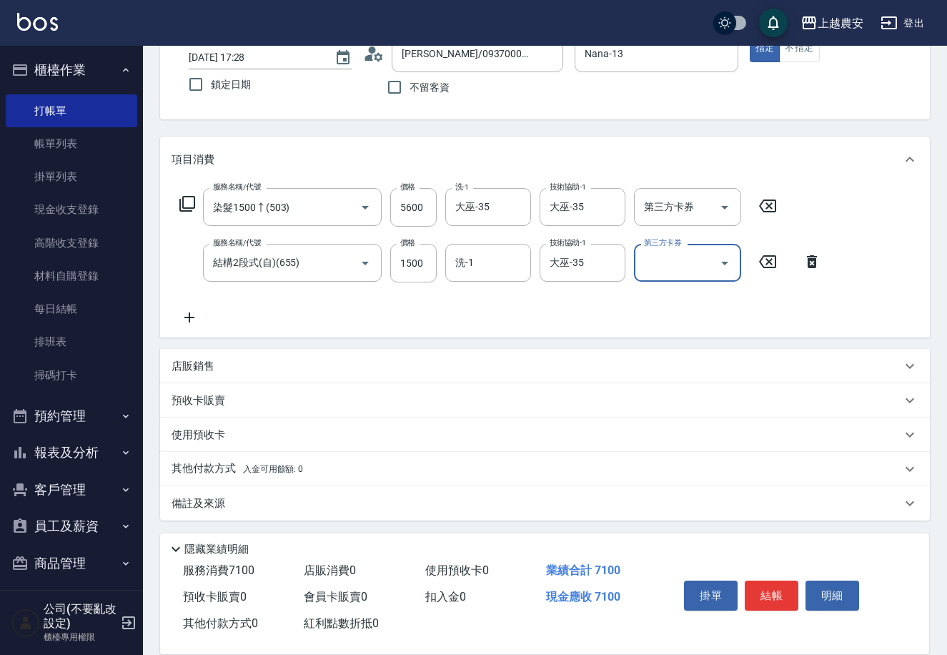
click at [207, 473] on p "其他付款方式 入金可用餘額: 0" at bounding box center [238, 469] width 132 height 16
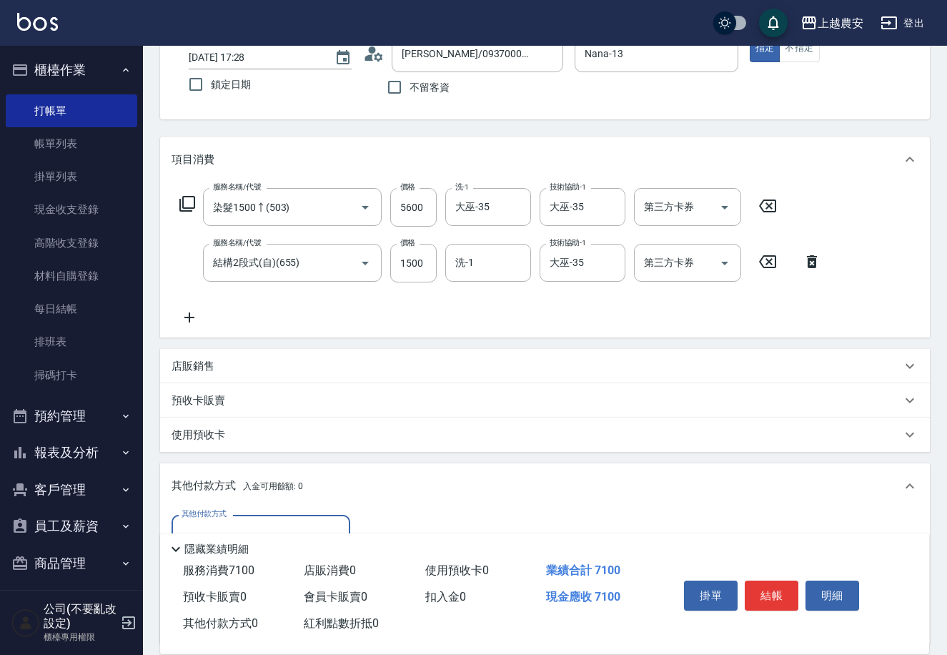
scroll to position [266, 0]
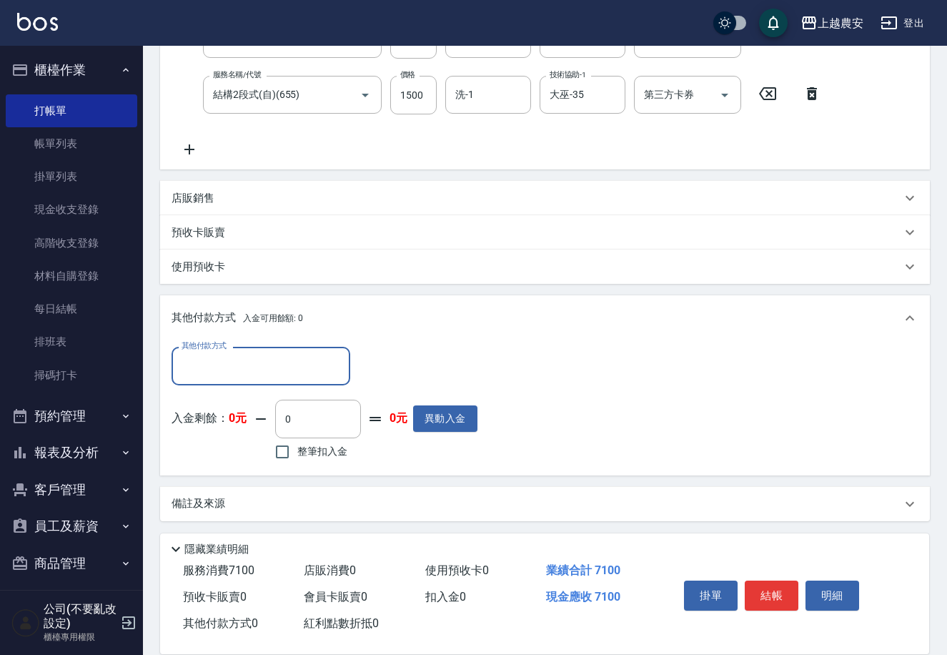
click at [216, 368] on input "其他付款方式" at bounding box center [261, 365] width 166 height 25
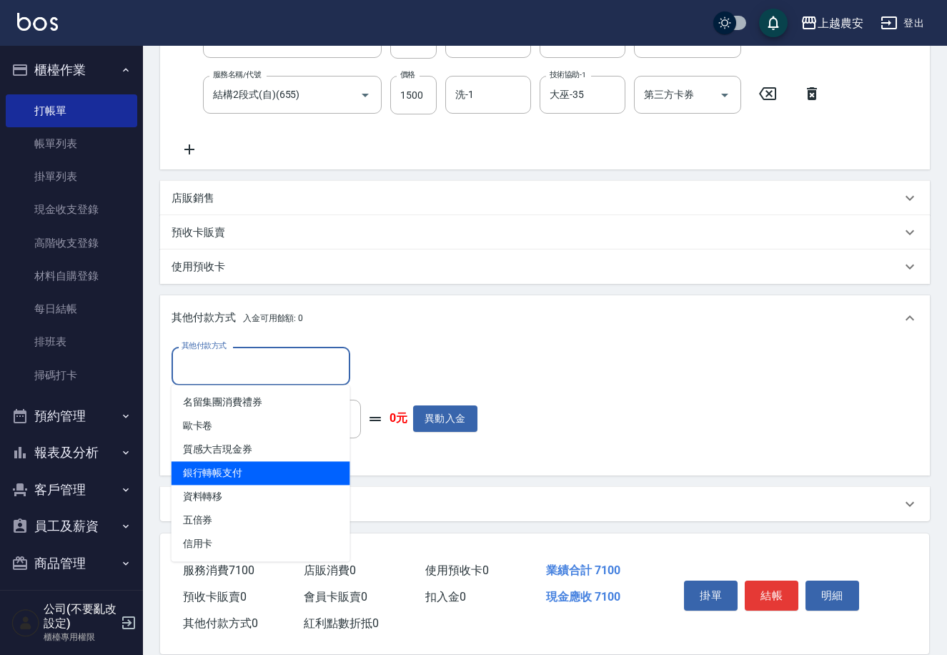
drag, startPoint x: 246, startPoint y: 468, endPoint x: 261, endPoint y: 460, distance: 17.3
click at [248, 468] on span "銀行轉帳支付" at bounding box center [261, 473] width 179 height 24
type input "銀行轉帳支付"
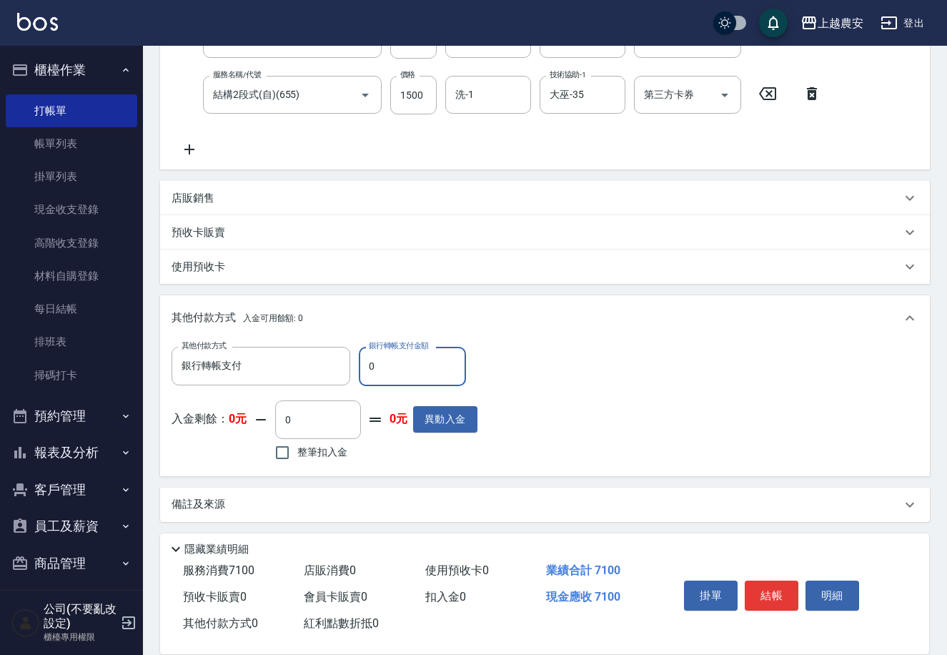
drag, startPoint x: 365, startPoint y: 366, endPoint x: 402, endPoint y: 367, distance: 37.2
click at [402, 367] on input "0" at bounding box center [412, 366] width 107 height 39
type input "7100"
click at [782, 593] on button "結帳" at bounding box center [772, 595] width 54 height 30
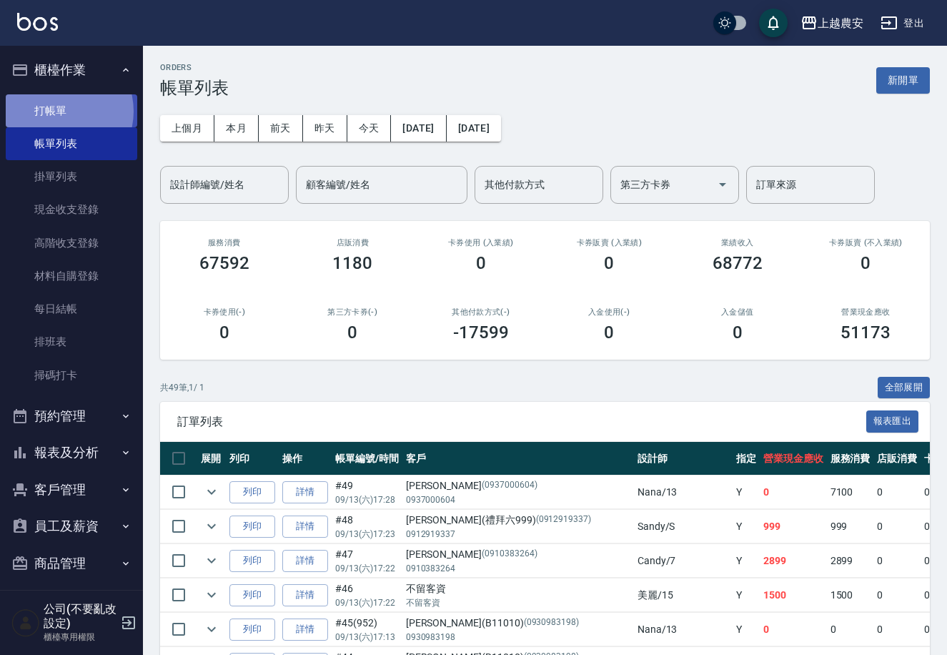
click at [58, 111] on link "打帳單" at bounding box center [72, 110] width 132 height 33
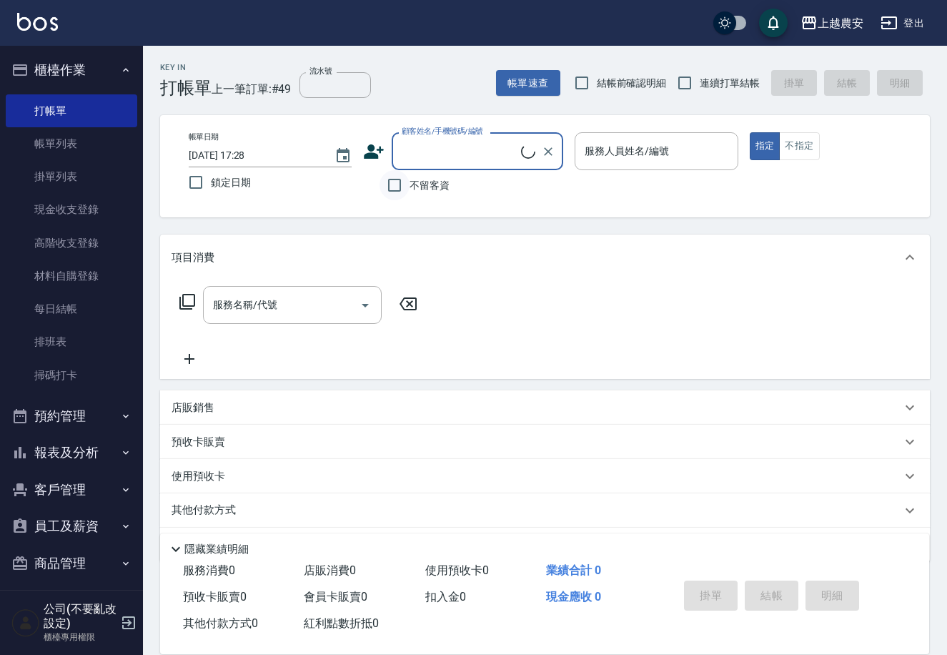
click at [400, 191] on input "不留客資" at bounding box center [395, 185] width 30 height 30
checkbox input "true"
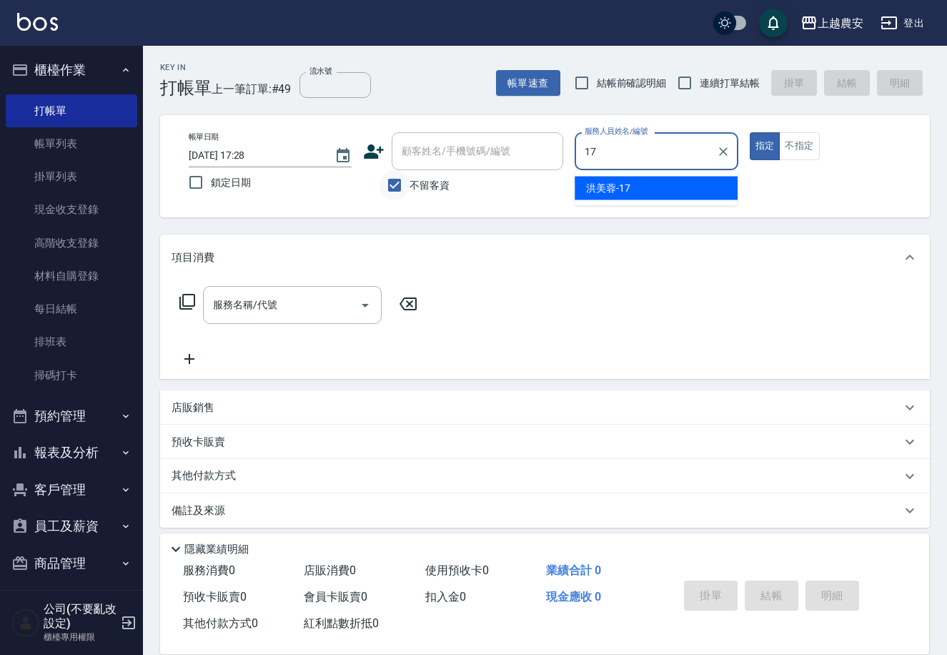
type input "[PERSON_NAME]-17"
type button "true"
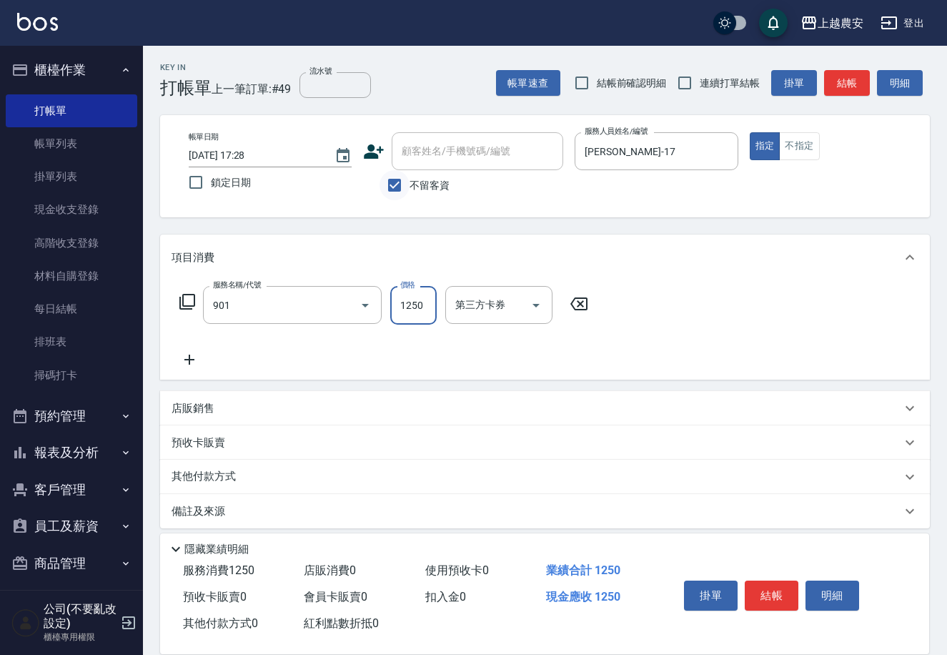
type input "修手指甲(901)"
type input "1000"
click at [212, 478] on p "其他付款方式" at bounding box center [207, 477] width 71 height 16
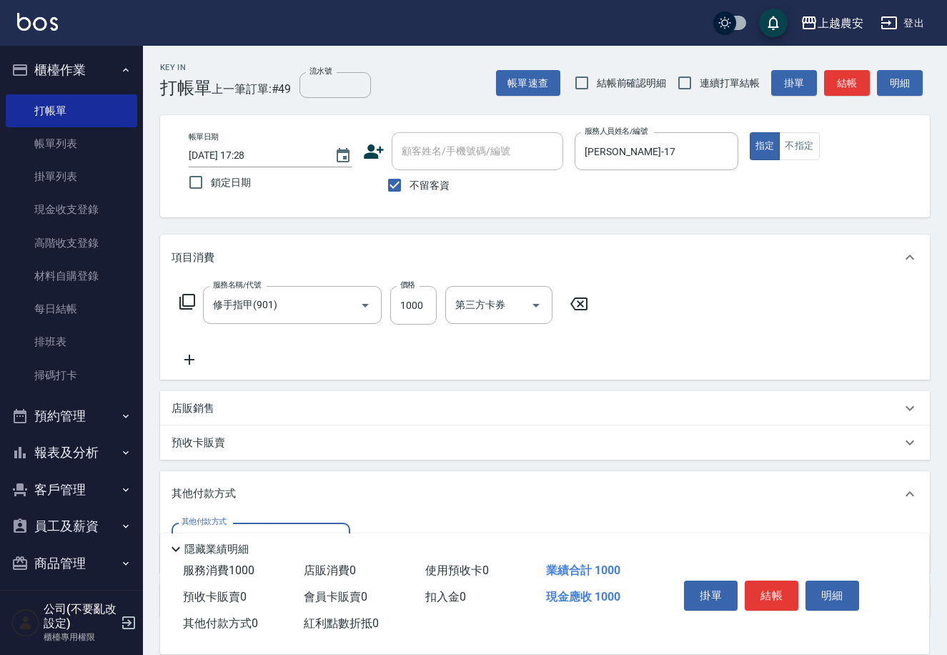
scroll to position [97, 0]
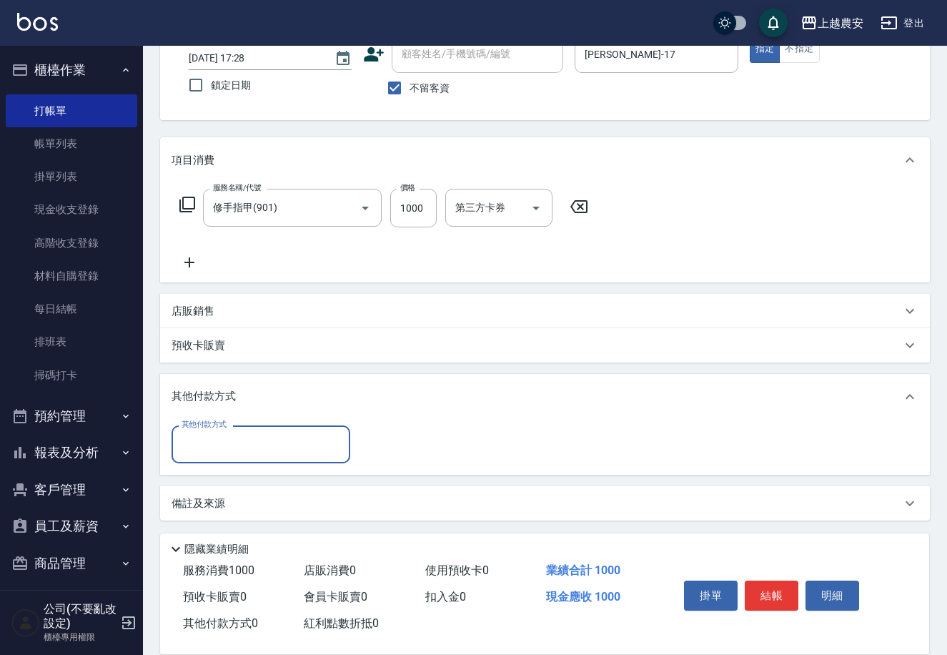
click at [258, 444] on input "其他付款方式" at bounding box center [261, 444] width 166 height 25
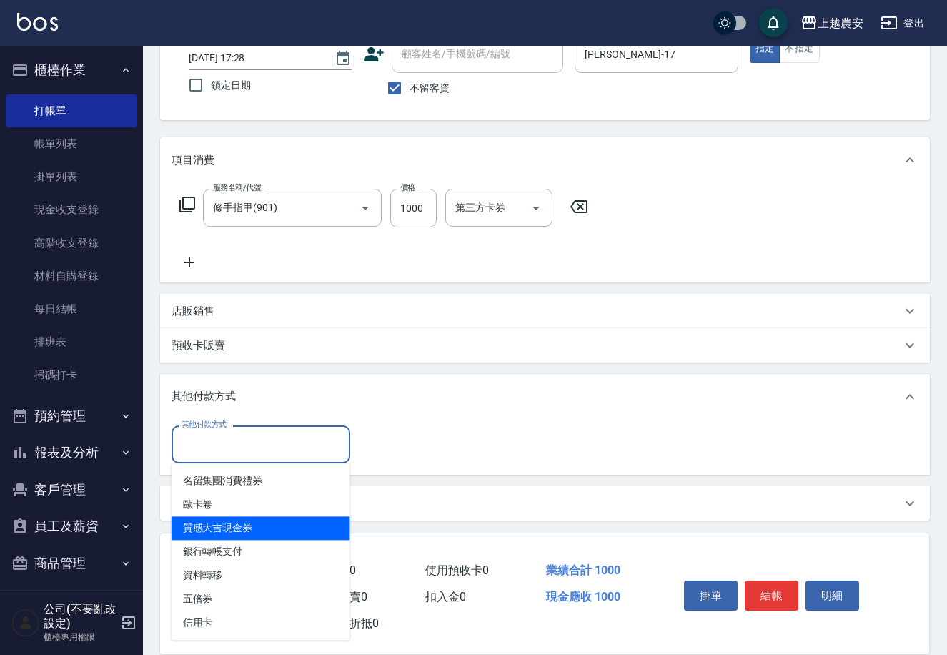
click at [254, 527] on span "質感大吉現金券" at bounding box center [261, 528] width 179 height 24
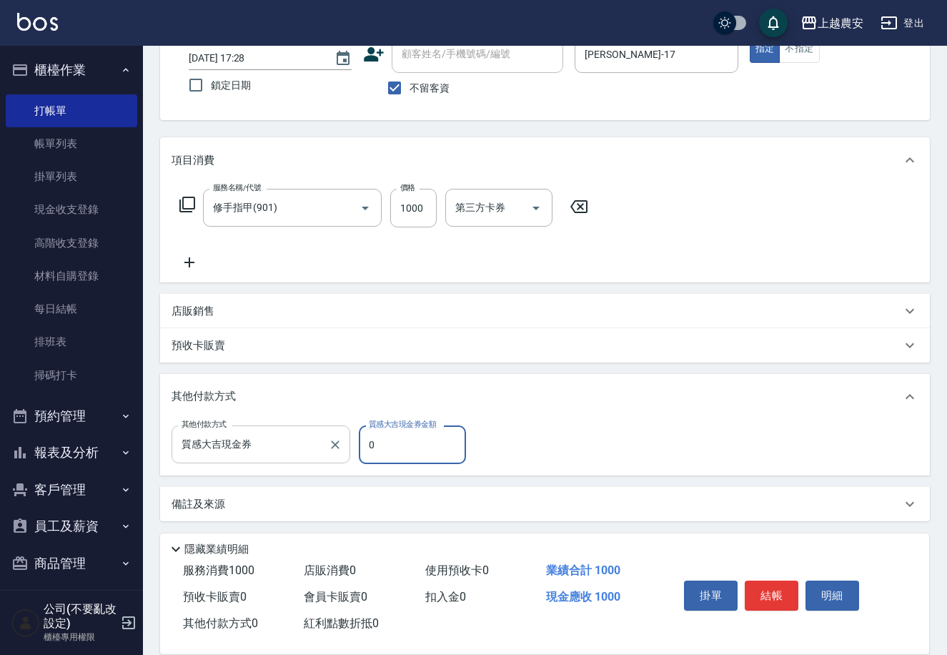
click at [264, 443] on input "質感大吉現金券" at bounding box center [250, 444] width 144 height 25
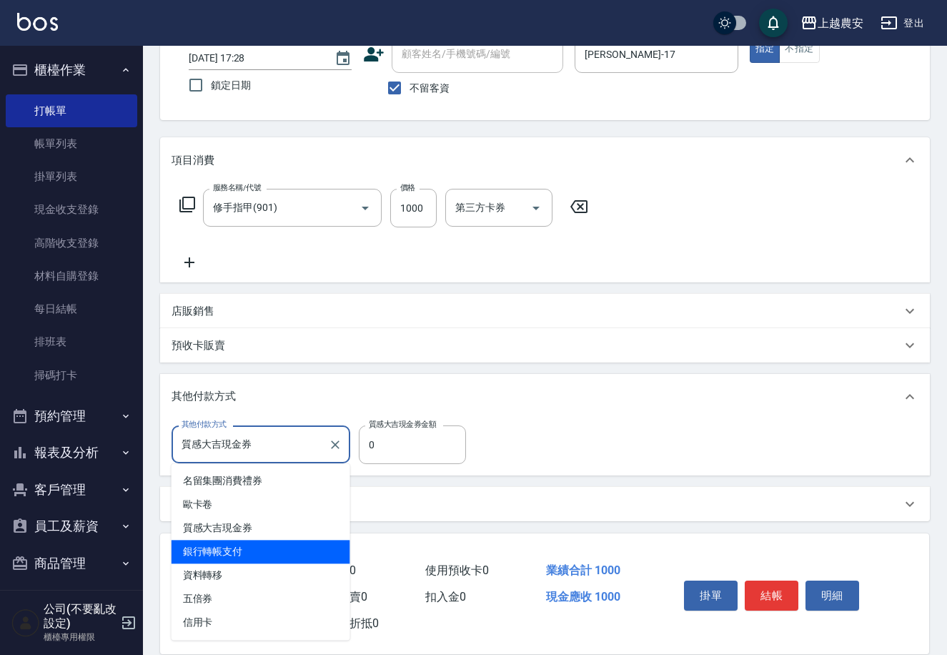
click at [254, 546] on span "銀行轉帳支付" at bounding box center [261, 552] width 179 height 24
type input "銀行轉帳支付"
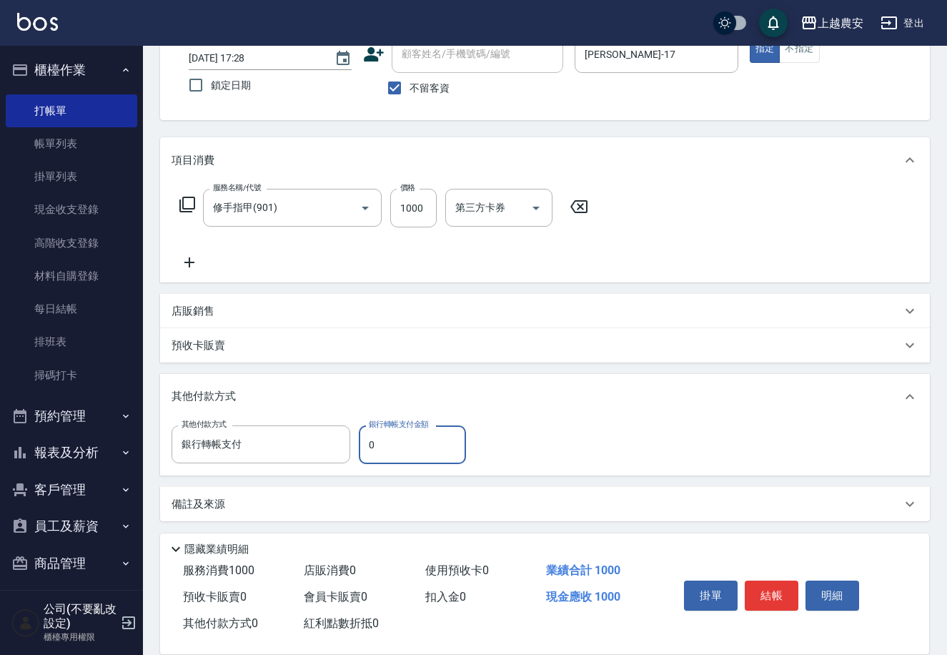
click at [361, 455] on input "0" at bounding box center [412, 444] width 107 height 39
type input "1000"
click at [771, 595] on button "結帳" at bounding box center [772, 595] width 54 height 30
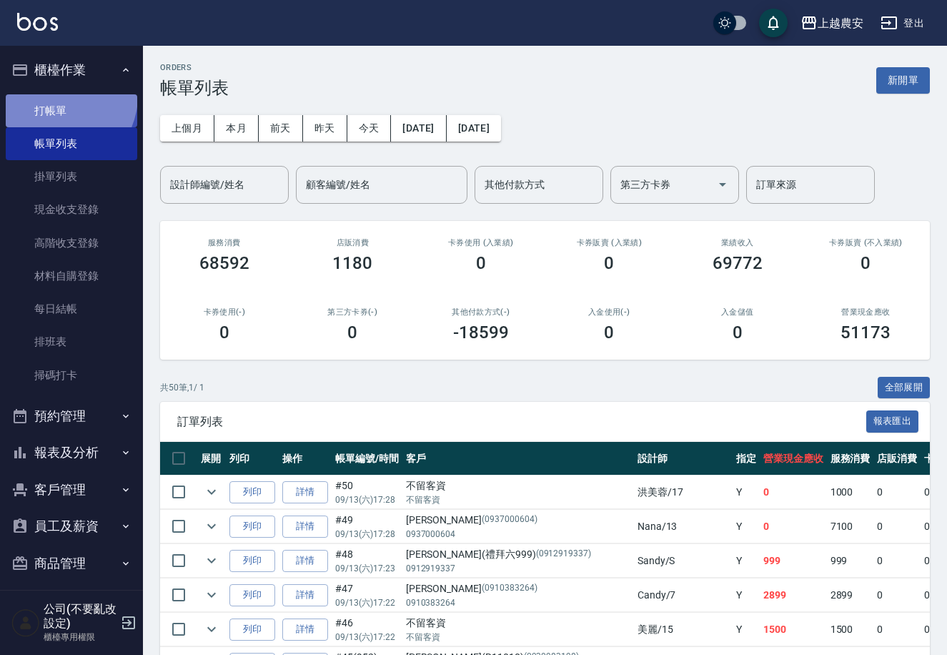
click at [57, 95] on link "打帳單" at bounding box center [72, 110] width 132 height 33
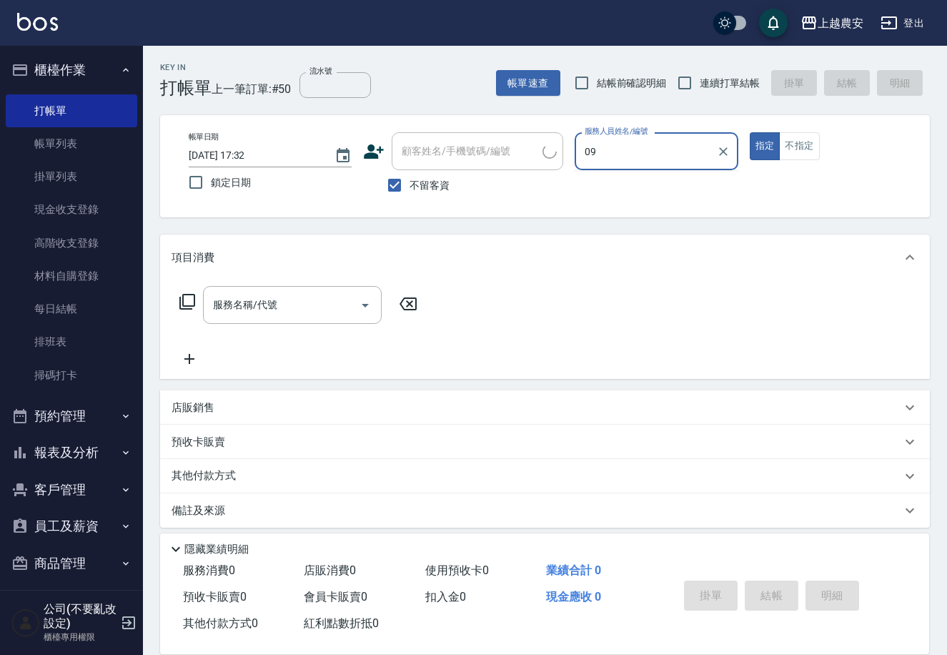
type input "0"
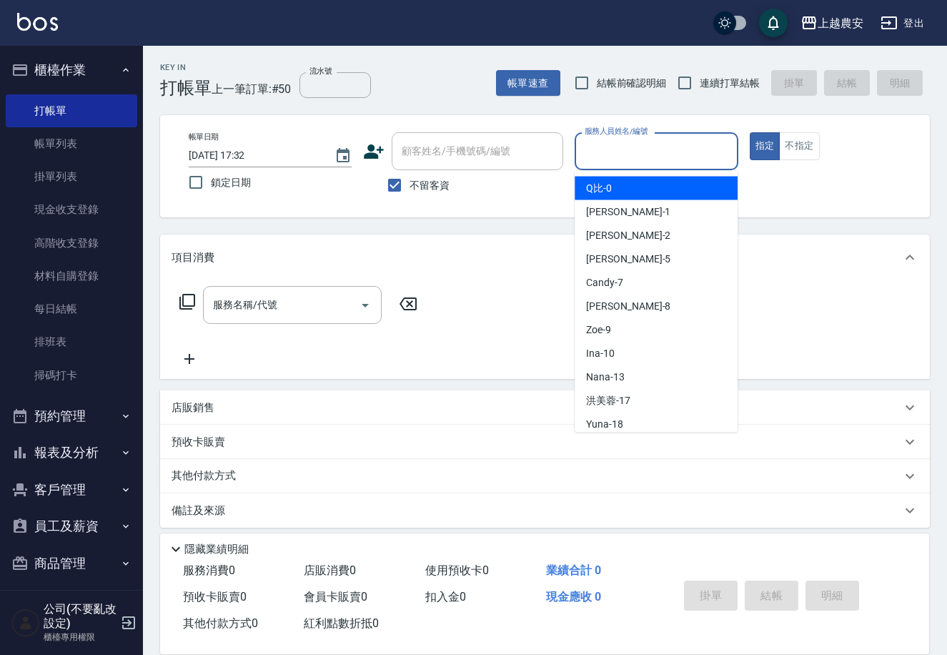
click at [419, 184] on span "不留客資" at bounding box center [430, 185] width 40 height 15
click at [410, 184] on input "不留客資" at bounding box center [395, 185] width 30 height 30
checkbox input "false"
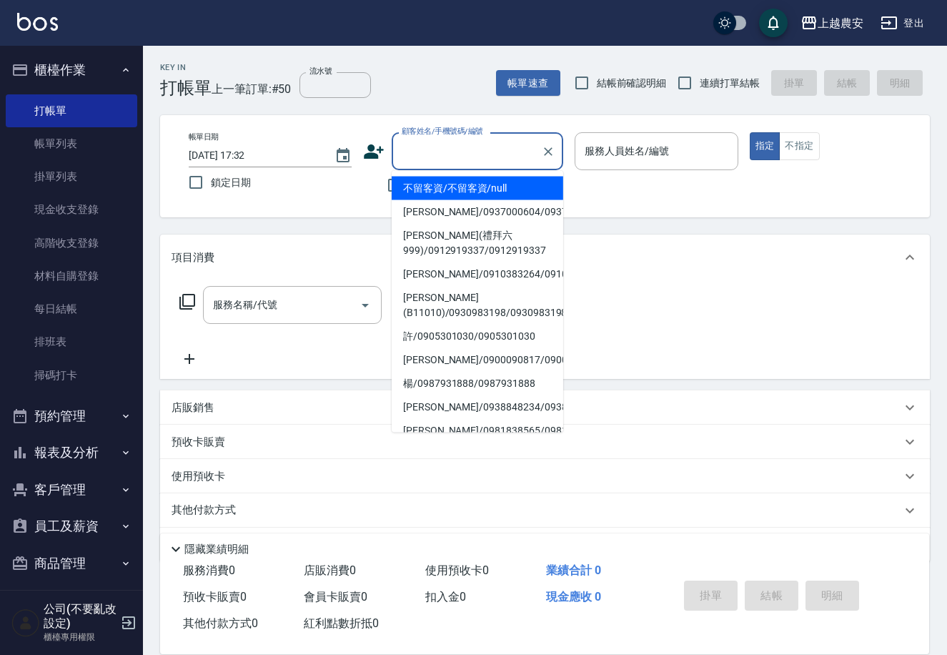
click at [429, 159] on input "顧客姓名/手機號碼/編號" at bounding box center [466, 151] width 137 height 25
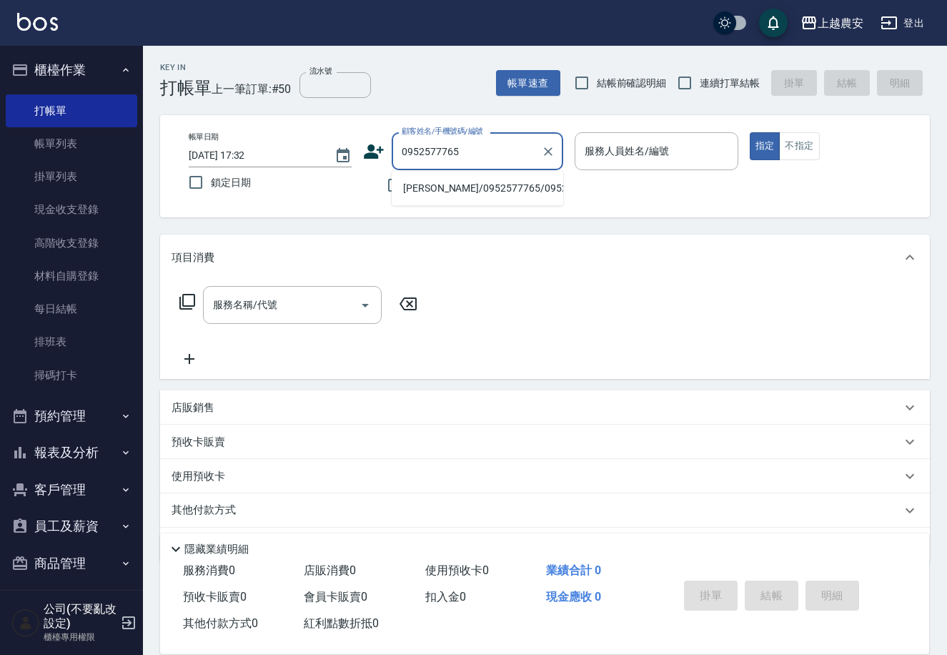
click at [437, 190] on li "[PERSON_NAME]/0952577765/0952577765" at bounding box center [478, 189] width 172 height 24
type input "[PERSON_NAME]/0952577765/0952577765"
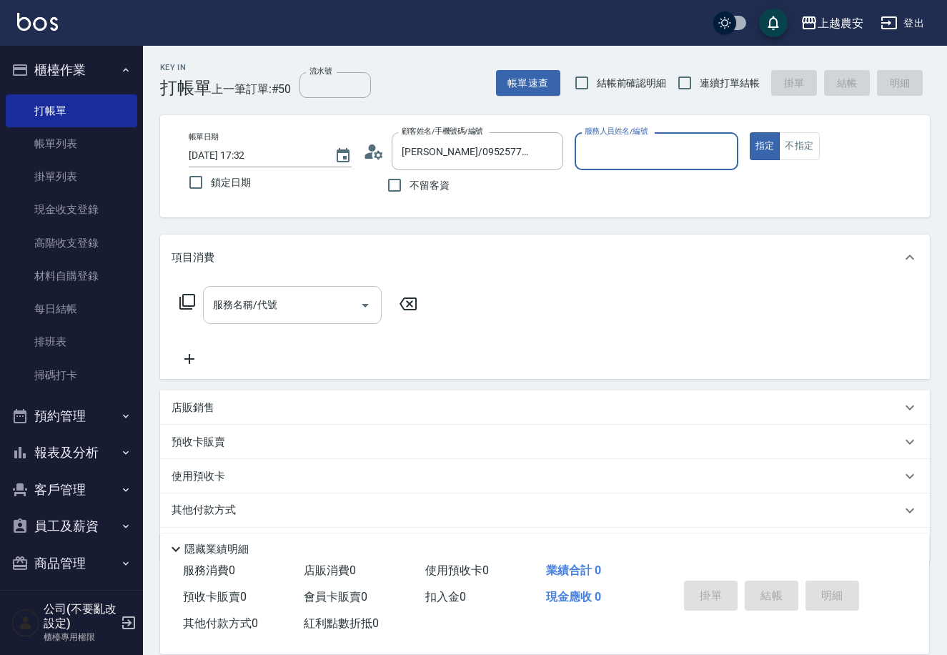
type input "Candy-7"
click at [326, 312] on input "服務名稱/代號" at bounding box center [281, 304] width 144 height 25
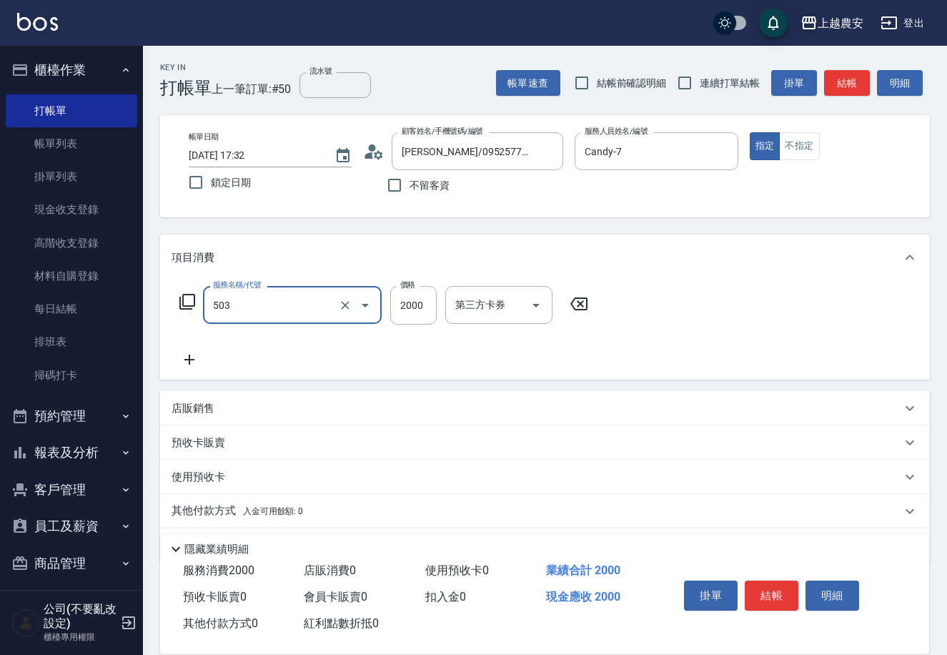
type input "染髮1500↑(503)"
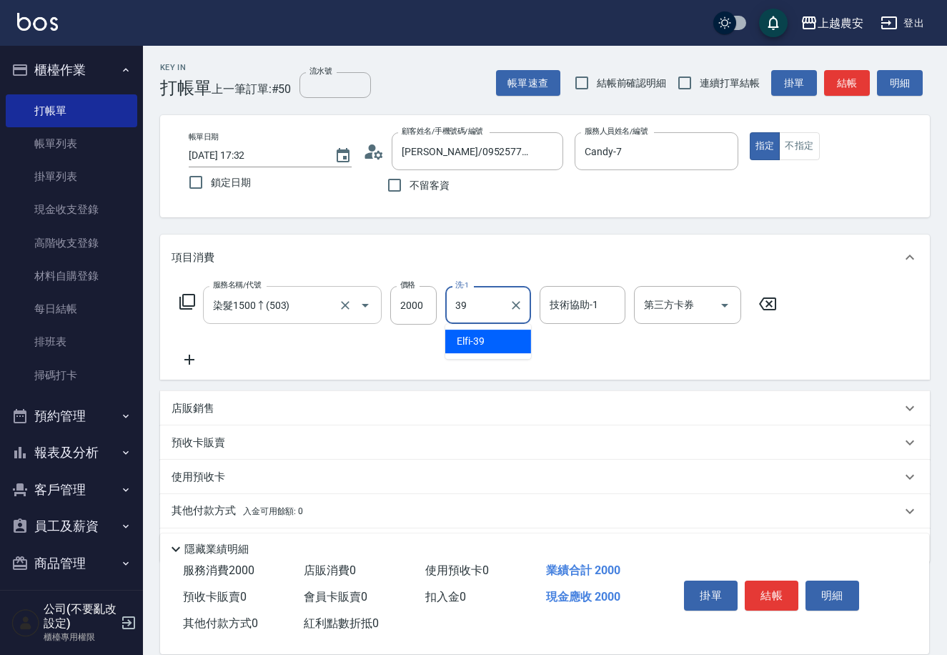
type input "Elfi-39"
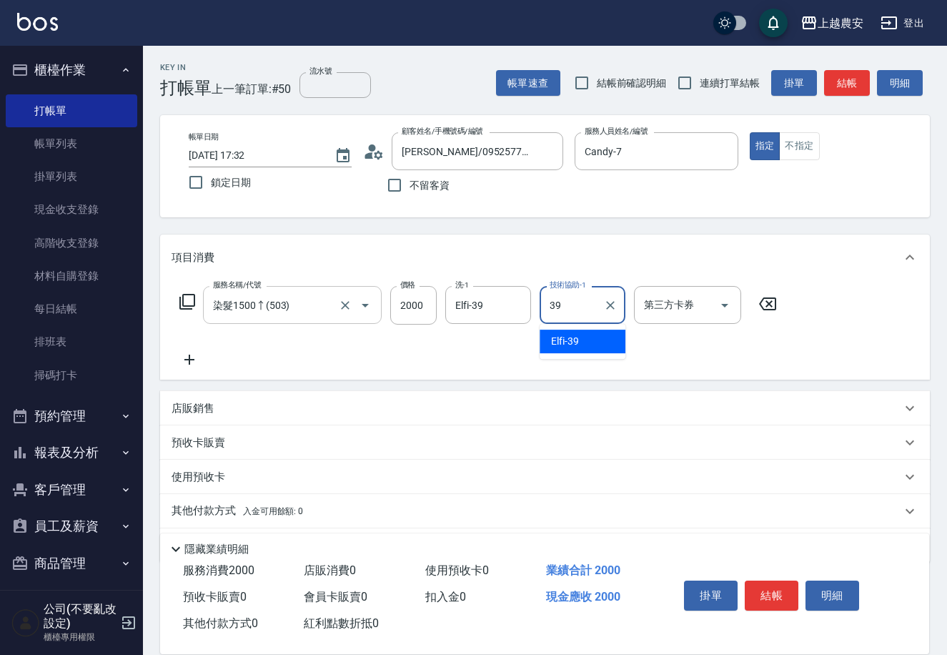
type input "Elfi-39"
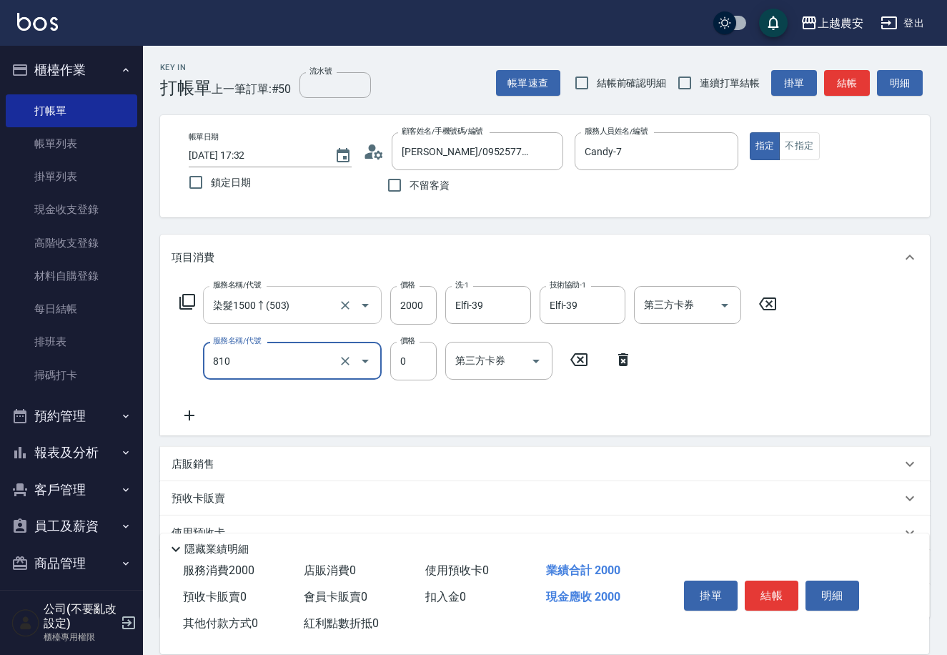
type input "頭皮護髮卡券使用(810)"
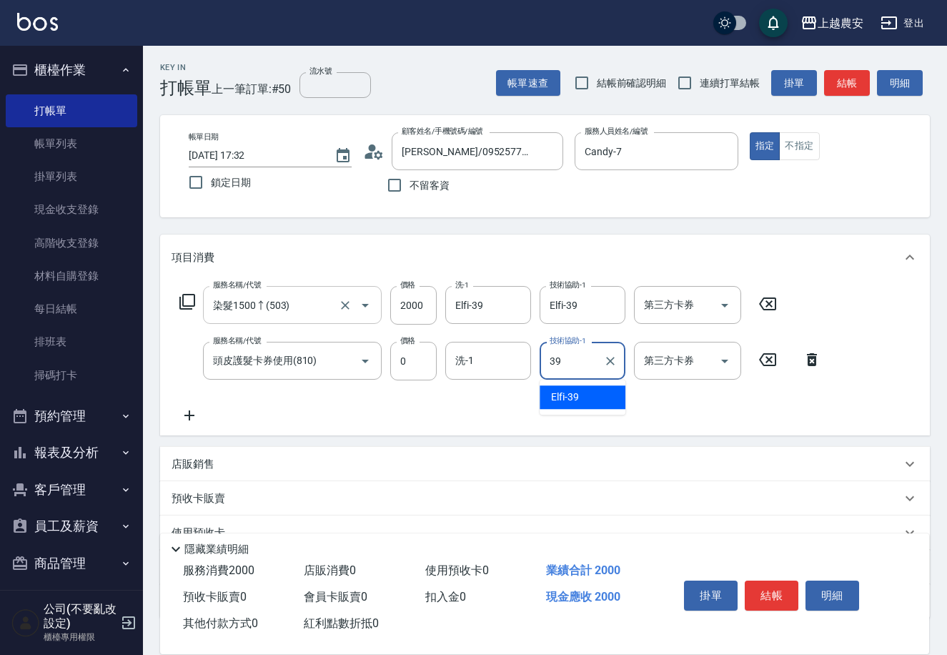
type input "Elfi-39"
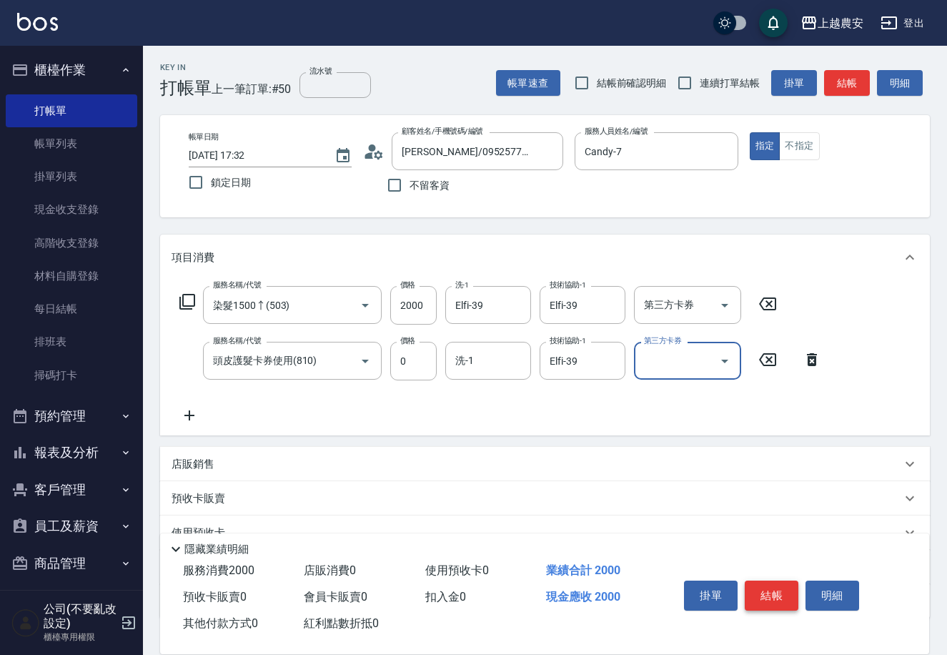
click at [779, 584] on button "結帳" at bounding box center [772, 595] width 54 height 30
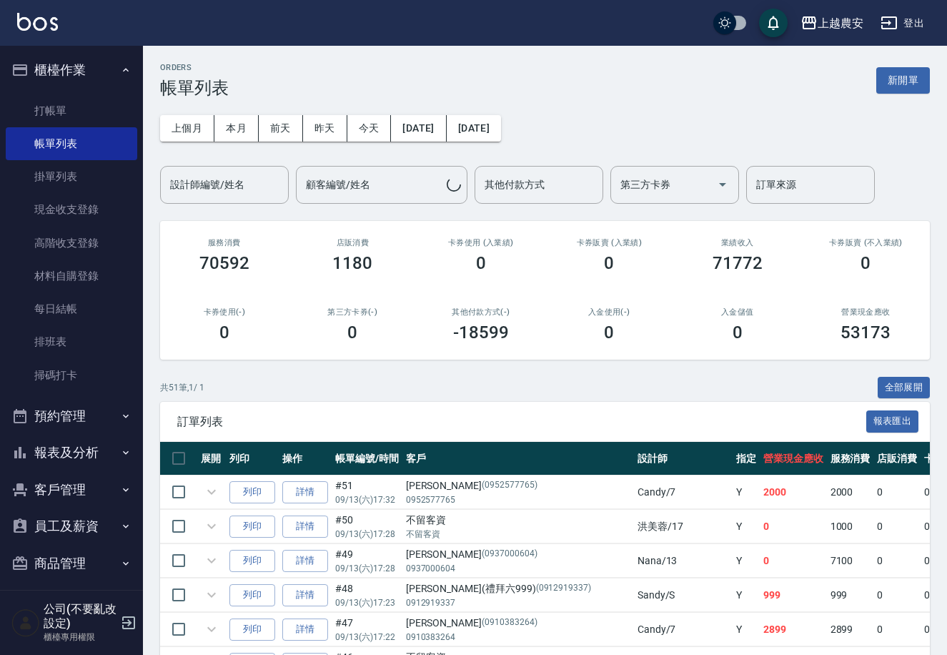
click at [47, 493] on button "客戶管理" at bounding box center [72, 489] width 132 height 37
click at [61, 511] on ul "客戶列表 卡券管理 入金管理" at bounding box center [72, 563] width 132 height 111
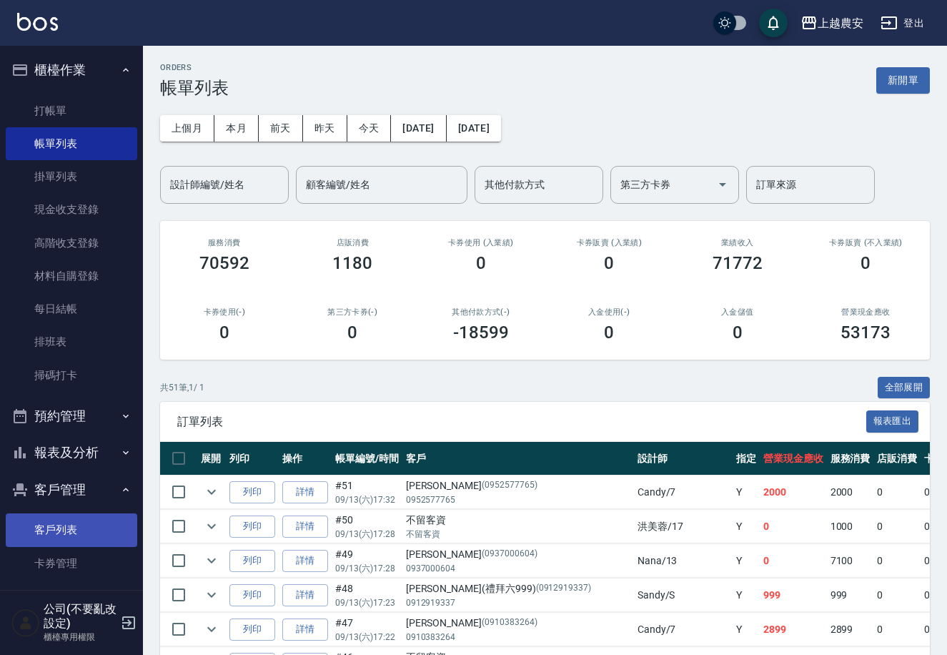
click at [61, 519] on link "客戶列表" at bounding box center [72, 529] width 132 height 33
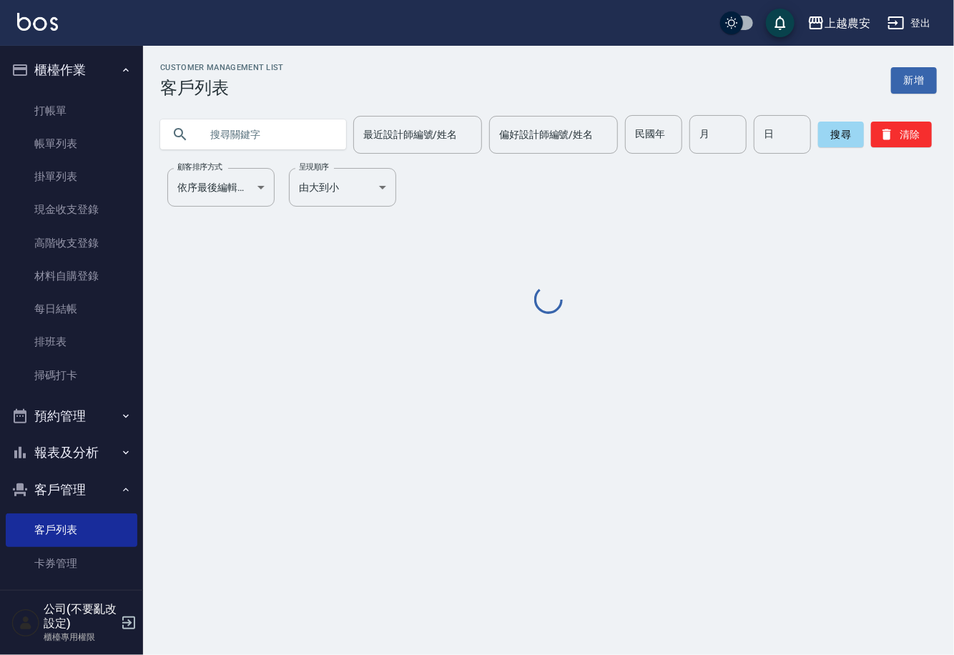
click at [247, 137] on input "text" at bounding box center [267, 134] width 134 height 39
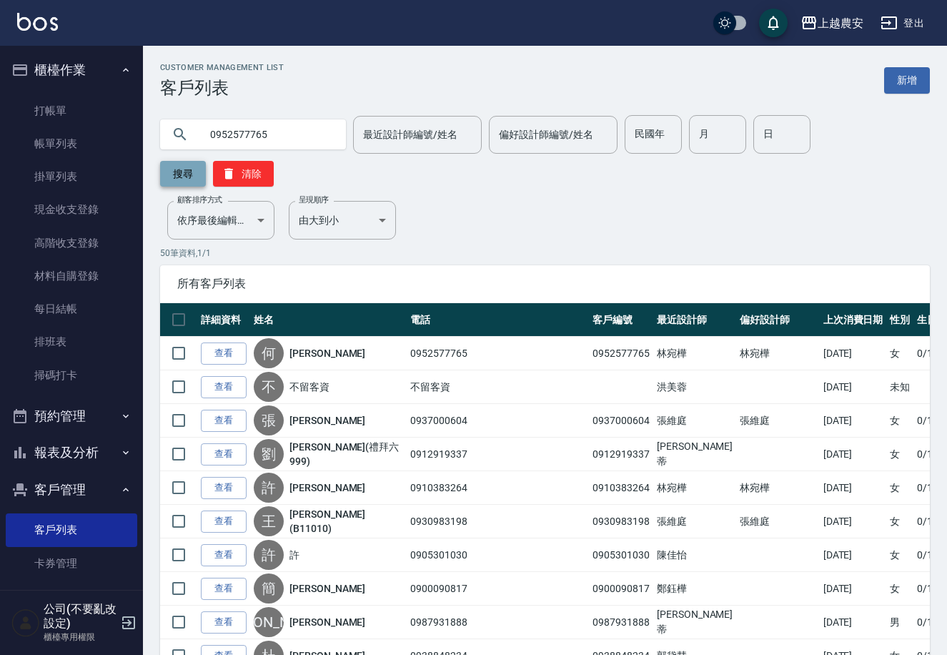
type input "0952577765"
click at [206, 161] on button "搜尋" at bounding box center [183, 174] width 46 height 26
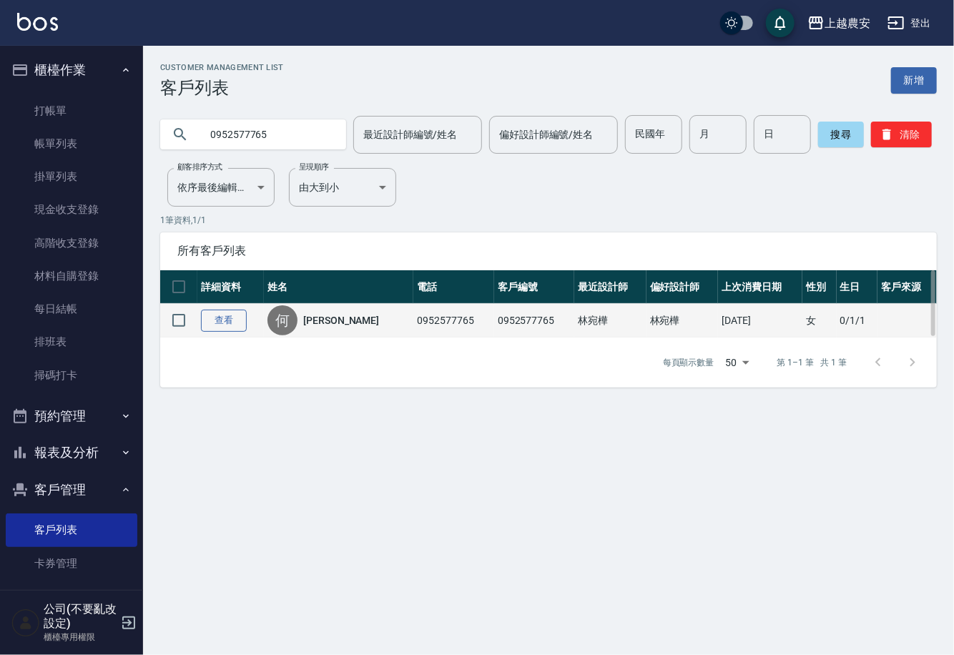
click at [212, 315] on link "查看" at bounding box center [224, 321] width 46 height 22
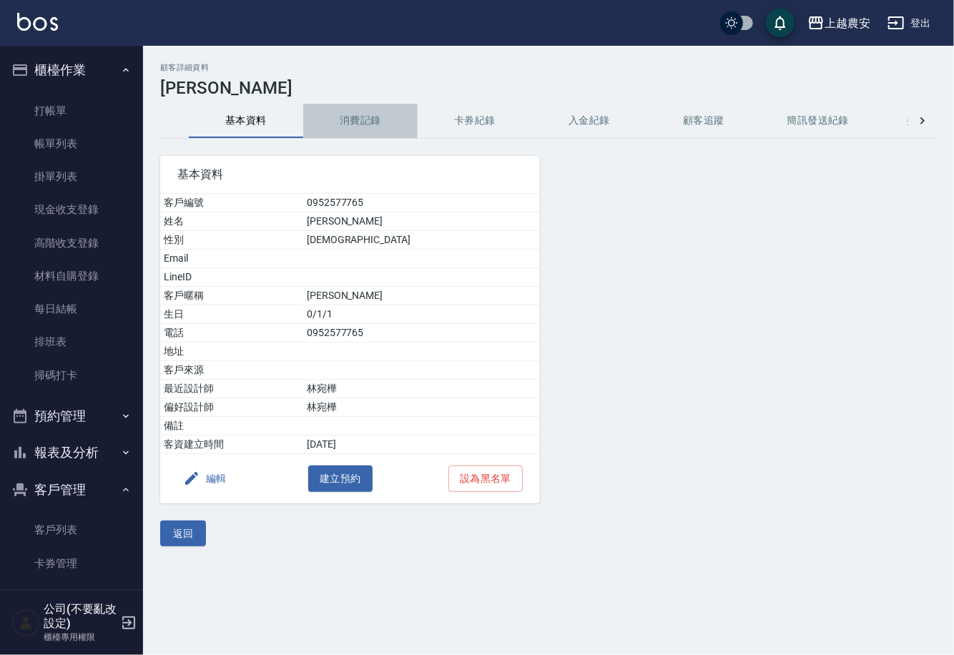
click at [359, 127] on button "消費記錄" at bounding box center [360, 121] width 114 height 34
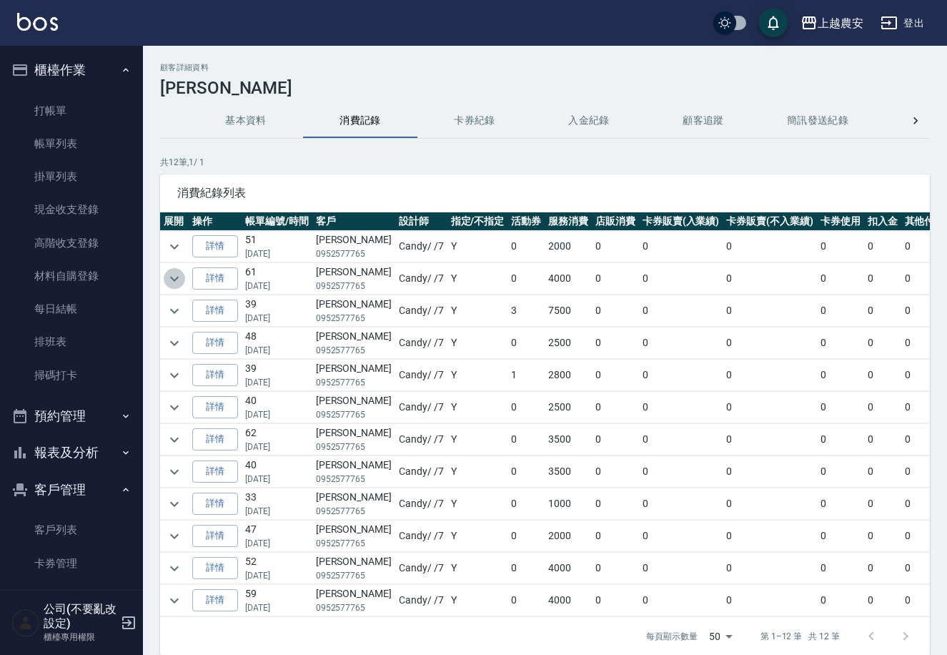
click at [177, 277] on icon "expand row" at bounding box center [174, 278] width 9 height 5
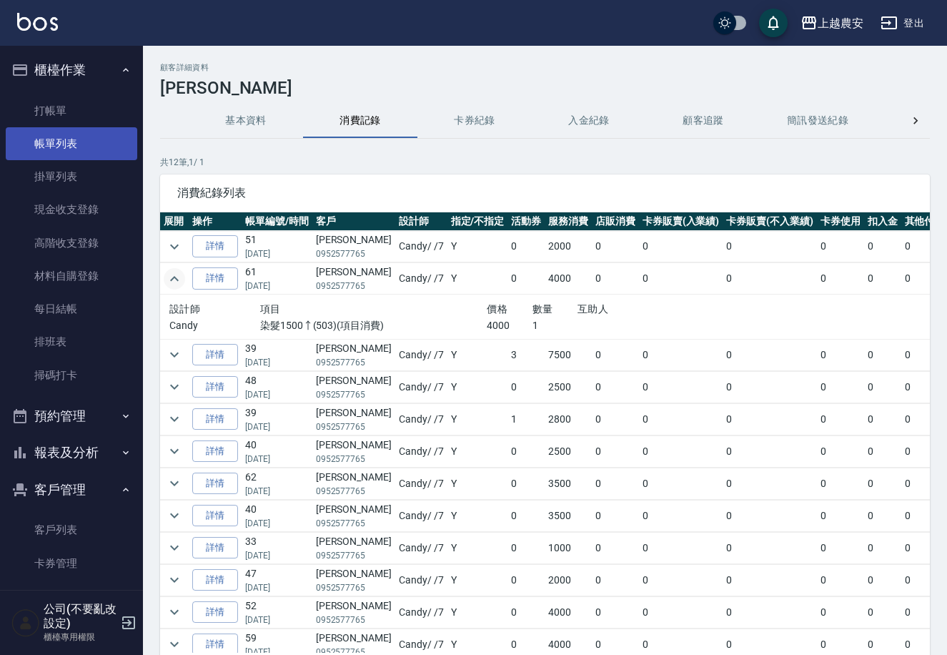
click at [74, 133] on link "帳單列表" at bounding box center [72, 143] width 132 height 33
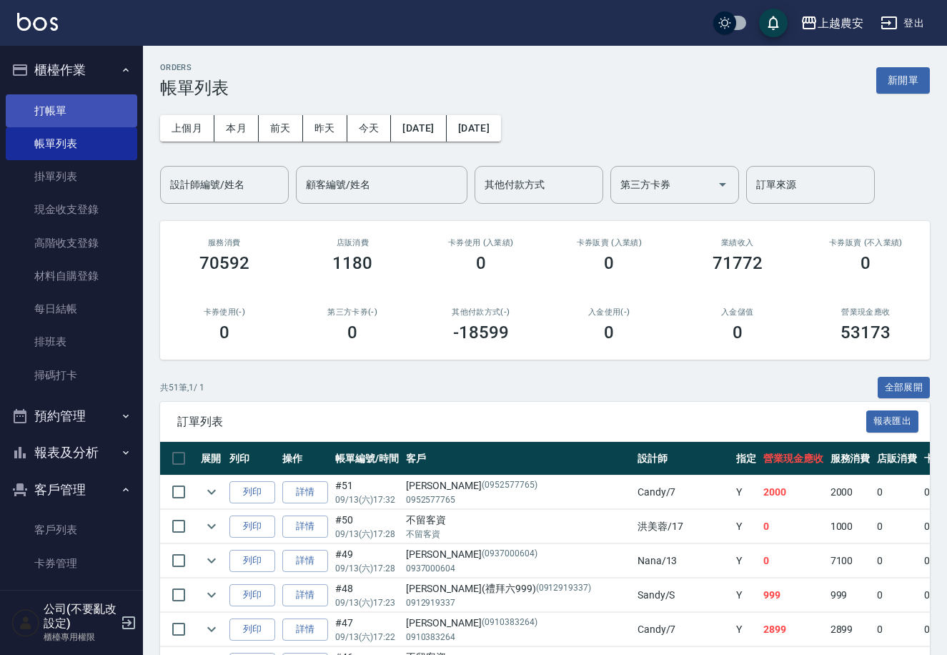
click at [61, 99] on link "打帳單" at bounding box center [72, 110] width 132 height 33
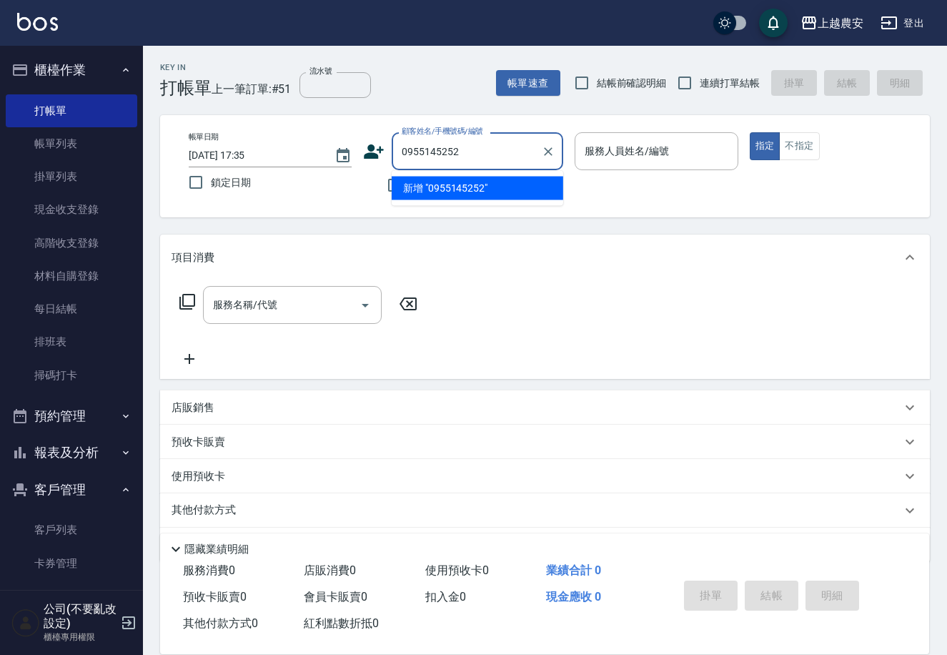
click at [460, 183] on li "新增 "0955145252"" at bounding box center [478, 189] width 172 height 24
type input "0955145252"
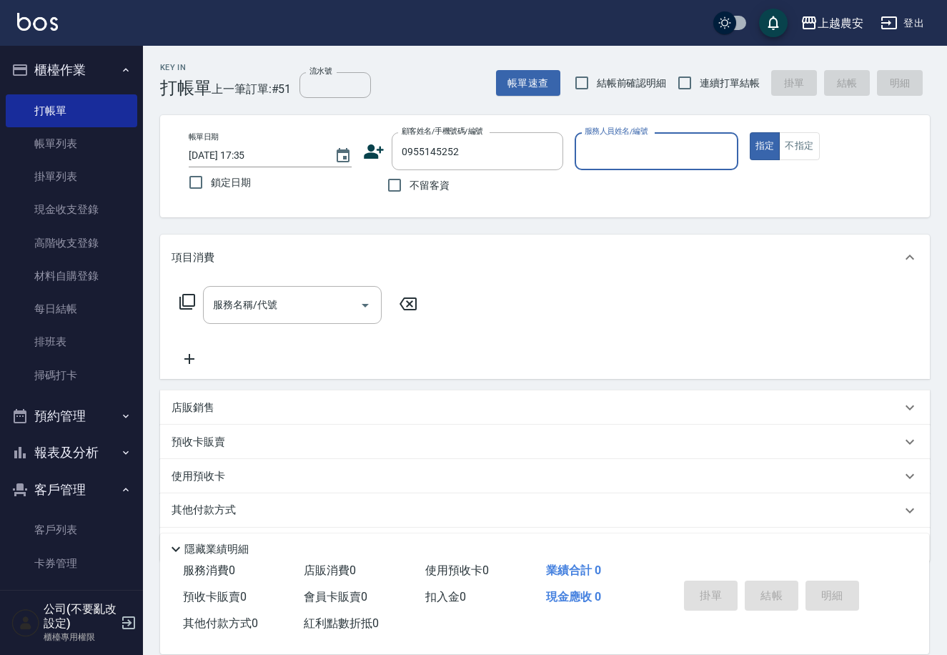
click at [370, 154] on icon at bounding box center [375, 151] width 20 height 14
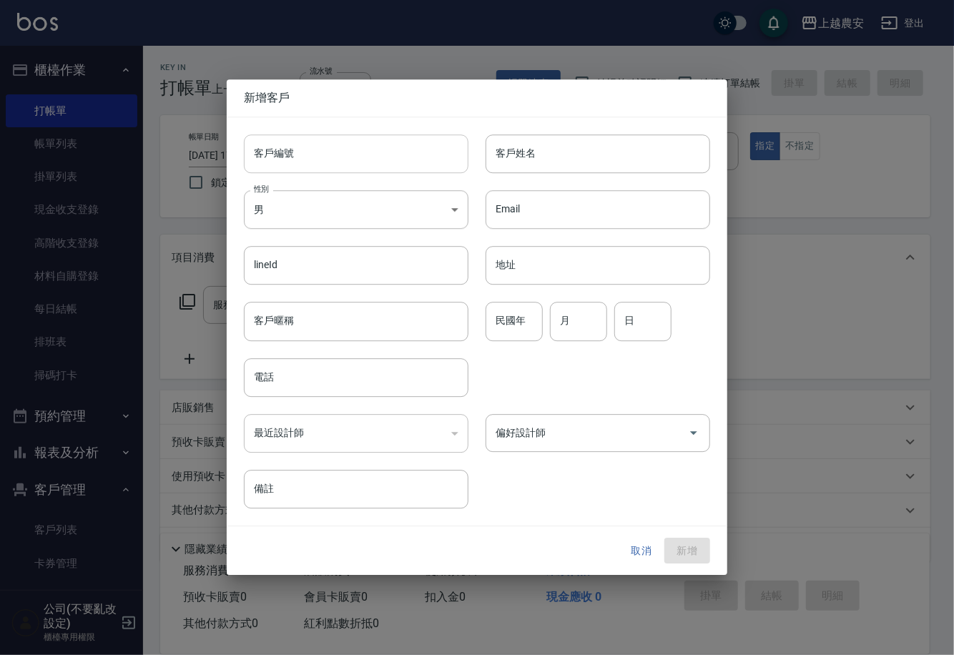
type input "0955145252"
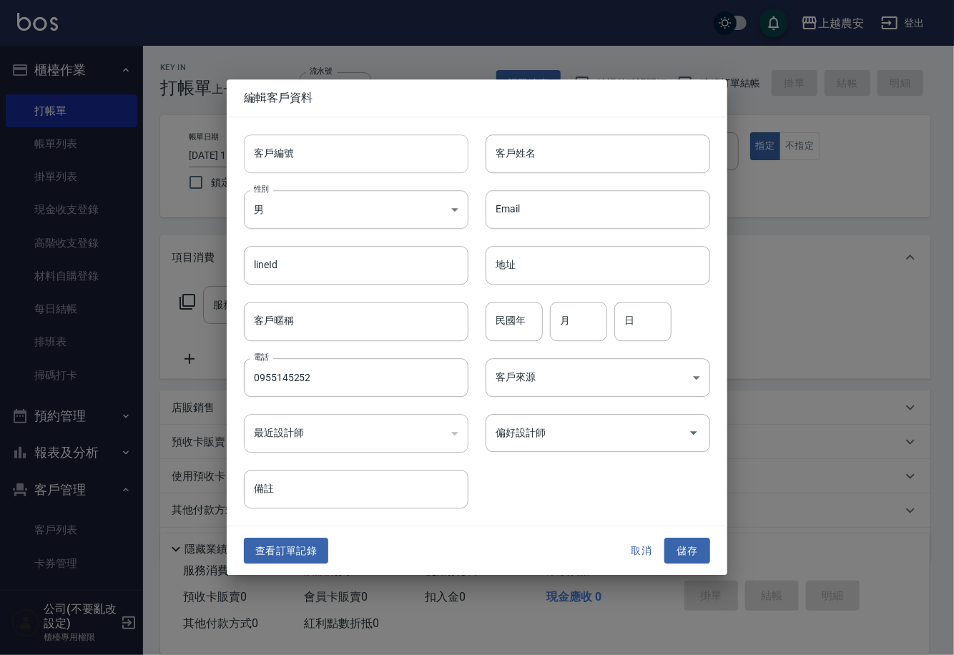
click at [368, 161] on input "客戶編號" at bounding box center [356, 153] width 224 height 39
type input "0955145252"
click at [330, 214] on body "上越農安 登出 櫃檯作業 打帳單 帳單列表 掛單列表 現金收支登錄 高階收支登錄 材料自購登錄 每日結帳 排班表 掃碼打卡 預約管理 預約管理 單日預約紀錄 …" at bounding box center [477, 348] width 954 height 697
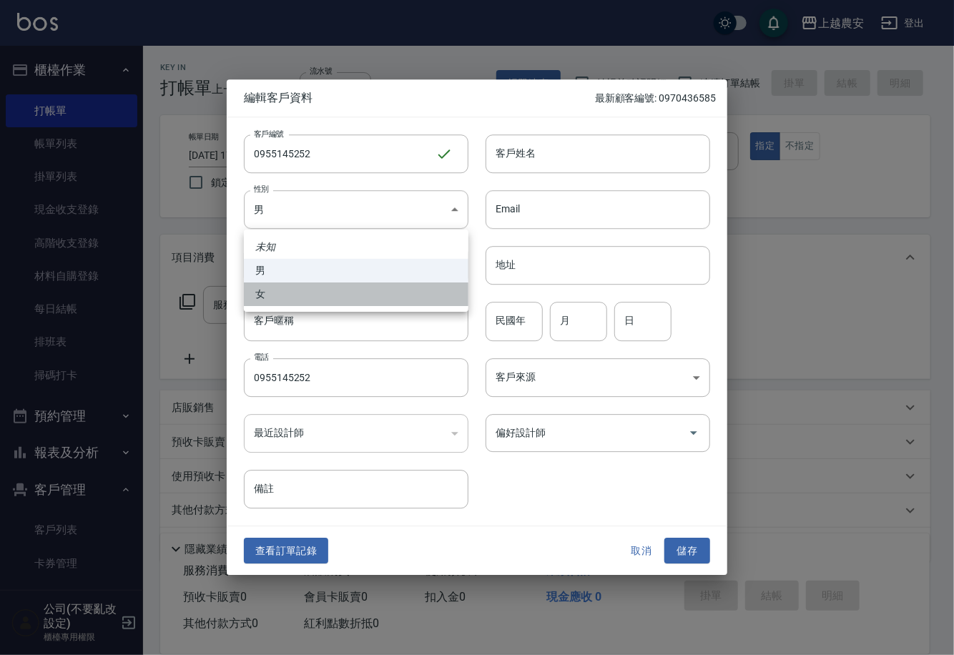
click at [312, 300] on li "女" at bounding box center [356, 294] width 224 height 24
type input "[DEMOGRAPHIC_DATA]"
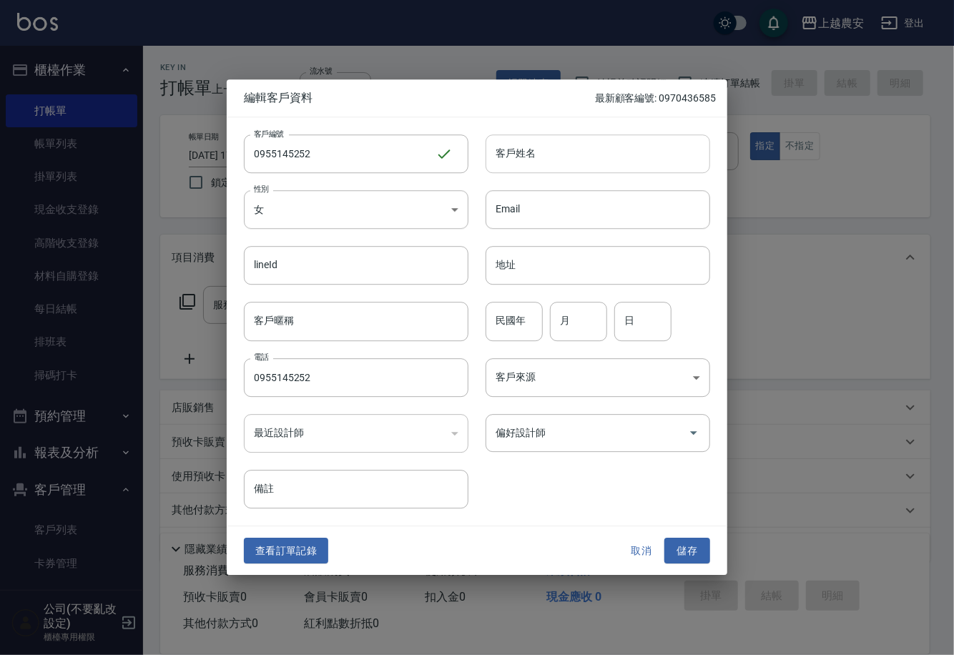
click at [519, 162] on input "客戶姓名" at bounding box center [597, 153] width 224 height 39
click at [498, 154] on div "客戶姓名 客戶姓名" at bounding box center [597, 153] width 224 height 39
click at [527, 164] on input "客戶姓名" at bounding box center [597, 153] width 224 height 39
type input "t"
type input "[PERSON_NAME]"
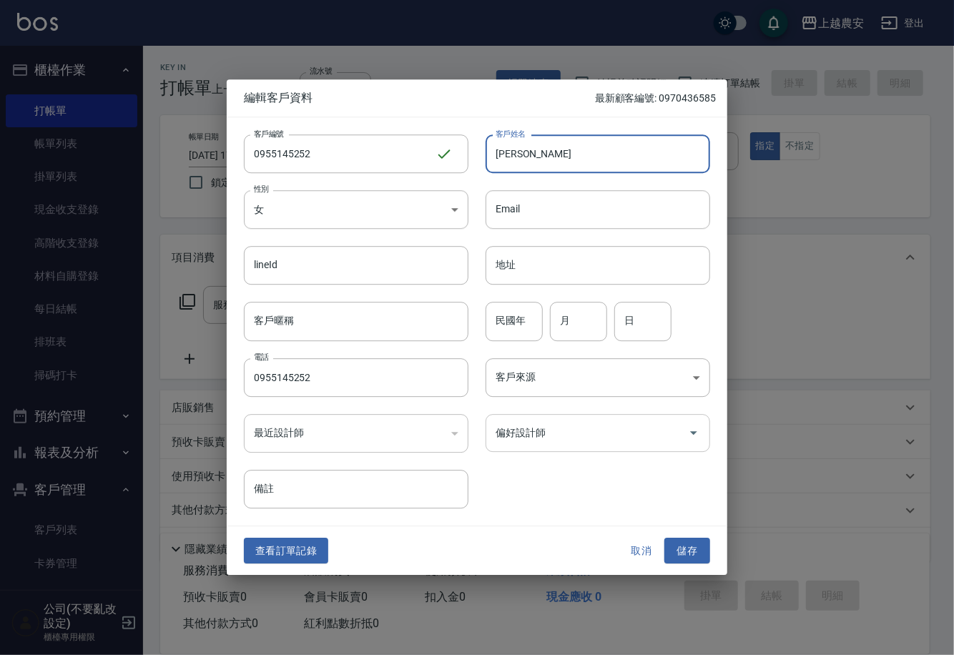
click at [528, 445] on input "偏好設計師" at bounding box center [587, 432] width 190 height 25
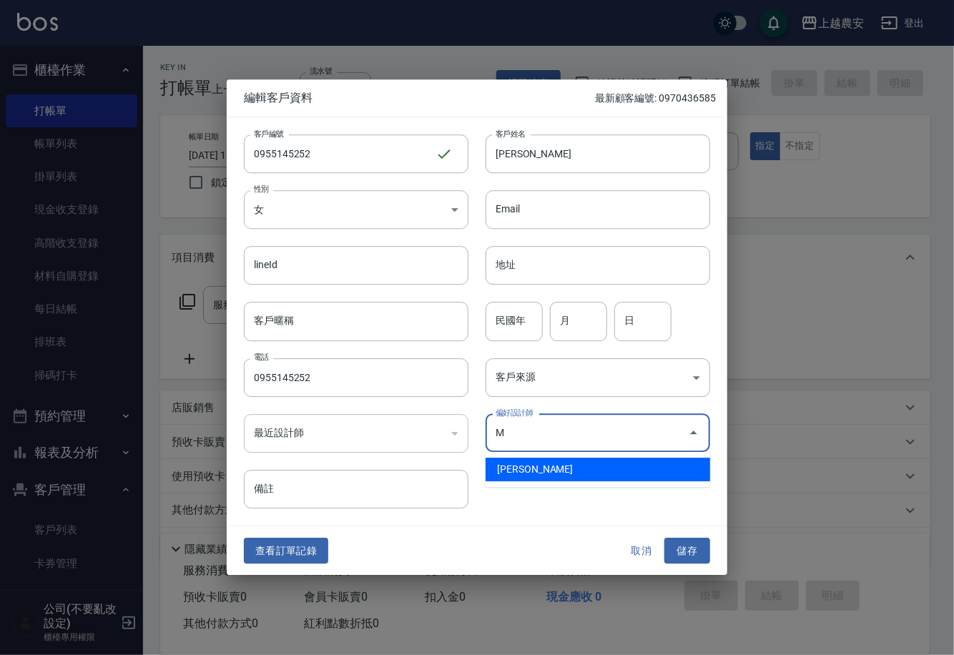
click at [527, 479] on li "[PERSON_NAME]" at bounding box center [597, 470] width 224 height 24
type input "鄭鈺樺"
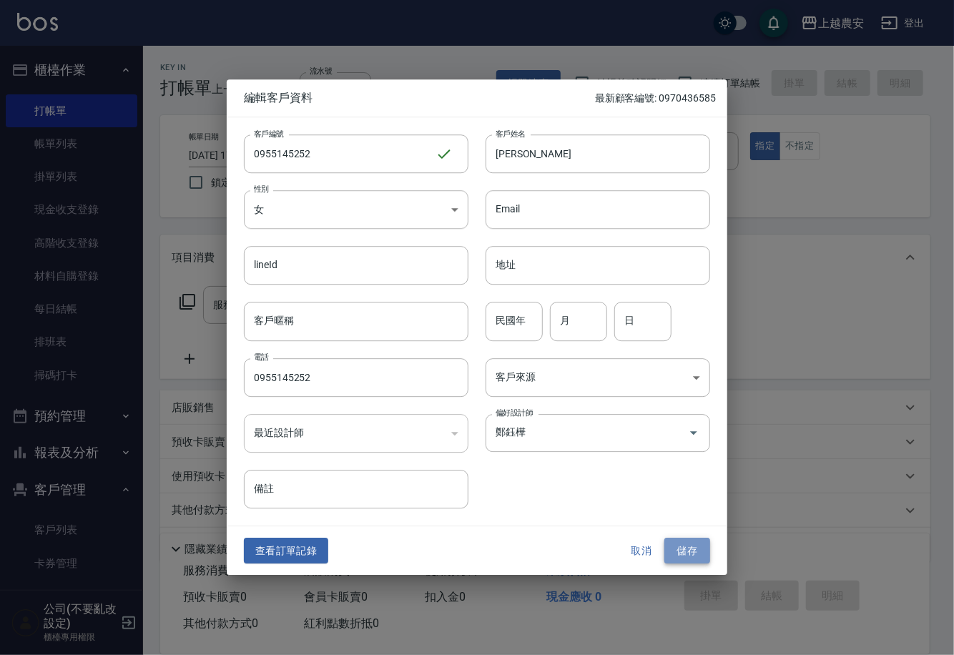
click at [701, 550] on button "儲存" at bounding box center [687, 551] width 46 height 26
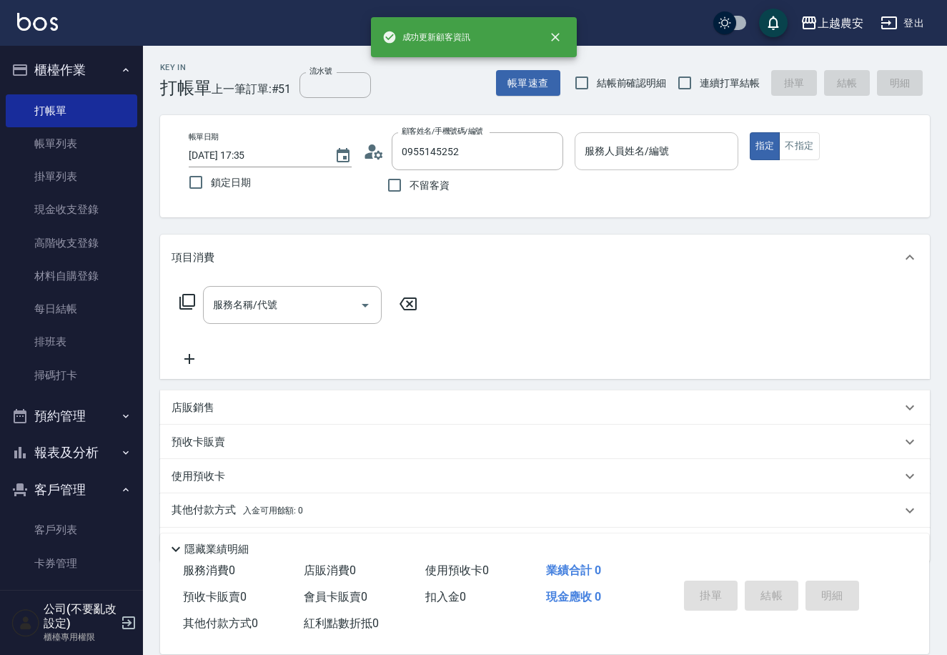
click at [603, 152] on input "服務人員姓名/編號" at bounding box center [656, 151] width 150 height 25
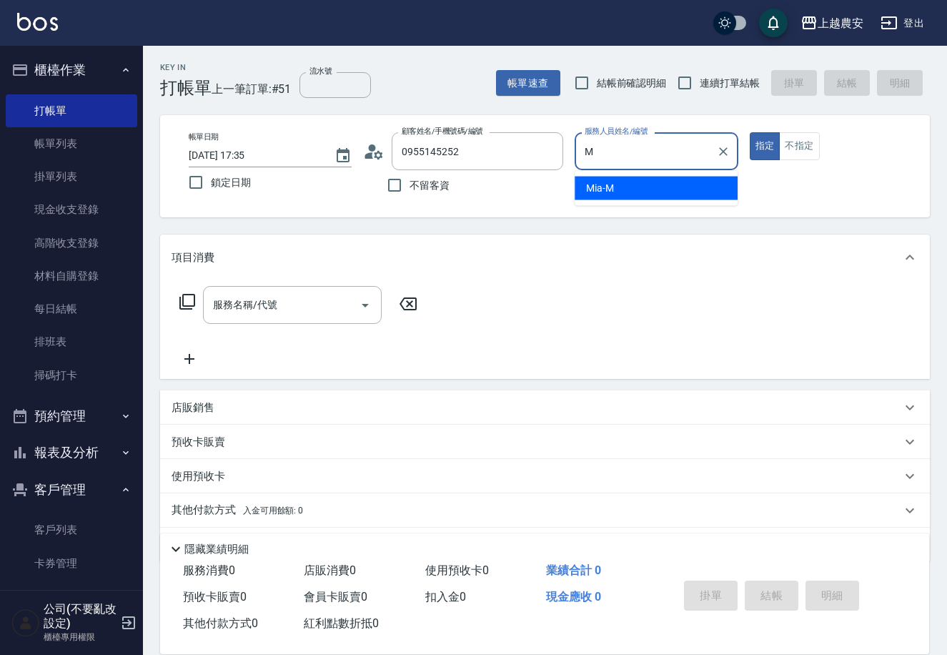
type input "Mia-M"
type button "true"
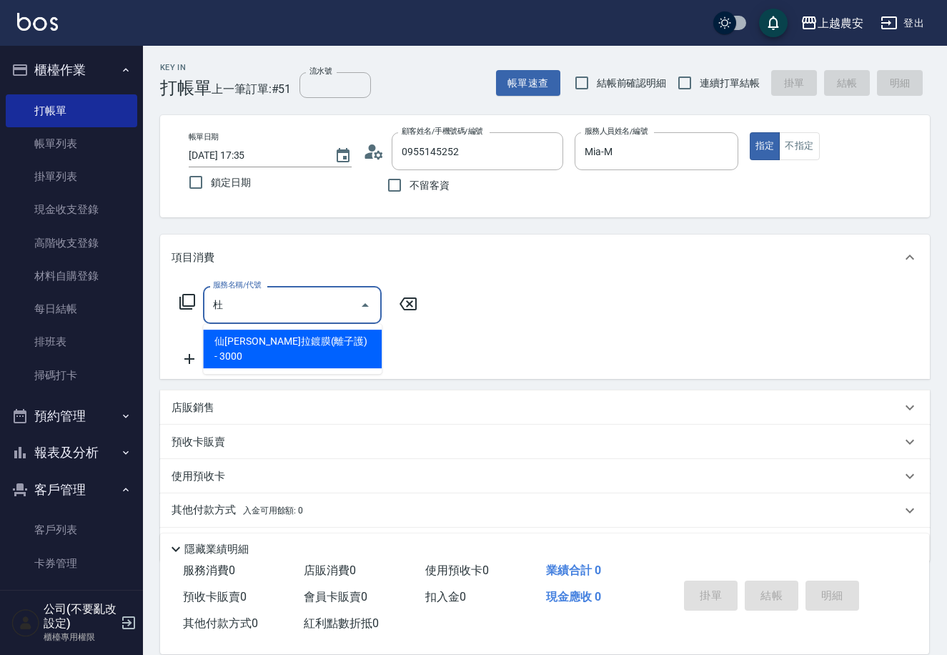
click at [307, 337] on span "仙[PERSON_NAME]拉鍍膜(離子護) - 3000" at bounding box center [292, 349] width 179 height 39
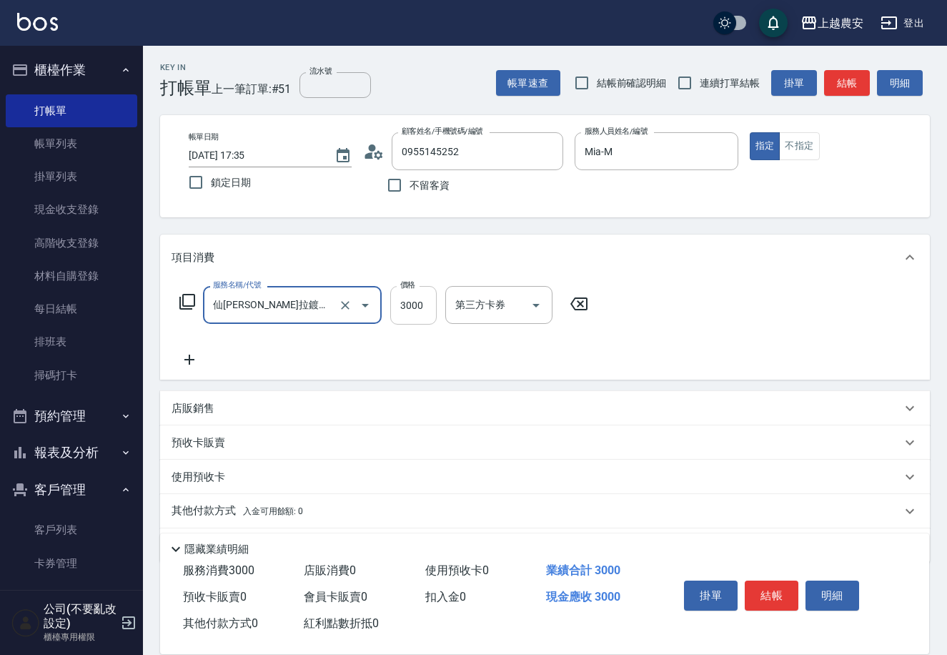
type input "仙杜瑞拉鍍膜(離子護)(663)"
click at [398, 305] on input "3000" at bounding box center [413, 305] width 46 height 39
type input "4000"
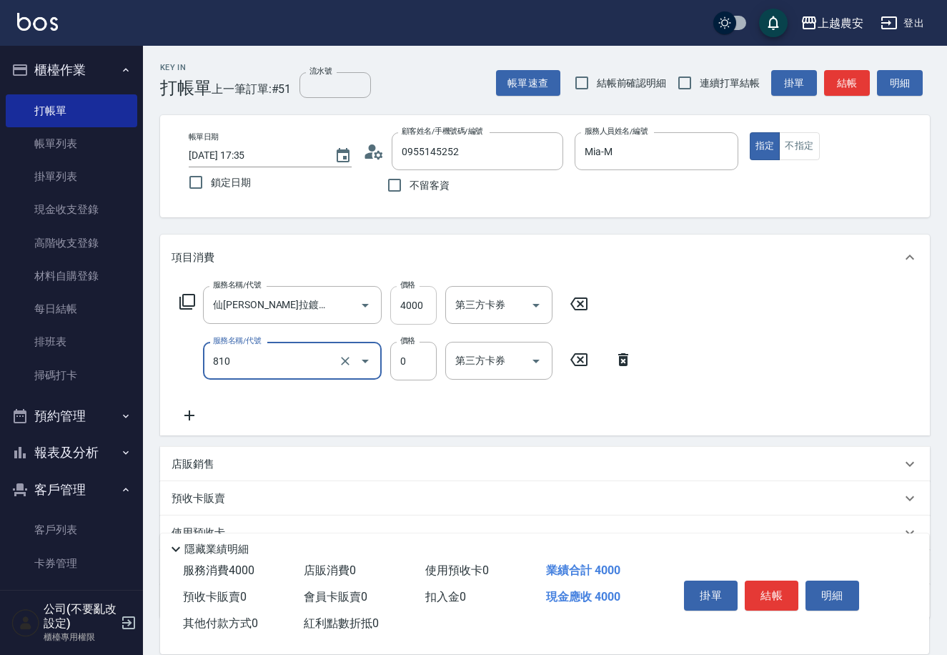
type input "頭皮護髮卡券使用(810)"
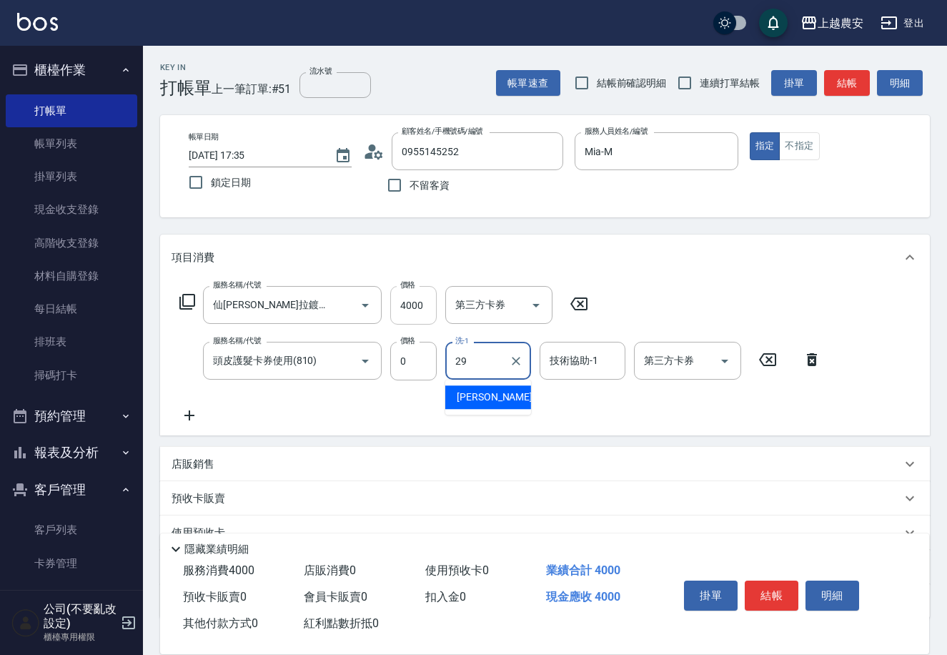
type input "[PERSON_NAME]-29"
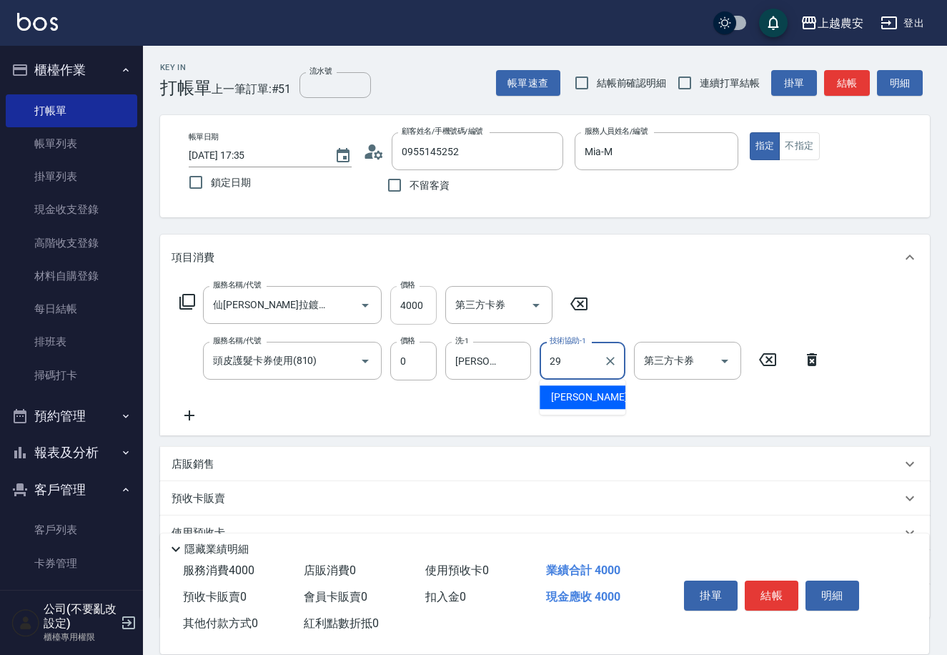
type input "[PERSON_NAME]-29"
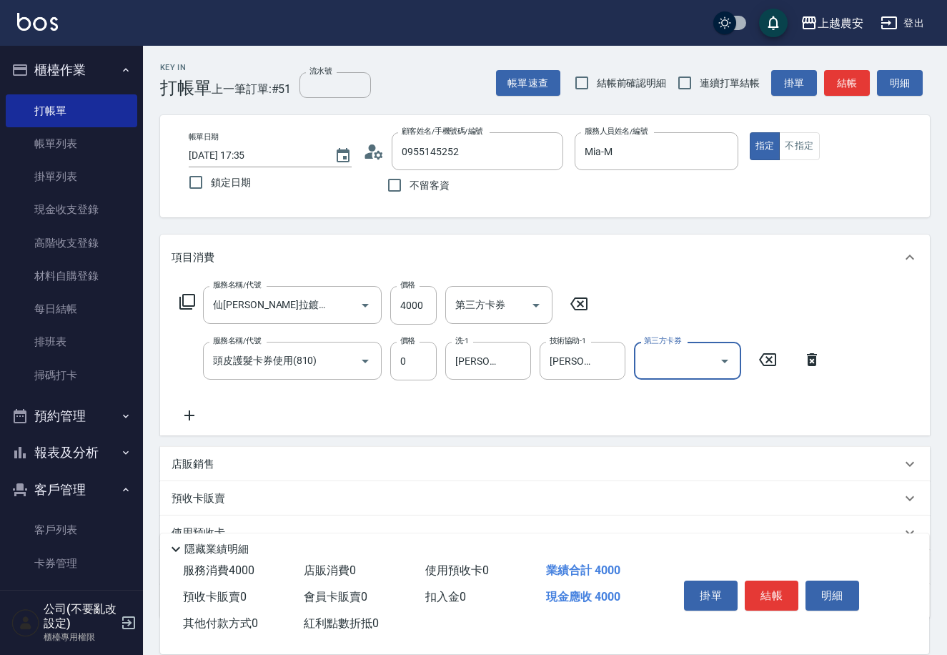
click at [778, 588] on button "結帳" at bounding box center [772, 595] width 54 height 30
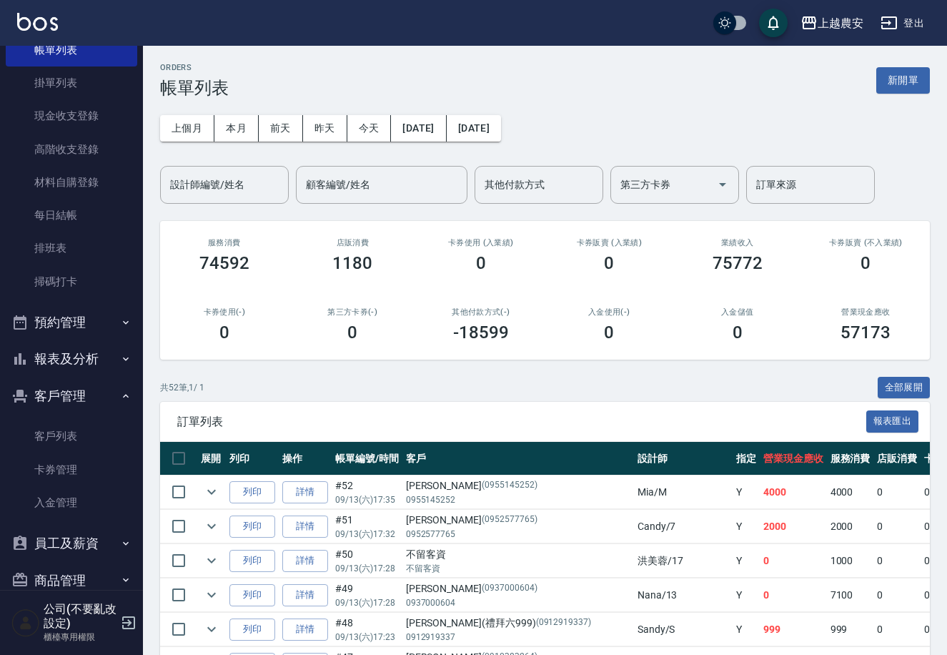
scroll to position [118, 0]
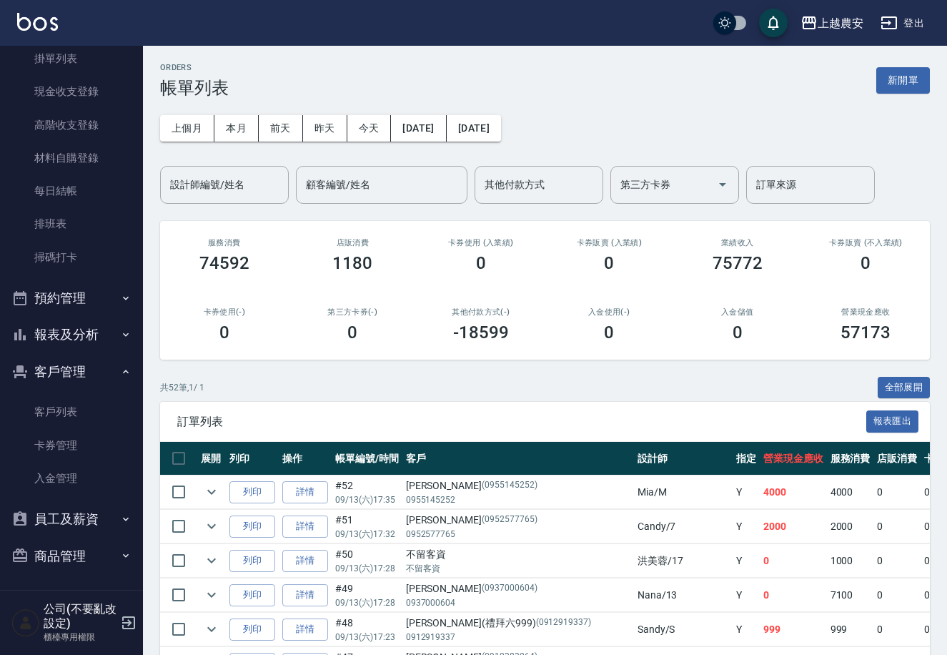
click at [77, 336] on button "報表及分析" at bounding box center [72, 334] width 132 height 37
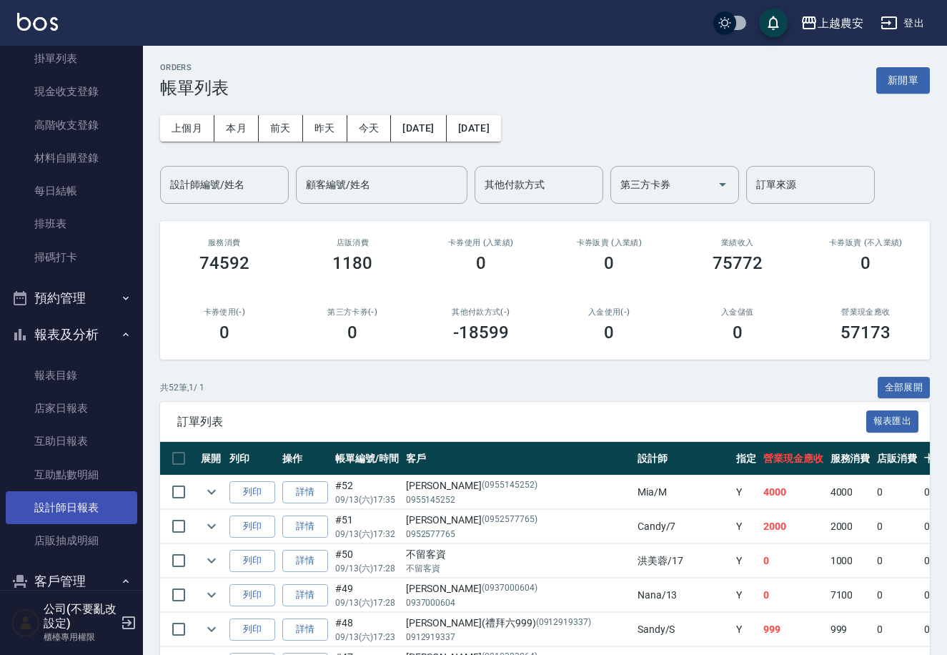
click at [69, 508] on link "設計師日報表" at bounding box center [72, 507] width 132 height 33
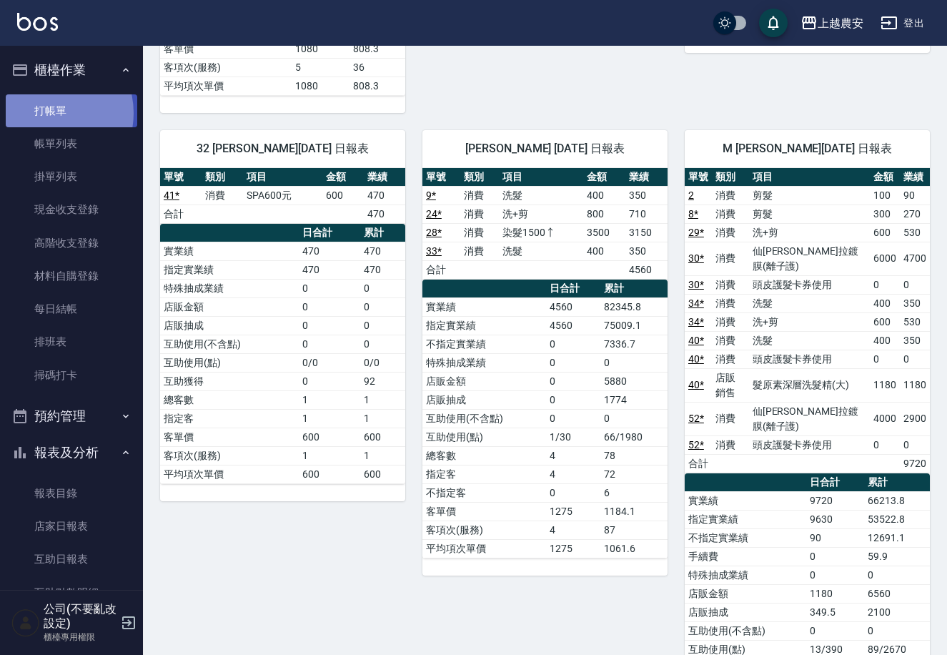
click at [46, 112] on link "打帳單" at bounding box center [72, 110] width 132 height 33
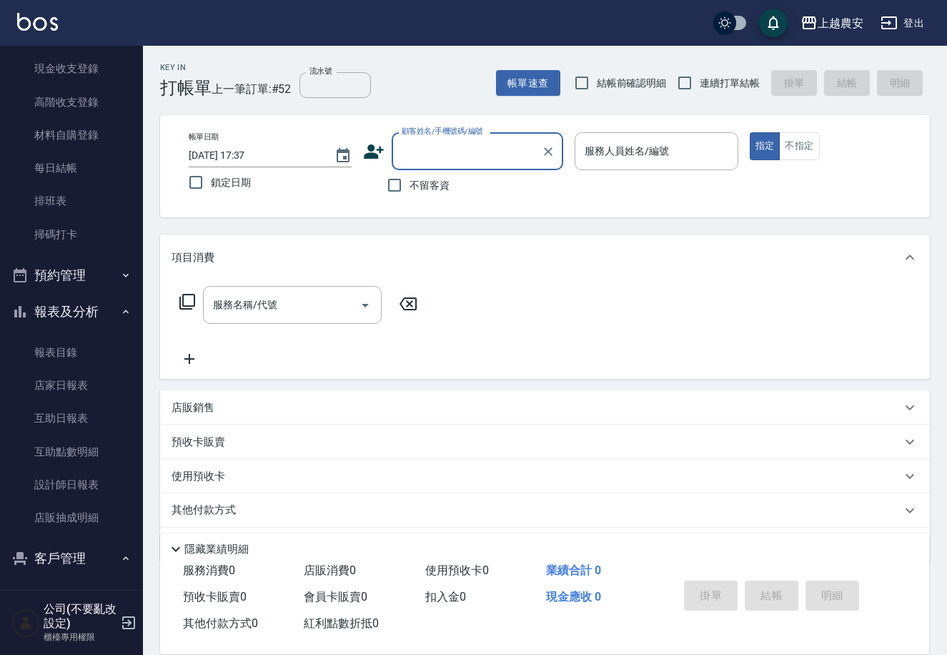
scroll to position [182, 0]
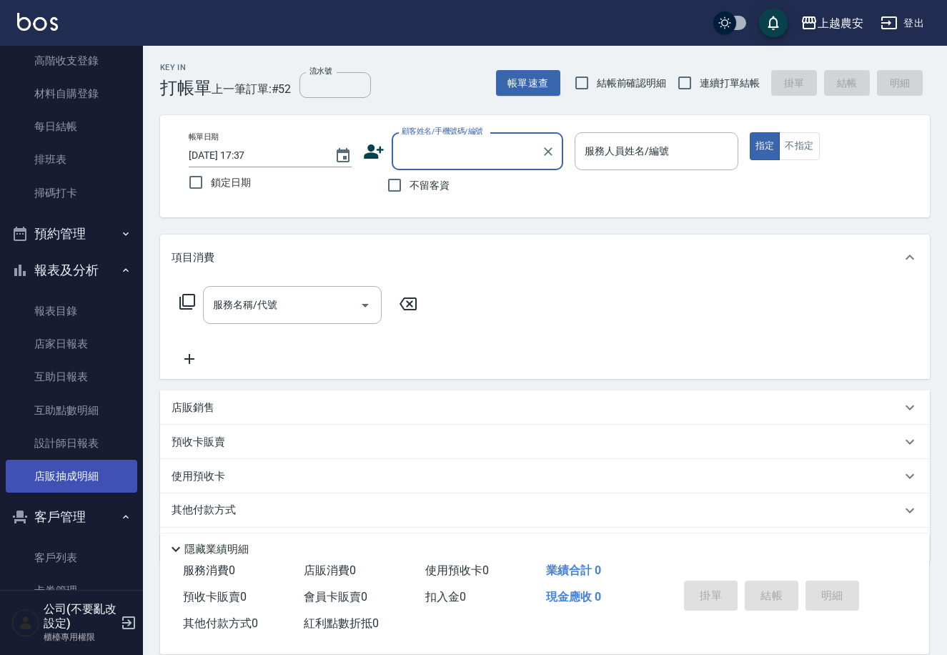
click at [100, 460] on link "店販抽成明細" at bounding box center [72, 476] width 132 height 33
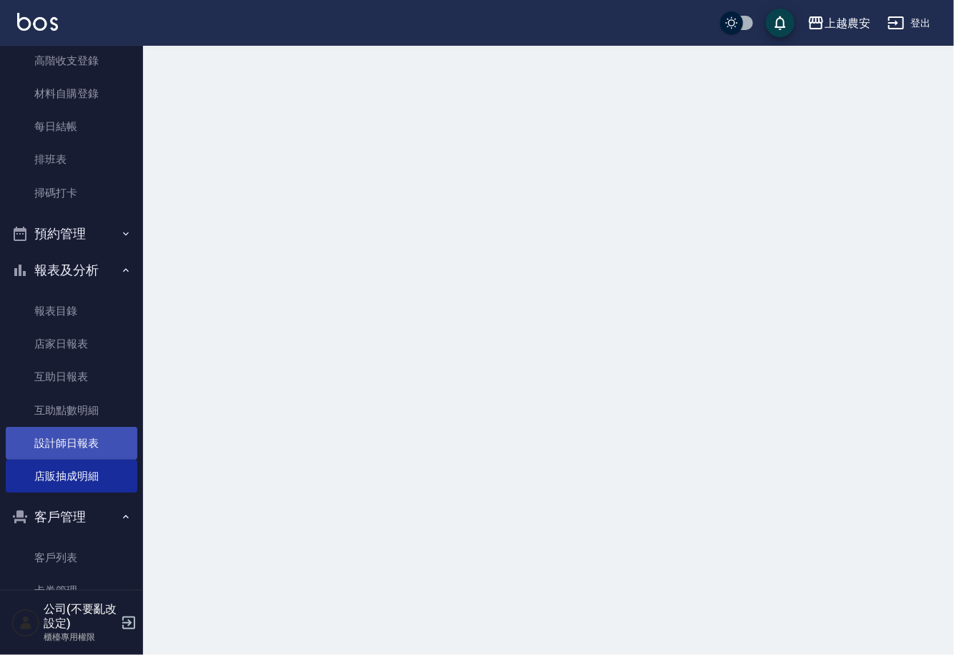
click at [86, 432] on link "設計師日報表" at bounding box center [72, 443] width 132 height 33
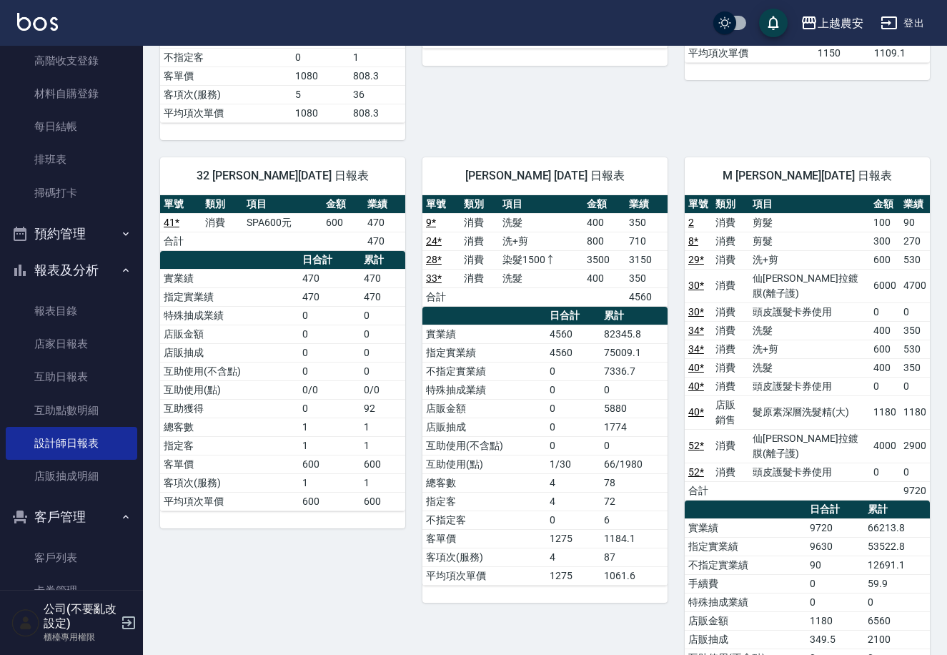
scroll to position [1631, 0]
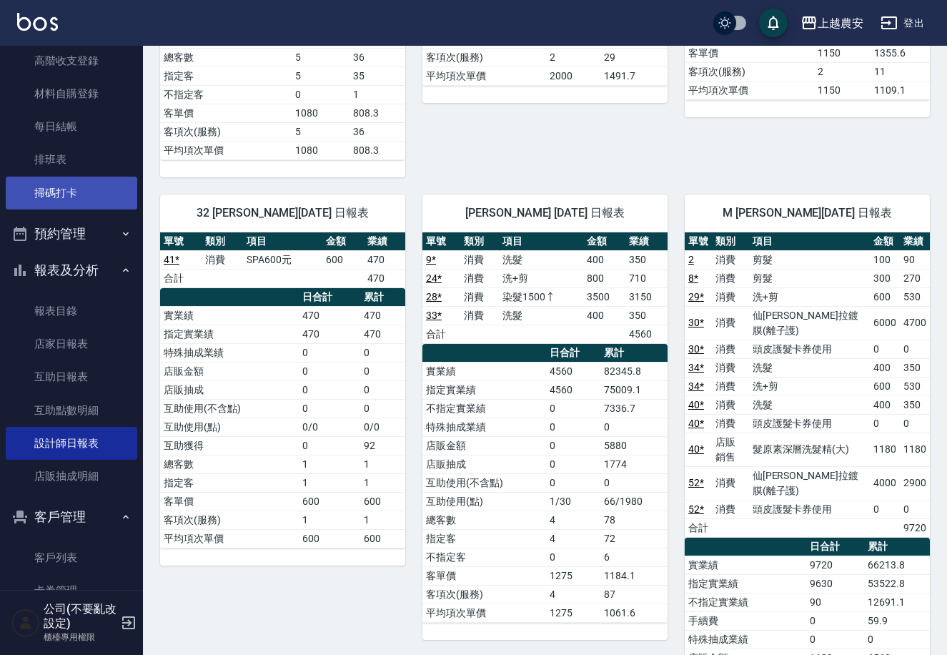
click at [95, 194] on link "掃碼打卡" at bounding box center [72, 193] width 132 height 33
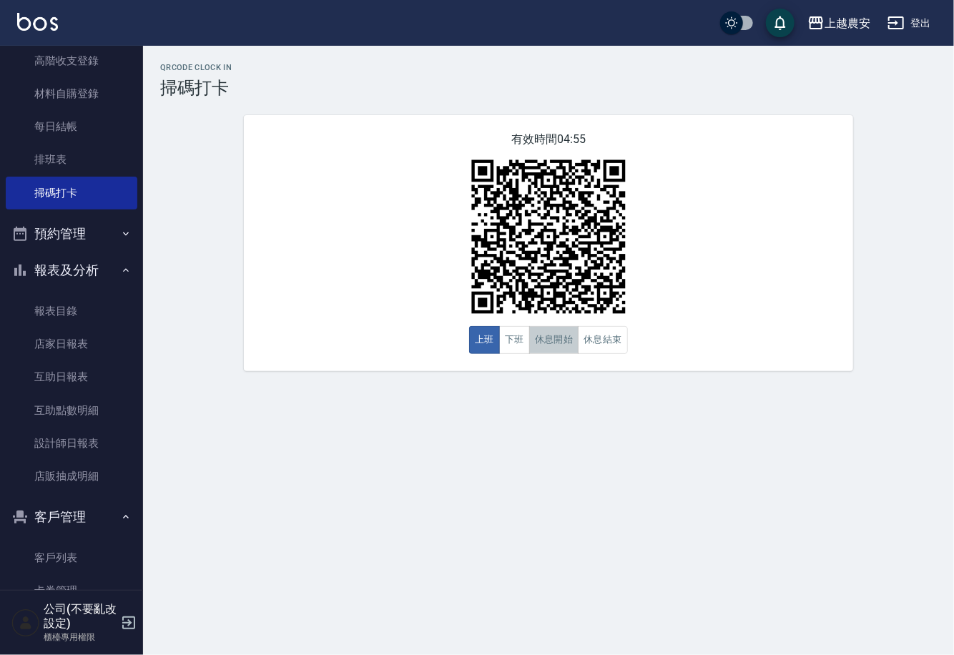
click at [565, 339] on button "休息開始" at bounding box center [554, 340] width 50 height 28
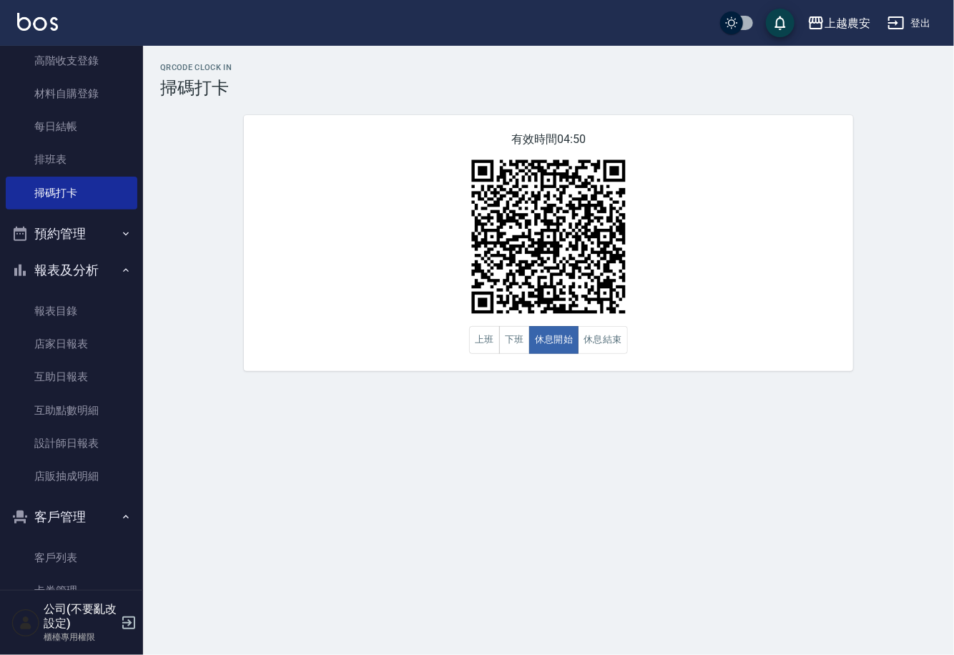
click at [135, 68] on nav "櫃檯作業 打帳單 帳單列表 掛單列表 現金收支登錄 高階收支登錄 材料自購登錄 每日結帳 排班表 掃碼打卡 預約管理 預約管理 單日預約紀錄 單週預約紀錄 報…" at bounding box center [71, 318] width 143 height 544
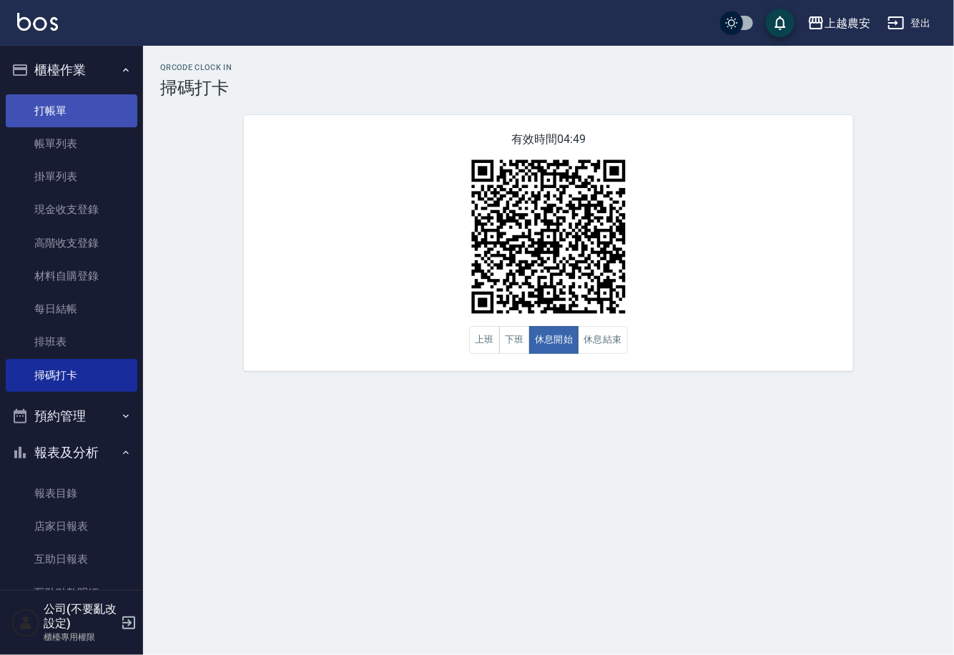
click at [72, 104] on link "打帳單" at bounding box center [72, 110] width 132 height 33
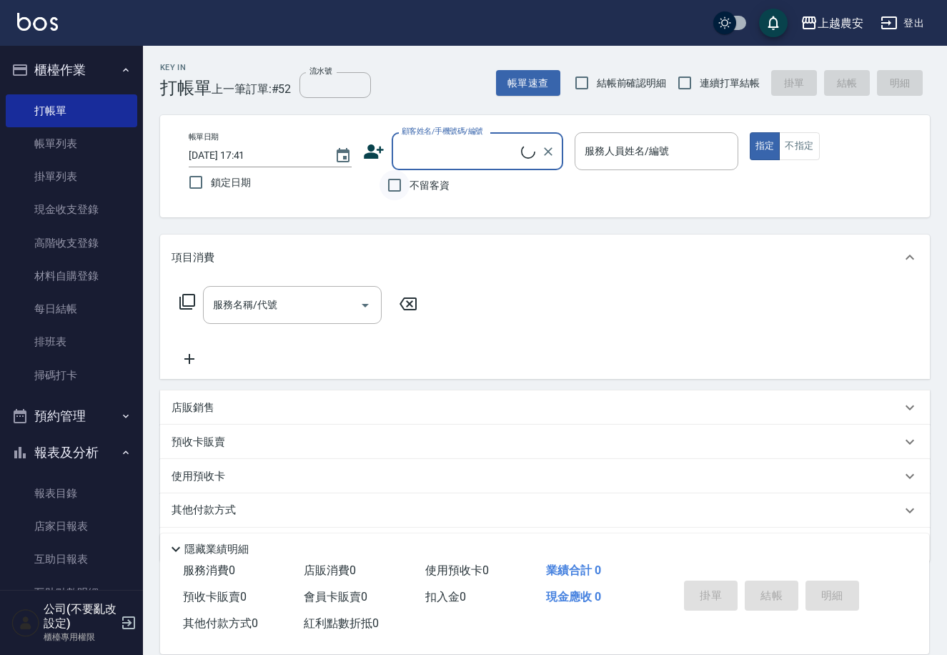
drag, startPoint x: 416, startPoint y: 189, endPoint x: 402, endPoint y: 175, distance: 19.2
click at [415, 189] on span "不留客資" at bounding box center [430, 185] width 40 height 15
click at [410, 189] on input "不留客資" at bounding box center [395, 185] width 30 height 30
checkbox input "true"
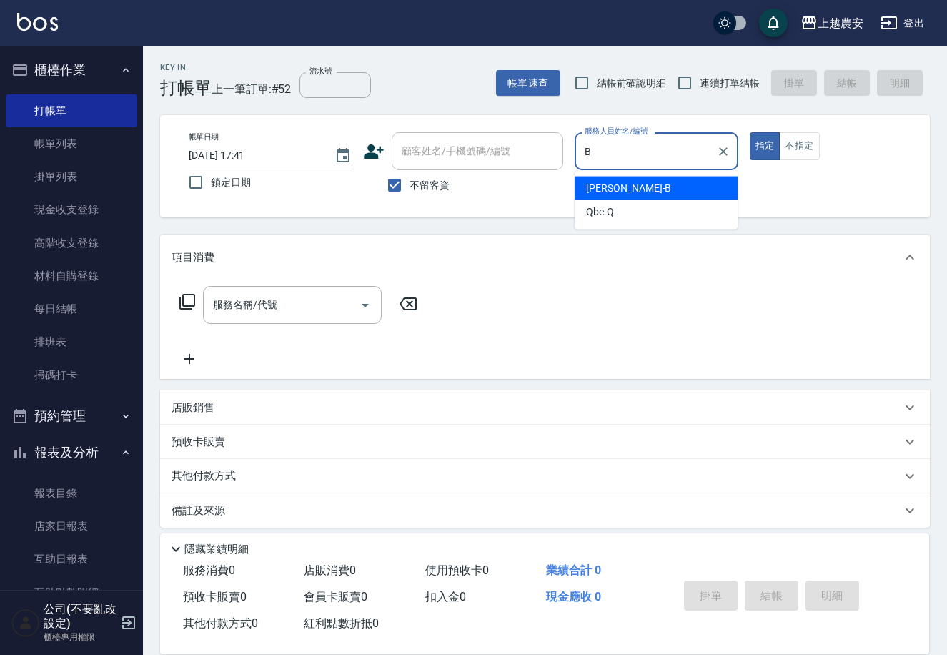
type input "美雅-B"
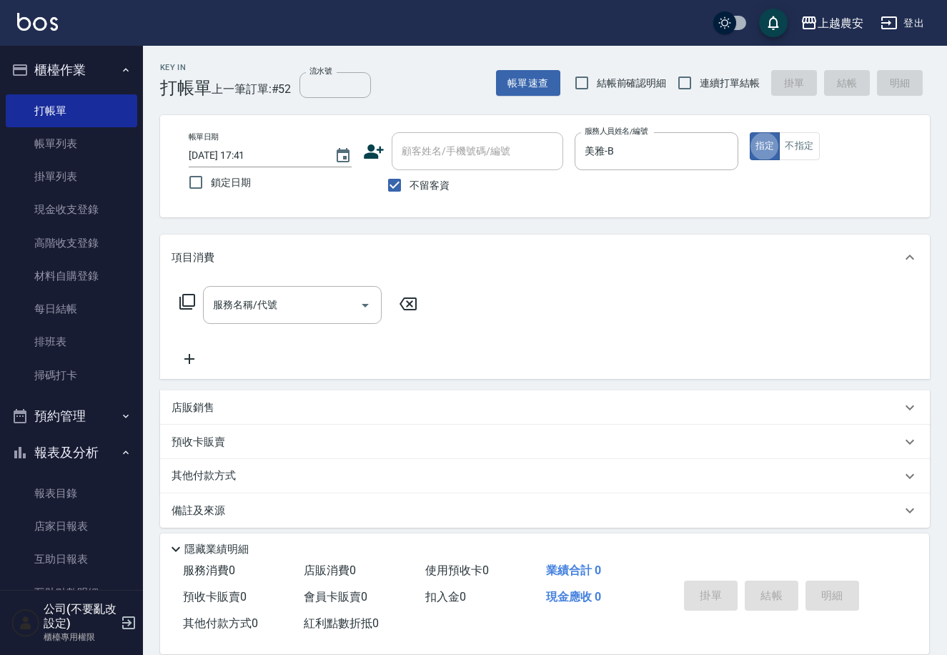
type button "true"
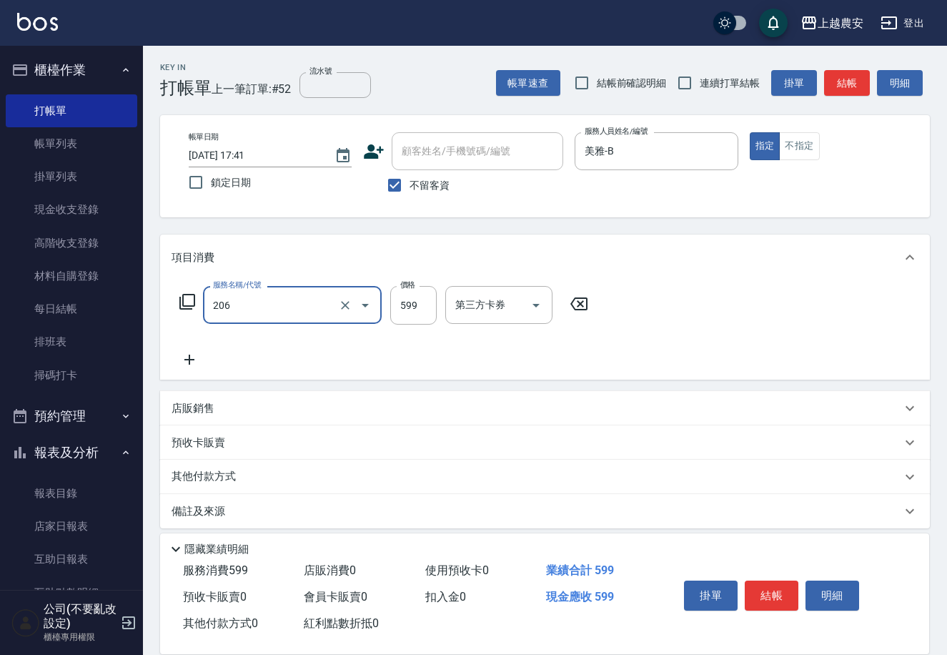
type input "洗+剪(206)"
type input "1500"
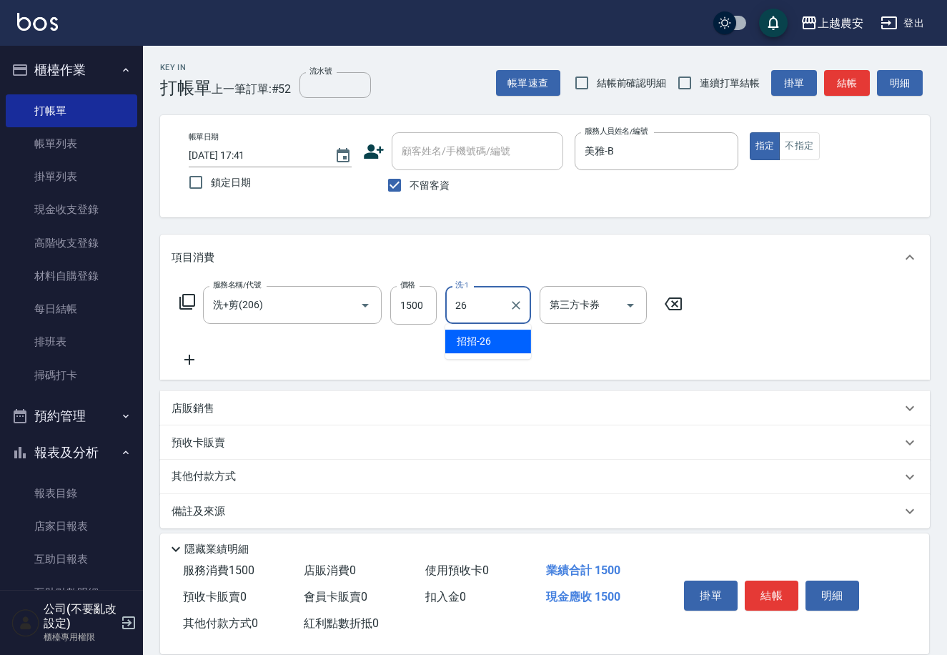
type input "2"
type input "Luna-36"
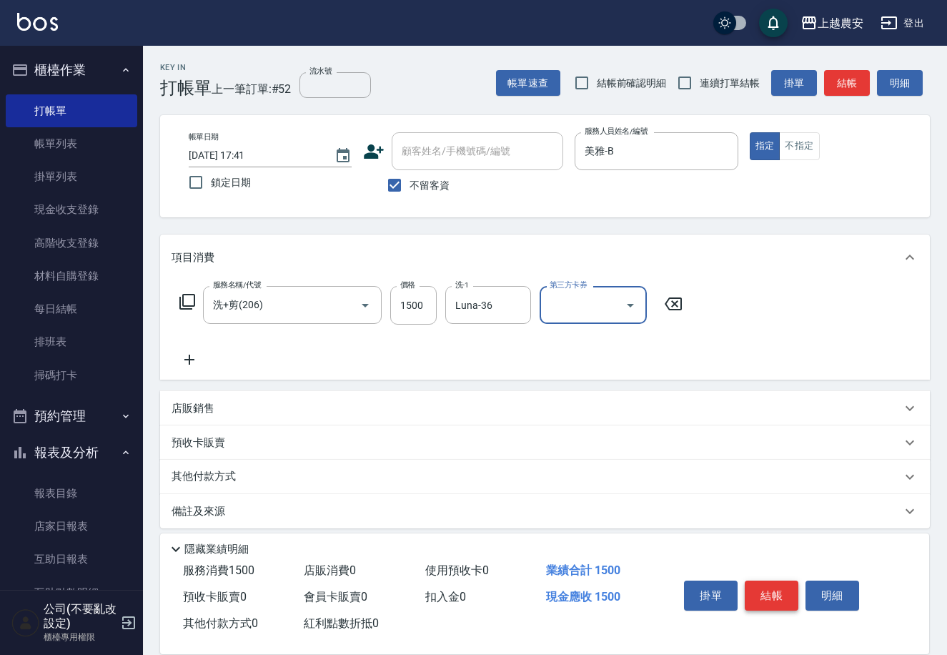
click at [766, 593] on button "結帳" at bounding box center [772, 595] width 54 height 30
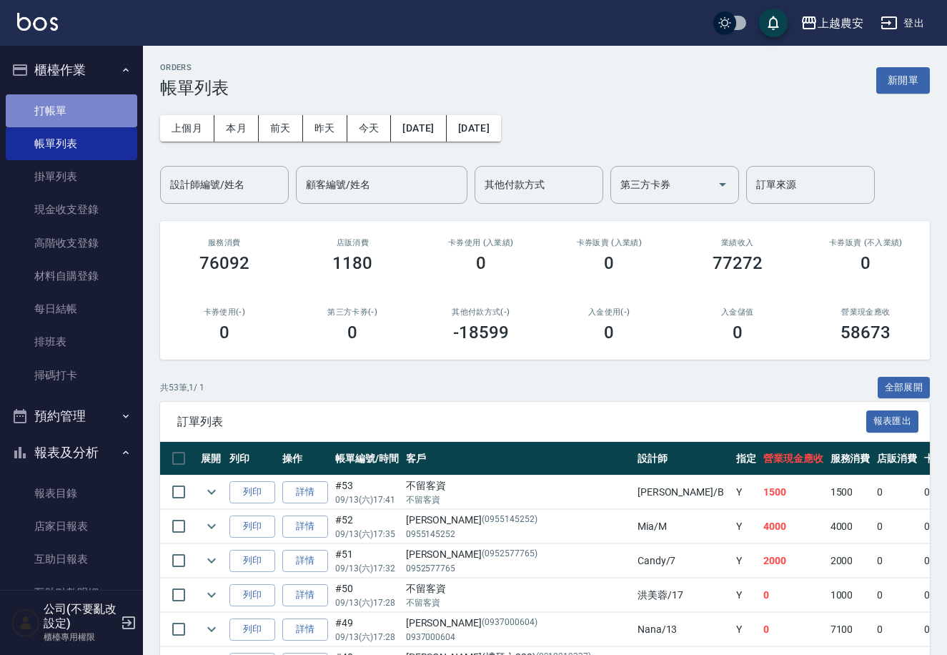
click at [89, 115] on link "打帳單" at bounding box center [72, 110] width 132 height 33
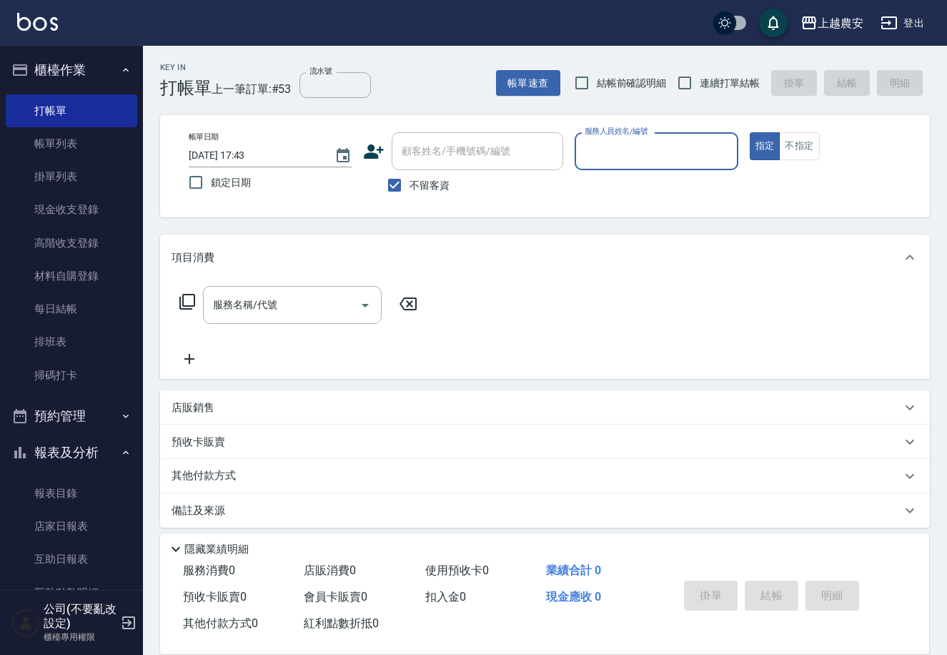
drag, startPoint x: 445, startPoint y: 196, endPoint x: 444, endPoint y: 182, distance: 14.4
click at [445, 195] on label "不留客資" at bounding box center [415, 185] width 70 height 30
click at [410, 195] on input "不留客資" at bounding box center [395, 185] width 30 height 30
checkbox input "false"
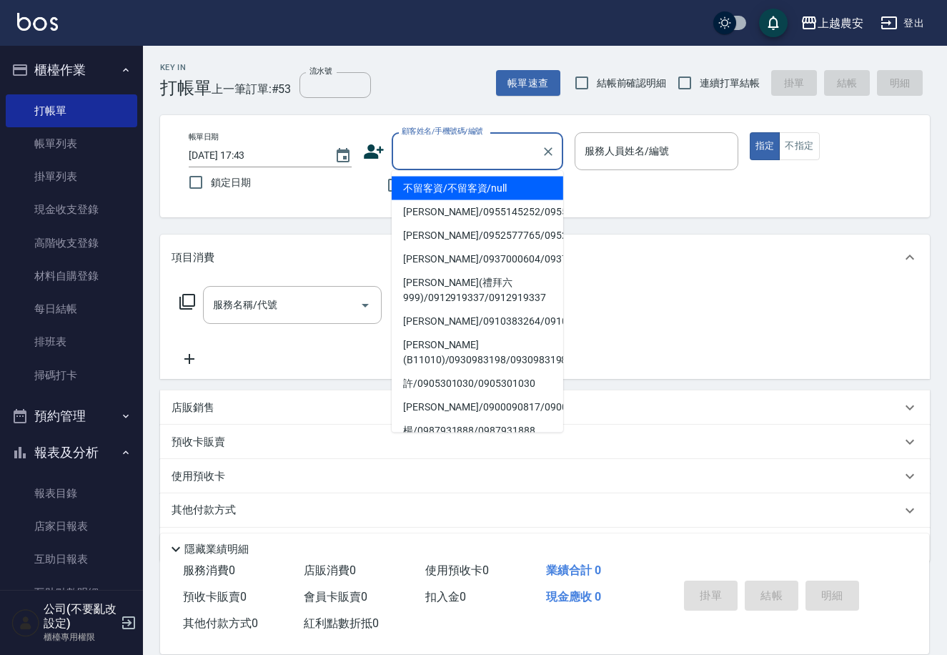
click at [435, 157] on div "顧客姓名/手機號碼/編號 顧客姓名/手機號碼/編號" at bounding box center [478, 151] width 172 height 38
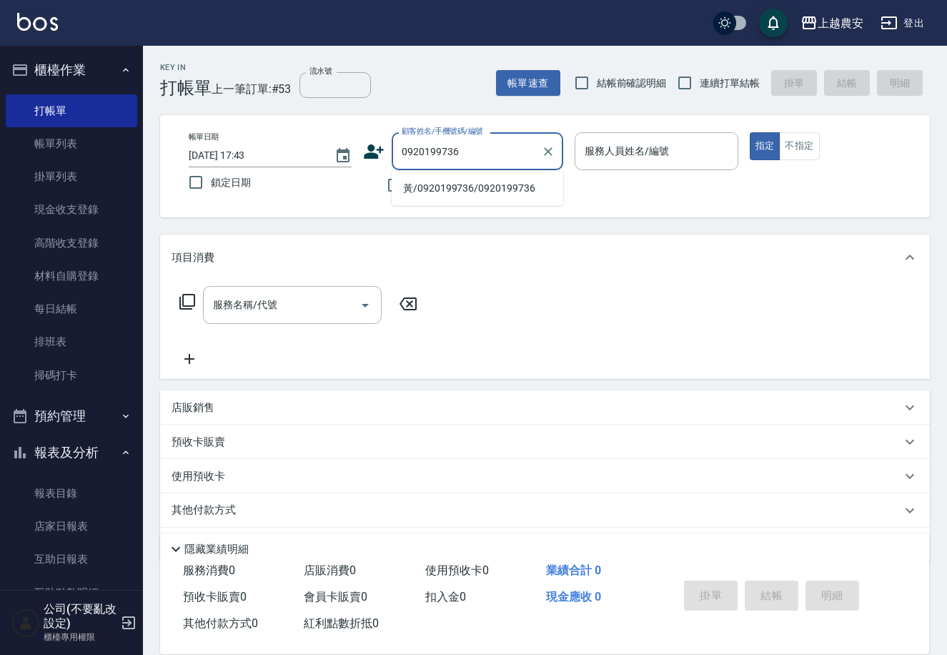
click at [441, 179] on li "黃/0920199736/0920199736" at bounding box center [478, 189] width 172 height 24
type input "黃/0920199736/0920199736"
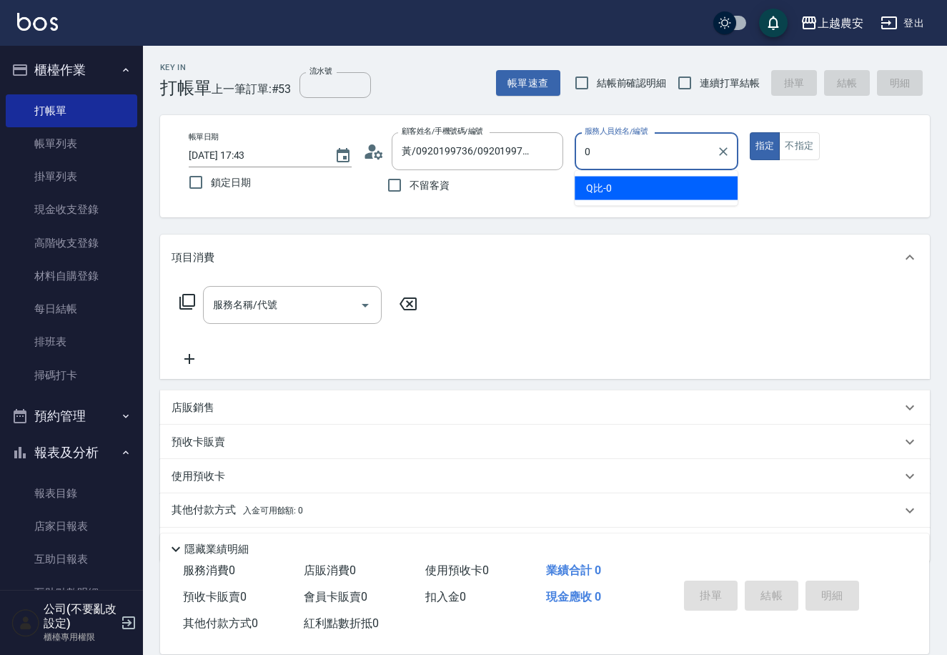
type input "0"
type button "true"
type input "Q比-0"
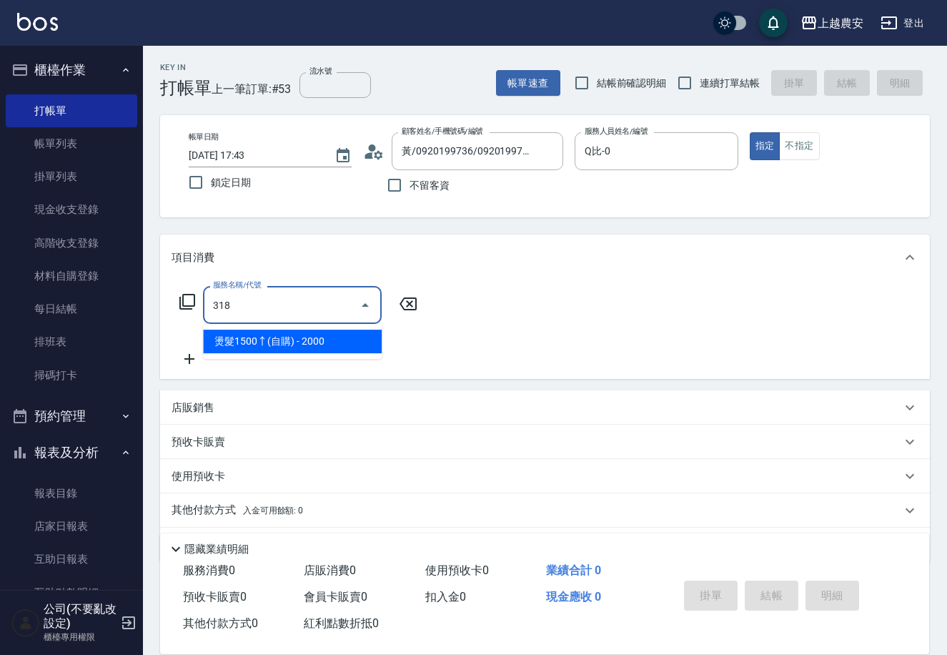
type input "燙髮1500↑(自購)(318)"
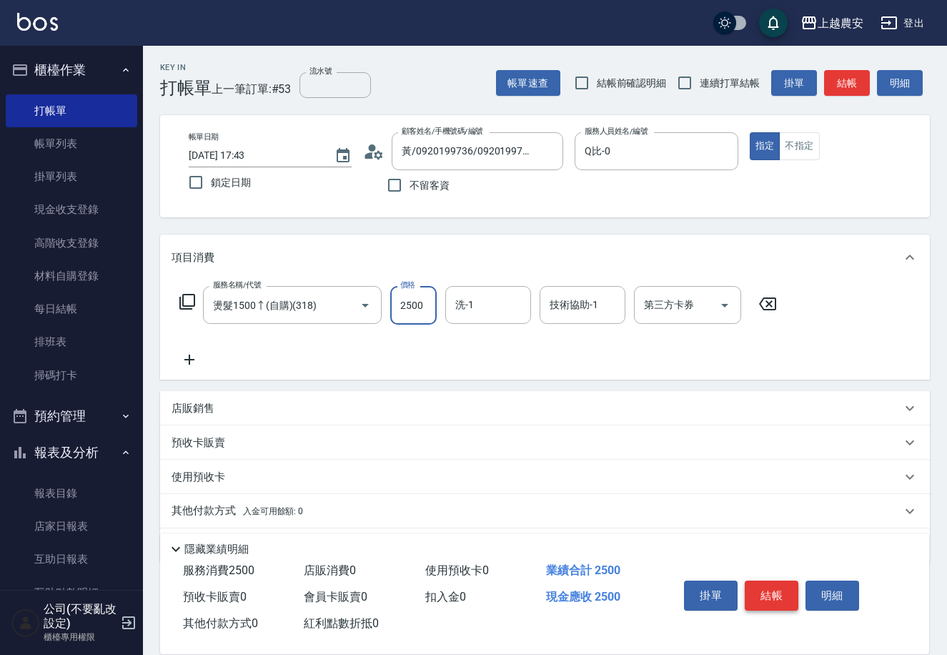
type input "2500"
click at [775, 595] on button "結帳" at bounding box center [772, 595] width 54 height 30
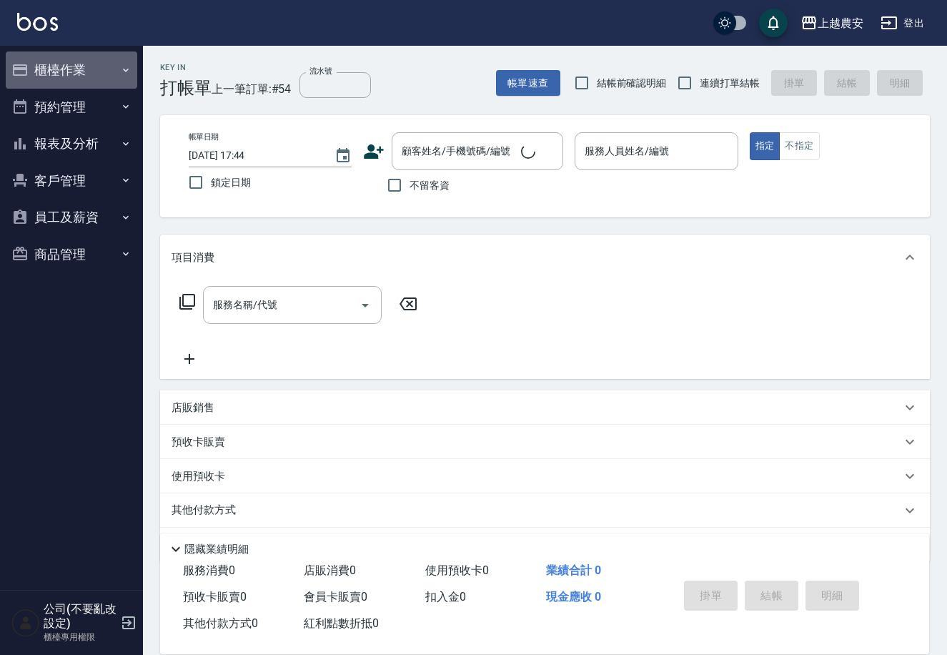
click at [61, 61] on button "櫃檯作業" at bounding box center [72, 69] width 132 height 37
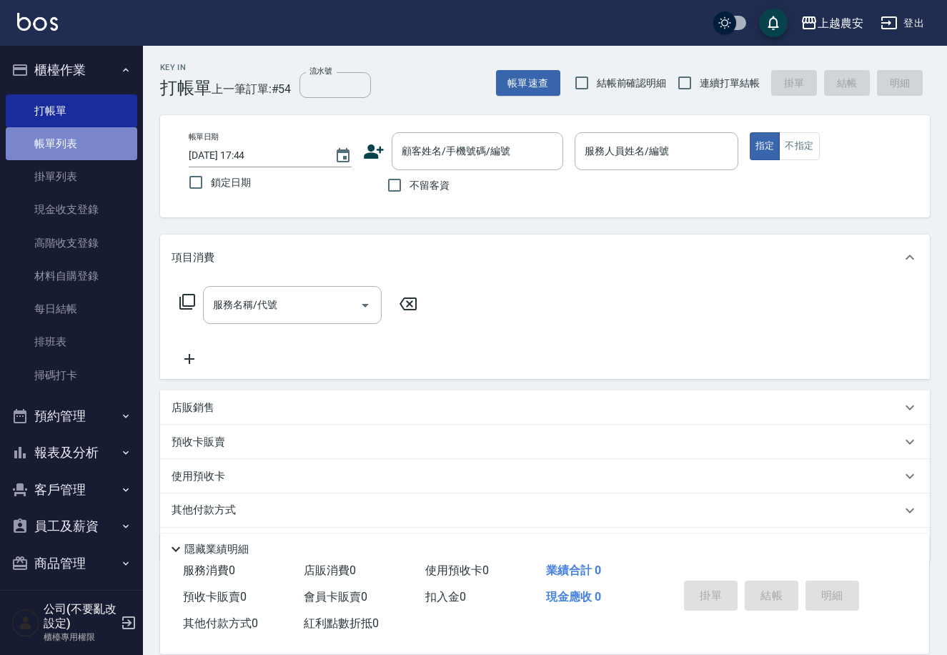
click at [79, 142] on link "帳單列表" at bounding box center [72, 143] width 132 height 33
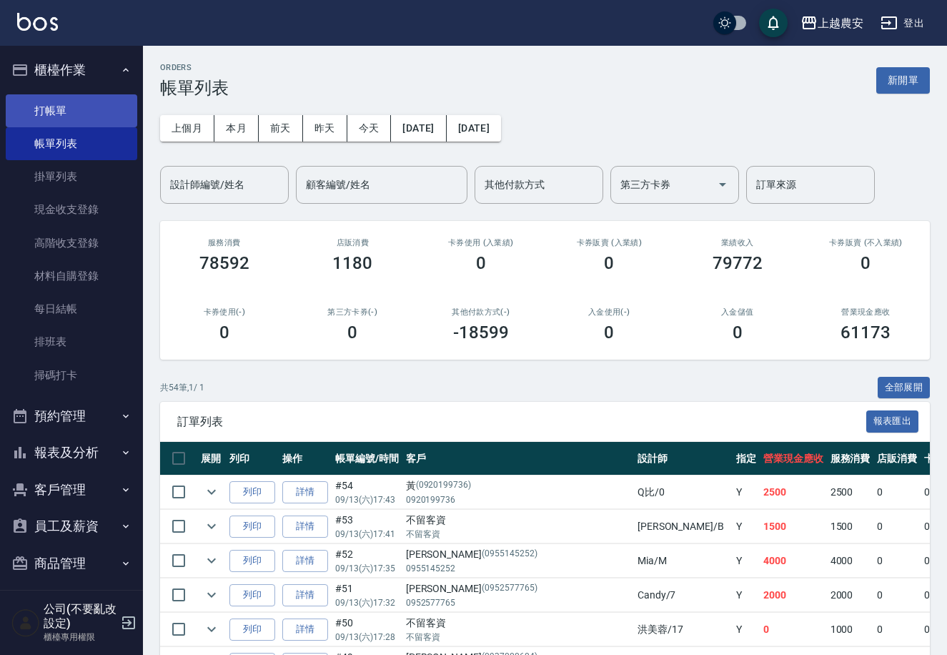
click at [61, 113] on link "打帳單" at bounding box center [72, 110] width 132 height 33
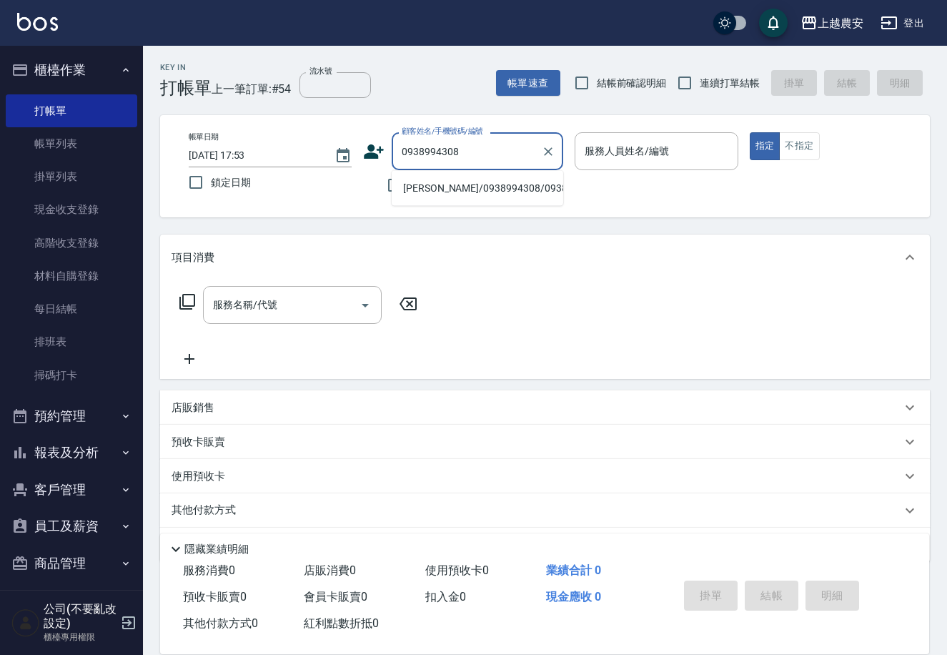
click at [452, 188] on li "[PERSON_NAME]/0938994308/0938994308" at bounding box center [478, 189] width 172 height 24
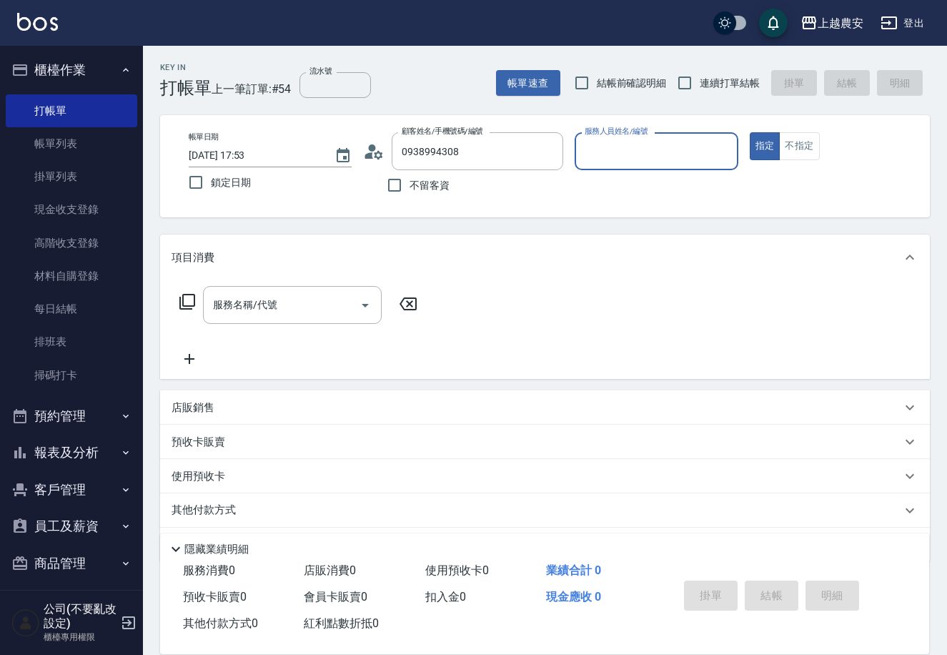
type input "[PERSON_NAME]/0938994308/0938994308"
type input "[PERSON_NAME]-8"
click at [299, 305] on input "服務名稱/代號" at bounding box center [281, 304] width 144 height 25
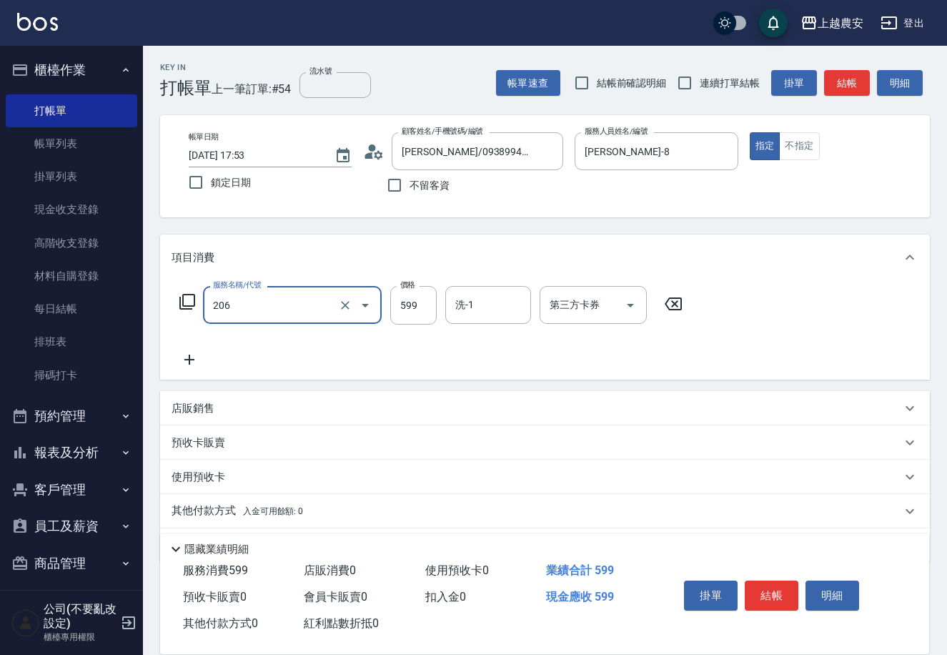
type input "洗+剪(206)"
type input "700"
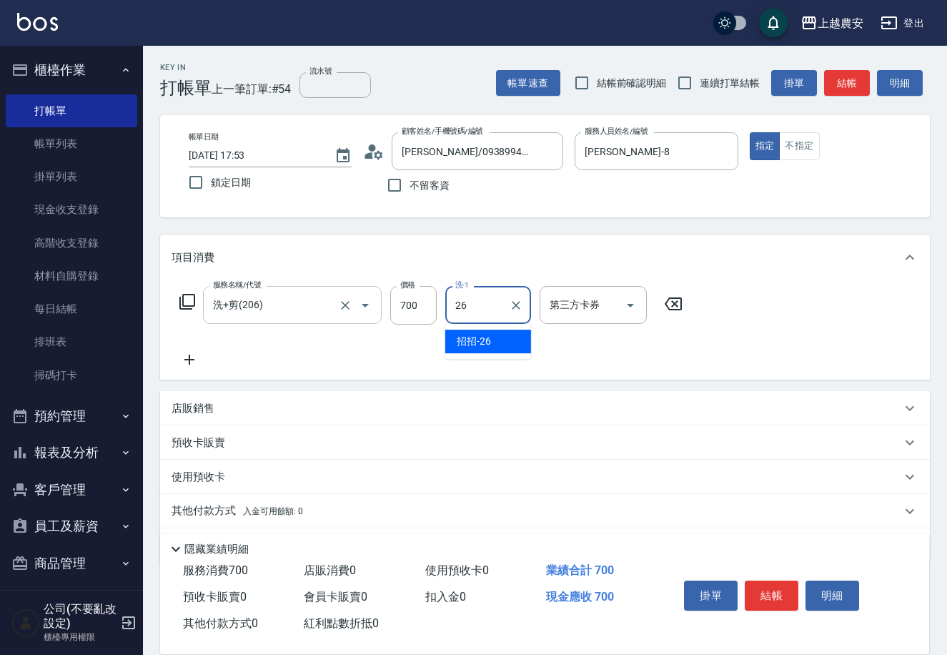
type input "2"
type input "Luna-36"
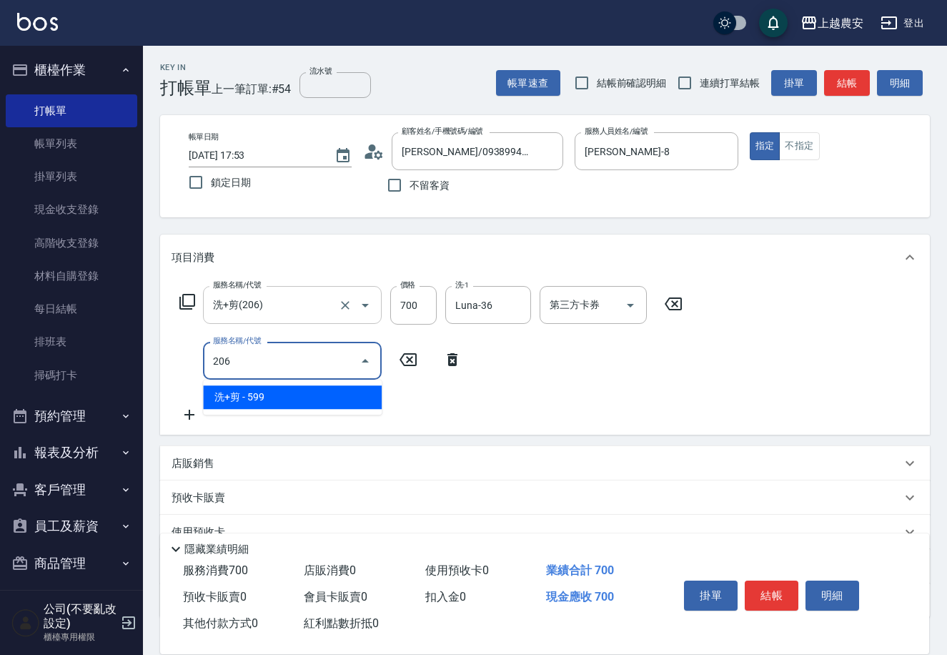
type input "洗+剪(206)"
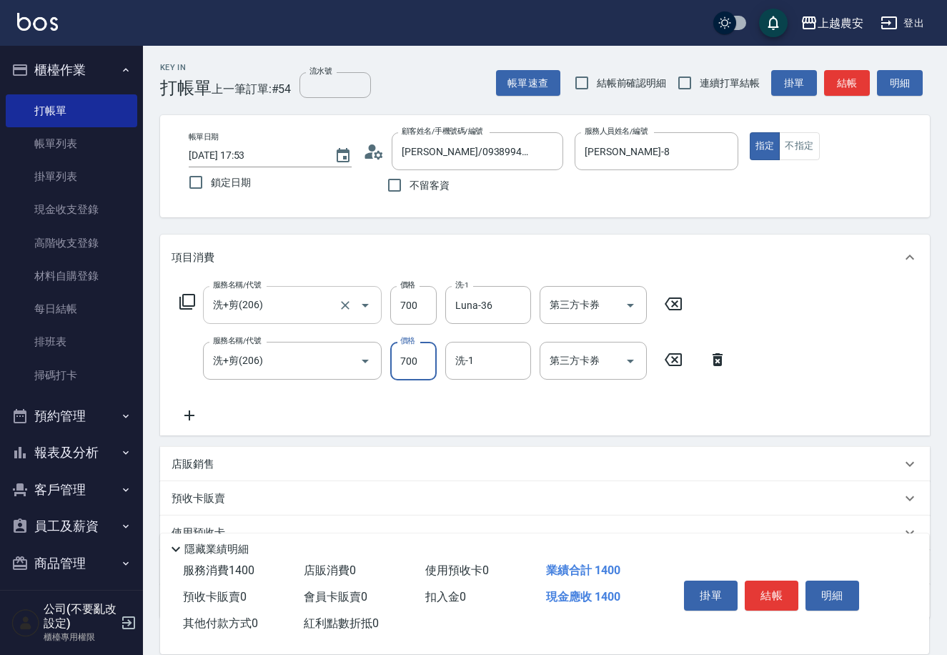
type input "700"
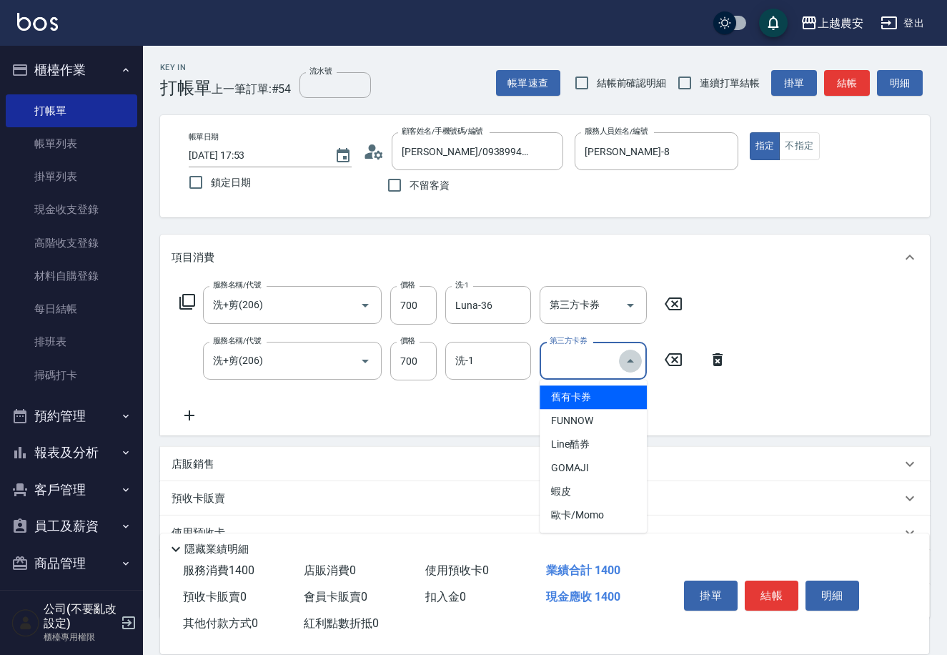
click at [630, 362] on icon "Close" at bounding box center [630, 360] width 17 height 17
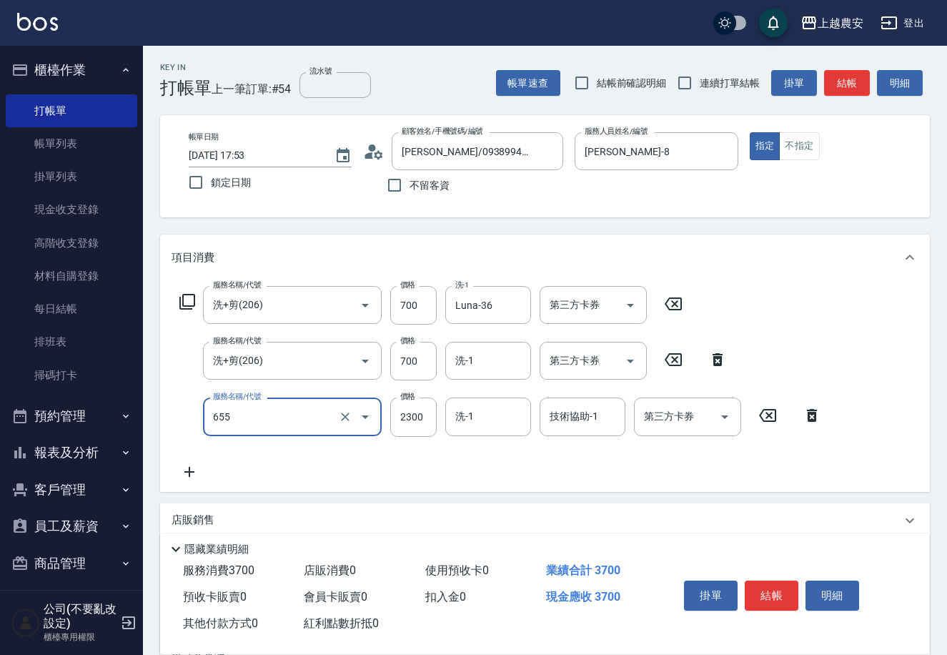
type input "結構2段式(自)(655)"
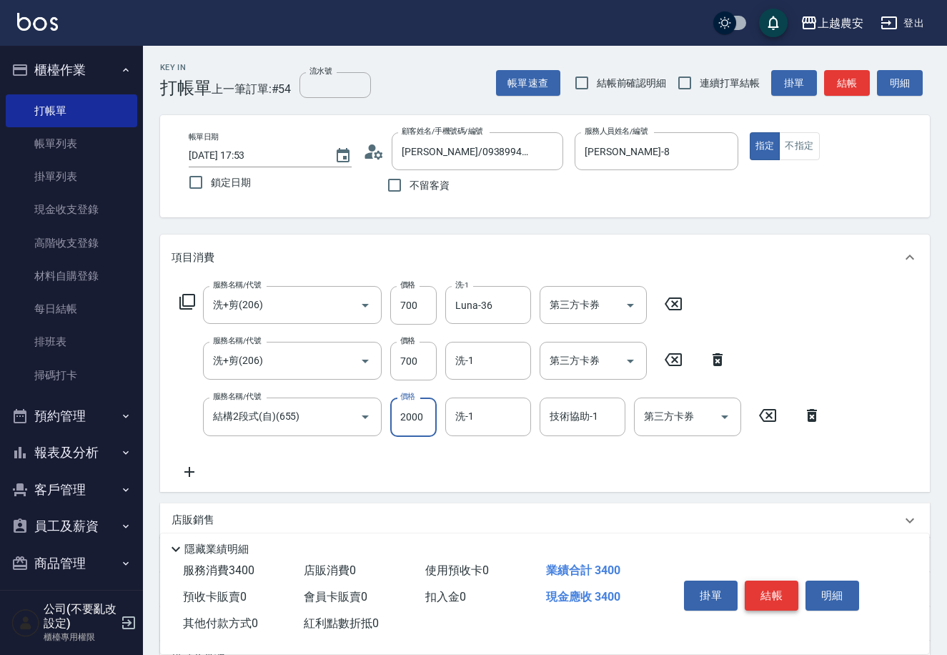
type input "2000"
click at [756, 584] on button "結帳" at bounding box center [772, 595] width 54 height 30
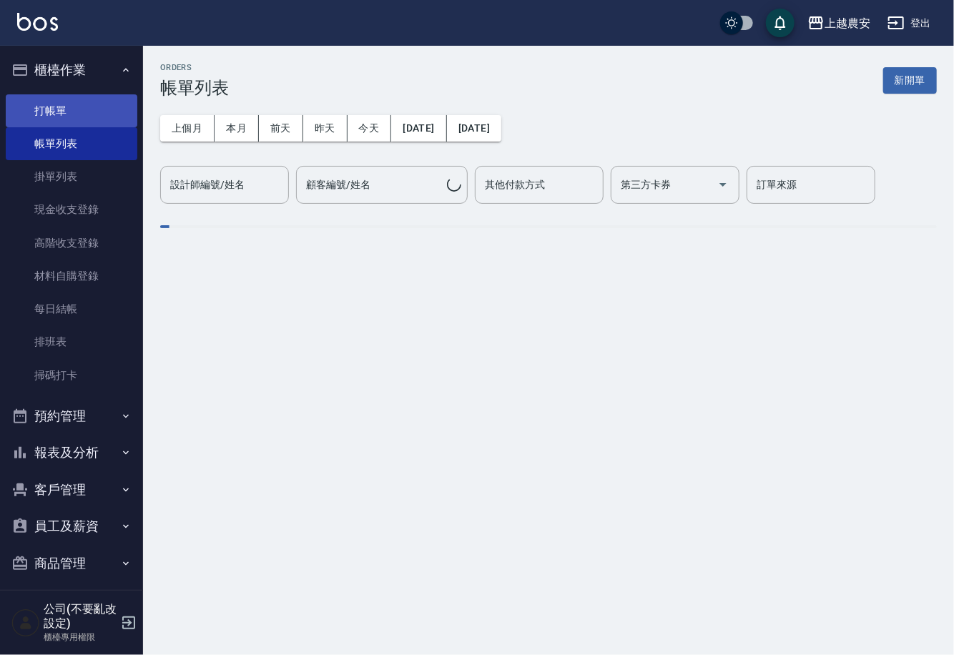
click at [43, 104] on link "打帳單" at bounding box center [72, 110] width 132 height 33
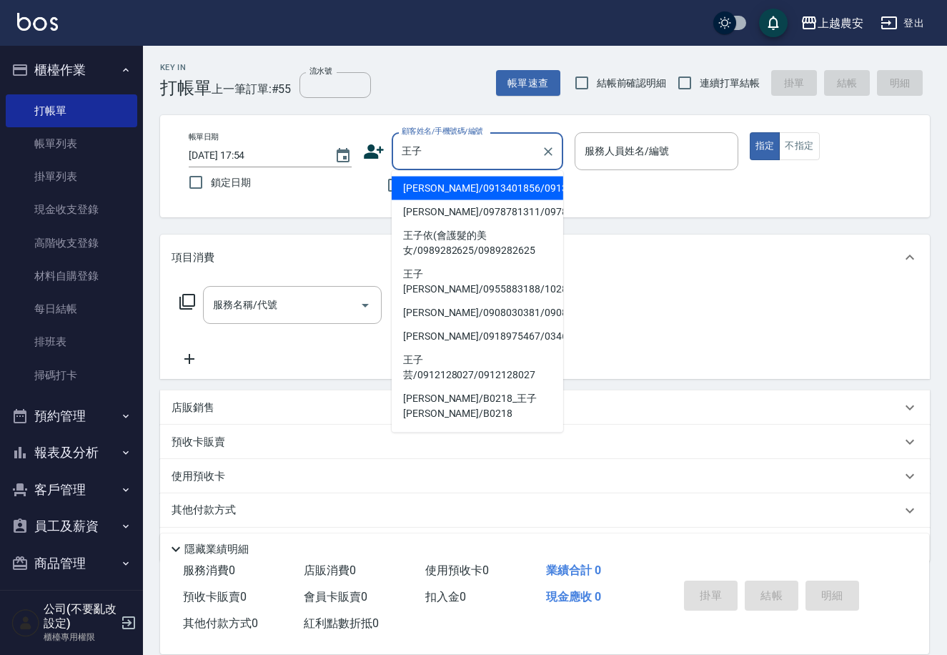
click at [450, 182] on li "[PERSON_NAME]/0913401856/0913401856" at bounding box center [478, 189] width 172 height 24
type input "[PERSON_NAME]/0913401856/0913401856"
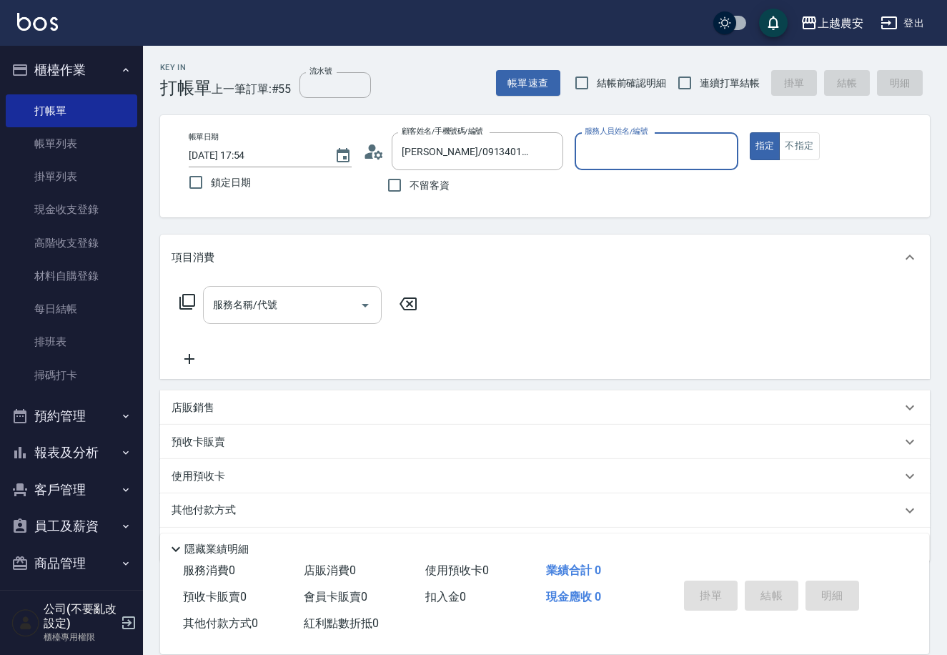
type input "美雅-B"
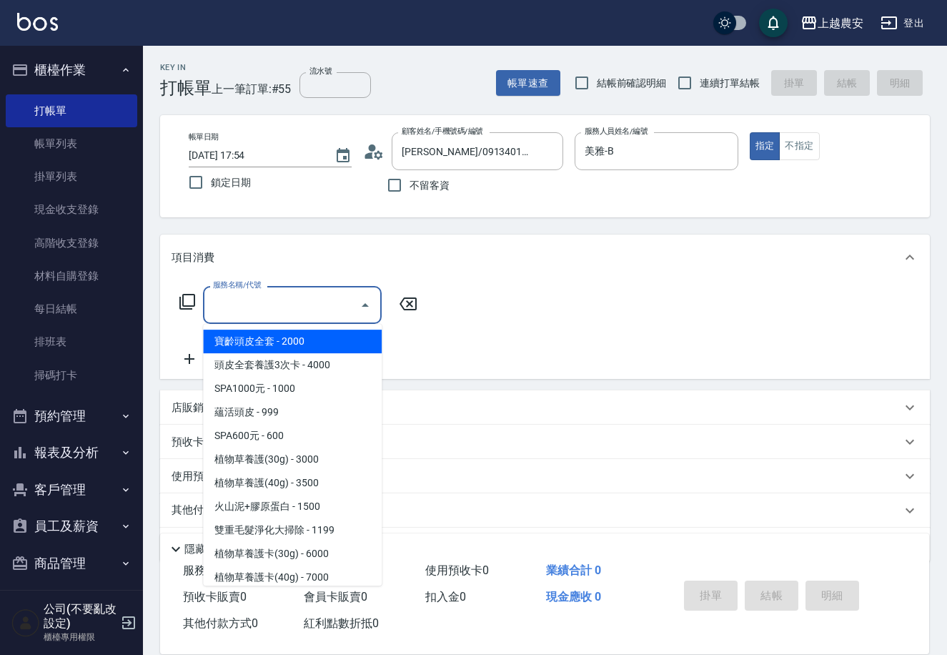
click at [310, 317] on input "服務名稱/代號" at bounding box center [281, 304] width 144 height 25
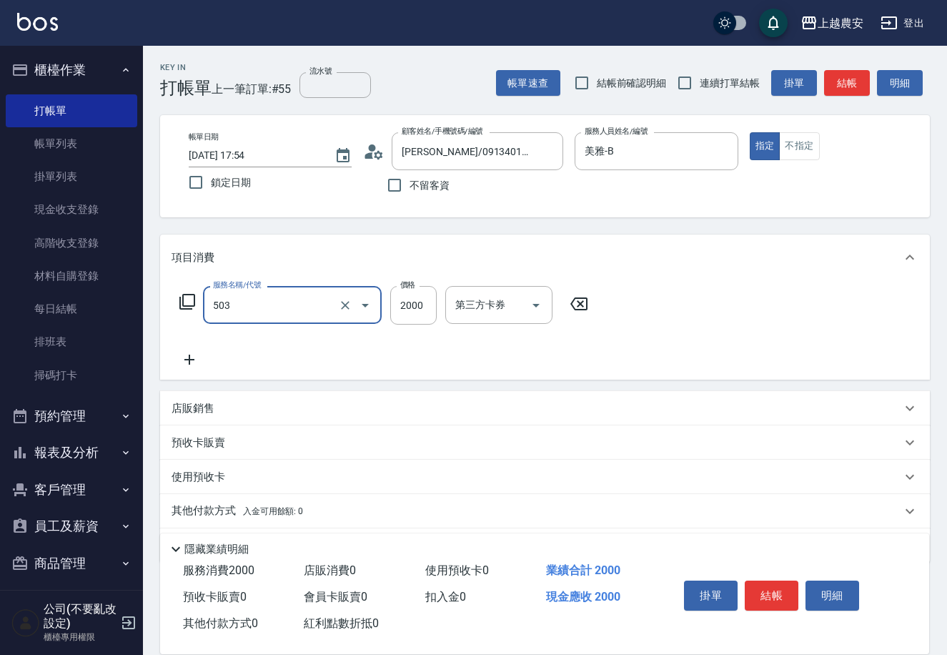
type input "染髮1500↑(503)"
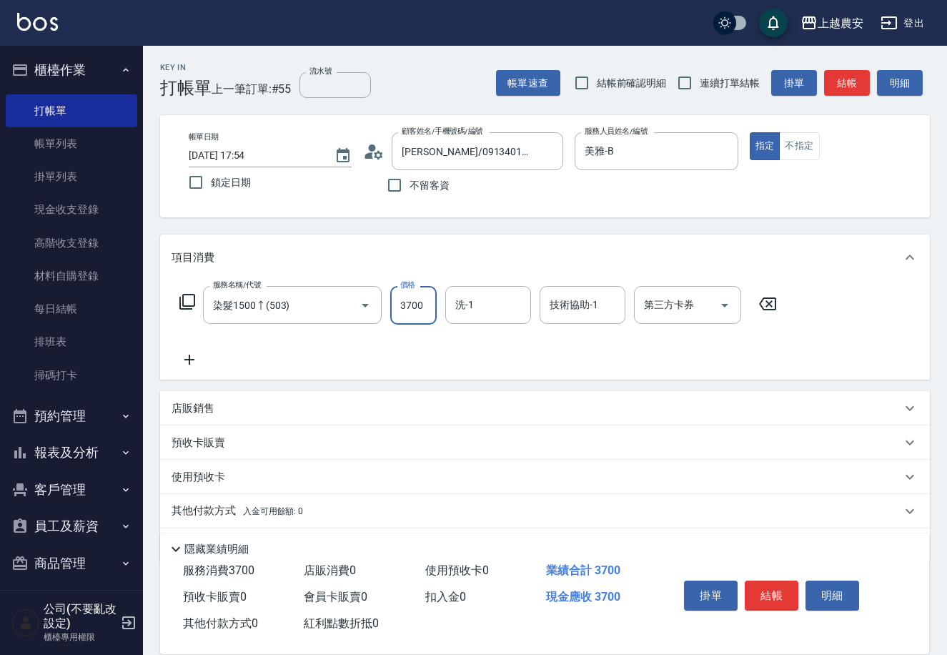
type input "3700"
click at [248, 503] on p "其他付款方式 入金可用餘額: 0" at bounding box center [238, 511] width 132 height 16
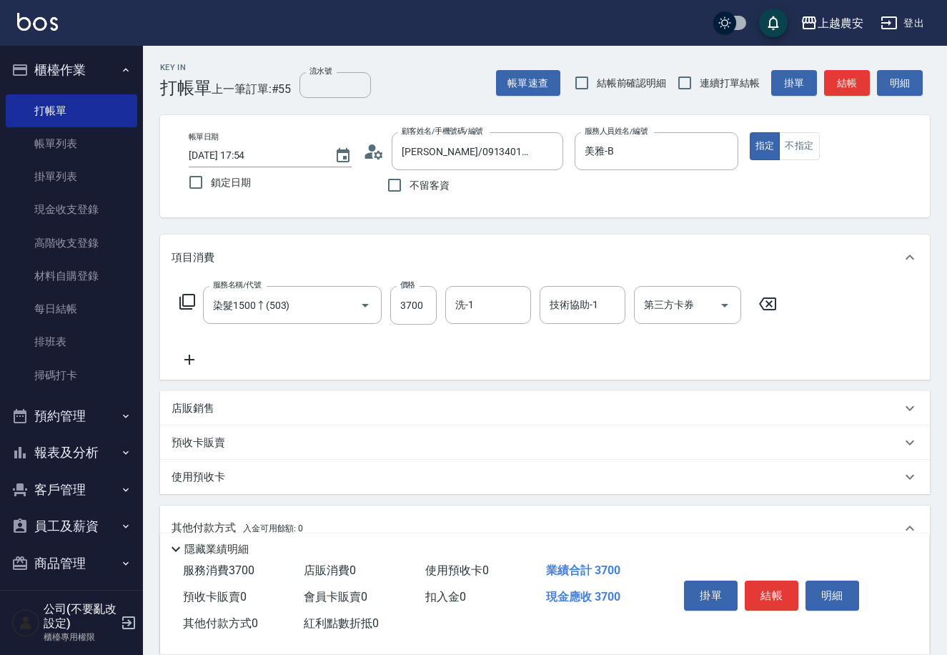
scroll to position [210, 0]
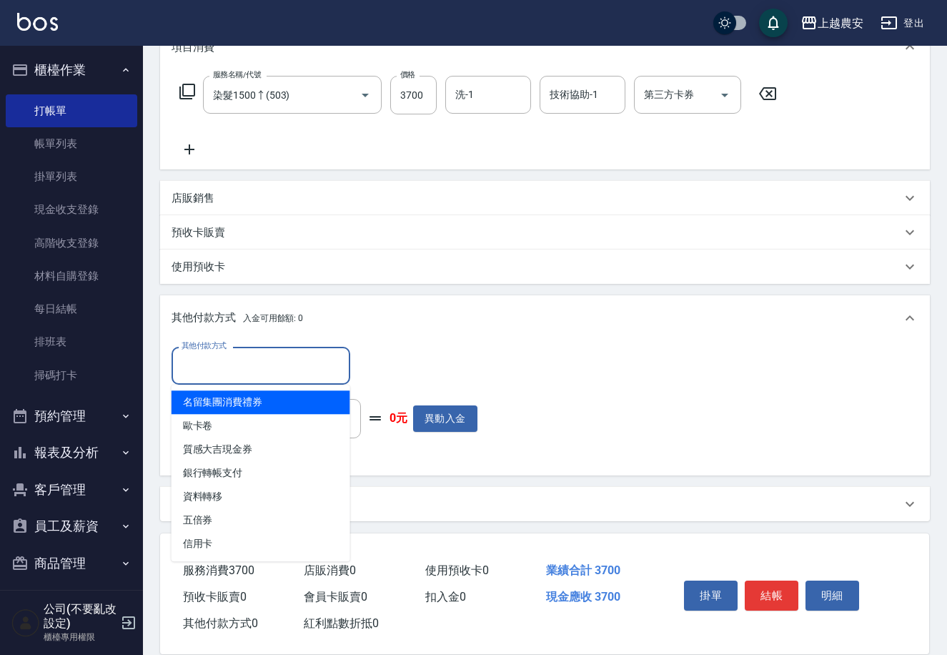
click at [204, 365] on input "其他付款方式" at bounding box center [261, 365] width 166 height 25
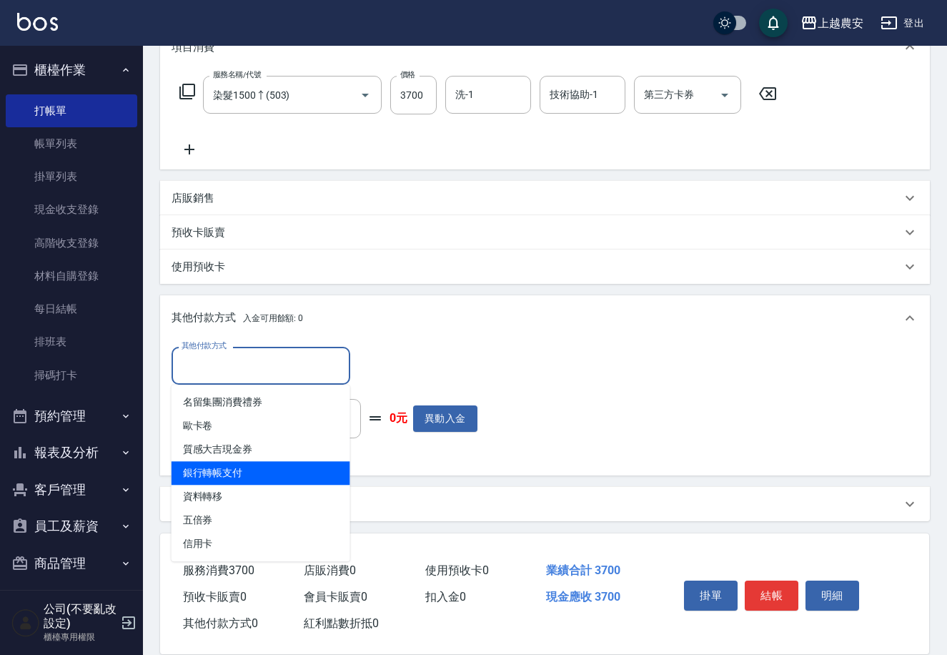
click at [234, 472] on span "銀行轉帳支付" at bounding box center [261, 473] width 179 height 24
type input "銀行轉帳支付"
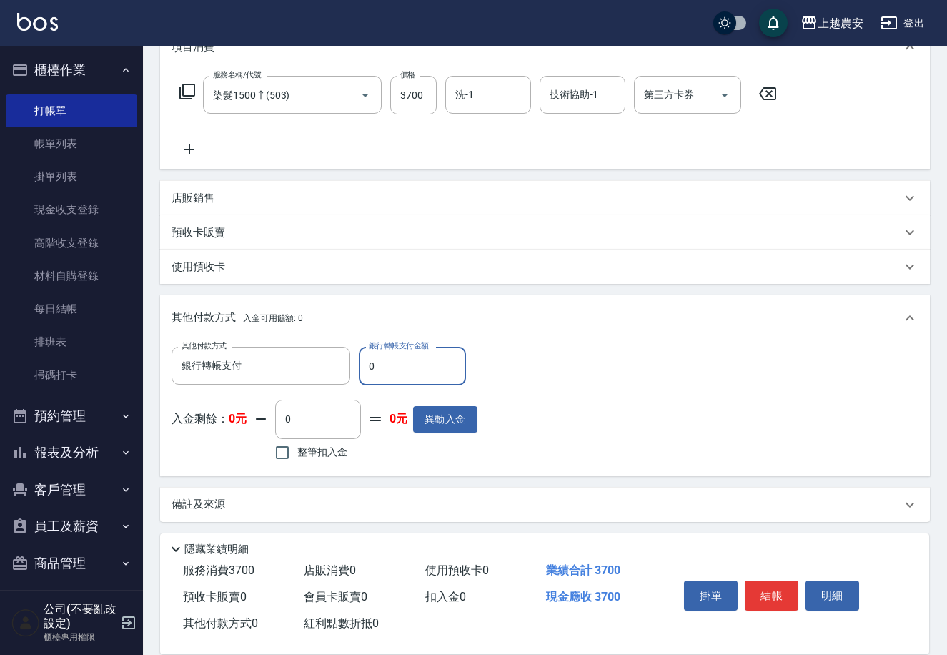
drag, startPoint x: 365, startPoint y: 372, endPoint x: 412, endPoint y: 365, distance: 47.6
click at [412, 365] on input "0" at bounding box center [412, 366] width 107 height 39
type input "3700"
click at [777, 582] on button "結帳" at bounding box center [772, 595] width 54 height 30
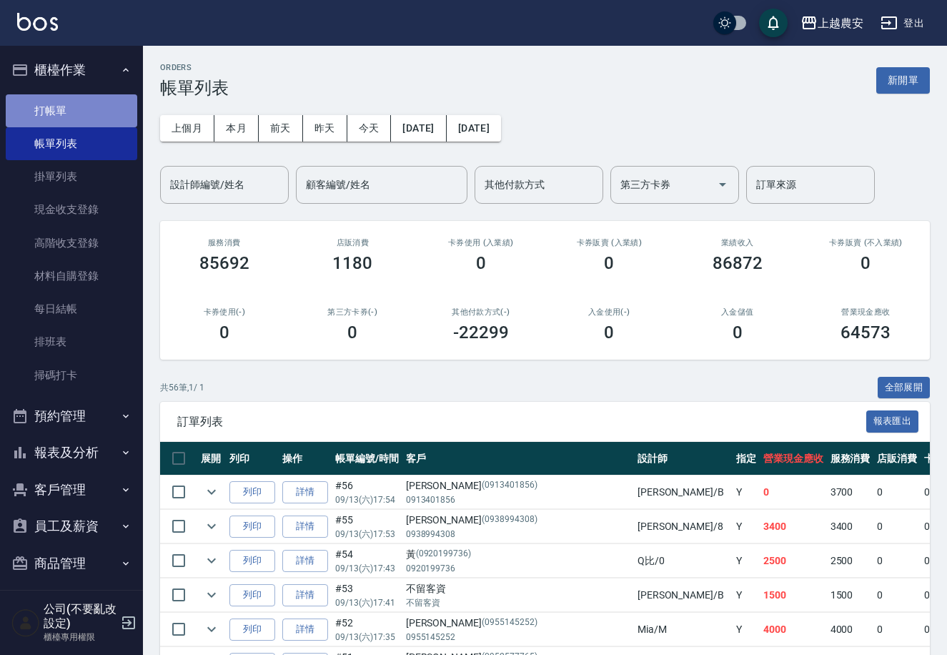
click at [74, 112] on link "打帳單" at bounding box center [72, 110] width 132 height 33
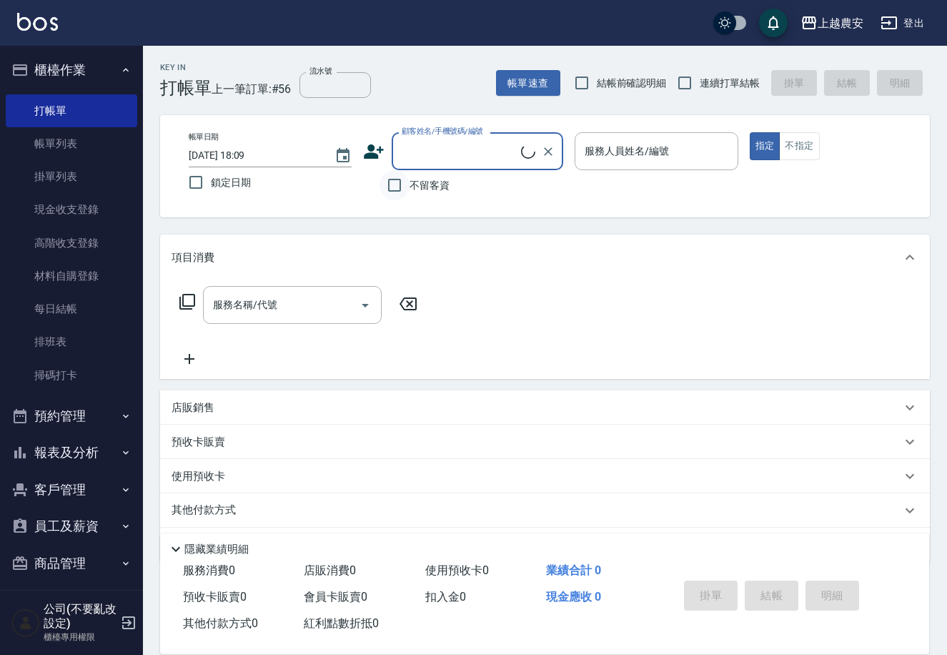
click at [402, 183] on input "不留客資" at bounding box center [395, 185] width 30 height 30
checkbox input "true"
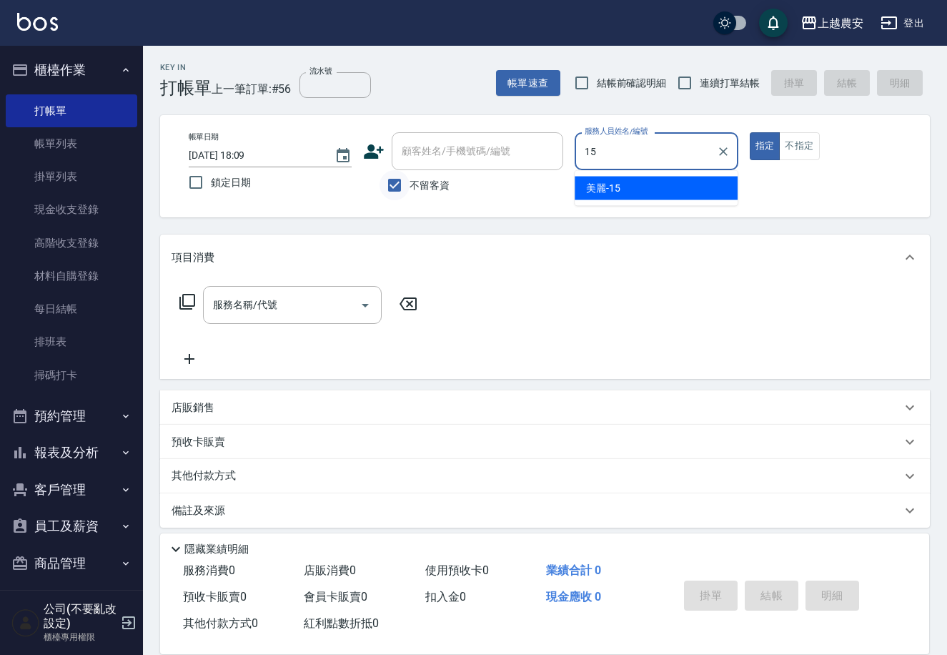
type input "美麗-15"
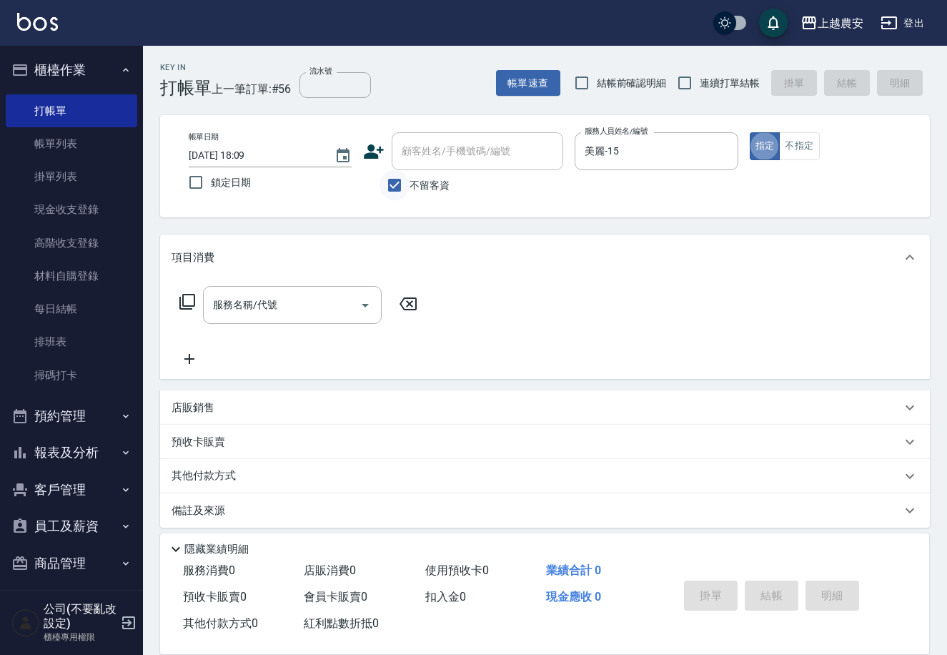
type button "true"
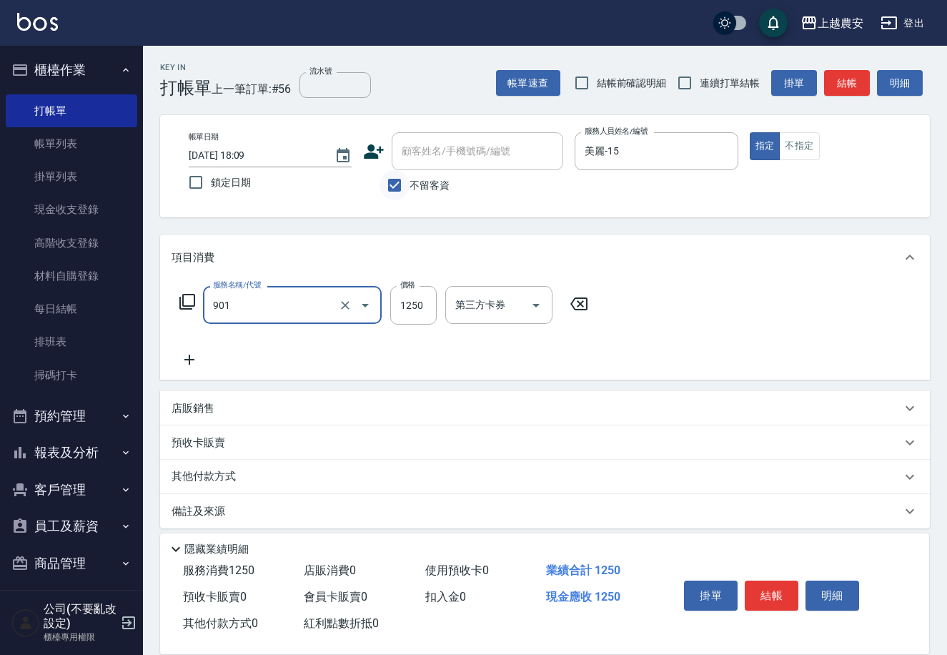
type input "修手指甲(901)"
type input "1500"
click at [775, 588] on button "結帳" at bounding box center [772, 595] width 54 height 30
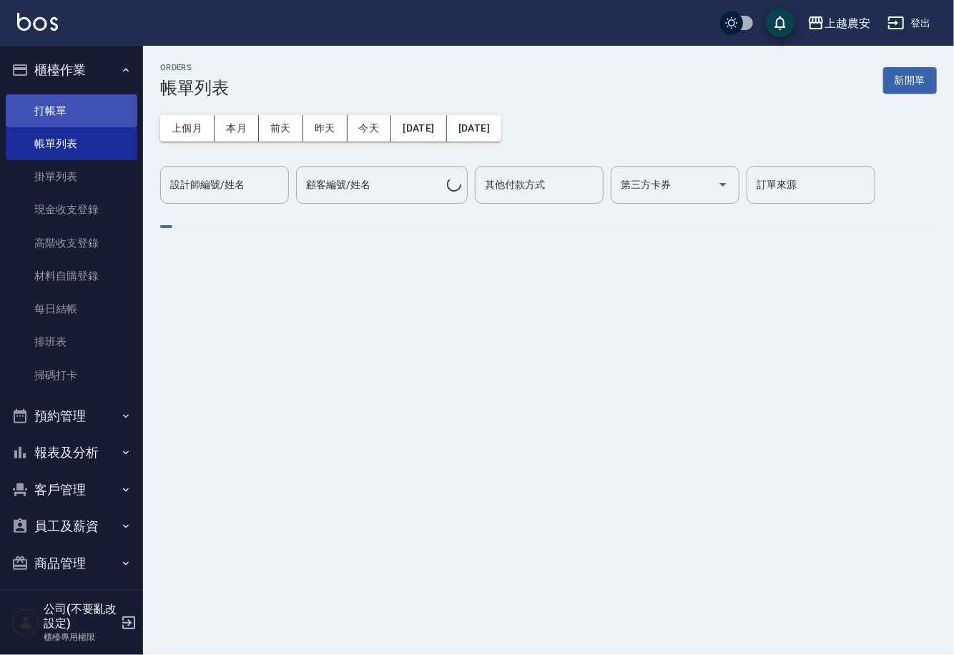
click at [43, 106] on link "打帳單" at bounding box center [72, 110] width 132 height 33
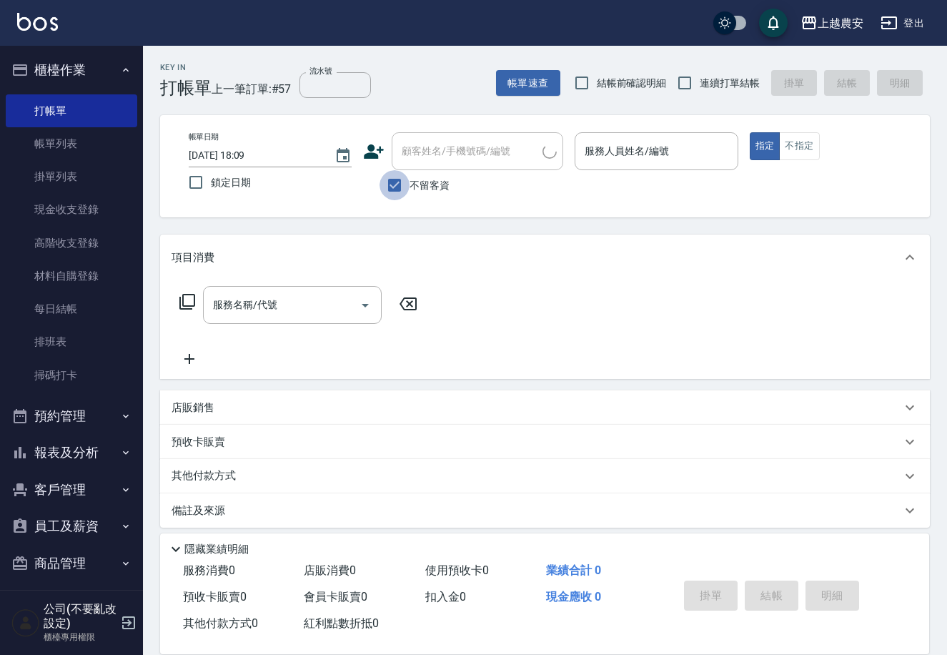
click at [400, 180] on input "不留客資" at bounding box center [395, 185] width 30 height 30
checkbox input "false"
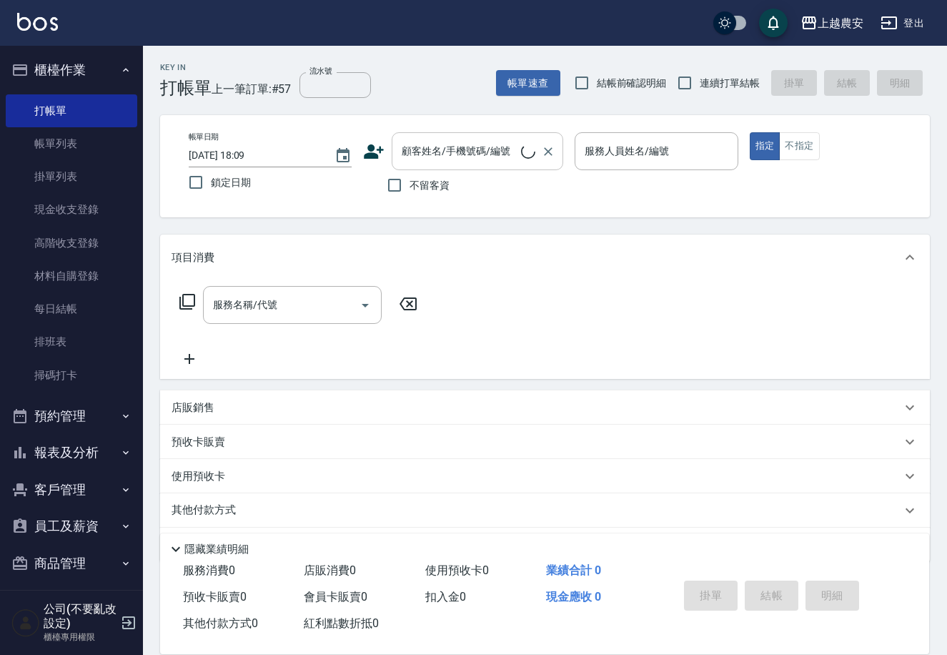
click at [407, 147] on input "顧客姓名/手機號碼/編號" at bounding box center [459, 151] width 123 height 25
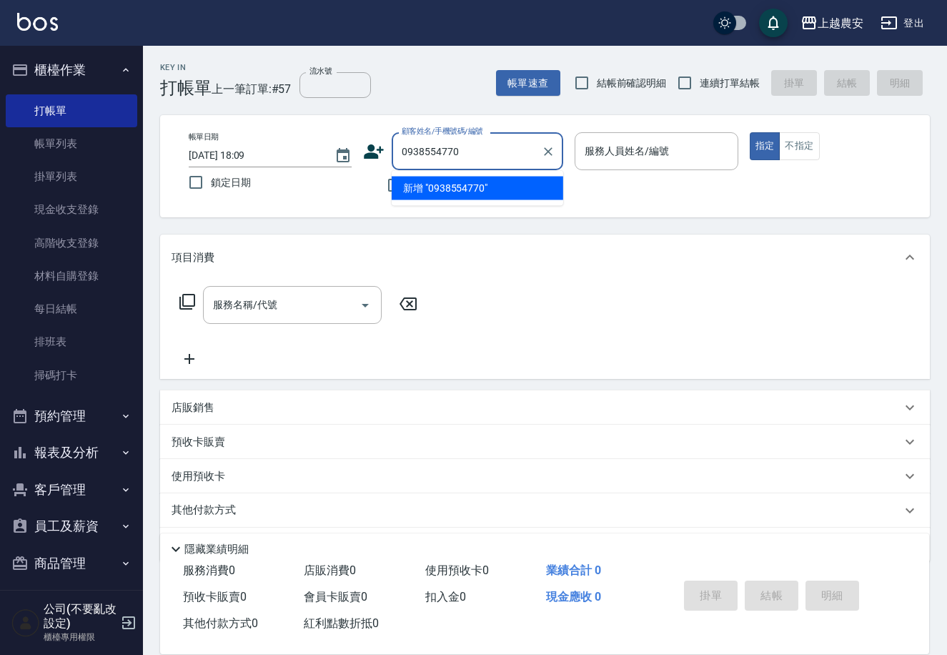
click at [442, 184] on li "新增 "0938554770"" at bounding box center [478, 189] width 172 height 24
type input "0938554770"
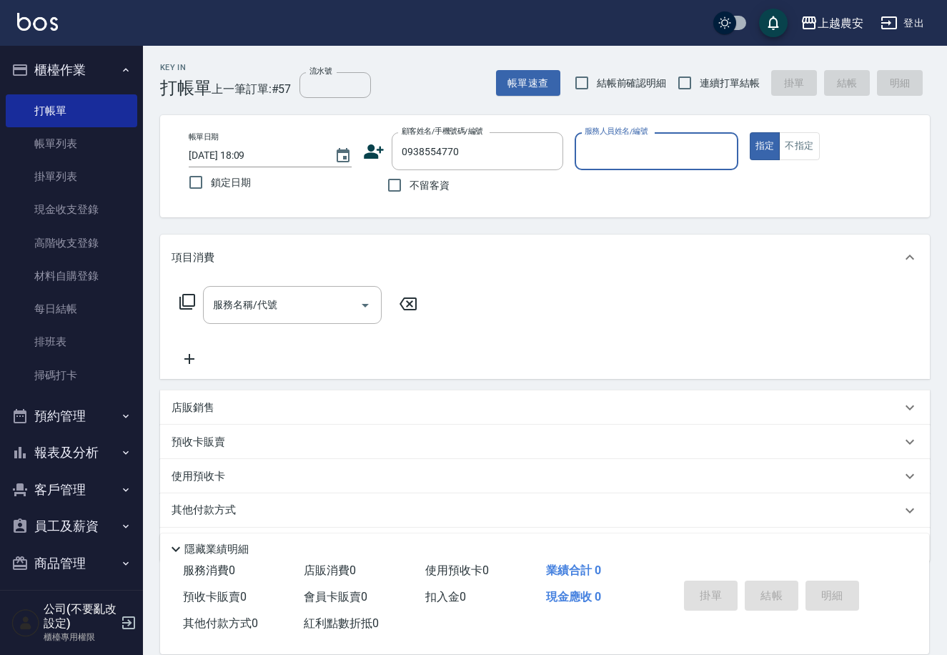
click at [367, 154] on icon at bounding box center [375, 151] width 20 height 14
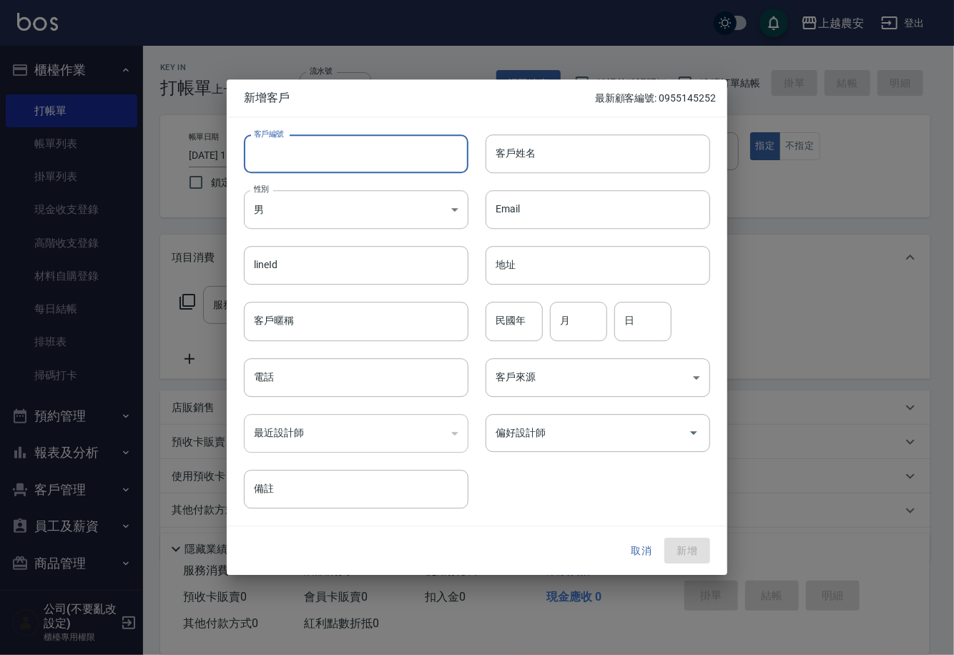
click at [362, 161] on input "客戶編號" at bounding box center [356, 153] width 224 height 39
type input "09"
type input "3"
type input "0938554770"
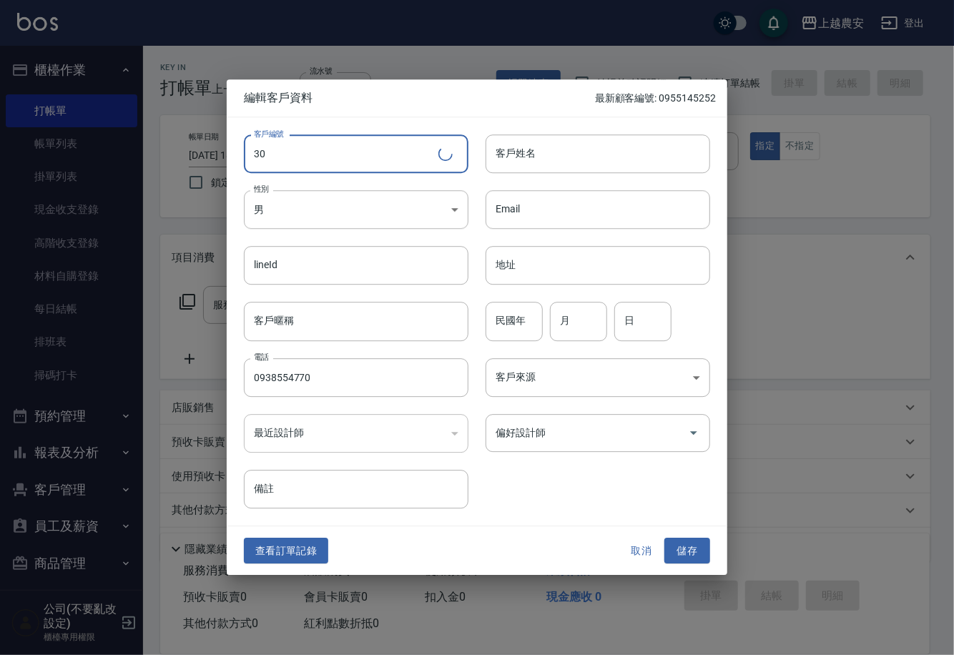
type input "3"
type input "0938554770"
click at [600, 143] on input "客戶姓名" at bounding box center [597, 153] width 224 height 39
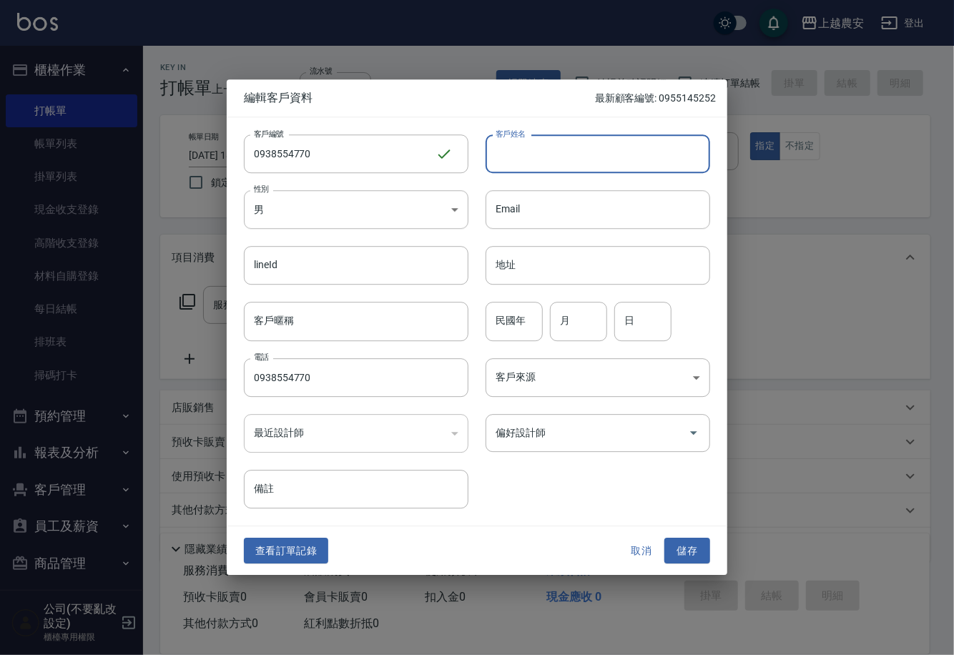
click at [600, 143] on input "客戶姓名" at bounding box center [597, 153] width 224 height 39
type input "唐"
click at [550, 432] on input "偏好設計師" at bounding box center [587, 432] width 190 height 25
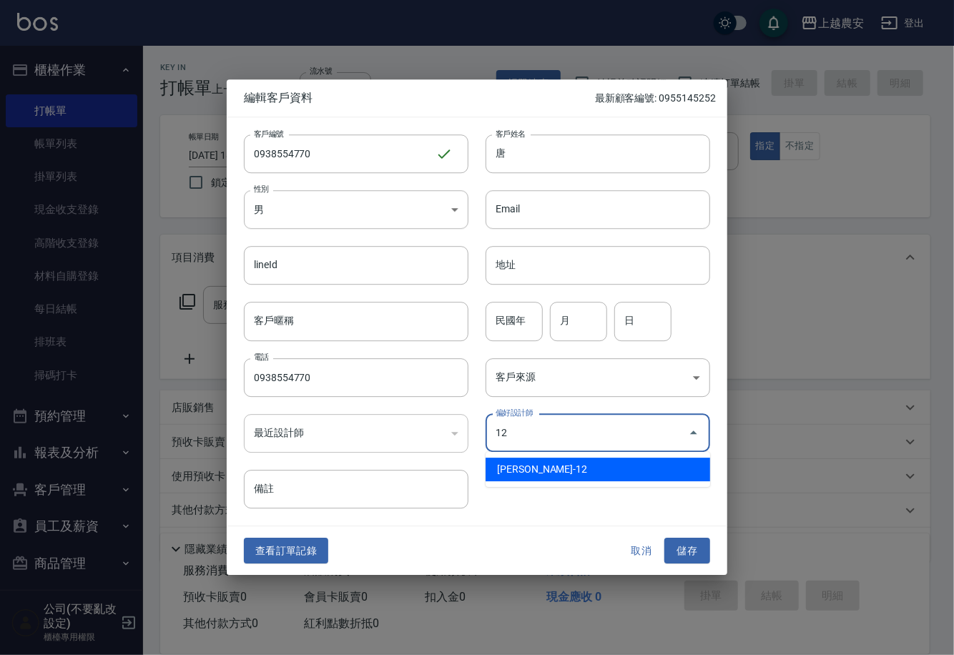
click at [536, 465] on li "[PERSON_NAME]-12" at bounding box center [597, 470] width 224 height 24
type input "蘇淑玲"
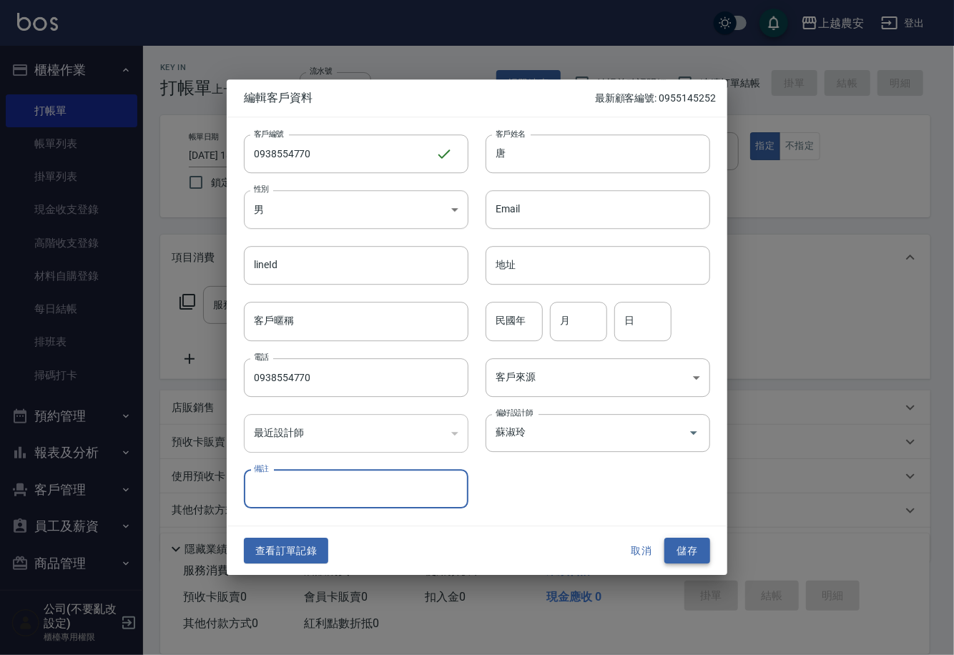
click at [676, 547] on button "儲存" at bounding box center [687, 551] width 46 height 26
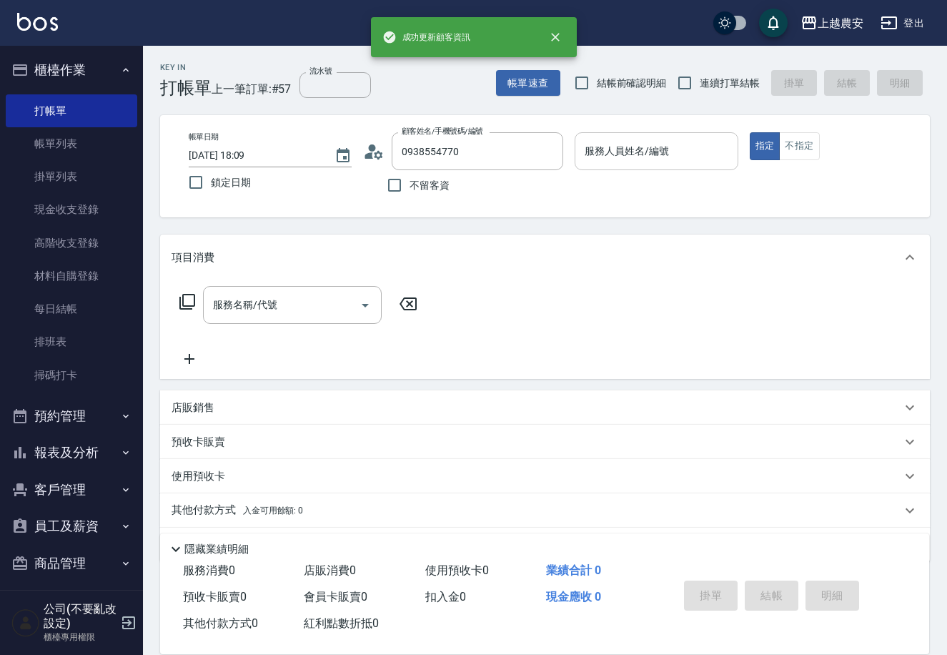
click at [627, 152] on div "服務人員姓名/編號 服務人員姓名/編號" at bounding box center [656, 151] width 163 height 38
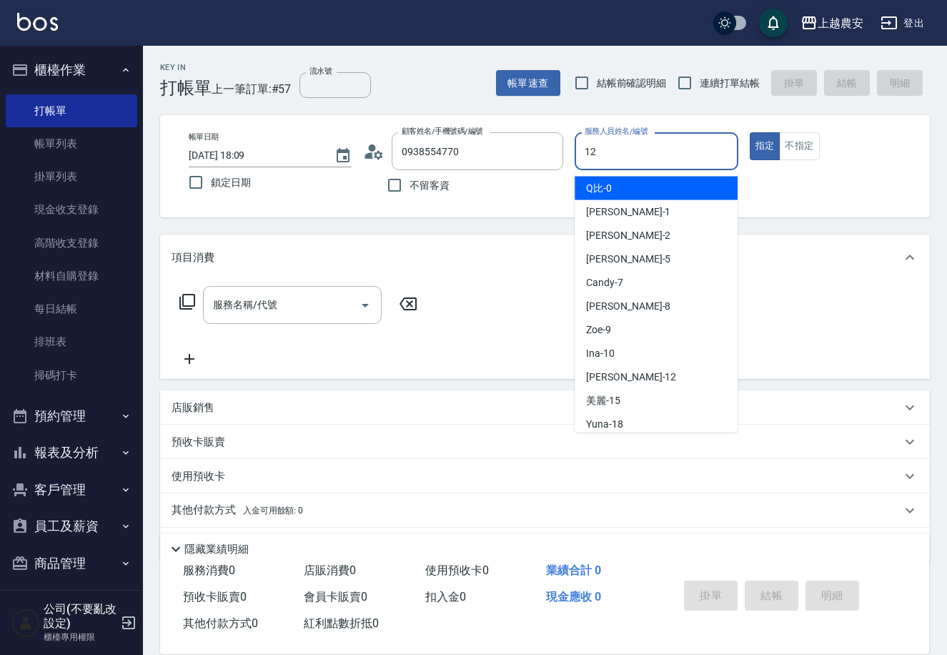
type input "12"
type button "true"
type input "Yoko-12"
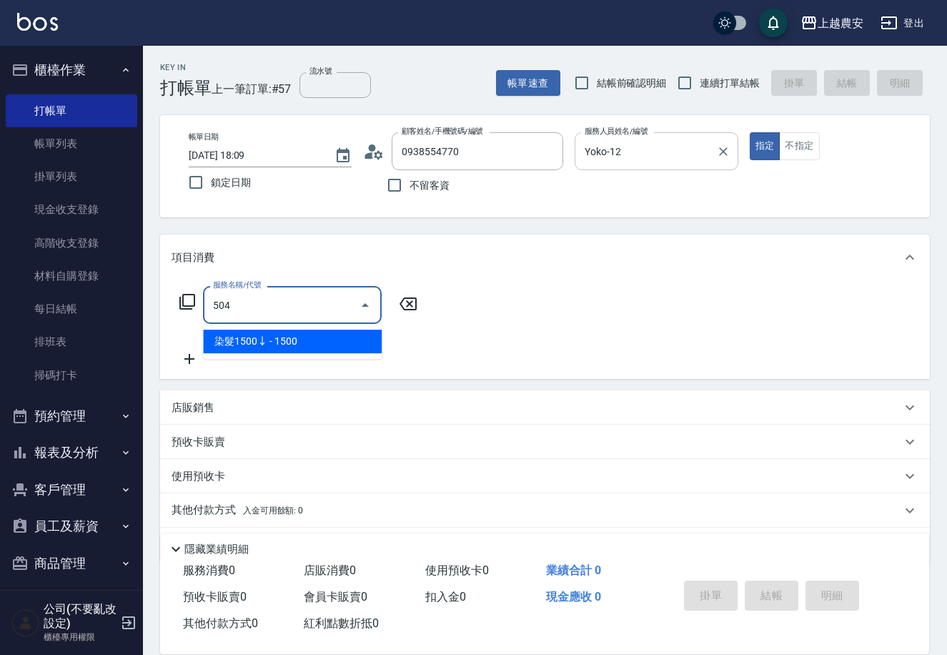
type input "染髮1500↓(504)"
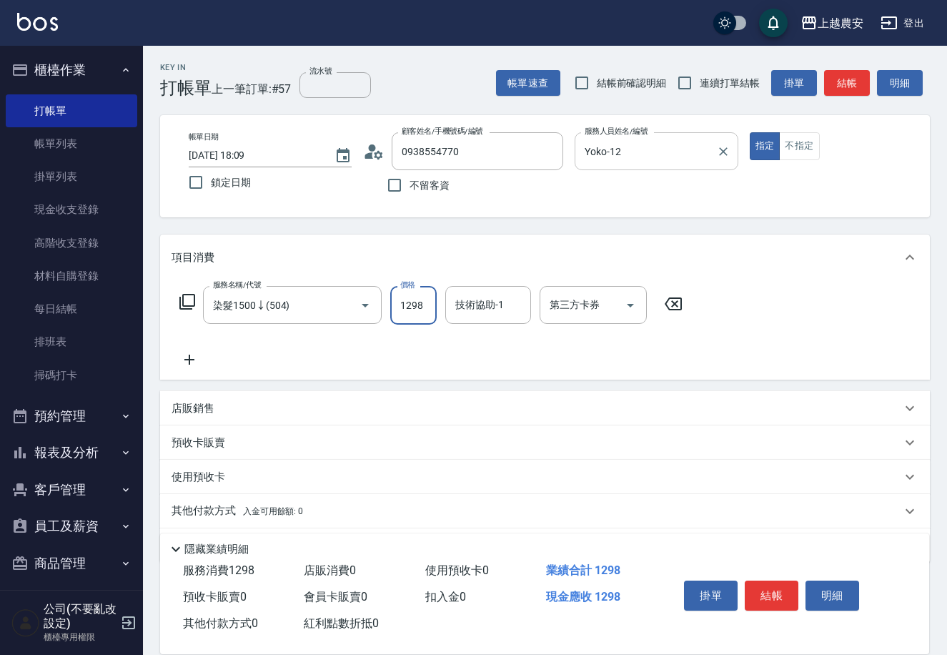
type input "1298"
type input "團團-27"
click at [773, 588] on button "結帳" at bounding box center [772, 595] width 54 height 30
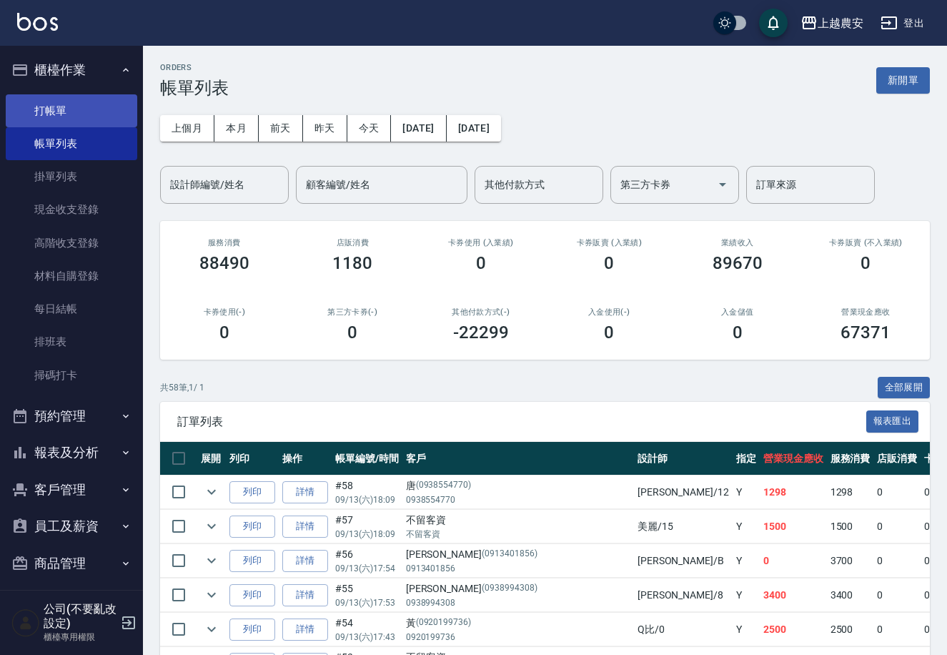
click at [61, 99] on link "打帳單" at bounding box center [72, 110] width 132 height 33
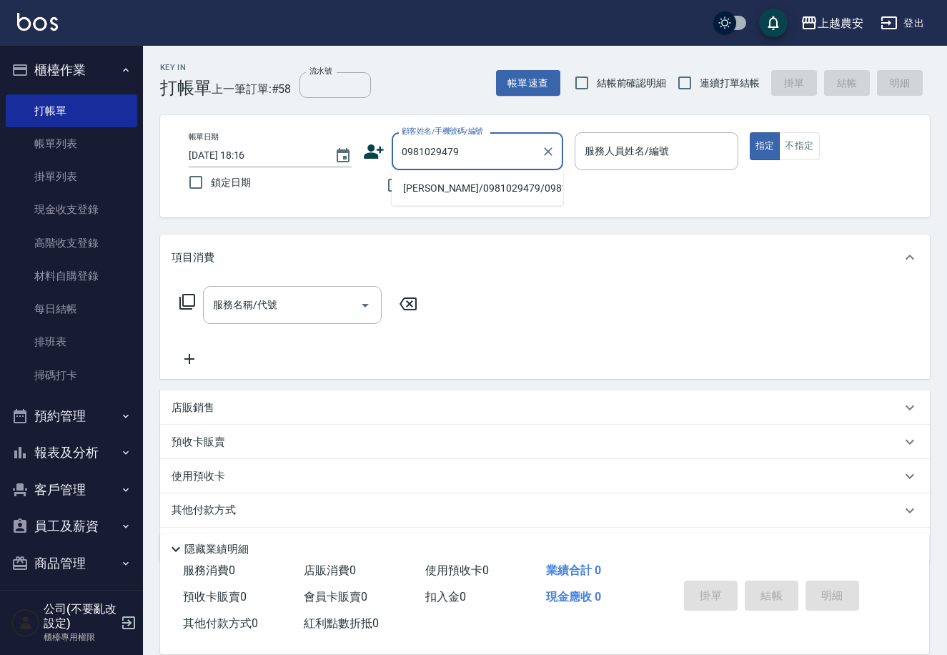
click at [485, 192] on li "[PERSON_NAME]/0981029479/0981029479" at bounding box center [478, 189] width 172 height 24
type input "[PERSON_NAME]/0981029479/0981029479"
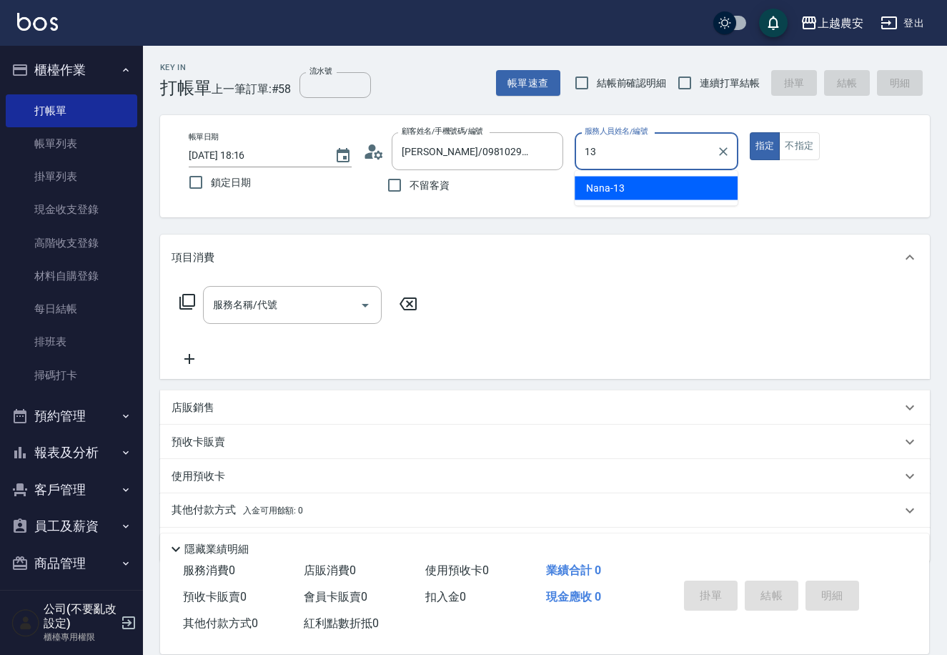
type input "Nana-13"
type button "true"
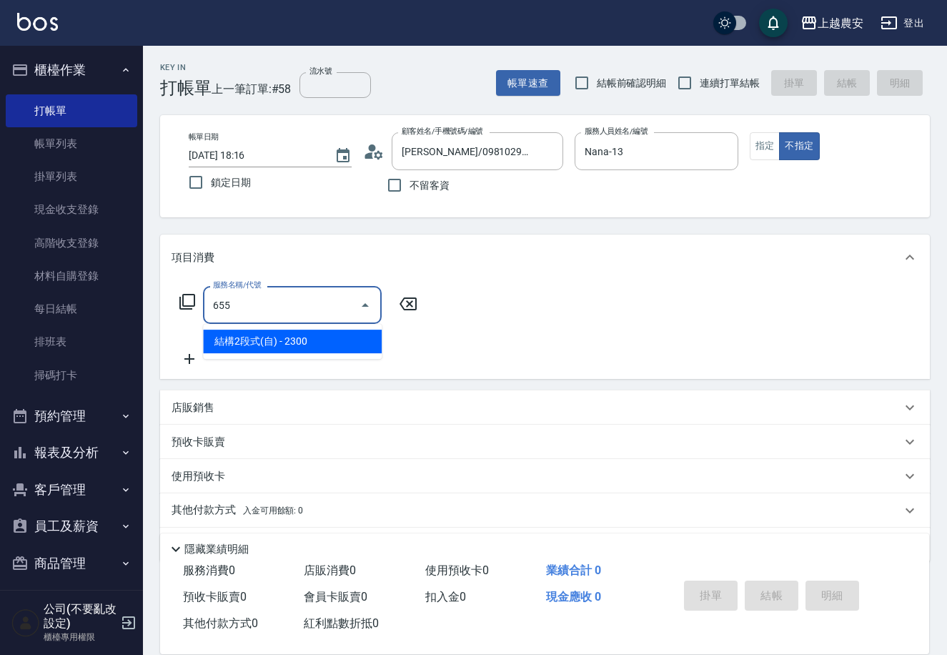
type input "結構2段式(自)(655)"
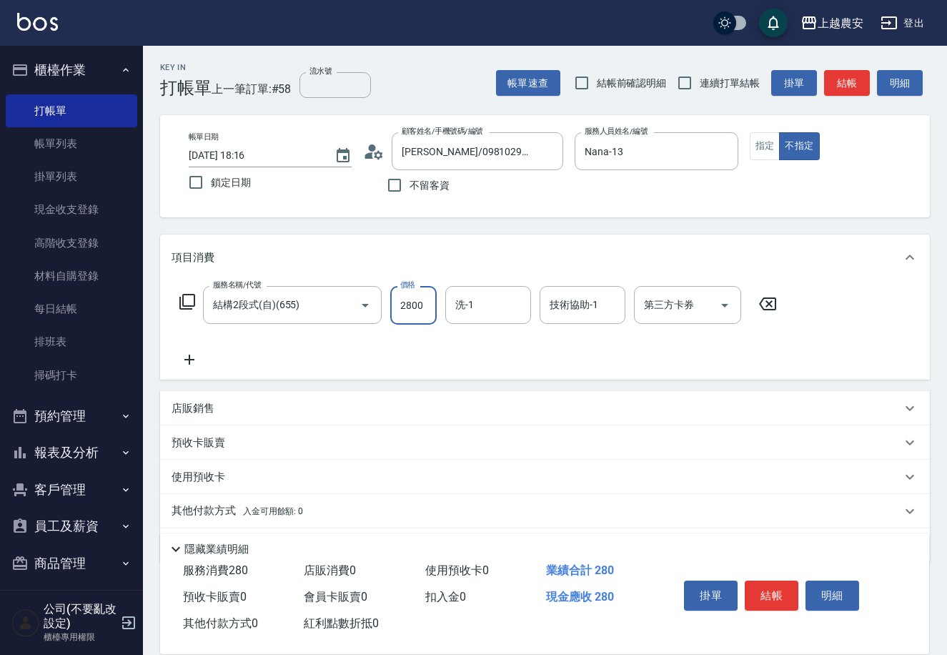
type input "2800"
type input "大巫-35"
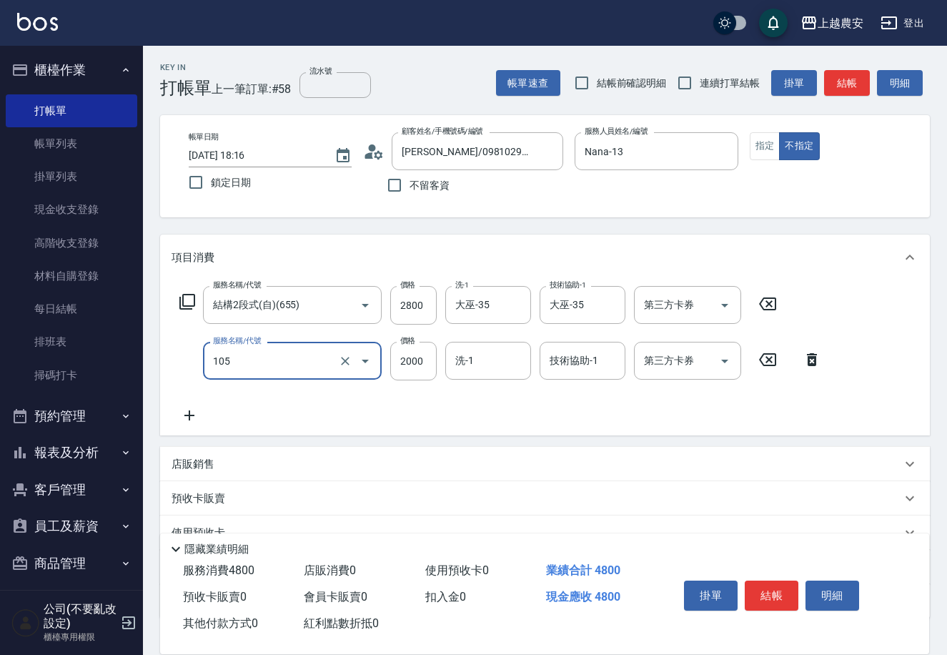
type input "寶齡頭皮全套(105)"
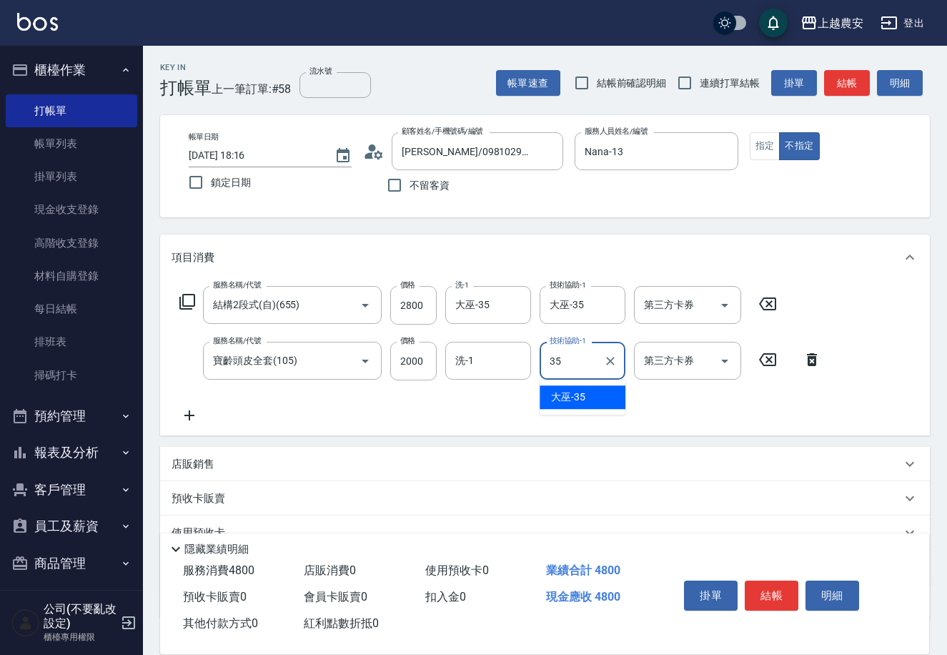
type input "大巫-35"
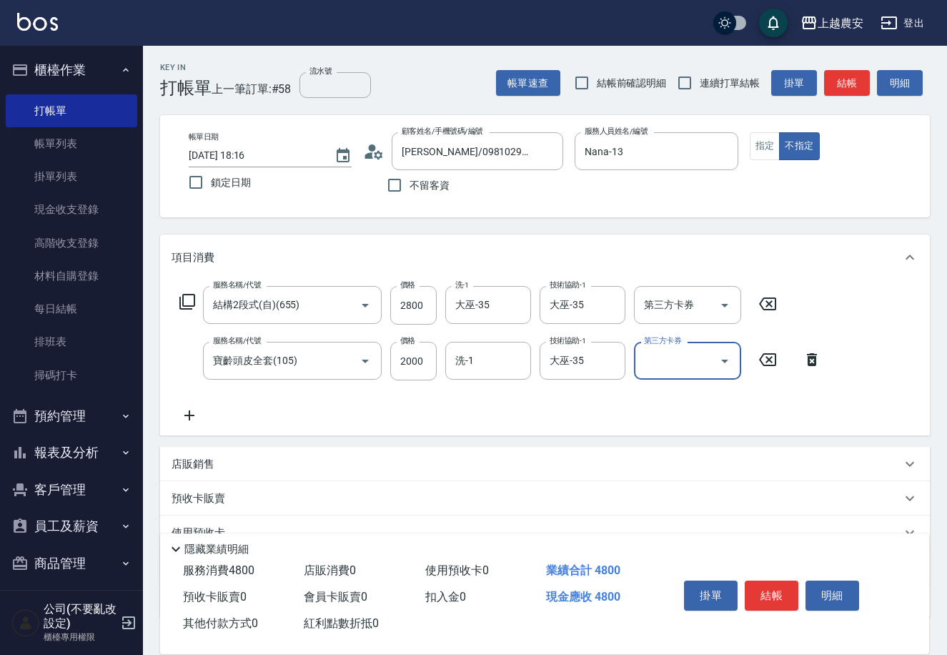
scroll to position [98, 0]
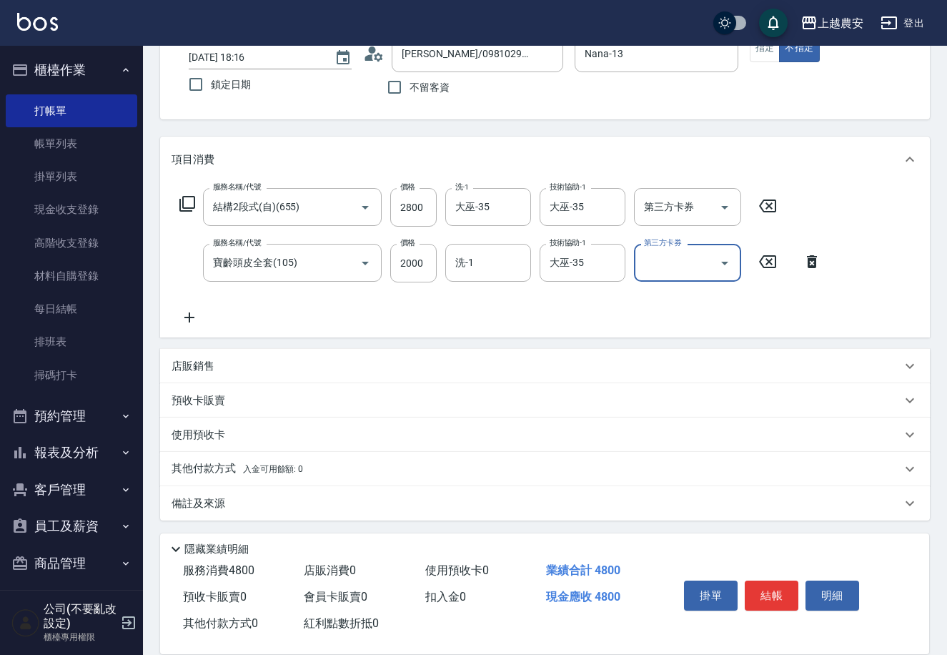
drag, startPoint x: 273, startPoint y: 468, endPoint x: 289, endPoint y: 455, distance: 19.9
click at [272, 467] on span "入金可用餘額: 0" at bounding box center [273, 469] width 61 height 10
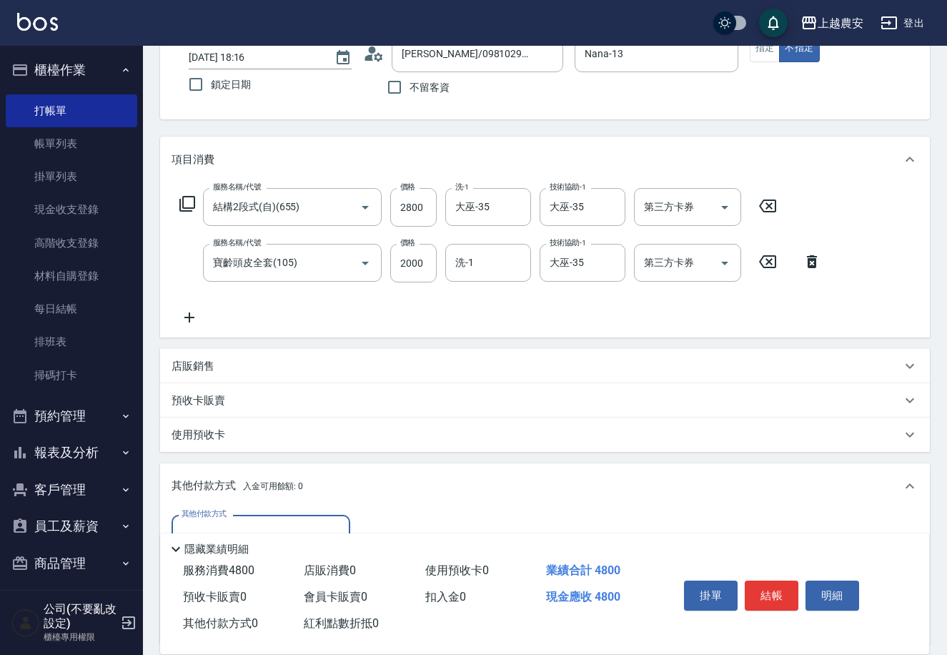
scroll to position [266, 0]
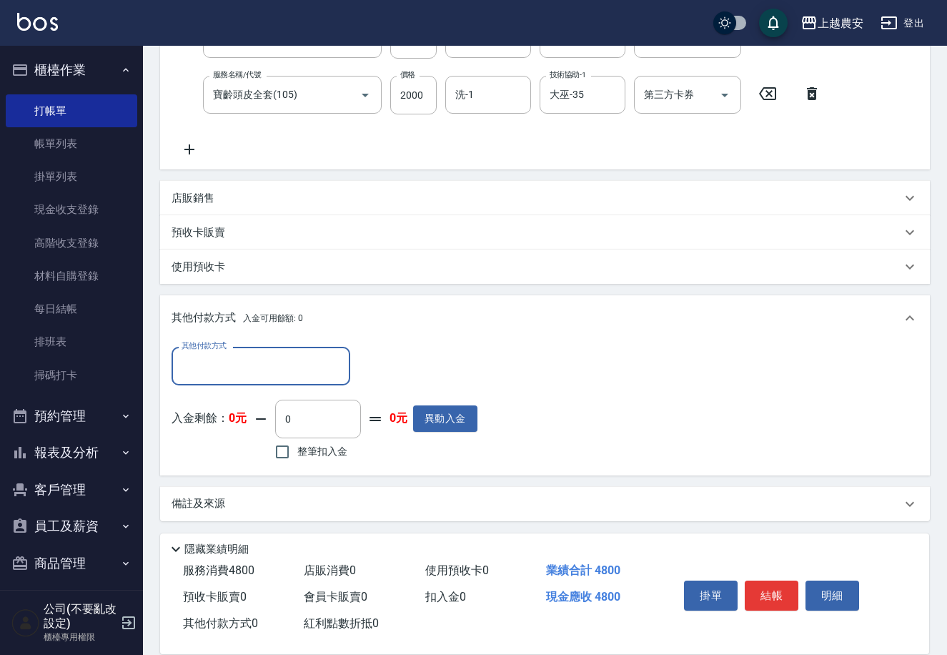
click at [229, 357] on input "其他付款方式" at bounding box center [261, 365] width 166 height 25
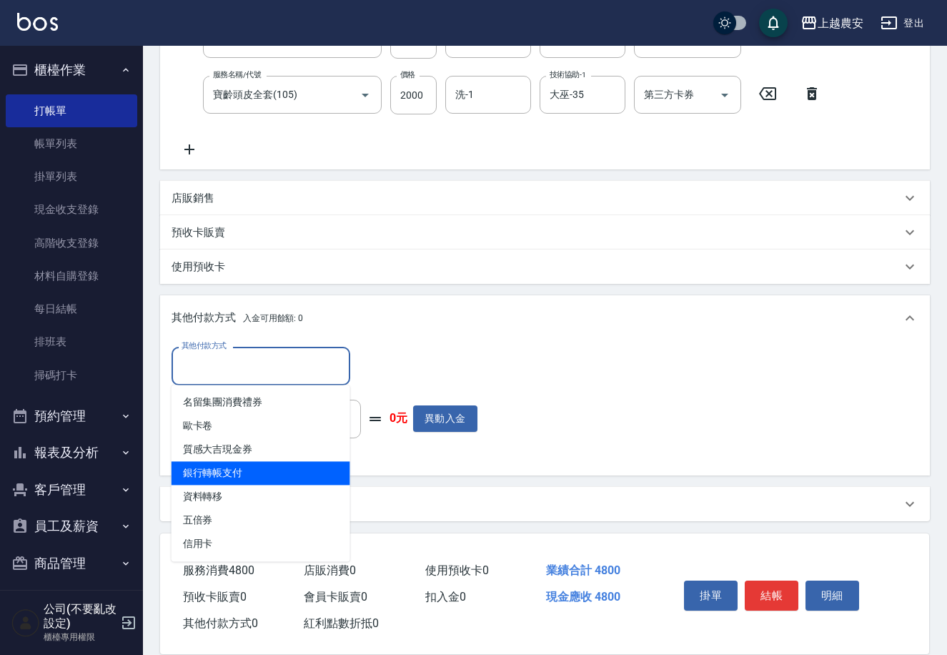
click at [248, 479] on span "銀行轉帳支付" at bounding box center [261, 473] width 179 height 24
type input "銀行轉帳支付"
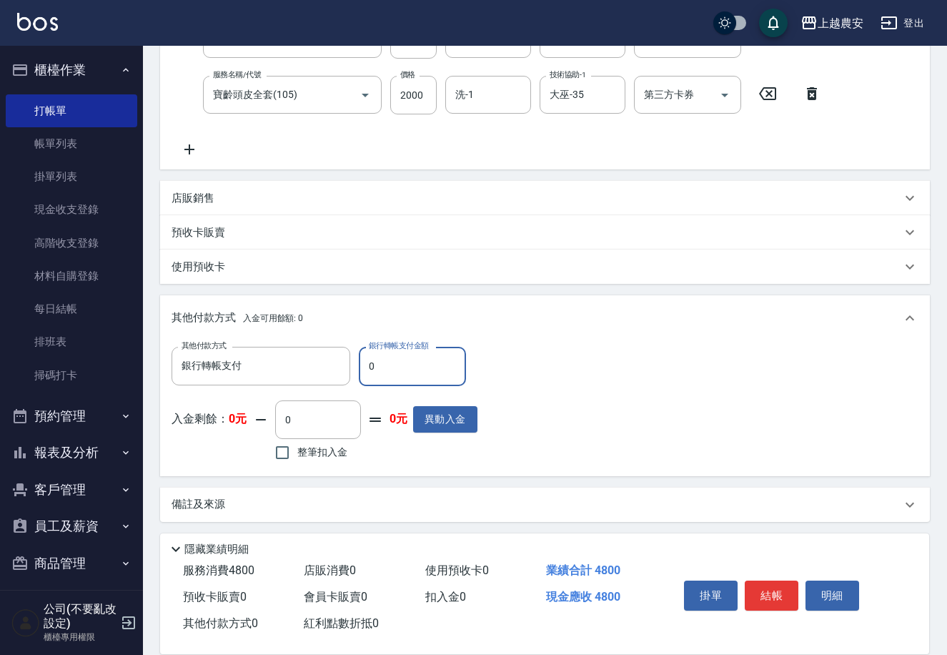
drag, startPoint x: 361, startPoint y: 367, endPoint x: 390, endPoint y: 365, distance: 29.3
click at [392, 366] on input "0" at bounding box center [412, 366] width 107 height 39
type input "4800"
click at [782, 592] on button "結帳" at bounding box center [772, 595] width 54 height 30
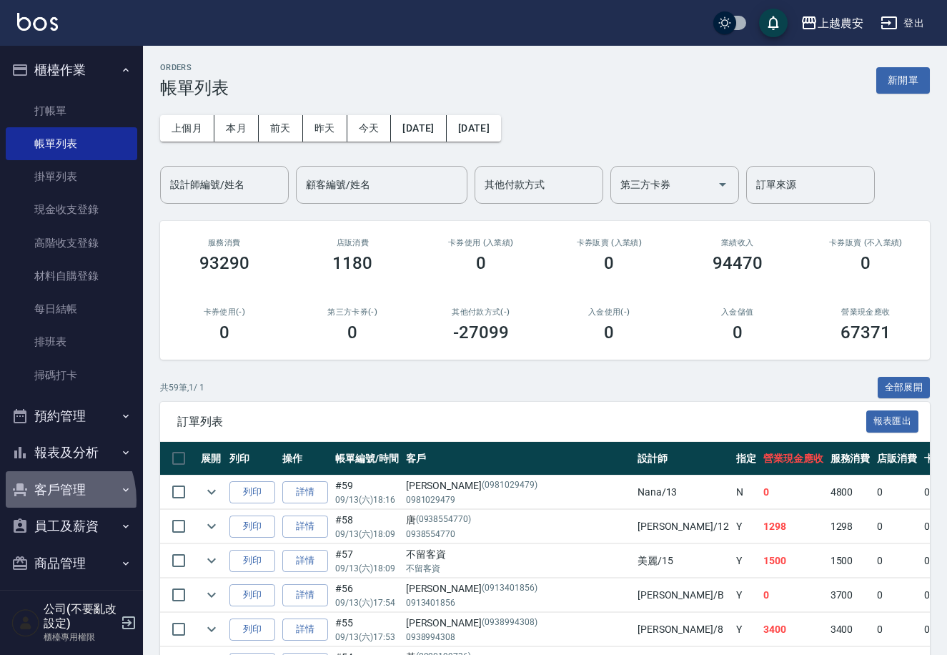
click at [39, 500] on button "客戶管理" at bounding box center [72, 489] width 132 height 37
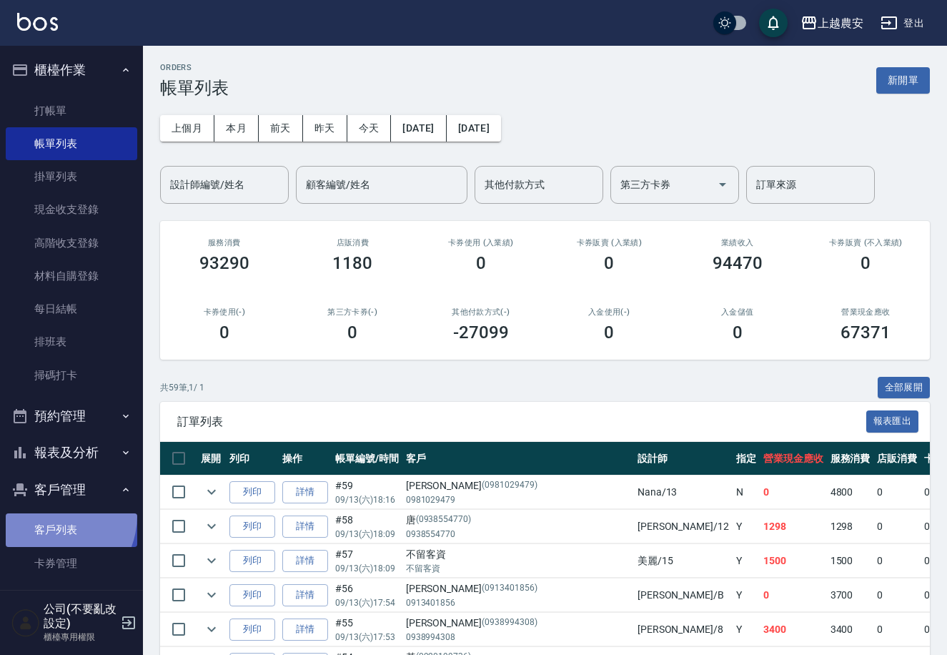
click at [45, 515] on link "客戶列表" at bounding box center [72, 529] width 132 height 33
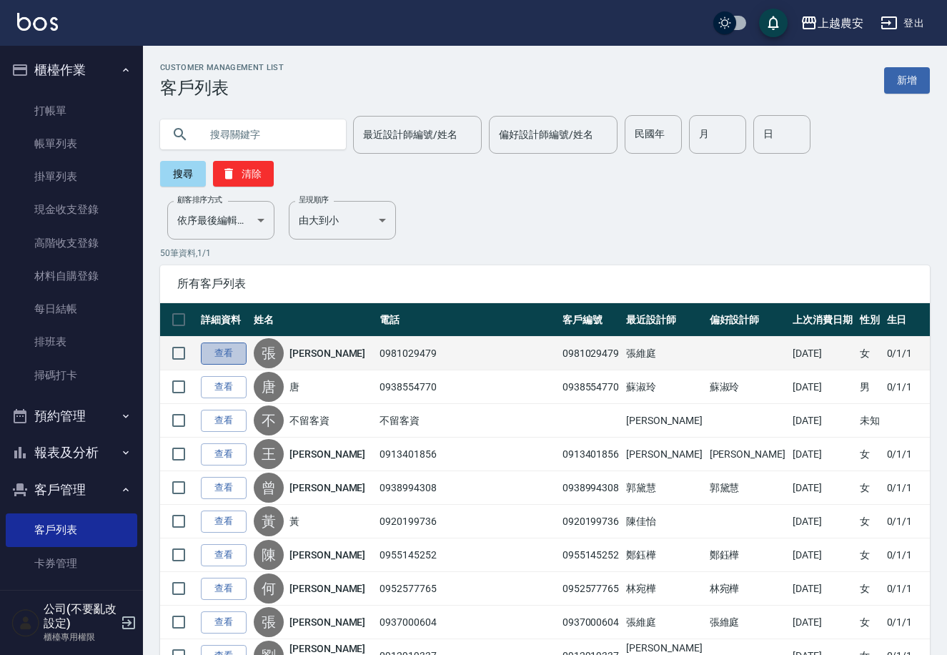
click at [223, 342] on link "查看" at bounding box center [224, 353] width 46 height 22
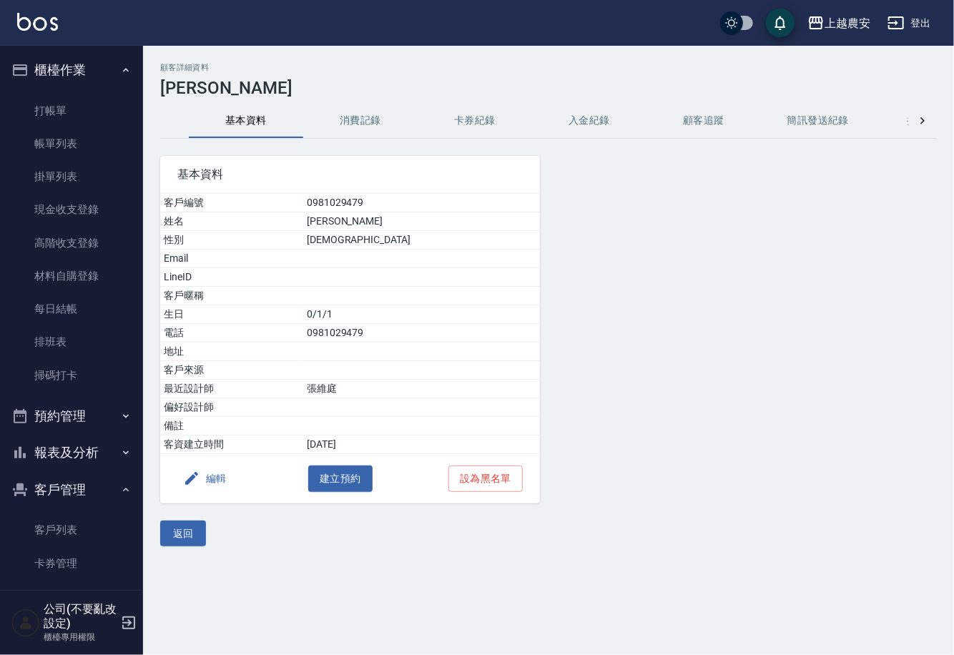
click at [370, 119] on button "消費記錄" at bounding box center [360, 121] width 114 height 34
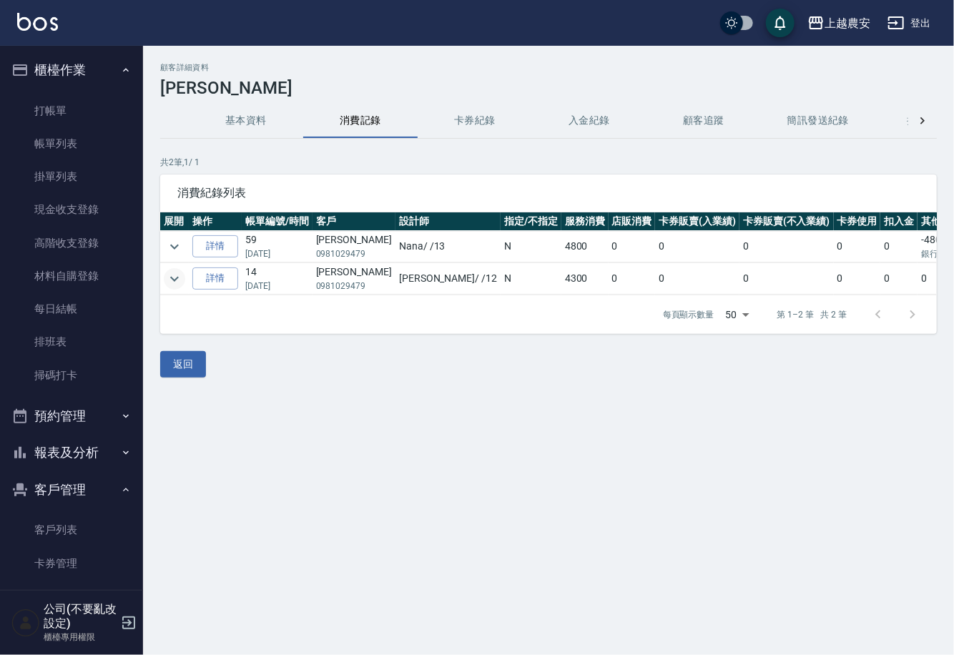
click at [179, 276] on icon "expand row" at bounding box center [174, 278] width 17 height 17
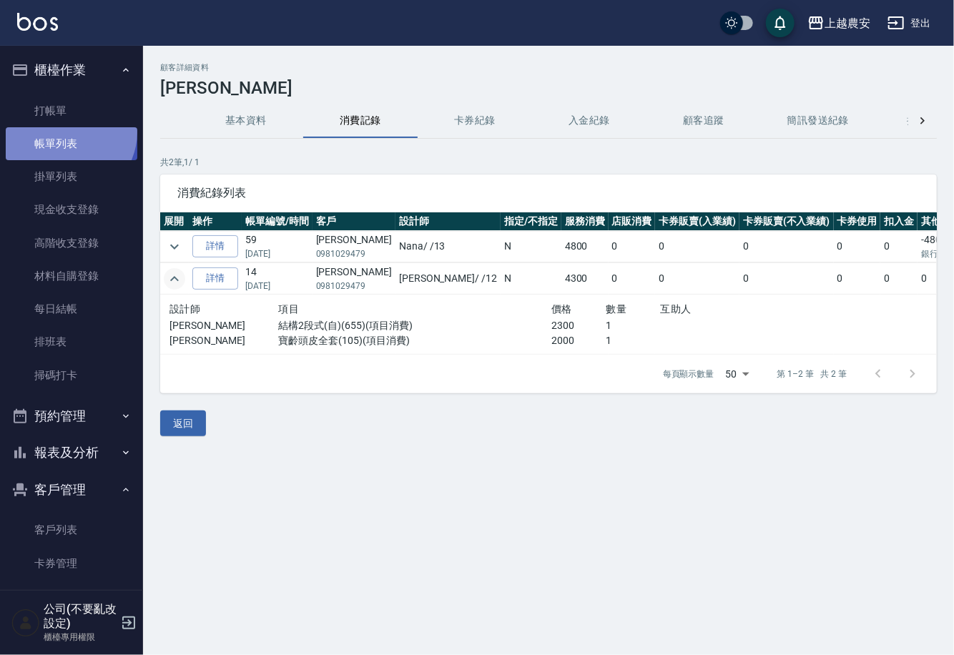
click at [67, 132] on link "帳單列表" at bounding box center [72, 143] width 132 height 33
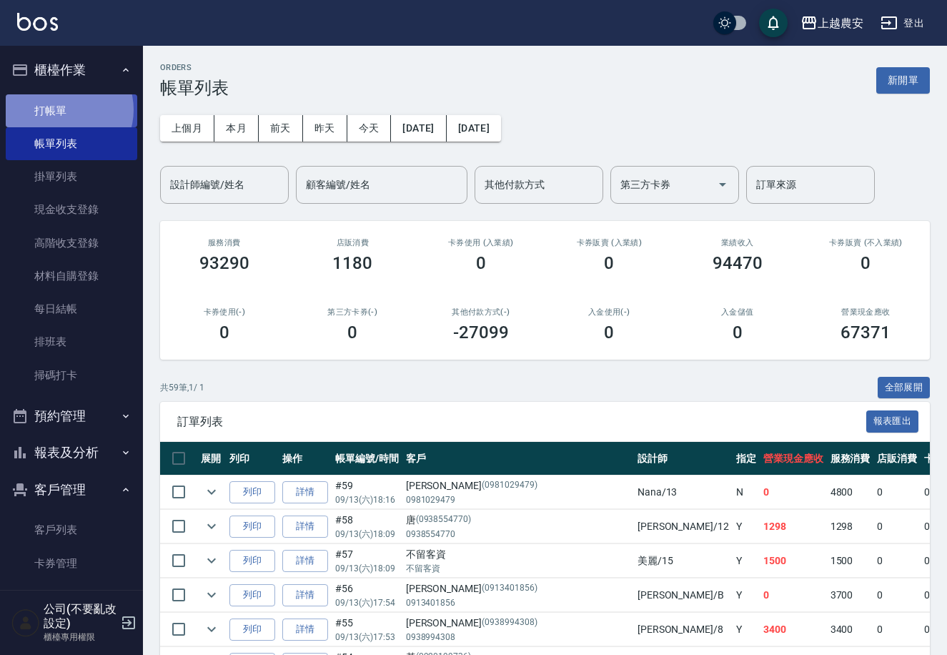
click at [66, 109] on link "打帳單" at bounding box center [72, 110] width 132 height 33
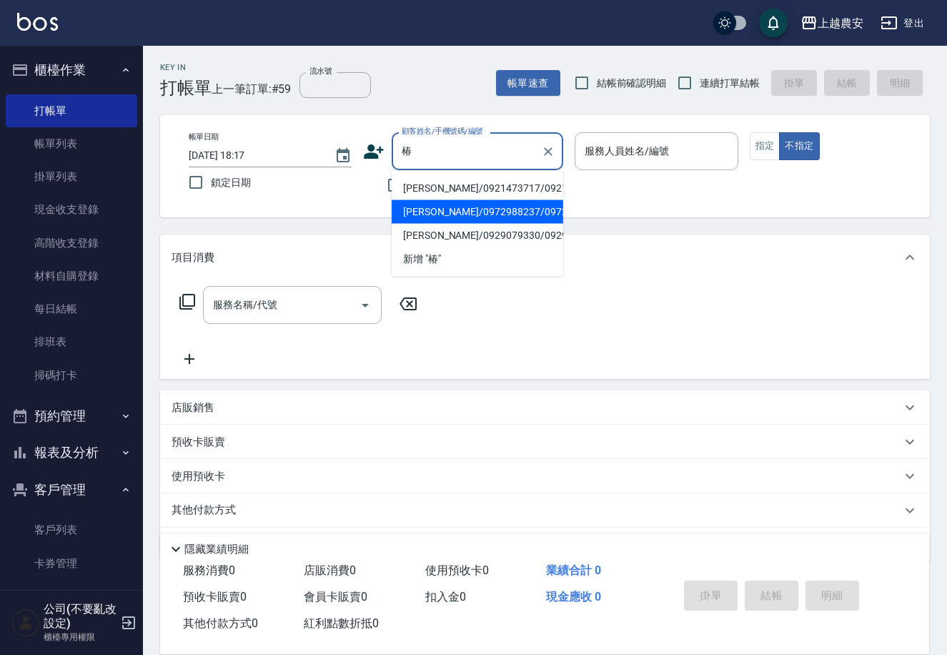
click at [408, 187] on li "[PERSON_NAME]/0921473717/0921473717" at bounding box center [478, 189] width 172 height 24
type input "[PERSON_NAME]/0921473717/0921473717"
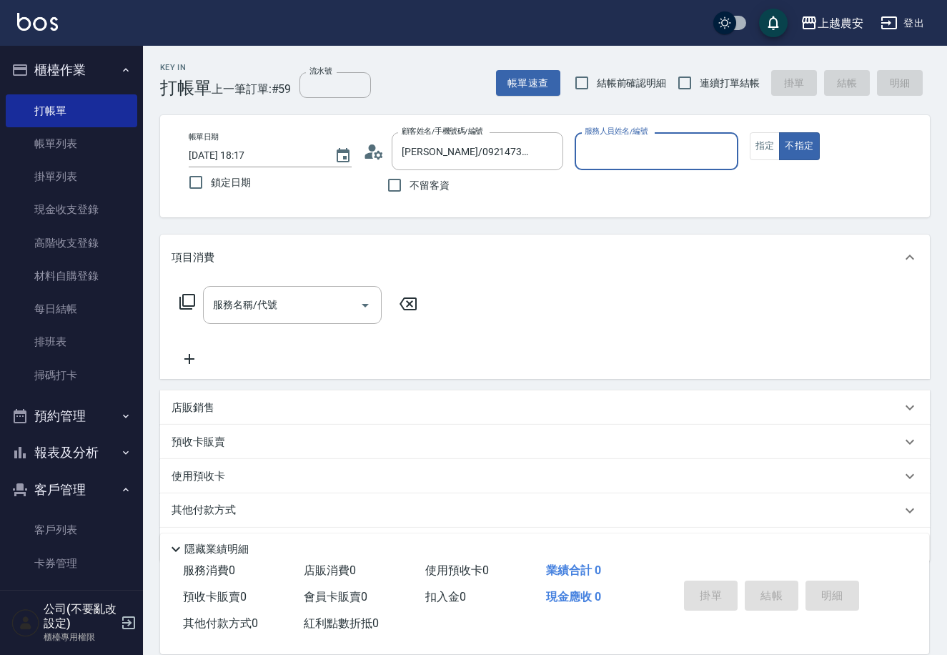
type input "美雅-B"
click at [776, 152] on button "指定" at bounding box center [765, 146] width 31 height 28
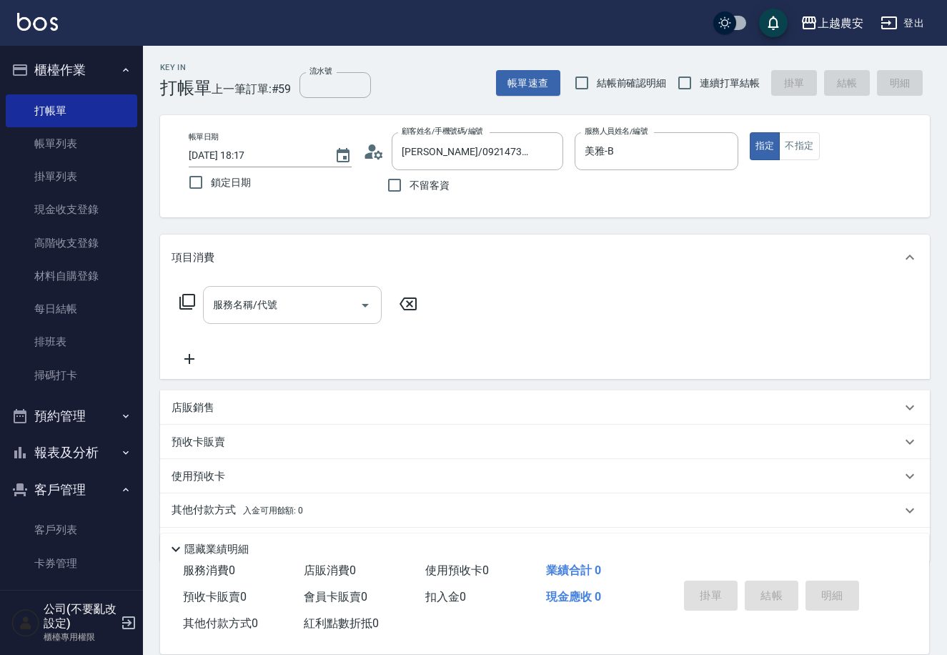
click at [282, 309] on input "服務名稱/代號" at bounding box center [281, 304] width 144 height 25
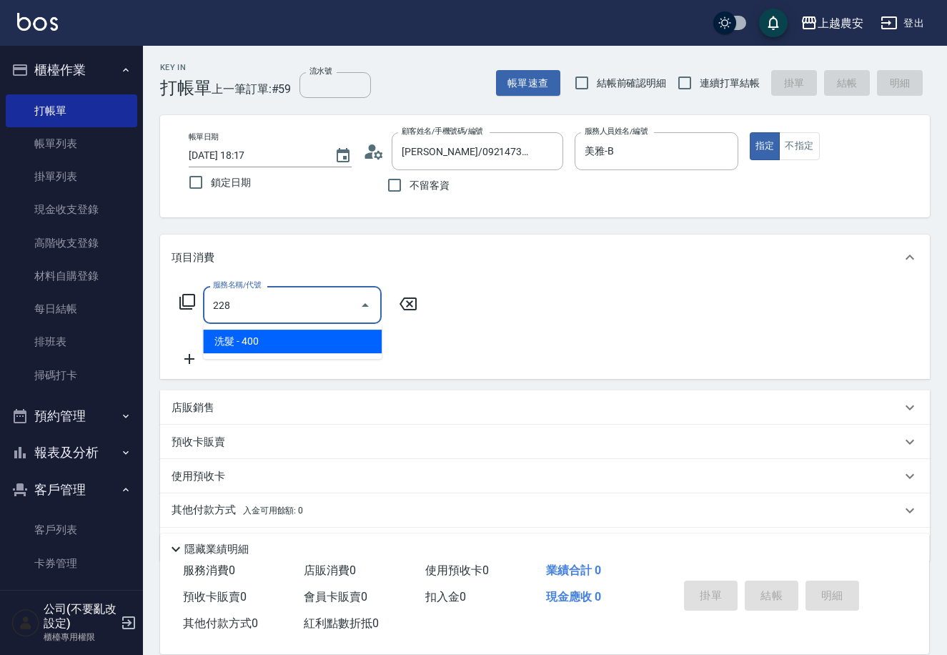
type input "洗髮(228)"
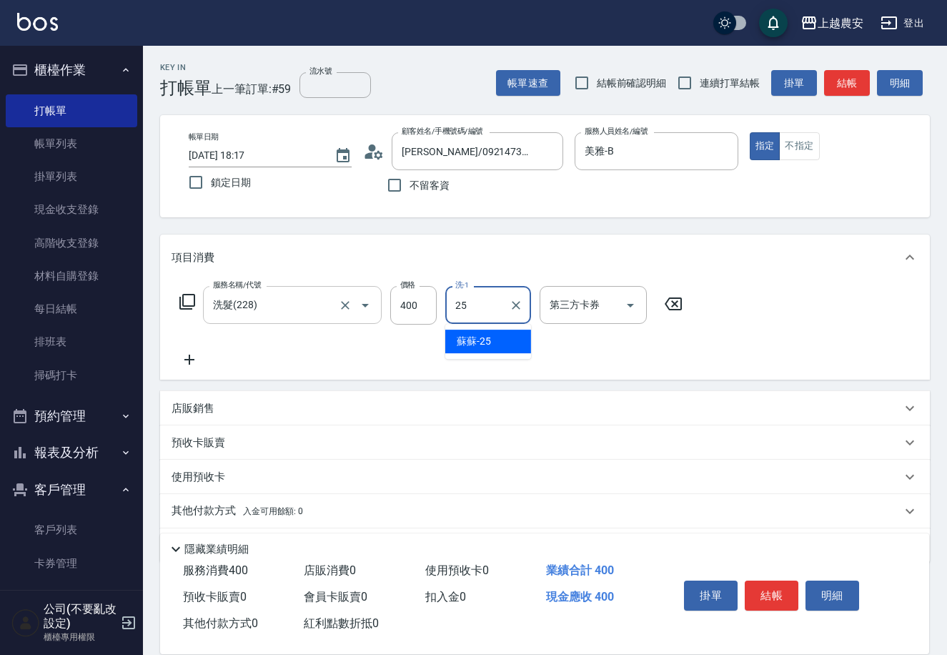
type input "蘇蘇-25"
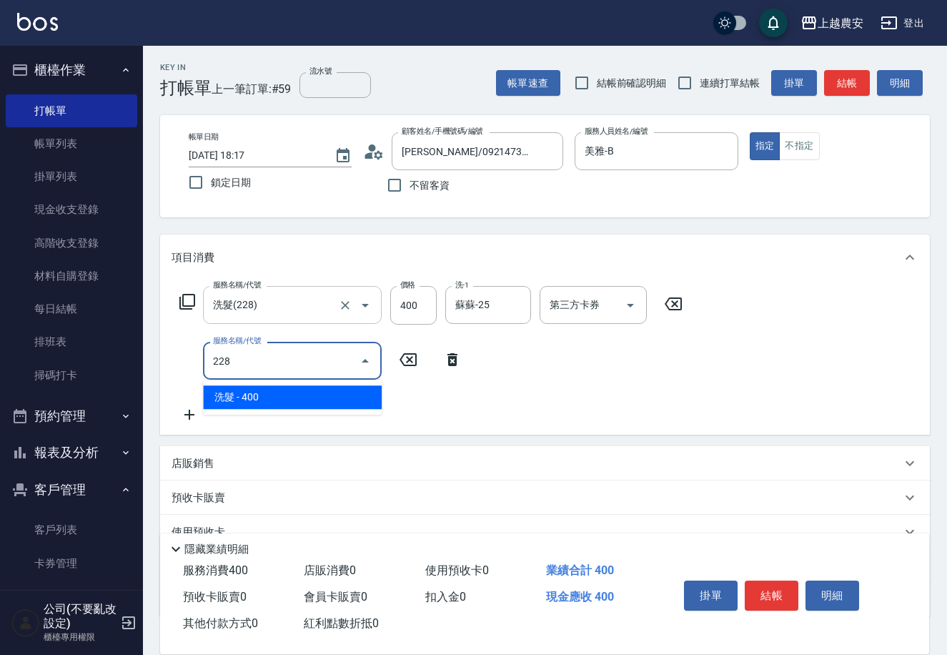
type input "洗髮(228)"
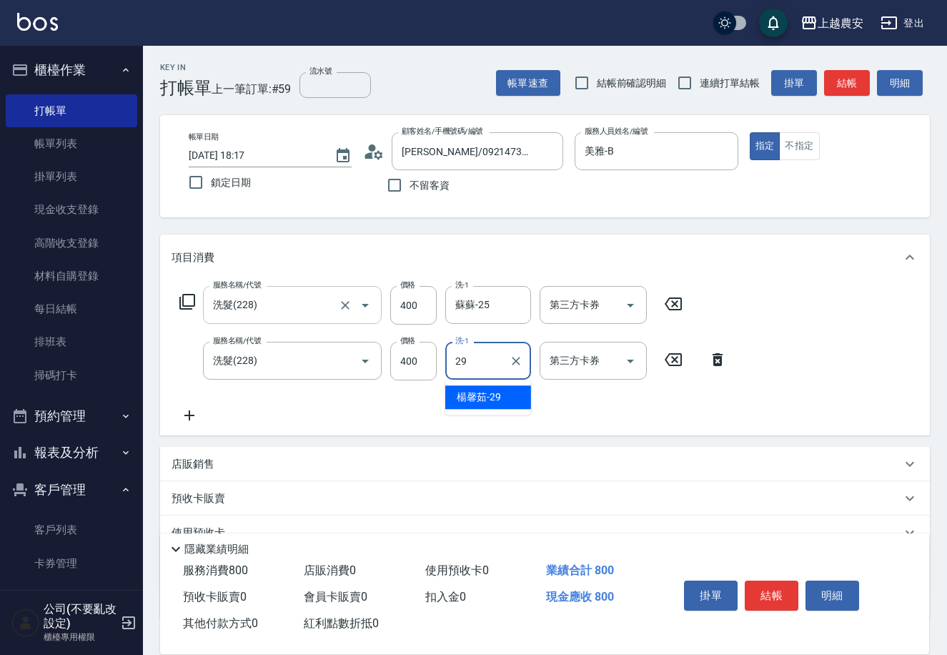
type input "[PERSON_NAME]-29"
click at [768, 593] on button "結帳" at bounding box center [772, 595] width 54 height 30
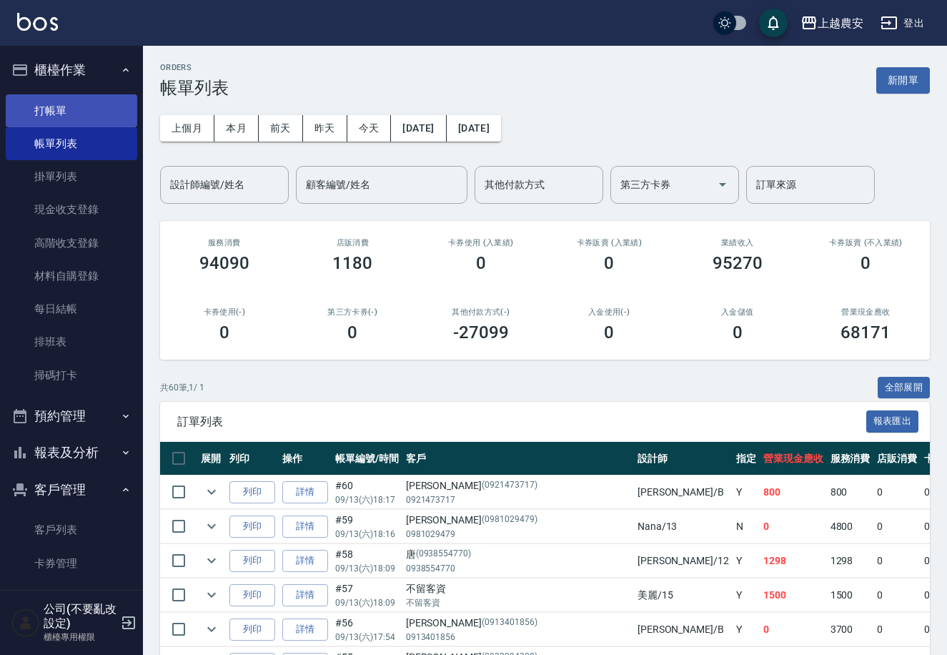
click at [67, 122] on link "打帳單" at bounding box center [72, 110] width 132 height 33
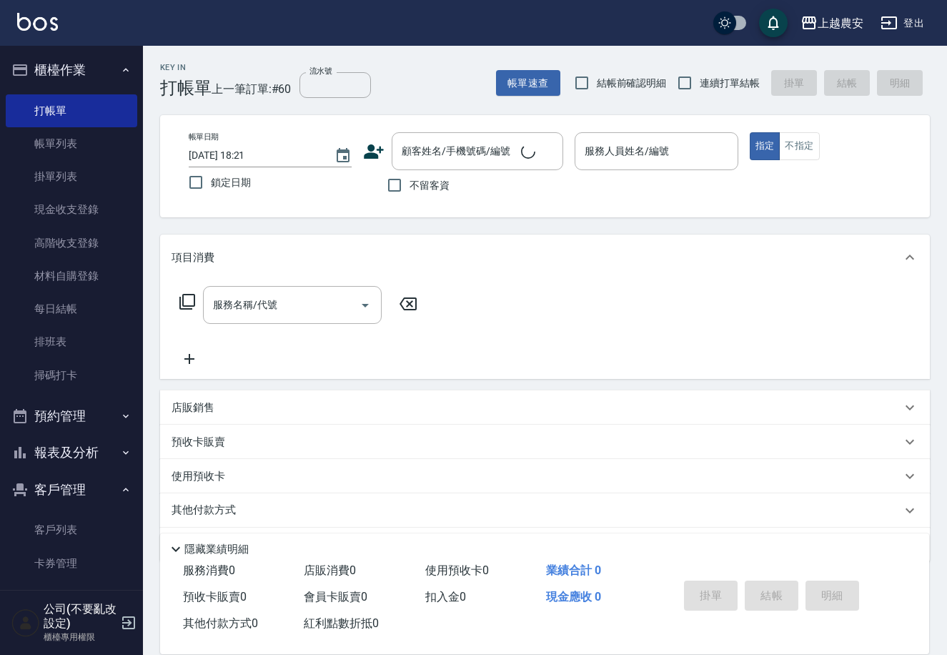
click at [194, 416] on div "店販銷售" at bounding box center [545, 407] width 770 height 34
click at [441, 458] on input "商品代號/名稱" at bounding box center [408, 460] width 166 height 25
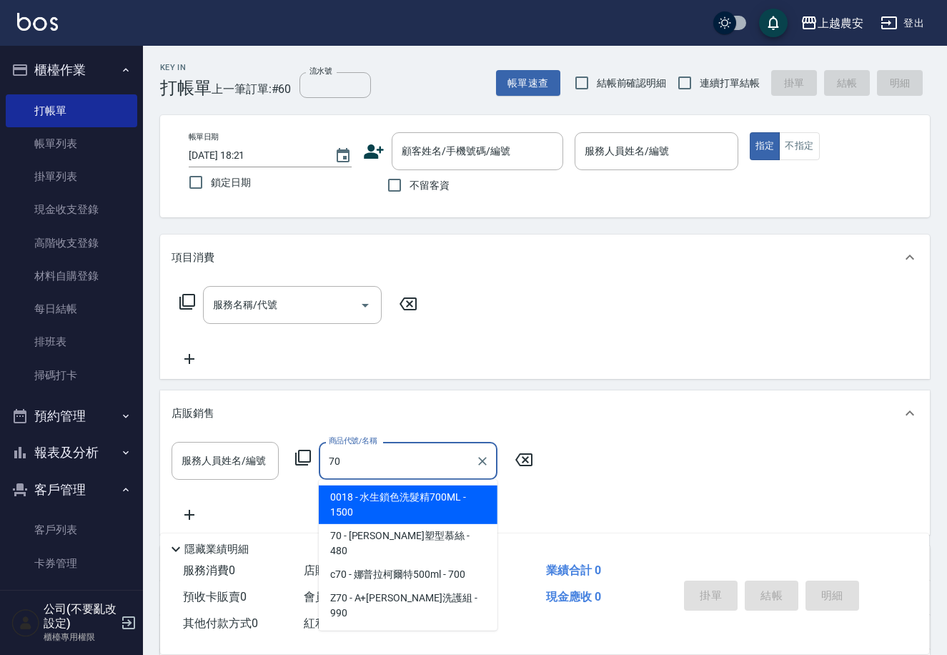
type input "7"
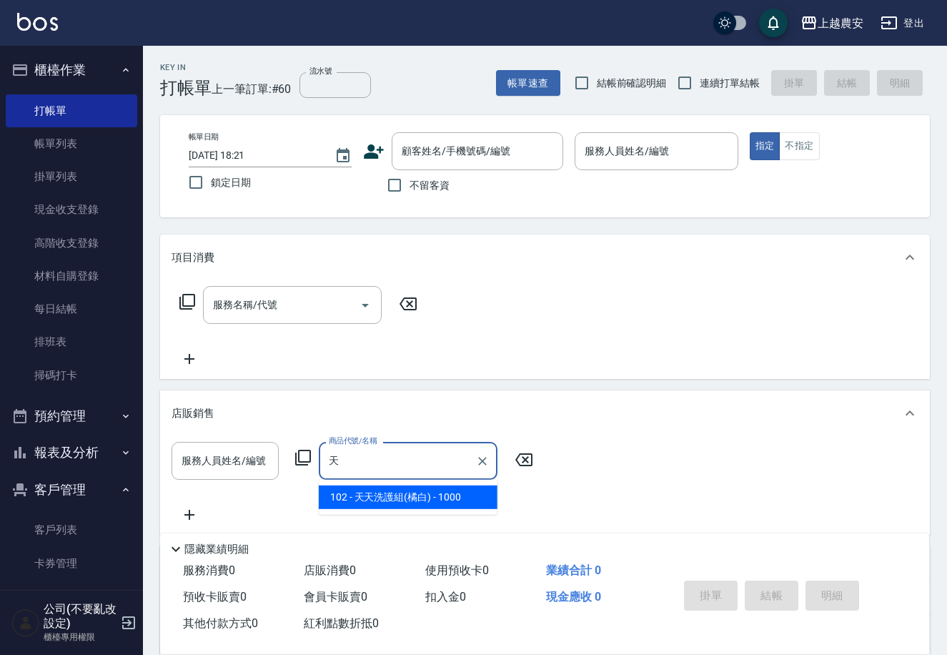
click at [420, 488] on span "102 - 天天洗護組(橘白) - 1000" at bounding box center [408, 497] width 179 height 24
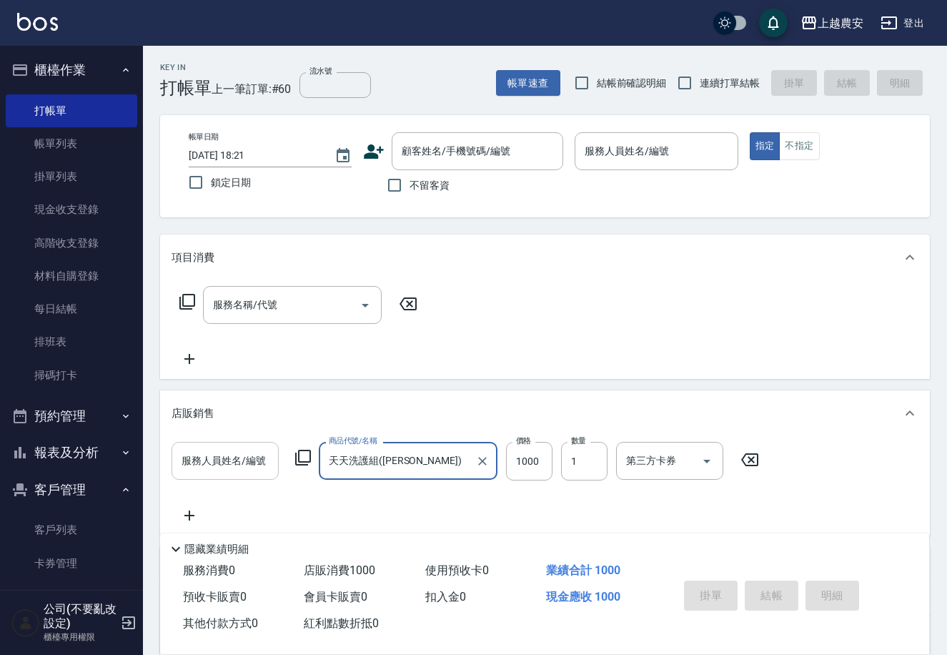
type input "天天洗護組([PERSON_NAME])"
click at [263, 458] on input "服務人員姓名/編號" at bounding box center [225, 460] width 94 height 25
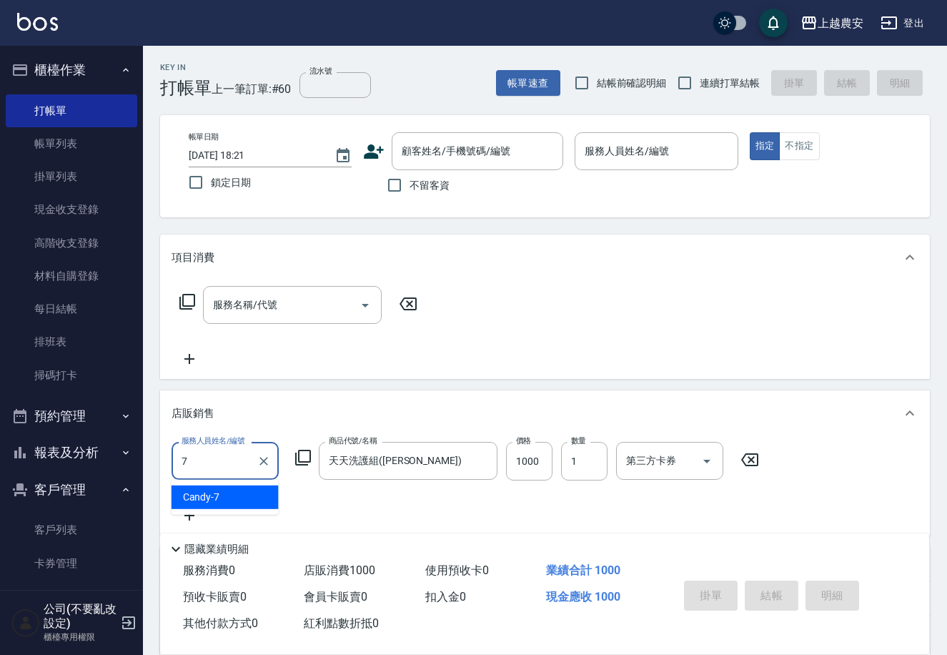
type input "Candy-7"
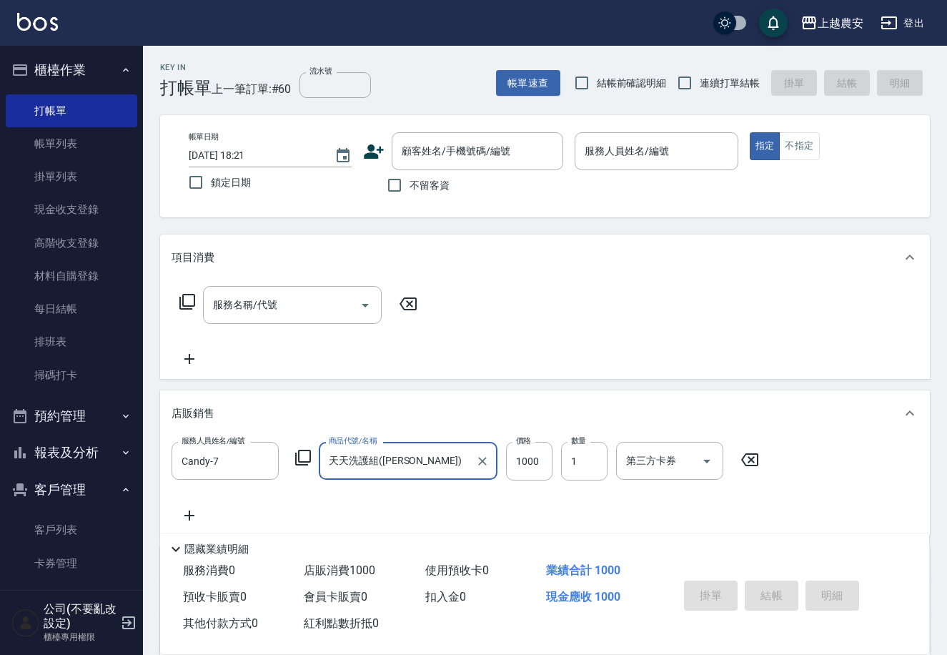
click at [189, 515] on icon at bounding box center [189, 515] width 10 height 10
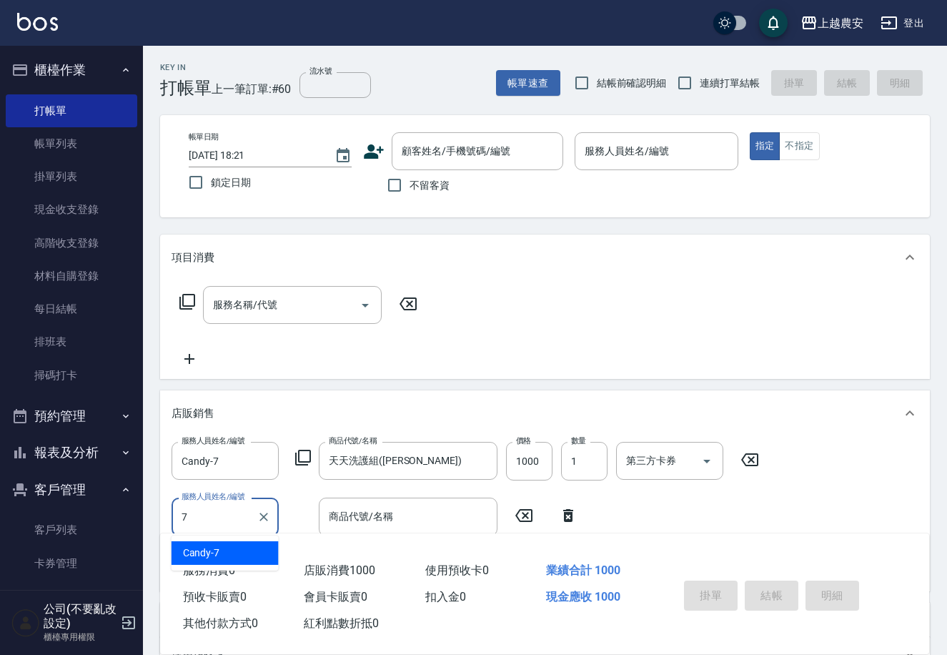
type input "Candy-7"
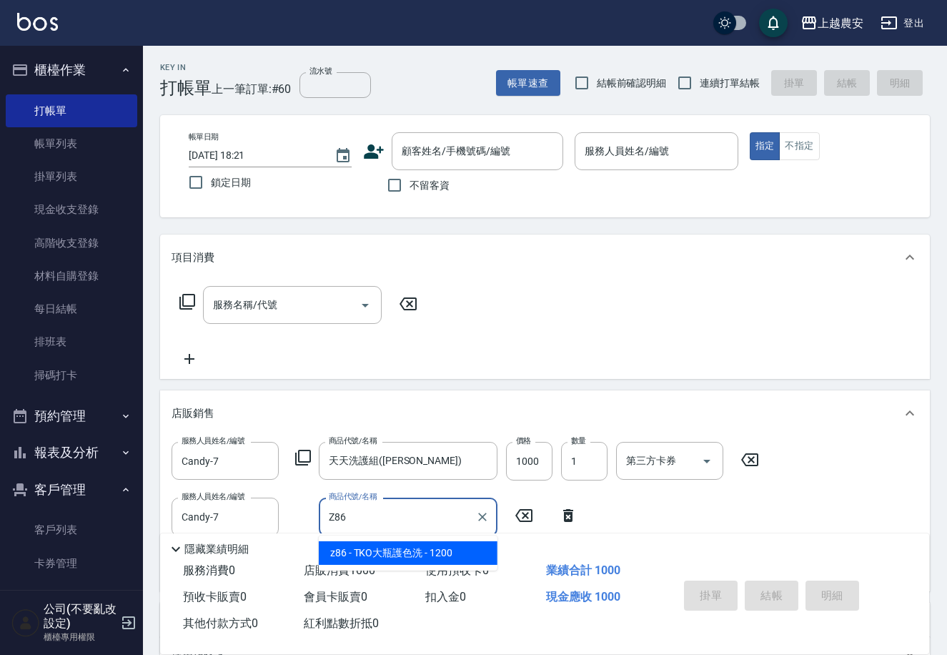
type input "TKO大瓶護色洗"
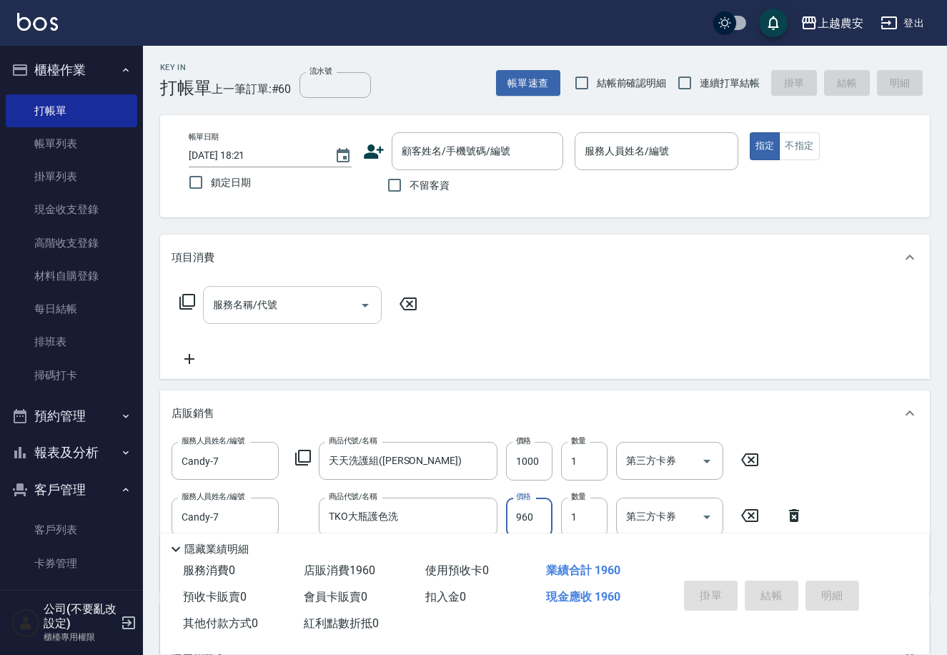
type input "960"
click at [262, 312] on input "服務名稱/代號" at bounding box center [281, 304] width 144 height 25
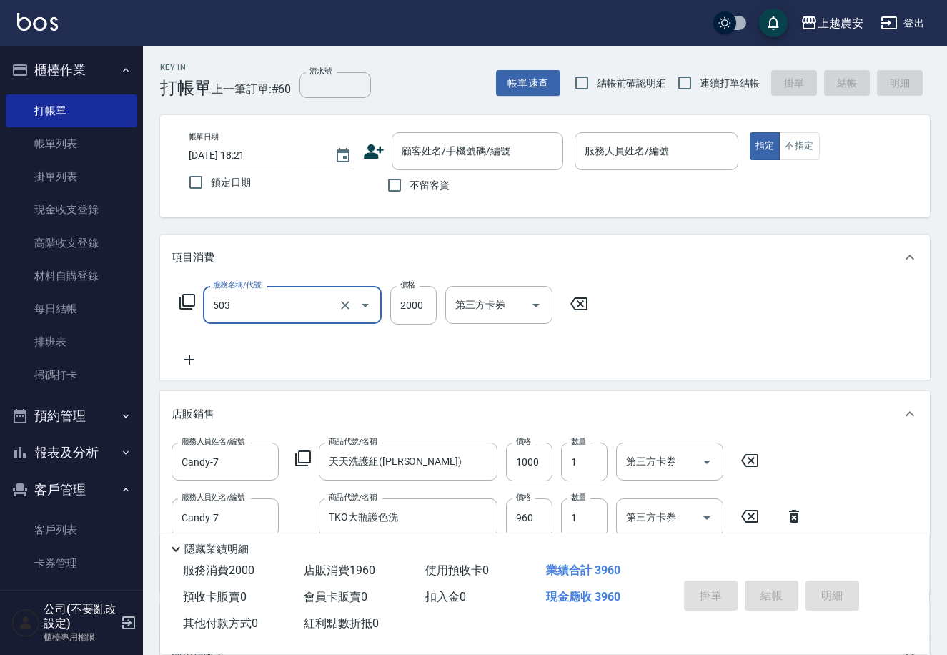
type input "503"
type input "2"
type input "染髮1500↑(503)"
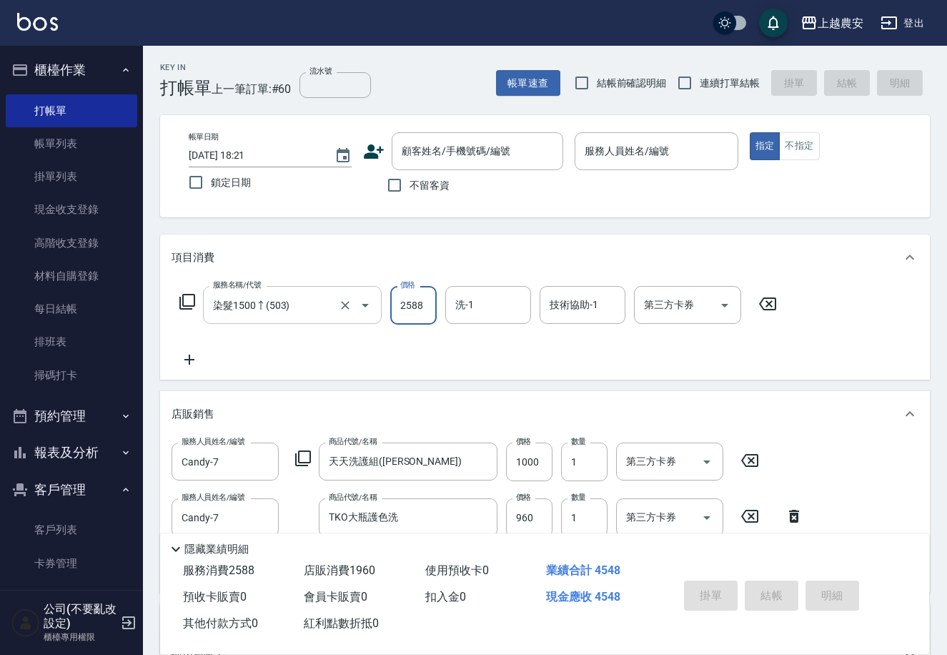
type input "2588"
type input "Elfi-39"
click at [424, 150] on input "顧客姓名/手機號碼/編號" at bounding box center [466, 151] width 137 height 25
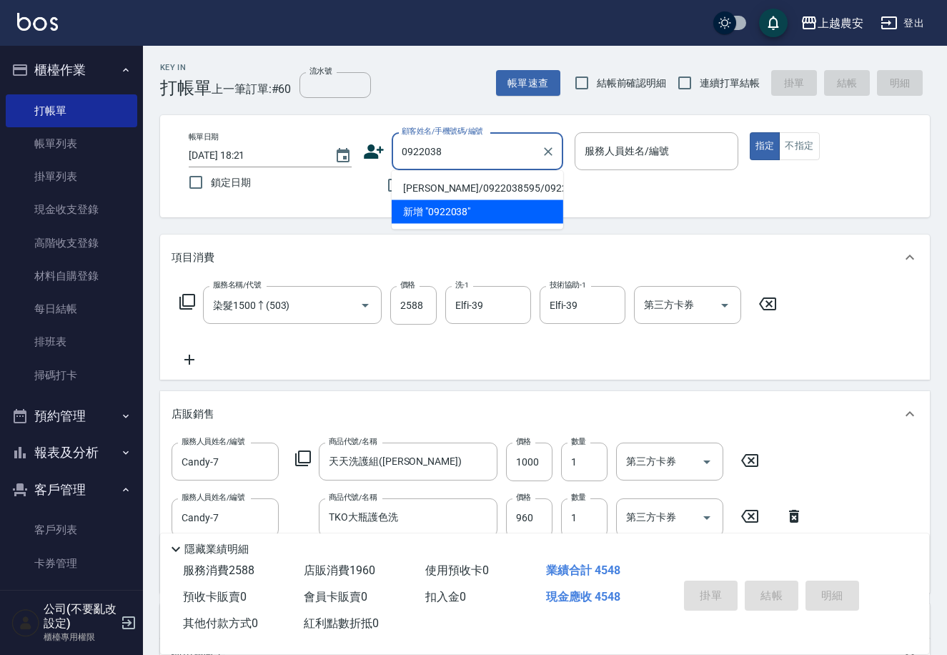
type input "0922038"
click at [483, 193] on li "[PERSON_NAME]/0922038595/0922038595" at bounding box center [478, 189] width 172 height 24
type input "[PERSON_NAME]/0922038595/0922038595"
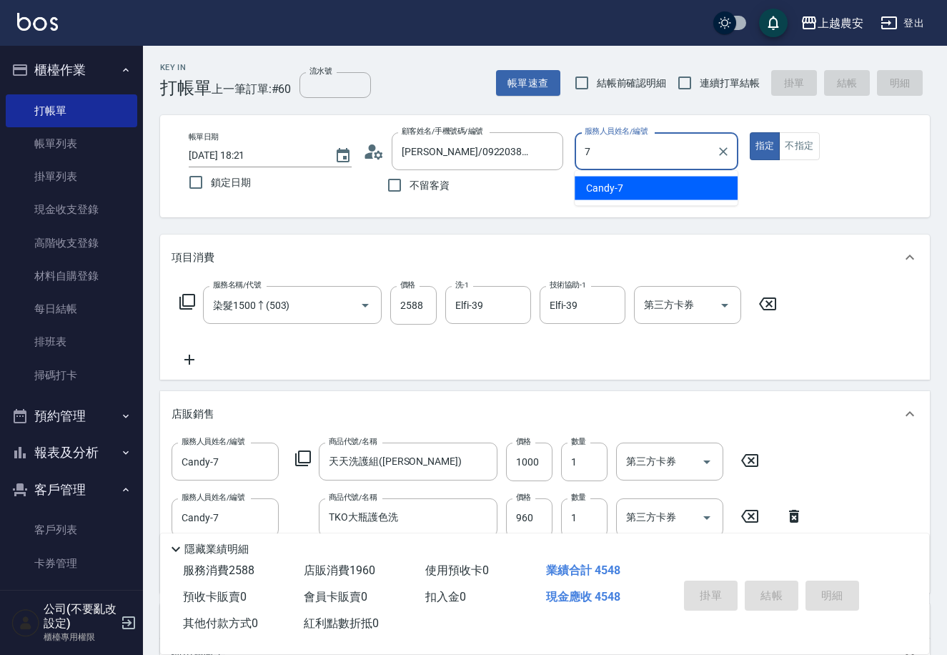
type input "Candy-7"
type button "true"
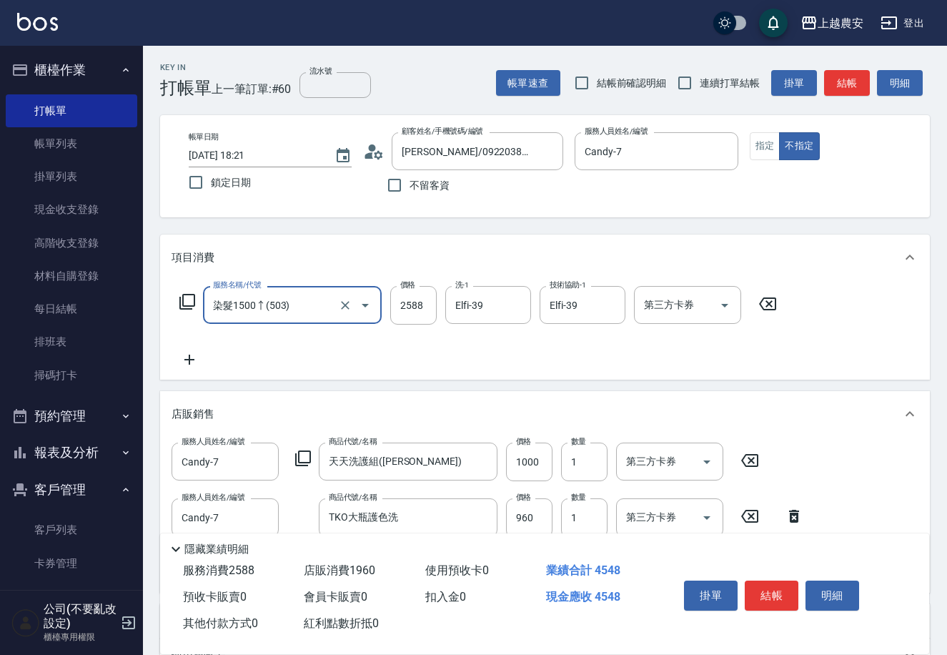
scroll to position [220, 0]
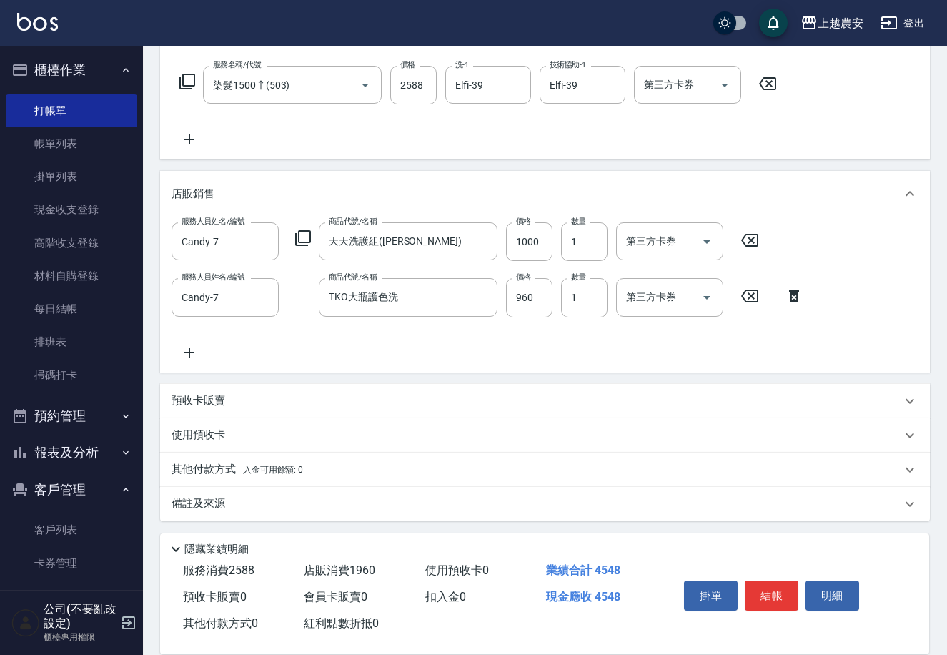
click at [181, 466] on p "其他付款方式 入金可用餘額: 0" at bounding box center [238, 470] width 132 height 16
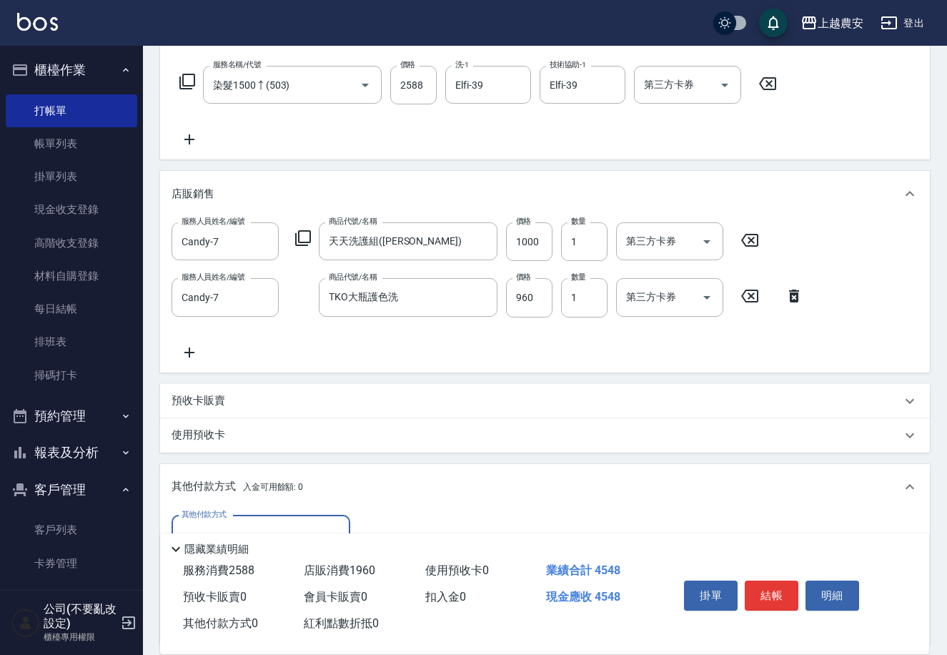
scroll to position [388, 0]
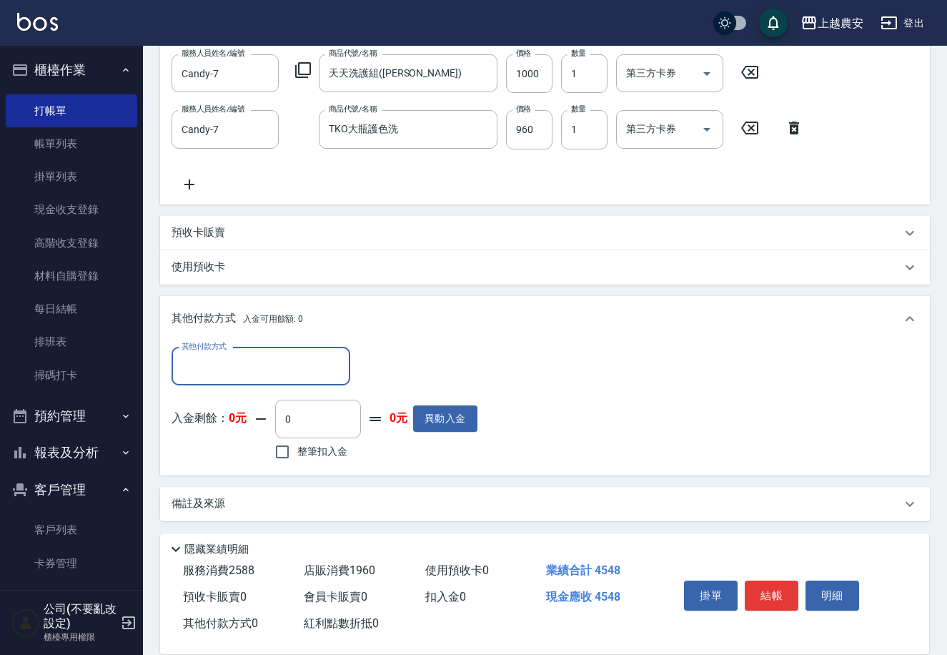
click at [237, 362] on input "其他付款方式" at bounding box center [261, 366] width 166 height 25
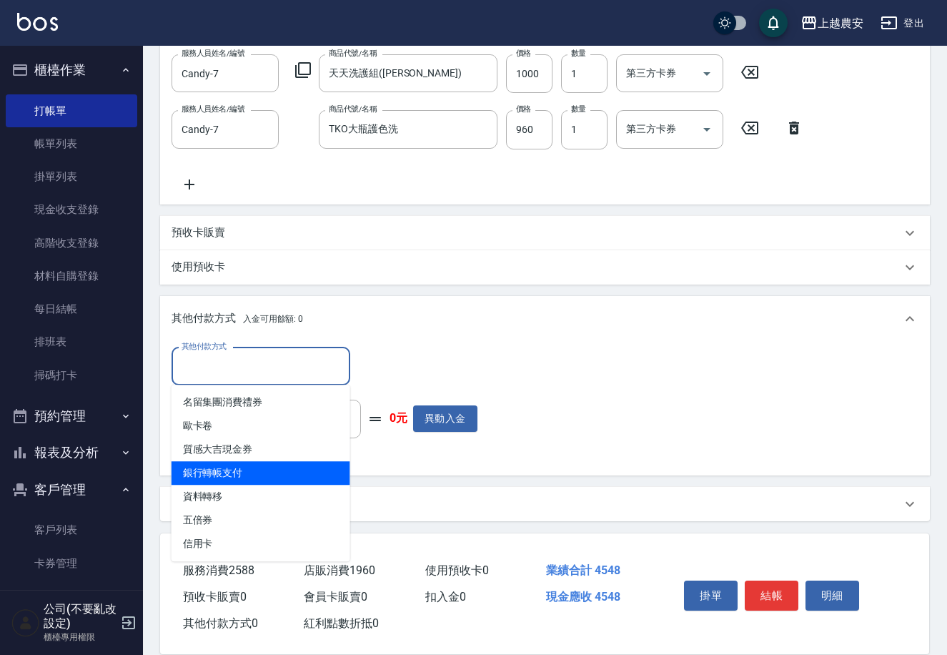
click at [226, 475] on span "銀行轉帳支付" at bounding box center [261, 473] width 179 height 24
type input "銀行轉帳支付"
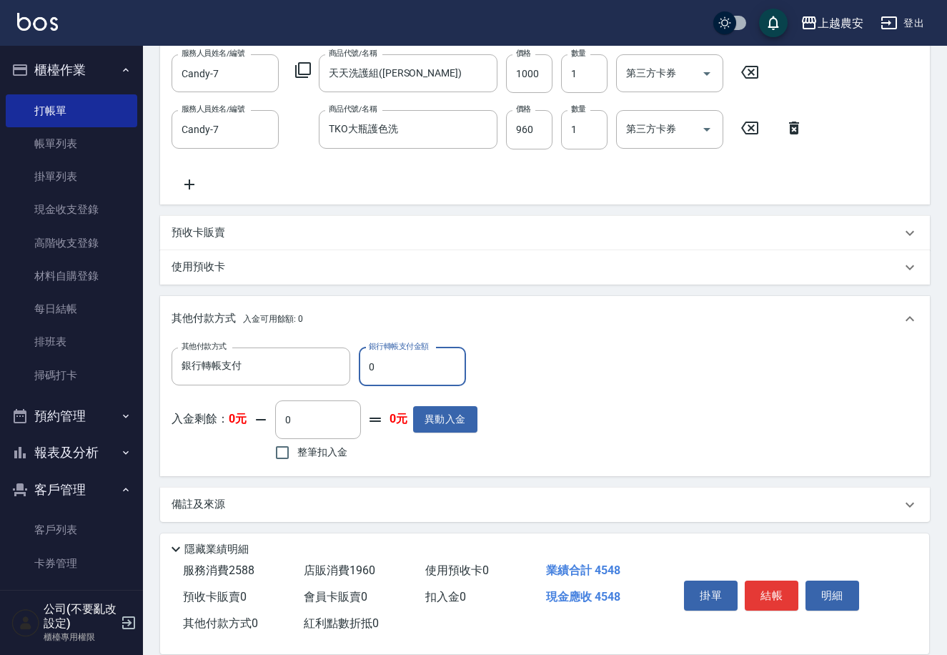
drag, startPoint x: 365, startPoint y: 365, endPoint x: 407, endPoint y: 362, distance: 42.3
click at [407, 362] on input "0" at bounding box center [412, 366] width 107 height 39
type input "4548"
click at [770, 592] on button "結帳" at bounding box center [772, 595] width 54 height 30
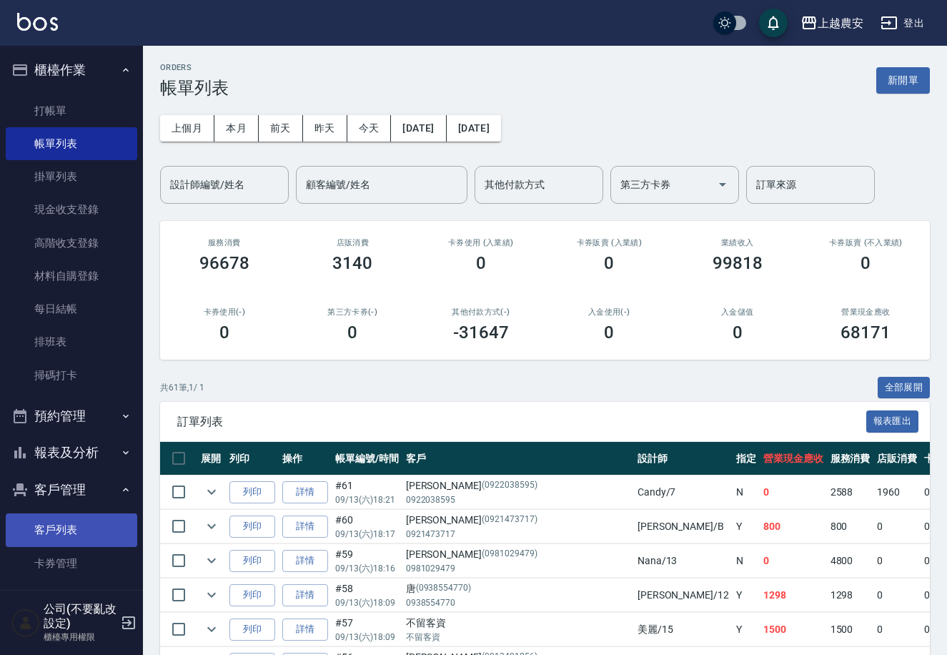
click at [92, 521] on link "客戶列表" at bounding box center [72, 529] width 132 height 33
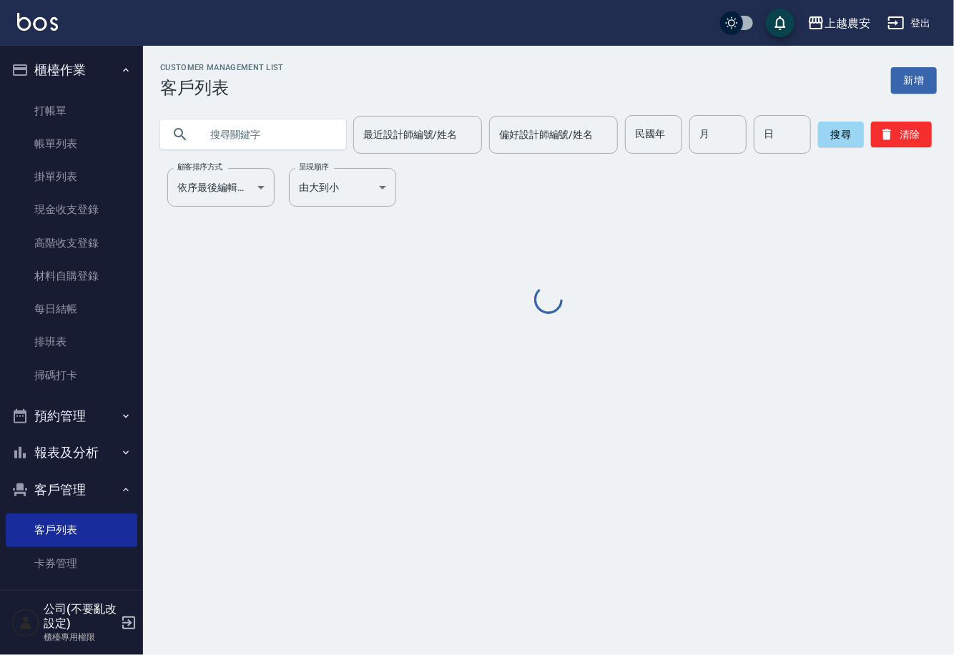
click at [252, 136] on input "text" at bounding box center [267, 134] width 134 height 39
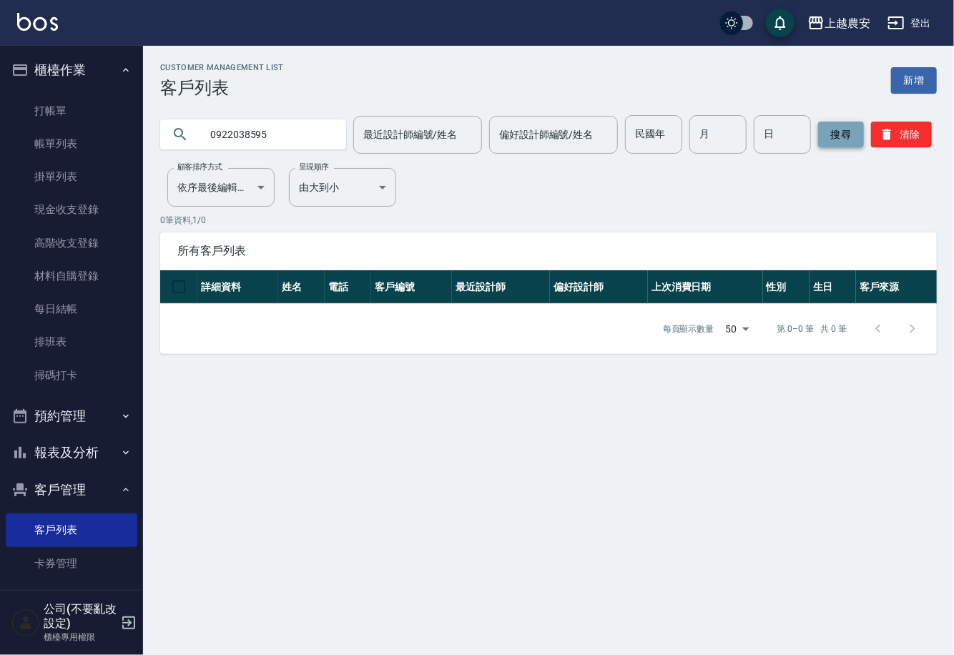
type input "0922038595"
click at [818, 134] on button "搜尋" at bounding box center [841, 135] width 46 height 26
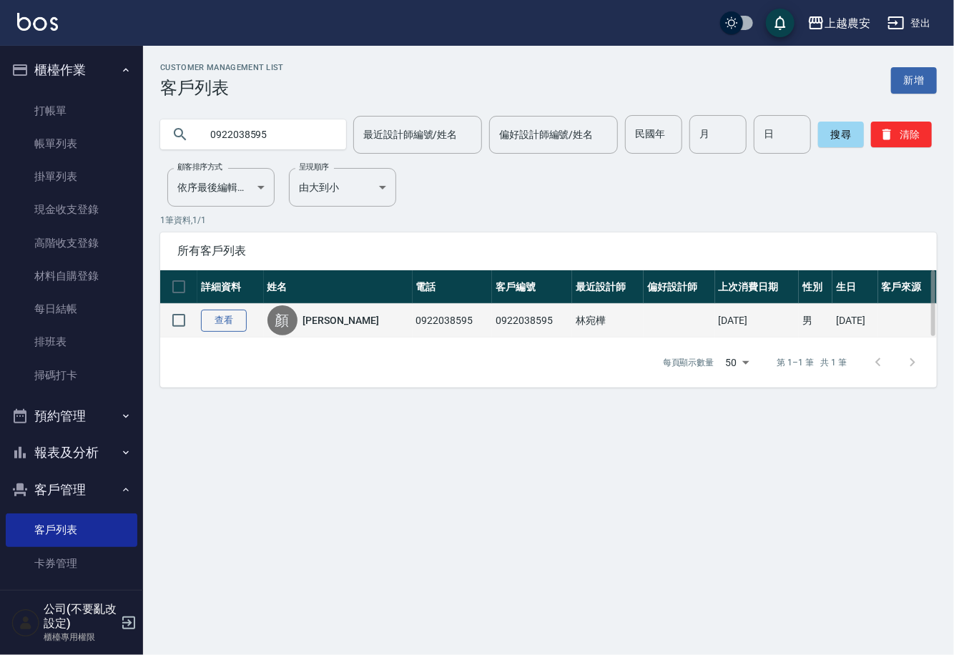
click at [210, 322] on link "查看" at bounding box center [224, 321] width 46 height 22
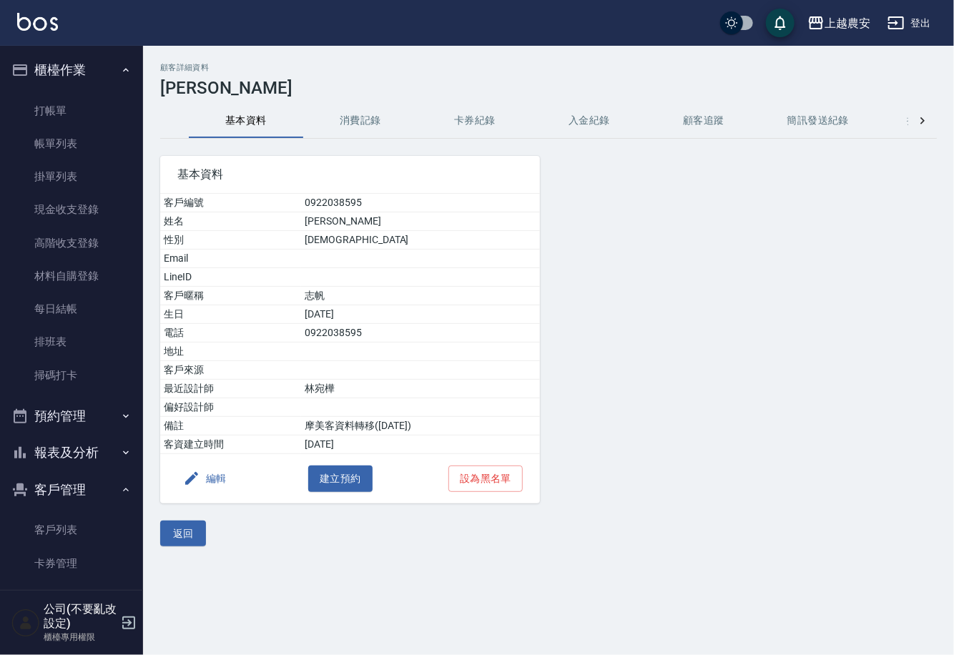
click at [220, 482] on button "編輯" at bounding box center [204, 478] width 55 height 26
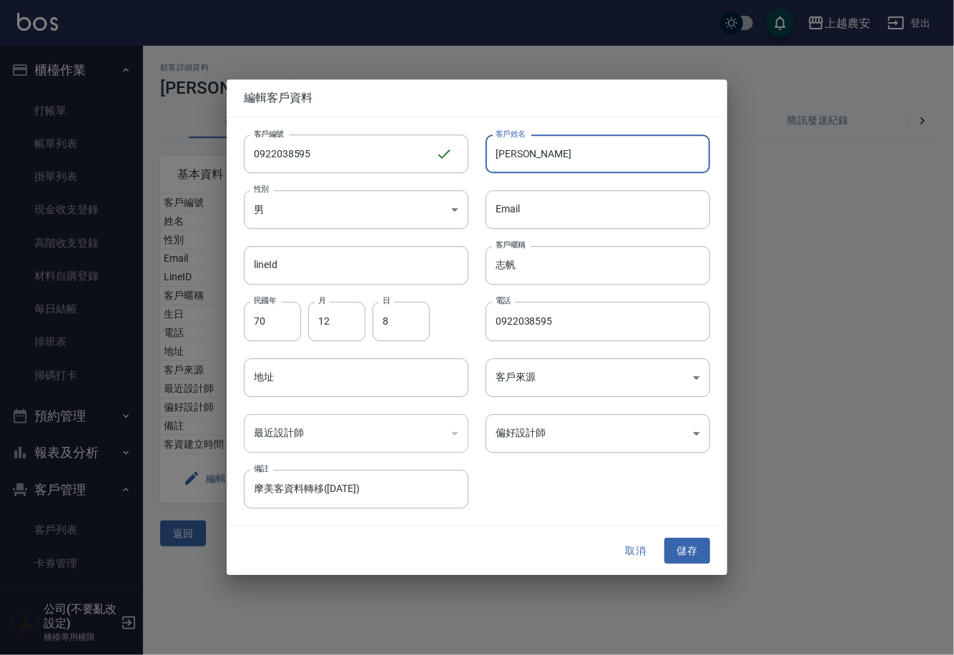
drag, startPoint x: 525, startPoint y: 154, endPoint x: 366, endPoint y: 187, distance: 162.8
click at [397, 183] on div "客戶編號 0922038595 ​ 客戶編號 客戶姓名 [PERSON_NAME] 客戶姓名 性別 男 [DEMOGRAPHIC_DATA] 性別 Email…" at bounding box center [468, 312] width 483 height 391
type input "[PERSON_NAME]"
click at [287, 208] on body "上越農安 登出 櫃檯作業 打帳單 帳單列表 掛單列表 現金收支登錄 高階收支登錄 材料自購登錄 每日結帳 排班表 掃碼打卡 預約管理 預約管理 單日預約紀錄 …" at bounding box center [477, 327] width 954 height 655
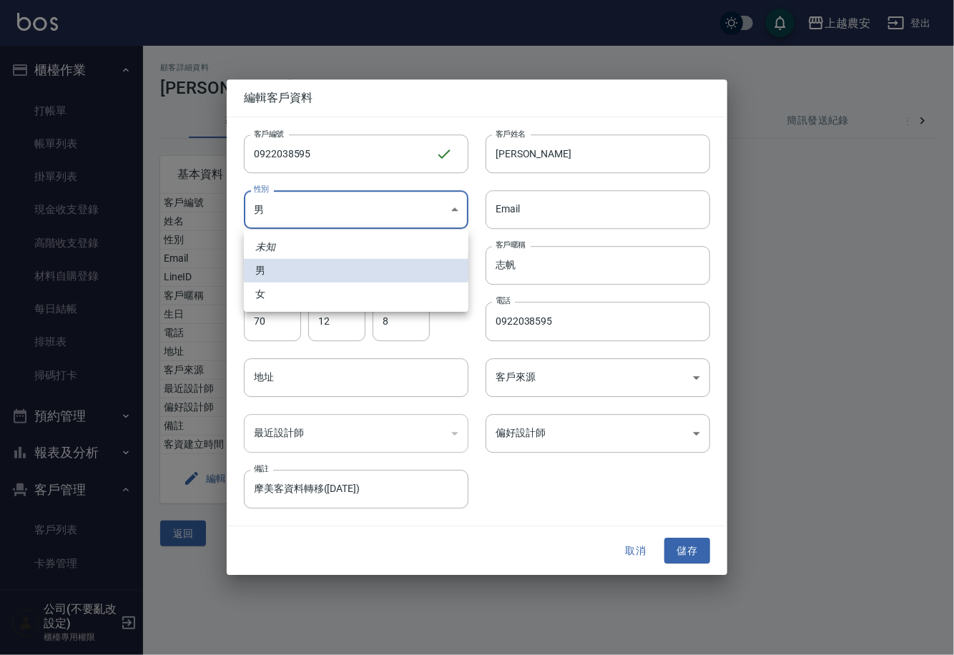
click at [289, 197] on div at bounding box center [477, 327] width 954 height 655
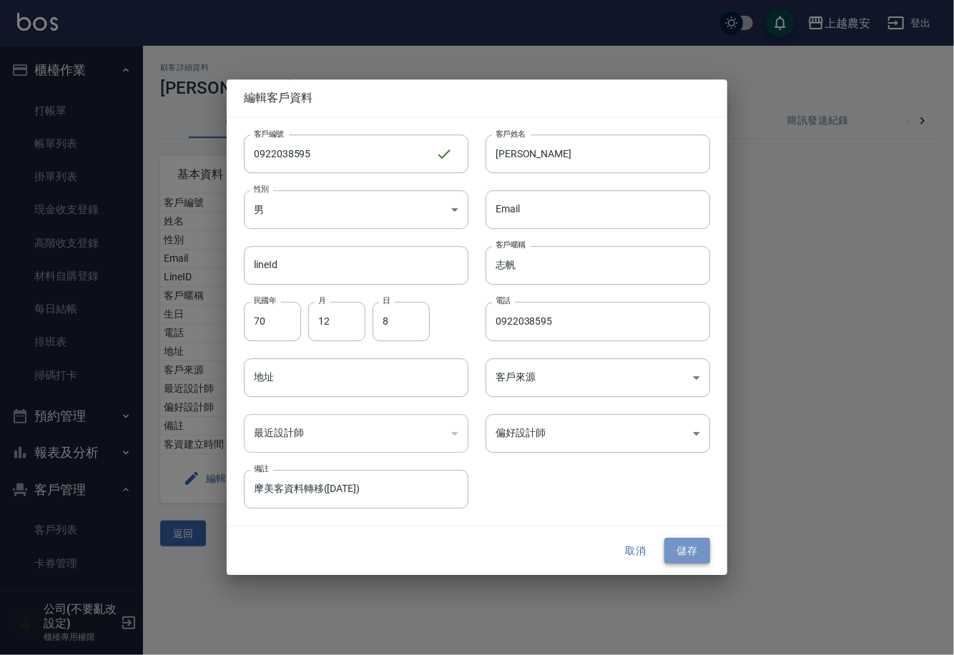
click at [693, 546] on button "儲存" at bounding box center [687, 551] width 46 height 26
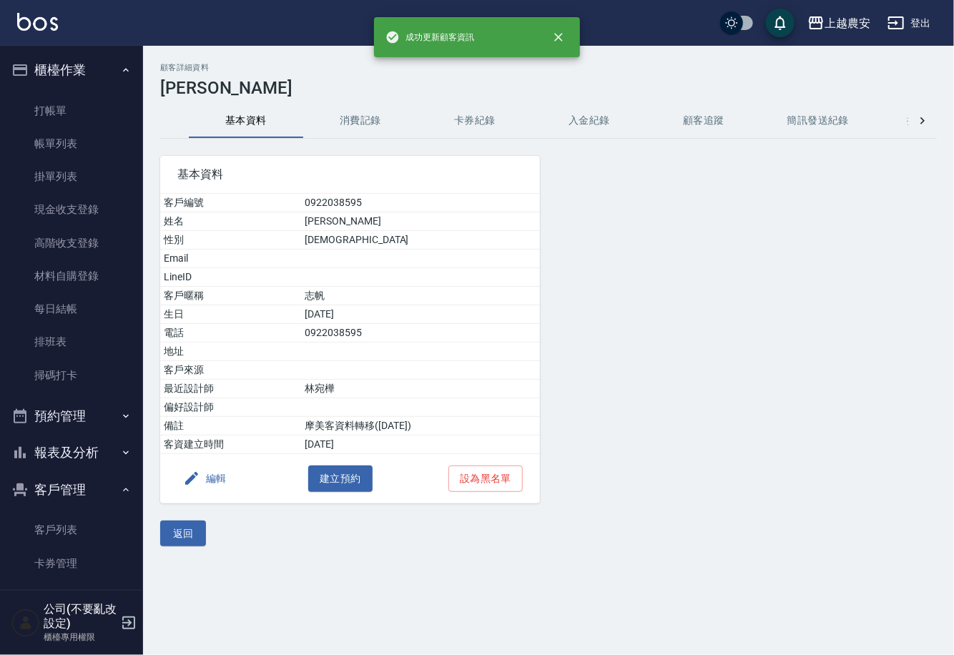
click at [358, 119] on button "消費記錄" at bounding box center [360, 121] width 114 height 34
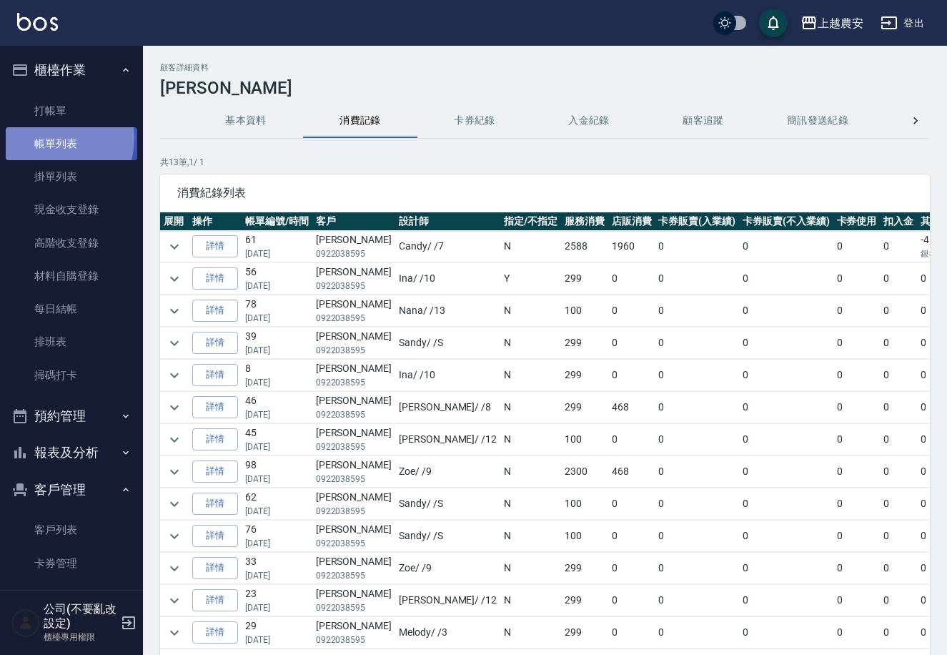
click at [44, 138] on link "帳單列表" at bounding box center [72, 143] width 132 height 33
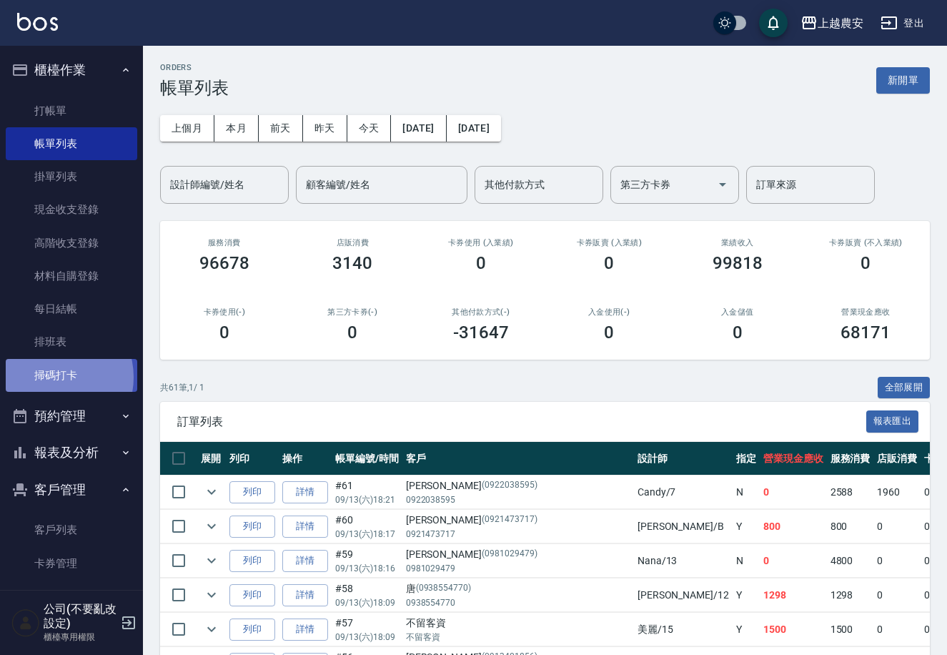
click at [54, 377] on link "掃碼打卡" at bounding box center [72, 375] width 132 height 33
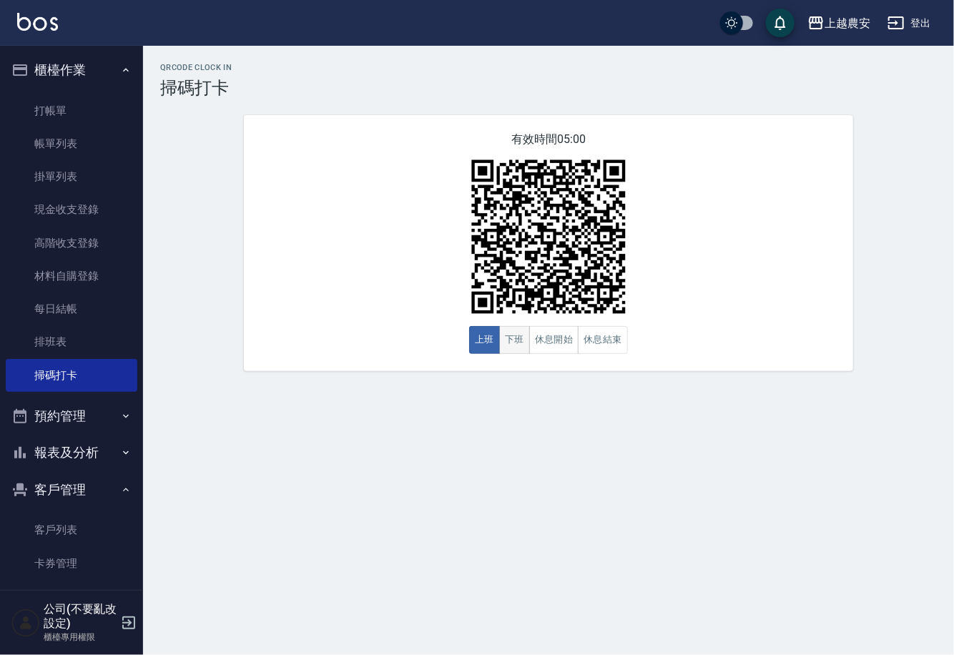
click at [508, 342] on button "下班" at bounding box center [514, 340] width 31 height 28
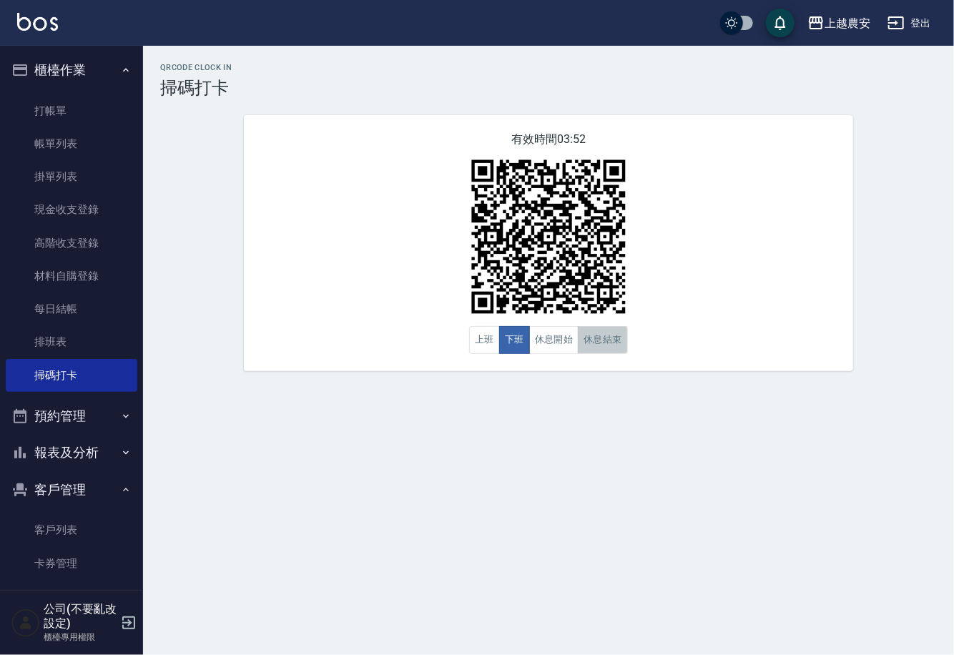
click at [591, 351] on button "休息結束" at bounding box center [603, 340] width 50 height 28
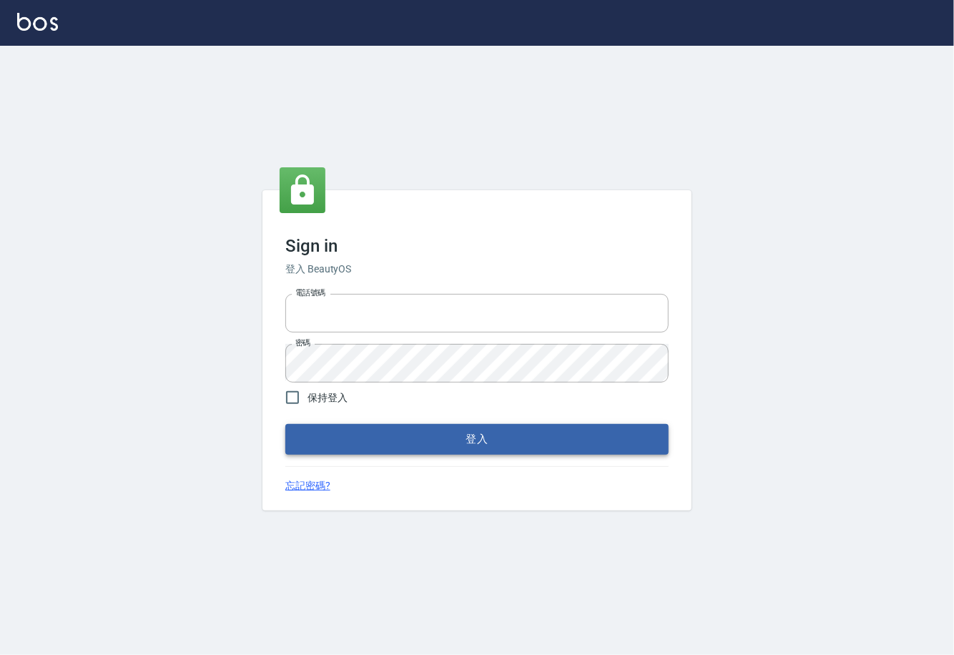
type input "0225929166"
click at [468, 443] on button "登入" at bounding box center [476, 439] width 383 height 30
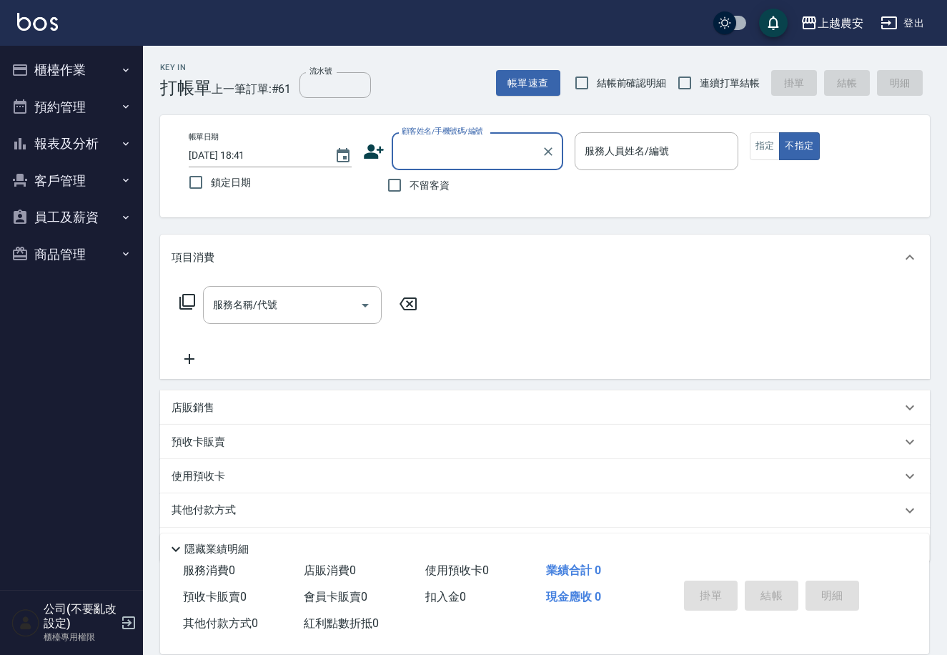
click at [62, 66] on button "櫃檯作業" at bounding box center [72, 69] width 132 height 37
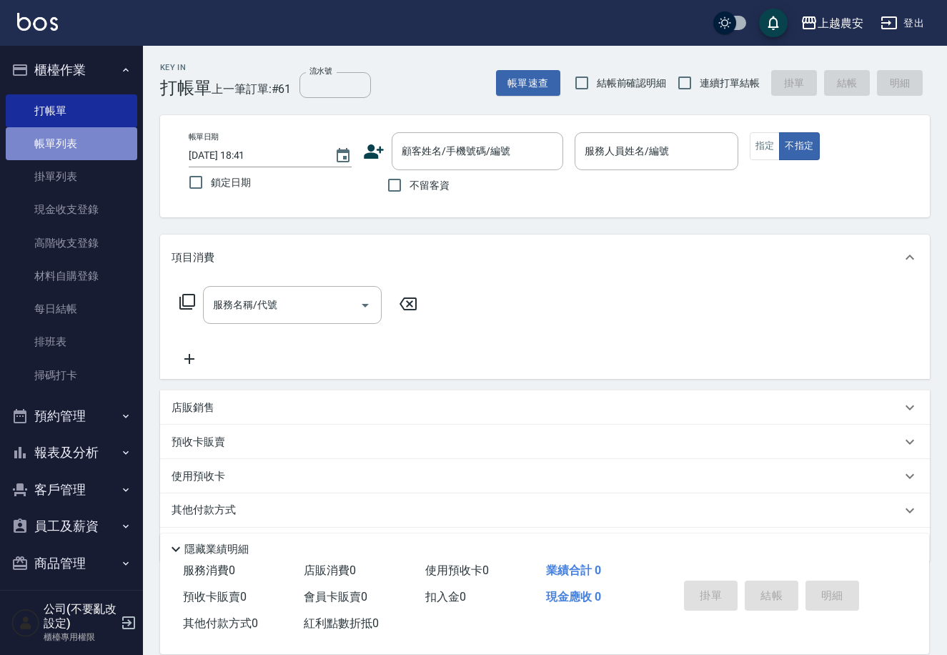
click at [80, 146] on link "帳單列表" at bounding box center [72, 143] width 132 height 33
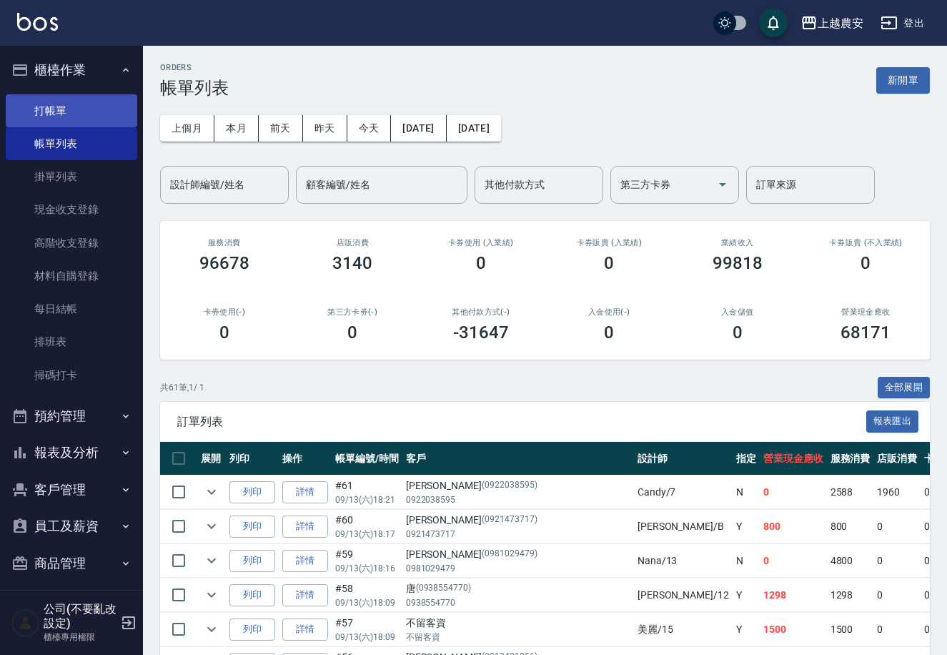
click at [71, 116] on link "打帳單" at bounding box center [72, 110] width 132 height 33
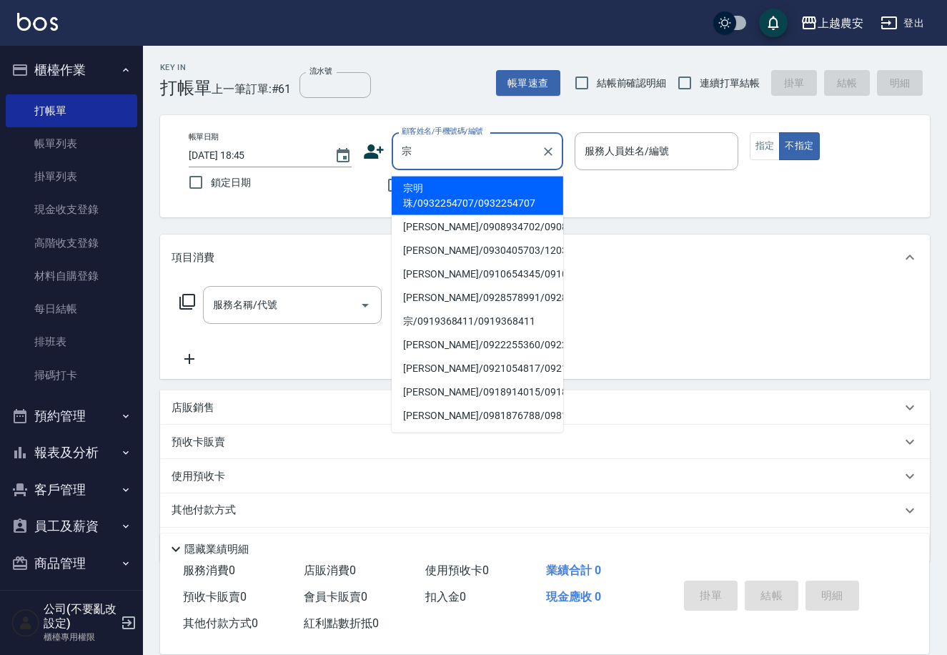
click at [438, 192] on li "宗明珠/0932254707/0932254707" at bounding box center [478, 196] width 172 height 39
type input "宗明珠/0932254707/0932254707"
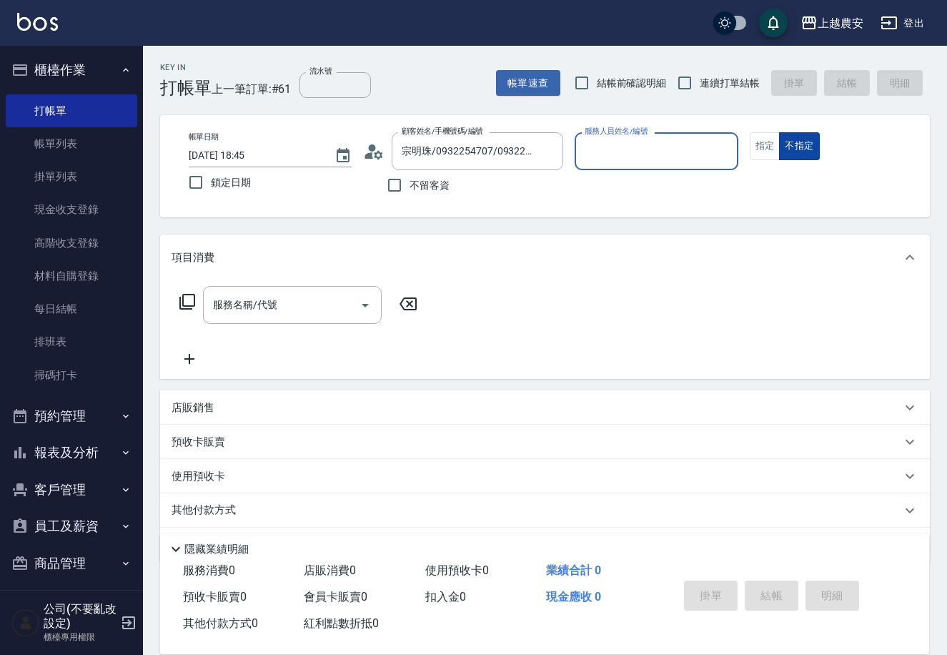
type input "Nana-13"
click at [766, 142] on button "指定" at bounding box center [765, 146] width 31 height 28
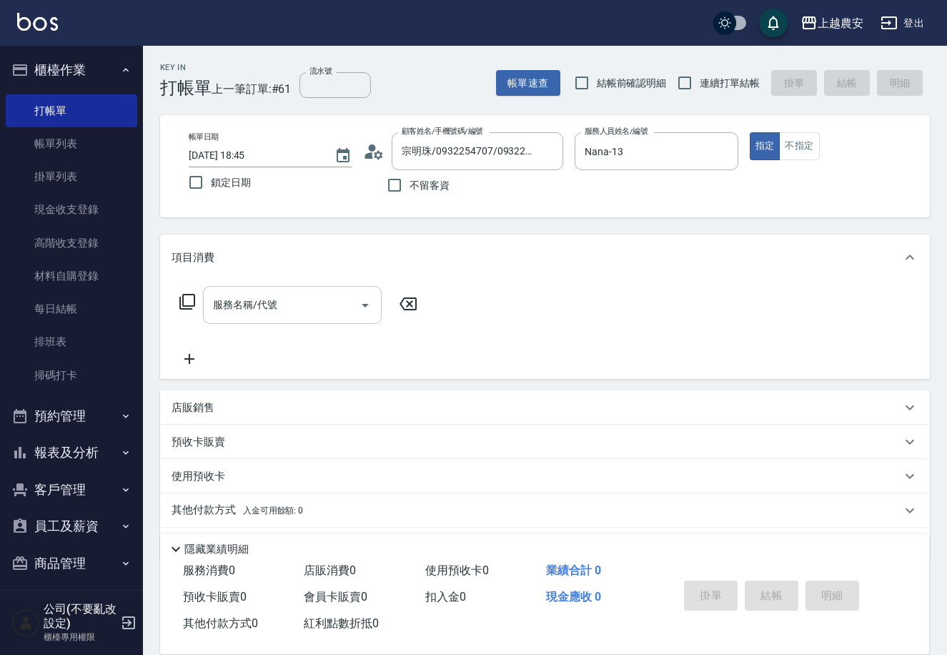
click at [240, 311] on div "服務名稱/代號 服務名稱/代號" at bounding box center [292, 305] width 179 height 38
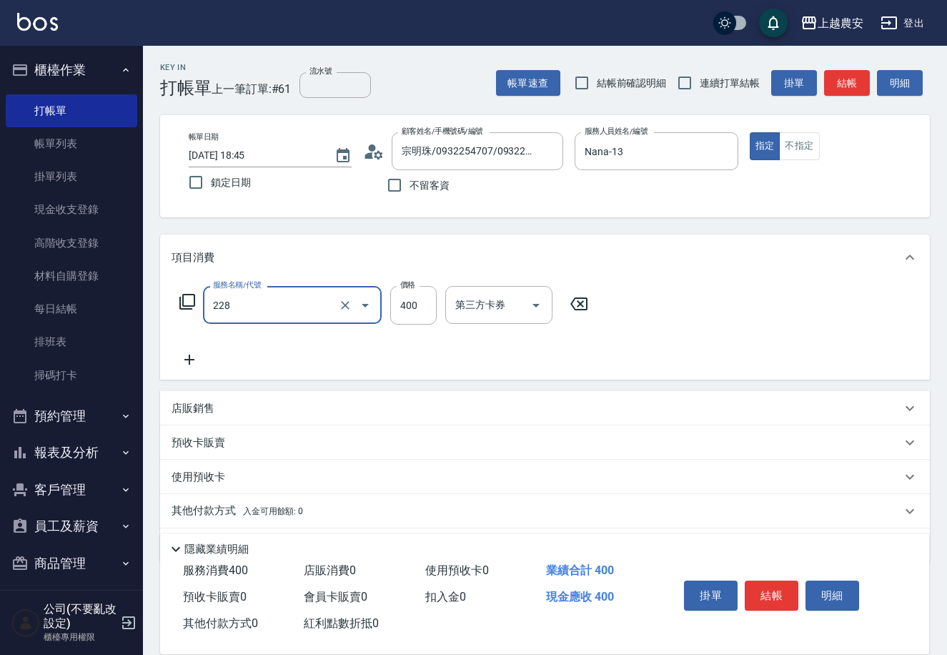
type input "洗髮(228)"
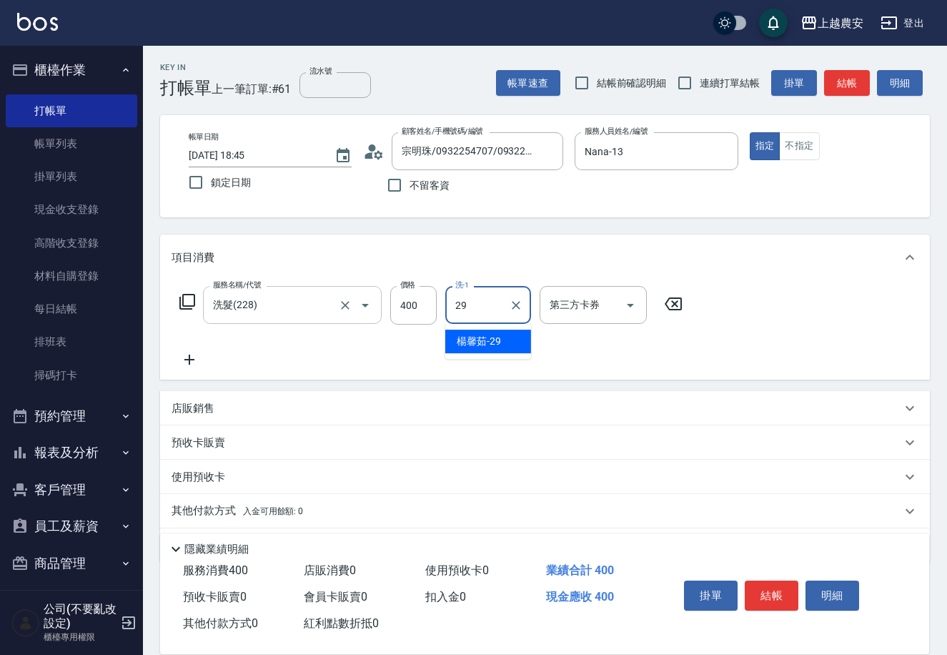
type input "[PERSON_NAME]-29"
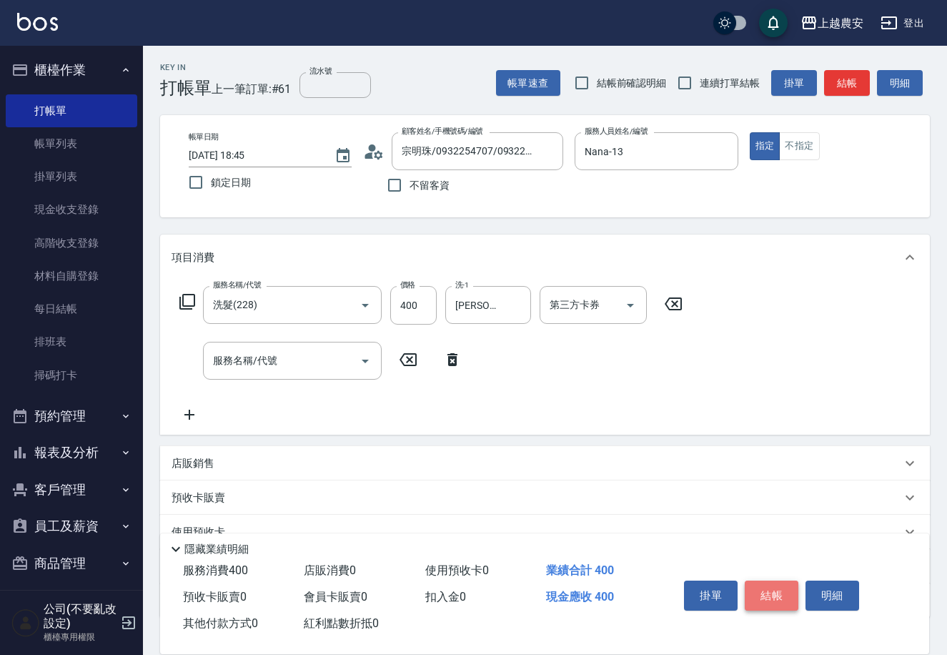
click at [780, 585] on button "結帳" at bounding box center [772, 595] width 54 height 30
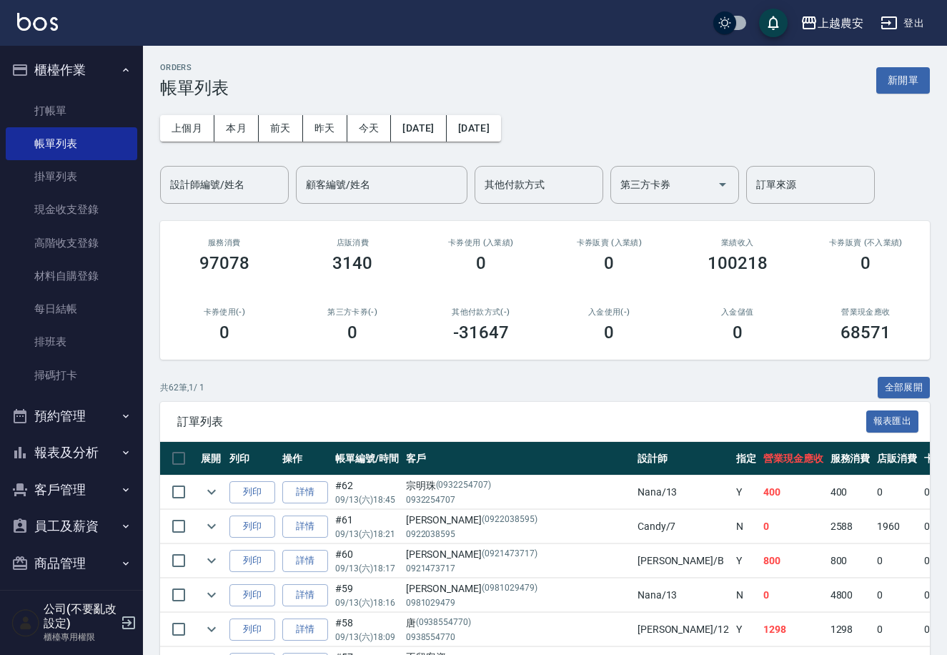
scroll to position [89, 0]
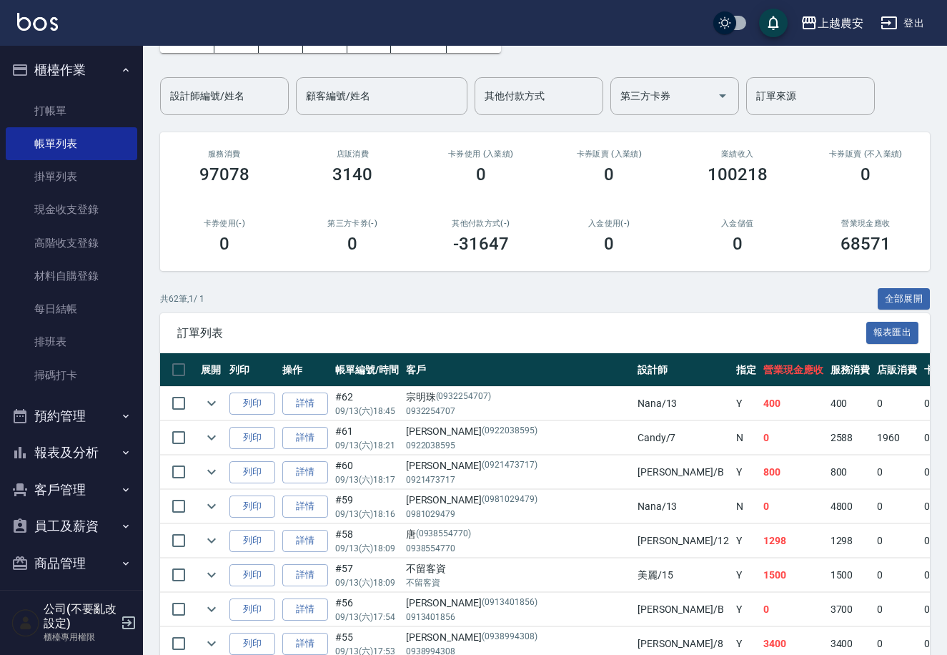
drag, startPoint x: 55, startPoint y: 104, endPoint x: 555, endPoint y: 151, distance: 501.8
click at [55, 104] on link "打帳單" at bounding box center [72, 110] width 132 height 33
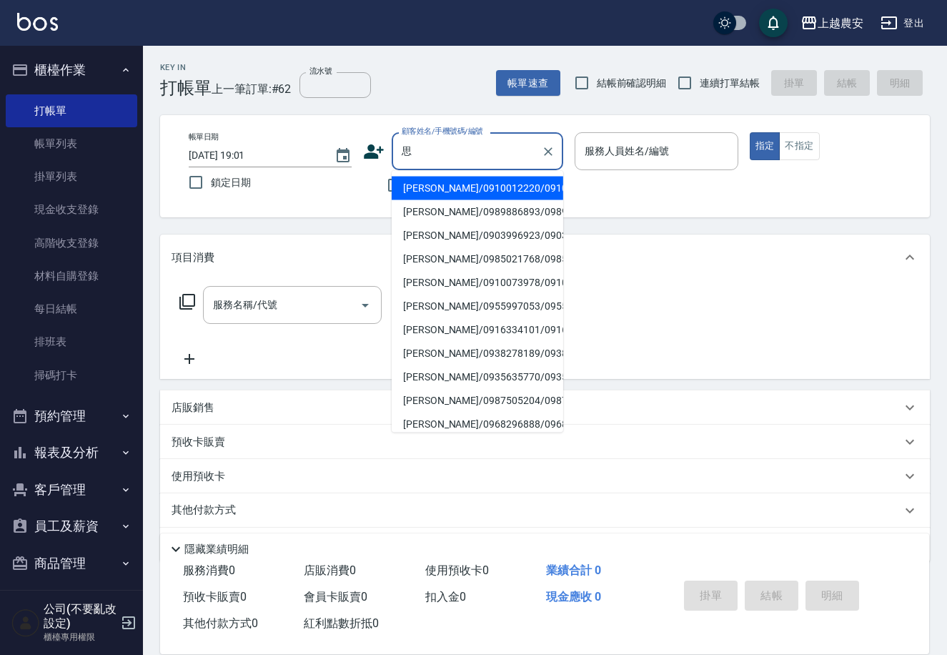
click at [422, 184] on li "[PERSON_NAME]/0910012220/0910012220" at bounding box center [478, 189] width 172 height 24
type input "[PERSON_NAME]/0910012220/0910012220"
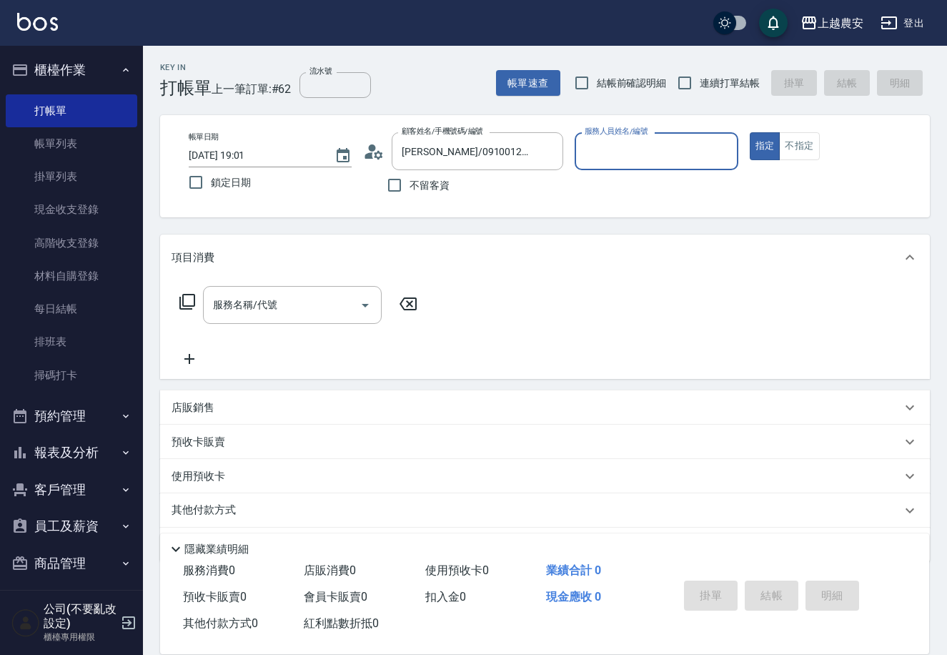
type input "美雅-B"
click at [297, 315] on input "服務名稱/代號" at bounding box center [281, 304] width 144 height 25
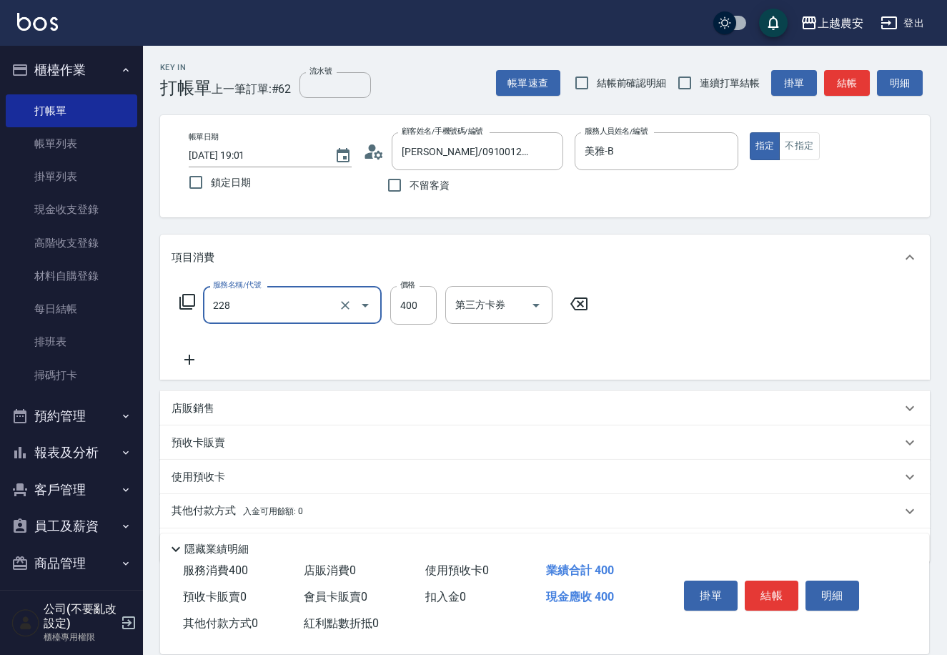
type input "洗髮(228)"
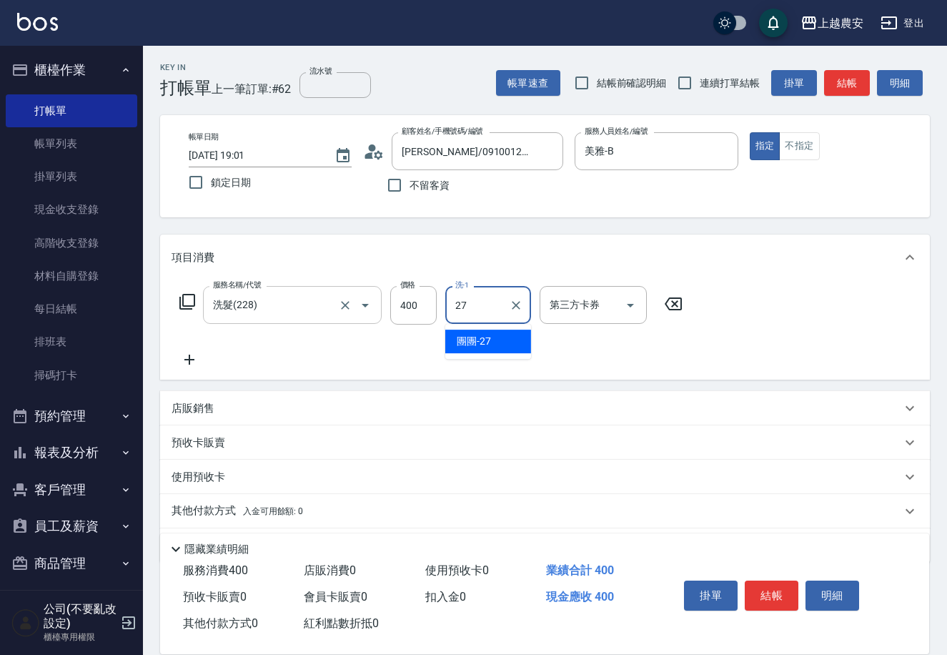
type input "團團-27"
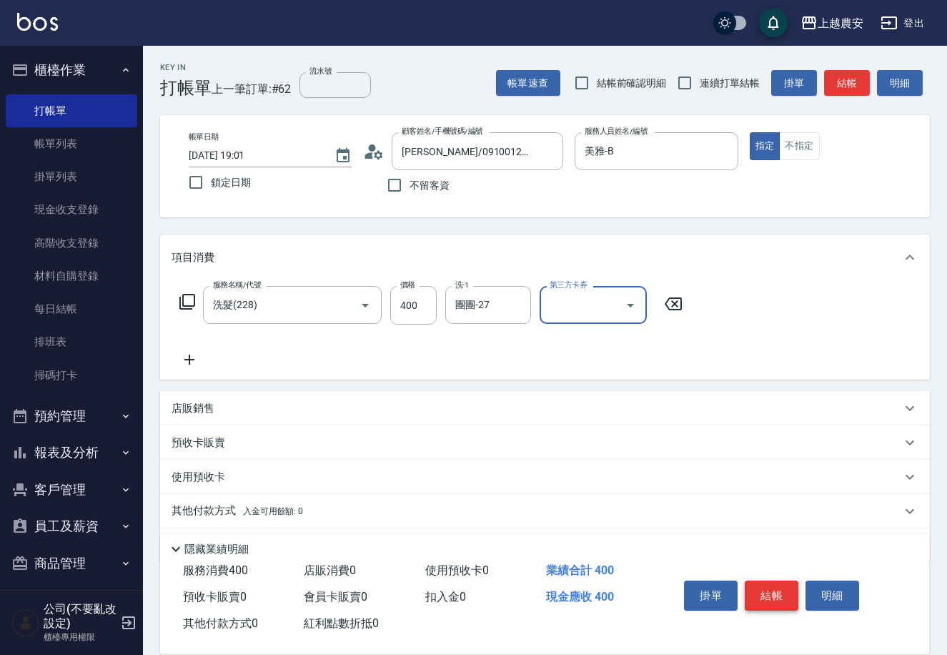
click at [755, 603] on button "結帳" at bounding box center [772, 595] width 54 height 30
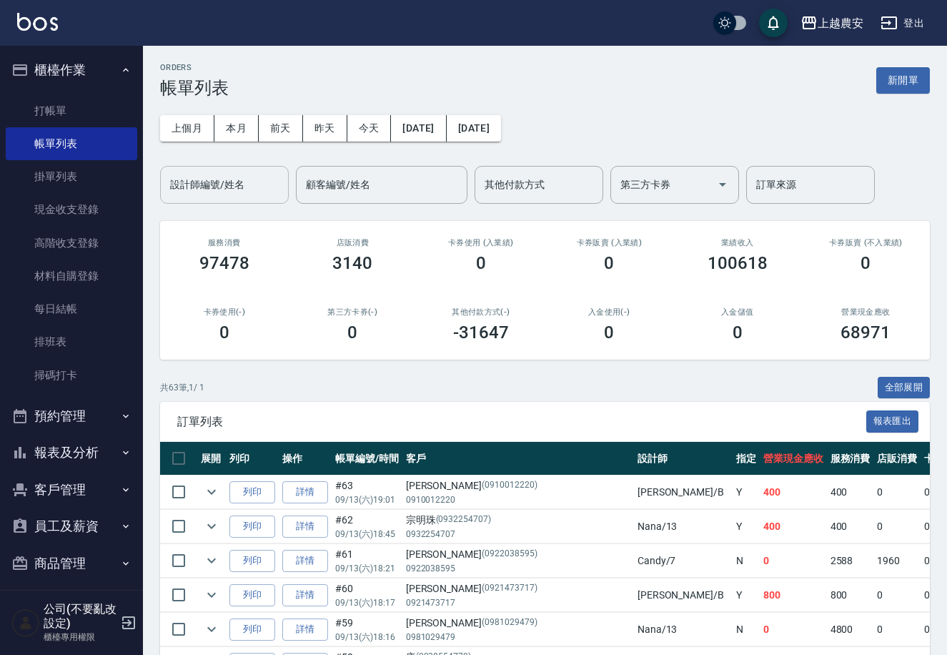
click at [245, 192] on input "設計師編號/姓名" at bounding box center [225, 184] width 116 height 25
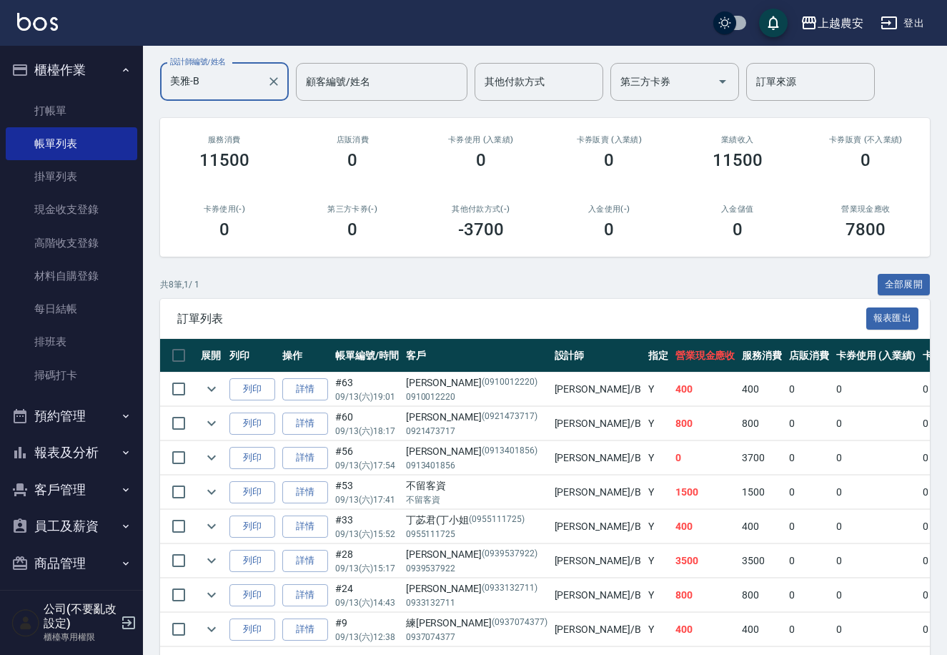
scroll to position [114, 0]
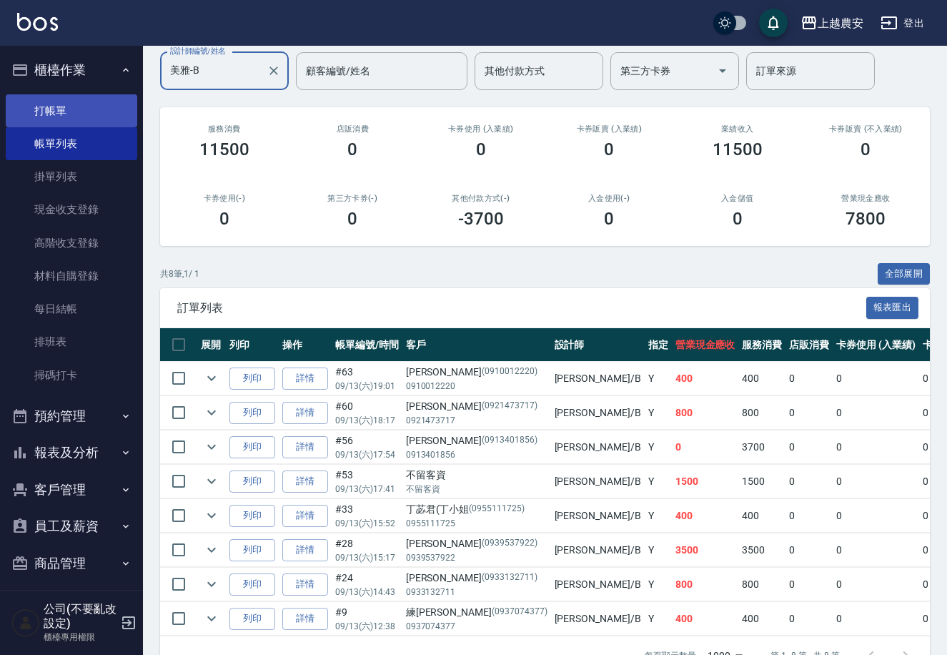
type input "美雅-B"
click at [50, 108] on link "打帳單" at bounding box center [72, 110] width 132 height 33
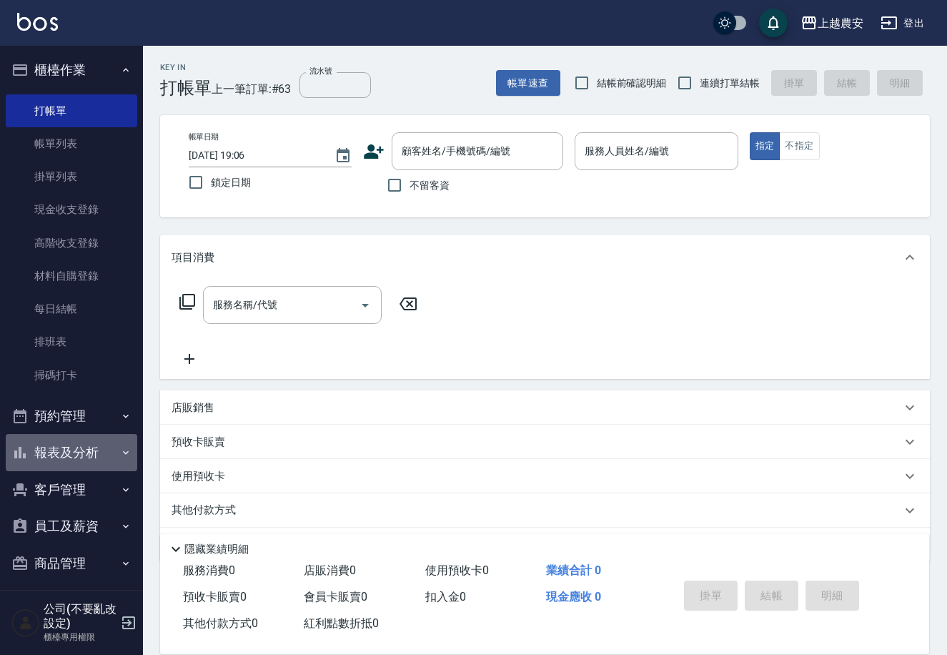
click at [78, 445] on button "報表及分析" at bounding box center [72, 452] width 132 height 37
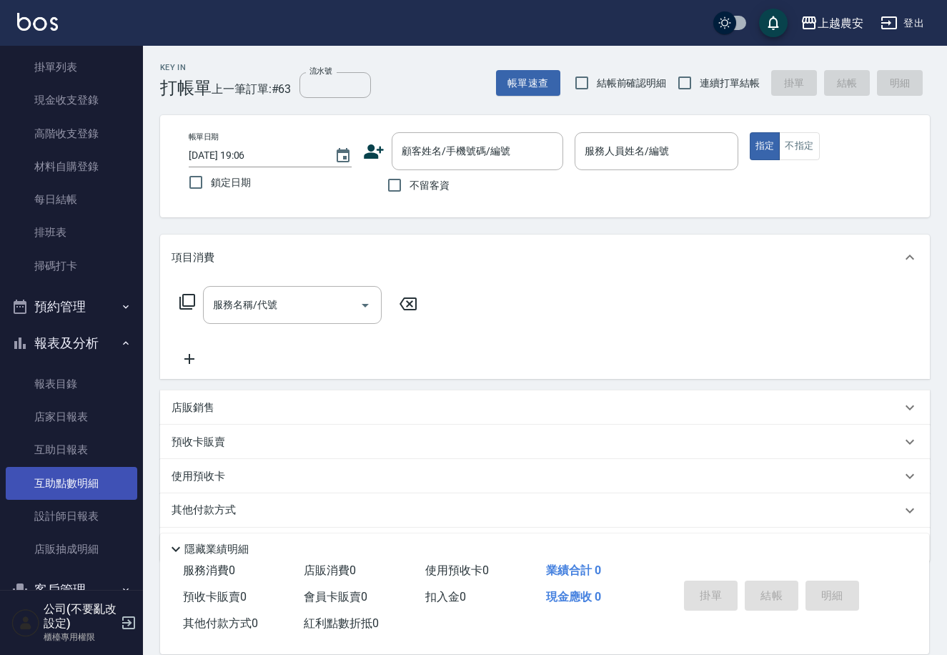
scroll to position [112, 0]
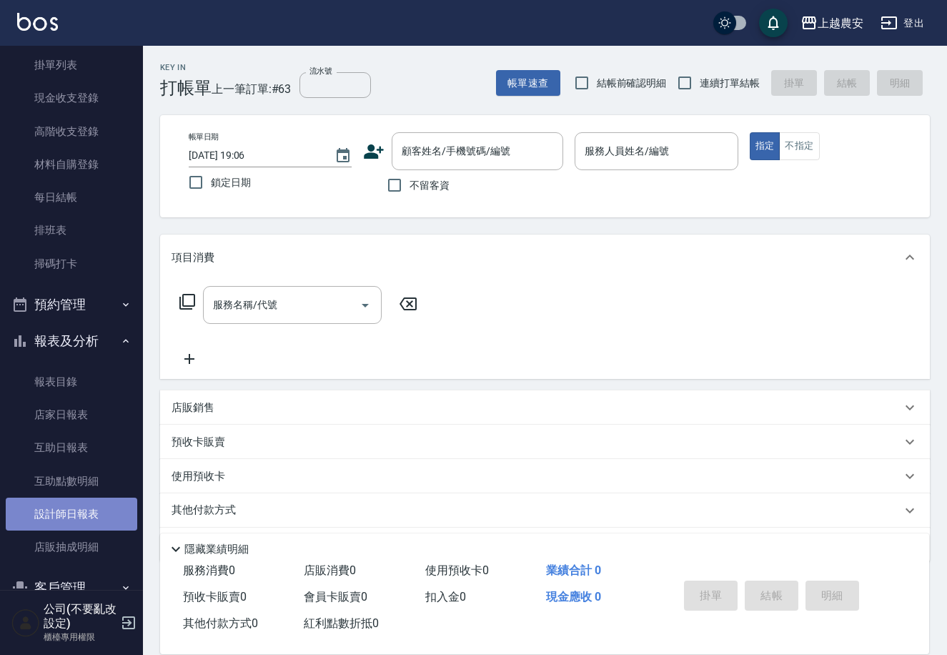
click at [96, 508] on link "設計師日報表" at bounding box center [72, 514] width 132 height 33
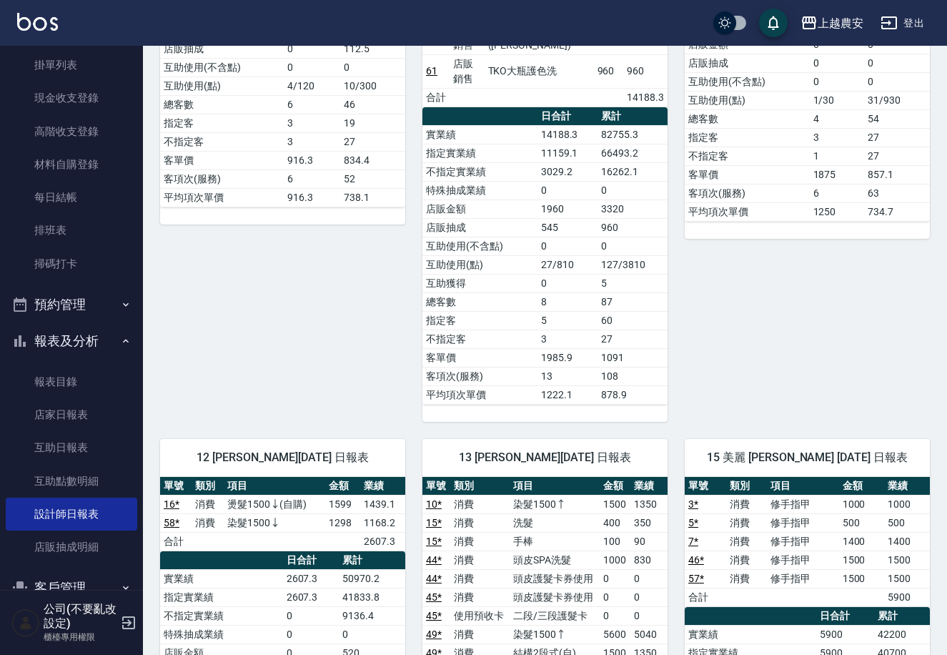
scroll to position [477, 0]
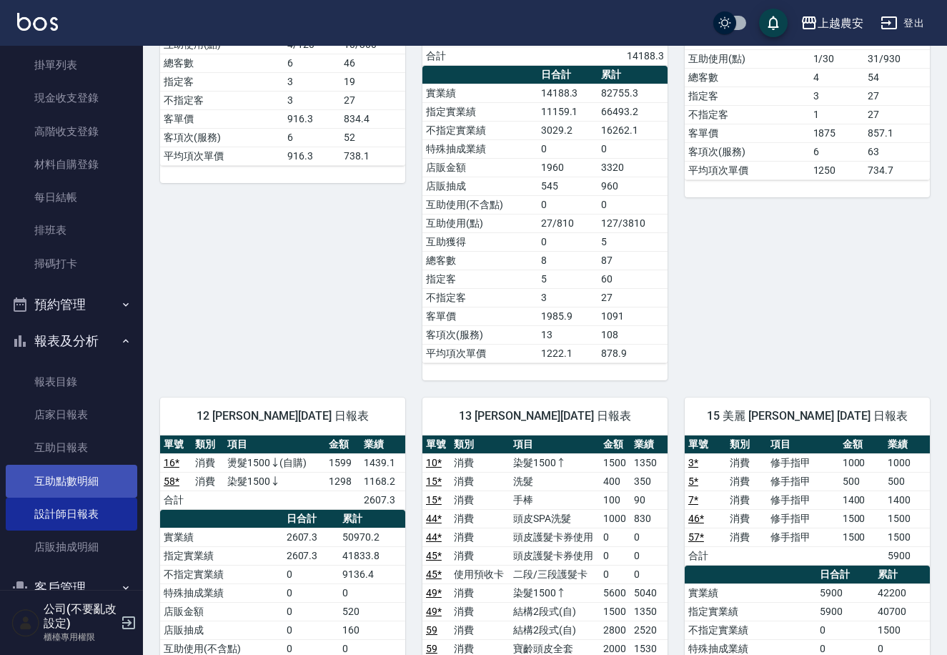
click at [81, 477] on link "互助點數明細" at bounding box center [72, 481] width 132 height 33
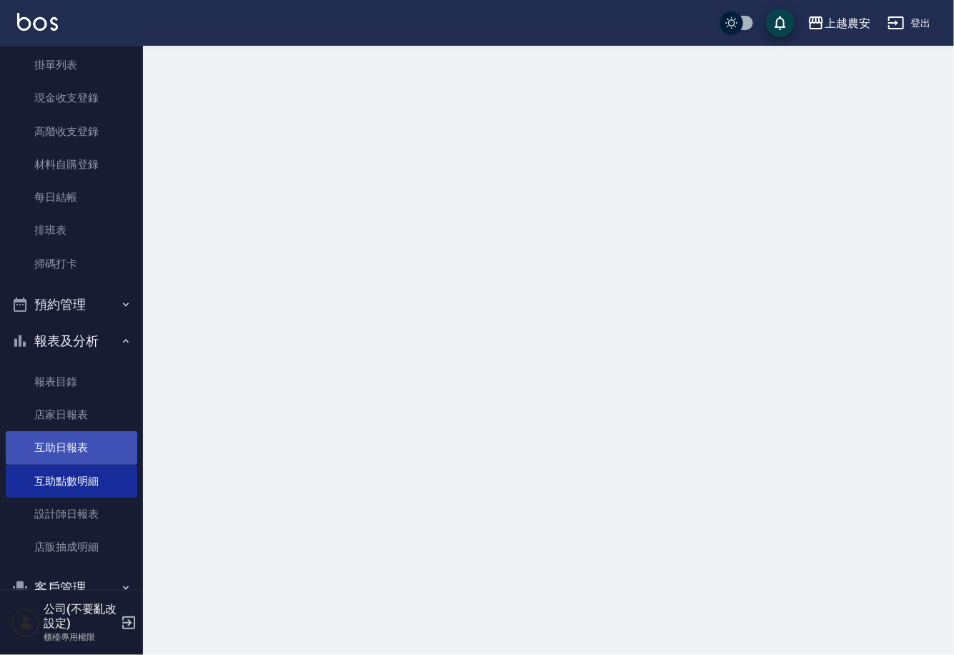
click at [80, 447] on link "互助日報表" at bounding box center [72, 447] width 132 height 33
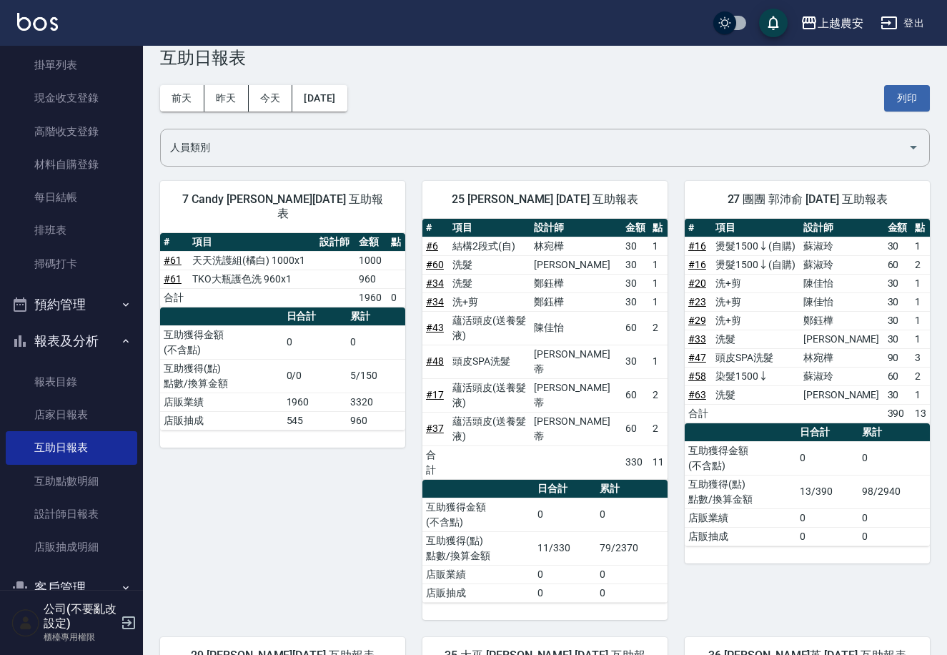
scroll to position [184, 0]
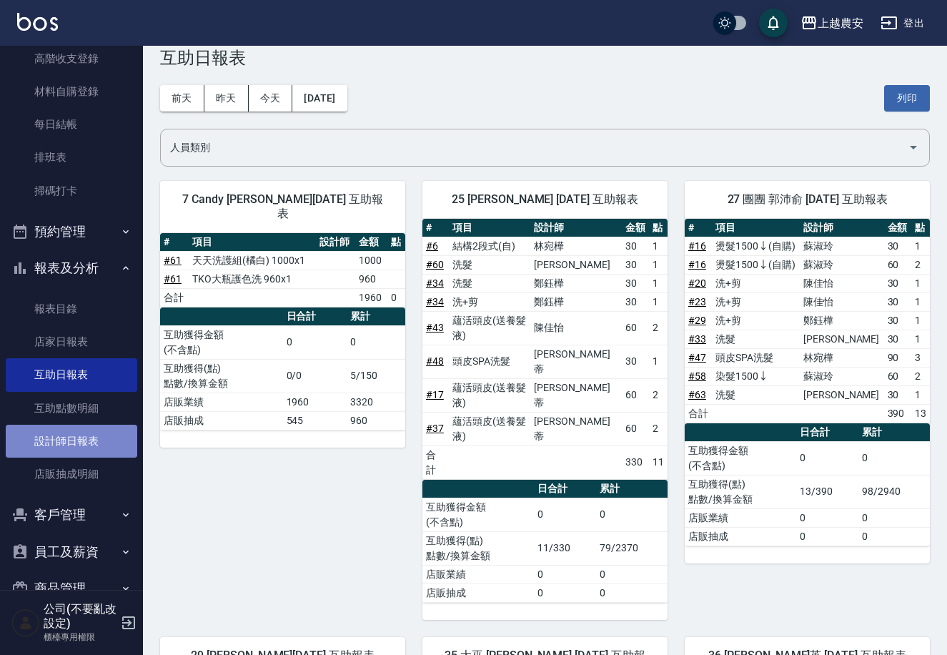
click at [93, 434] on link "設計師日報表" at bounding box center [72, 441] width 132 height 33
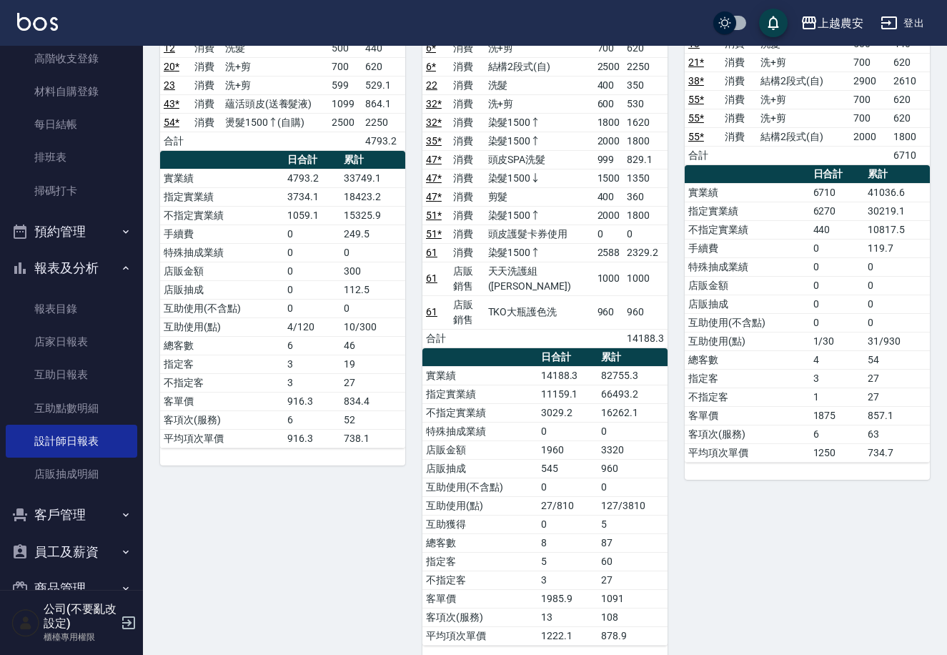
scroll to position [105, 0]
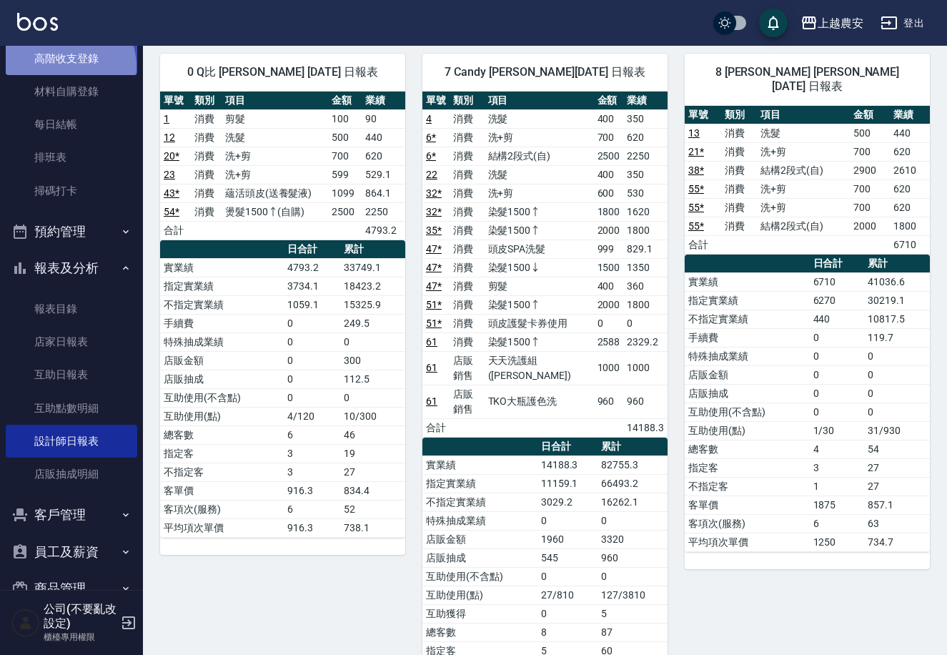
click at [66, 66] on link "高階收支登錄" at bounding box center [72, 58] width 132 height 33
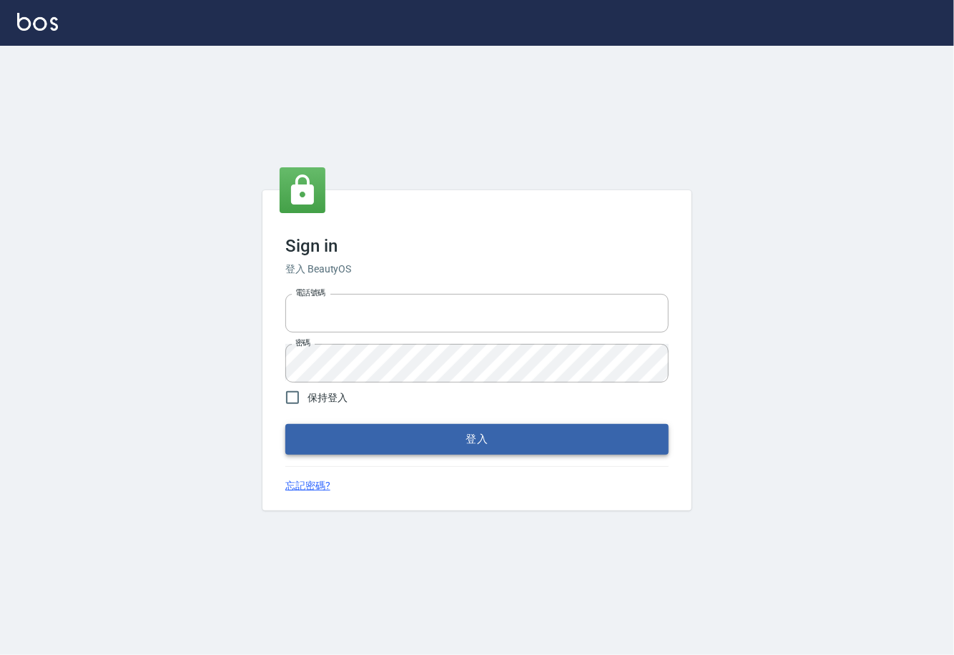
type input "0225929166"
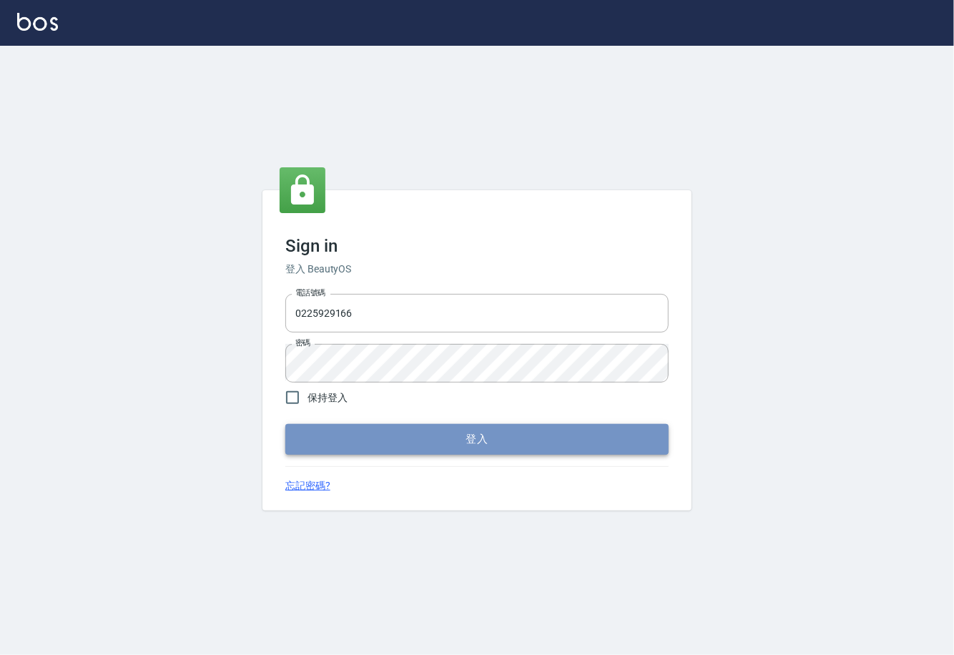
click at [484, 447] on button "登入" at bounding box center [476, 439] width 383 height 30
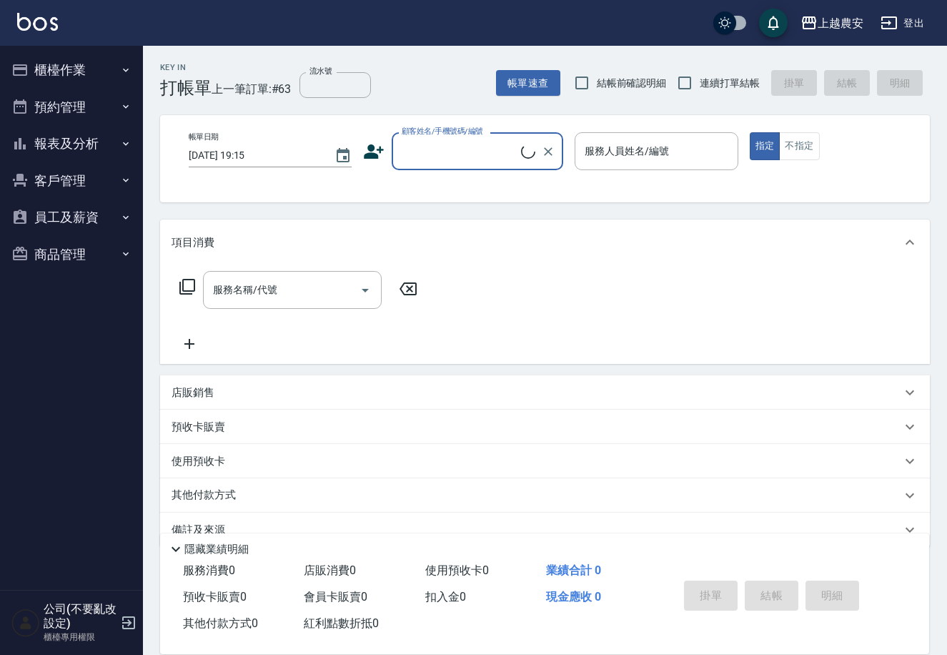
click at [56, 65] on button "櫃檯作業" at bounding box center [72, 69] width 132 height 37
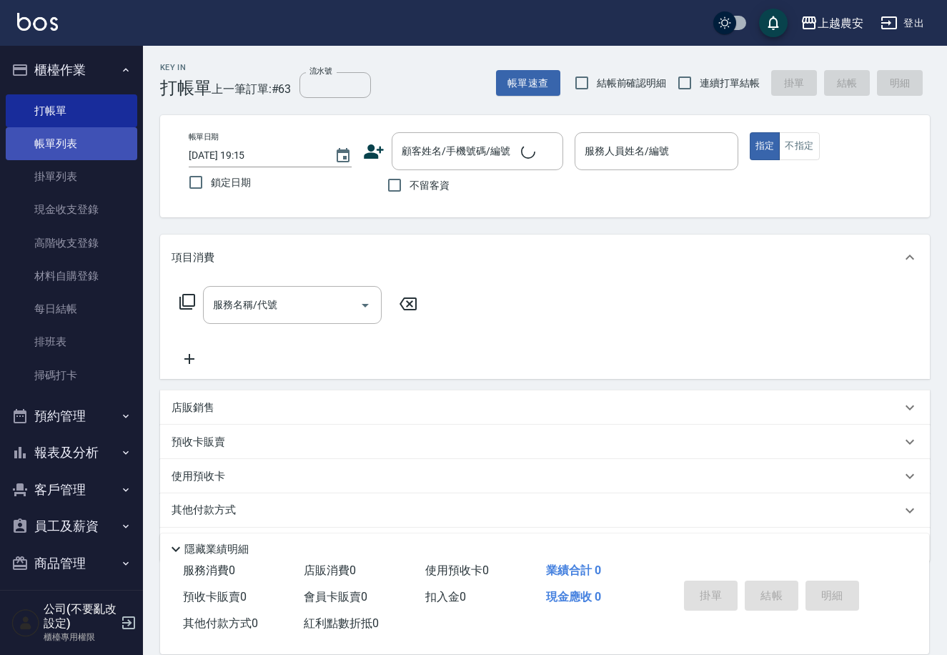
click at [69, 147] on link "帳單列表" at bounding box center [72, 143] width 132 height 33
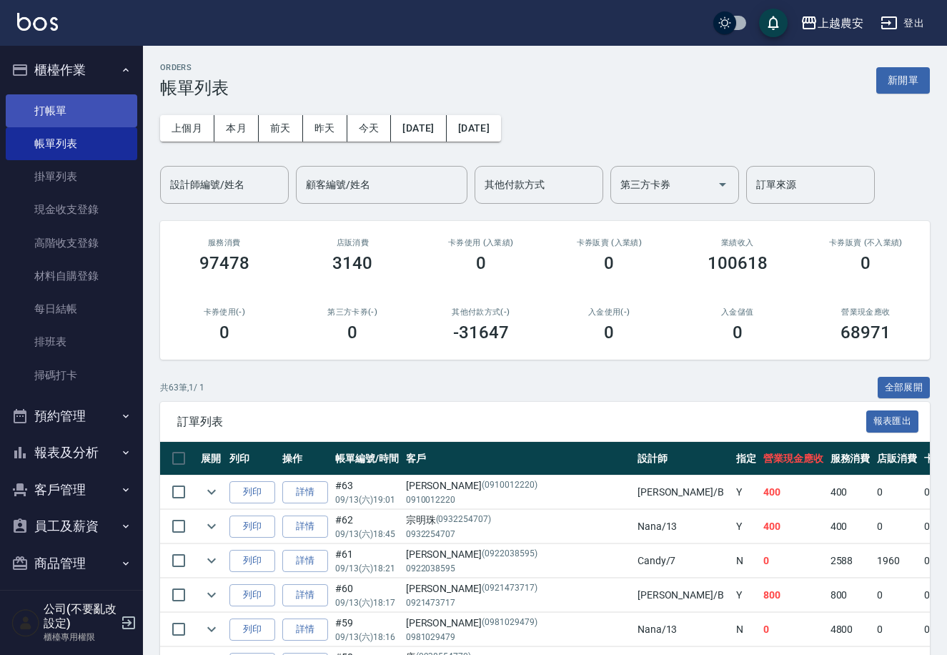
click at [77, 105] on link "打帳單" at bounding box center [72, 110] width 132 height 33
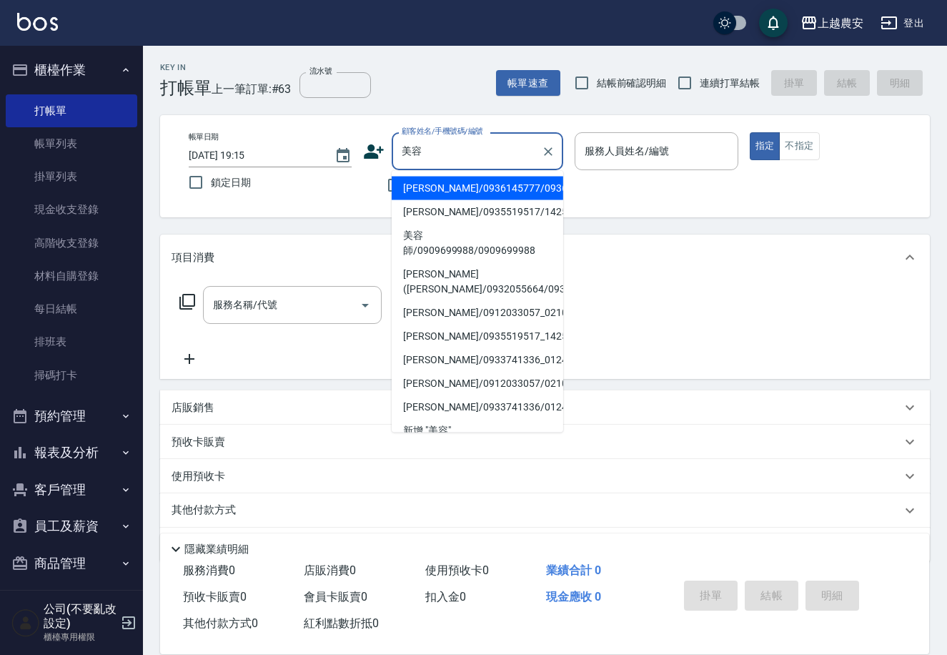
click at [425, 189] on li "[PERSON_NAME]/0936145777/0936145777" at bounding box center [478, 189] width 172 height 24
type input "[PERSON_NAME]/0936145777/0936145777"
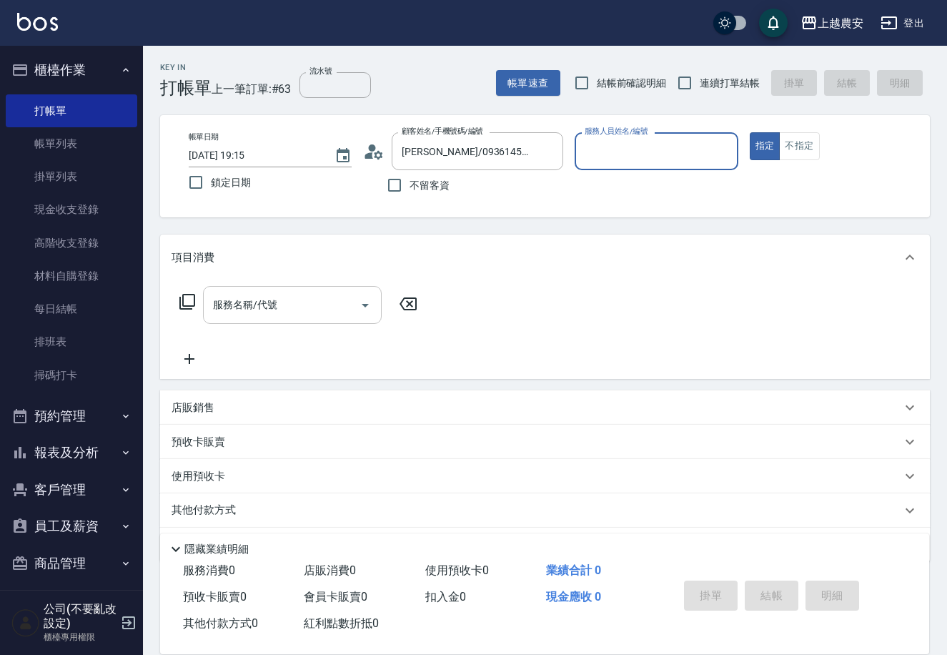
type input "美雅-B"
click at [284, 299] on input "服務名稱/代號" at bounding box center [281, 304] width 144 height 25
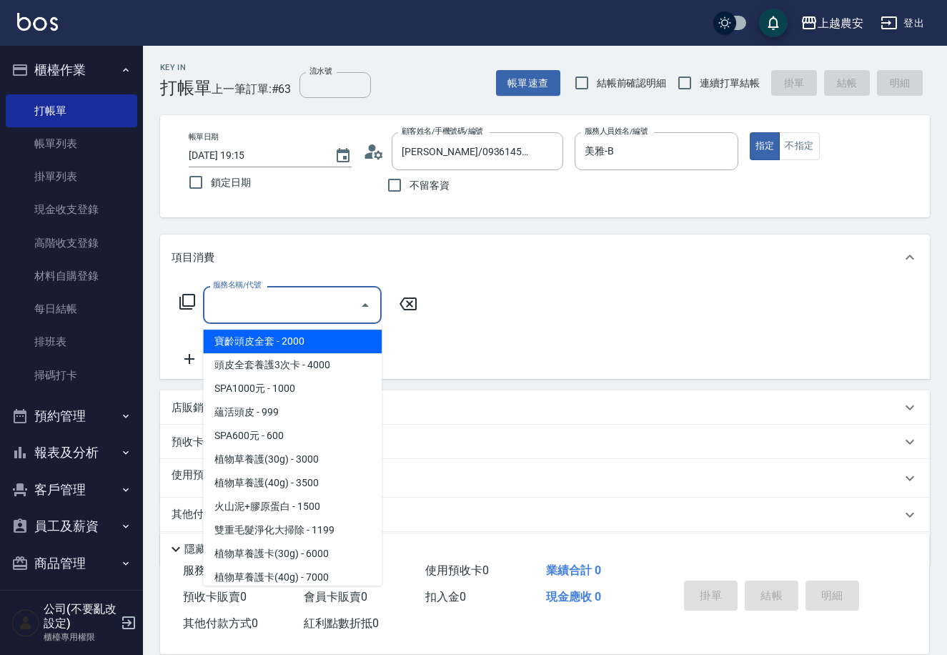
drag, startPoint x: 82, startPoint y: 79, endPoint x: 114, endPoint y: 84, distance: 32.6
click at [82, 76] on button "櫃檯作業" at bounding box center [72, 69] width 132 height 37
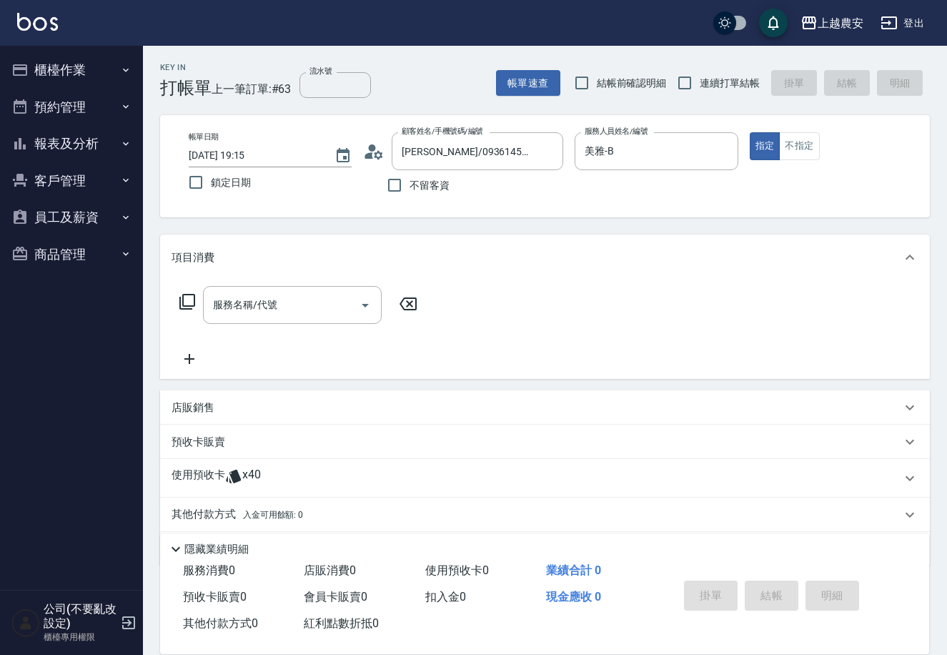
click at [97, 137] on button "報表及分析" at bounding box center [72, 143] width 132 height 37
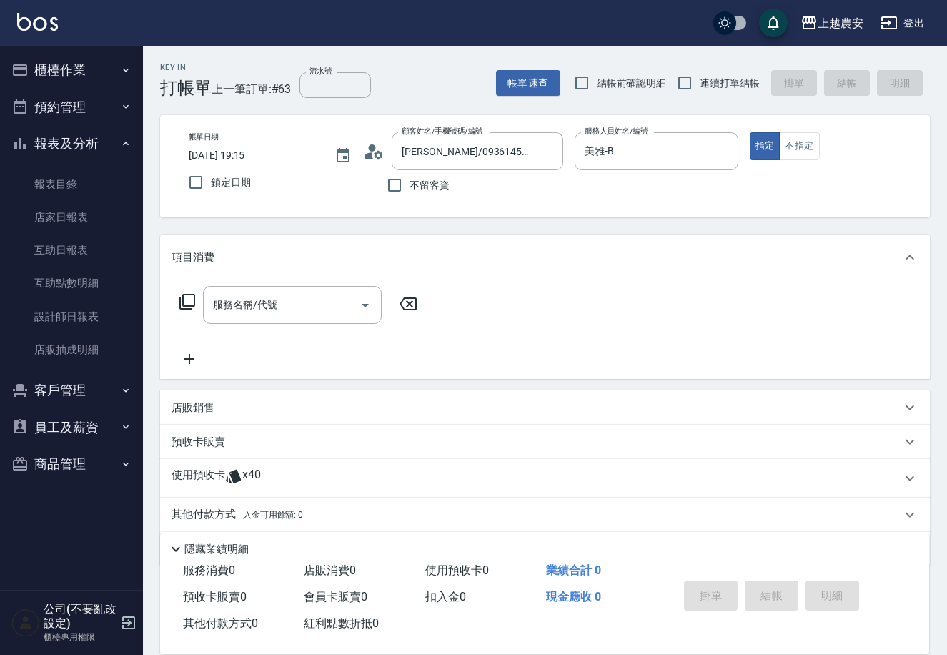
click at [87, 134] on button "報表及分析" at bounding box center [72, 143] width 132 height 37
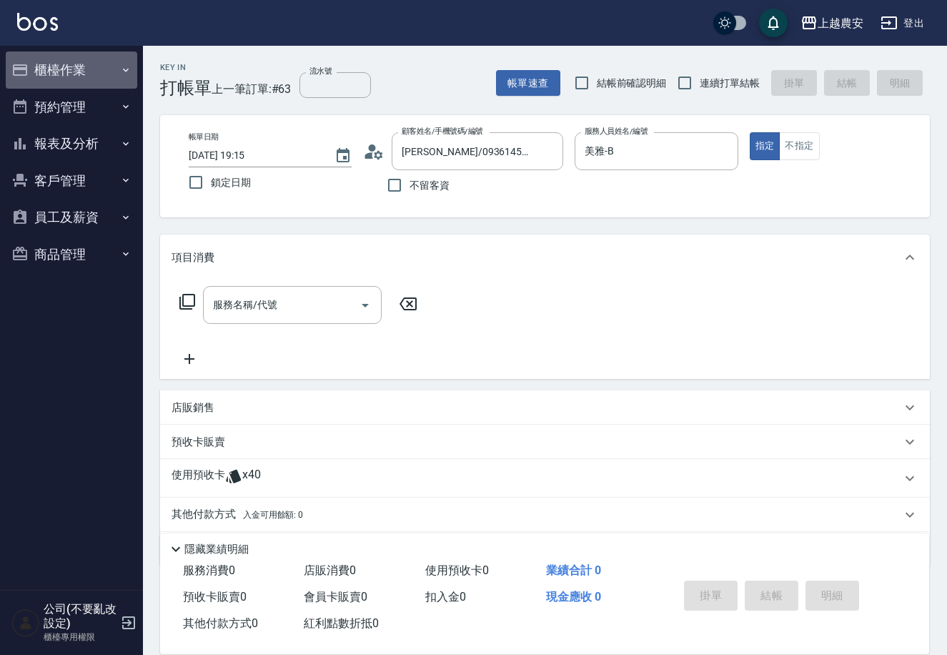
click at [90, 71] on button "櫃檯作業" at bounding box center [72, 69] width 132 height 37
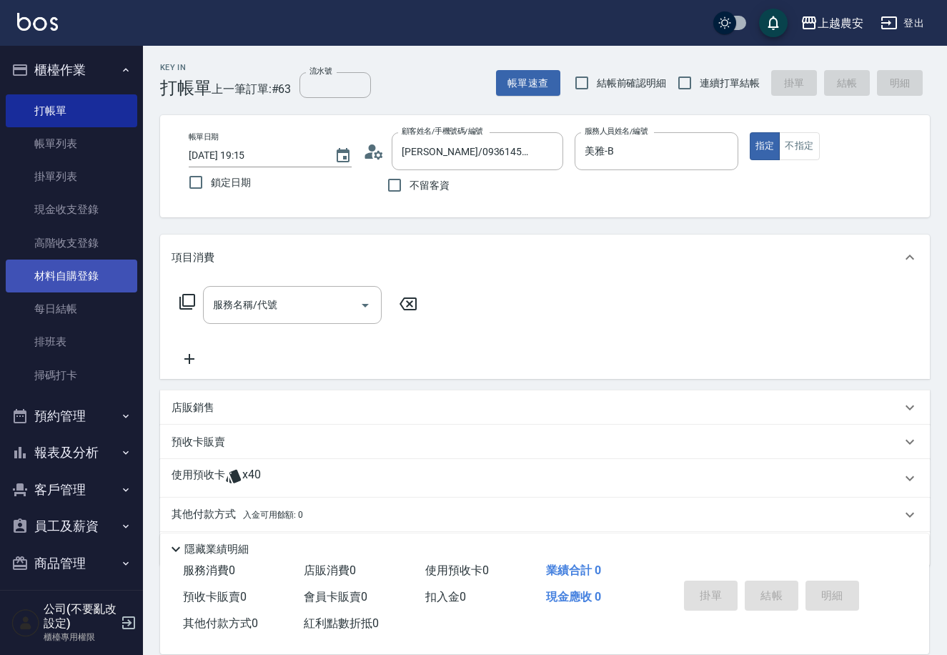
click at [56, 285] on link "材料自購登錄" at bounding box center [72, 275] width 132 height 33
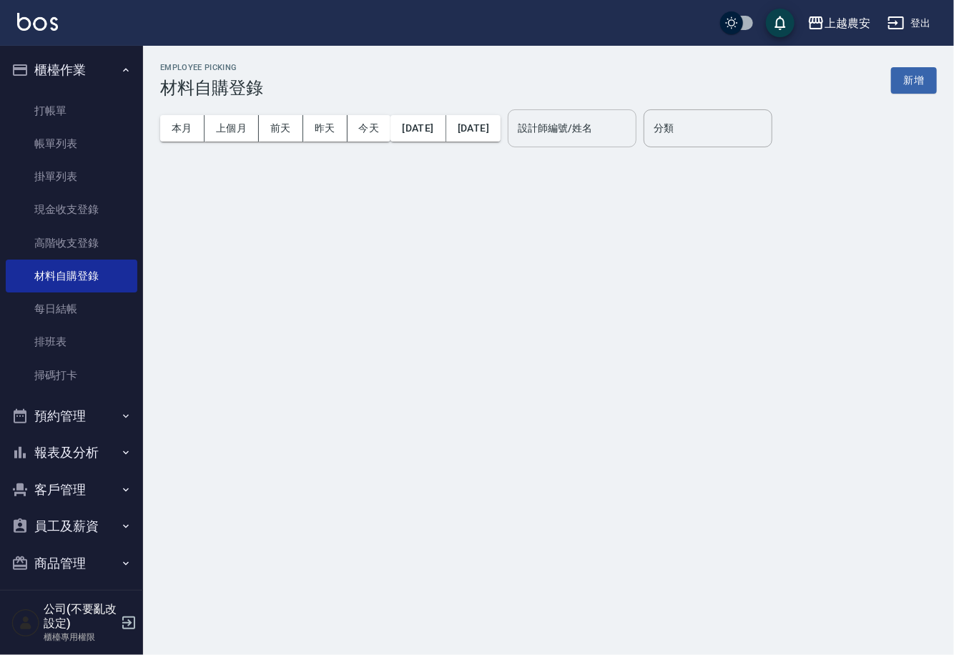
click at [600, 139] on input "設計師編號/姓名" at bounding box center [572, 128] width 116 height 25
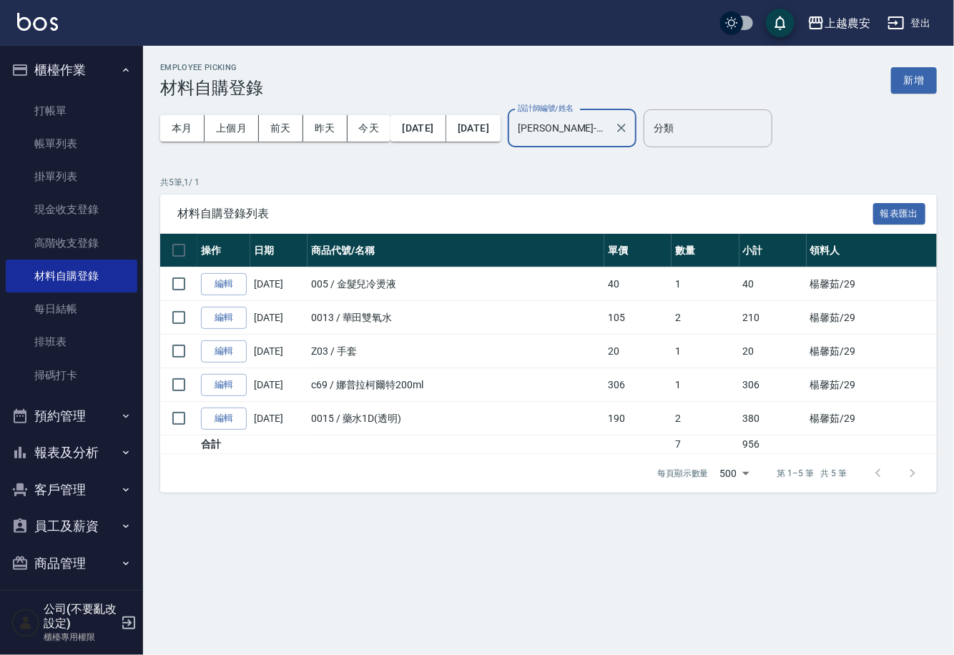
type input "[PERSON_NAME]-29"
click at [213, 112] on div "本月 上個月 [DATE] [DATE] [DATE] [DATE] [DATE]" at bounding box center [330, 128] width 340 height 61
click at [220, 125] on button "上個月" at bounding box center [231, 128] width 54 height 26
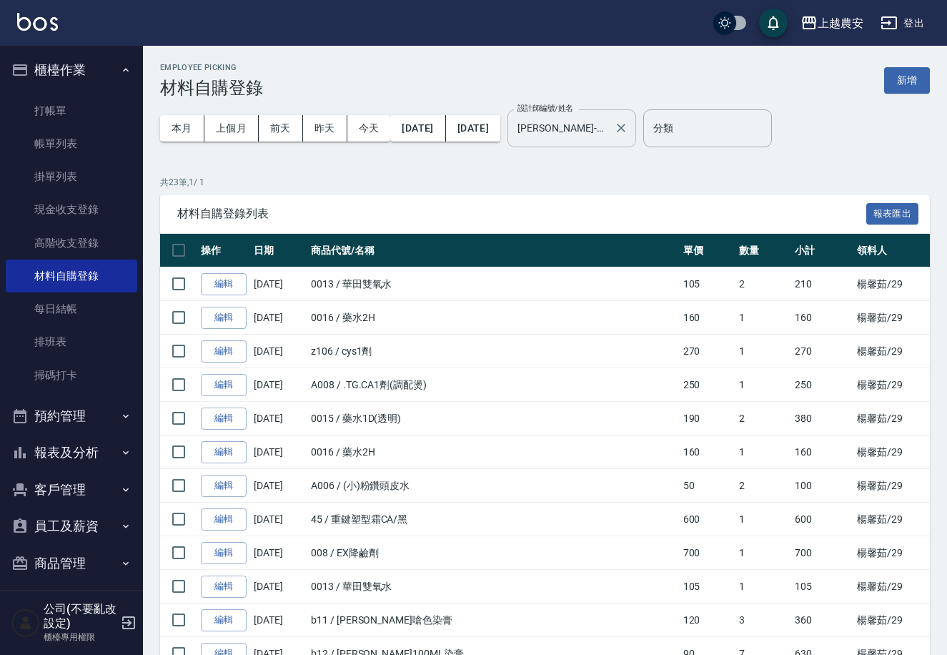
click at [204, 115] on button "上個月" at bounding box center [231, 128] width 54 height 26
click at [369, 139] on button "今天" at bounding box center [369, 128] width 44 height 26
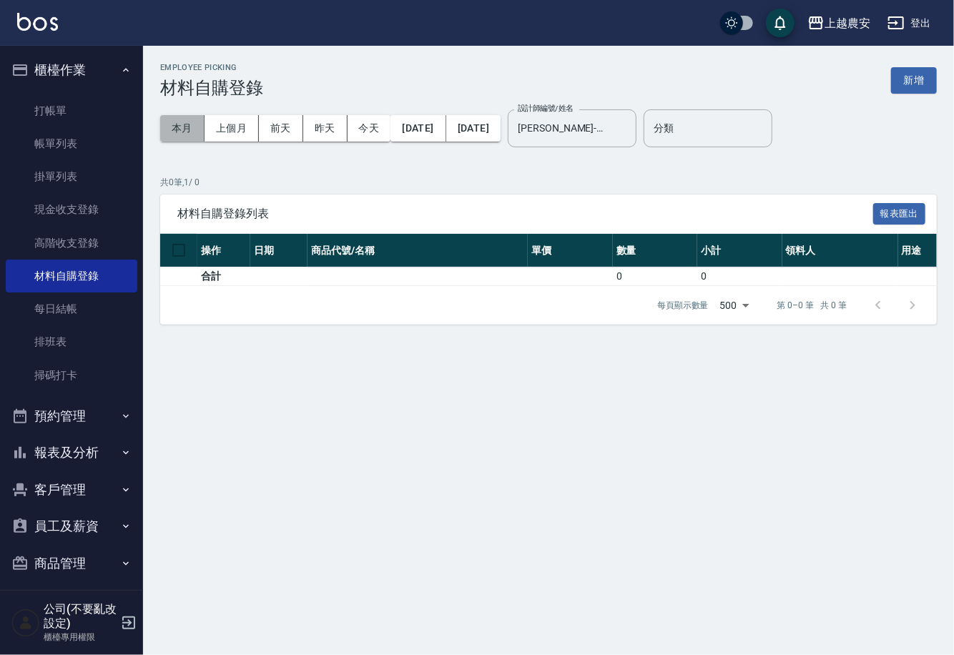
click at [193, 127] on button "本月" at bounding box center [182, 128] width 44 height 26
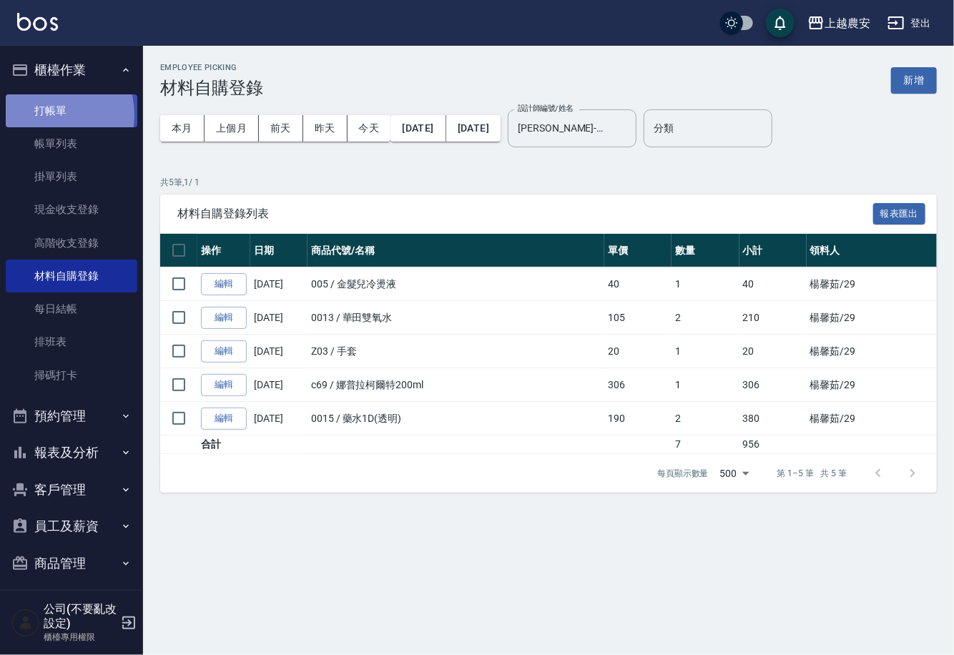
click at [41, 114] on link "打帳單" at bounding box center [72, 110] width 132 height 33
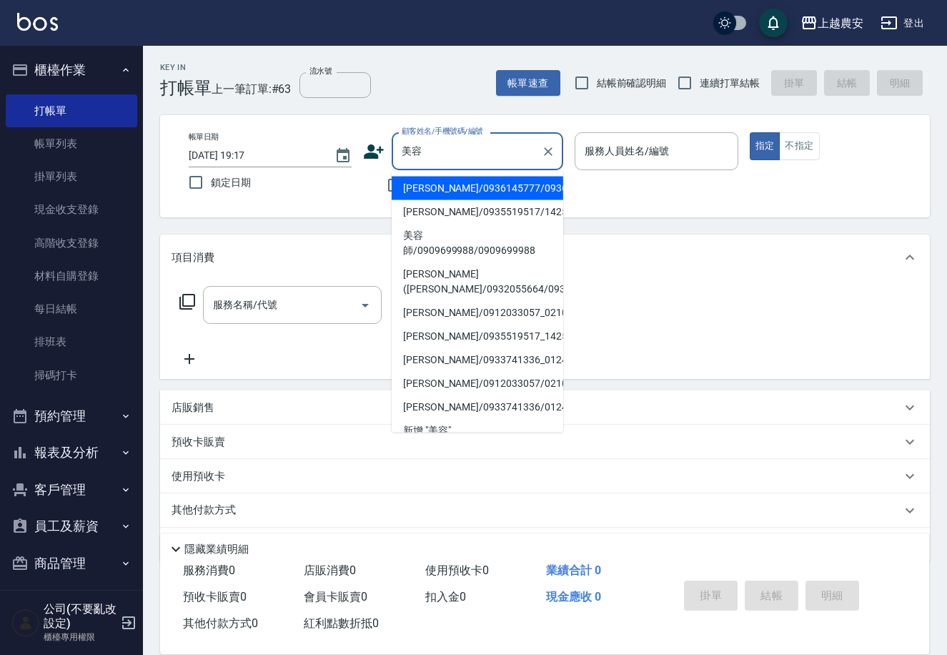
click at [431, 195] on li "[PERSON_NAME]/0936145777/0936145777" at bounding box center [478, 189] width 172 height 24
type input "[PERSON_NAME]/0936145777/0936145777"
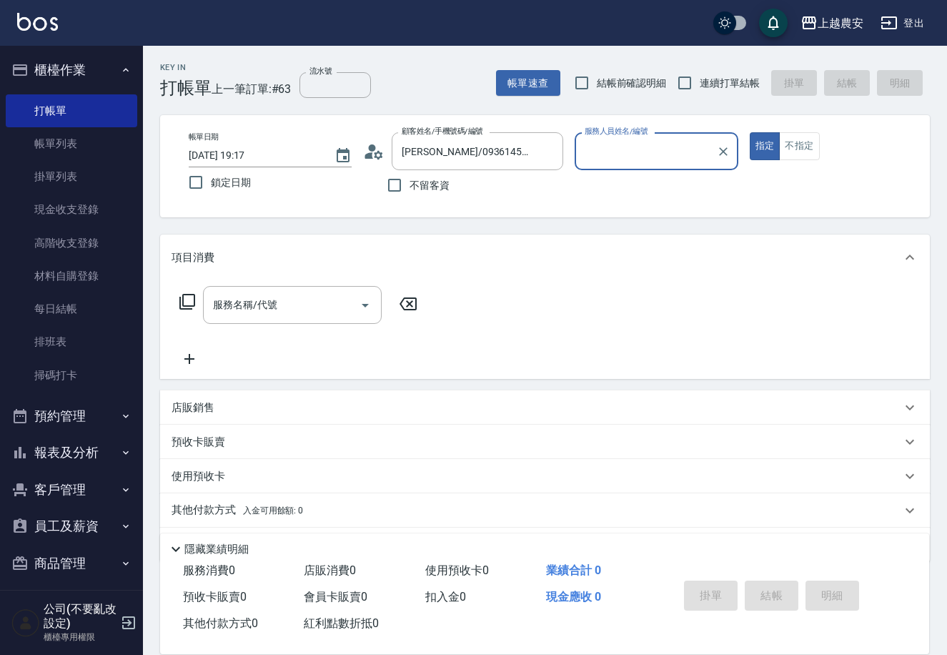
type input "美雅-B"
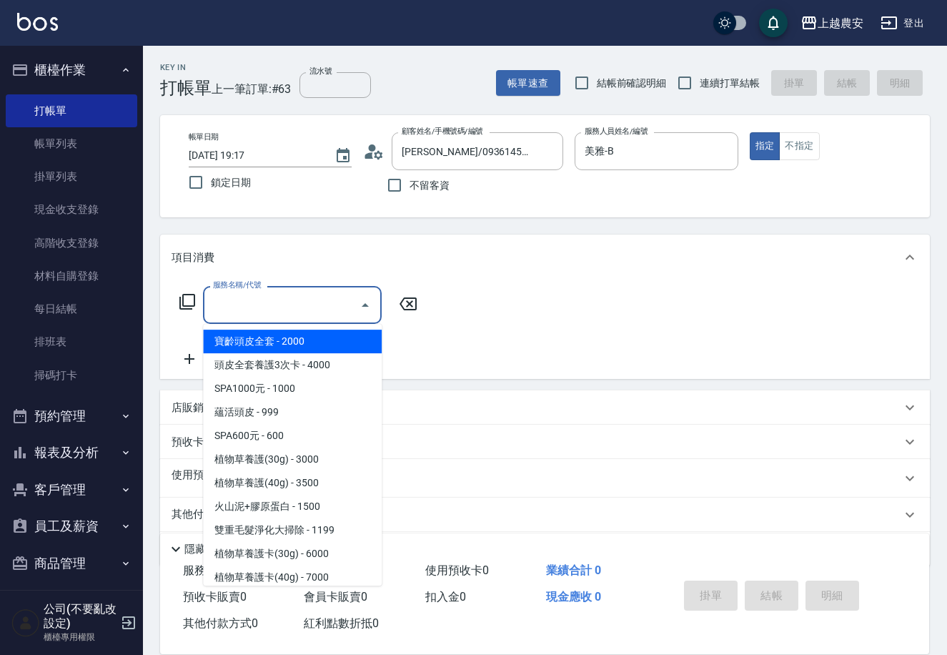
click at [277, 310] on input "服務名稱/代號" at bounding box center [281, 304] width 144 height 25
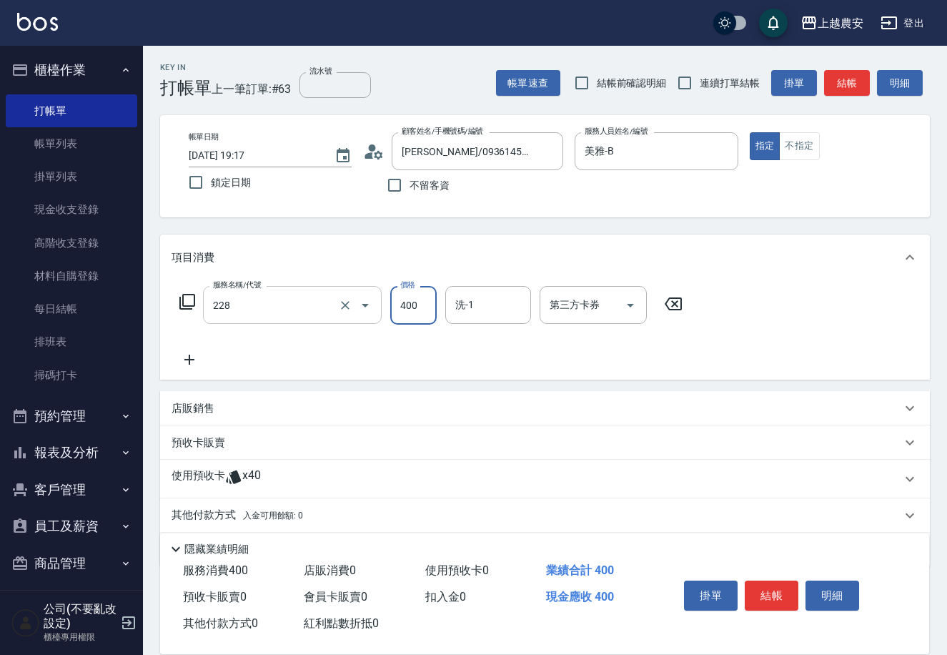
type input "洗髮(228)"
type input "蘇蘇-25"
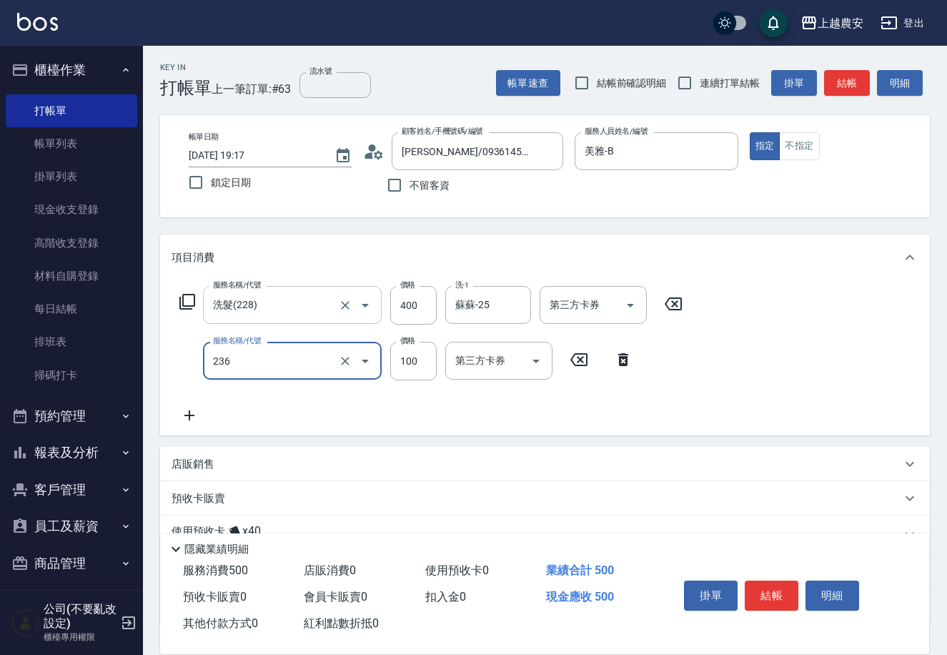
type input "手棒(236)"
click at [762, 592] on button "結帳" at bounding box center [772, 595] width 54 height 30
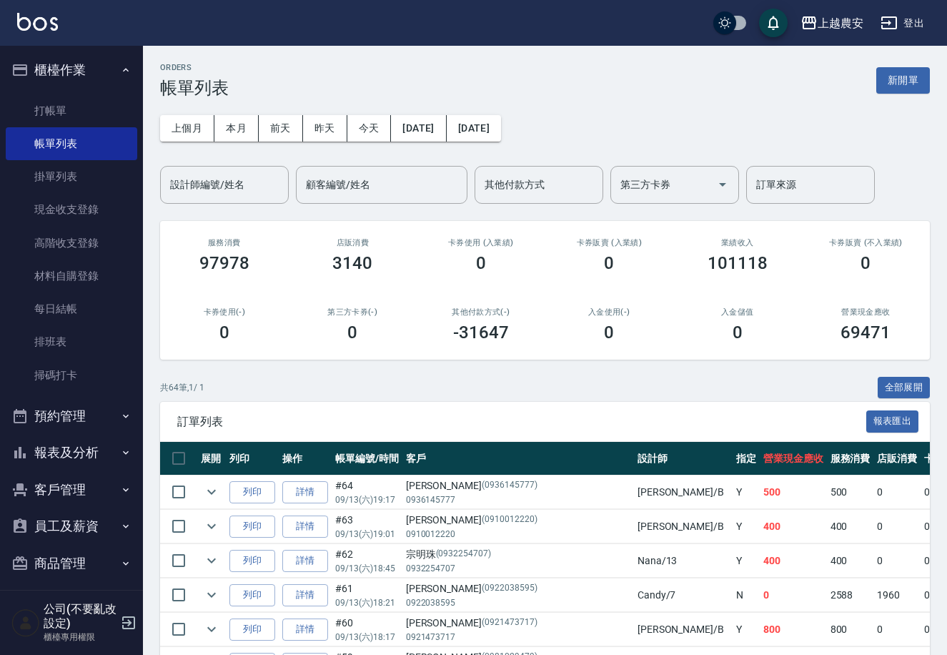
click at [80, 485] on button "客戶管理" at bounding box center [72, 489] width 132 height 37
click at [66, 445] on button "報表及分析" at bounding box center [72, 452] width 132 height 37
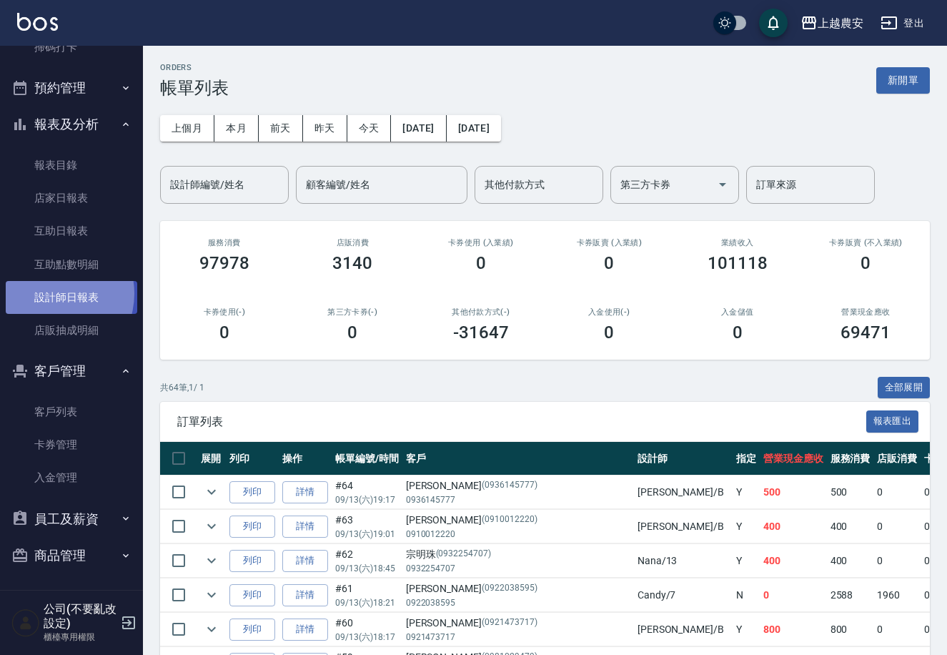
click at [50, 293] on link "設計師日報表" at bounding box center [72, 297] width 132 height 33
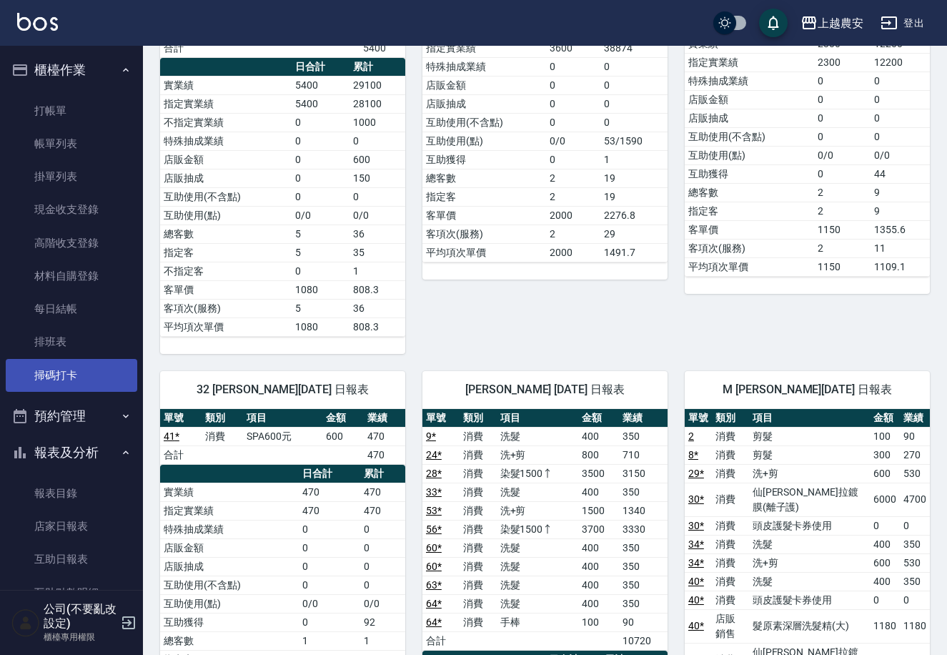
click at [79, 367] on link "掃碼打卡" at bounding box center [72, 375] width 132 height 33
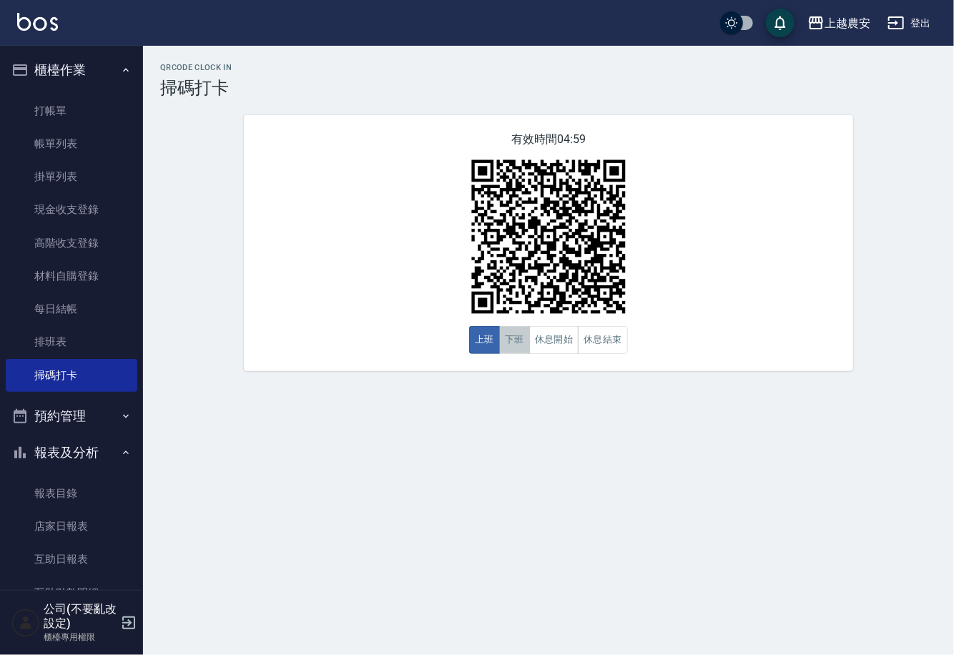
click at [513, 340] on button "下班" at bounding box center [514, 340] width 31 height 28
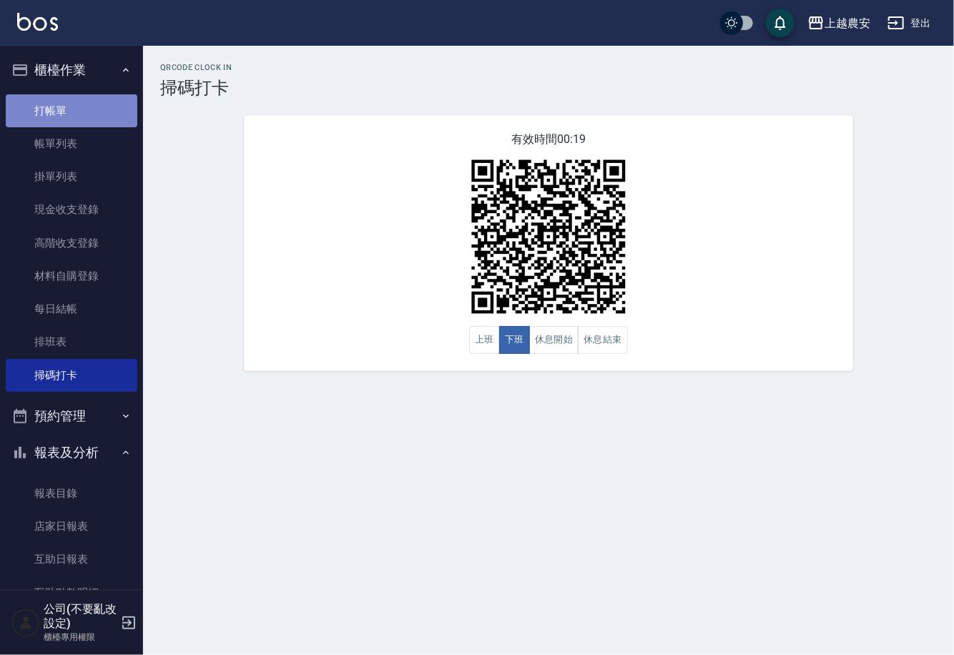
click at [81, 107] on link "打帳單" at bounding box center [72, 110] width 132 height 33
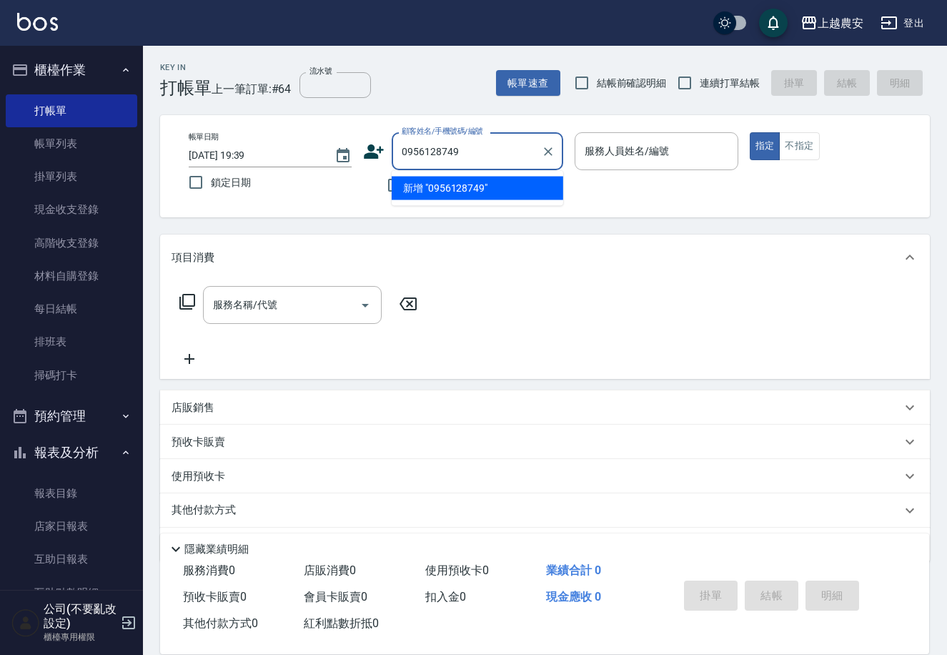
drag, startPoint x: 465, startPoint y: 186, endPoint x: 379, endPoint y: 172, distance: 86.9
click at [463, 187] on li "新增 "0956128749"" at bounding box center [478, 189] width 172 height 24
type input "0956128749"
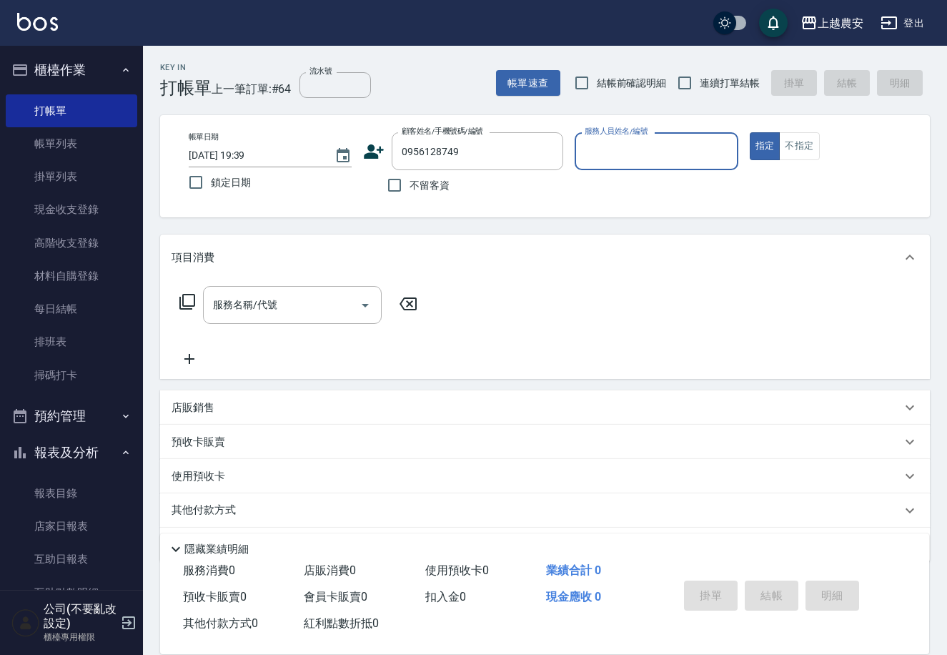
click at [372, 152] on icon at bounding box center [373, 151] width 21 height 21
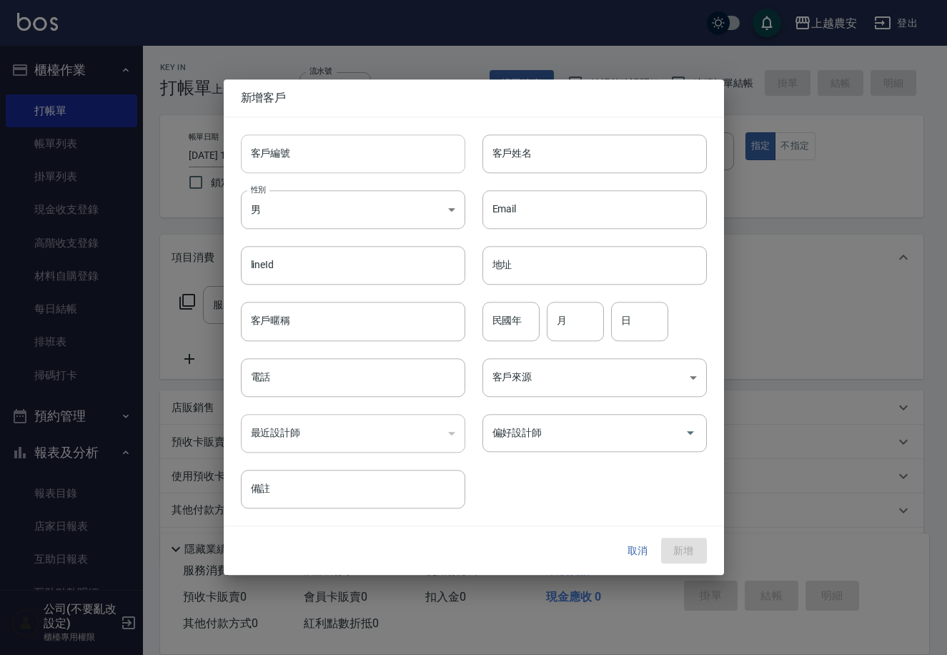
type input "0956128749"
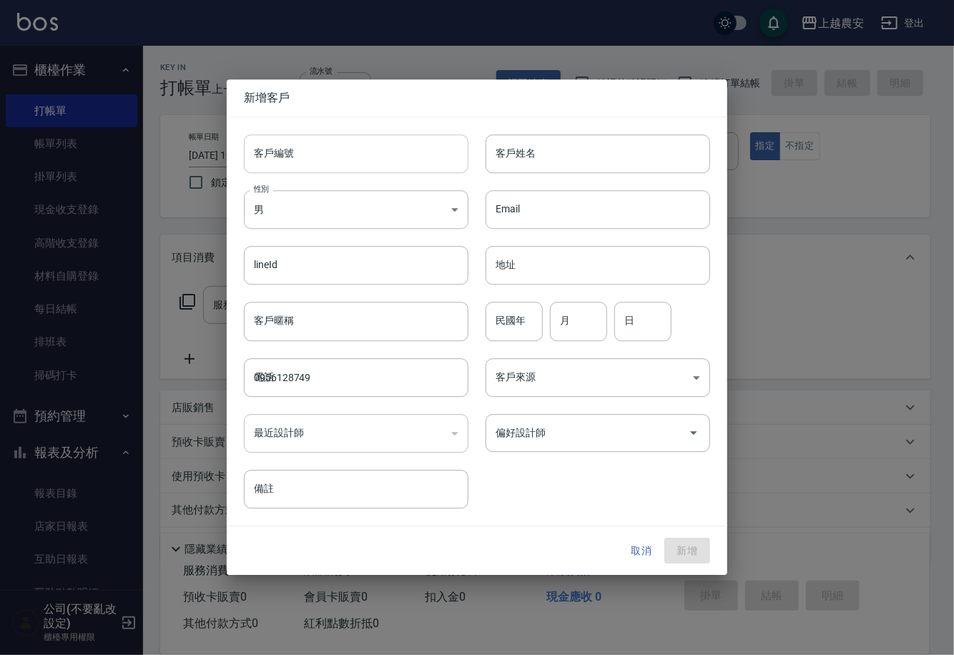
click at [367, 159] on input "客戶編號" at bounding box center [356, 153] width 224 height 39
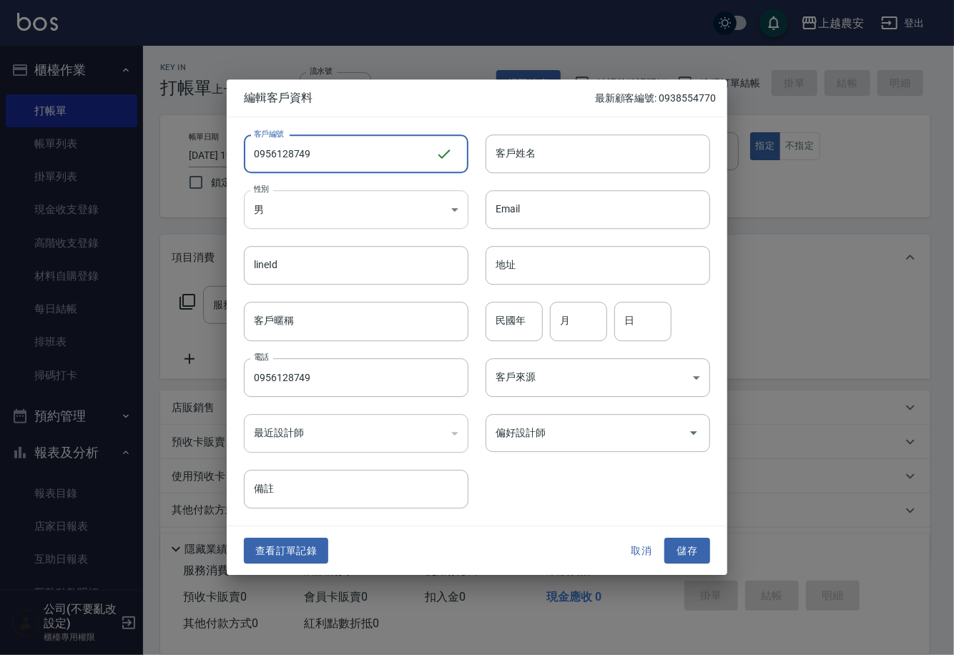
type input "0956128749"
click at [284, 214] on body "上越農安 登出 櫃檯作業 打帳單 帳單列表 掛單列表 現金收支登錄 高階收支登錄 材料自購登錄 每日結帳 排班表 掃碼打卡 預約管理 預約管理 單日預約紀錄 …" at bounding box center [477, 348] width 954 height 697
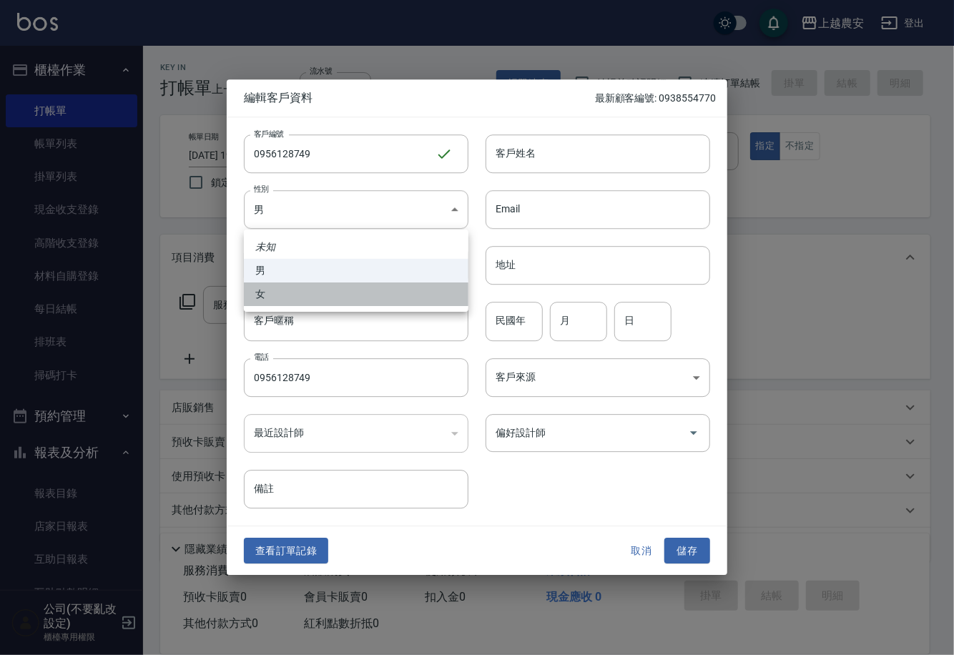
click at [300, 302] on li "女" at bounding box center [356, 294] width 224 height 24
type input "FEMALE"
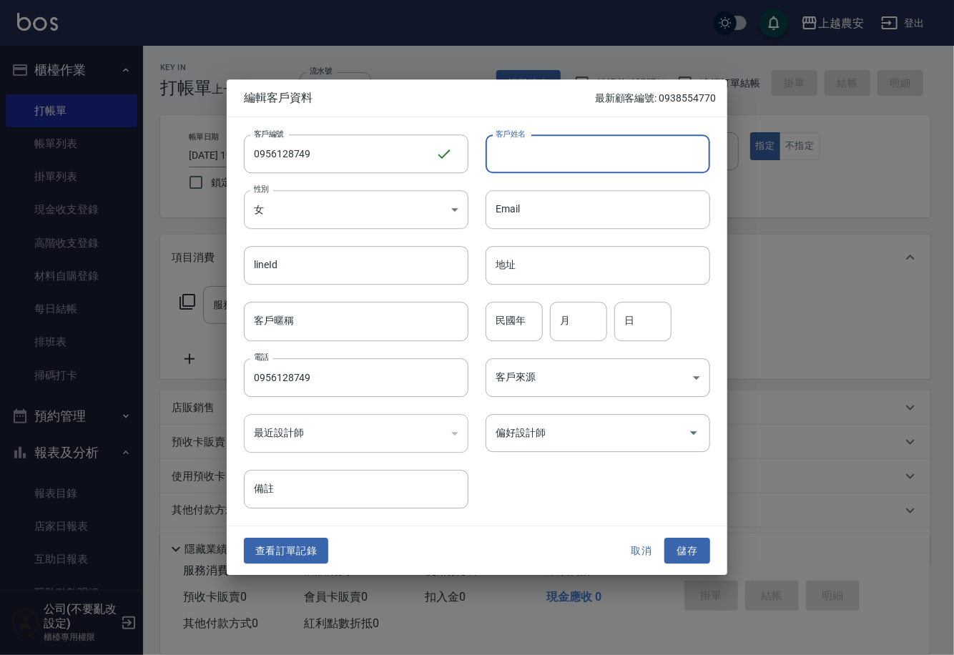
click at [533, 151] on input "客戶姓名" at bounding box center [597, 153] width 224 height 39
type input "林蓉"
click at [697, 553] on button "儲存" at bounding box center [687, 551] width 46 height 26
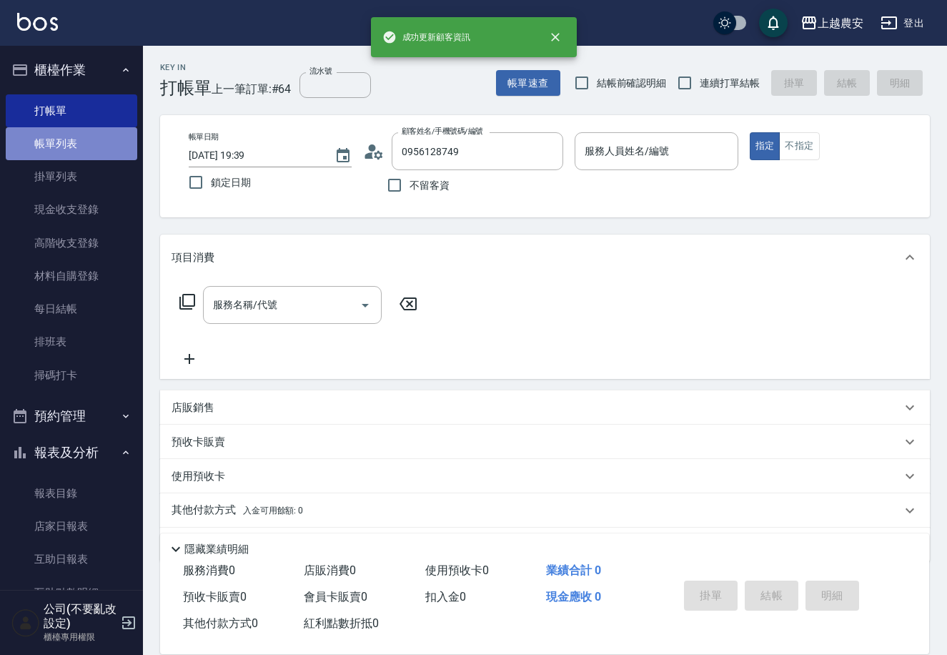
click at [76, 147] on link "帳單列表" at bounding box center [72, 143] width 132 height 33
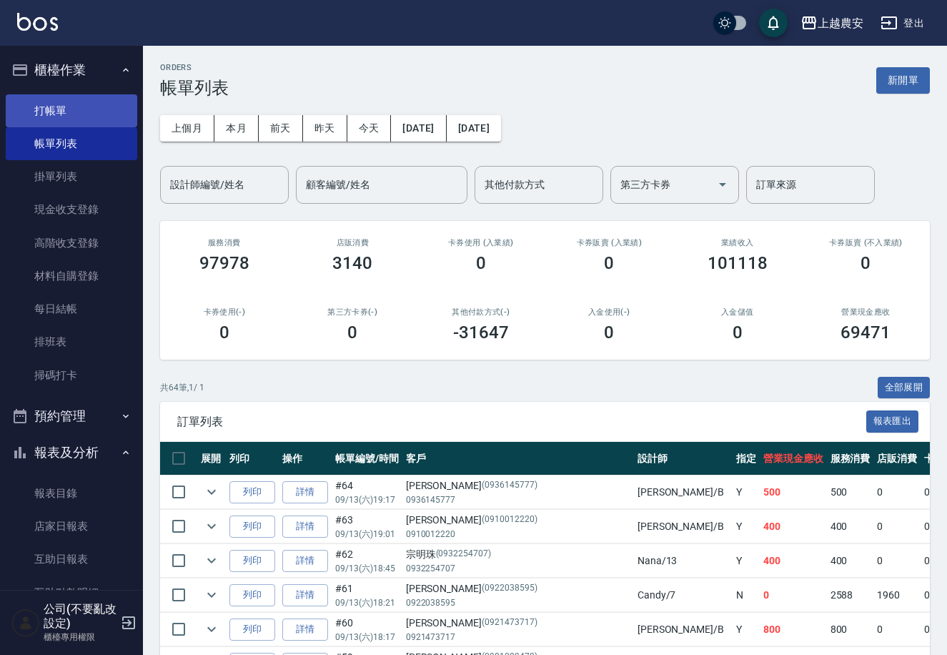
click at [52, 110] on link "打帳單" at bounding box center [72, 110] width 132 height 33
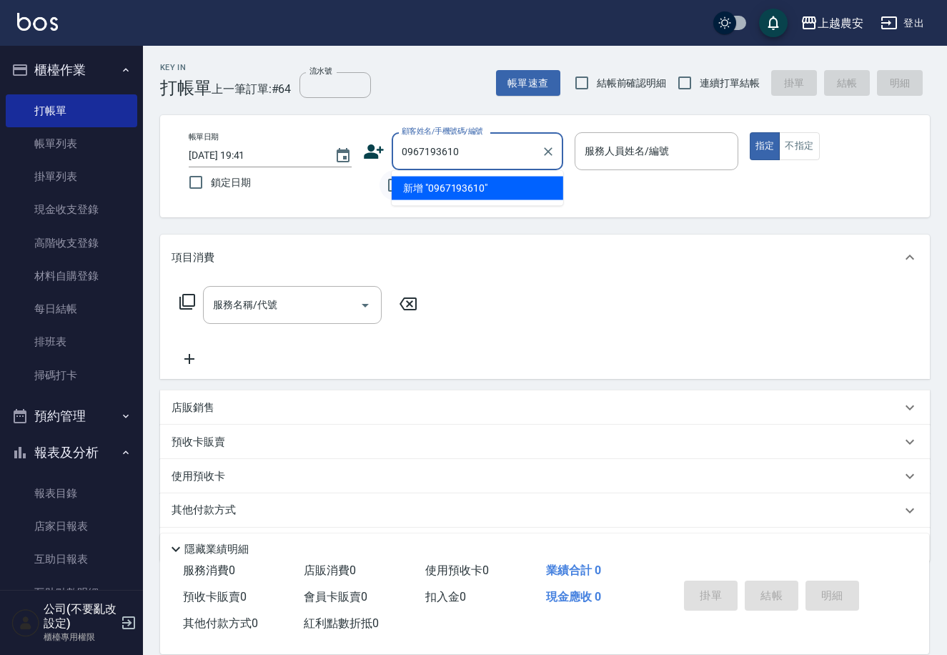
click at [441, 192] on li "新增 "0967193610"" at bounding box center [478, 189] width 172 height 24
type input "0967193610"
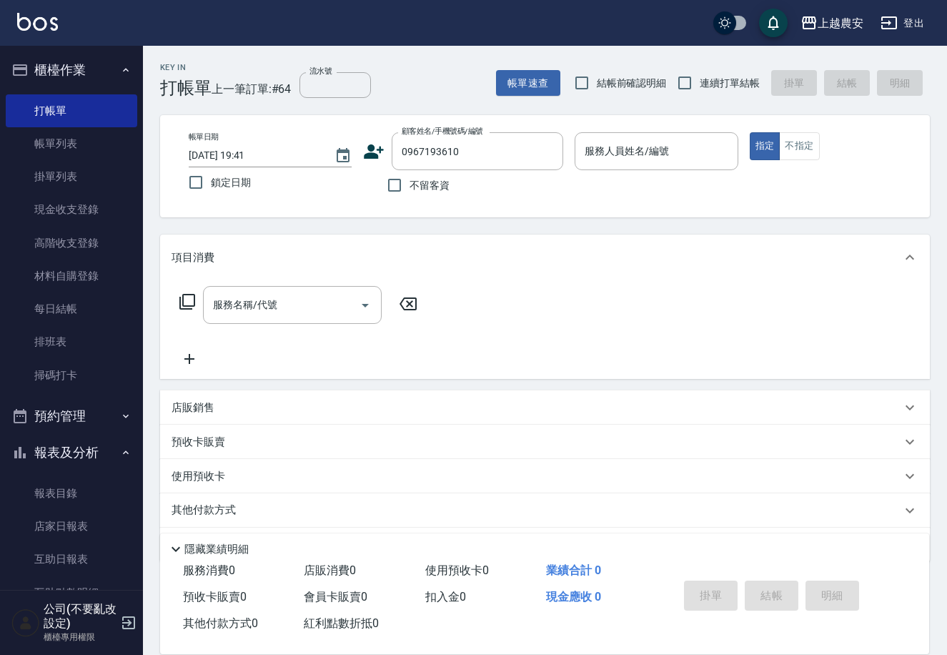
click at [367, 152] on icon at bounding box center [373, 151] width 21 height 21
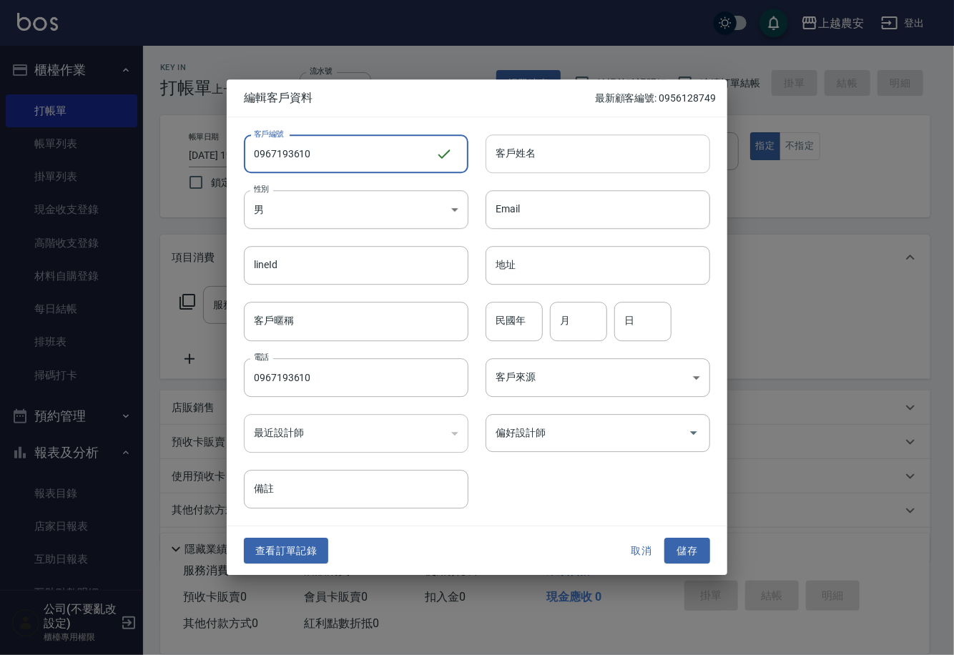
type input "0967193610"
click at [515, 159] on input "客戶姓名" at bounding box center [597, 153] width 224 height 39
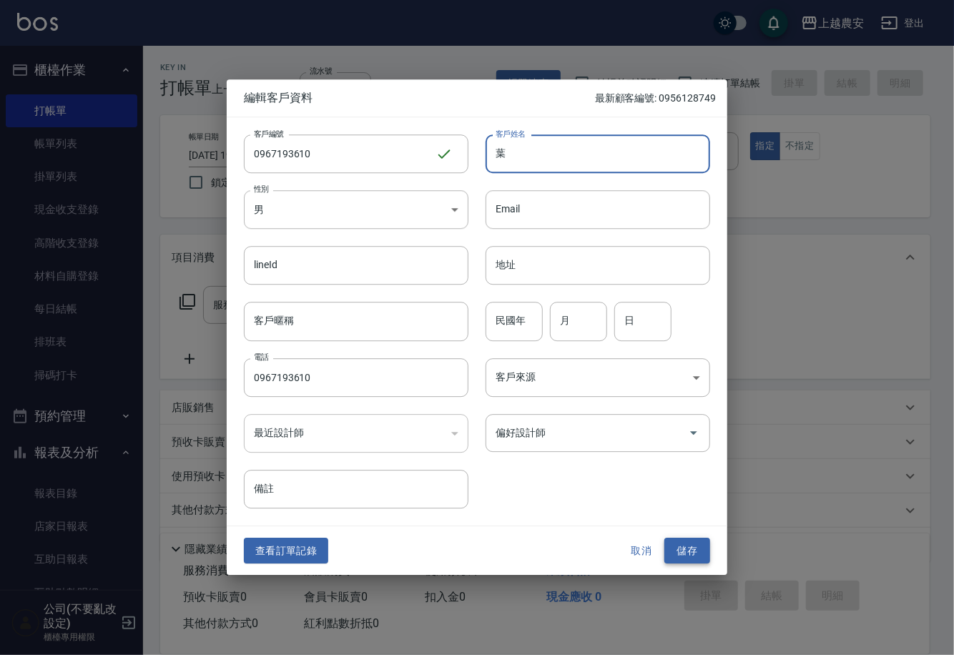
type input "葉"
click at [700, 540] on button "儲存" at bounding box center [687, 551] width 46 height 26
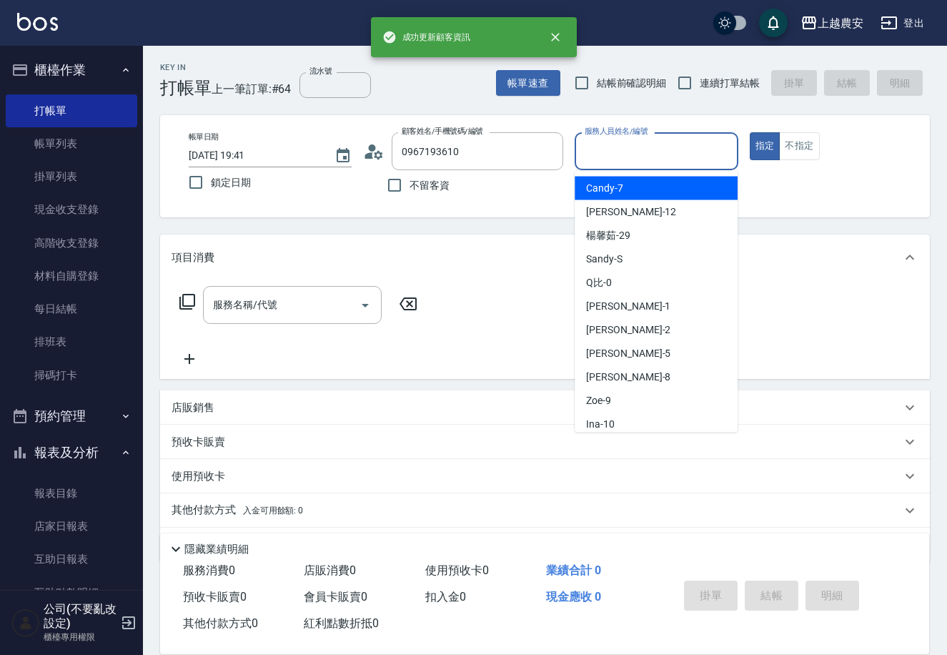
click at [646, 152] on div "服務人員姓名/編號 服務人員姓名/編號" at bounding box center [656, 151] width 163 height 38
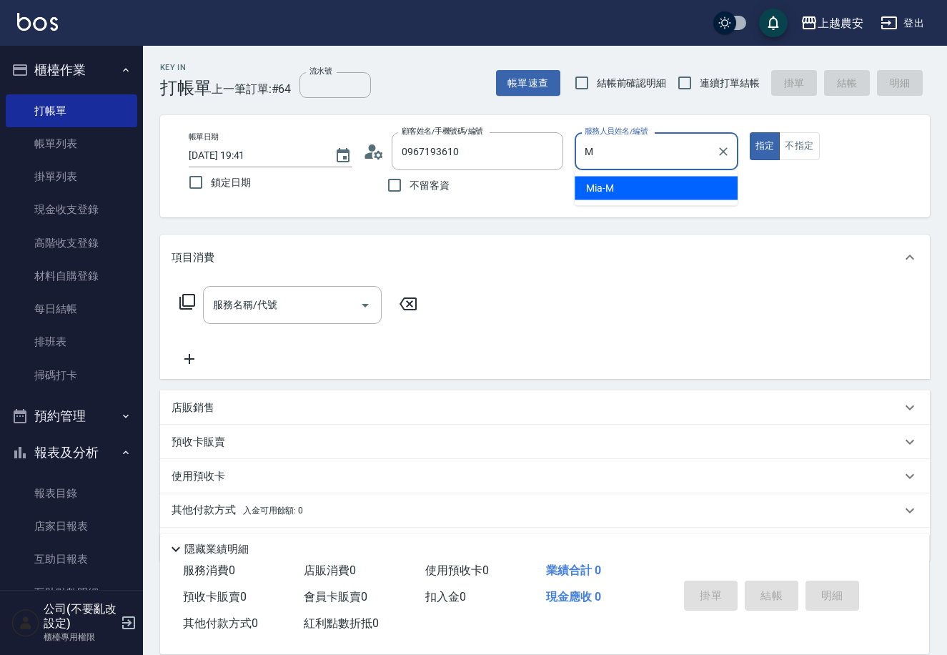
type input "Mia-M"
type button "true"
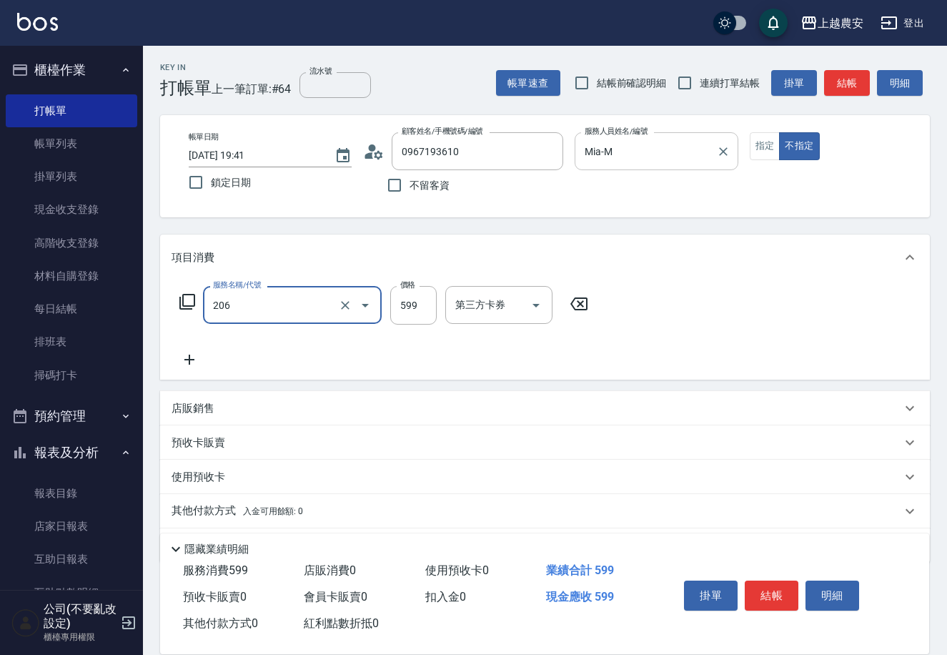
type input "洗+剪(206)"
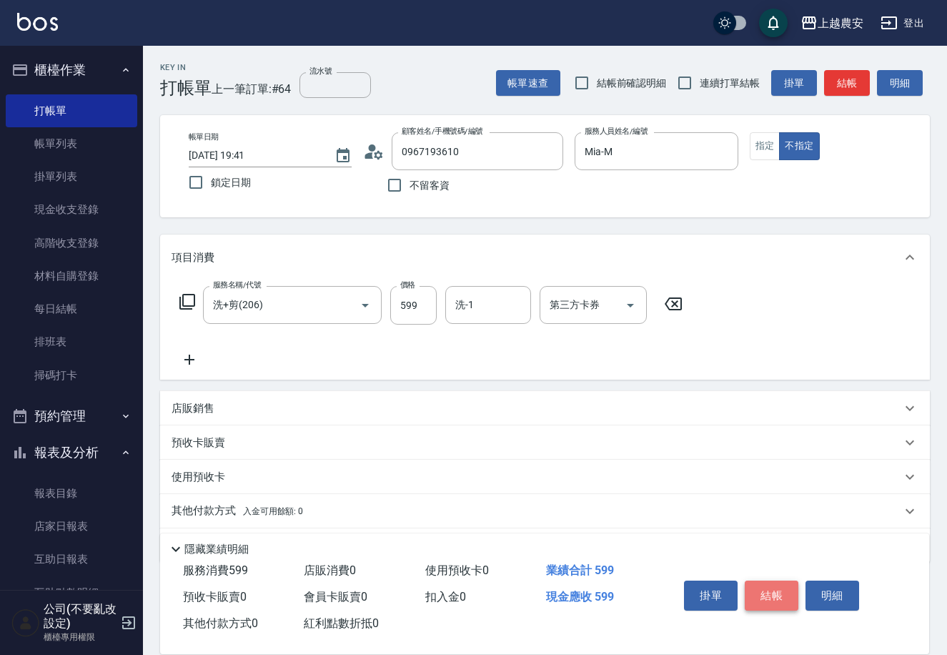
click at [773, 591] on button "結帳" at bounding box center [772, 595] width 54 height 30
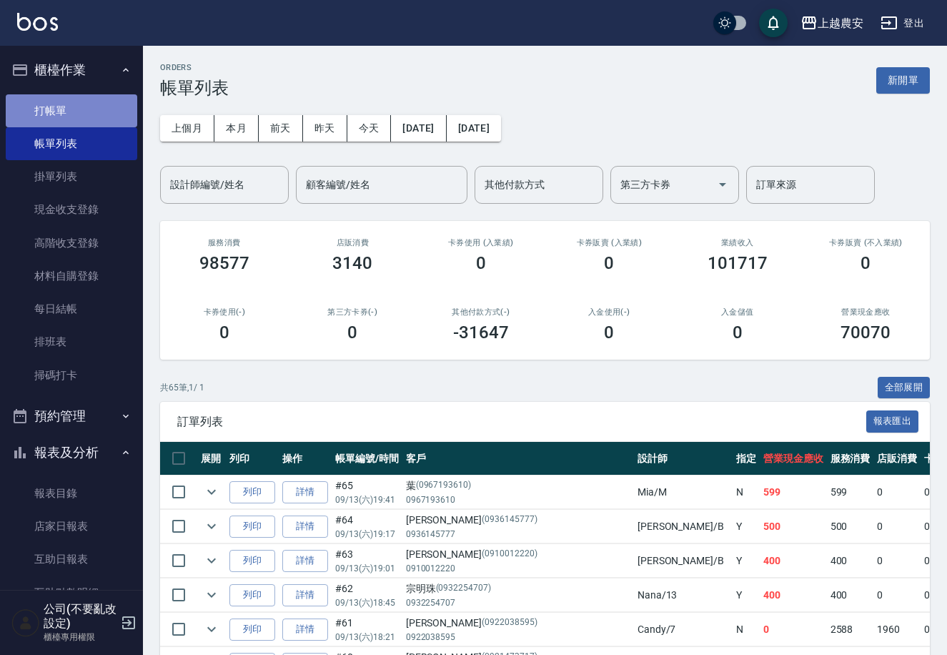
click at [71, 104] on link "打帳單" at bounding box center [72, 110] width 132 height 33
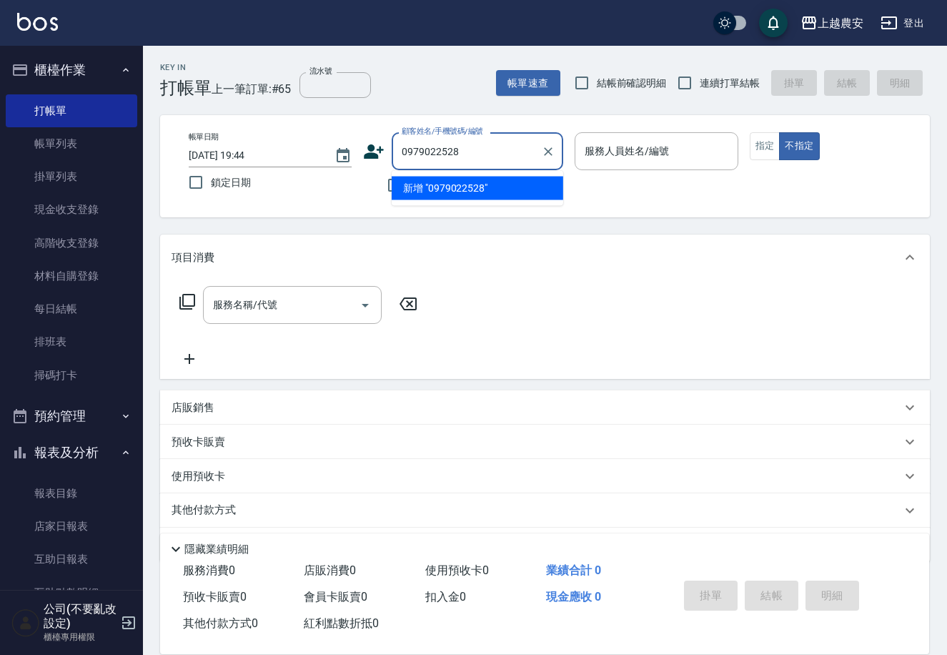
click at [445, 192] on li "新增 "0979022528"" at bounding box center [478, 189] width 172 height 24
type input "0979022528"
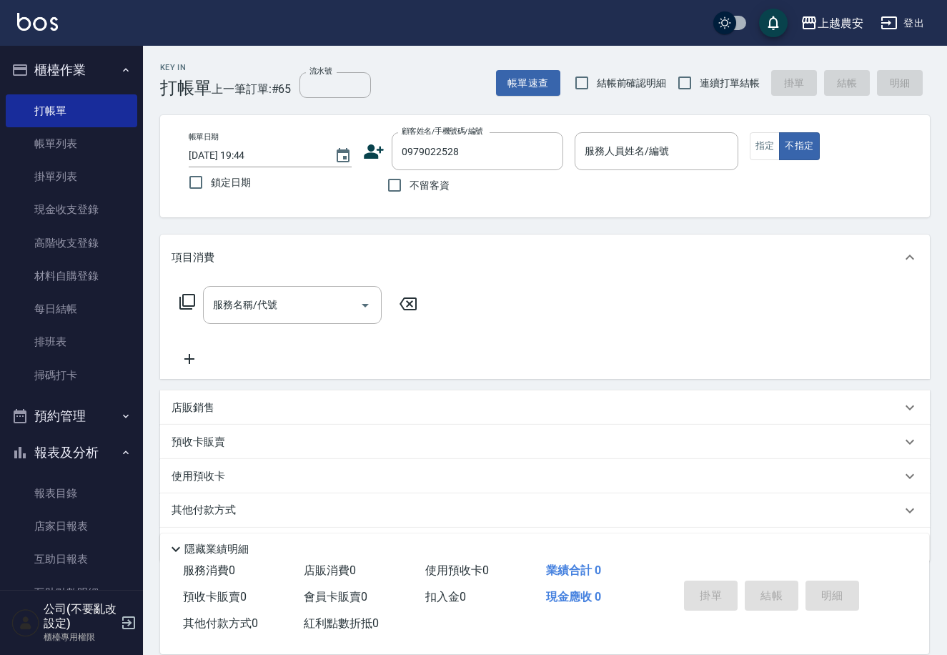
click at [368, 149] on icon at bounding box center [375, 151] width 20 height 14
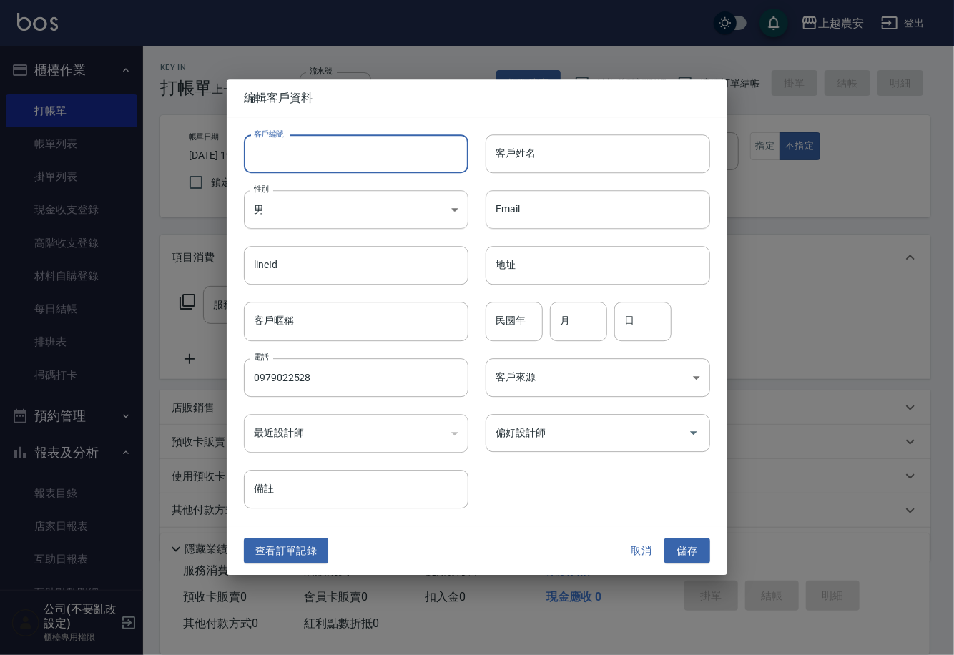
click at [362, 157] on input "客戶編號" at bounding box center [356, 153] width 224 height 39
type input "0979022528"
click at [320, 212] on body "上越農安 登出 櫃檯作業 打帳單 帳單列表 掛單列表 現金收支登錄 高階收支登錄 材料自購登錄 每日結帳 排班表 掃碼打卡 預約管理 預約管理 單日預約紀錄 …" at bounding box center [477, 348] width 954 height 697
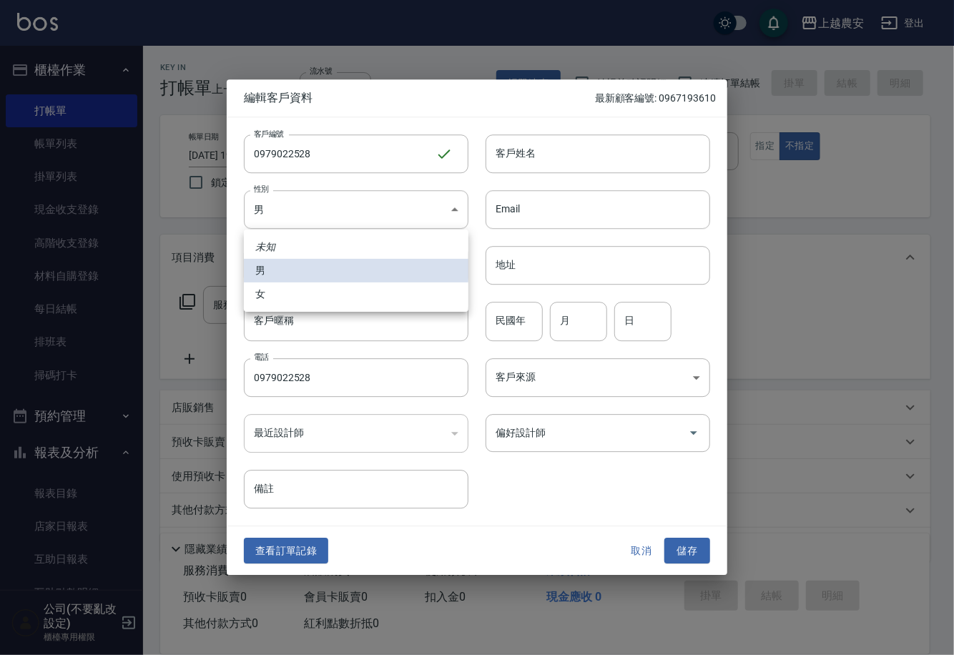
click at [305, 295] on li "女" at bounding box center [356, 294] width 224 height 24
type input "FEMALE"
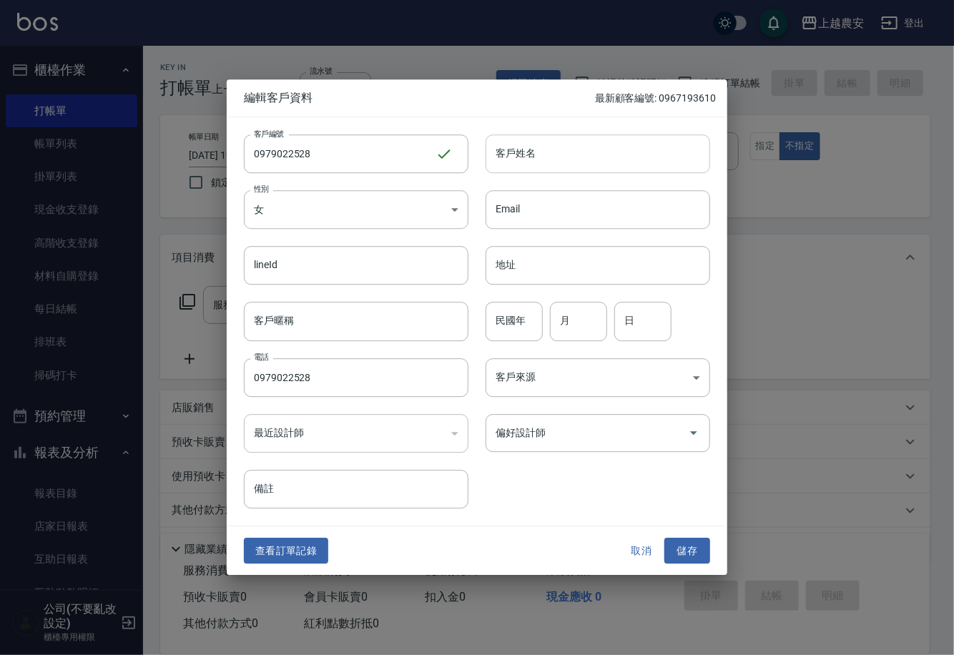
click at [525, 154] on input "客戶姓名" at bounding box center [597, 153] width 224 height 39
click at [533, 450] on div "偏好設計師" at bounding box center [597, 433] width 224 height 38
type input "鄭"
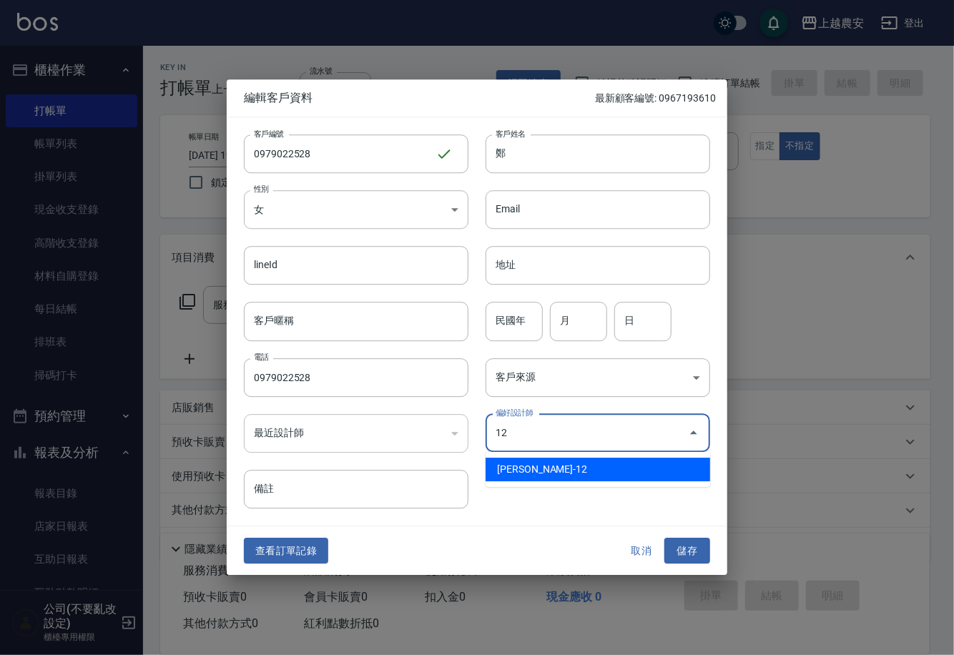
drag, startPoint x: 530, startPoint y: 466, endPoint x: 550, endPoint y: 469, distance: 20.2
click at [530, 467] on li "蘇淑玲-12" at bounding box center [597, 470] width 224 height 24
type input "蘇淑玲"
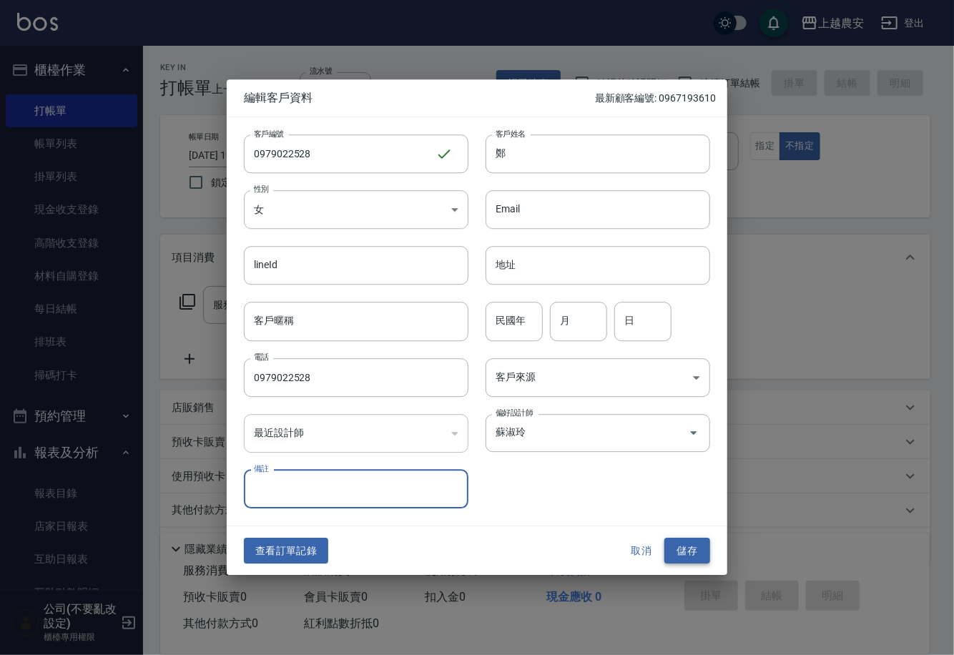
click at [683, 544] on button "儲存" at bounding box center [687, 551] width 46 height 26
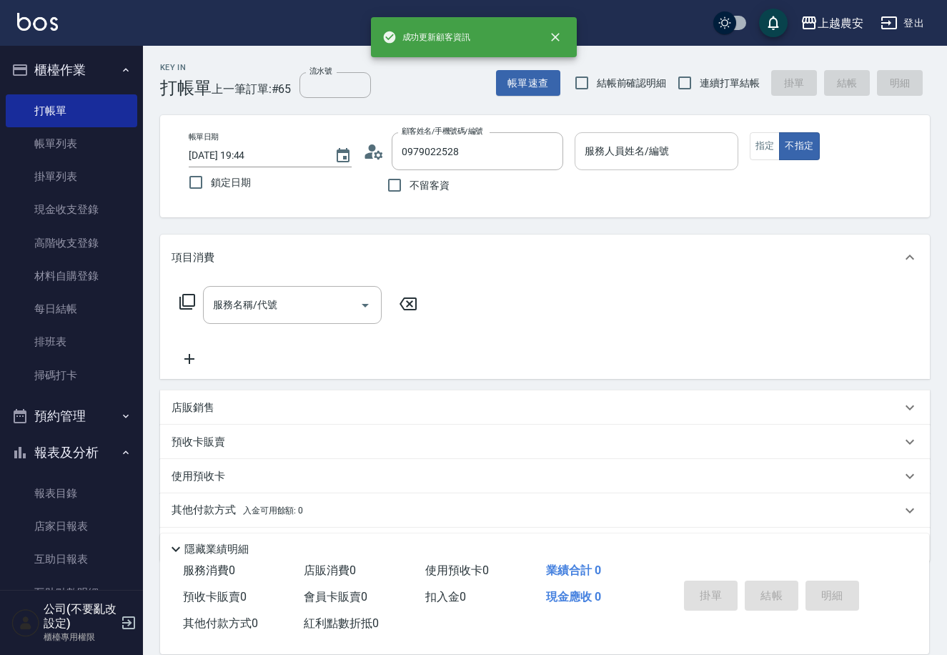
click at [671, 155] on input "服務人員姓名/編號" at bounding box center [656, 151] width 150 height 25
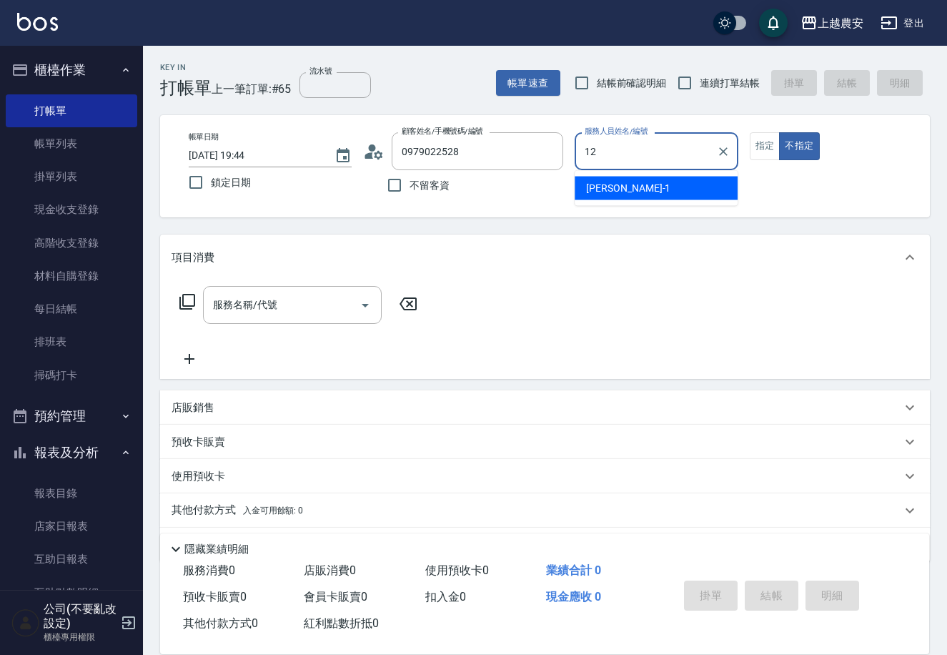
type input "12"
type button "false"
type input "Yoko-12"
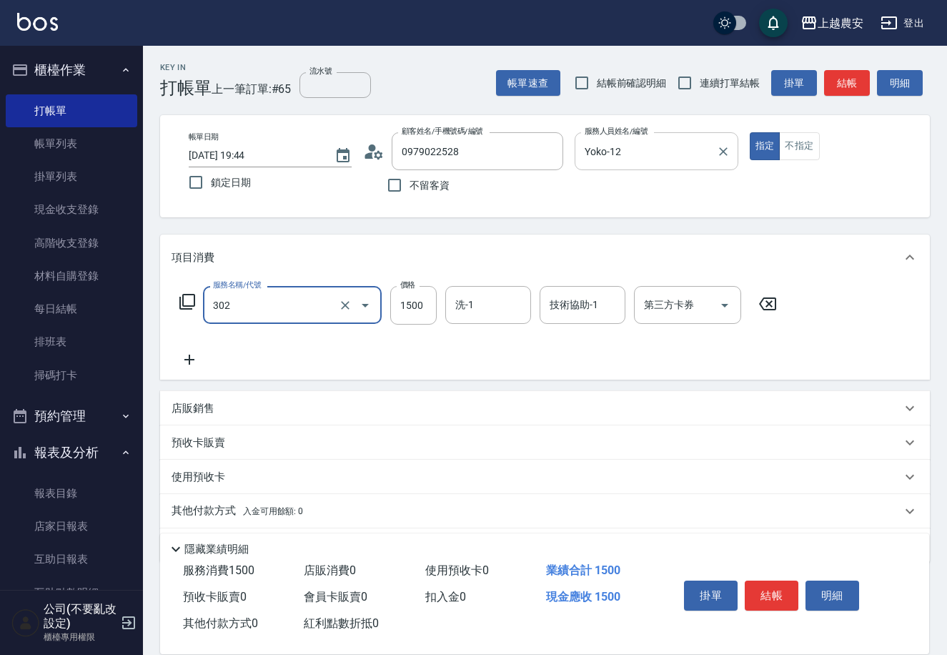
type input "燙髮1500↓(自購)(302)"
type input "1599"
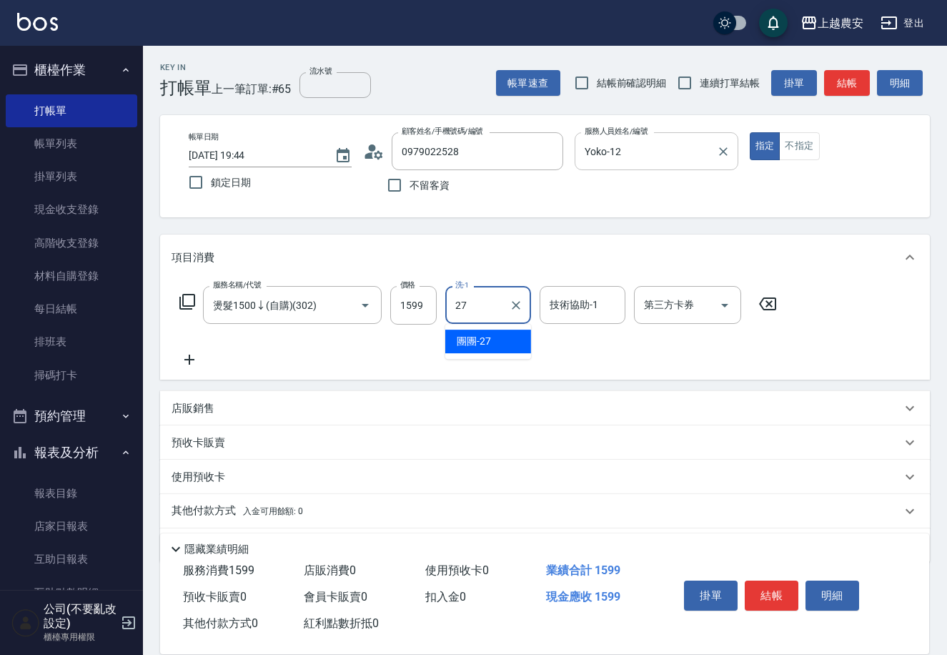
type input "團團-27"
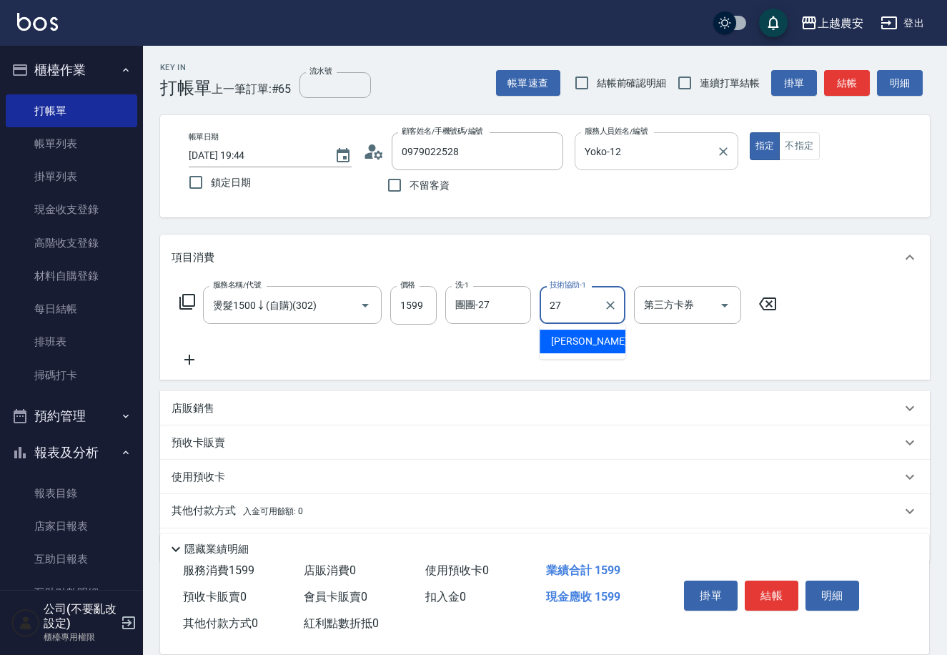
type input "團團-27"
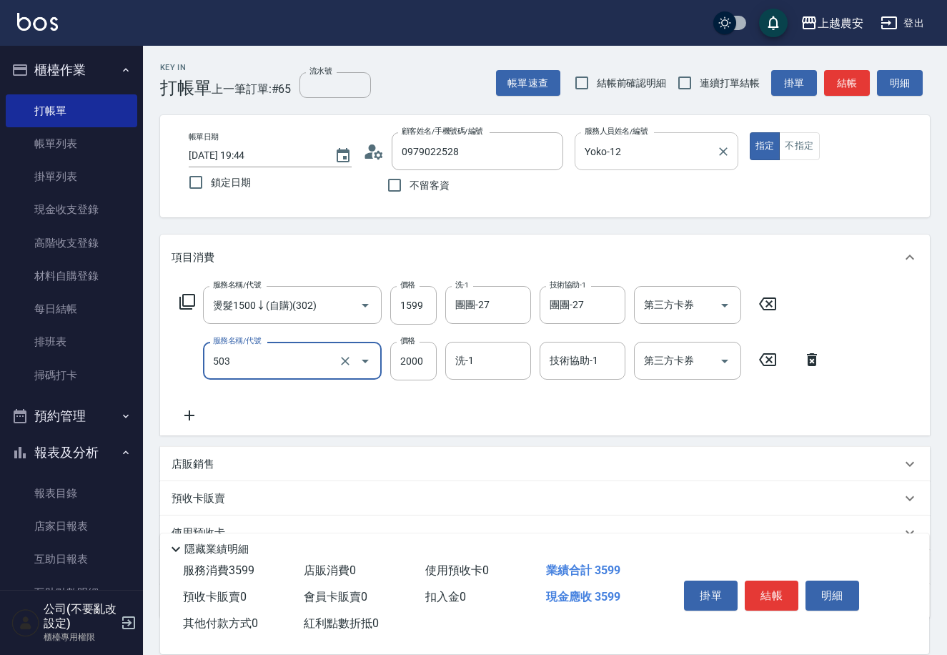
type input "染髮1500↑(503)"
type input "1999"
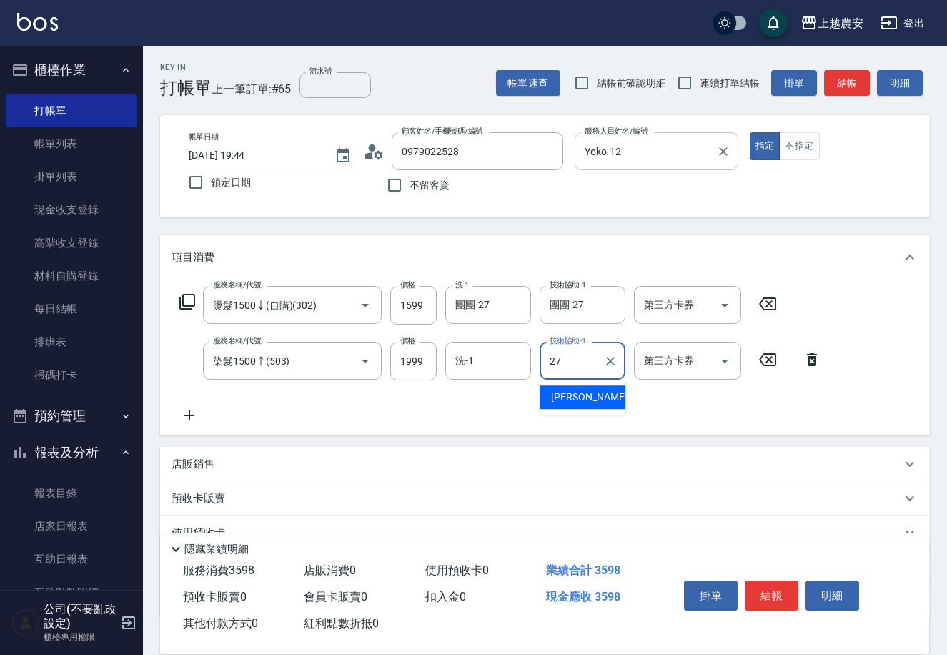
type input "團團-27"
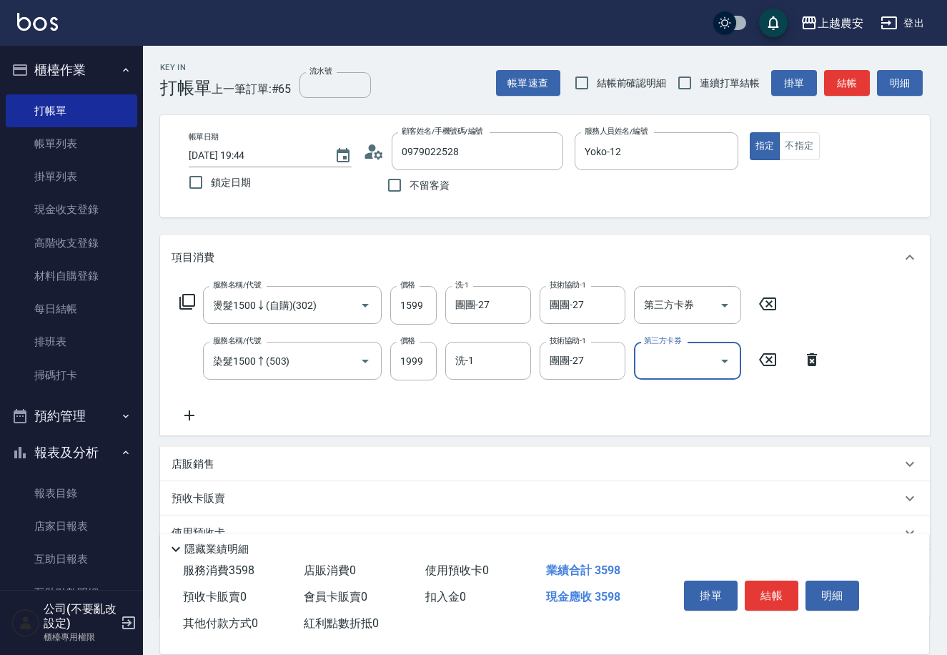
scroll to position [98, 0]
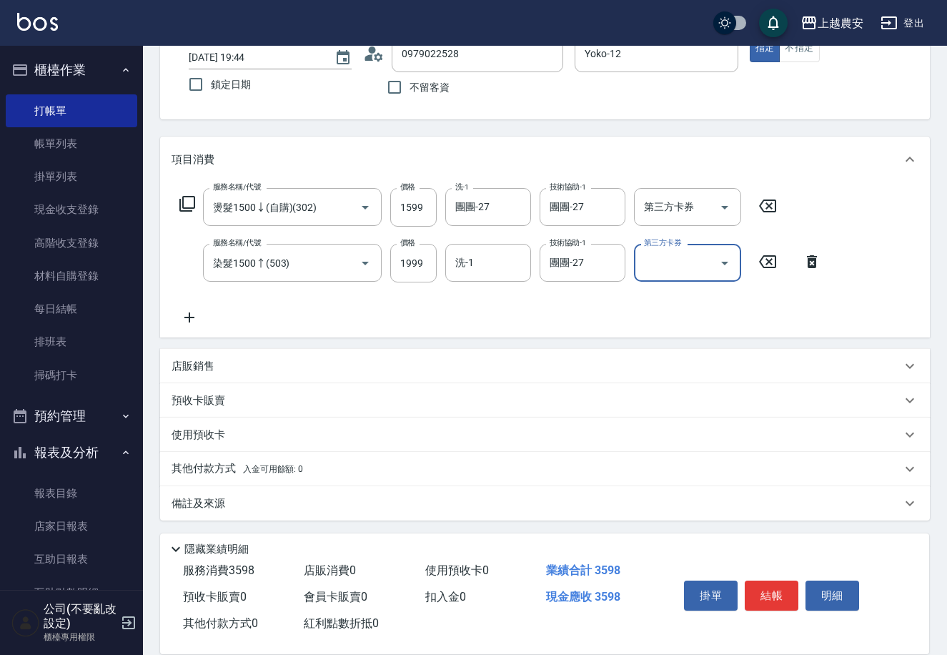
click at [209, 473] on p "其他付款方式 入金可用餘額: 0" at bounding box center [238, 469] width 132 height 16
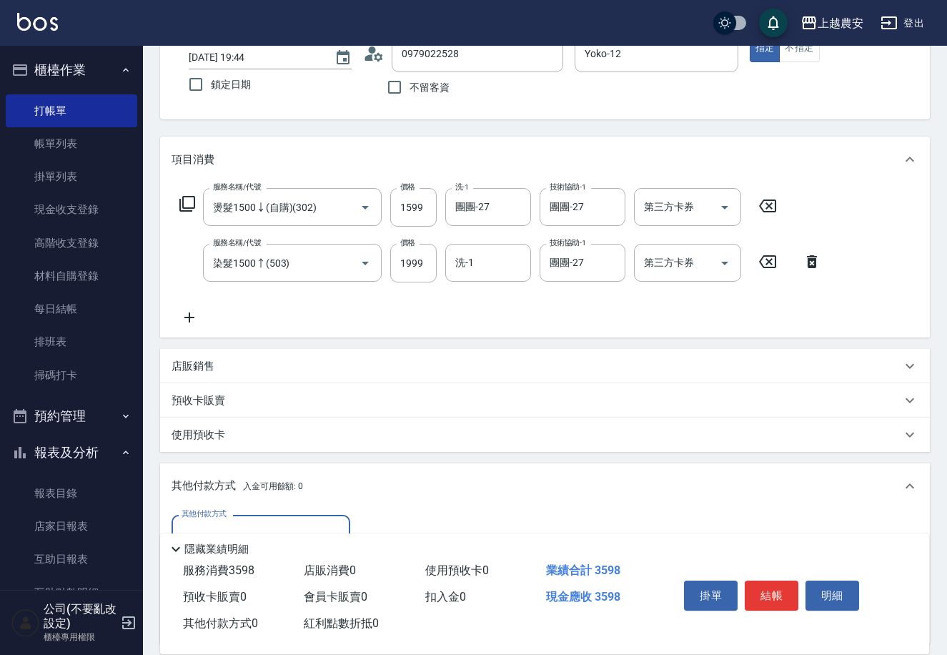
scroll to position [266, 0]
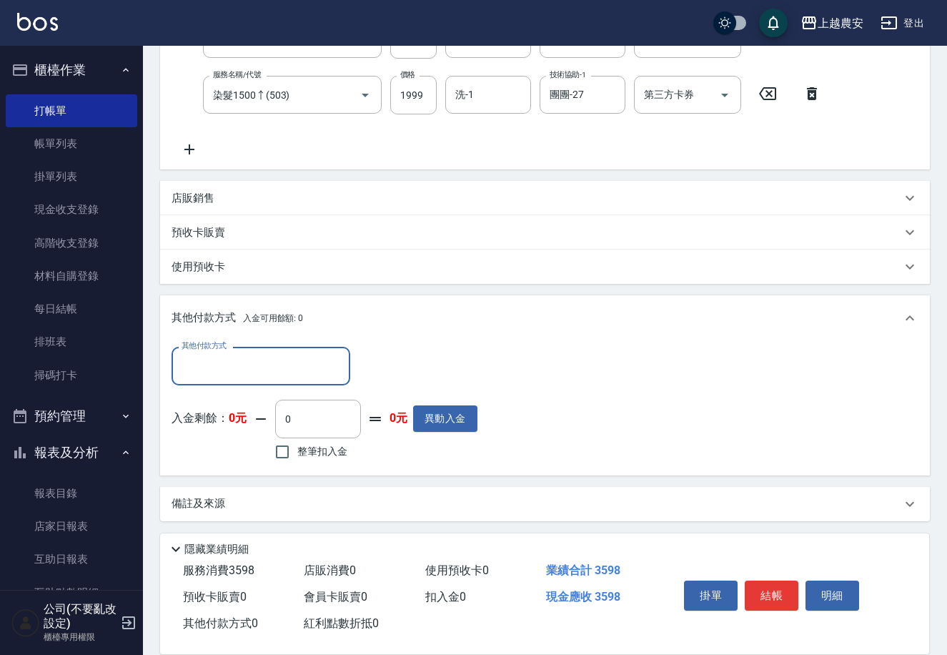
click at [252, 375] on input "其他付款方式" at bounding box center [261, 365] width 166 height 25
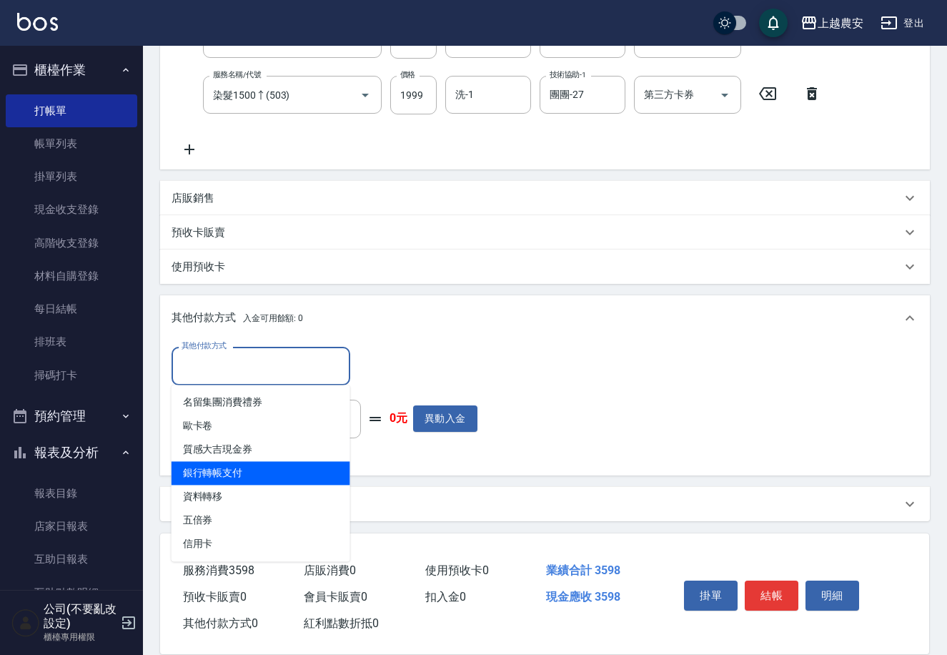
click at [244, 470] on span "銀行轉帳支付" at bounding box center [261, 473] width 179 height 24
type input "銀行轉帳支付"
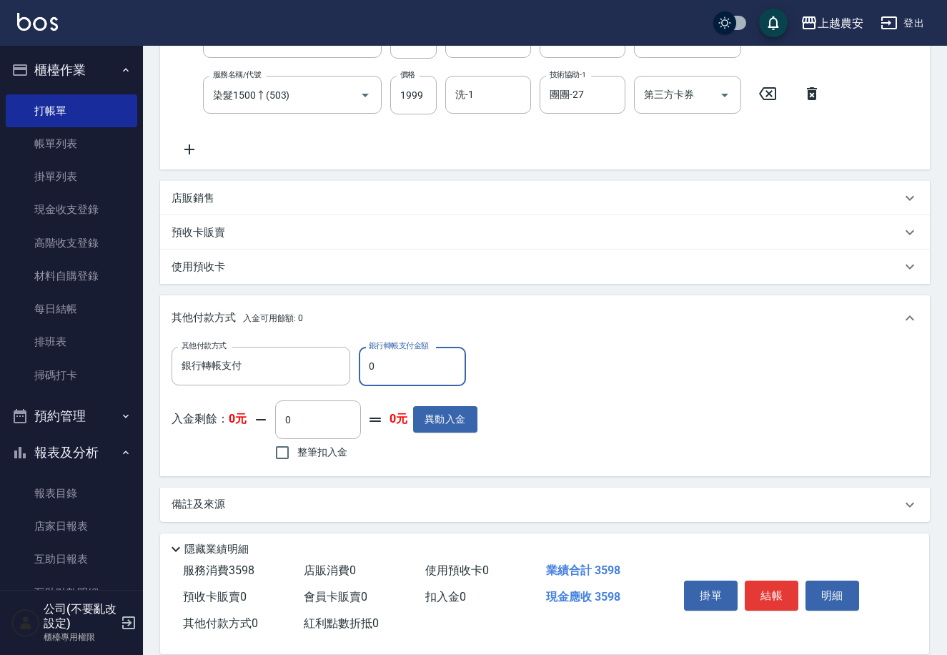
drag, startPoint x: 362, startPoint y: 367, endPoint x: 377, endPoint y: 365, distance: 16.0
click at [378, 365] on input "0" at bounding box center [412, 366] width 107 height 39
type input "3598"
click at [771, 588] on button "結帳" at bounding box center [772, 595] width 54 height 30
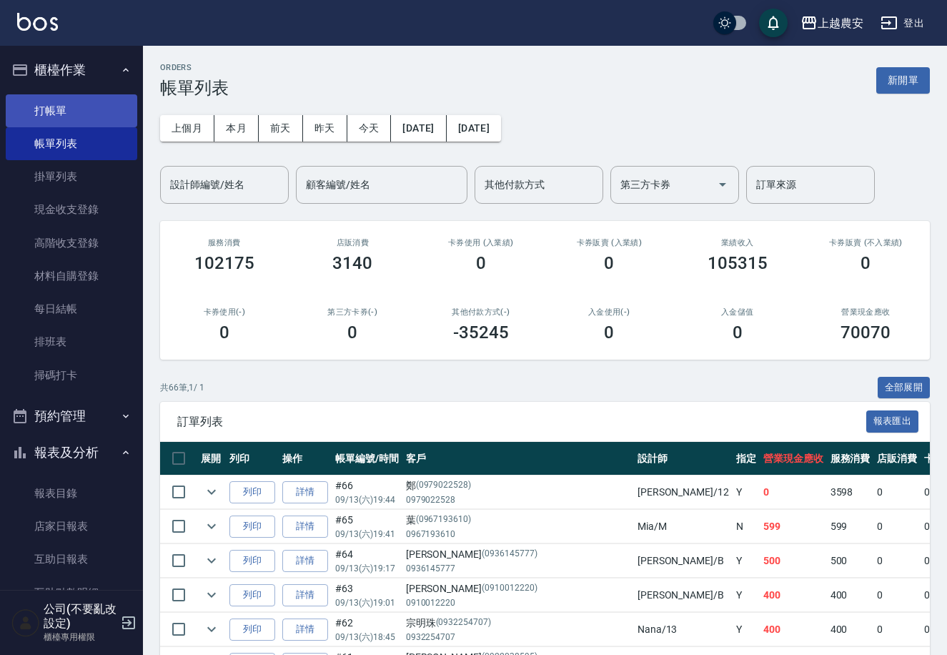
click at [60, 110] on link "打帳單" at bounding box center [72, 110] width 132 height 33
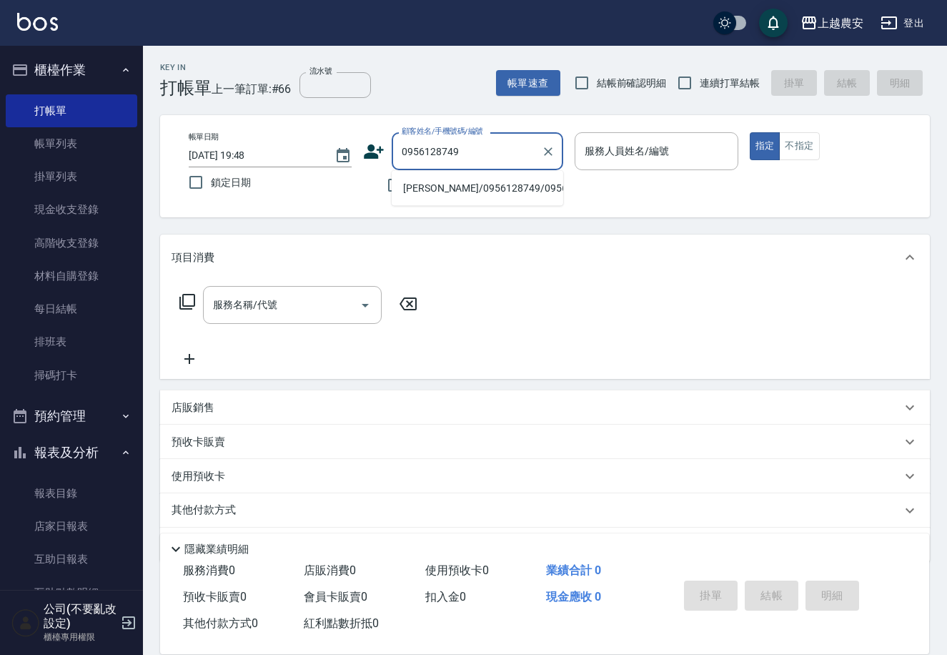
click at [442, 180] on li "林蓉/0956128749/0956128749" at bounding box center [478, 189] width 172 height 24
type input "林蓉/0956128749/0956128749"
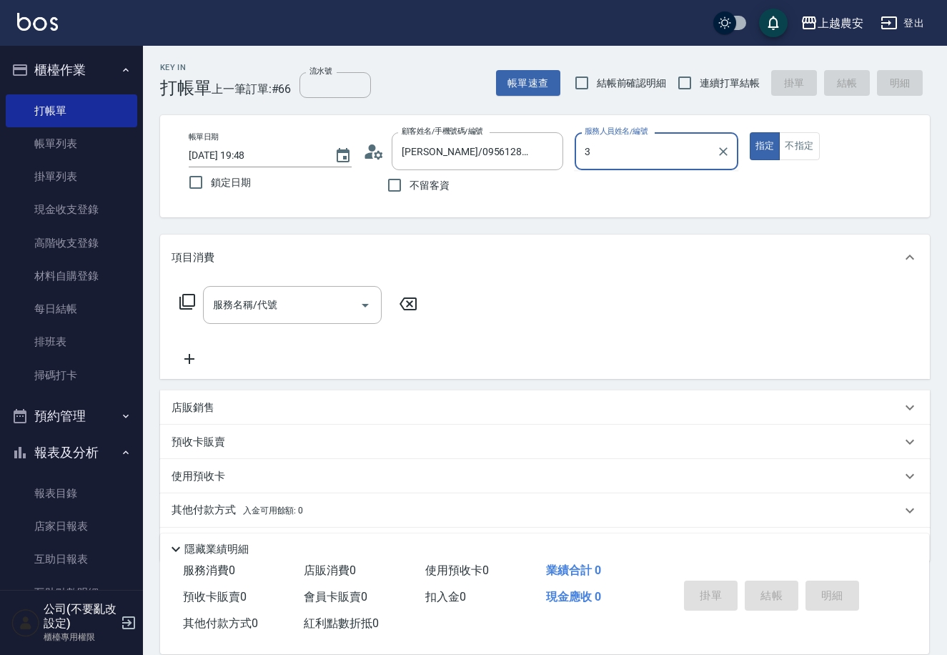
type input "30"
type button "true"
type input "珮珮-30"
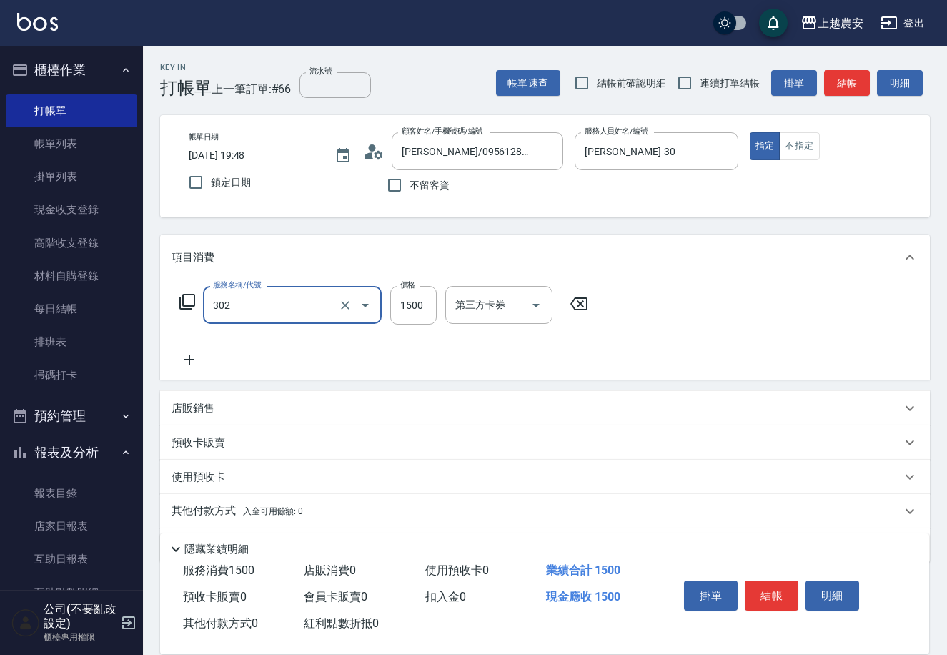
type input "燙髮1500↓(自購)(302)"
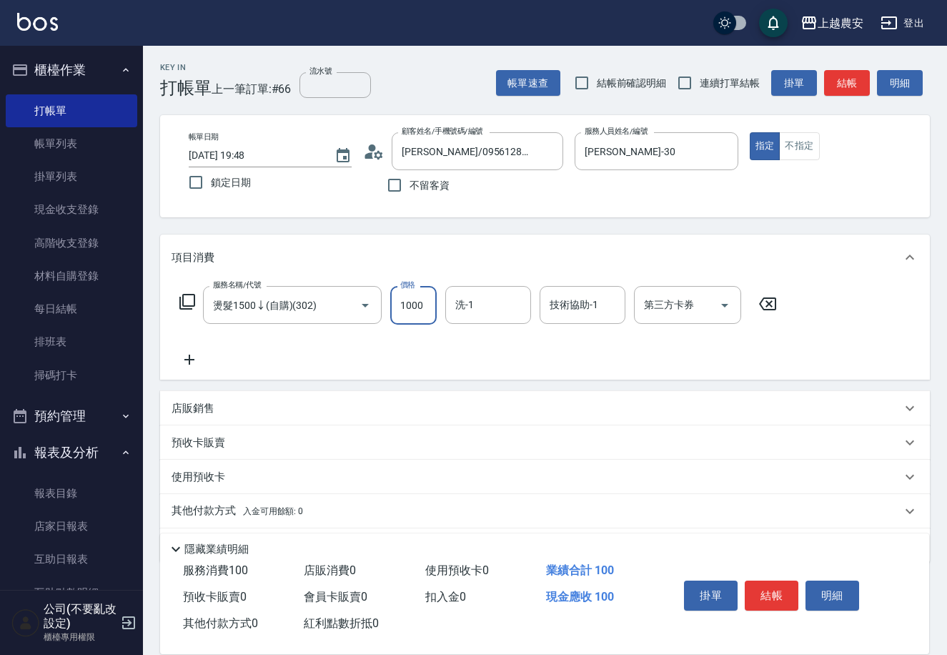
type input "1000"
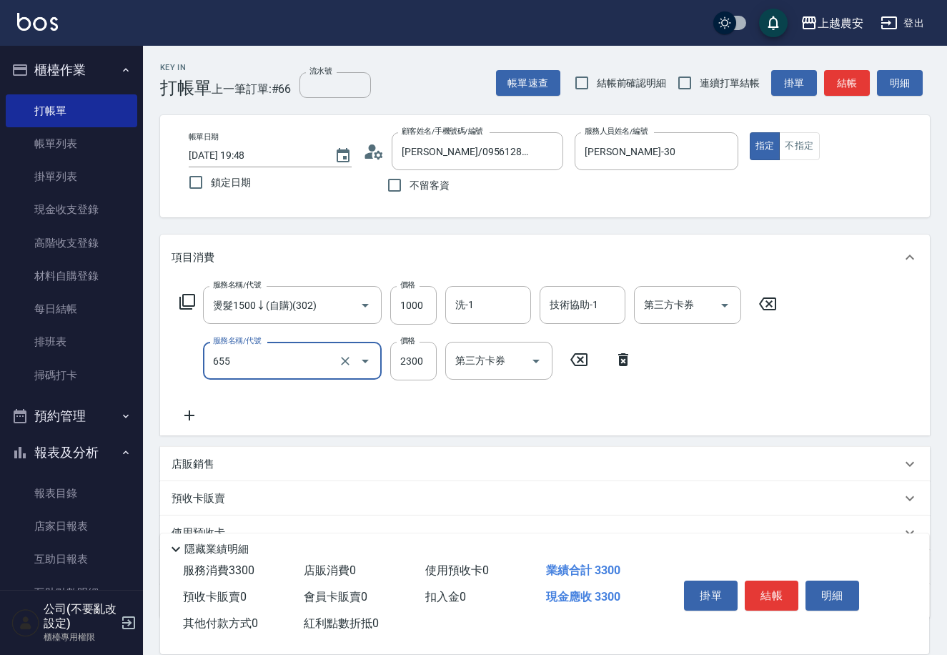
type input "結構2段式(自)(655)"
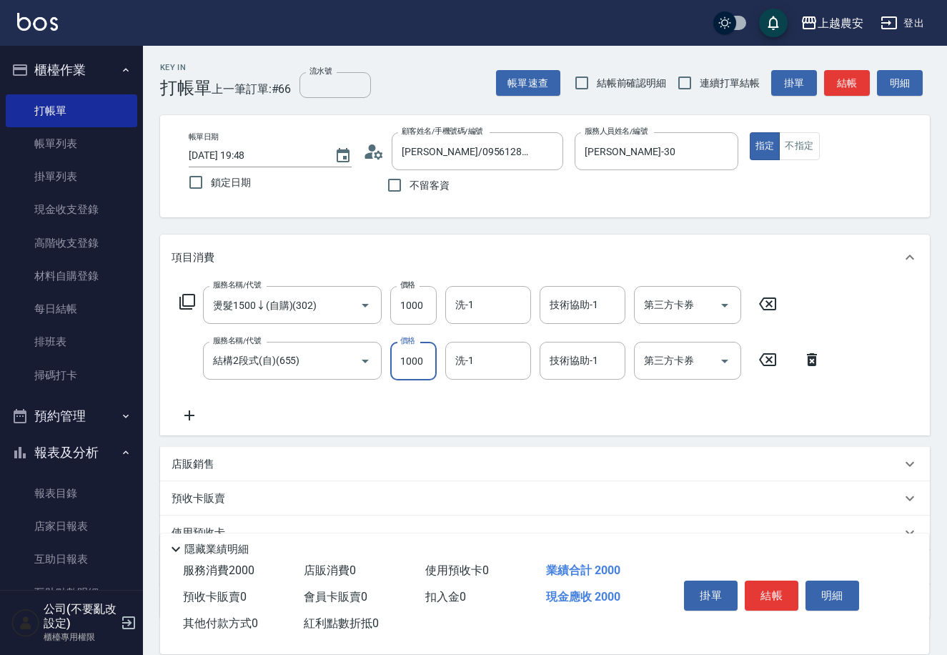
scroll to position [98, 0]
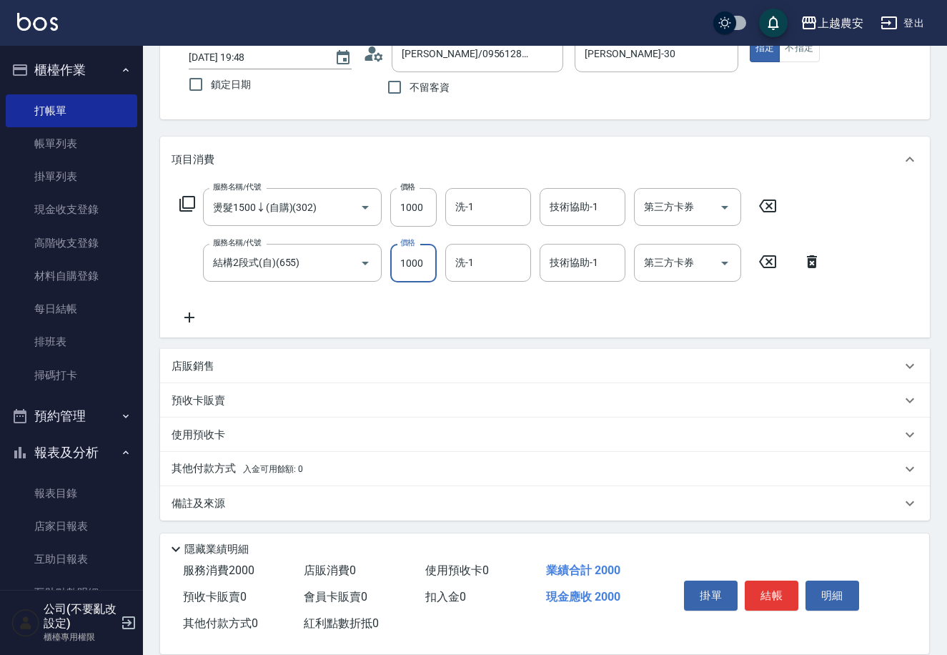
type input "1000"
drag, startPoint x: 248, startPoint y: 464, endPoint x: 302, endPoint y: 446, distance: 57.2
click at [251, 464] on span "入金可用餘額: 0" at bounding box center [273, 469] width 61 height 10
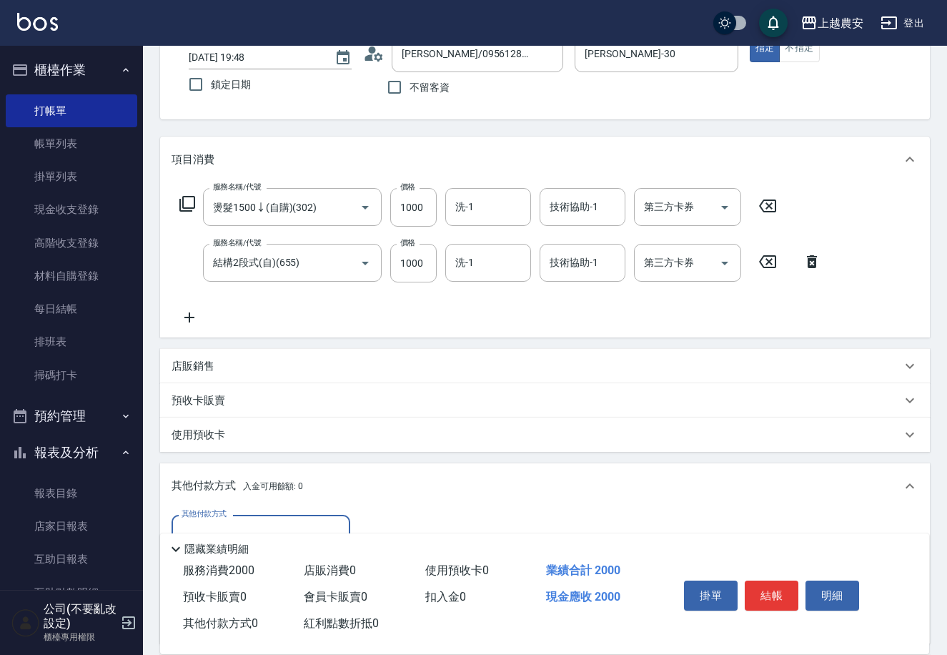
scroll to position [266, 0]
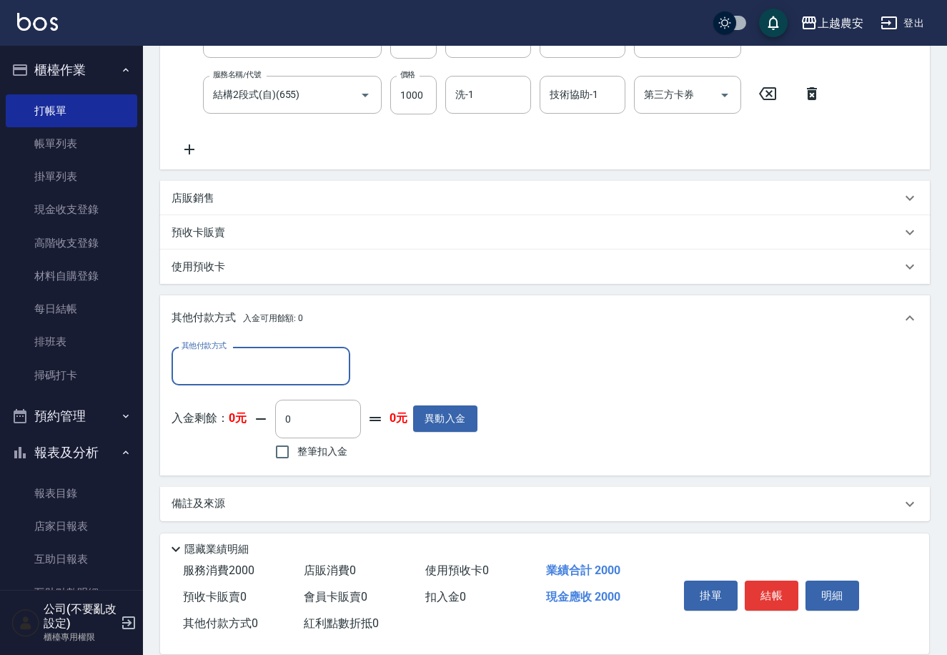
click at [250, 370] on input "其他付款方式" at bounding box center [261, 365] width 166 height 25
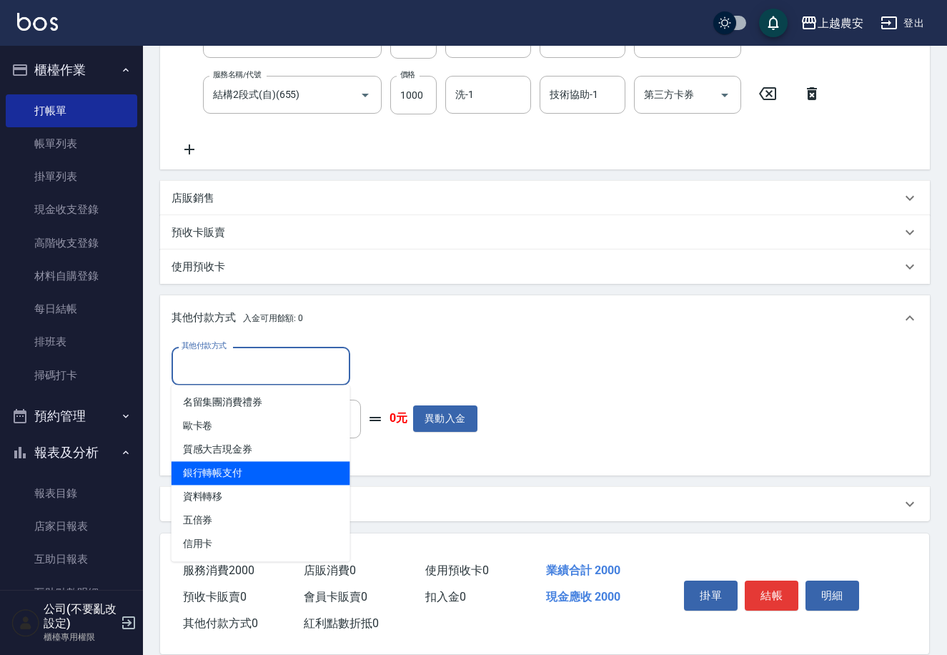
click at [247, 475] on span "銀行轉帳支付" at bounding box center [261, 473] width 179 height 24
type input "銀行轉帳支付"
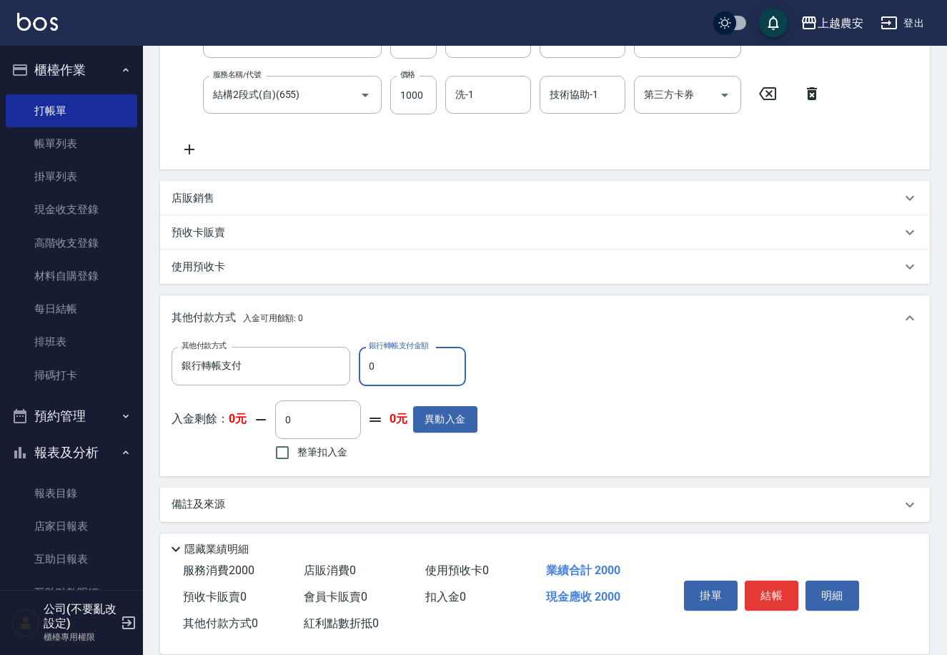
click at [363, 372] on input "0" at bounding box center [412, 366] width 107 height 39
type input "2000"
click at [770, 598] on button "結帳" at bounding box center [772, 595] width 54 height 30
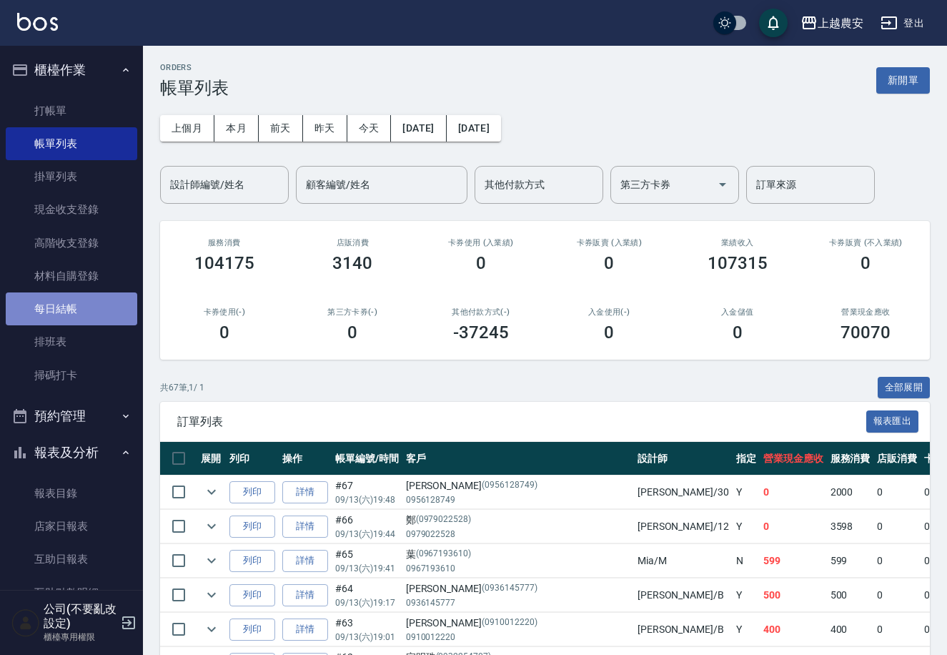
click at [75, 315] on link "每日結帳" at bounding box center [72, 308] width 132 height 33
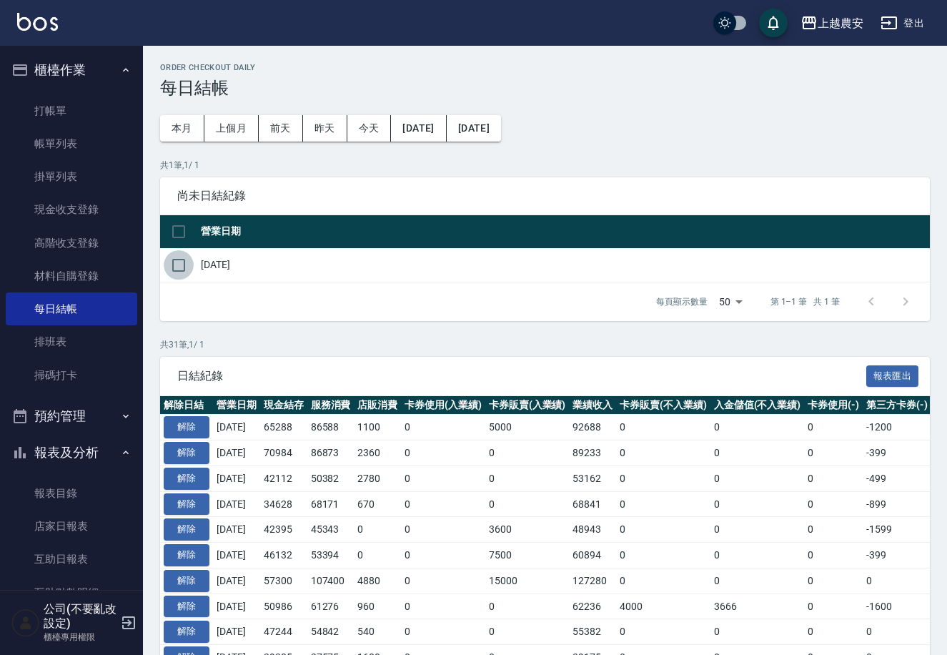
click at [180, 261] on input "checkbox" at bounding box center [179, 265] width 30 height 30
checkbox input "true"
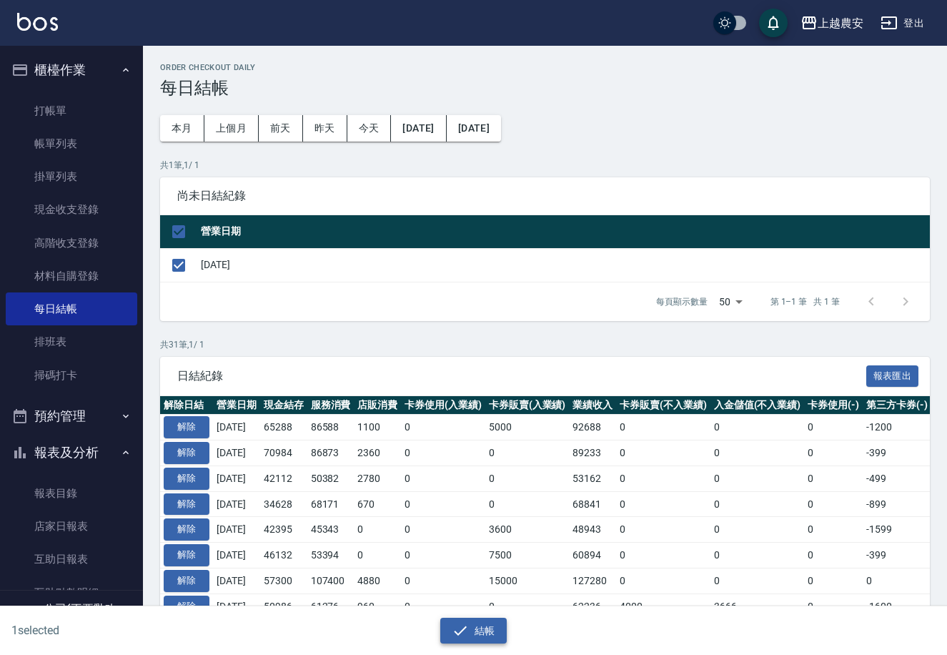
click at [483, 631] on button "結帳" at bounding box center [473, 631] width 66 height 26
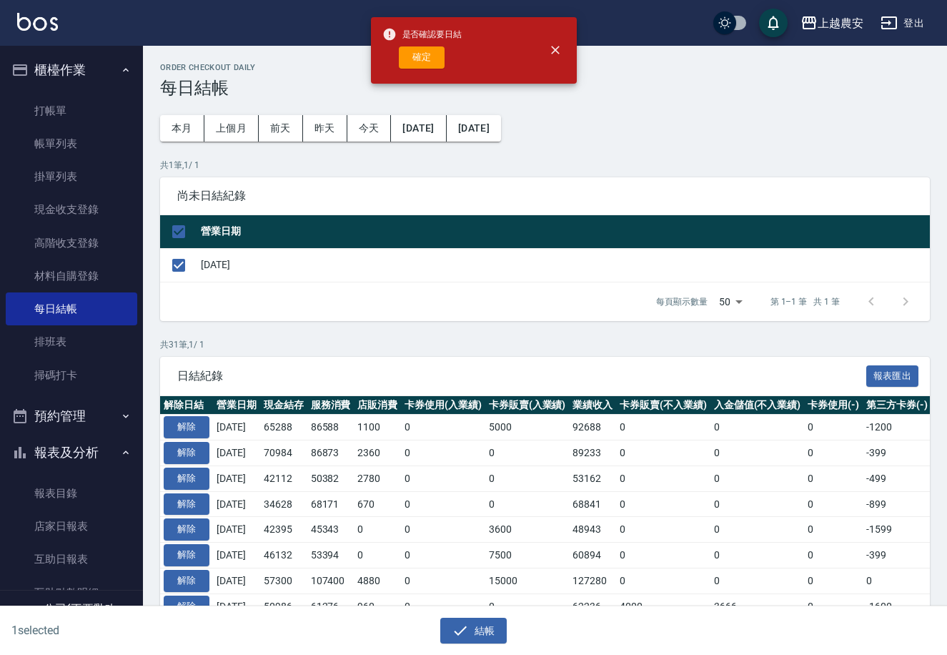
click at [420, 62] on button "確定" at bounding box center [422, 57] width 46 height 22
checkbox input "false"
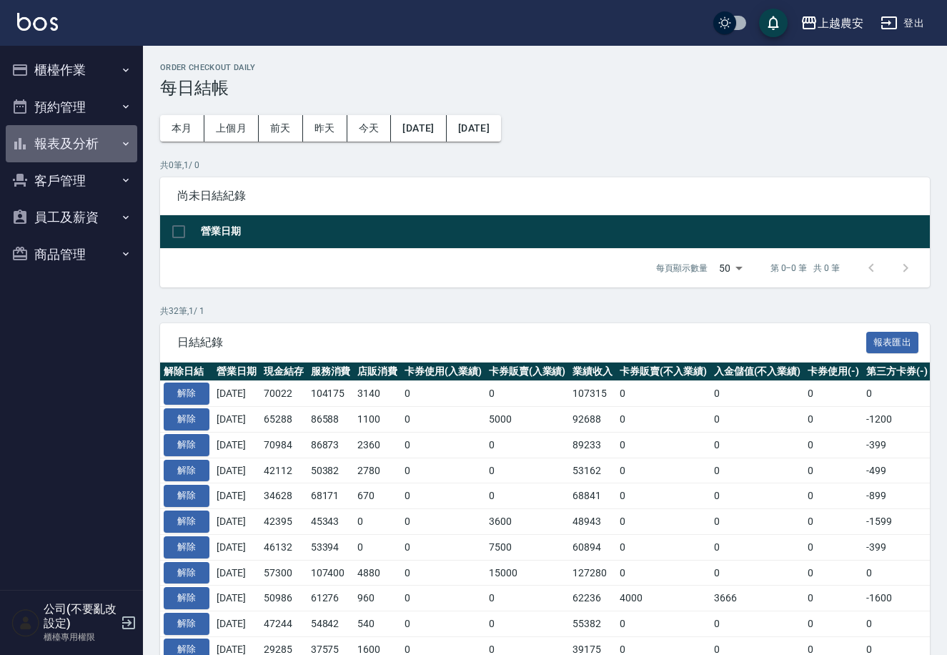
click at [81, 141] on button "報表及分析" at bounding box center [72, 143] width 132 height 37
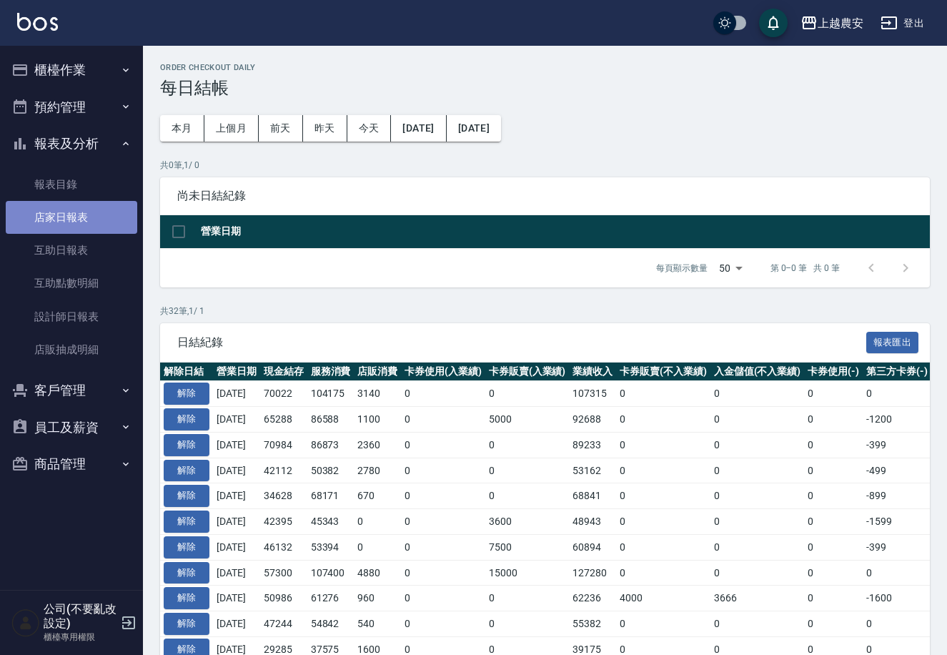
click at [59, 227] on link "店家日報表" at bounding box center [72, 217] width 132 height 33
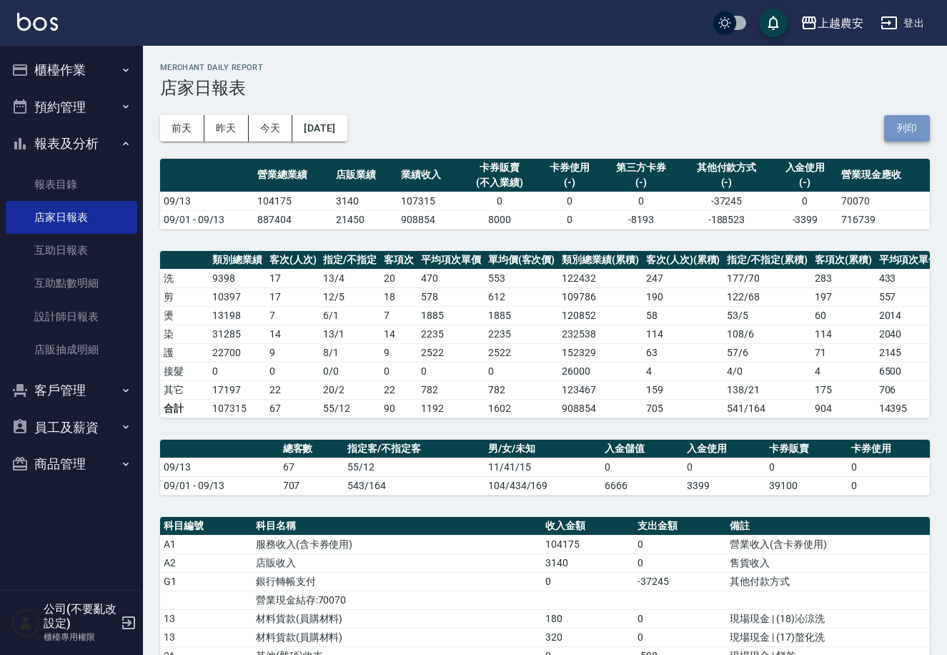
click at [912, 137] on button "列印" at bounding box center [907, 128] width 46 height 26
click at [62, 66] on button "櫃檯作業" at bounding box center [72, 69] width 132 height 37
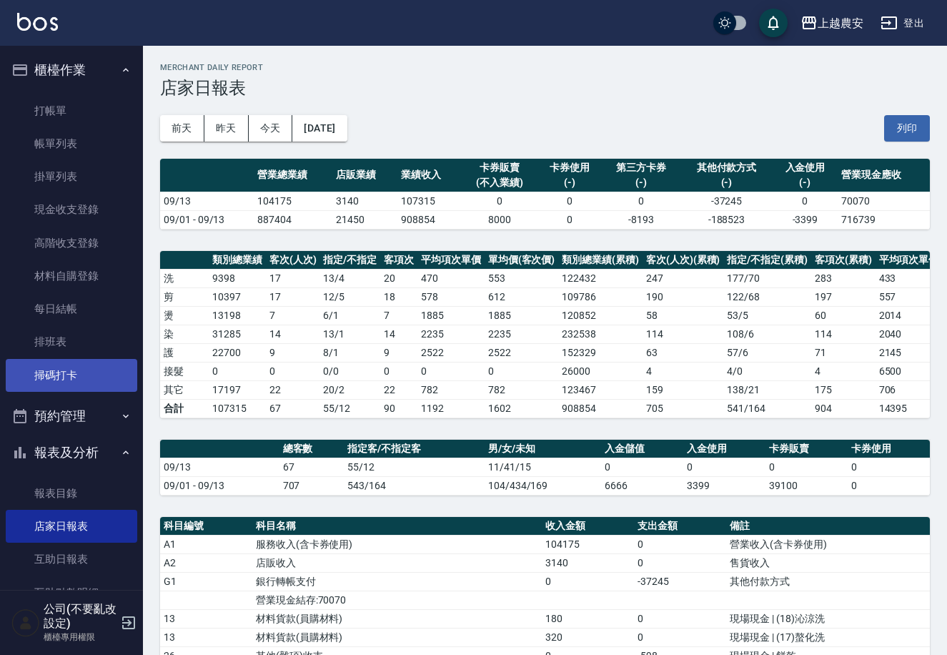
click at [79, 372] on link "掃碼打卡" at bounding box center [72, 375] width 132 height 33
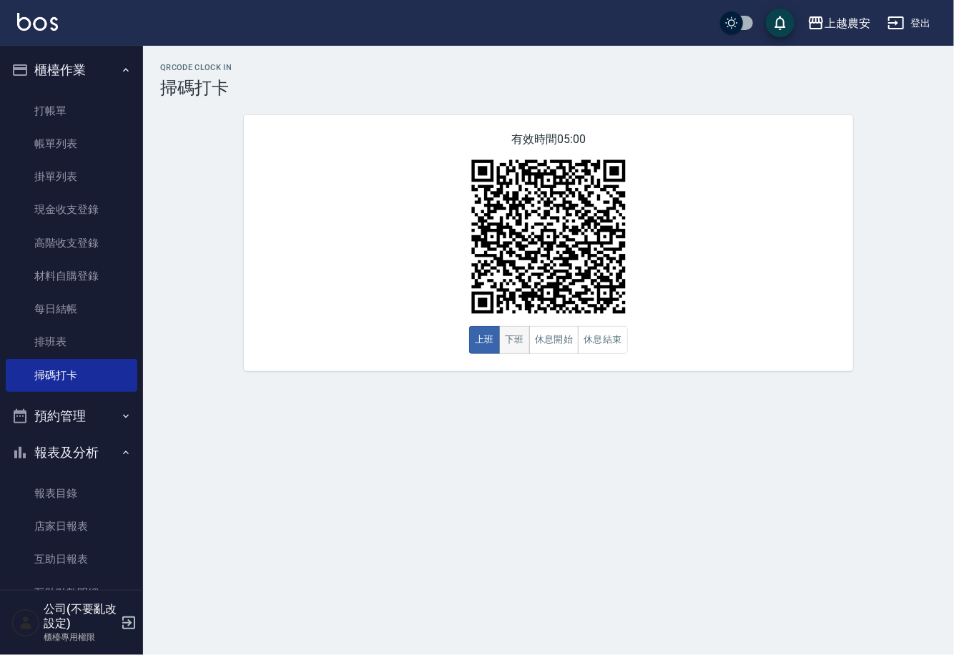
click at [510, 345] on button "下班" at bounding box center [514, 340] width 31 height 28
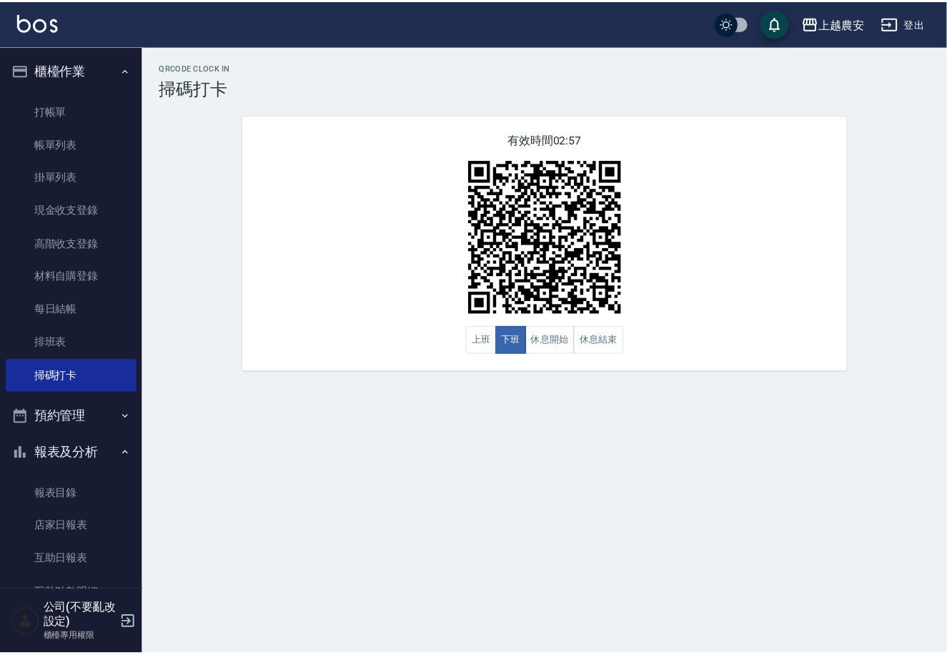
scroll to position [164, 0]
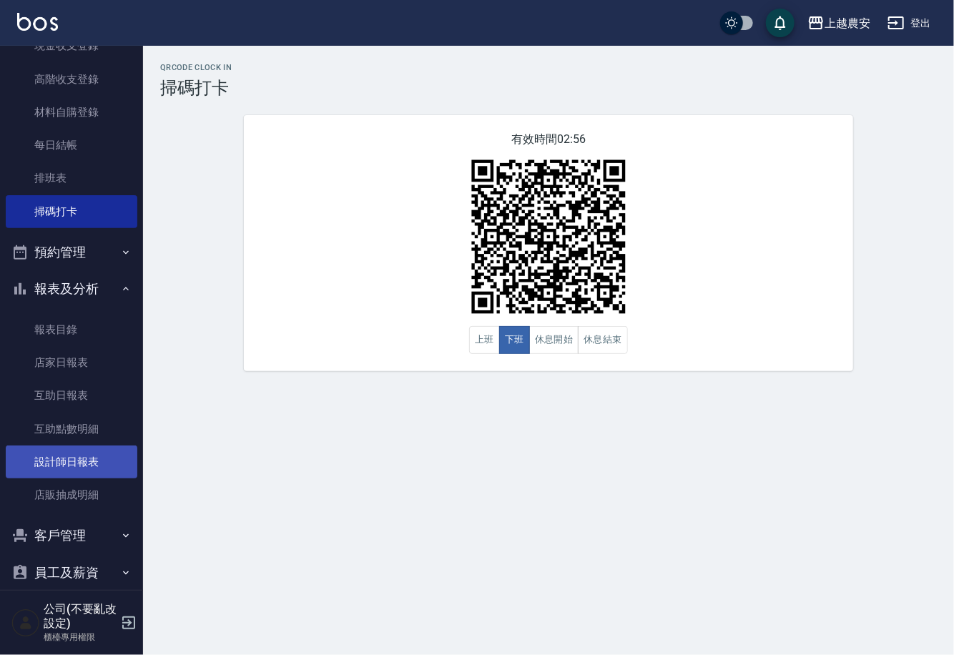
click at [102, 466] on link "設計師日報表" at bounding box center [72, 461] width 132 height 33
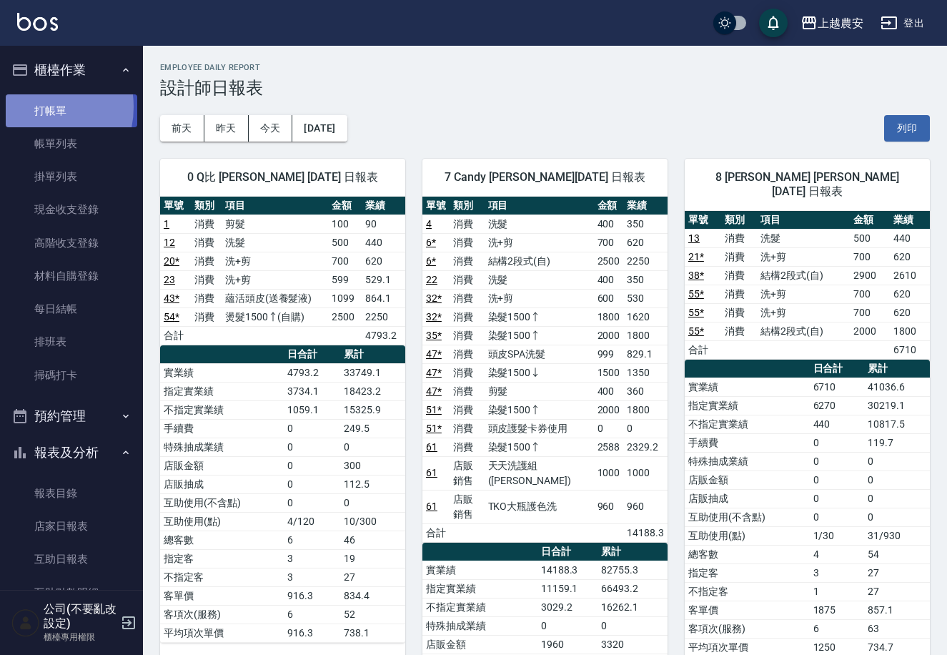
click at [34, 107] on link "打帳單" at bounding box center [72, 110] width 132 height 33
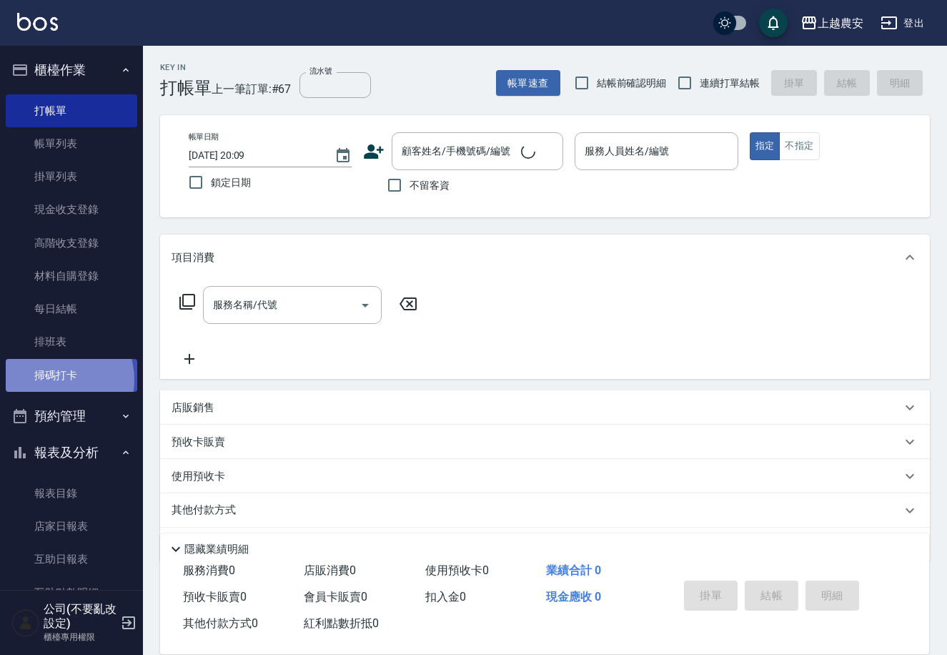
click at [61, 379] on link "掃碼打卡" at bounding box center [72, 375] width 132 height 33
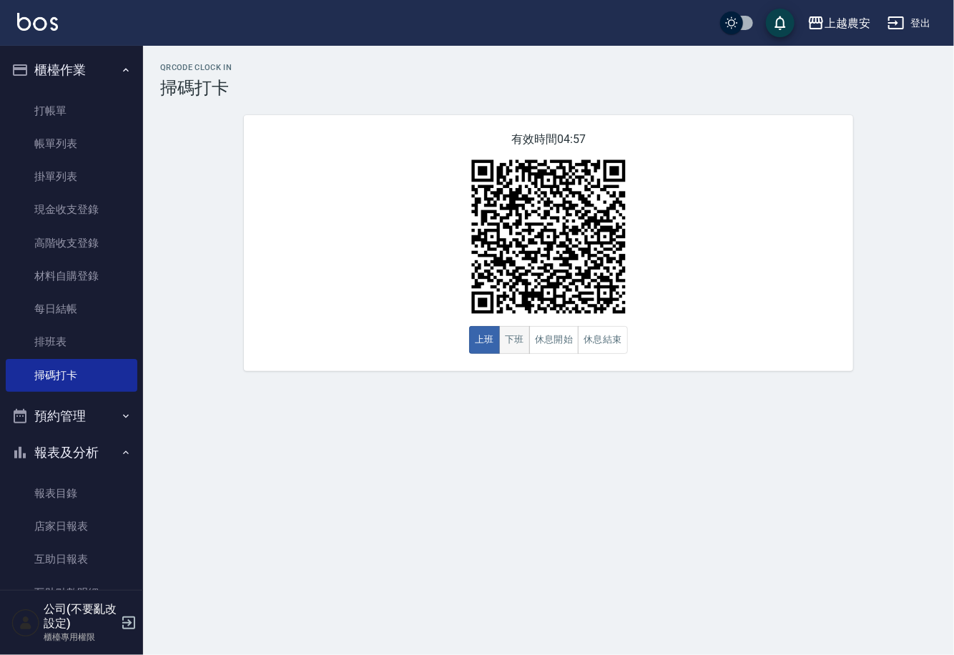
click at [520, 340] on button "下班" at bounding box center [514, 340] width 31 height 28
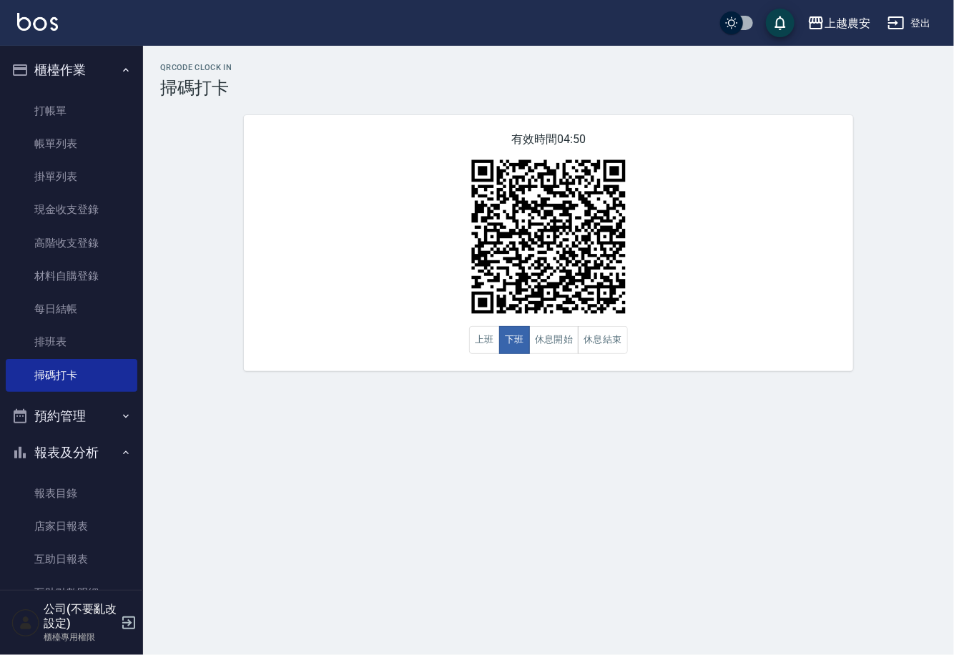
drag, startPoint x: 134, startPoint y: 394, endPoint x: 133, endPoint y: 442, distance: 48.6
click at [133, 442] on nav "櫃檯作業 打帳單 帳單列表 掛單列表 現金收支登錄 高階收支登錄 材料自購登錄 每日結帳 排班表 掃碼打卡 預約管理 預約管理 單日預約紀錄 單週預約紀錄 報…" at bounding box center [71, 318] width 143 height 544
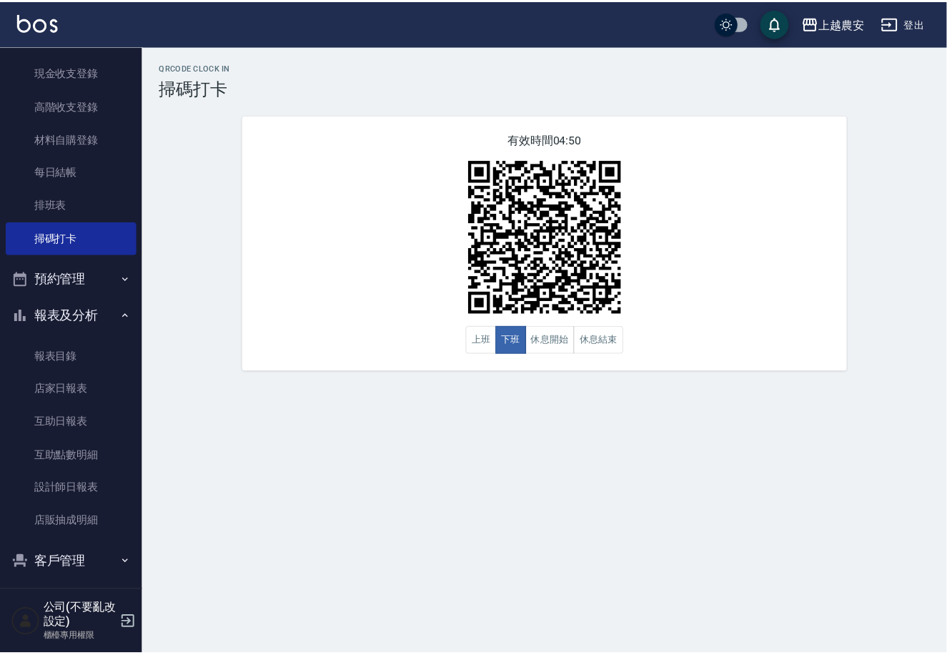
scroll to position [157, 0]
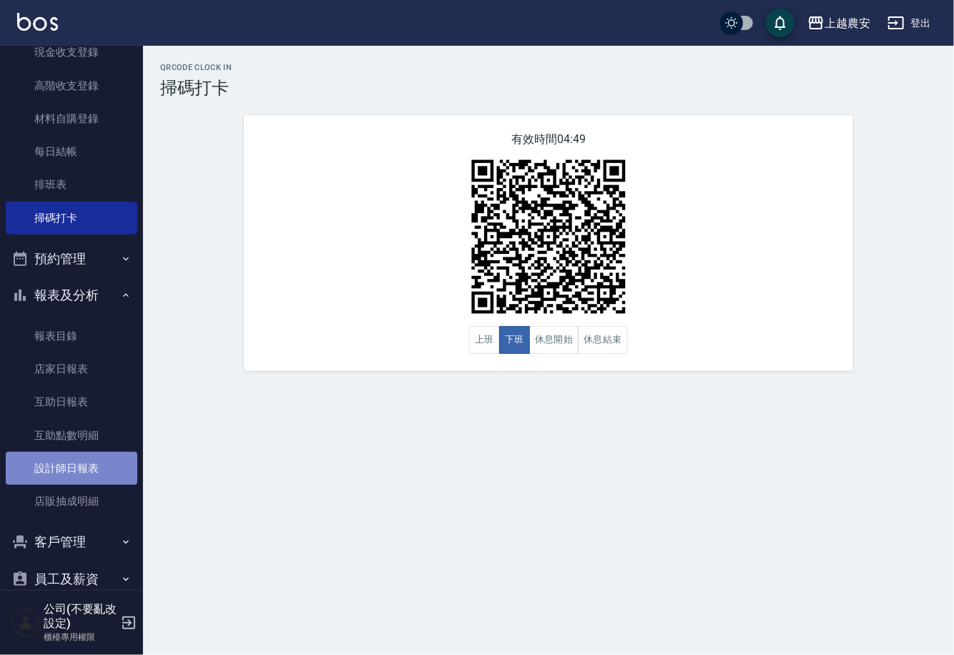
click at [107, 482] on link "設計師日報表" at bounding box center [72, 468] width 132 height 33
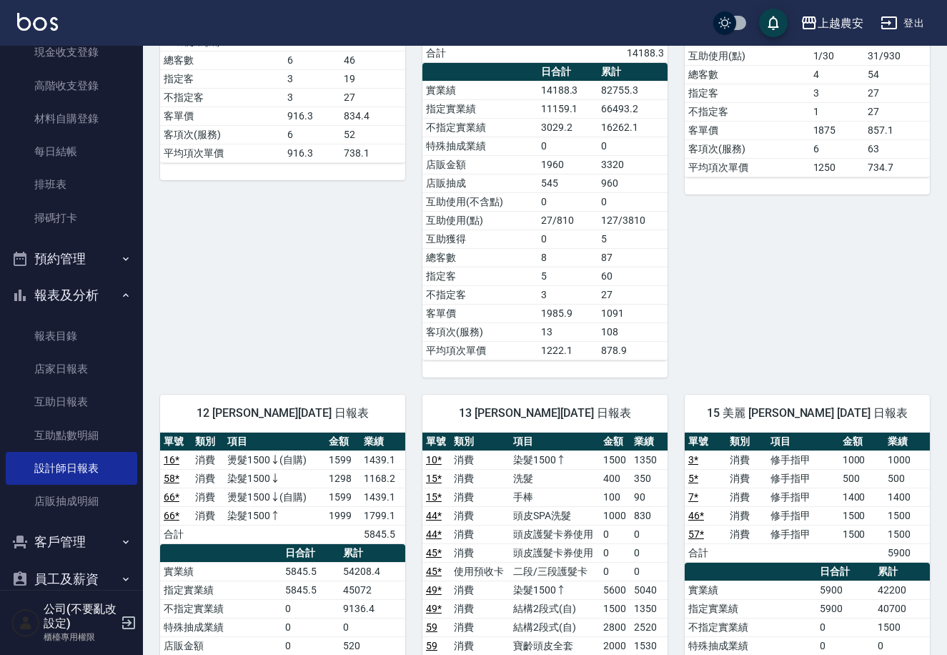
scroll to position [484, 0]
